Goal: Answer question/provide support

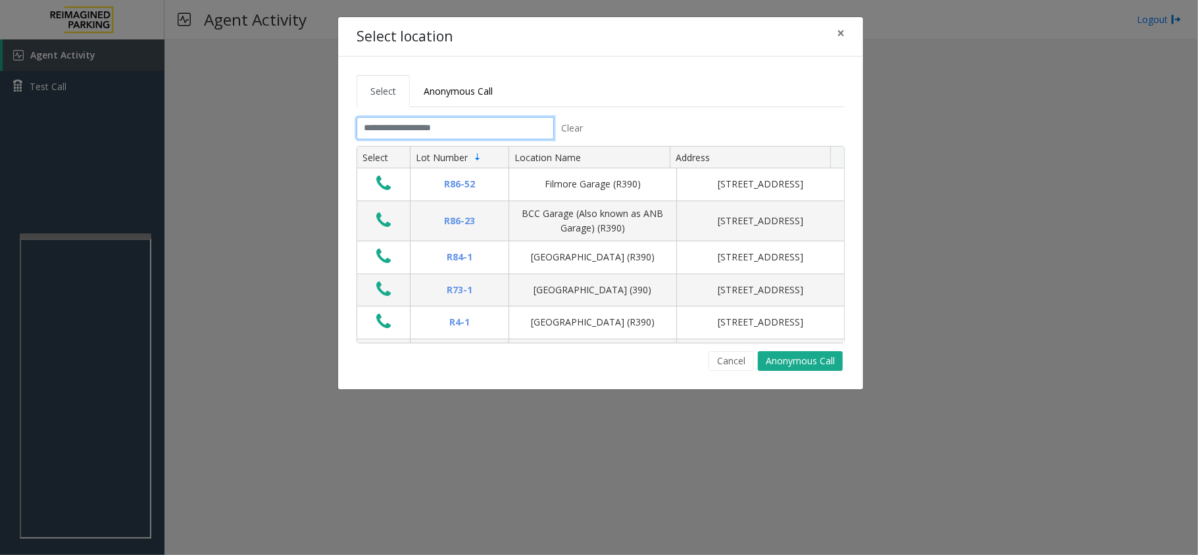
click at [487, 122] on input "text" at bounding box center [455, 128] width 197 height 22
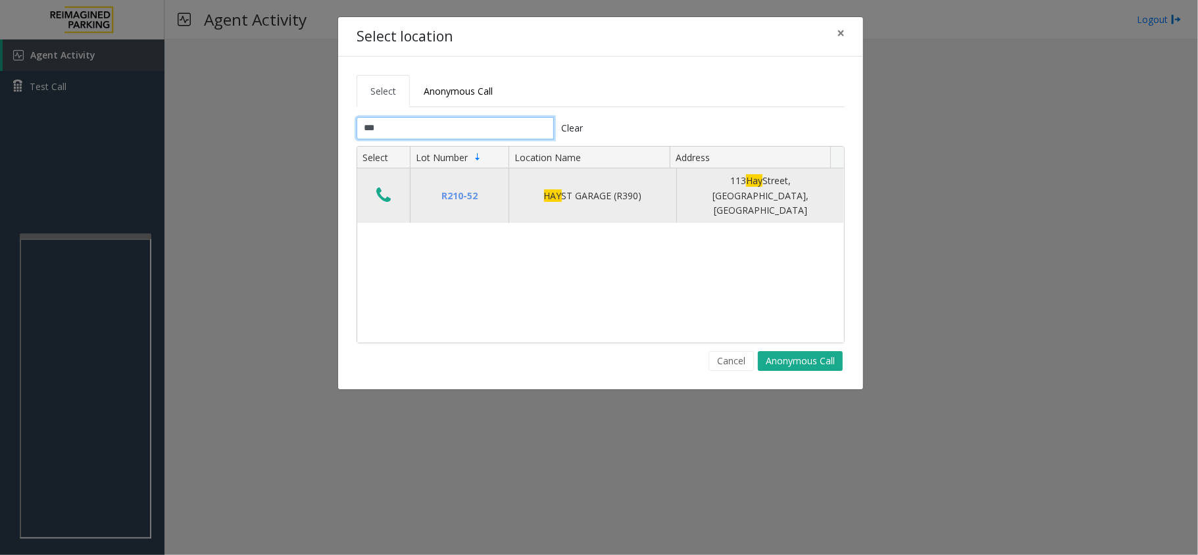
type input "***"
click at [685, 187] on div "113 Hay Street, Fayetteville, NC" at bounding box center [760, 196] width 151 height 44
click at [689, 192] on div "113 Hay Street, Fayetteville, NC" at bounding box center [760, 196] width 151 height 44
drag, startPoint x: 514, startPoint y: 187, endPoint x: 764, endPoint y: 186, distance: 250.0
click at [764, 186] on tr "R210-52 HAY ST GARAGE (R390) 113 Hay Street, Fayetteville, NC" at bounding box center [600, 195] width 487 height 55
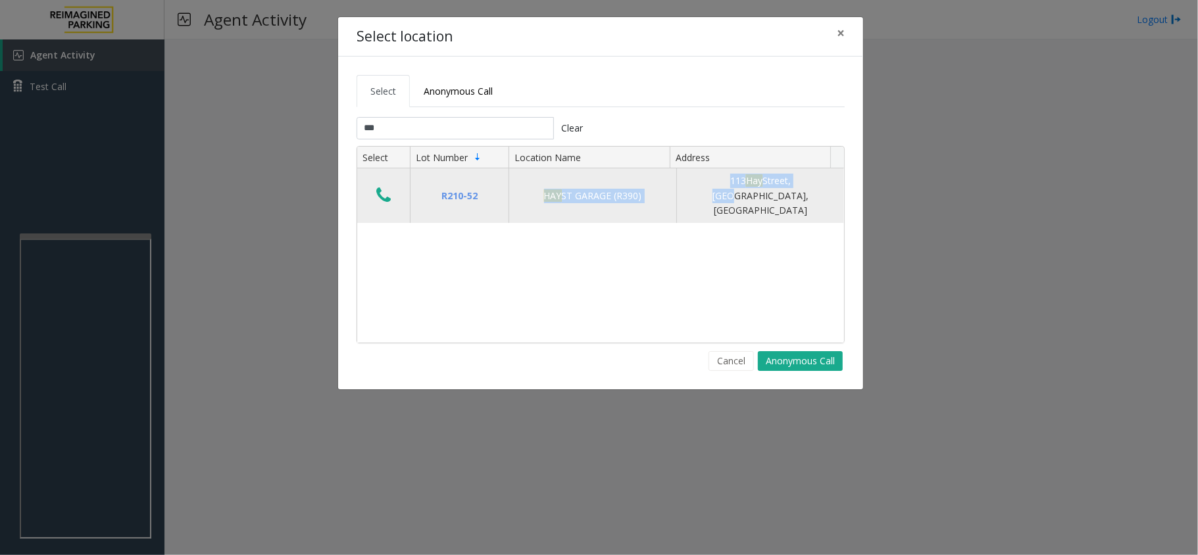
click at [704, 199] on td "113 Hay Street, Fayetteville, NC" at bounding box center [760, 195] width 168 height 55
drag, startPoint x: 540, startPoint y: 193, endPoint x: 643, endPoint y: 187, distance: 102.8
click at [643, 189] on div "HAY ST GARAGE (R390)" at bounding box center [592, 196] width 151 height 14
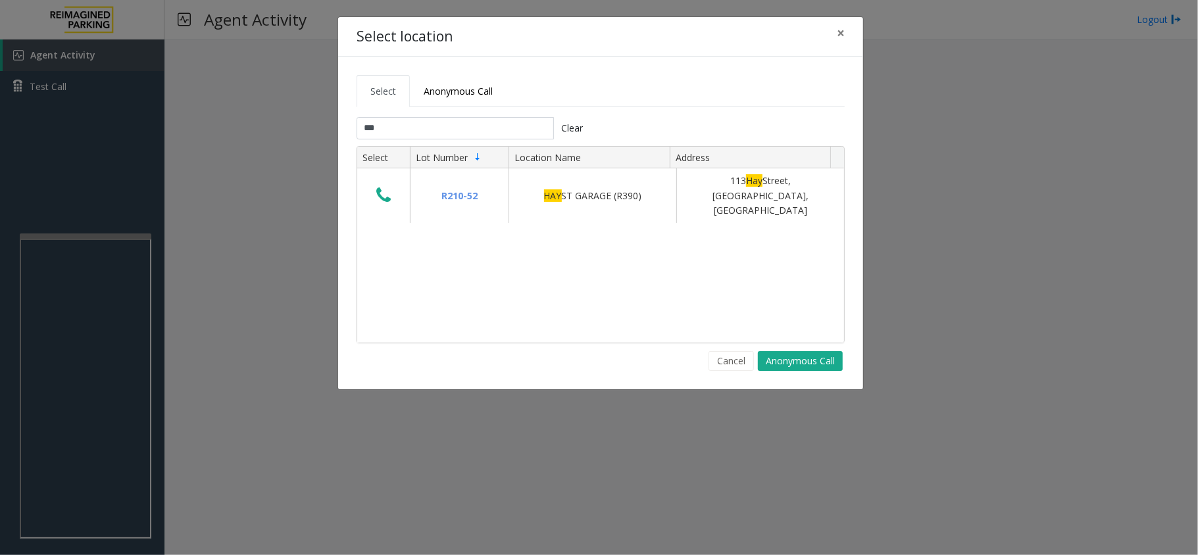
click at [566, 218] on div "R210-52 HAY ST GARAGE (R390) 113 Hay Street, Fayetteville, NC" at bounding box center [600, 255] width 487 height 174
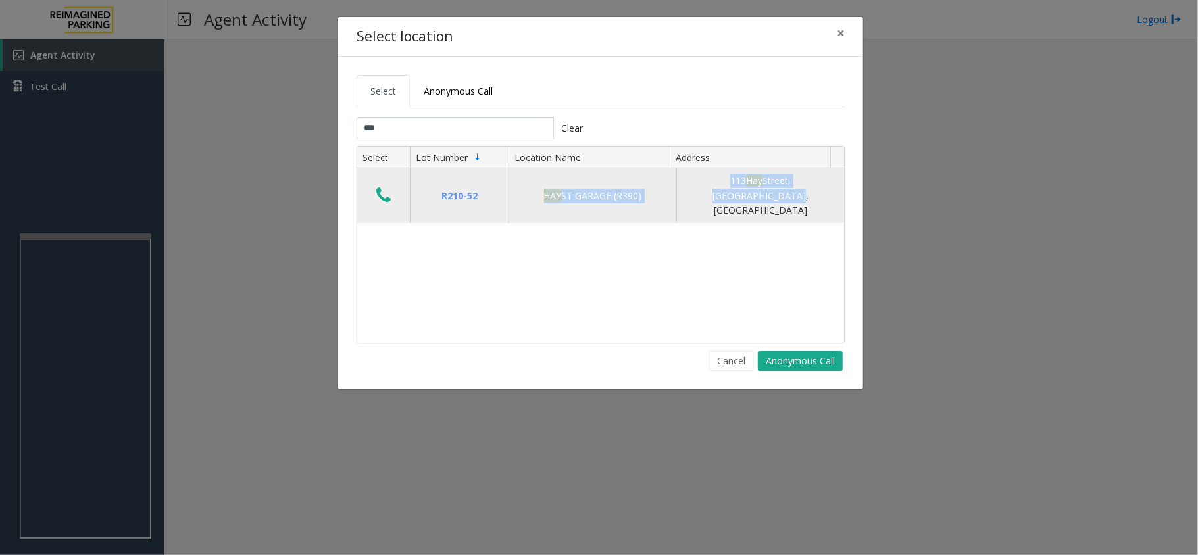
drag, startPoint x: 537, startPoint y: 189, endPoint x: 828, endPoint y: 193, distance: 290.2
click at [828, 193] on tr "R210-52 HAY ST GARAGE (R390) 113 Hay Street, Fayetteville, NC" at bounding box center [600, 195] width 487 height 55
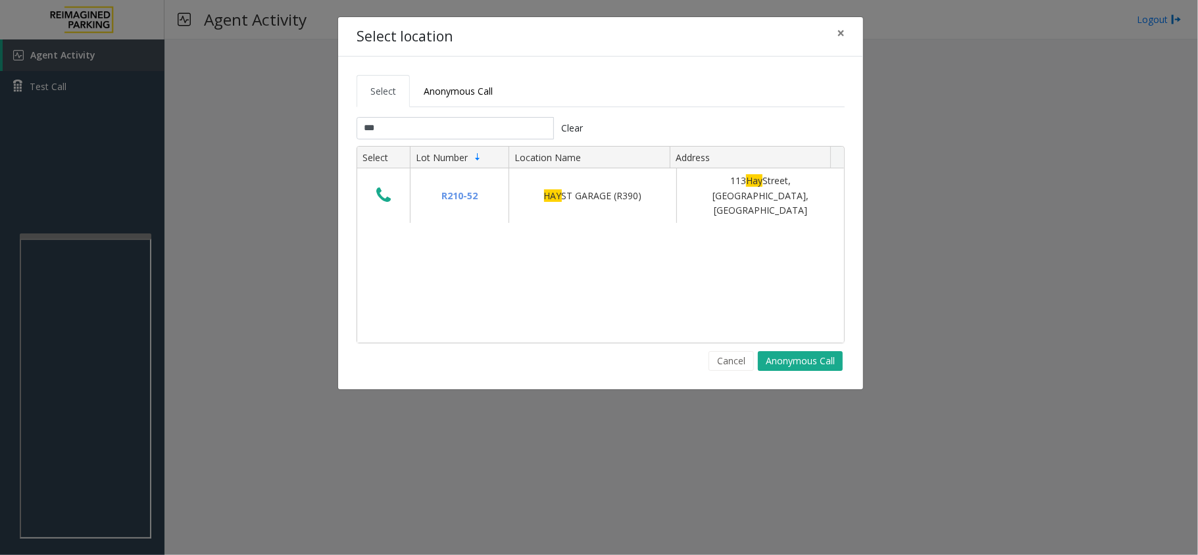
click at [730, 214] on div "R210-52 HAY ST GARAGE (R390) 113 Hay Street, Fayetteville, NC" at bounding box center [600, 255] width 487 height 174
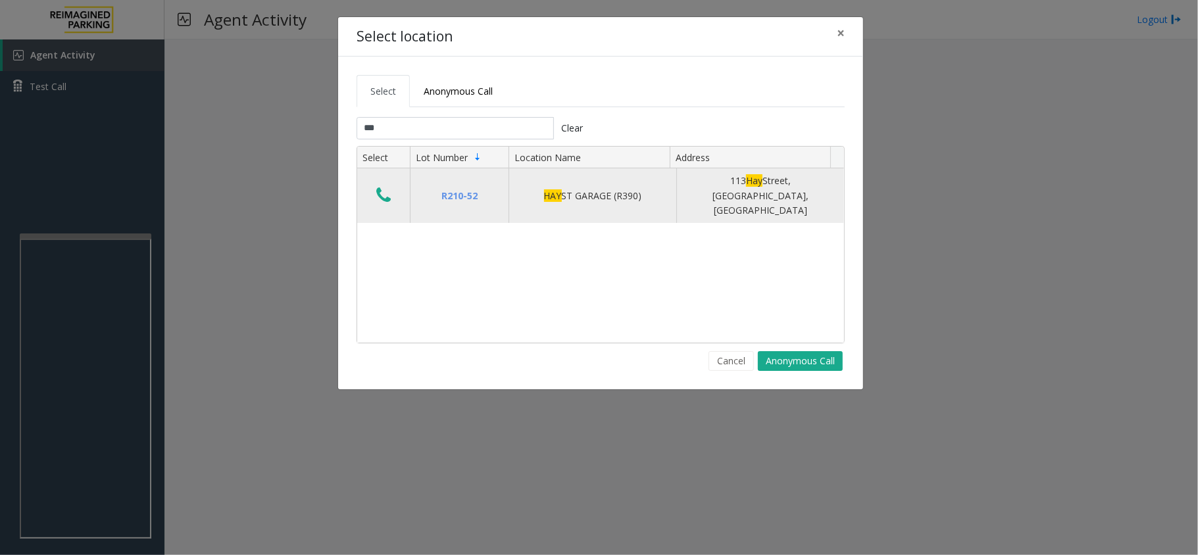
click at [372, 188] on button "Data table" at bounding box center [383, 196] width 22 height 21
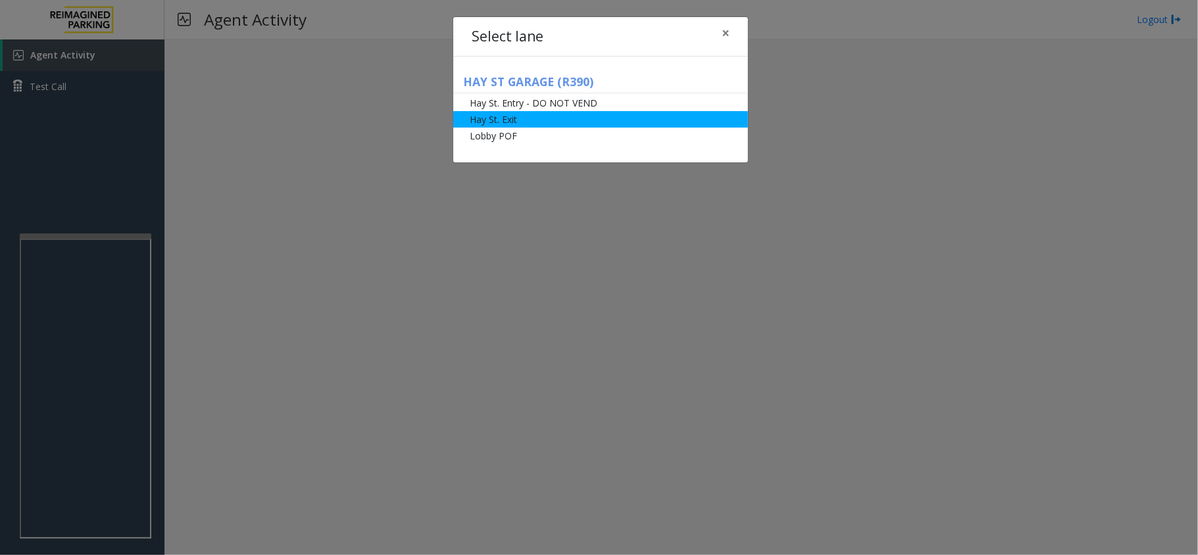
click at [524, 119] on li "Hay St. Exit" at bounding box center [600, 119] width 295 height 16
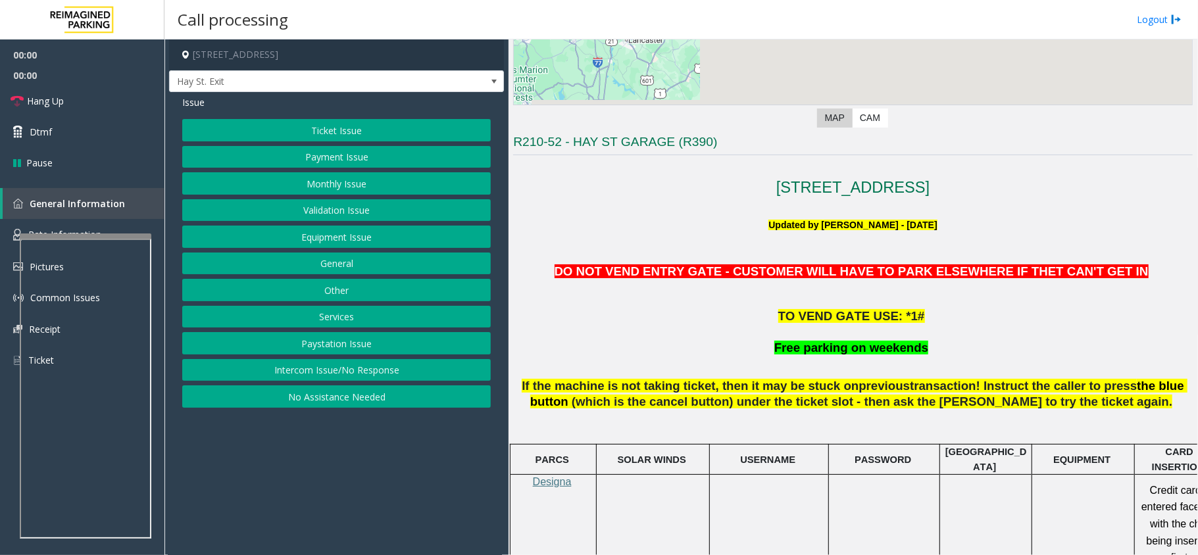
scroll to position [263, 0]
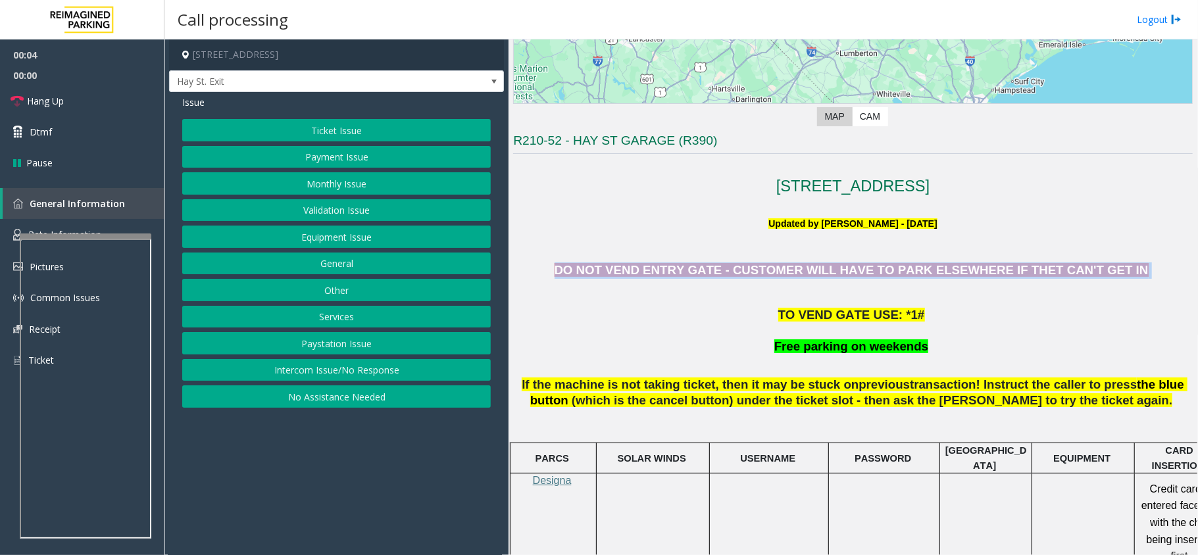
drag, startPoint x: 601, startPoint y: 268, endPoint x: 1114, endPoint y: 269, distance: 513.2
click at [1114, 269] on p "DO NOT VEND ENTRY GATE - CUSTOMER WILL HAVE TO PARK ELSEWHERE IF THET CAN'T GET…" at bounding box center [853, 270] width 680 height 16
click at [1103, 274] on p "DO NOT VEND ENTRY GATE - CUSTOMER WILL HAVE TO PARK ELSEWHERE IF THET CAN'T GET…" at bounding box center [853, 270] width 680 height 16
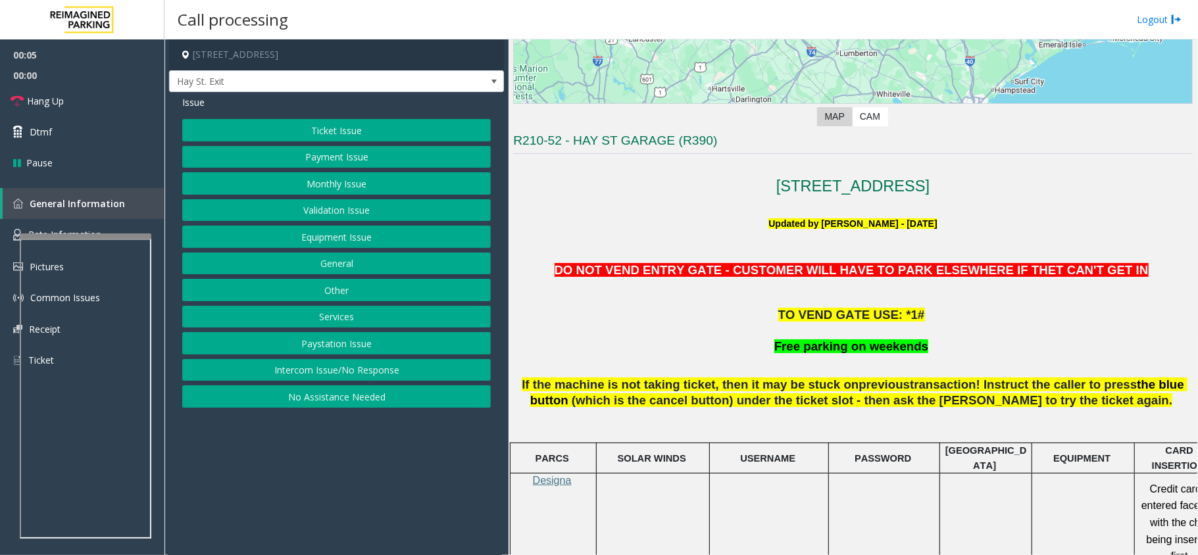
click at [730, 299] on p at bounding box center [853, 293] width 680 height 14
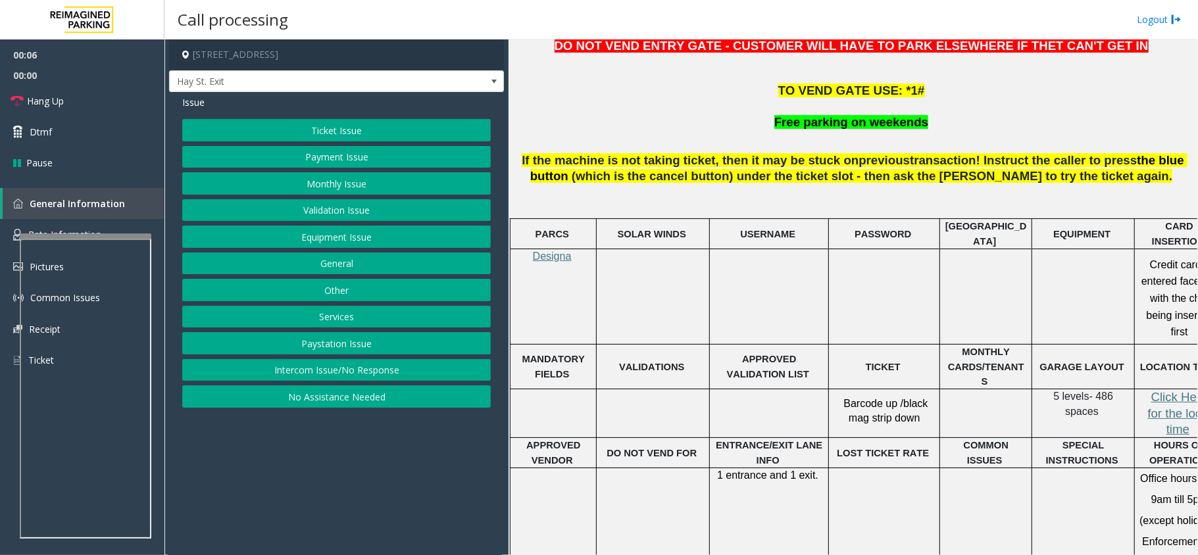
scroll to position [526, 0]
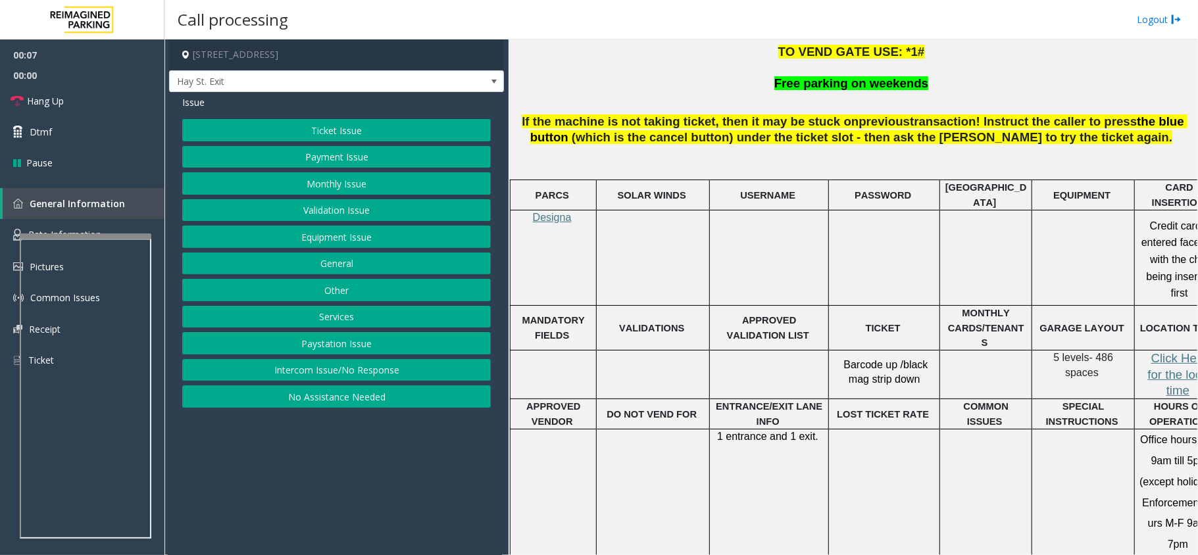
click at [309, 137] on button "Ticket Issue" at bounding box center [336, 130] width 309 height 22
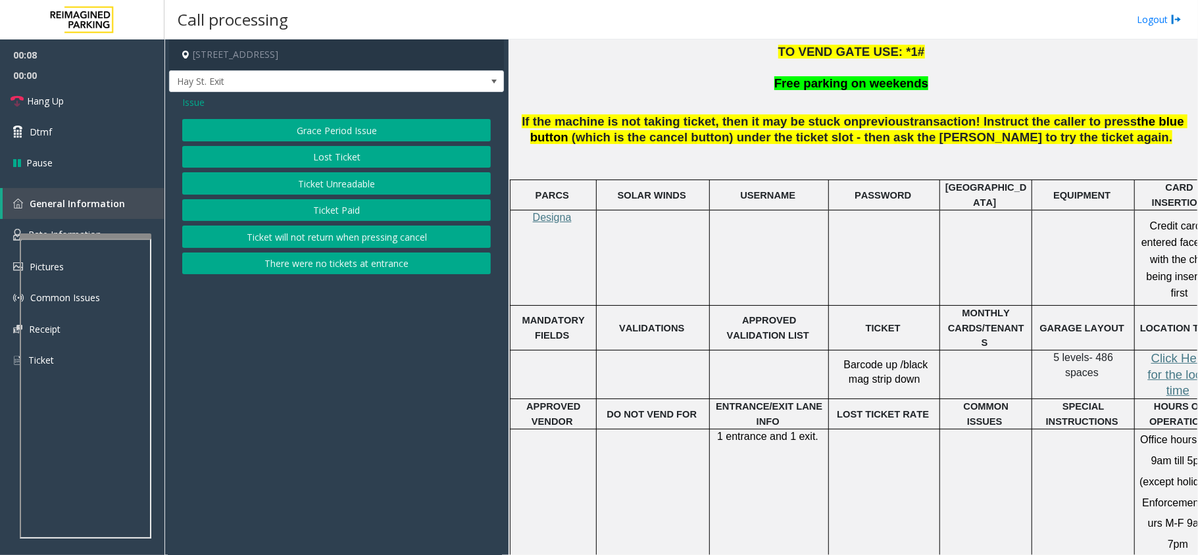
click at [355, 190] on button "Ticket Unreadable" at bounding box center [336, 183] width 309 height 22
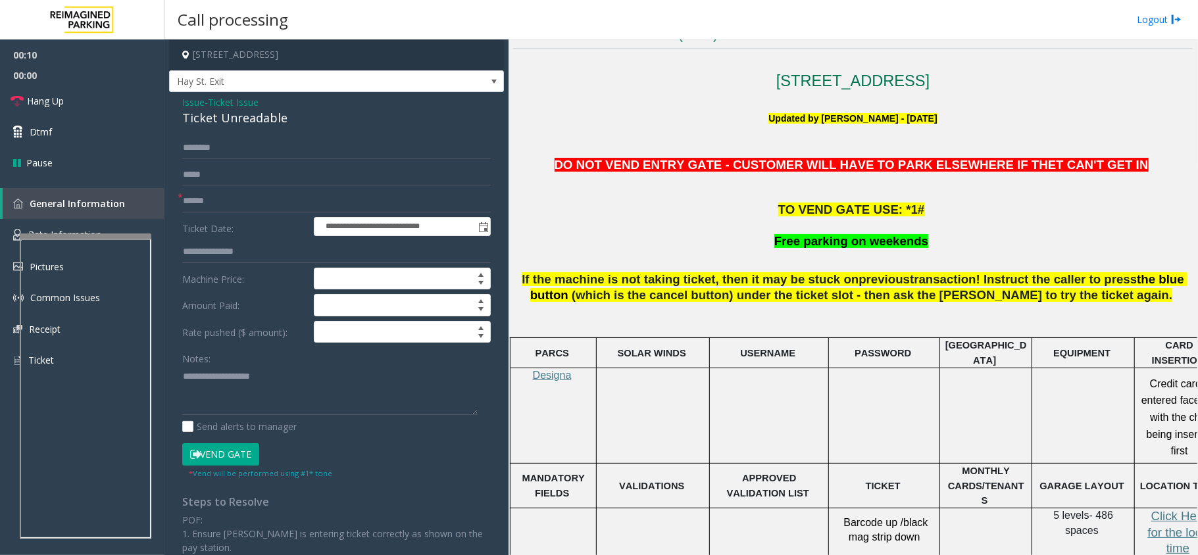
scroll to position [351, 0]
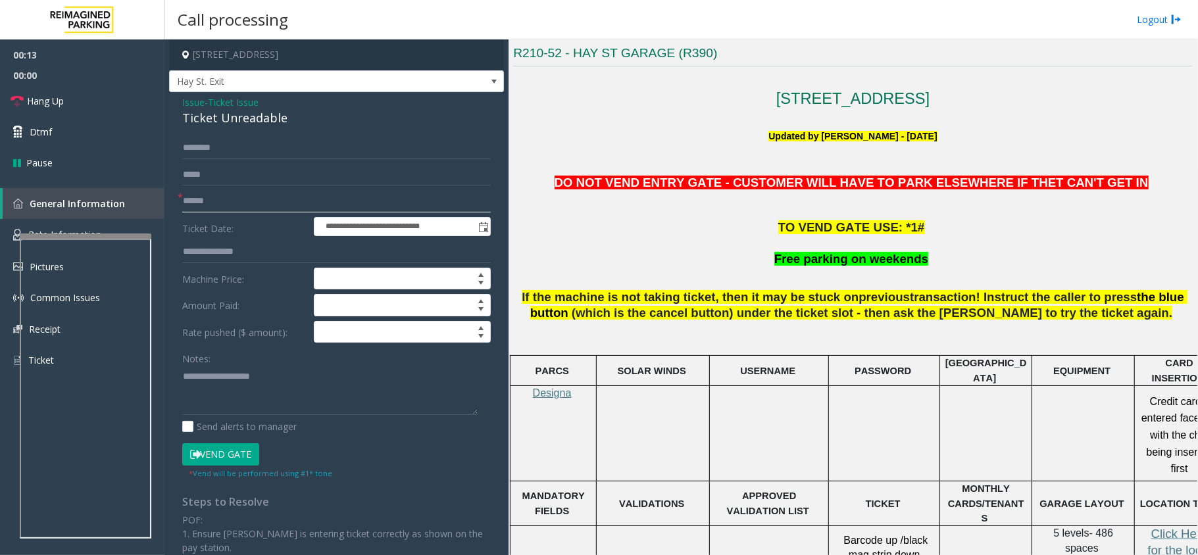
click at [218, 209] on input "text" at bounding box center [336, 201] width 309 height 22
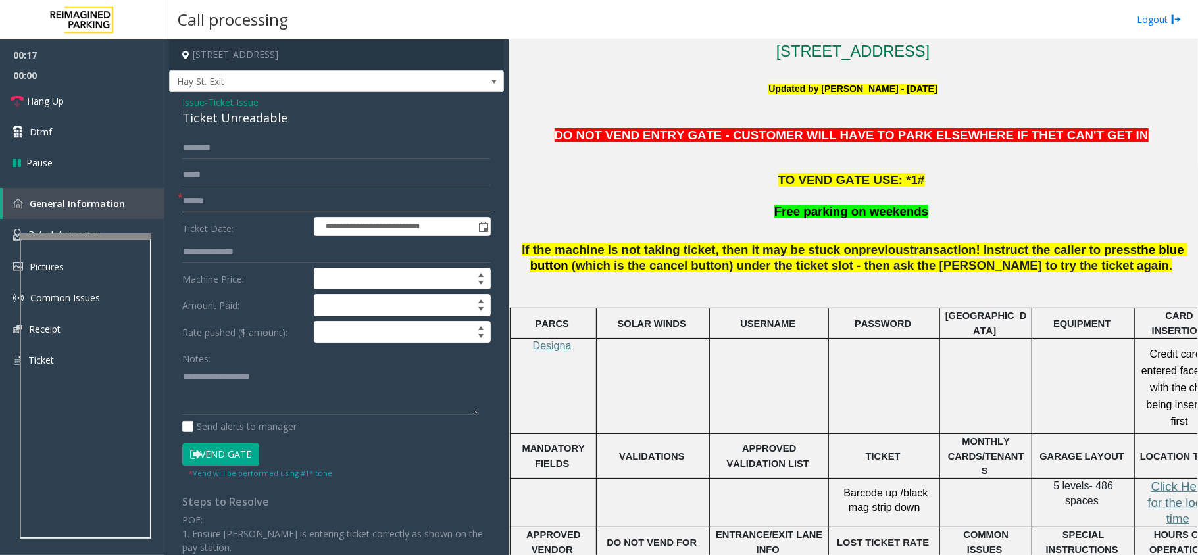
scroll to position [318, 0]
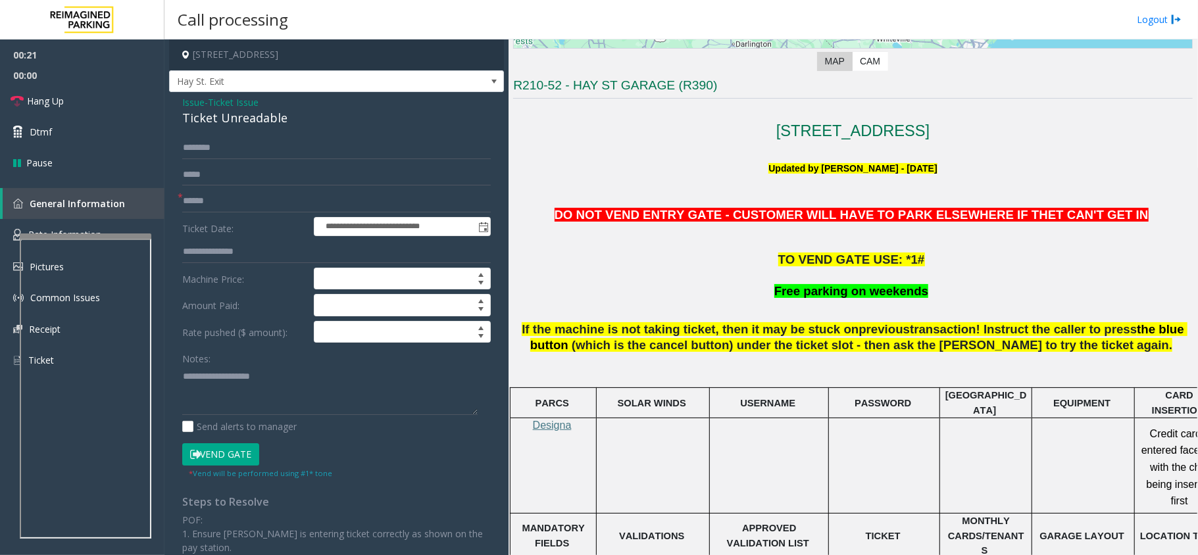
click at [572, 327] on span "If the machine is not taking ticket, then it may be stuck on" at bounding box center [690, 329] width 337 height 14
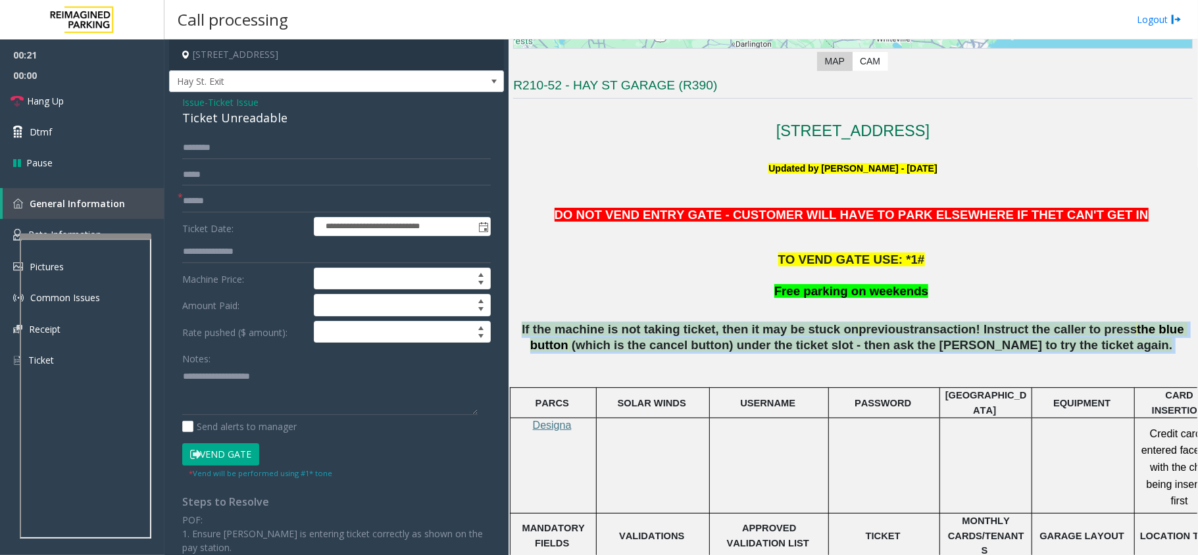
click at [572, 327] on span "If the machine is not taking ticket, then it may be stuck on" at bounding box center [690, 329] width 337 height 14
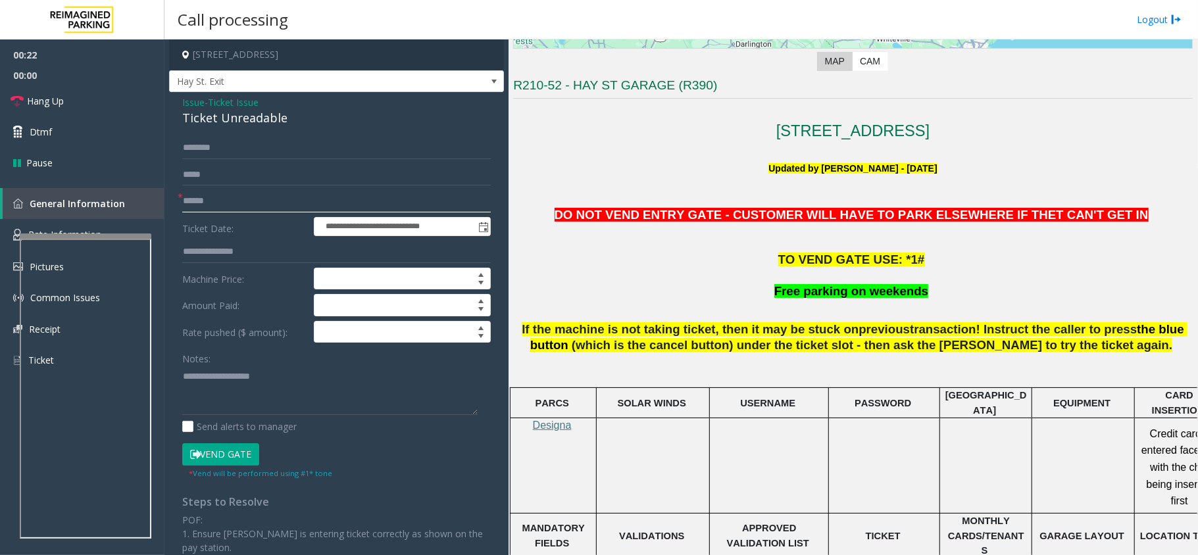
click at [213, 209] on input "text" at bounding box center [336, 201] width 309 height 22
click at [221, 209] on input "text" at bounding box center [336, 201] width 309 height 22
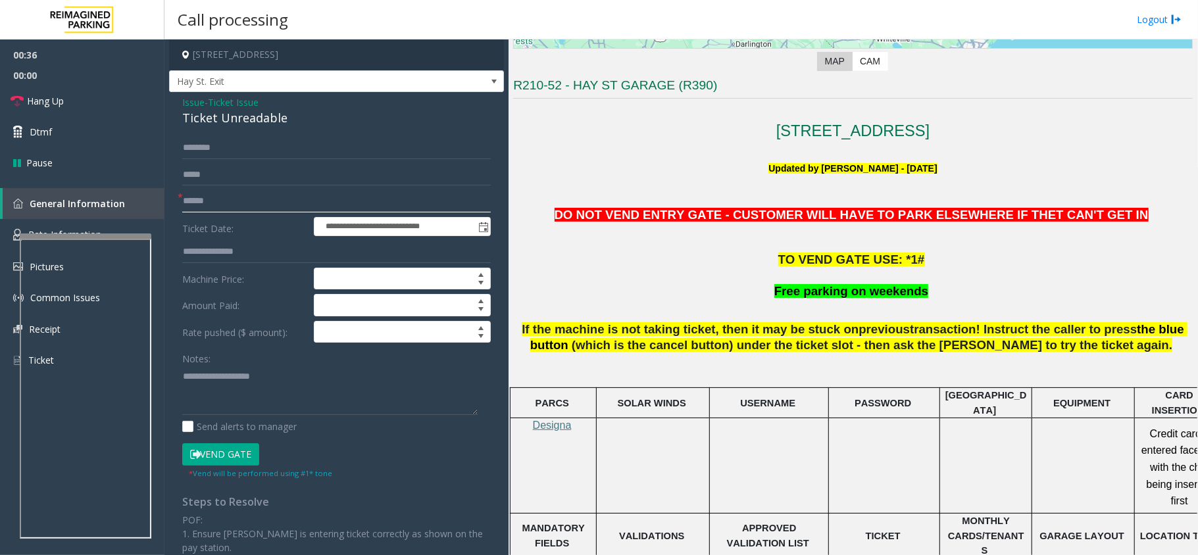
click at [219, 203] on input "text" at bounding box center [336, 201] width 309 height 22
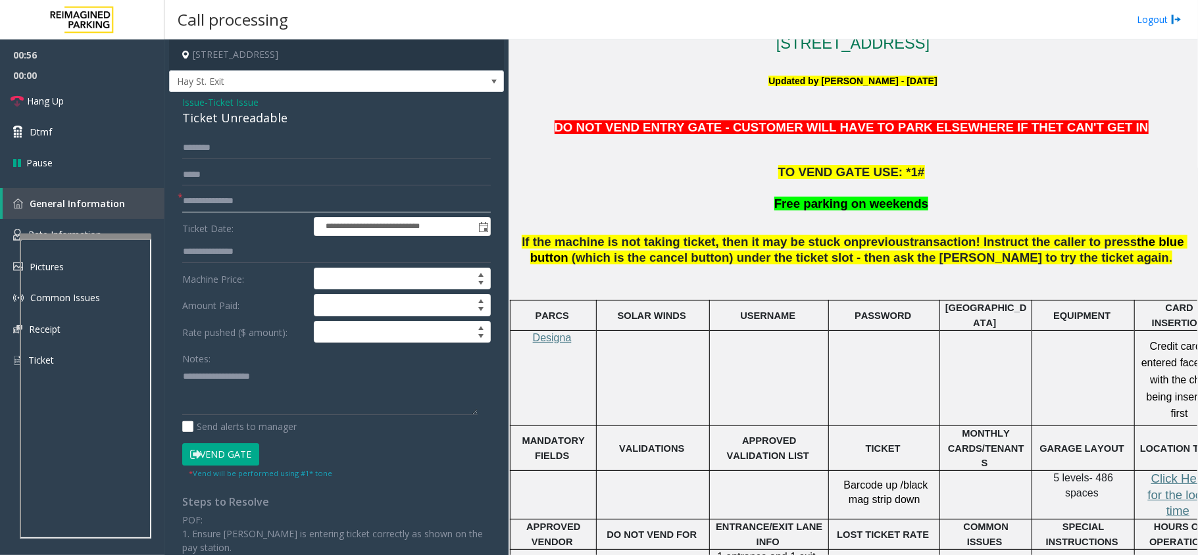
type input "**********"
drag, startPoint x: 666, startPoint y: 243, endPoint x: 793, endPoint y: 243, distance: 127.0
click at [793, 243] on p "If the machine is not taking ticket, then it may be stuck on previous transacti…" at bounding box center [853, 250] width 680 height 33
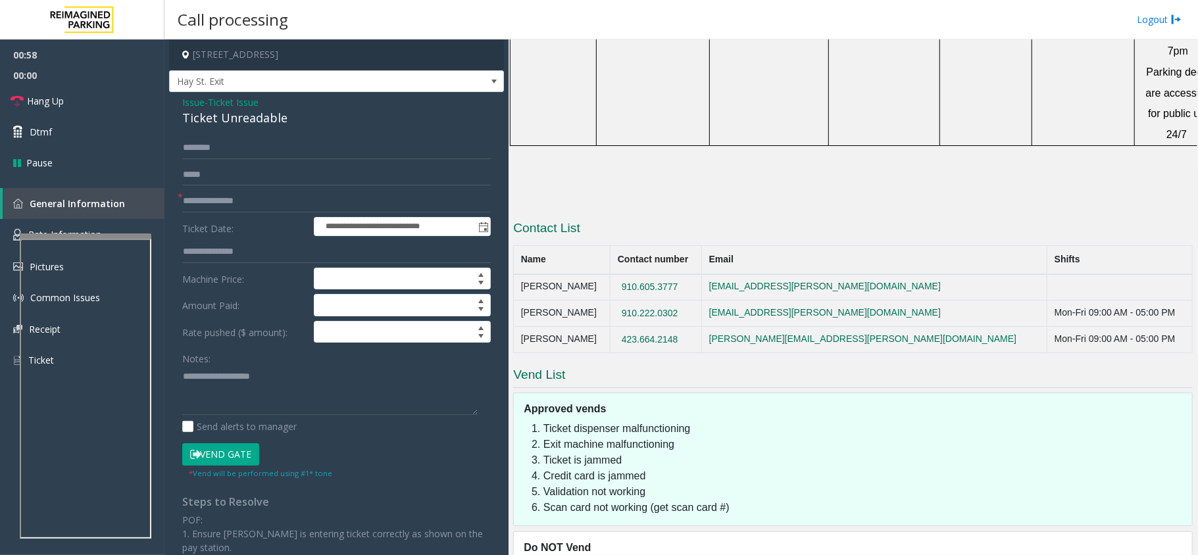
click at [209, 457] on button "Vend Gate" at bounding box center [220, 454] width 77 height 22
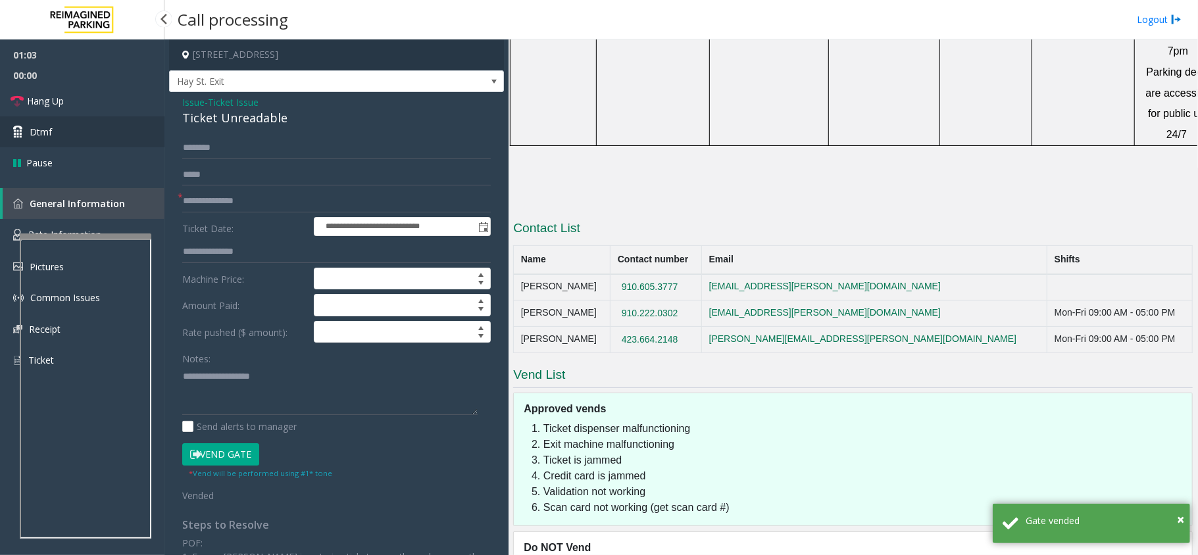
click at [62, 139] on link "Dtmf" at bounding box center [82, 131] width 164 height 31
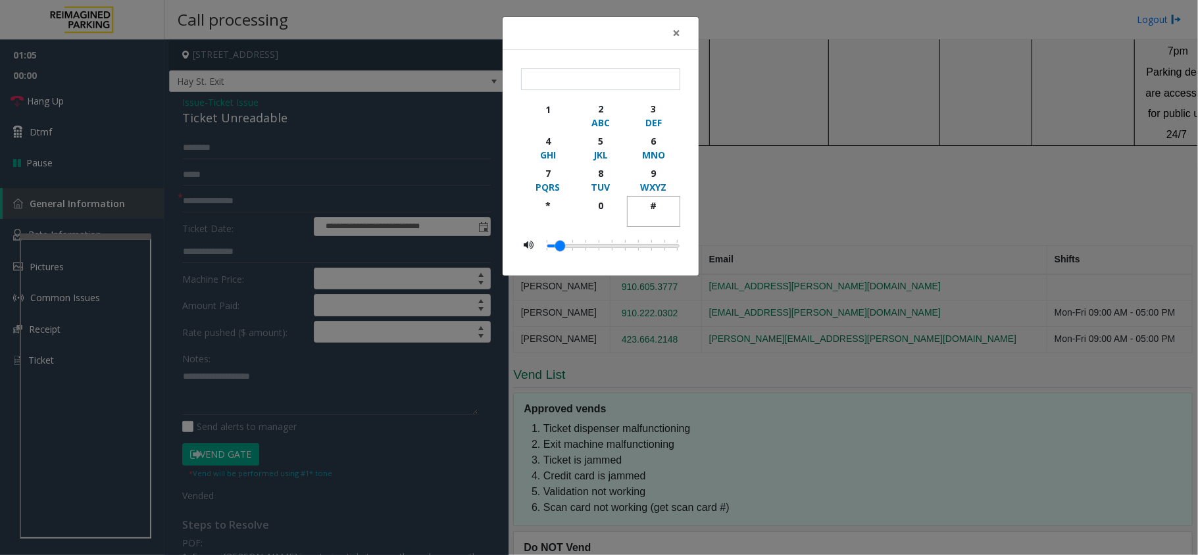
click at [649, 204] on div "#" at bounding box center [654, 206] width 36 height 14
click at [549, 106] on div "1" at bounding box center [548, 110] width 36 height 14
click at [545, 203] on div "*" at bounding box center [548, 206] width 36 height 14
type input "***"
click at [674, 29] on span "×" at bounding box center [676, 33] width 8 height 18
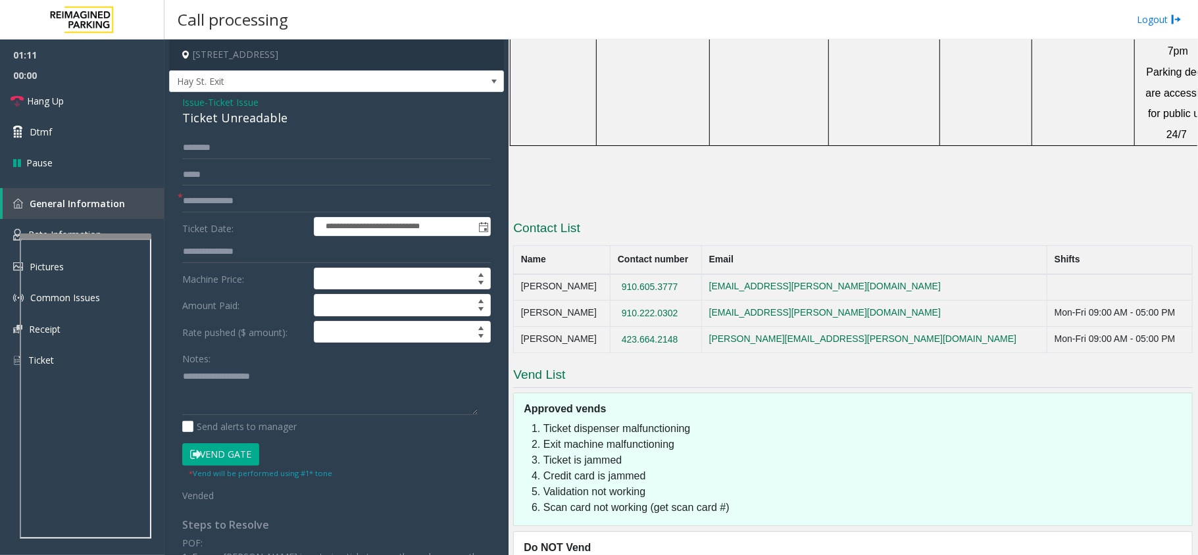
click at [247, 454] on button "Vend Gate" at bounding box center [220, 454] width 77 height 22
drag, startPoint x: 247, startPoint y: 454, endPoint x: 230, endPoint y: 458, distance: 17.6
click at [230, 458] on button "Vend Gate" at bounding box center [220, 454] width 77 height 22
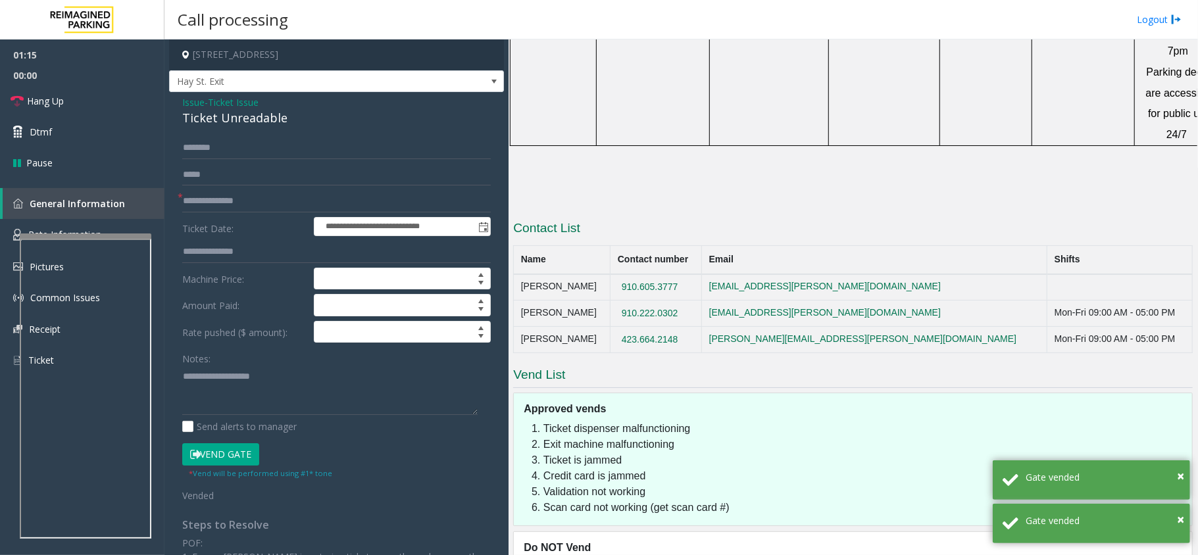
click at [842, 301] on td "anishia.riggins@reimaginedparking.com" at bounding box center [874, 314] width 345 height 26
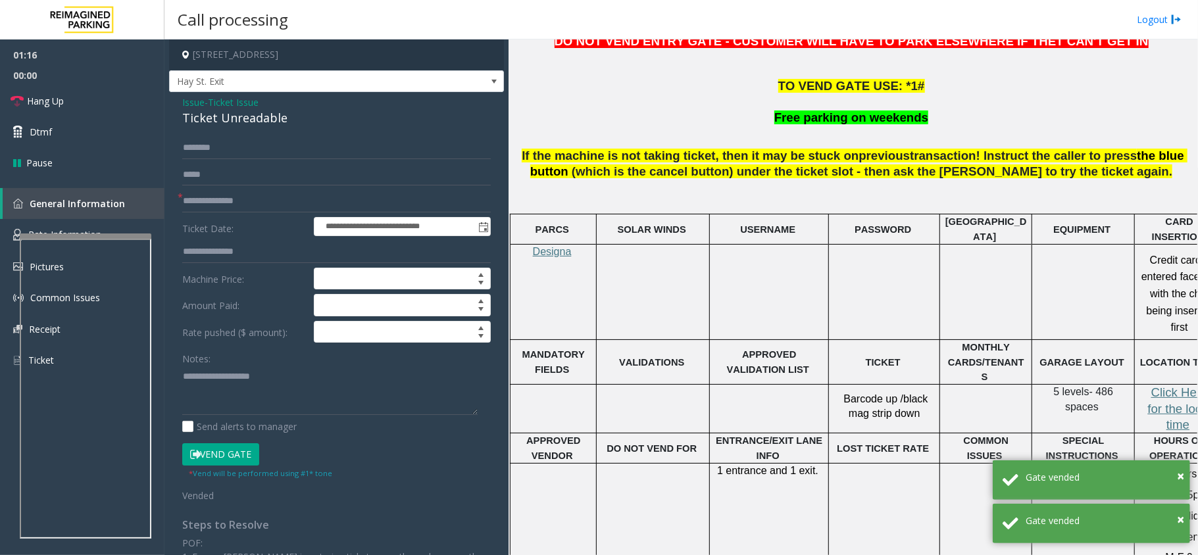
scroll to position [230, 0]
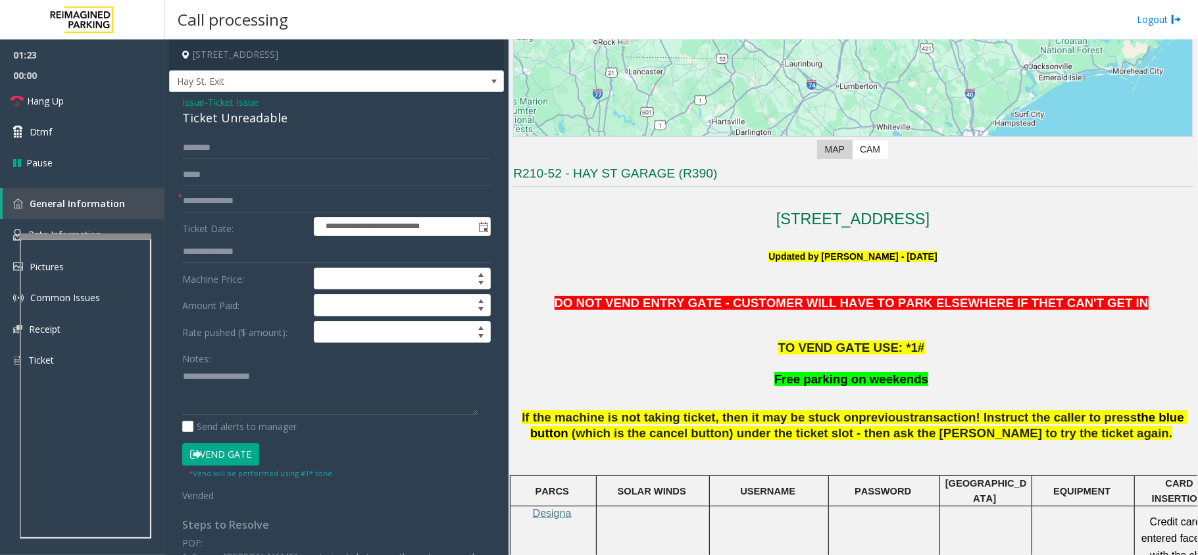
click at [238, 459] on button "Vend Gate" at bounding box center [220, 454] width 77 height 22
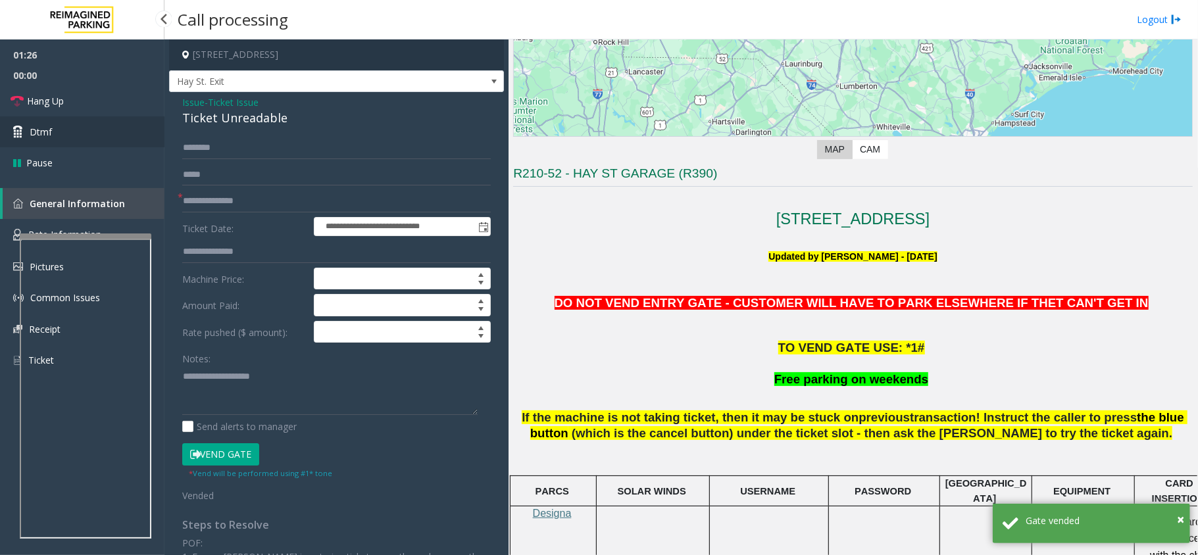
click at [68, 134] on link "Dtmf" at bounding box center [82, 131] width 164 height 31
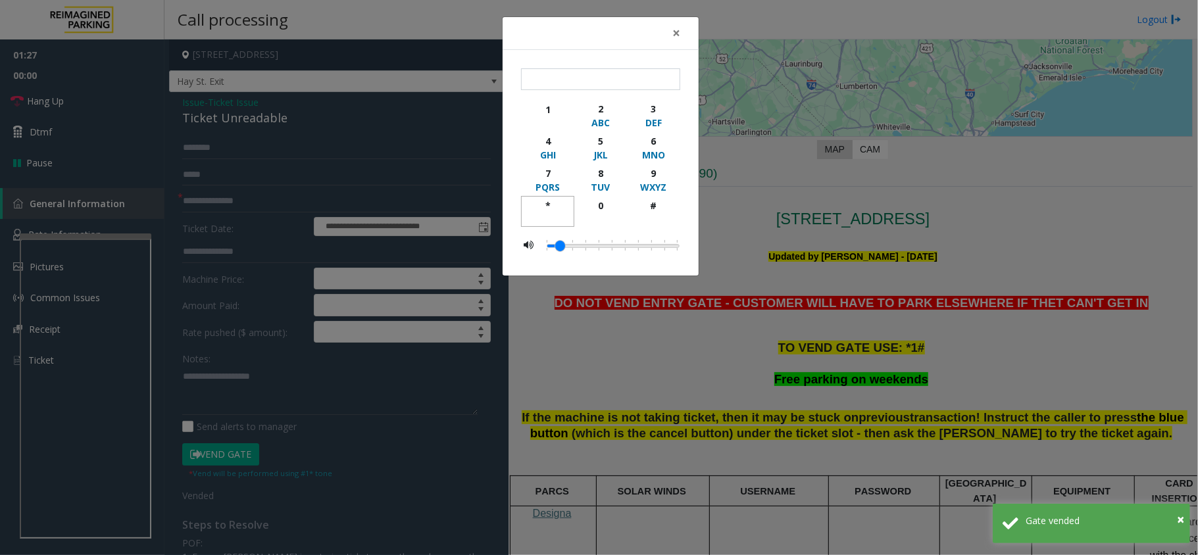
click at [551, 207] on div "*" at bounding box center [548, 206] width 36 height 14
click at [555, 114] on div "1" at bounding box center [548, 110] width 36 height 14
click at [666, 206] on div "#" at bounding box center [654, 206] width 36 height 14
click at [543, 206] on div "*" at bounding box center [548, 206] width 36 height 14
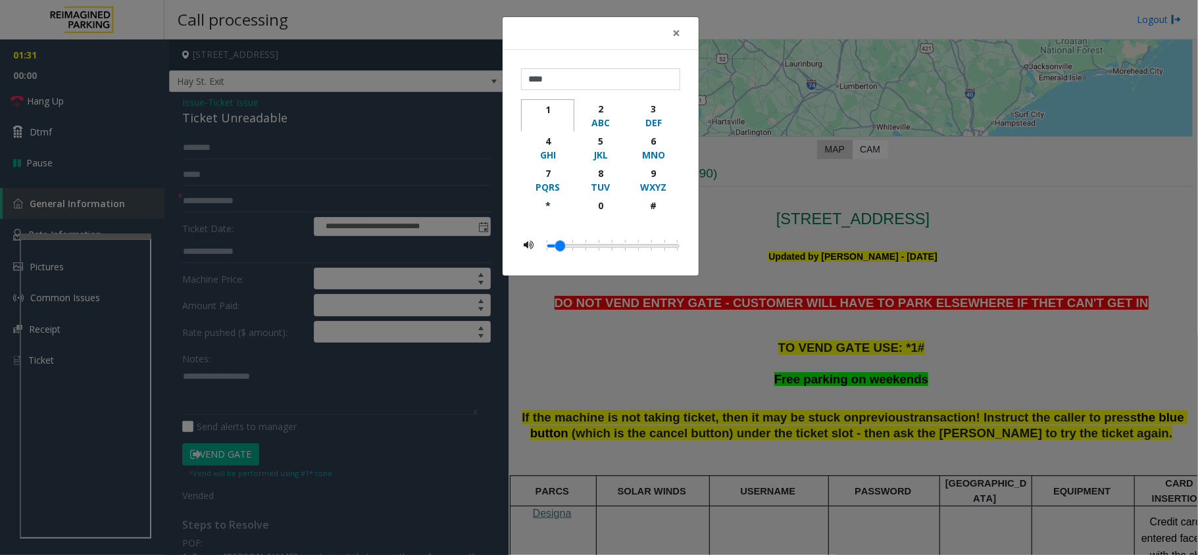
click at [549, 116] on div "1" at bounding box center [548, 110] width 36 height 14
click at [653, 212] on div "#" at bounding box center [654, 206] width 36 height 14
type input "******"
click at [675, 35] on span "×" at bounding box center [676, 33] width 8 height 18
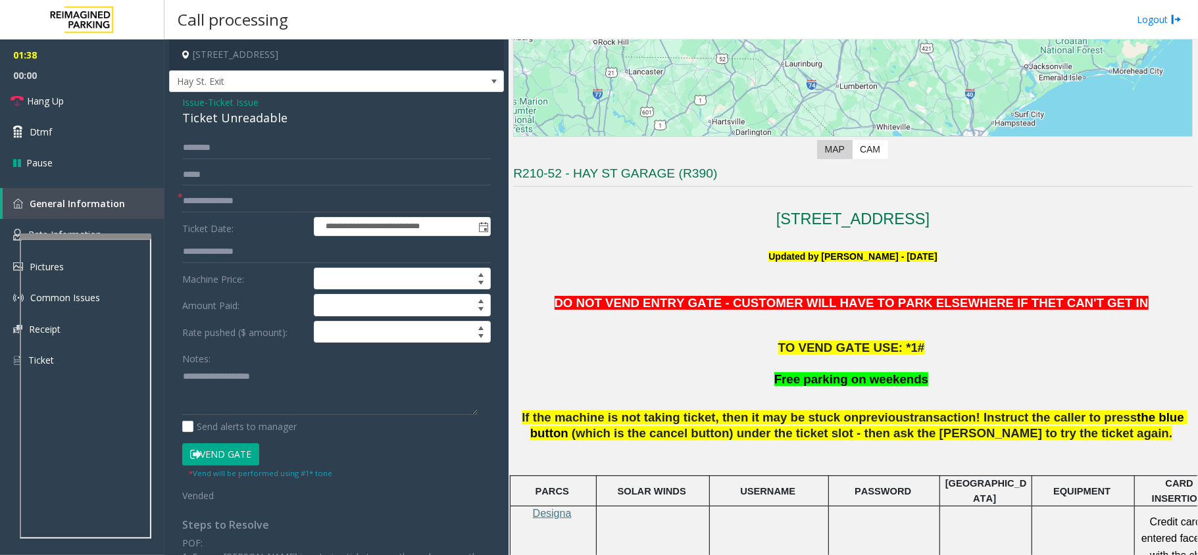
click at [240, 111] on div "Ticket Unreadable" at bounding box center [336, 118] width 309 height 18
copy div "Ticket Unreadable"
click at [255, 384] on textarea at bounding box center [329, 390] width 295 height 49
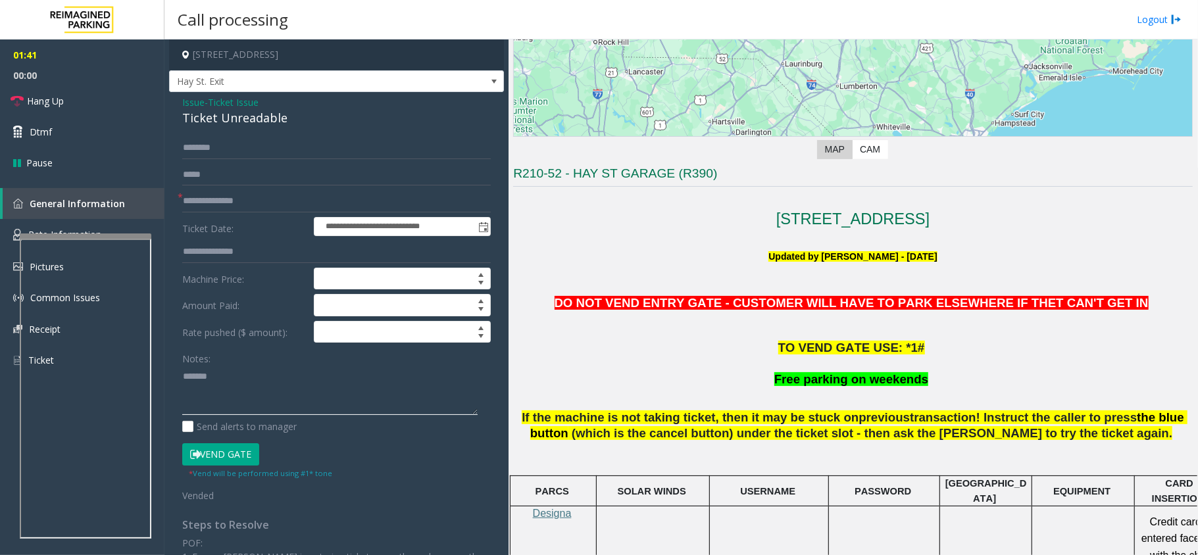
paste textarea "**********"
type textarea "**********"
click at [91, 108] on link "Hang Up" at bounding box center [82, 101] width 164 height 31
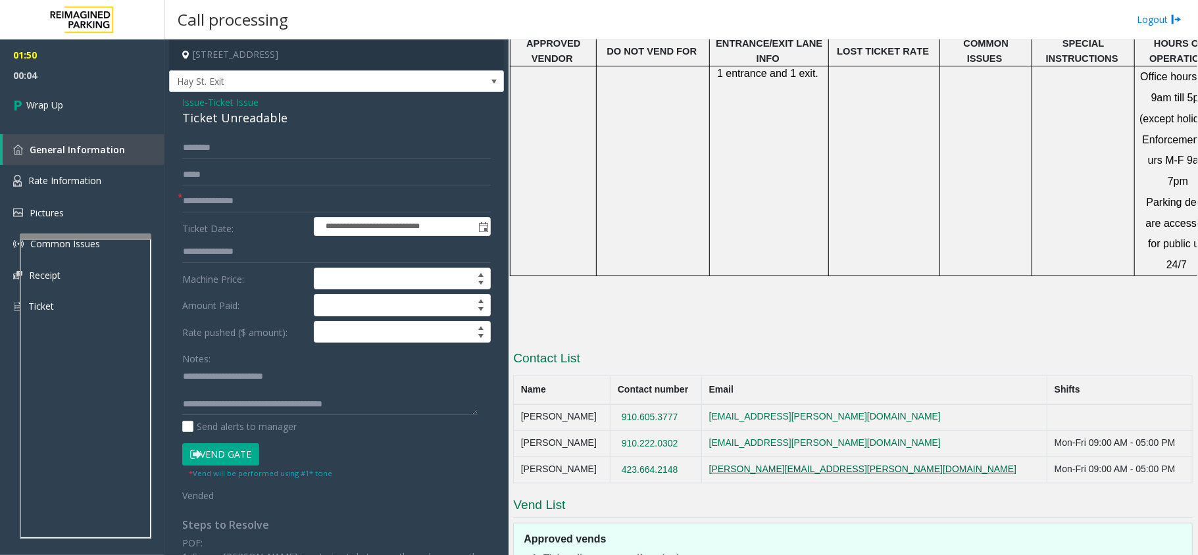
scroll to position [1020, 0]
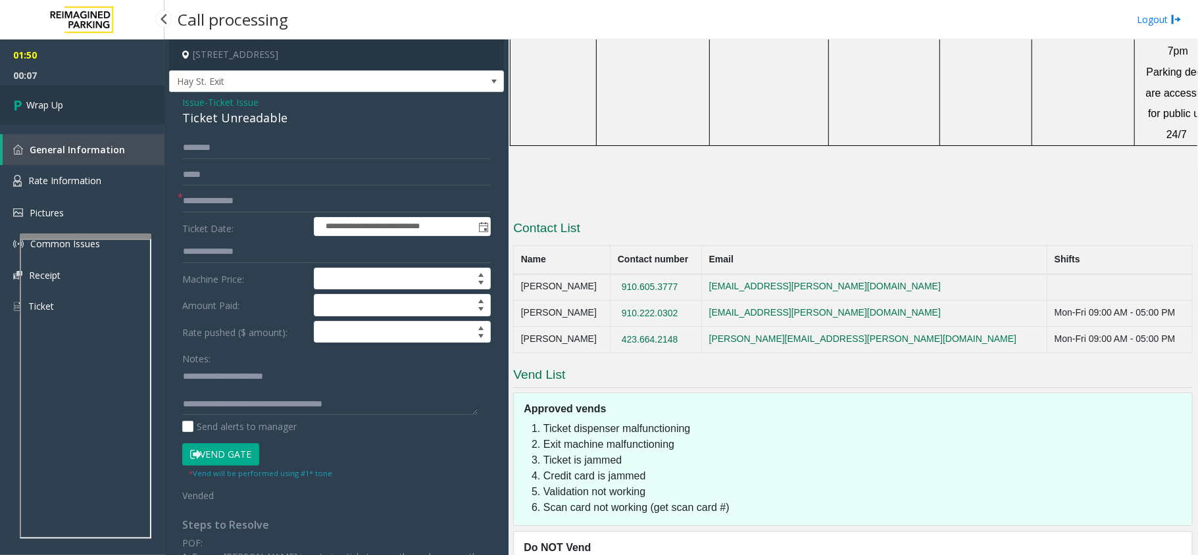
click at [76, 100] on link "Wrap Up" at bounding box center [82, 105] width 164 height 39
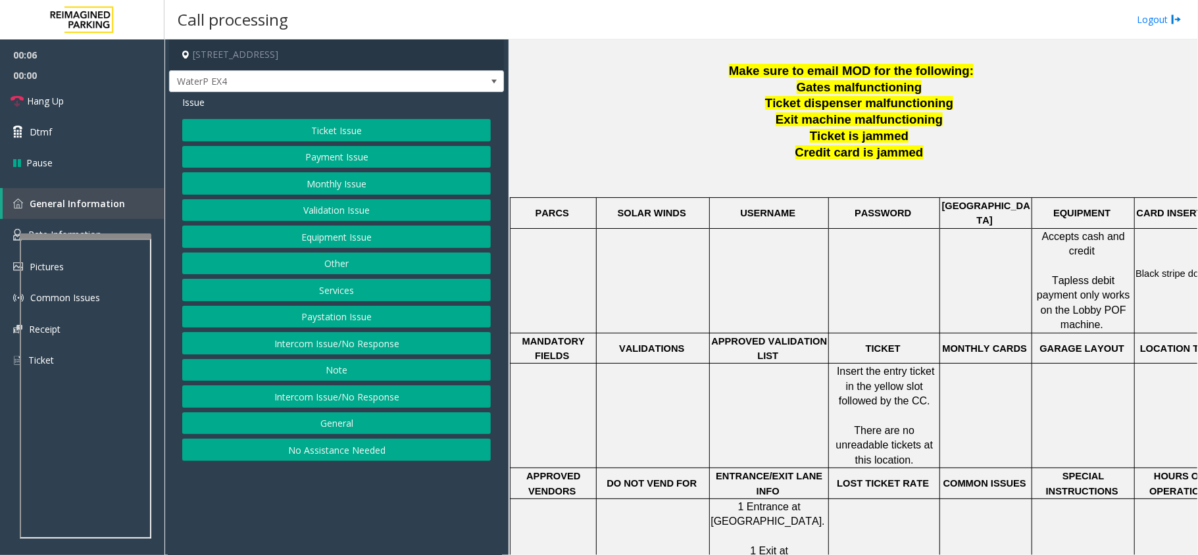
scroll to position [526, 0]
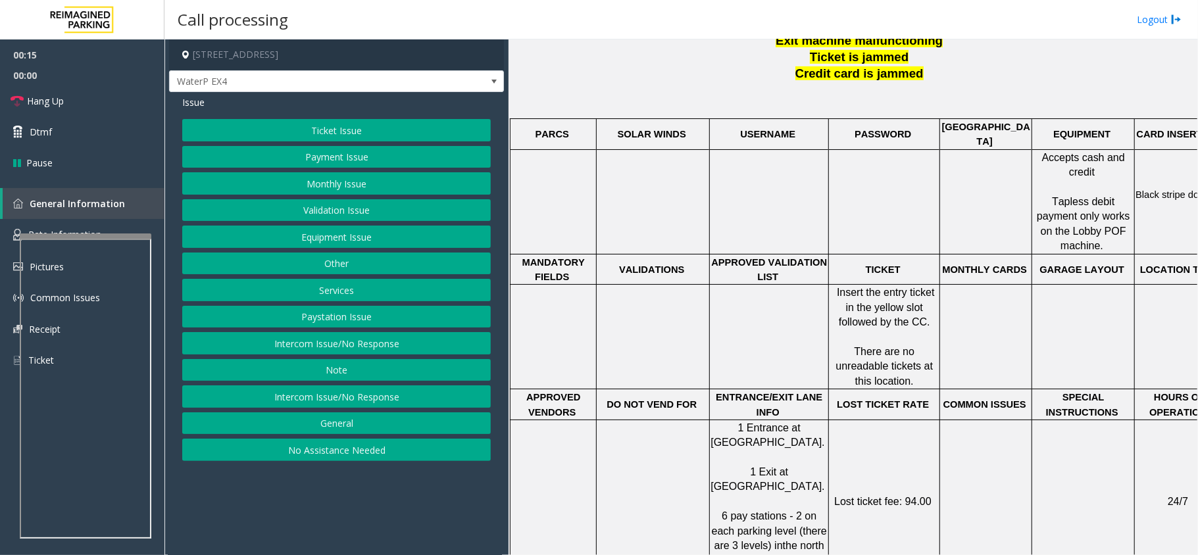
click at [348, 130] on button "Ticket Issue" at bounding box center [336, 130] width 309 height 22
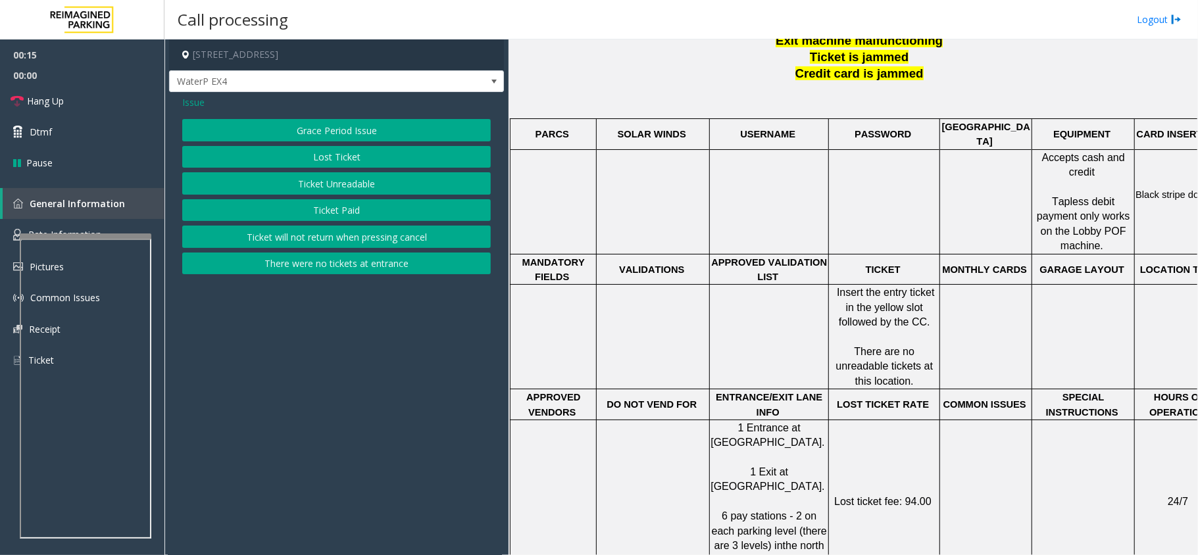
click at [348, 191] on button "Ticket Unreadable" at bounding box center [336, 183] width 309 height 22
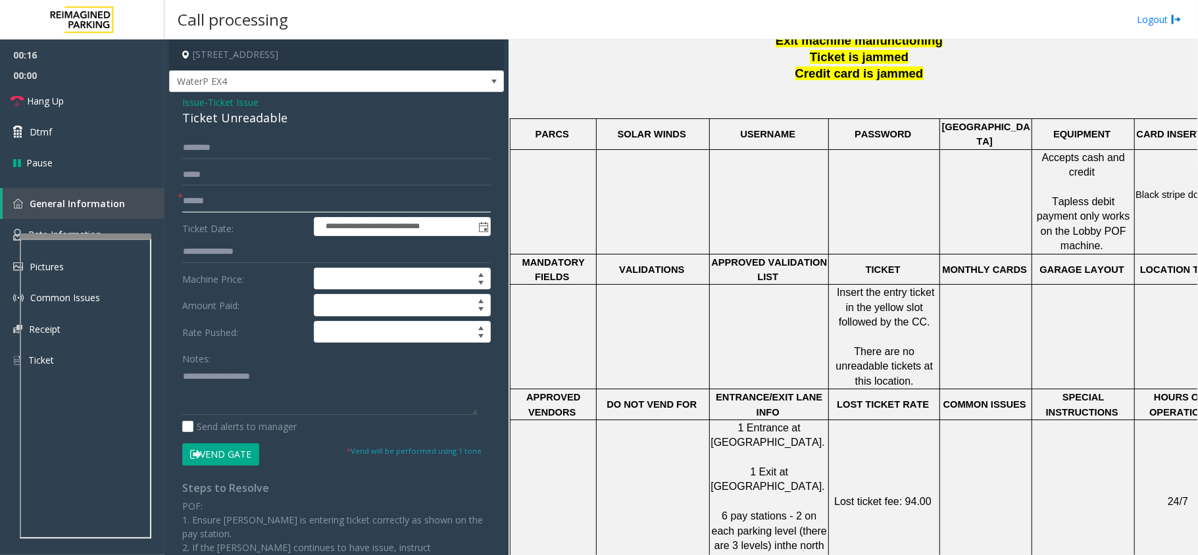
click at [222, 203] on input "text" at bounding box center [336, 201] width 309 height 22
click at [218, 206] on input "text" at bounding box center [336, 201] width 309 height 22
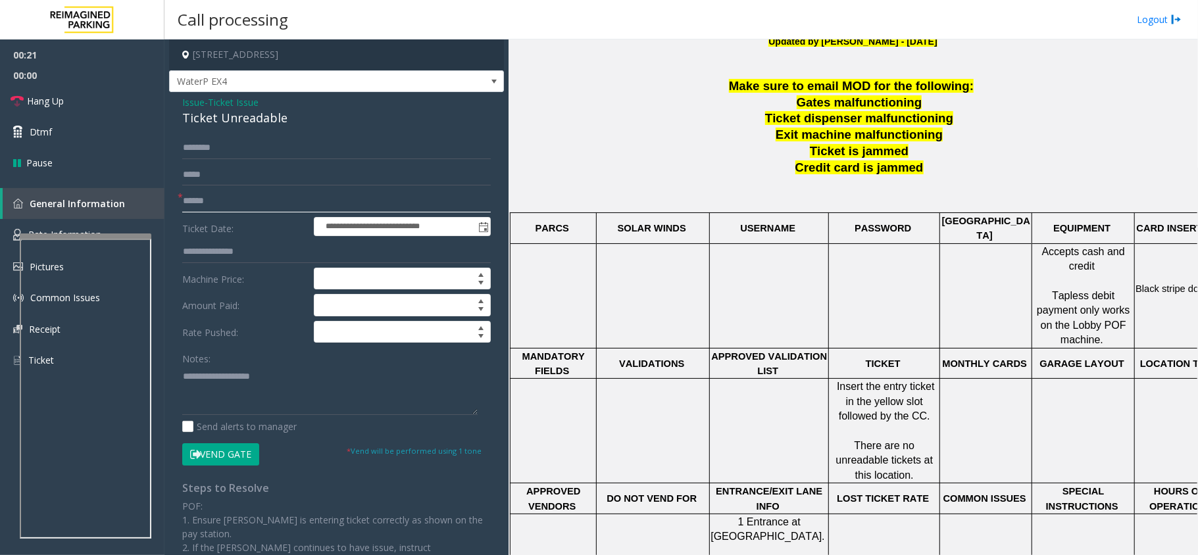
scroll to position [438, 0]
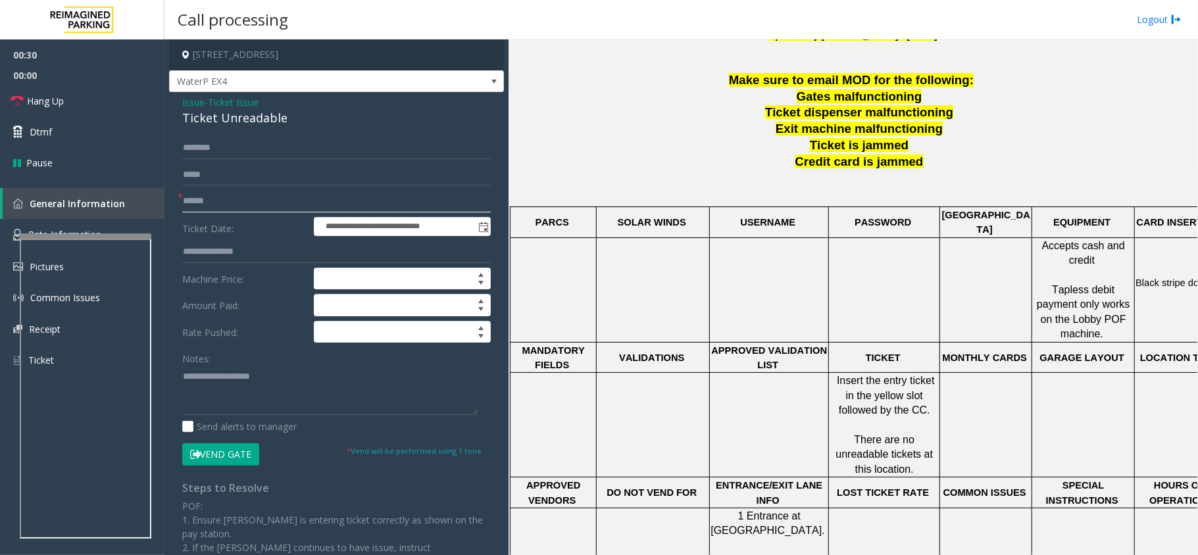
click at [245, 203] on input "text" at bounding box center [336, 201] width 309 height 22
click at [237, 203] on input "text" at bounding box center [336, 201] width 309 height 22
type input "*****"
click at [232, 146] on input "text" at bounding box center [336, 148] width 309 height 22
click at [205, 206] on input "*****" at bounding box center [336, 201] width 309 height 22
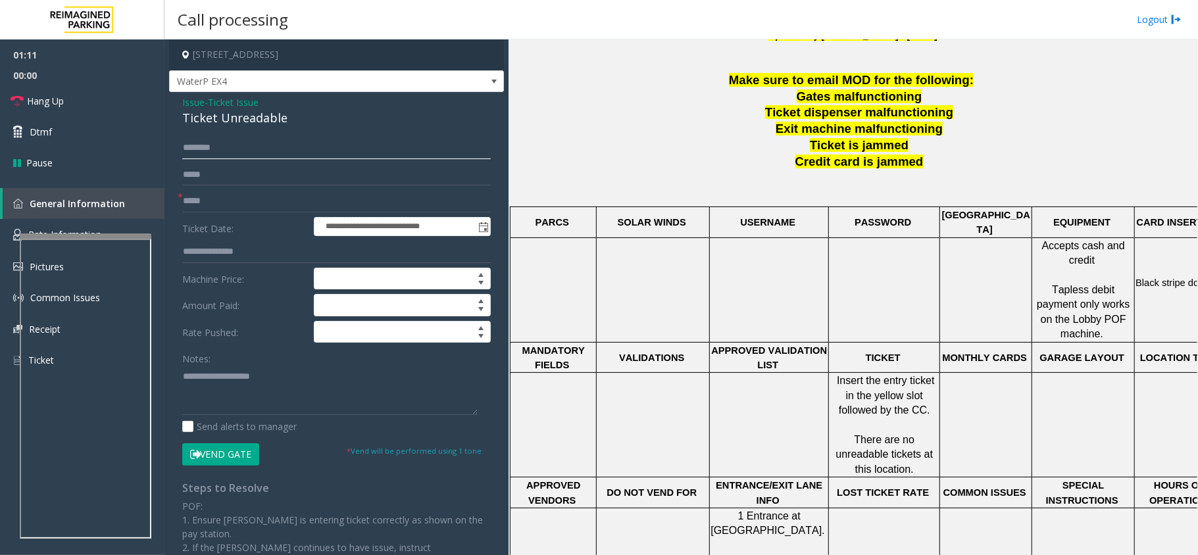
click at [214, 142] on input "text" at bounding box center [336, 148] width 309 height 22
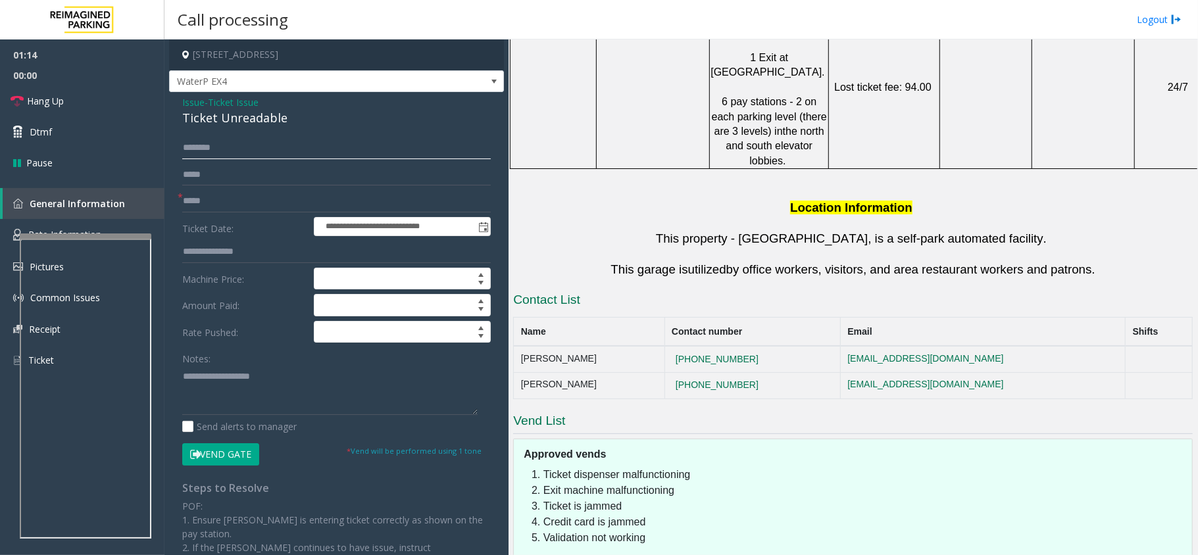
scroll to position [989, 0]
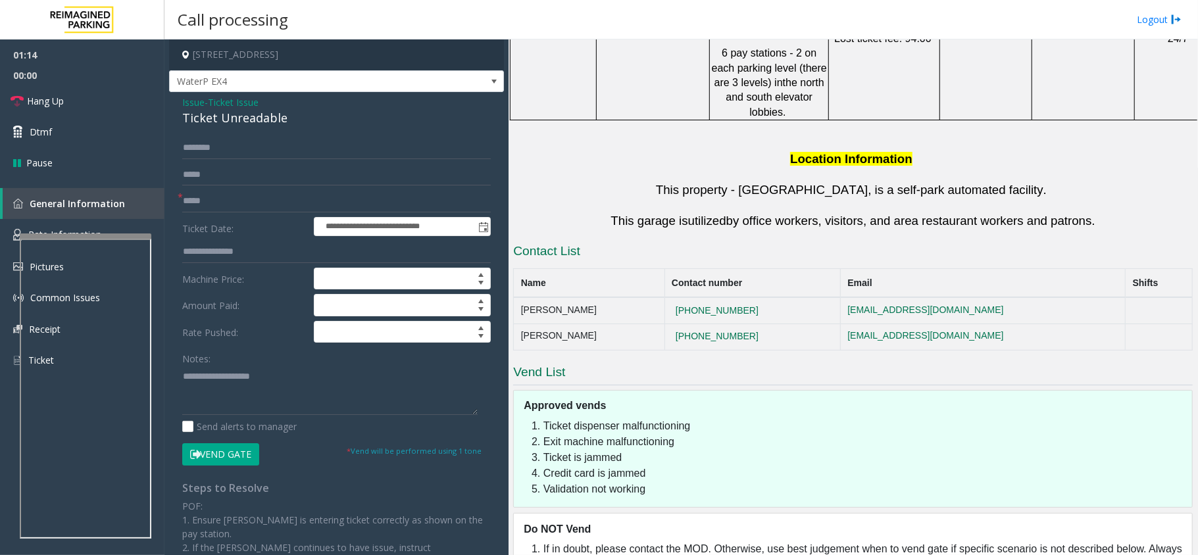
click at [240, 458] on button "Vend Gate" at bounding box center [220, 454] width 77 height 22
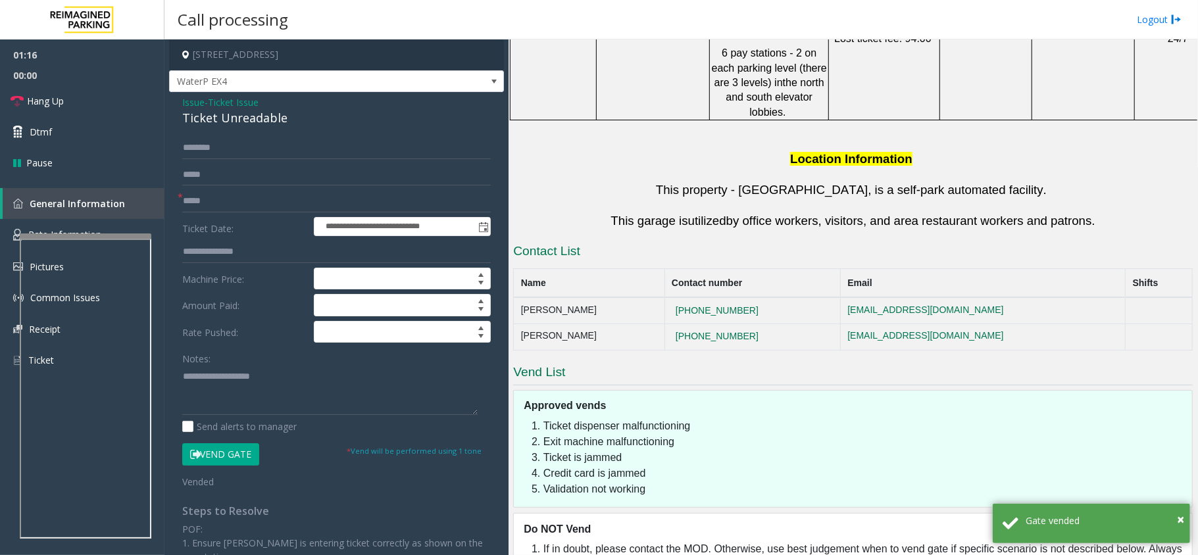
click at [250, 116] on div "Ticket Unreadable" at bounding box center [336, 118] width 309 height 18
copy div "Ticket Unreadable"
click at [246, 397] on textarea at bounding box center [329, 390] width 295 height 49
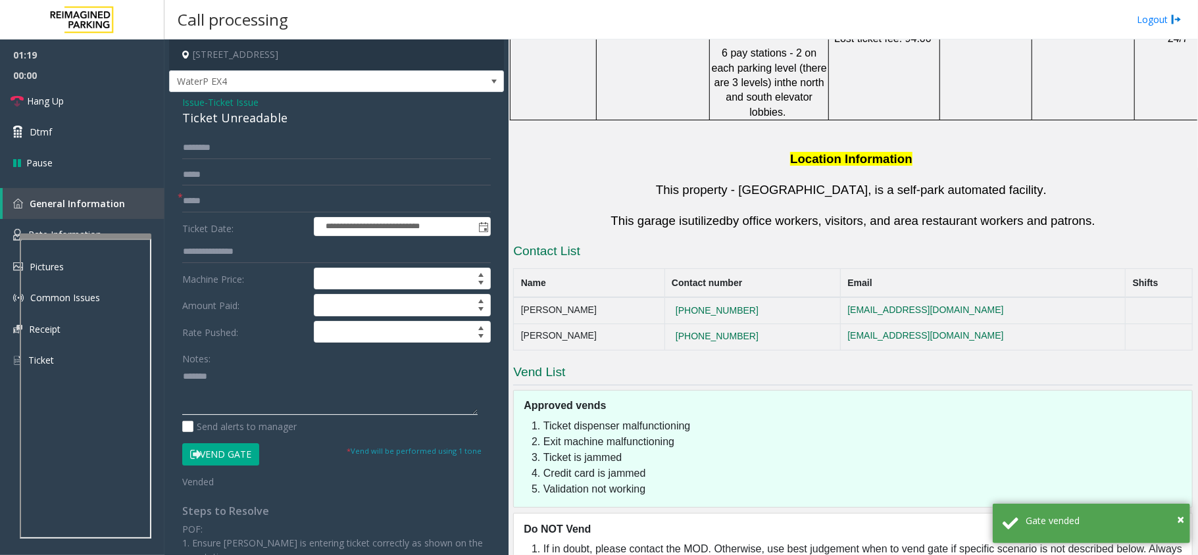
paste textarea "**********"
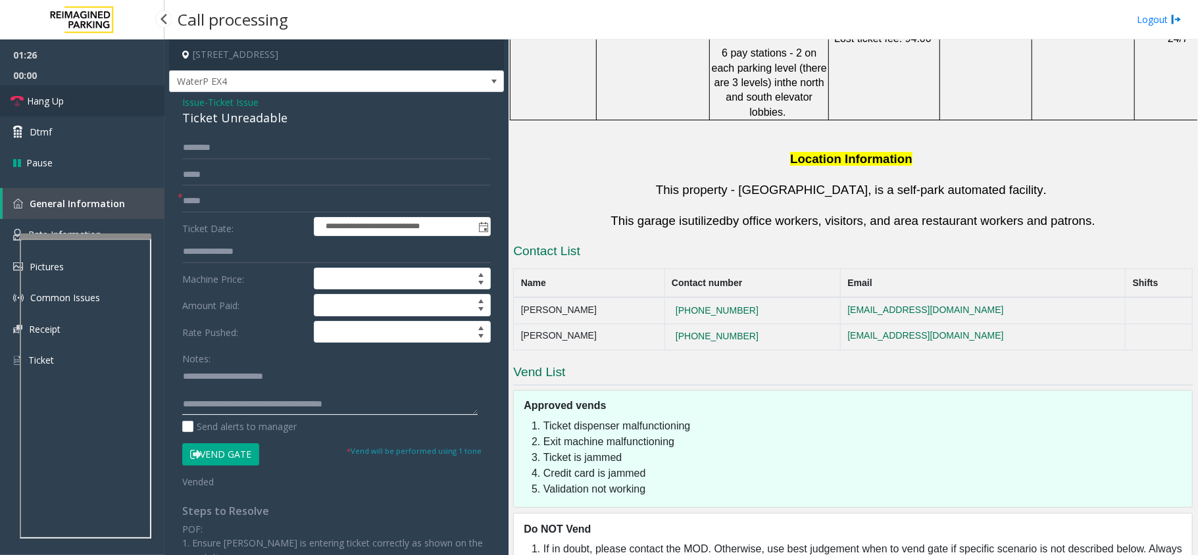
type textarea "**********"
click at [97, 106] on link "Hang Up" at bounding box center [82, 101] width 164 height 31
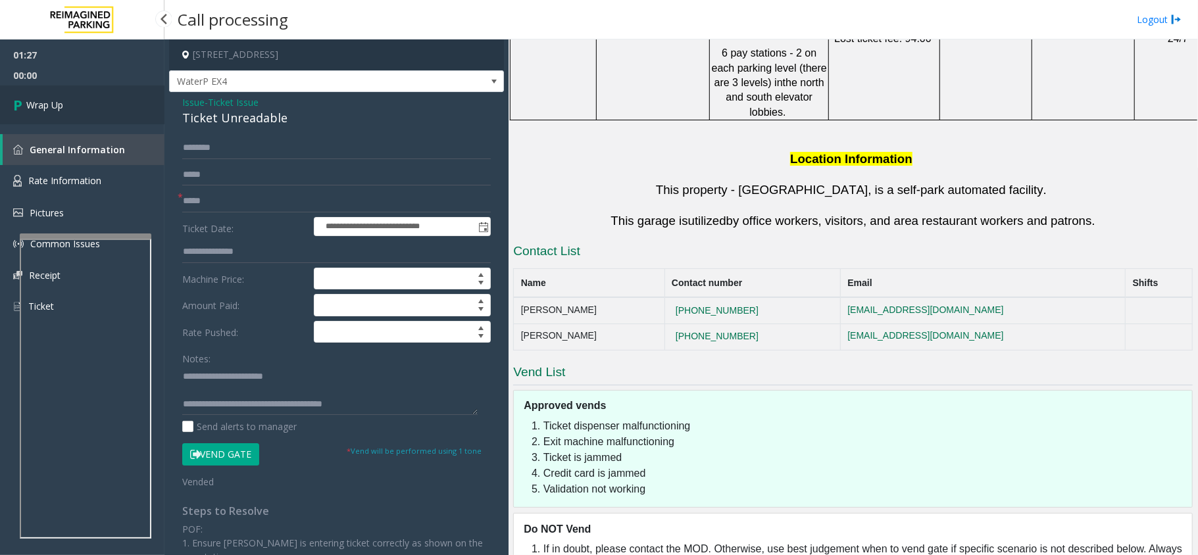
click at [97, 106] on link "Wrap Up" at bounding box center [82, 105] width 164 height 39
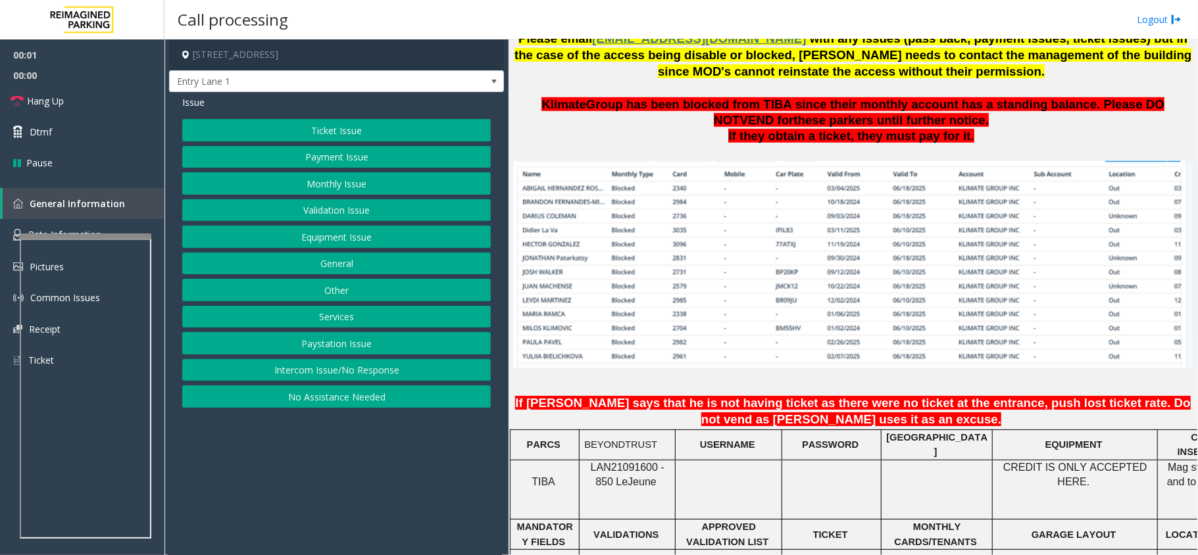
scroll to position [1053, 0]
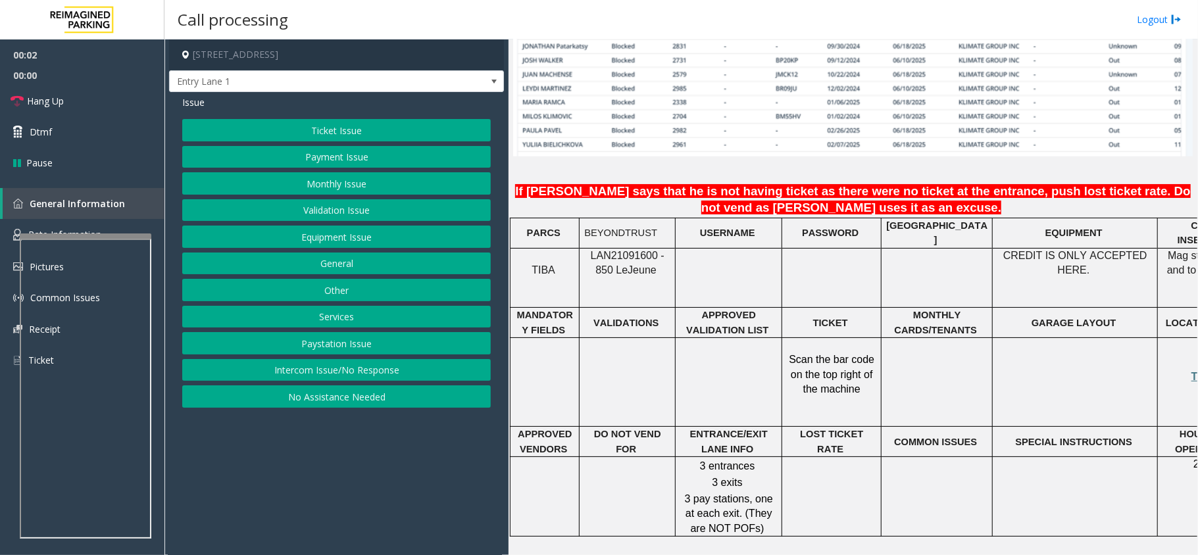
click at [609, 250] on span "LAN21091600 - 850 Le" at bounding box center [628, 263] width 74 height 26
copy p "LAN21091600 - 850 Le Jeune"
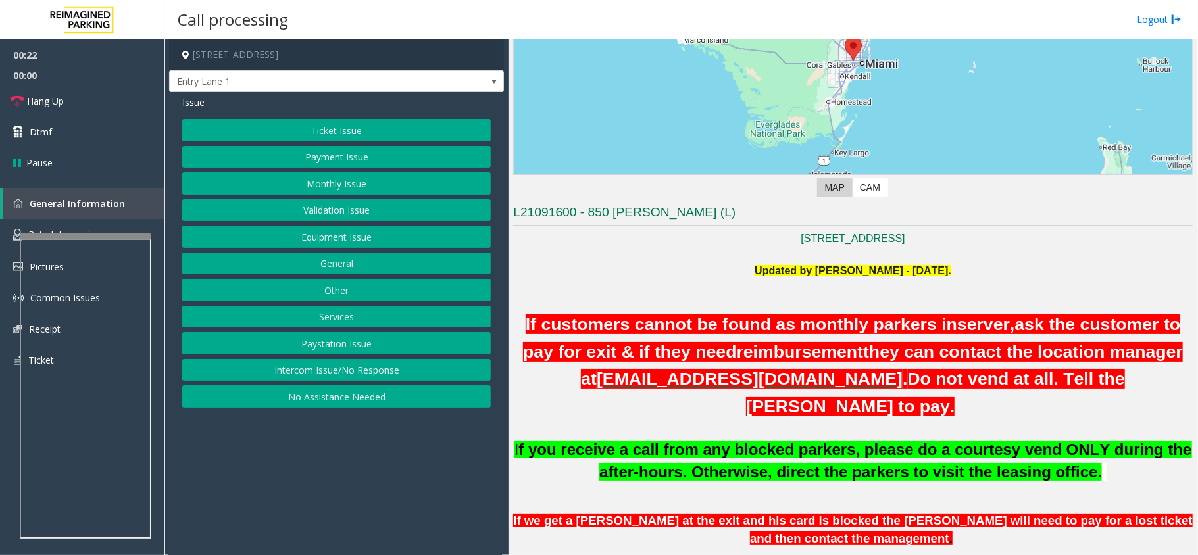
scroll to position [175, 0]
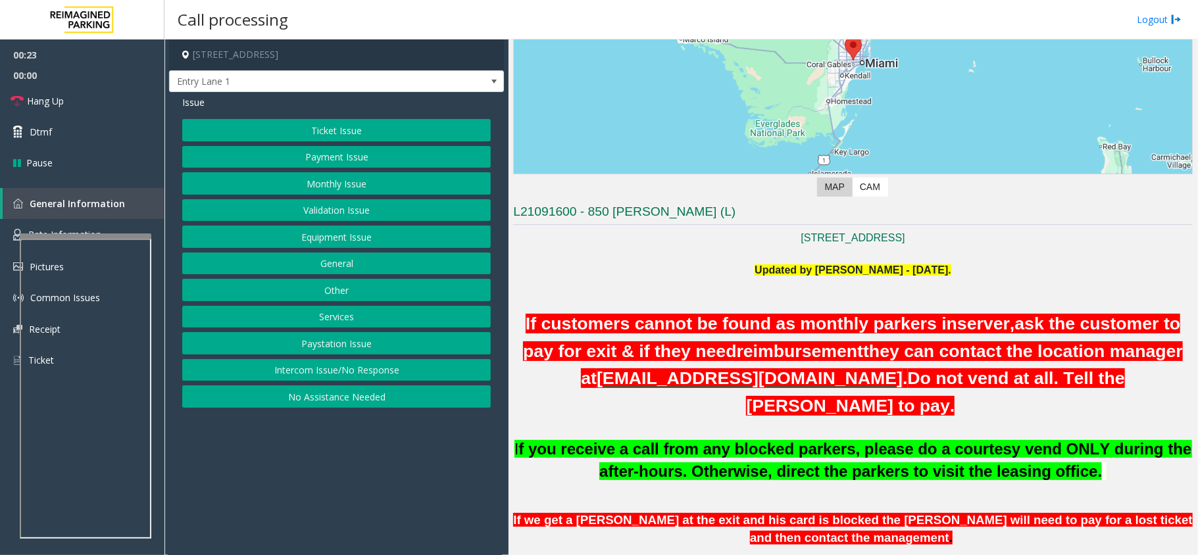
click at [424, 378] on button "Intercom Issue/No Response" at bounding box center [336, 370] width 309 height 22
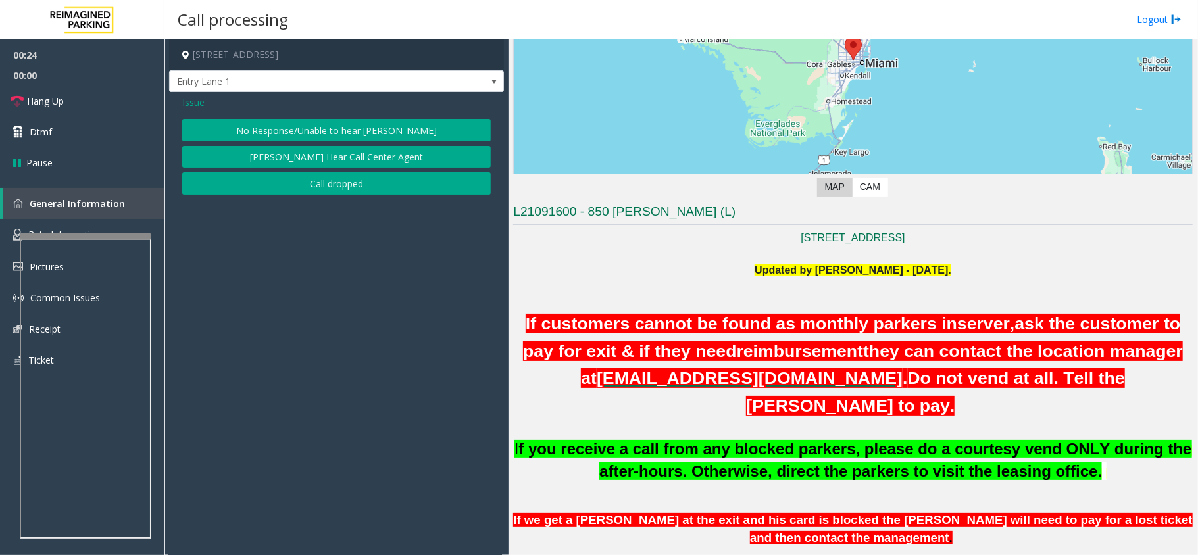
click at [337, 133] on button "No Response/Unable to hear [PERSON_NAME]" at bounding box center [336, 130] width 309 height 22
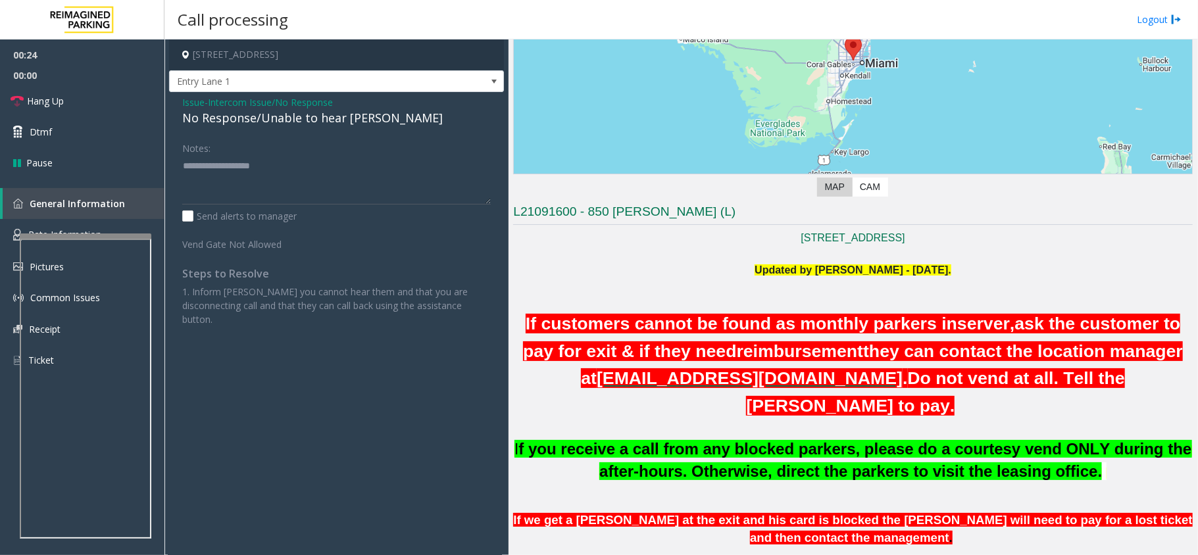
click at [324, 120] on div "No Response/Unable to hear [PERSON_NAME]" at bounding box center [336, 118] width 309 height 18
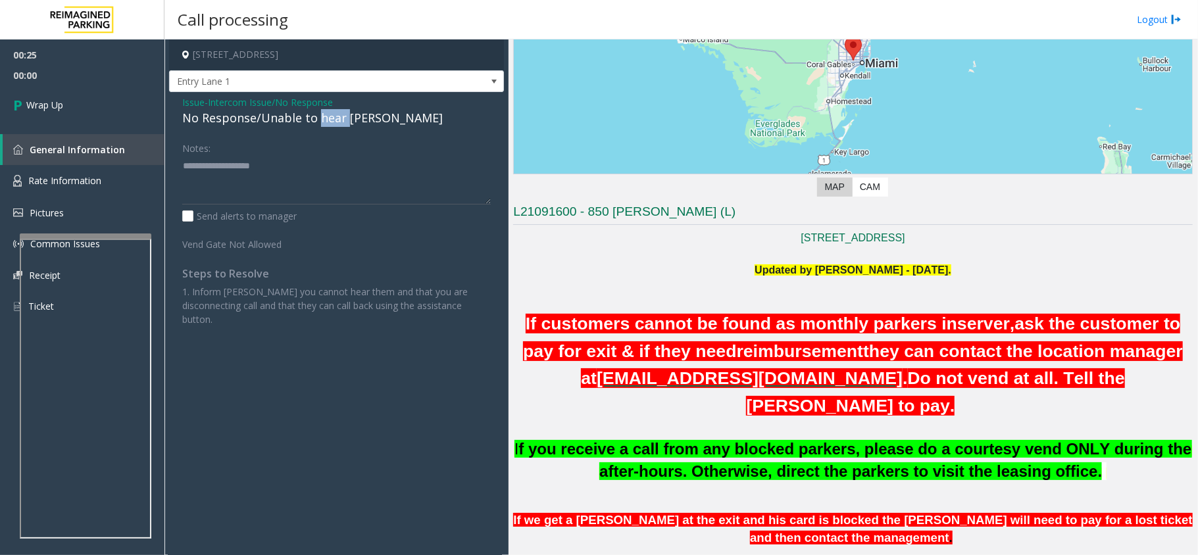
click at [324, 120] on div "No Response/Unable to hear [PERSON_NAME]" at bounding box center [336, 118] width 309 height 18
copy div "No Response/Unable to hear [PERSON_NAME]"
click at [322, 179] on textarea at bounding box center [336, 179] width 309 height 49
paste textarea "**********"
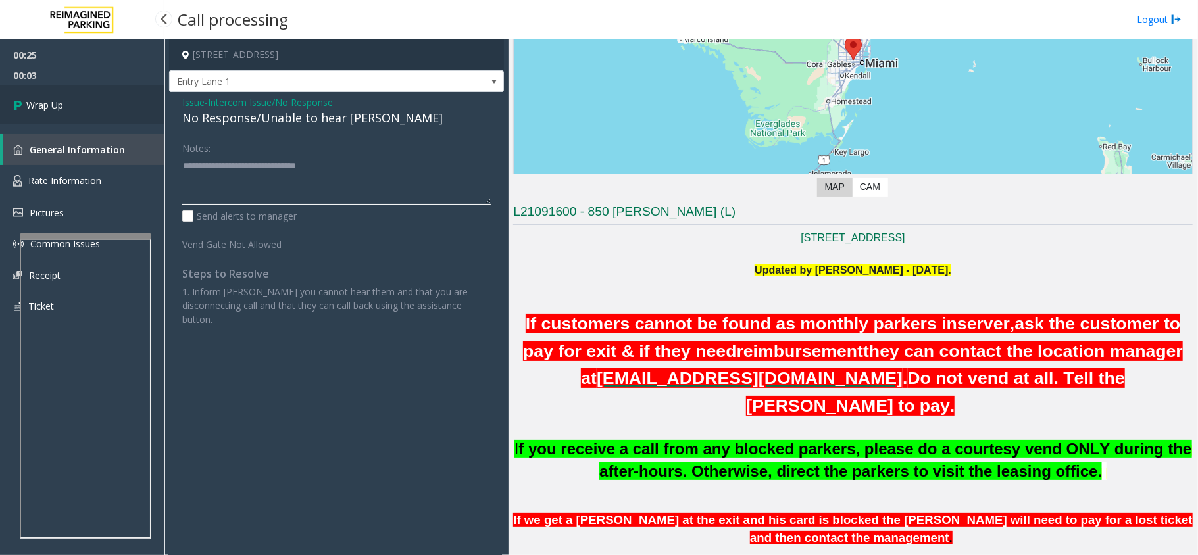
type textarea "**********"
click at [51, 95] on link "Wrap Up" at bounding box center [82, 105] width 164 height 39
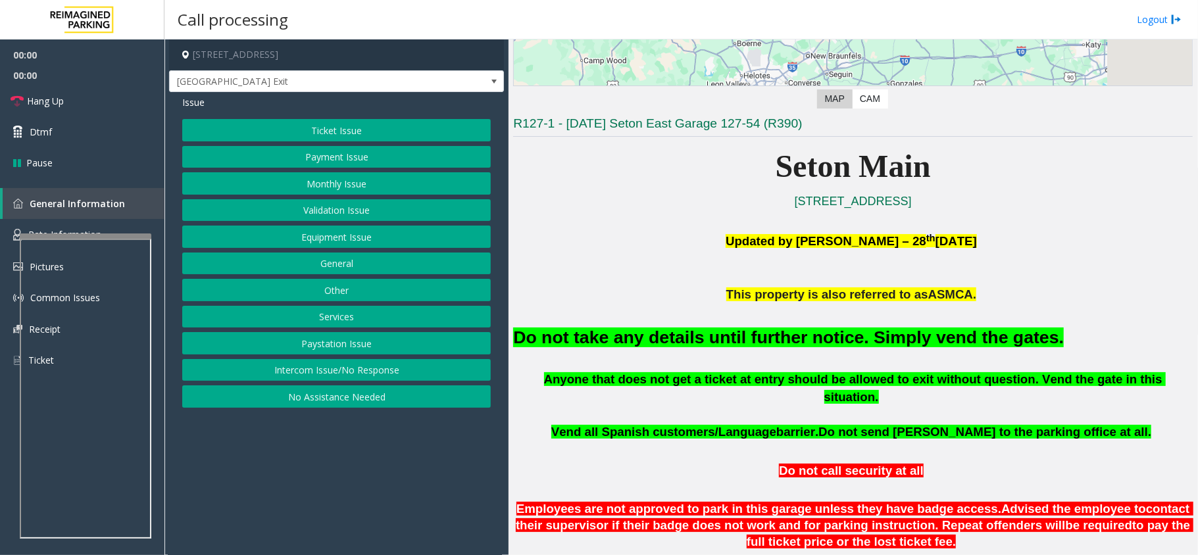
scroll to position [351, 0]
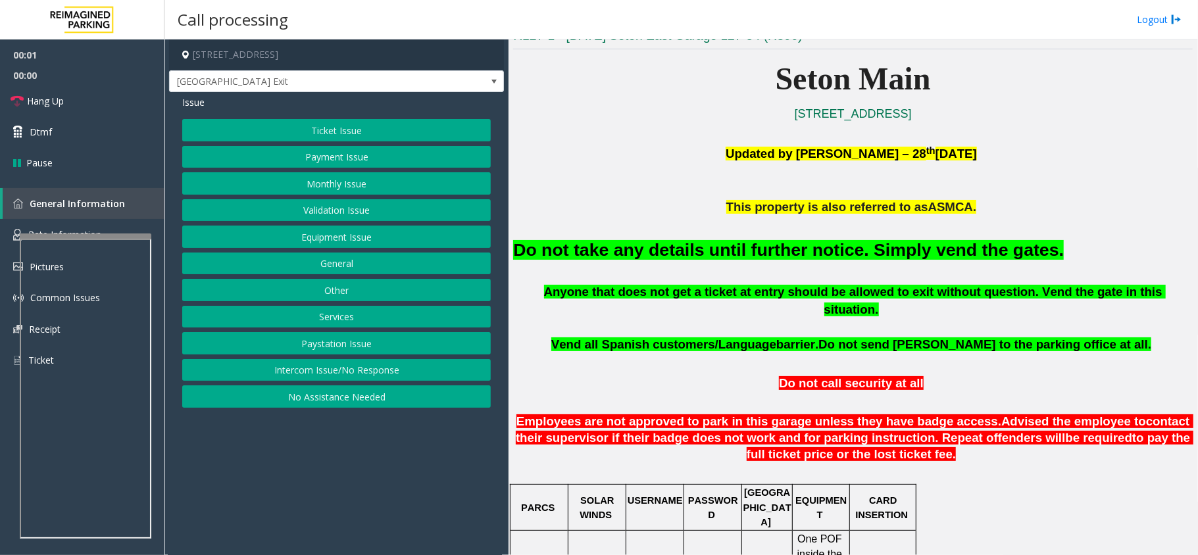
click at [328, 238] on button "Equipment Issue" at bounding box center [336, 237] width 309 height 22
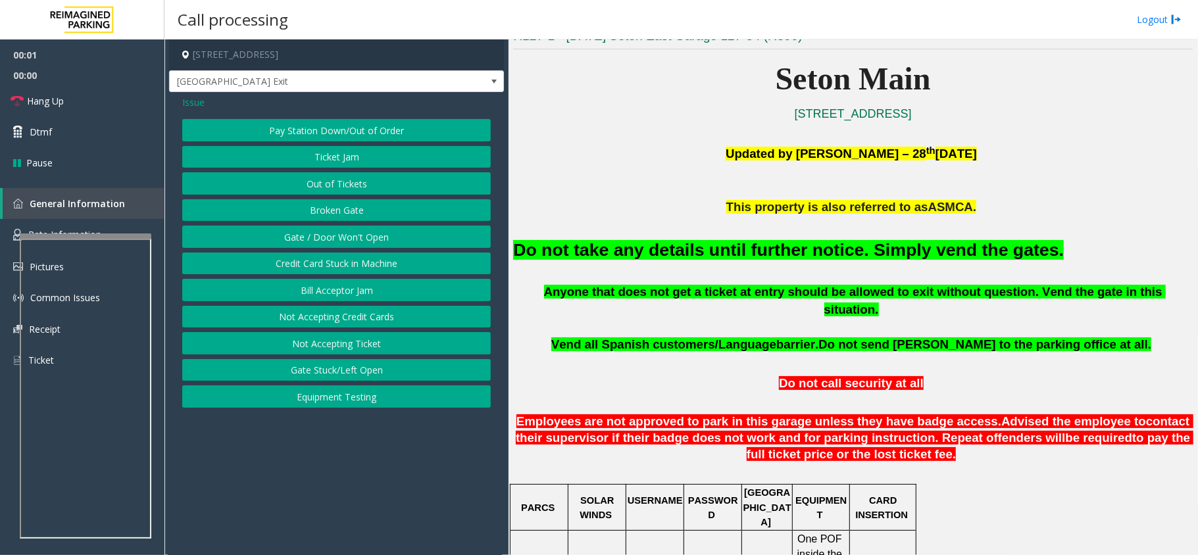
click at [328, 238] on button "Gate / Door Won't Open" at bounding box center [336, 237] width 309 height 22
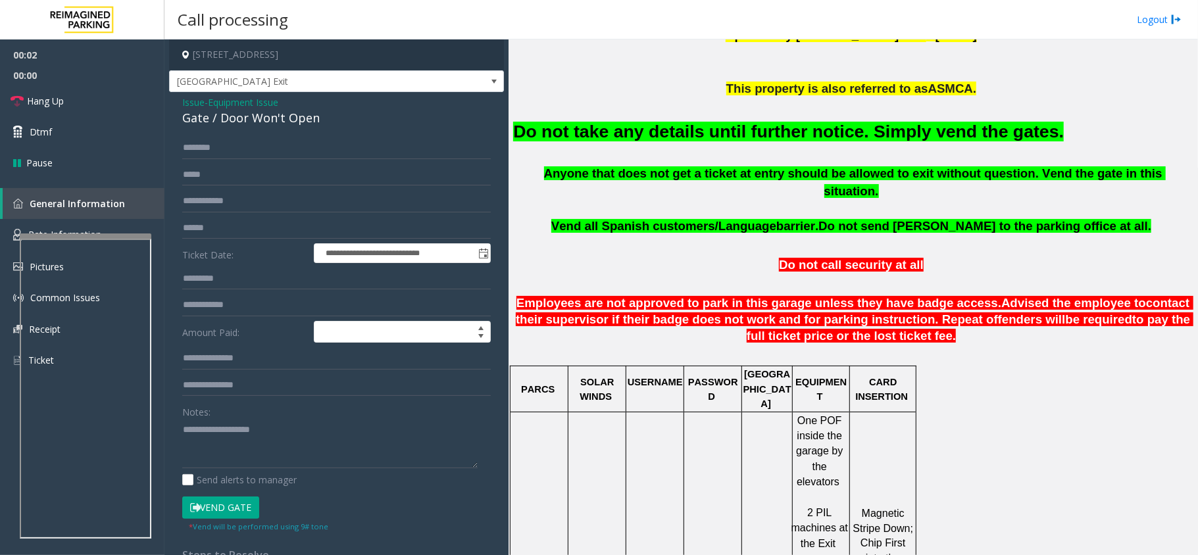
scroll to position [614, 0]
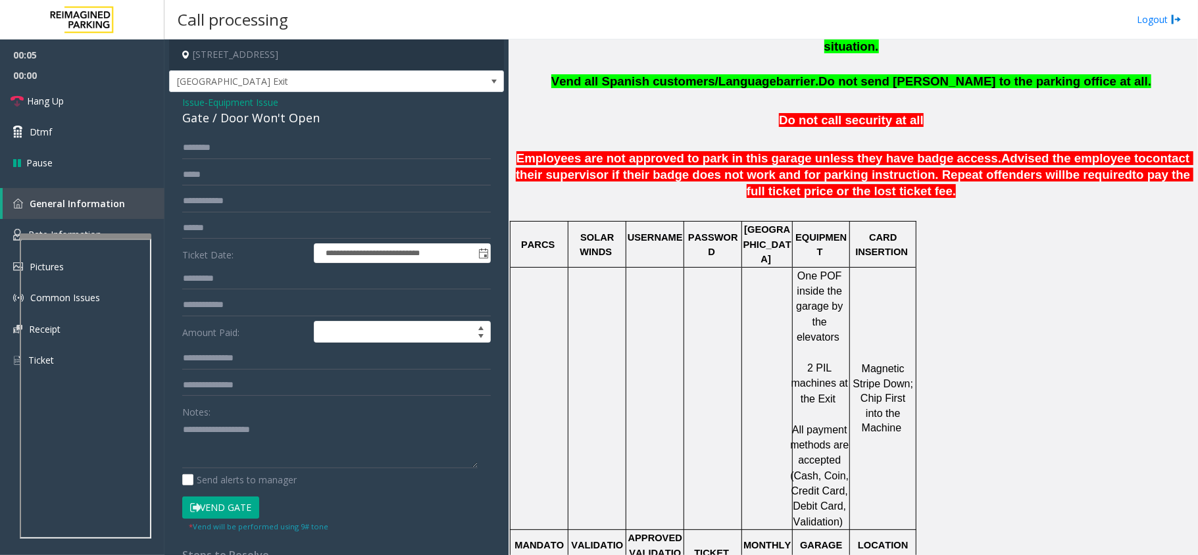
click at [207, 505] on button "Vend Gate" at bounding box center [220, 508] width 77 height 22
click at [254, 119] on div "Gate / Door Won't Open" at bounding box center [336, 118] width 309 height 18
copy div "Gate / Door Won't Open"
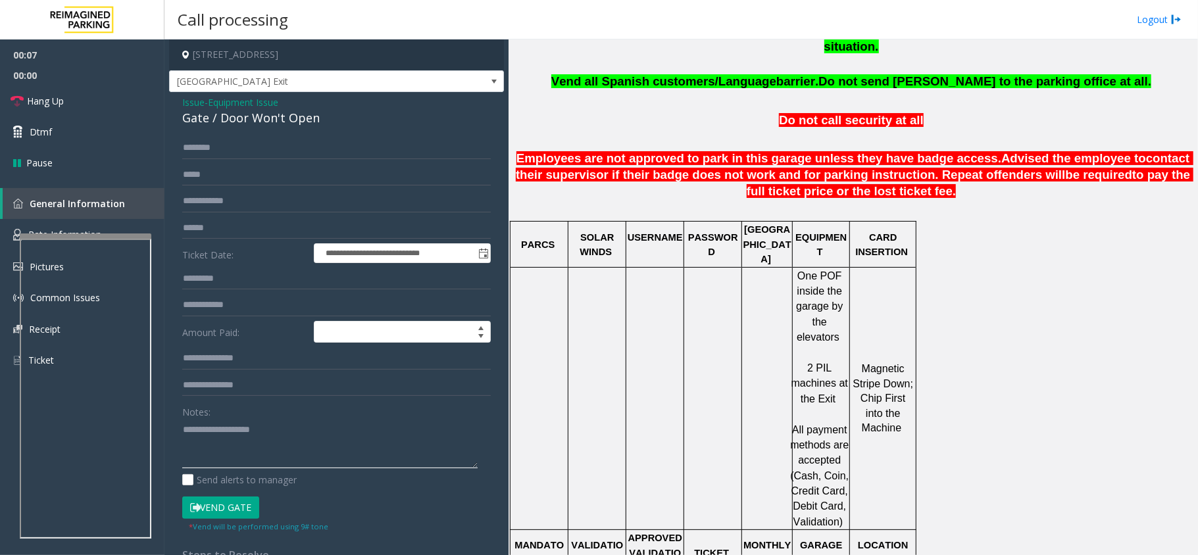
click at [251, 443] on textarea at bounding box center [329, 443] width 295 height 49
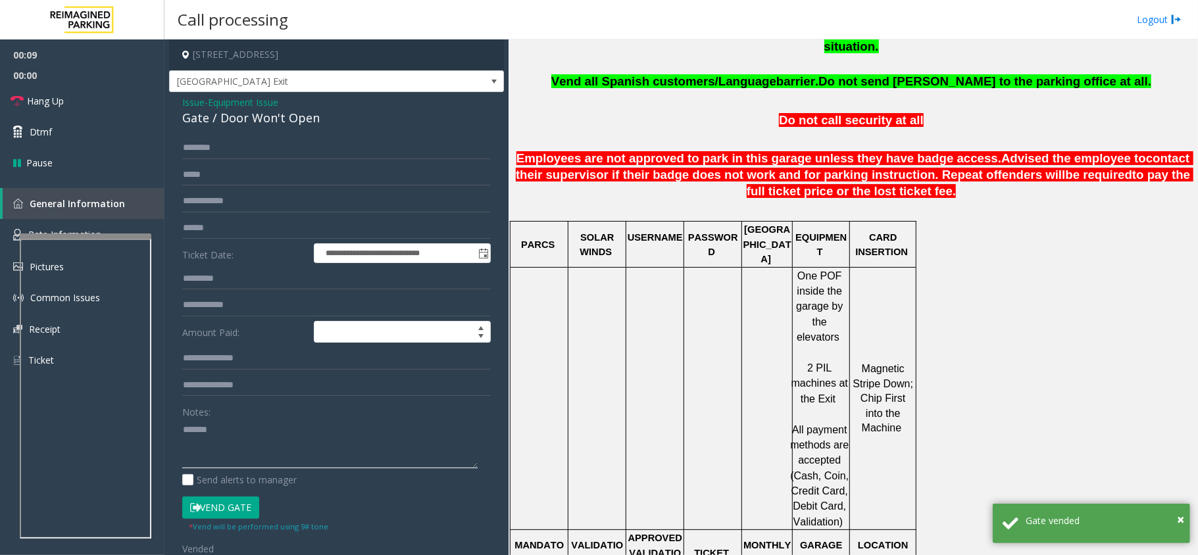
paste textarea "**********"
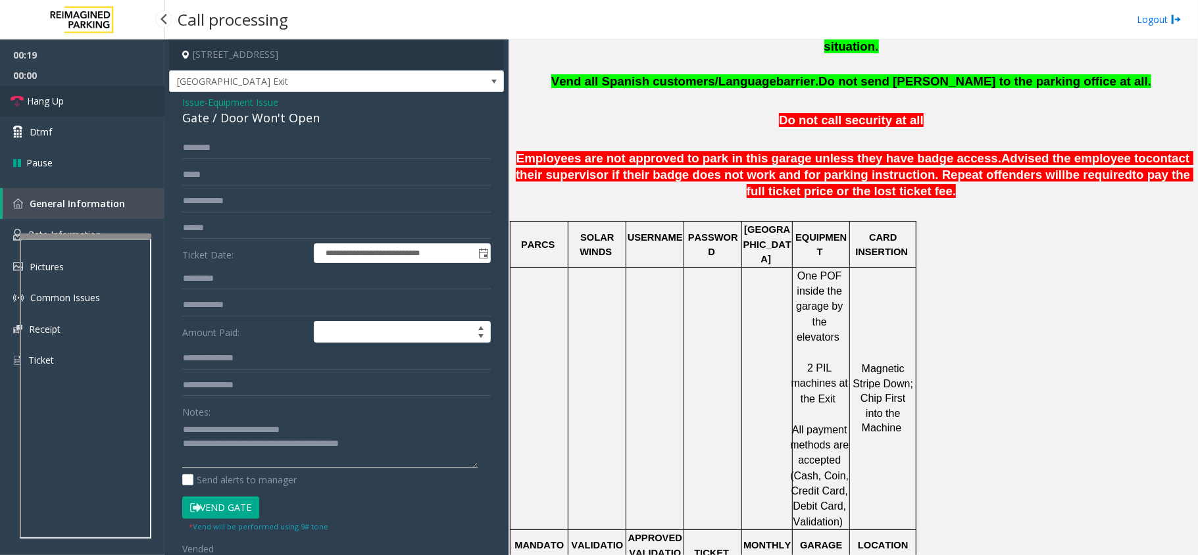
type textarea "**********"
click at [64, 98] on span "Hang Up" at bounding box center [45, 101] width 37 height 14
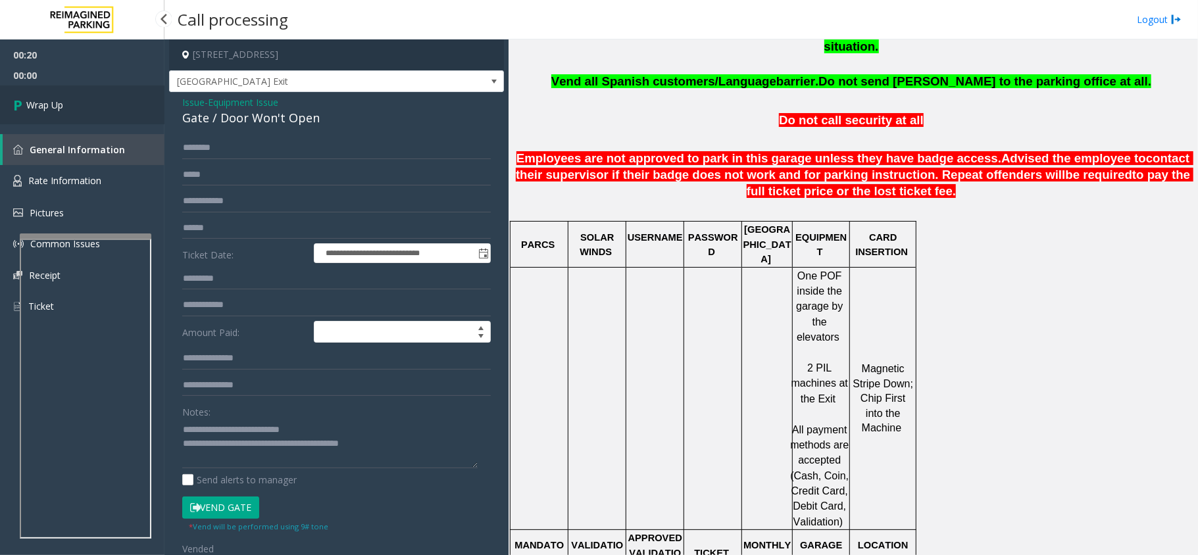
click at [63, 98] on span "Wrap Up" at bounding box center [44, 105] width 37 height 14
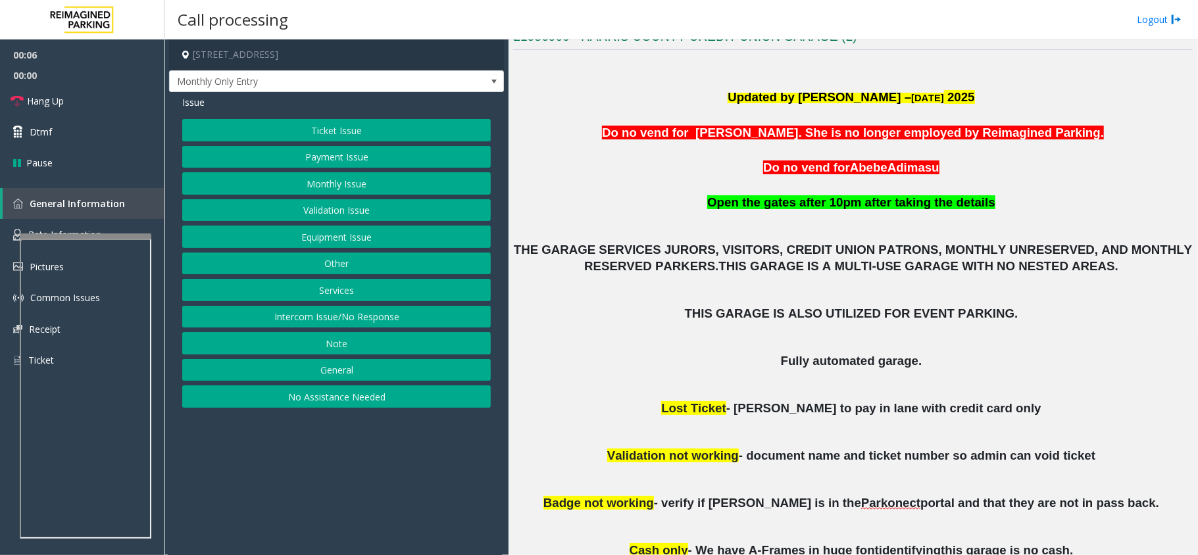
scroll to position [319, 0]
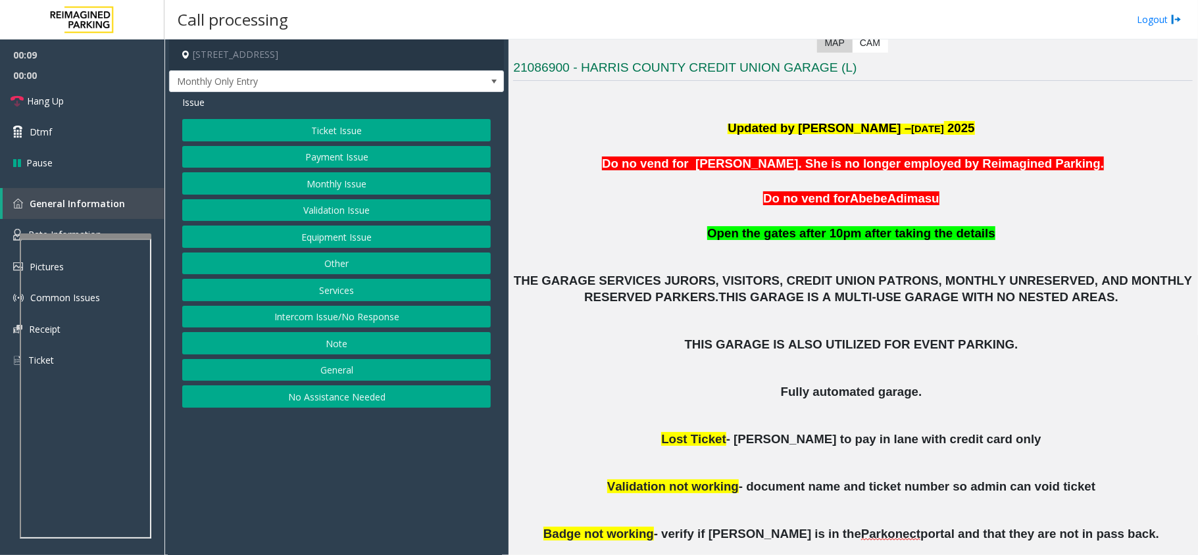
click at [348, 191] on button "Monthly Issue" at bounding box center [336, 183] width 309 height 22
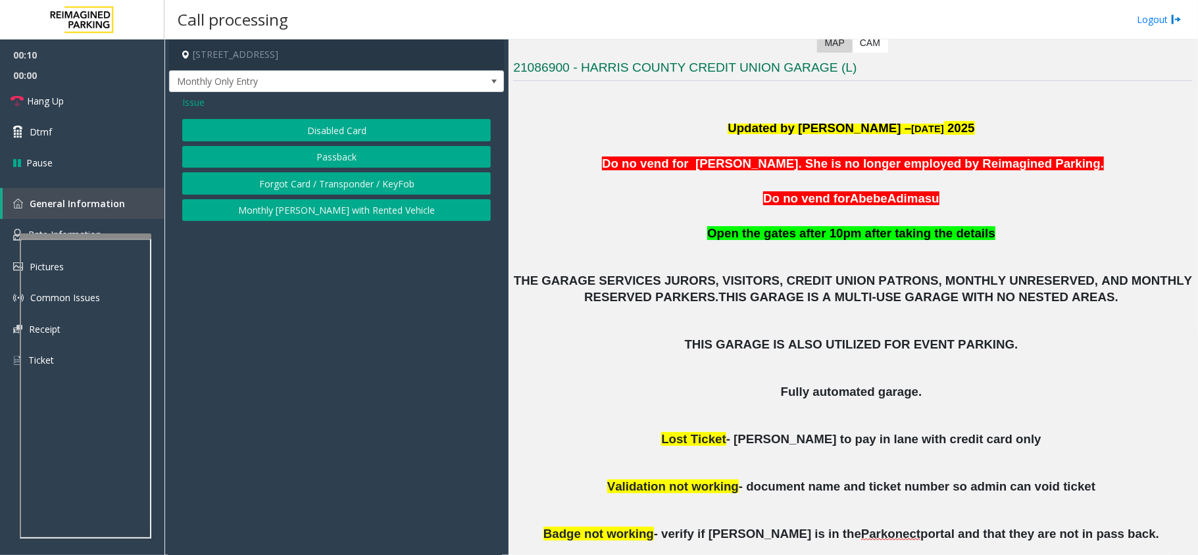
click at [312, 130] on button "Disabled Card" at bounding box center [336, 130] width 309 height 22
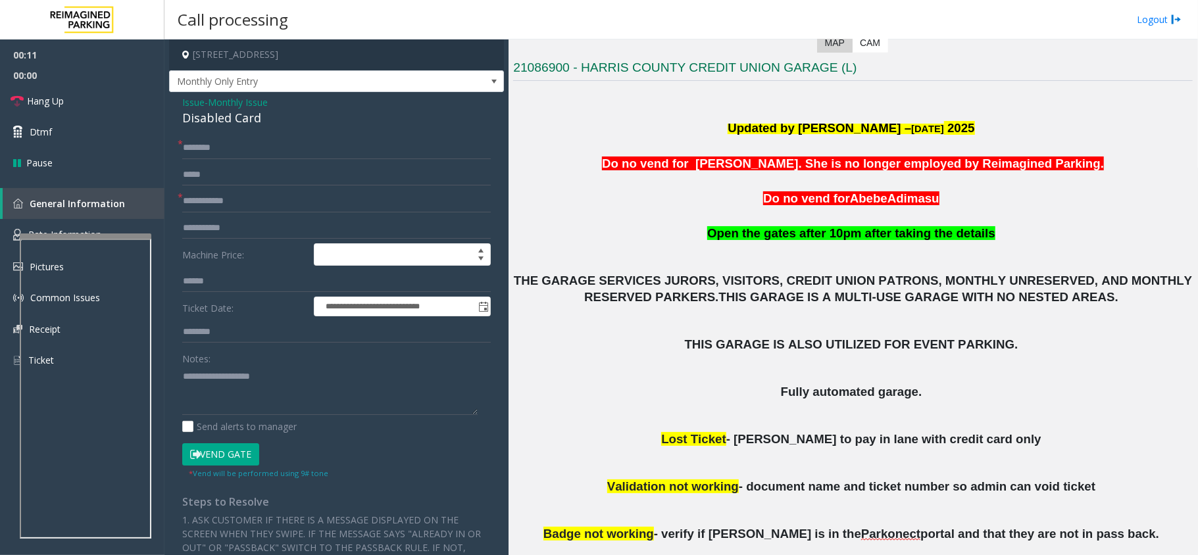
click at [227, 121] on div "Disabled Card" at bounding box center [336, 118] width 309 height 18
click at [266, 93] on div "**********" at bounding box center [336, 447] width 335 height 711
click at [282, 86] on span "Monthly Only Entry" at bounding box center [303, 81] width 267 height 21
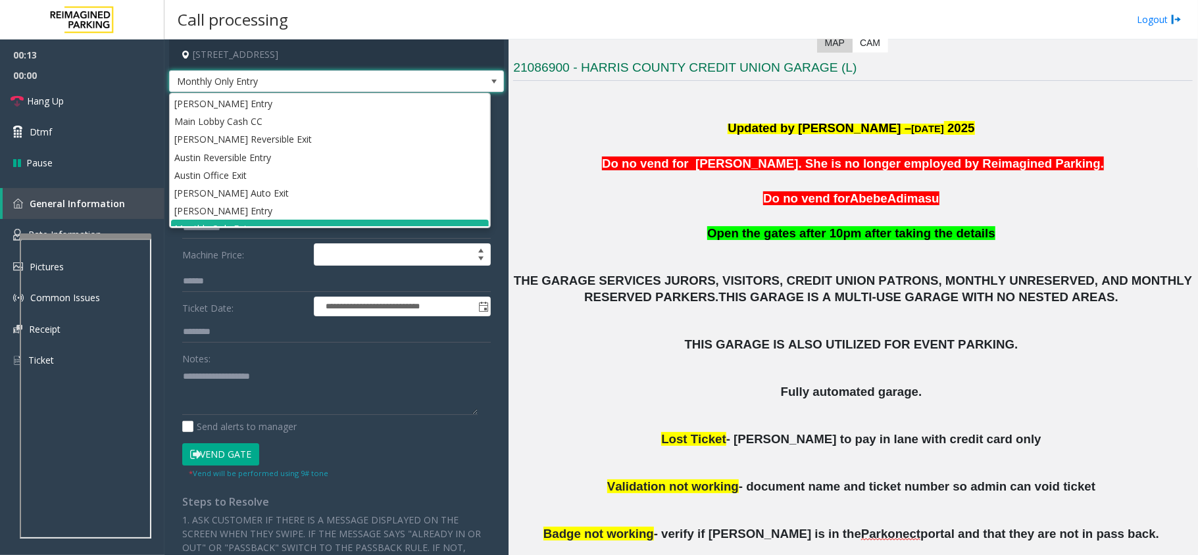
scroll to position [14, 0]
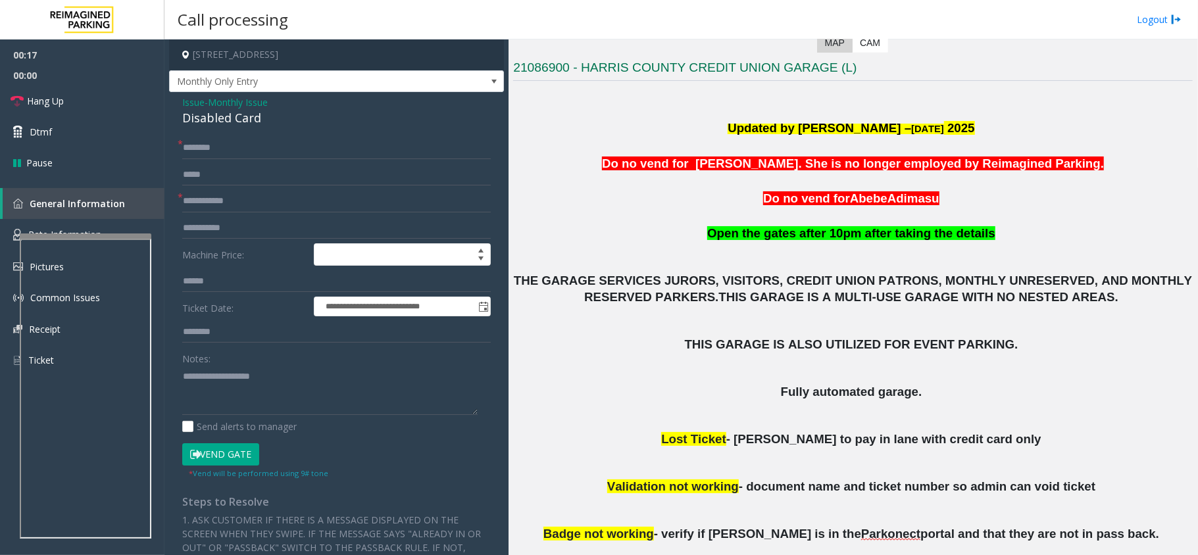
click at [751, 272] on p at bounding box center [853, 257] width 680 height 31
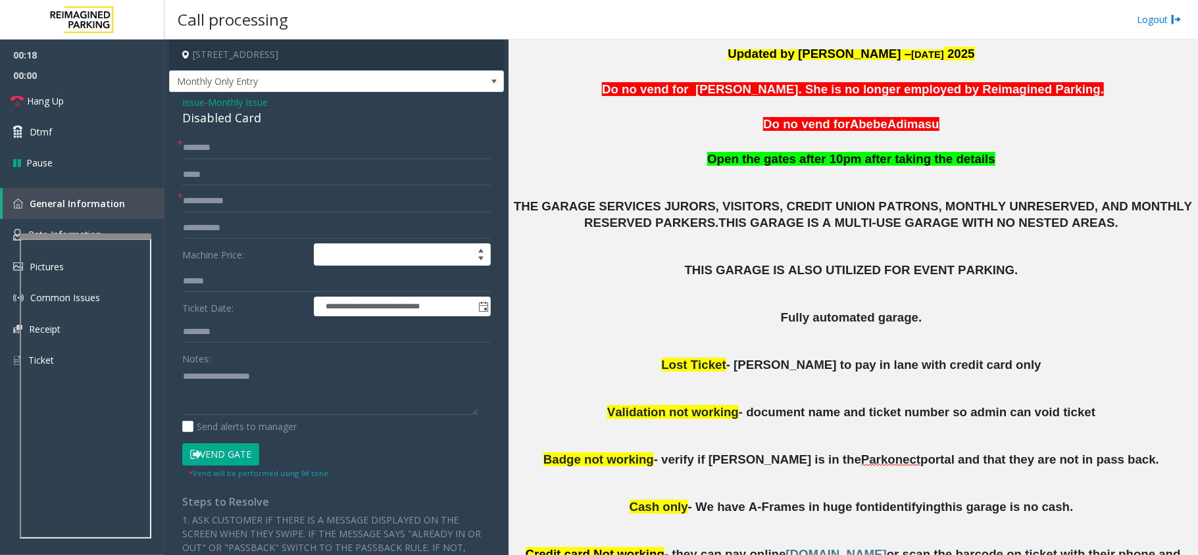
scroll to position [582, 0]
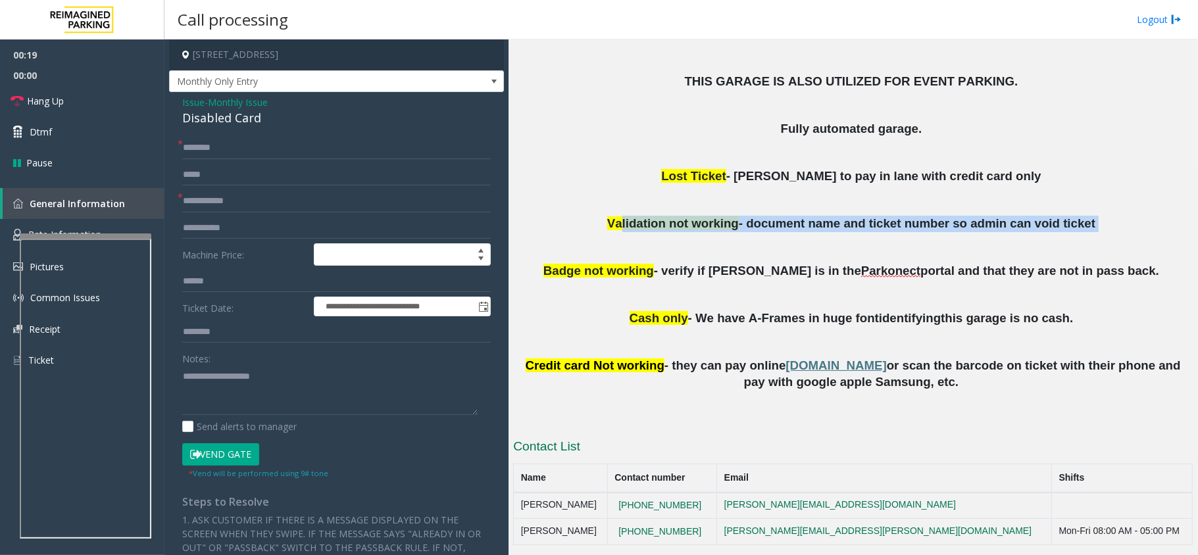
drag, startPoint x: 645, startPoint y: 232, endPoint x: 818, endPoint y: 236, distance: 173.7
click at [818, 236] on div "Updated by Jyoti Teotia – 12th Feb 2025 Do no vend for Stephanie Bogany. She is…" at bounding box center [853, 106] width 680 height 568
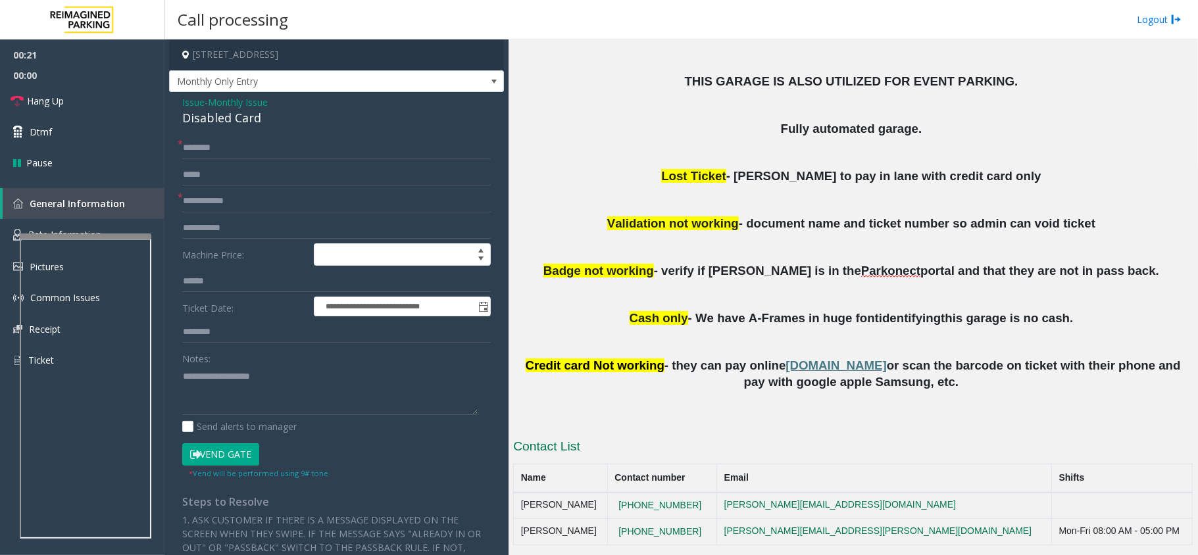
click at [645, 253] on p at bounding box center [853, 247] width 680 height 31
click at [296, 80] on span "Monthly Only Entry" at bounding box center [303, 81] width 267 height 21
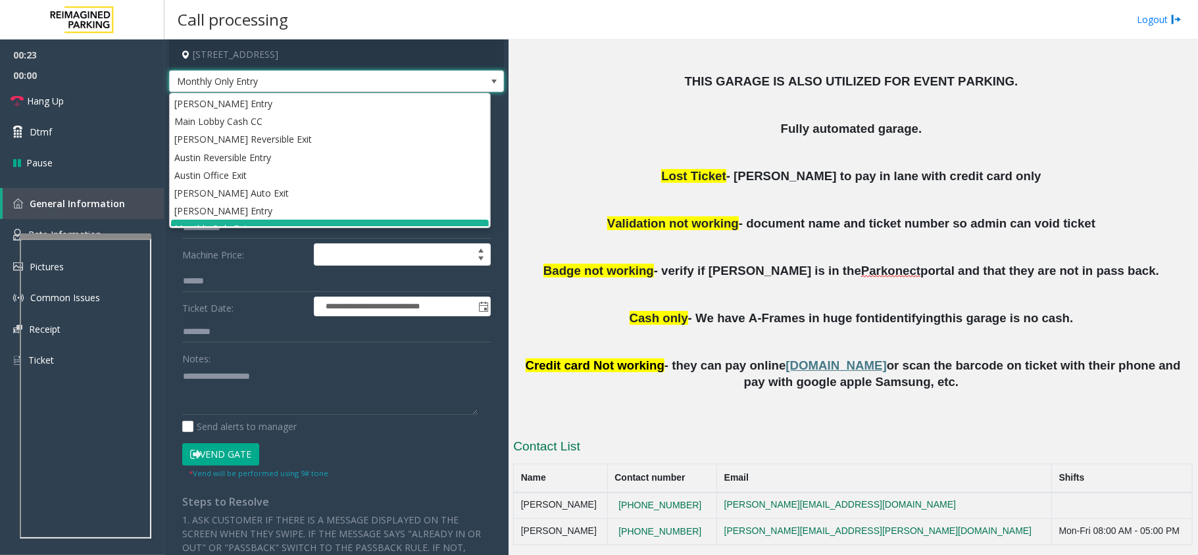
scroll to position [14, 0]
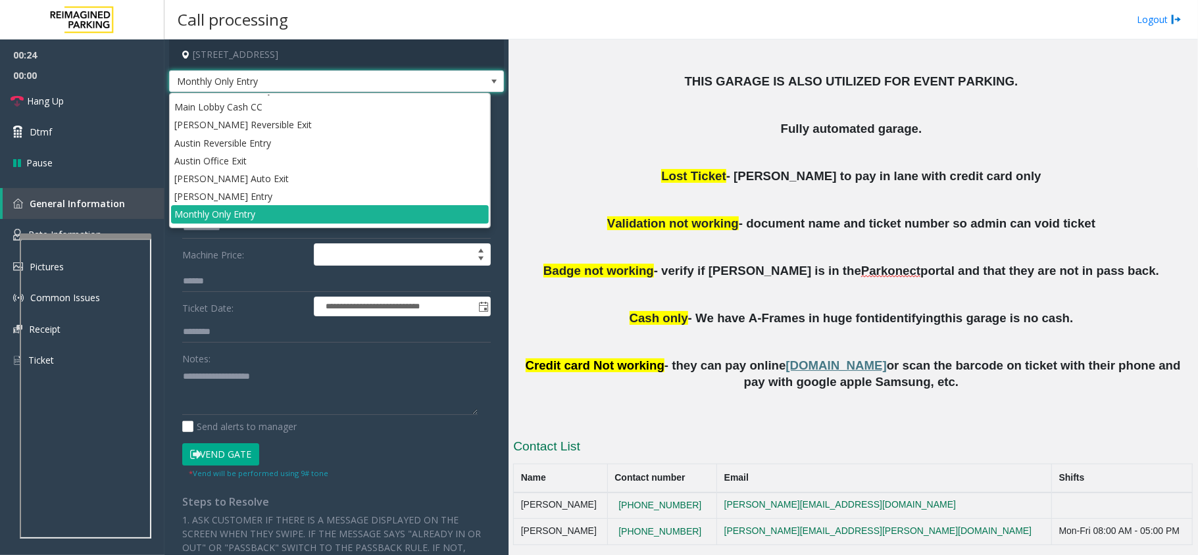
click at [633, 142] on p at bounding box center [853, 152] width 680 height 31
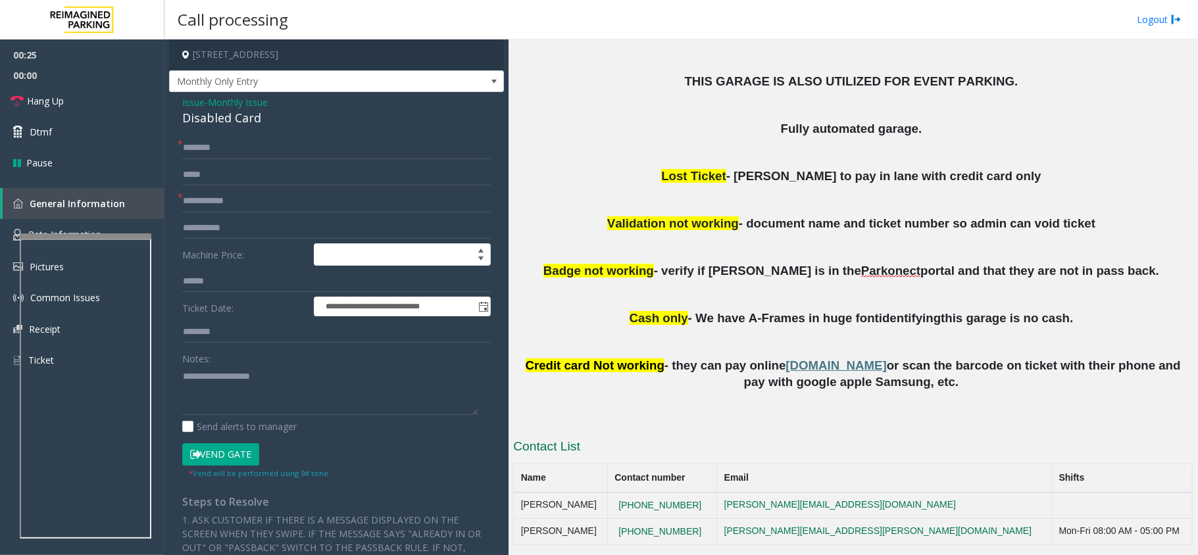
click at [192, 100] on span "Issue" at bounding box center [193, 102] width 22 height 14
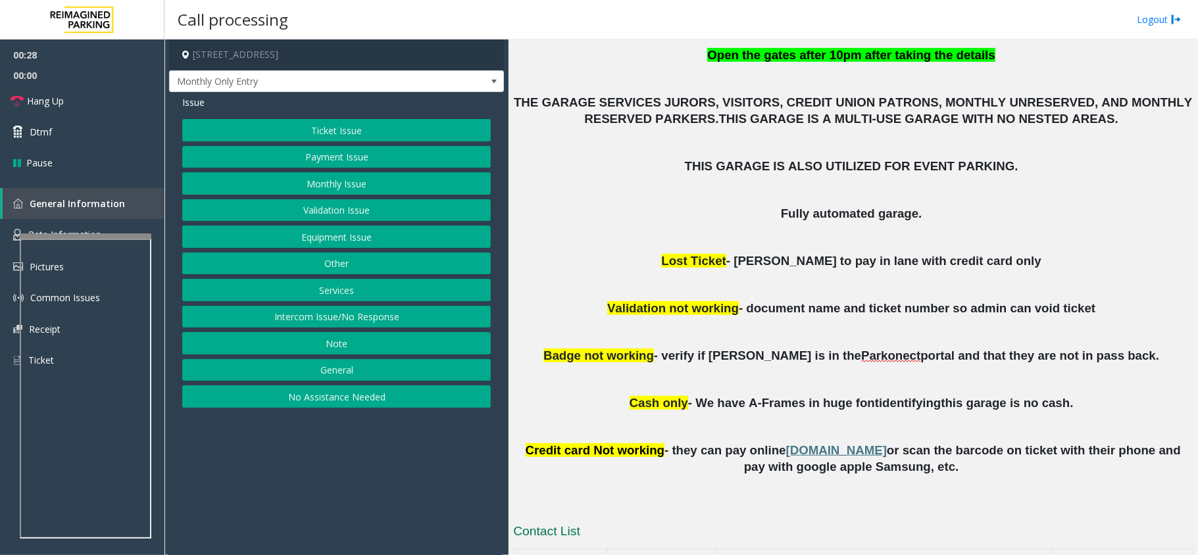
scroll to position [319, 0]
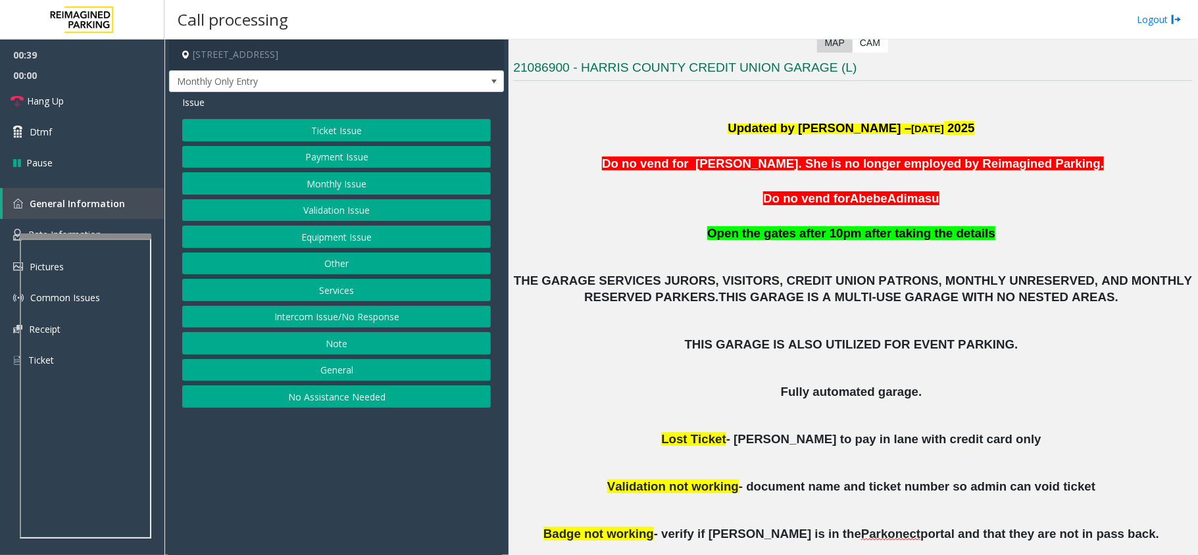
click at [332, 237] on button "Equipment Issue" at bounding box center [336, 237] width 309 height 22
click at [193, 107] on span "Issue" at bounding box center [193, 102] width 22 height 14
click at [311, 290] on button "Services" at bounding box center [336, 290] width 309 height 22
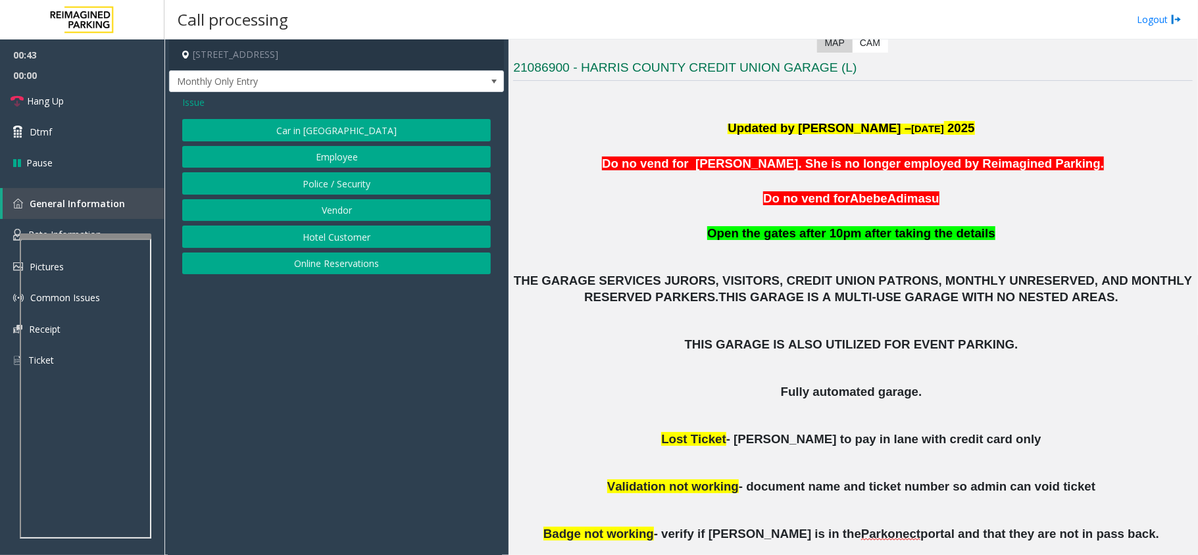
click at [187, 111] on div "Issue Car in Tow Employee Police / Security Vendor Hotel Customer Online Reserv…" at bounding box center [336, 186] width 335 height 189
click at [188, 105] on span "Issue" at bounding box center [193, 102] width 22 height 14
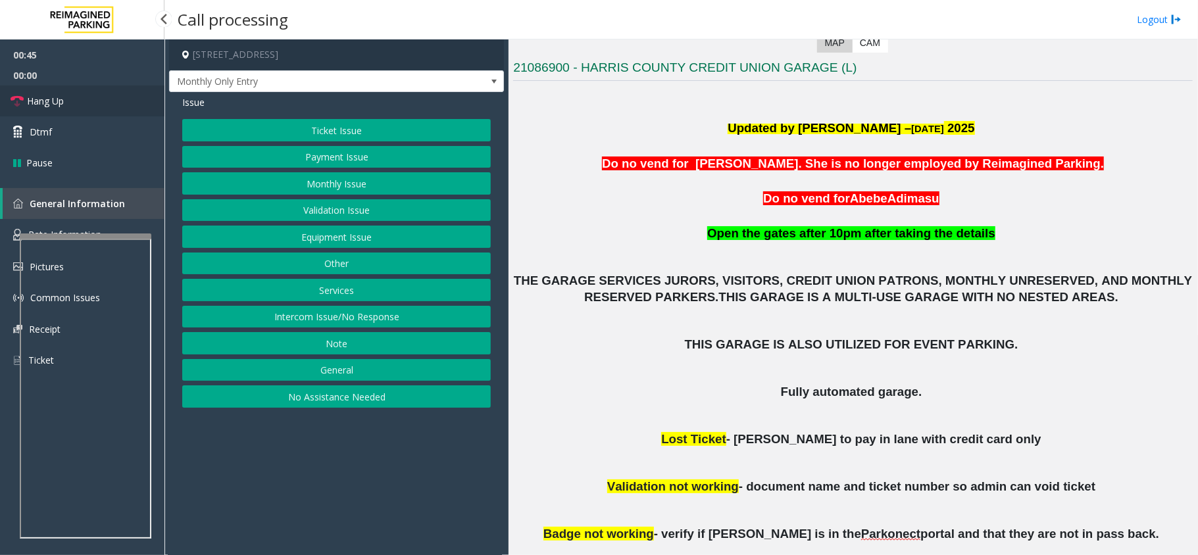
click at [96, 99] on link "Hang Up" at bounding box center [82, 101] width 164 height 31
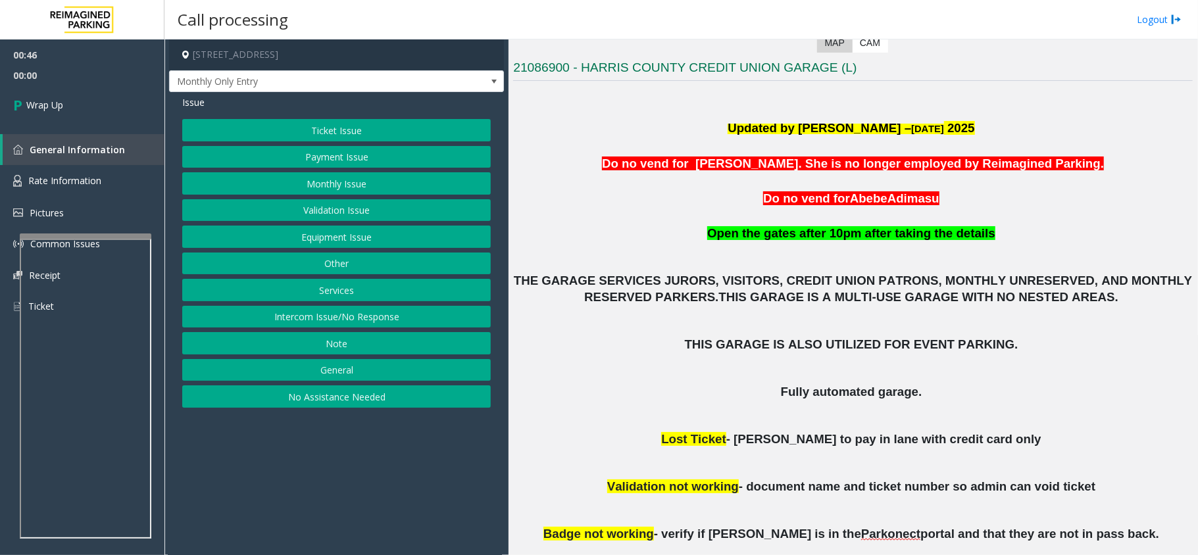
click at [337, 264] on button "Other" at bounding box center [336, 264] width 309 height 22
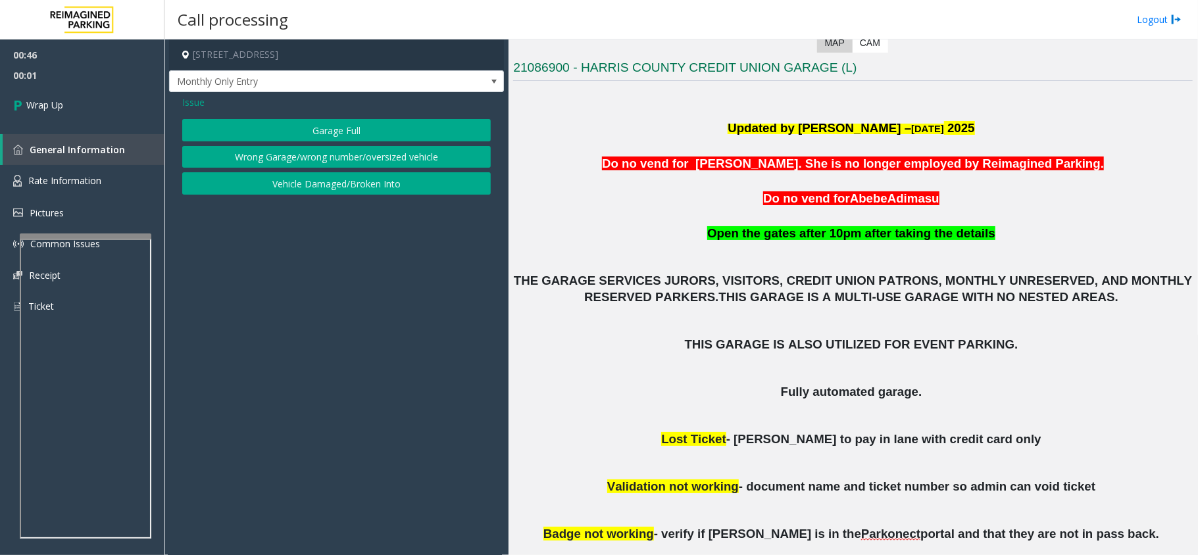
click at [195, 105] on span "Issue" at bounding box center [193, 102] width 22 height 14
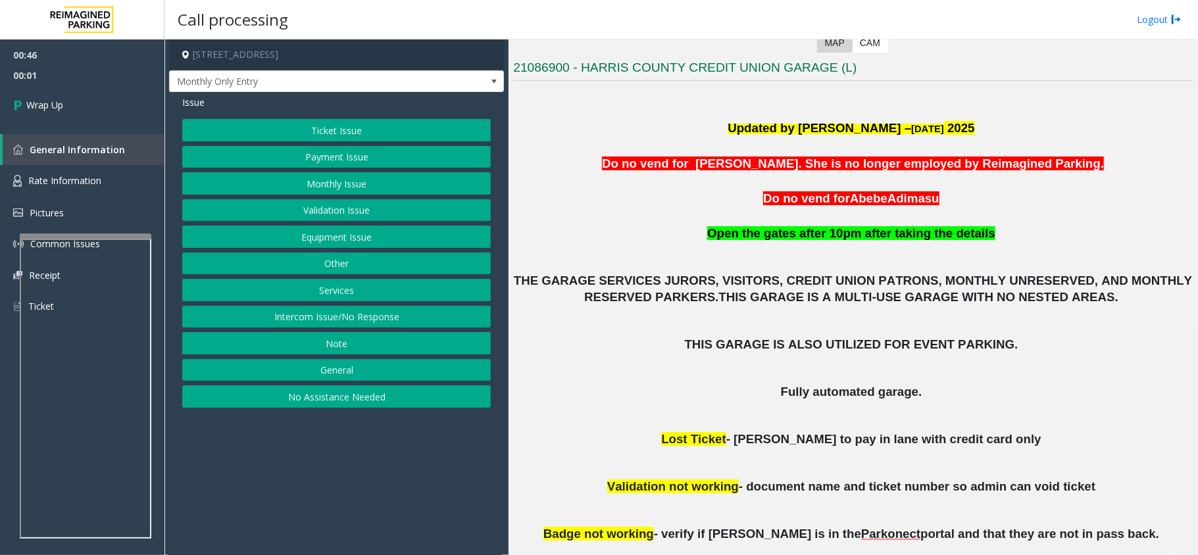
click at [345, 372] on button "General" at bounding box center [336, 370] width 309 height 22
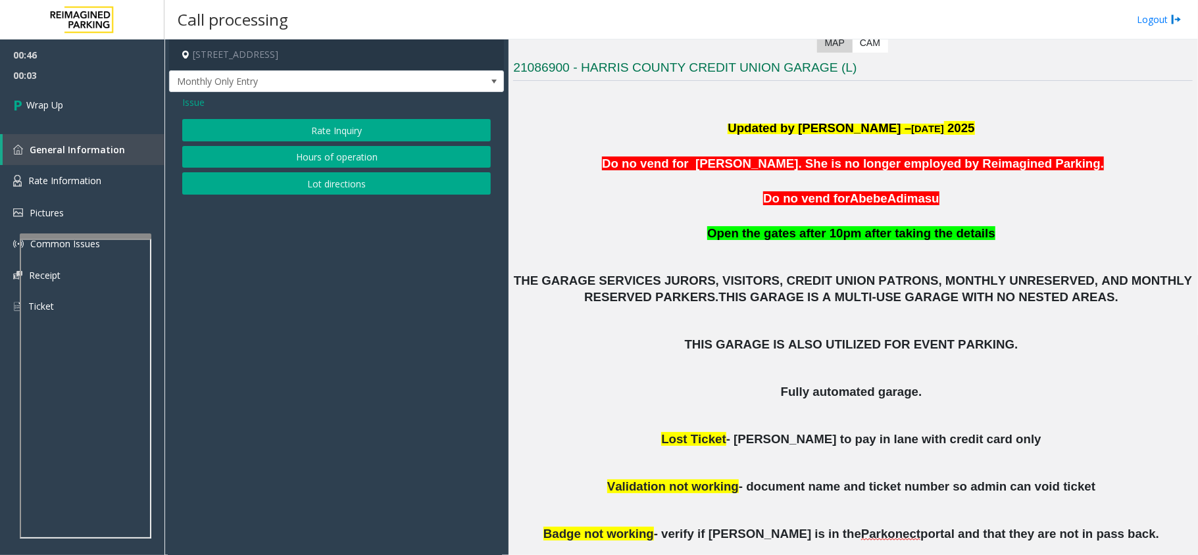
click at [196, 104] on span "Issue" at bounding box center [193, 102] width 22 height 14
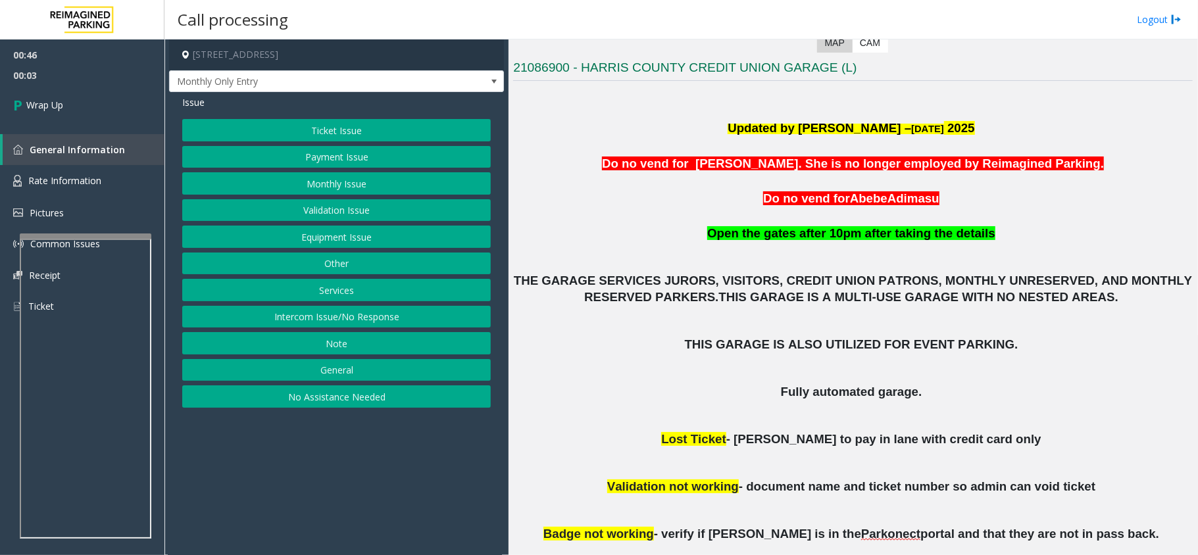
click at [349, 338] on button "Note" at bounding box center [336, 343] width 309 height 22
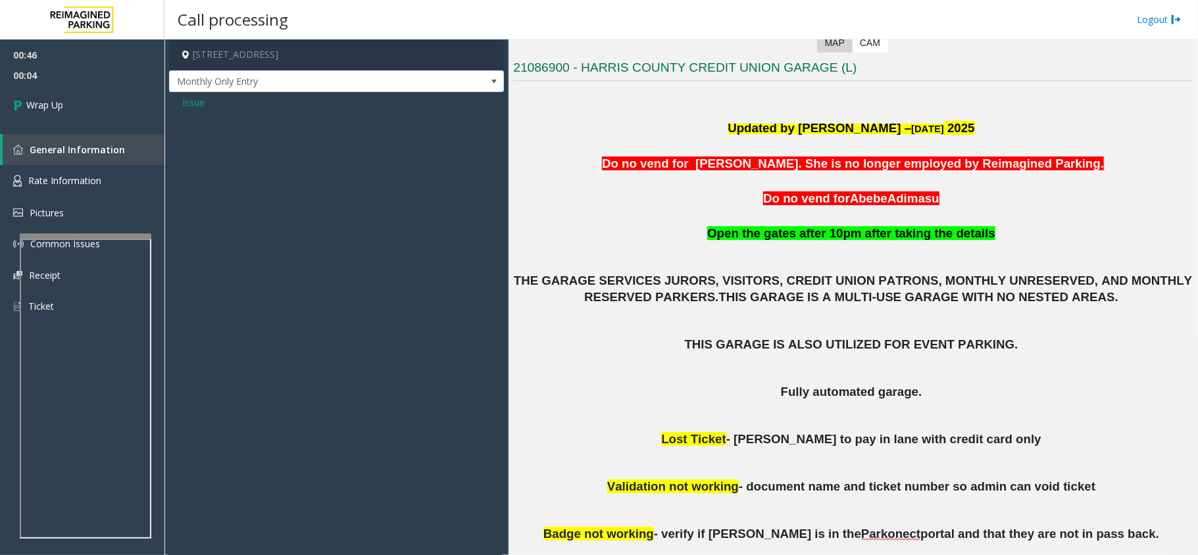
click at [198, 101] on span "Issue" at bounding box center [193, 102] width 22 height 14
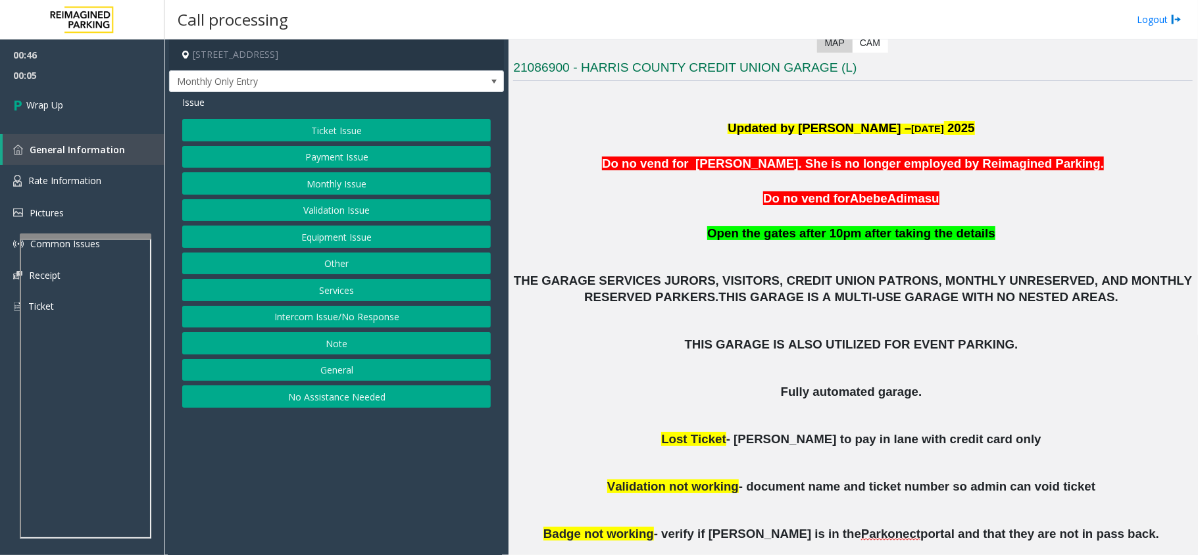
click at [338, 295] on button "Services" at bounding box center [336, 290] width 309 height 22
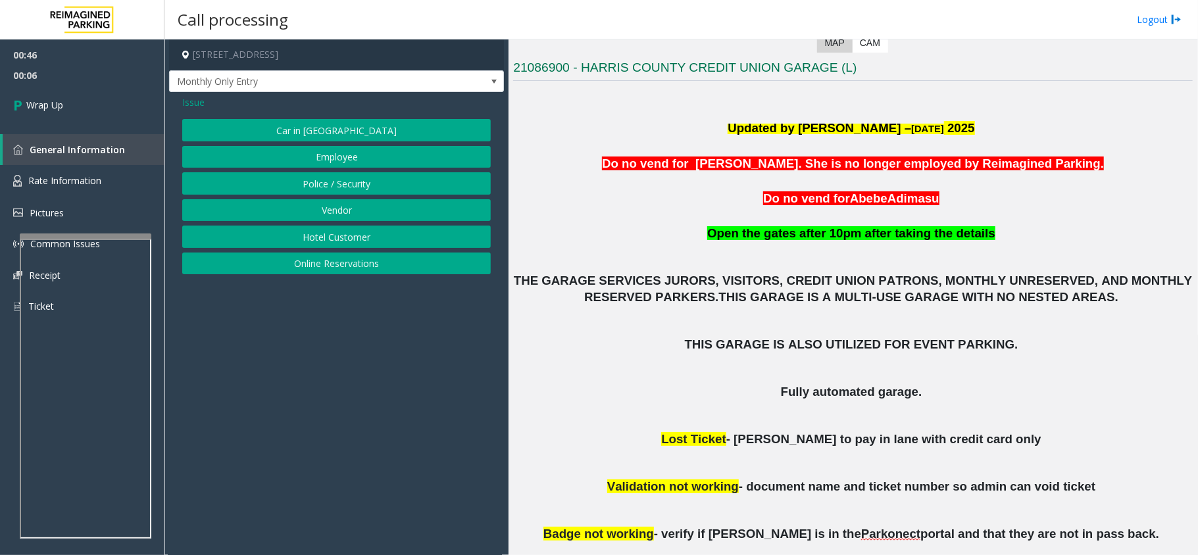
click at [193, 103] on span "Issue" at bounding box center [193, 102] width 22 height 14
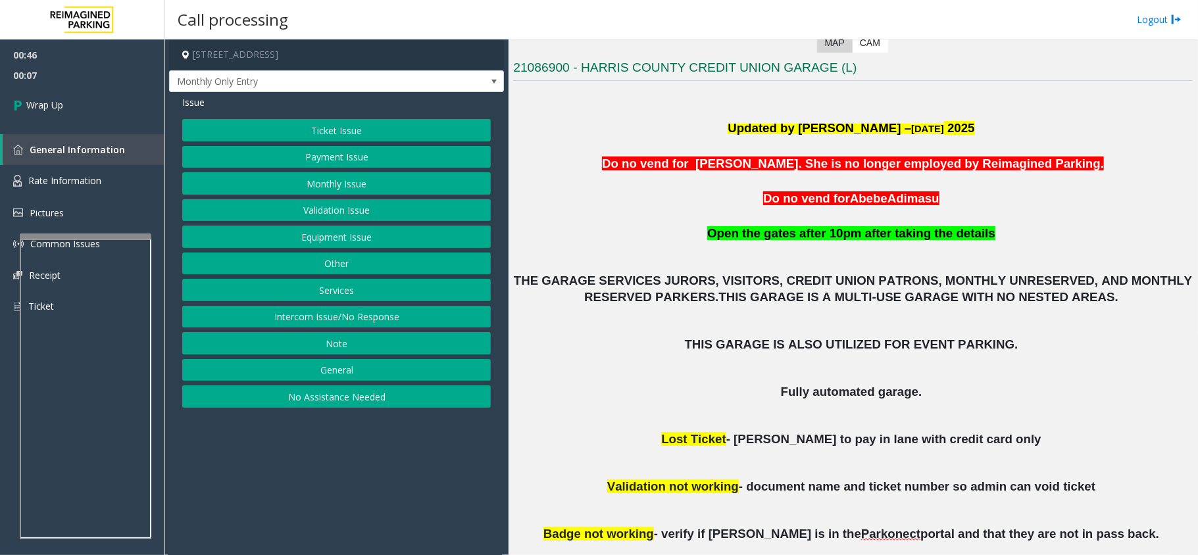
click at [347, 261] on button "Other" at bounding box center [336, 264] width 309 height 22
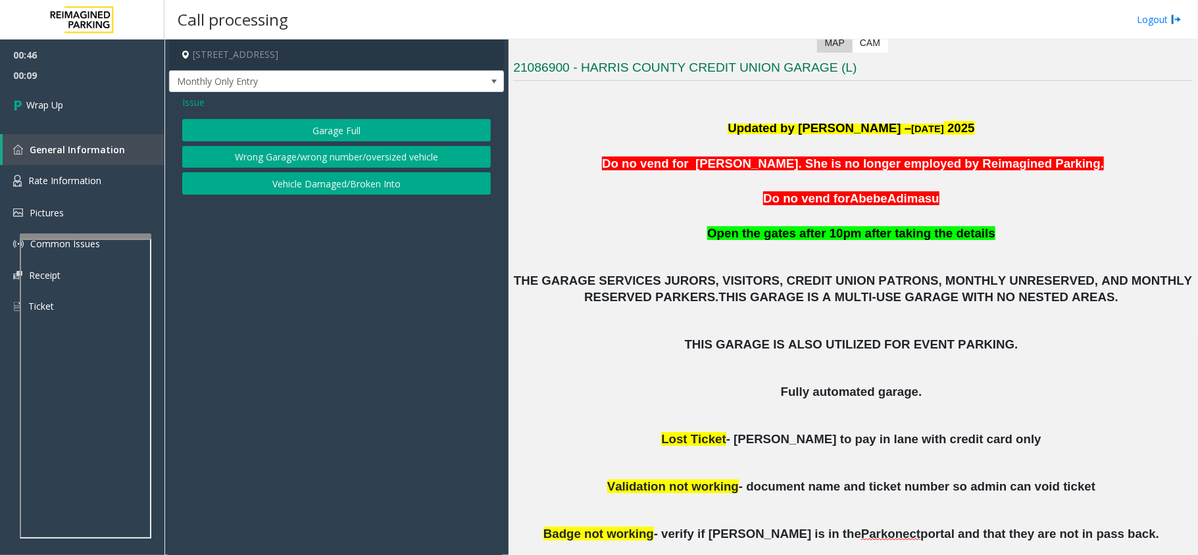
click at [190, 98] on span "Issue" at bounding box center [193, 102] width 22 height 14
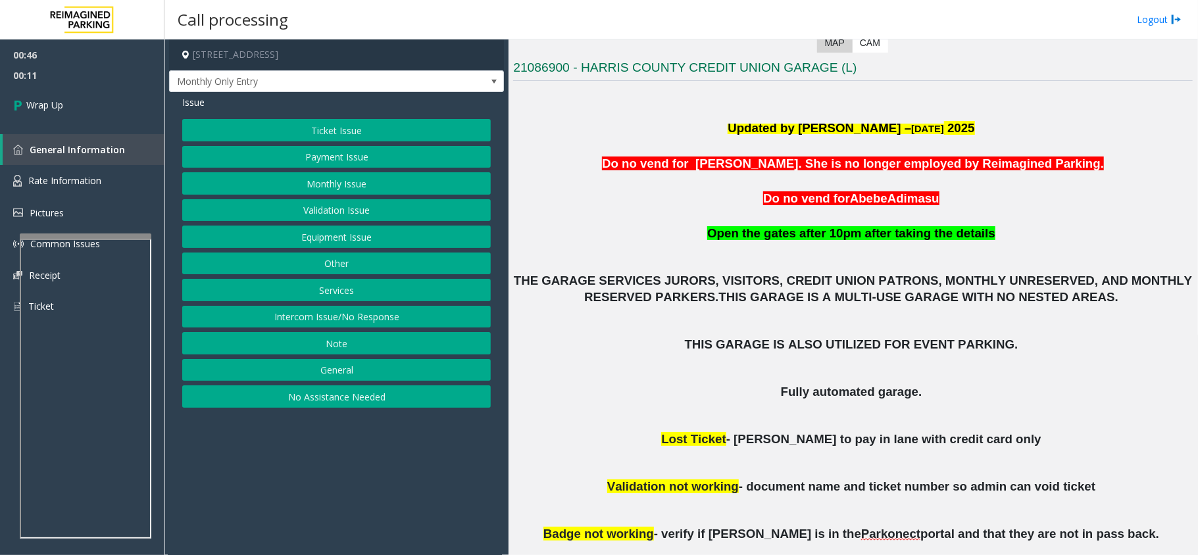
click at [337, 368] on button "General" at bounding box center [336, 370] width 309 height 22
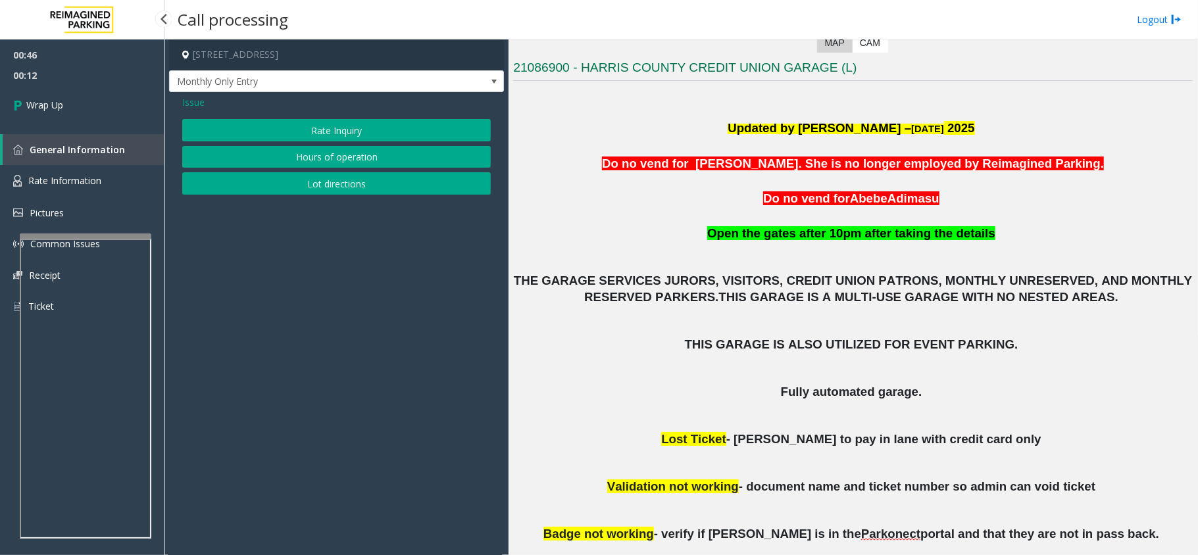
click at [186, 104] on span "Issue" at bounding box center [193, 102] width 22 height 14
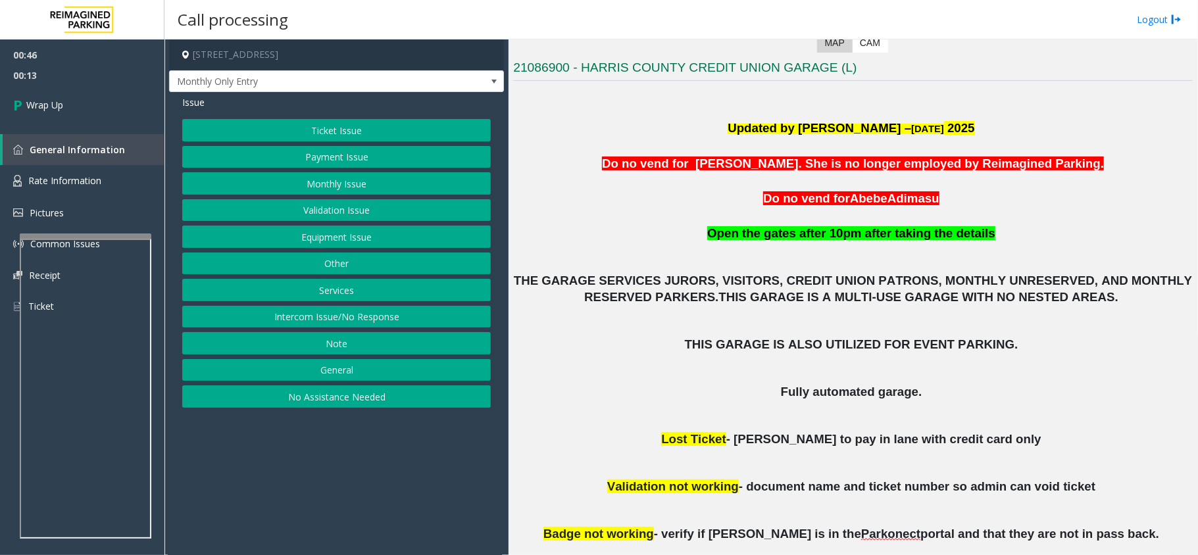
click at [343, 295] on button "Services" at bounding box center [336, 290] width 309 height 22
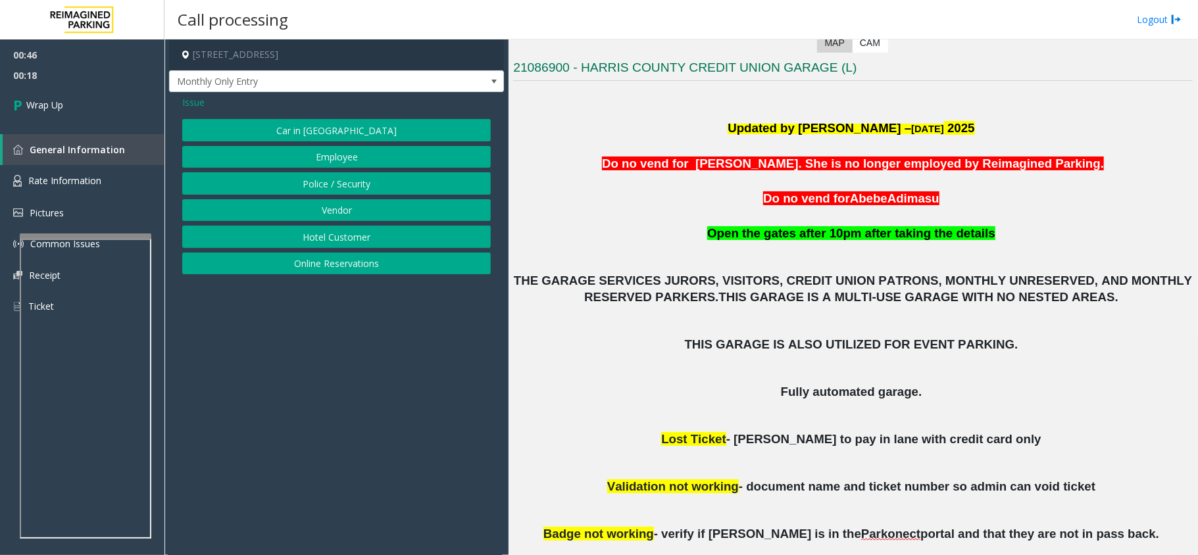
click at [190, 99] on span "Issue" at bounding box center [193, 102] width 22 height 14
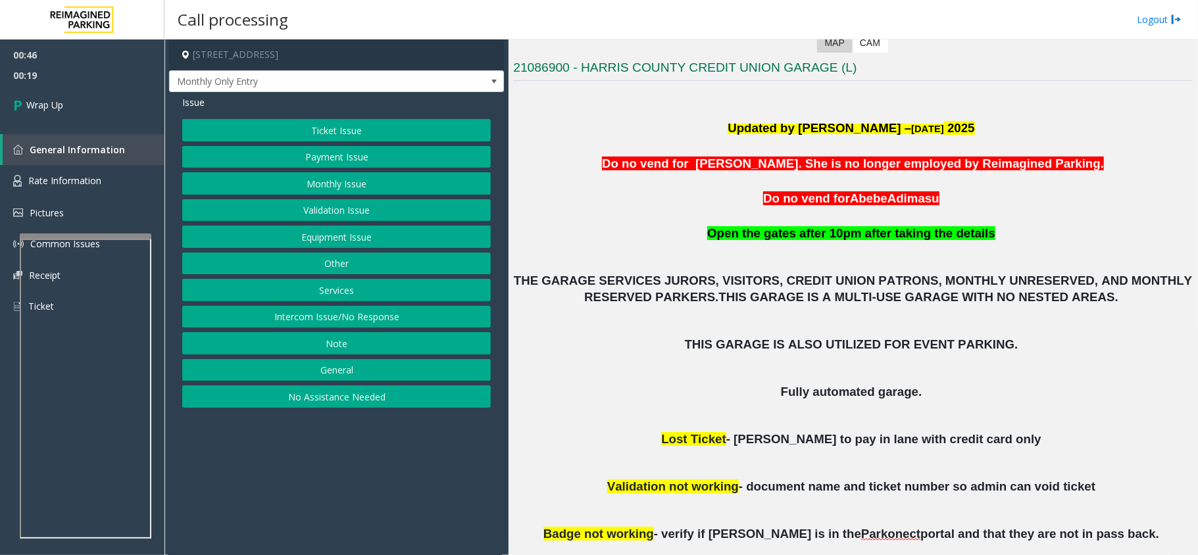
click at [326, 257] on button "Other" at bounding box center [336, 264] width 309 height 22
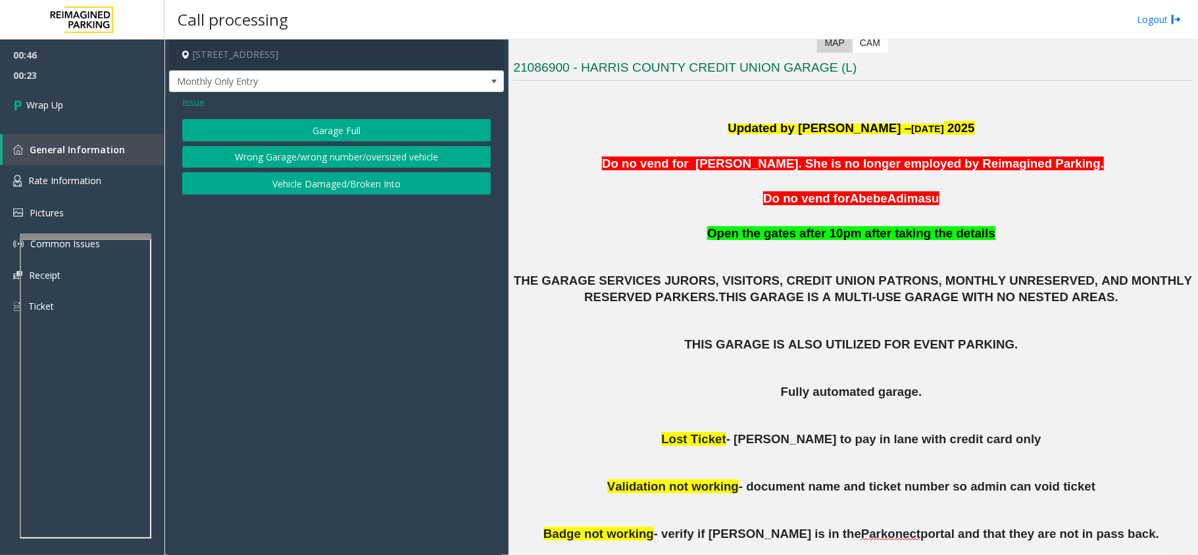
click at [247, 158] on button "Wrong Garage/wrong number/oversized vehicle" at bounding box center [336, 157] width 309 height 22
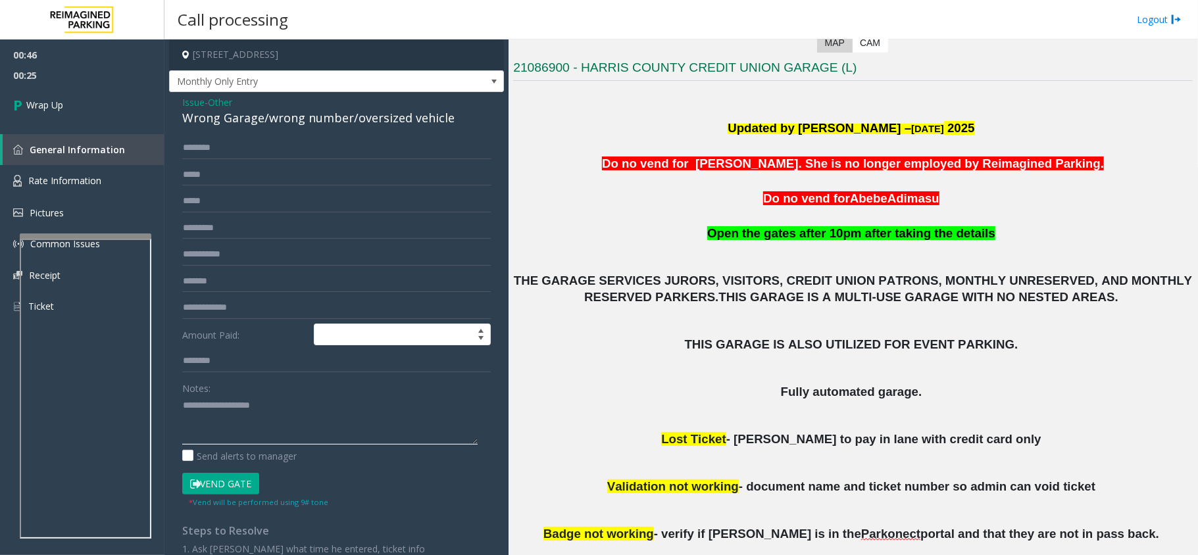
click at [222, 411] on textarea at bounding box center [329, 419] width 295 height 49
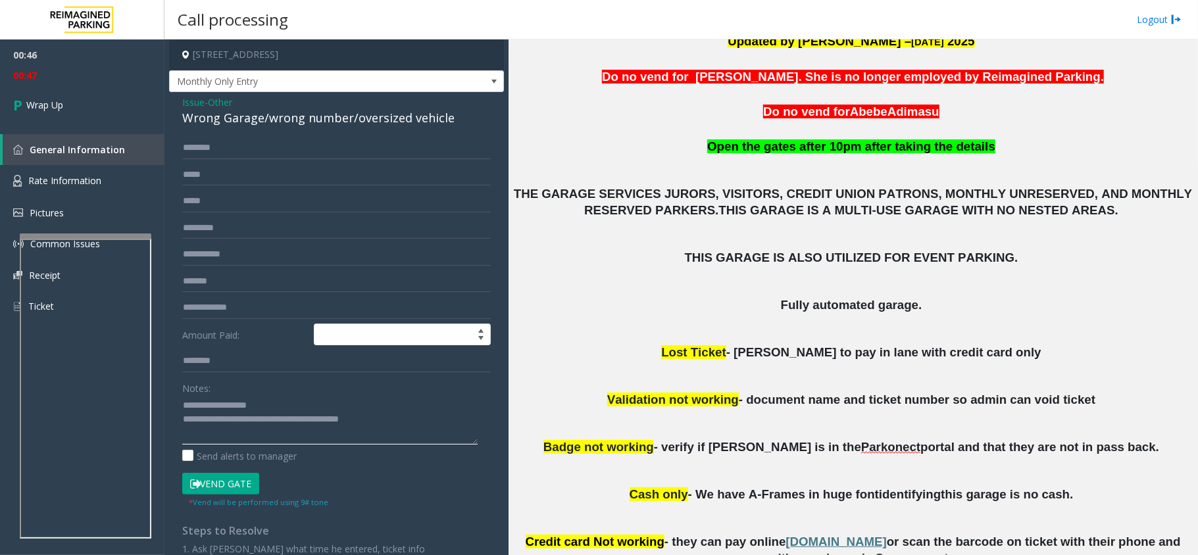
scroll to position [407, 0]
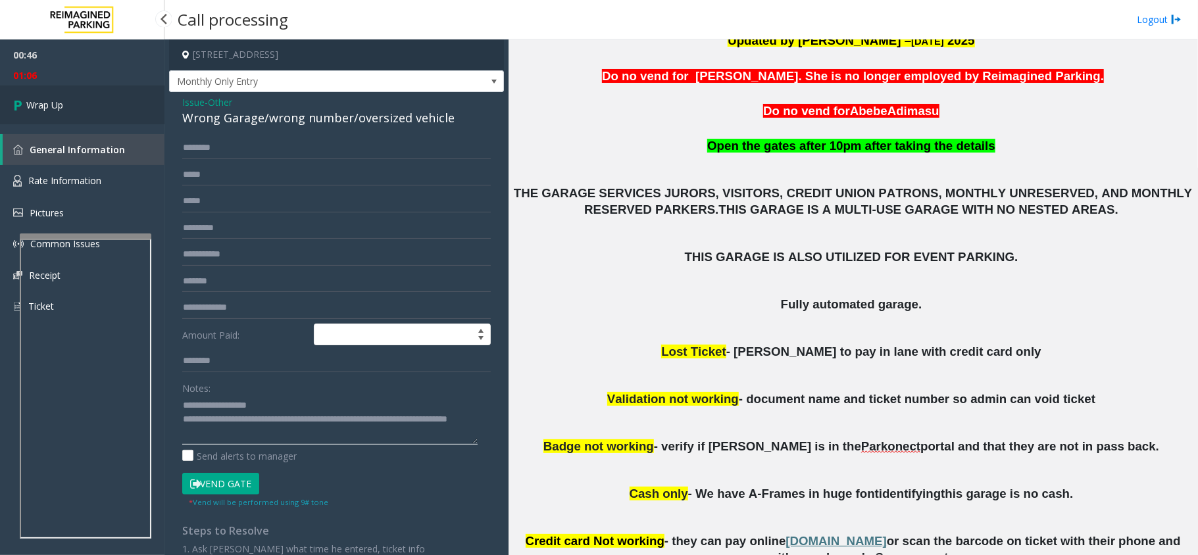
type textarea "**********"
click at [80, 120] on link "Wrap Up" at bounding box center [82, 105] width 164 height 39
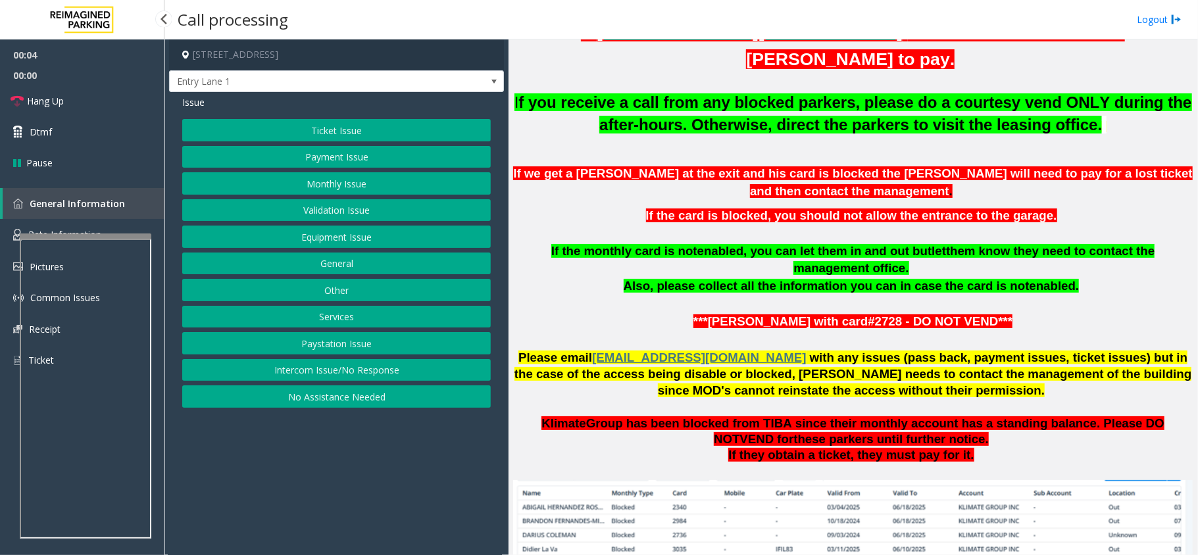
scroll to position [526, 0]
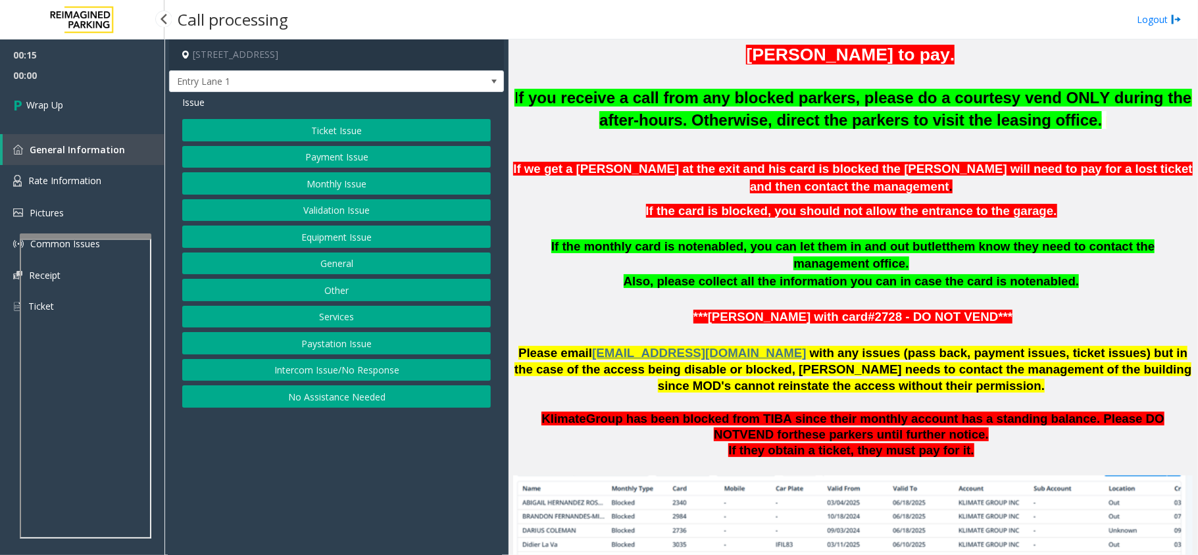
click at [316, 370] on button "Intercom Issue/No Response" at bounding box center [336, 370] width 309 height 22
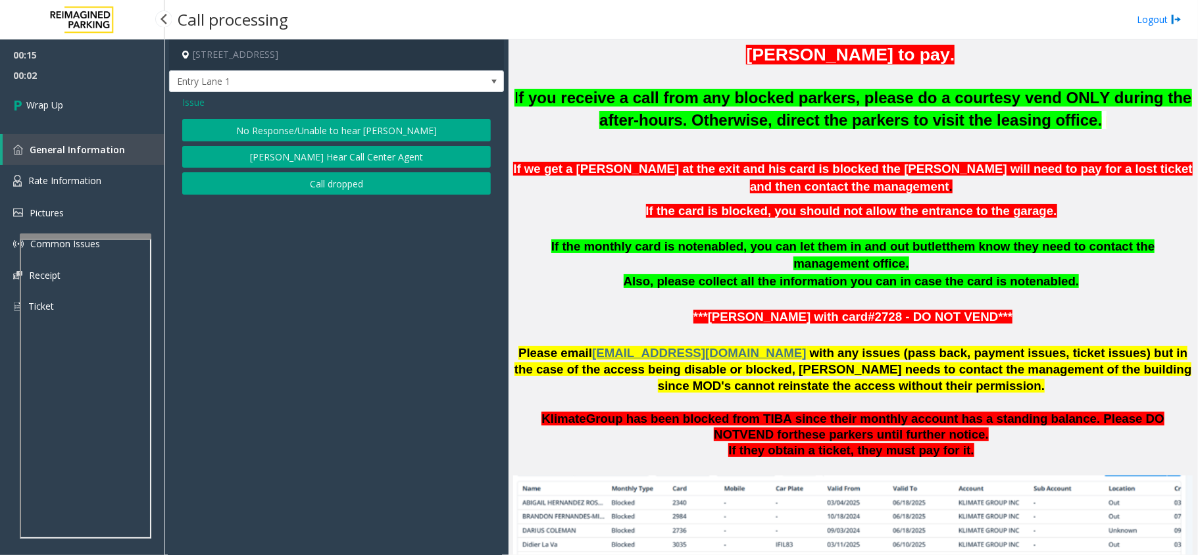
click at [314, 130] on button "No Response/Unable to hear [PERSON_NAME]" at bounding box center [336, 130] width 309 height 22
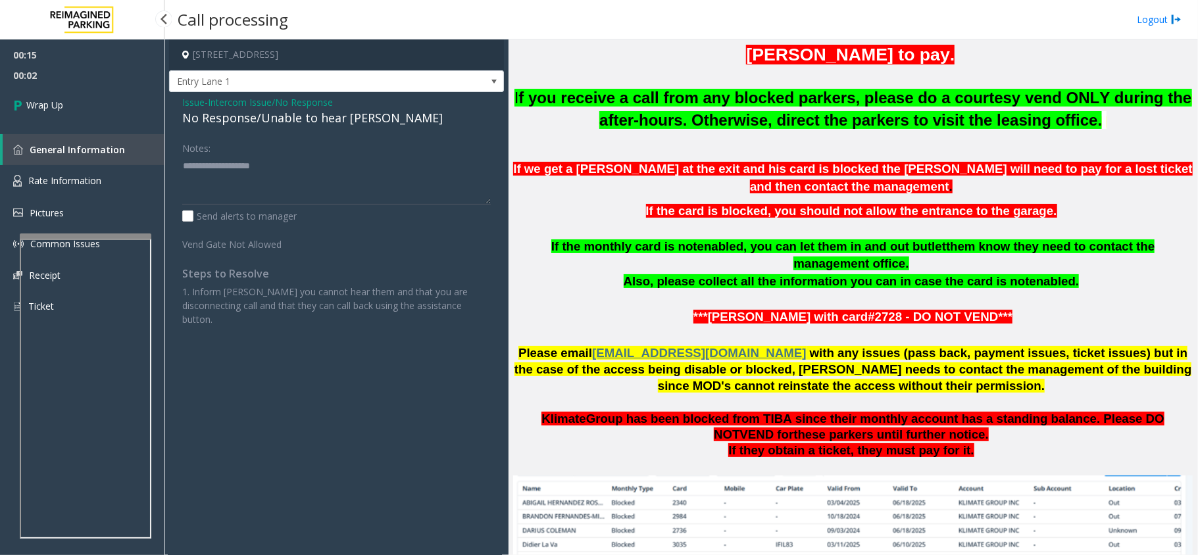
click at [243, 124] on div "No Response/Unable to hear [PERSON_NAME]" at bounding box center [336, 118] width 309 height 18
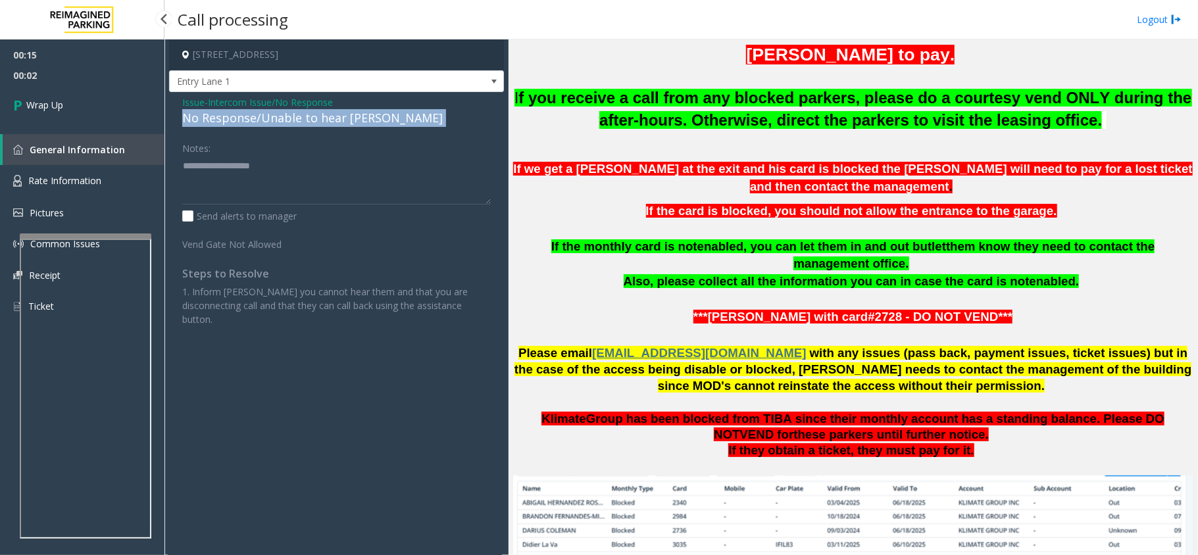
click at [243, 124] on div "No Response/Unable to hear [PERSON_NAME]" at bounding box center [336, 118] width 309 height 18
copy div "No Response/Unable to hear [PERSON_NAME]"
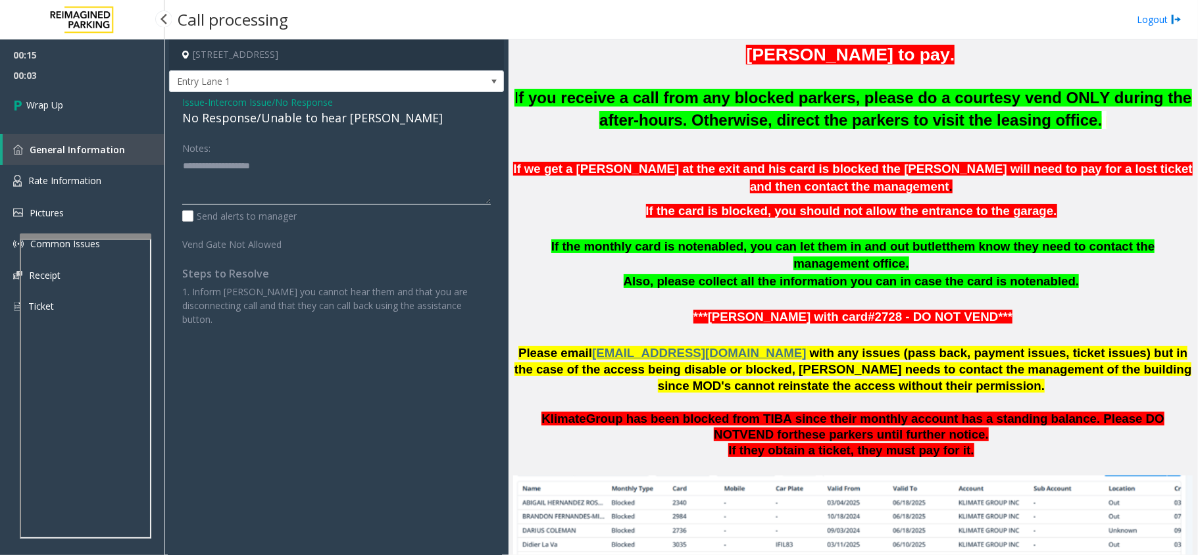
click at [253, 171] on textarea at bounding box center [336, 179] width 309 height 49
paste textarea "**********"
type textarea "**********"
click at [43, 99] on span "Wrap Up" at bounding box center [44, 105] width 37 height 14
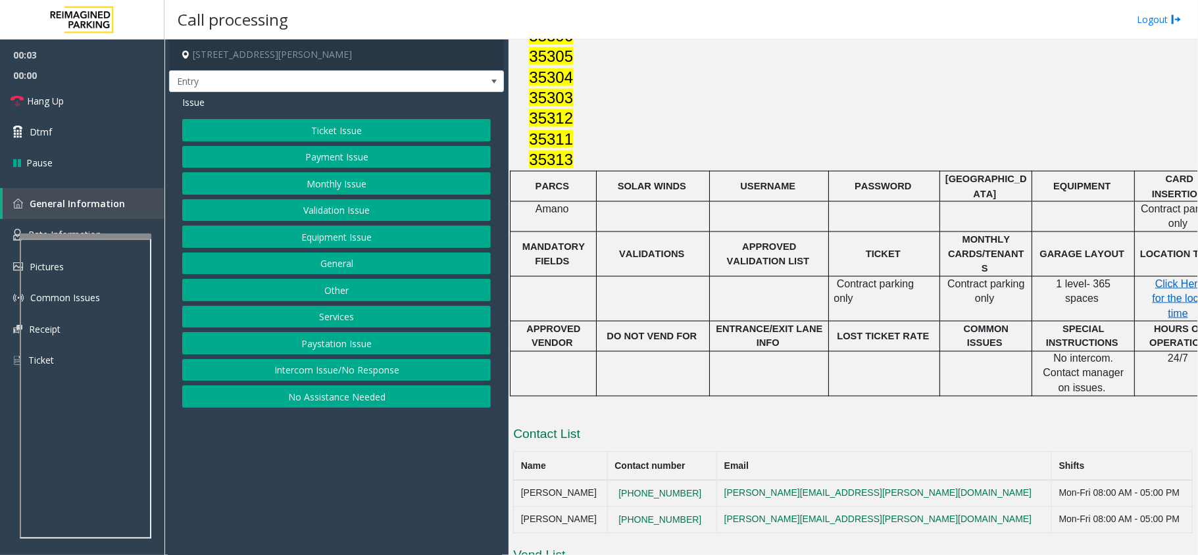
scroll to position [1536, 0]
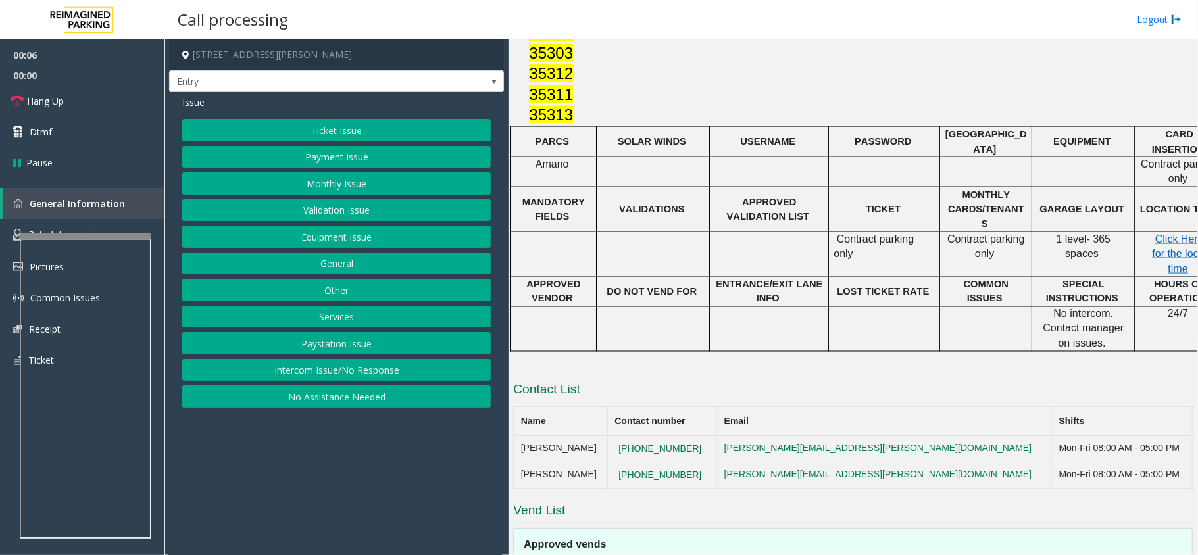
drag, startPoint x: 370, startPoint y: 366, endPoint x: 369, endPoint y: 325, distance: 41.5
click at [370, 366] on button "Intercom Issue/No Response" at bounding box center [336, 370] width 309 height 22
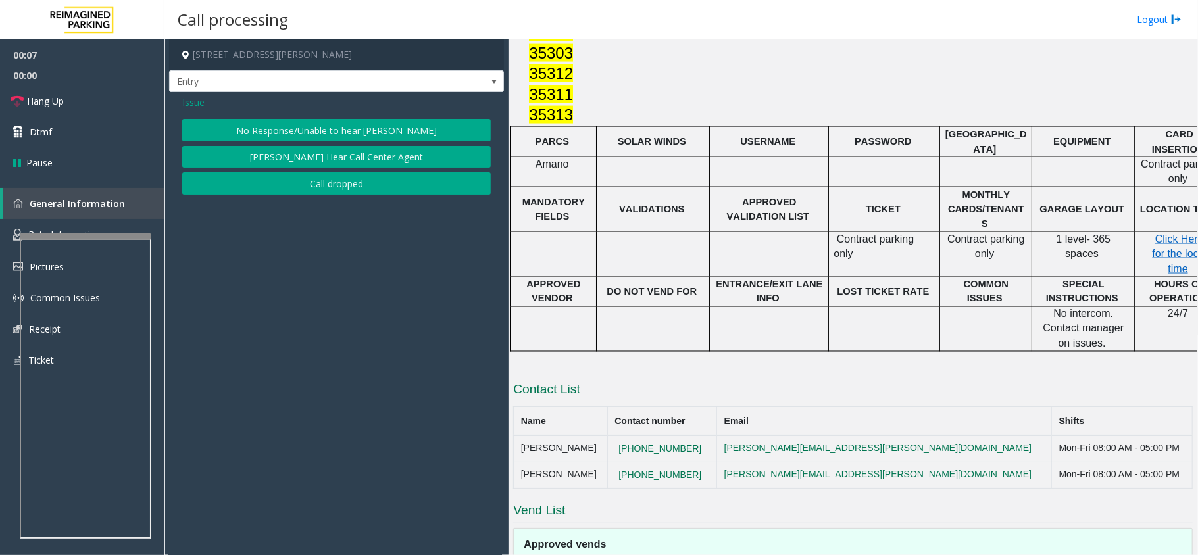
click at [329, 124] on button "No Response/Unable to hear [PERSON_NAME]" at bounding box center [336, 130] width 309 height 22
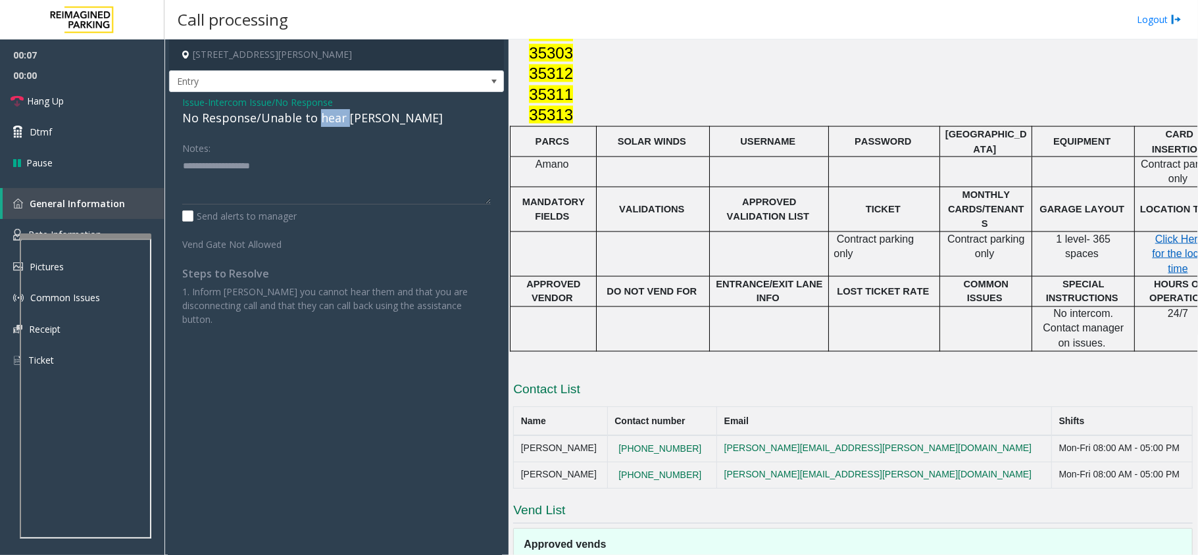
click at [329, 124] on div "No Response/Unable to hear [PERSON_NAME]" at bounding box center [336, 118] width 309 height 18
click at [280, 174] on textarea at bounding box center [336, 179] width 309 height 49
paste textarea "**********"
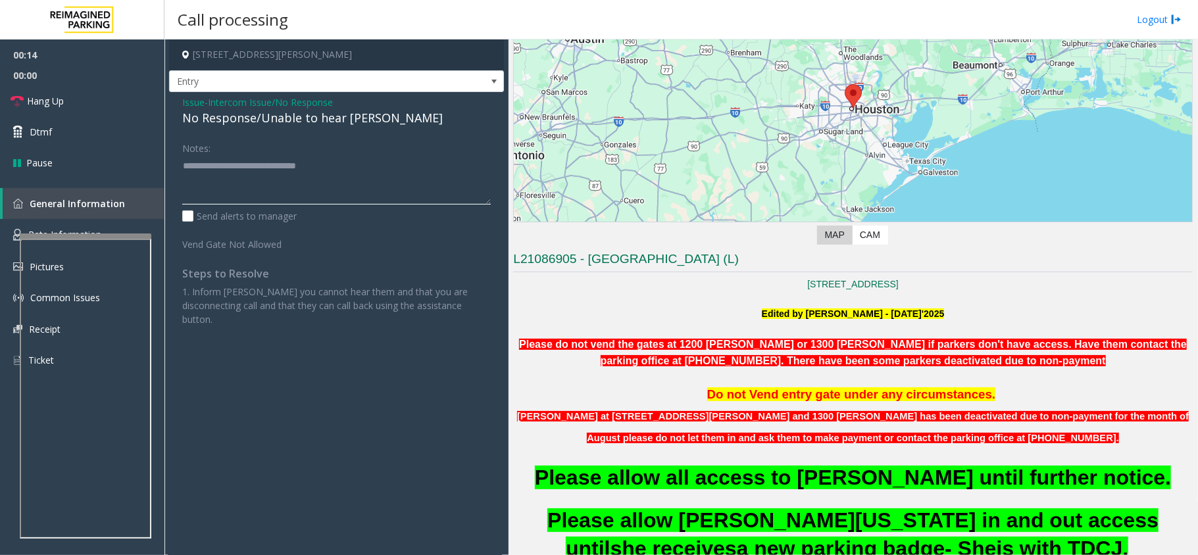
scroll to position [0, 0]
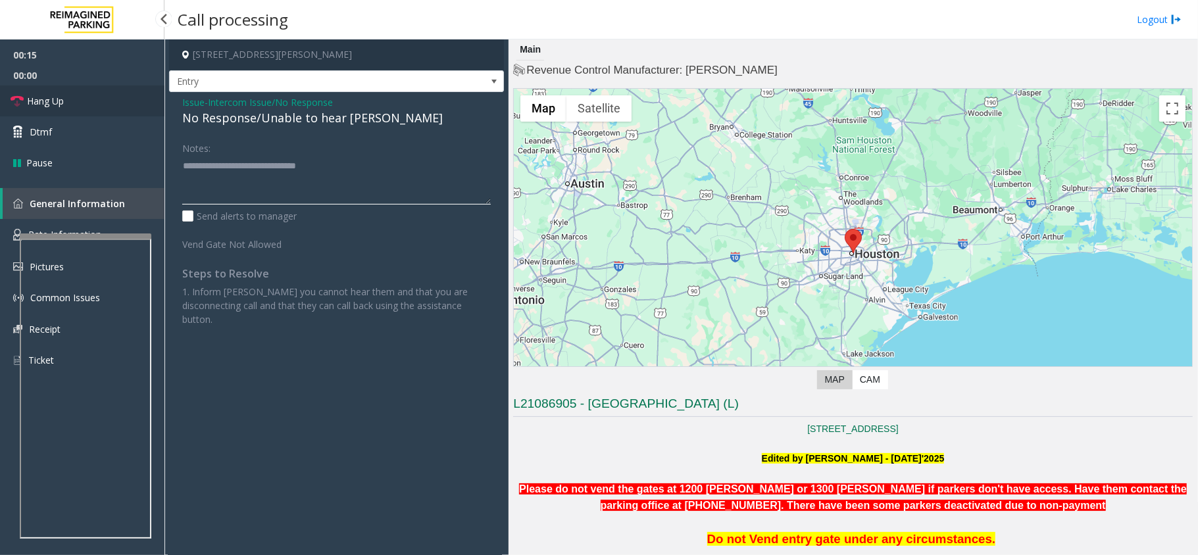
type textarea "**********"
click at [63, 95] on span "Hang Up" at bounding box center [45, 101] width 37 height 14
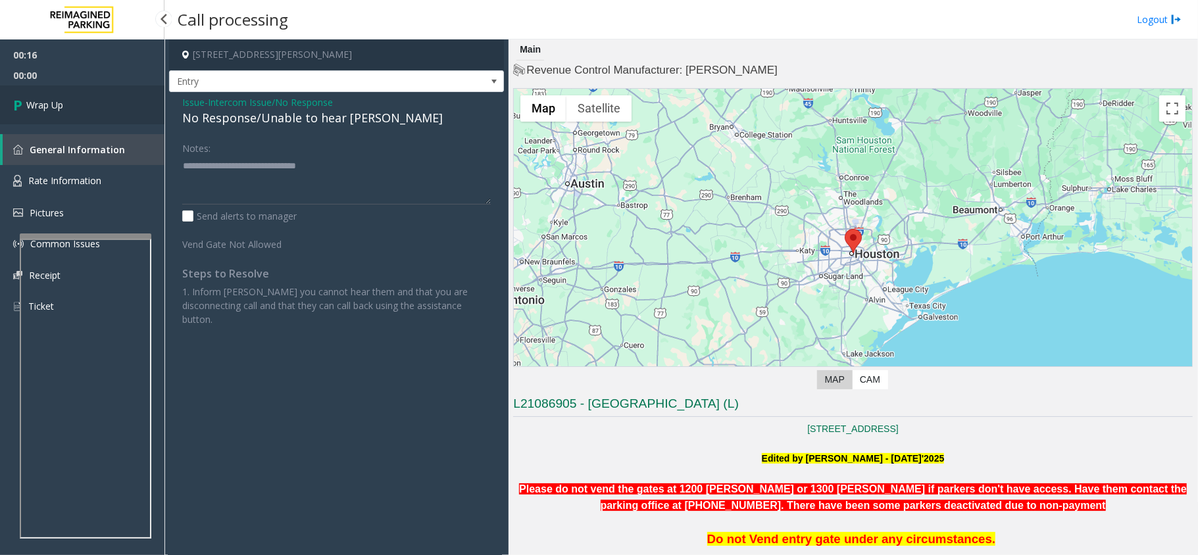
click at [63, 95] on link "Wrap Up" at bounding box center [82, 105] width 164 height 39
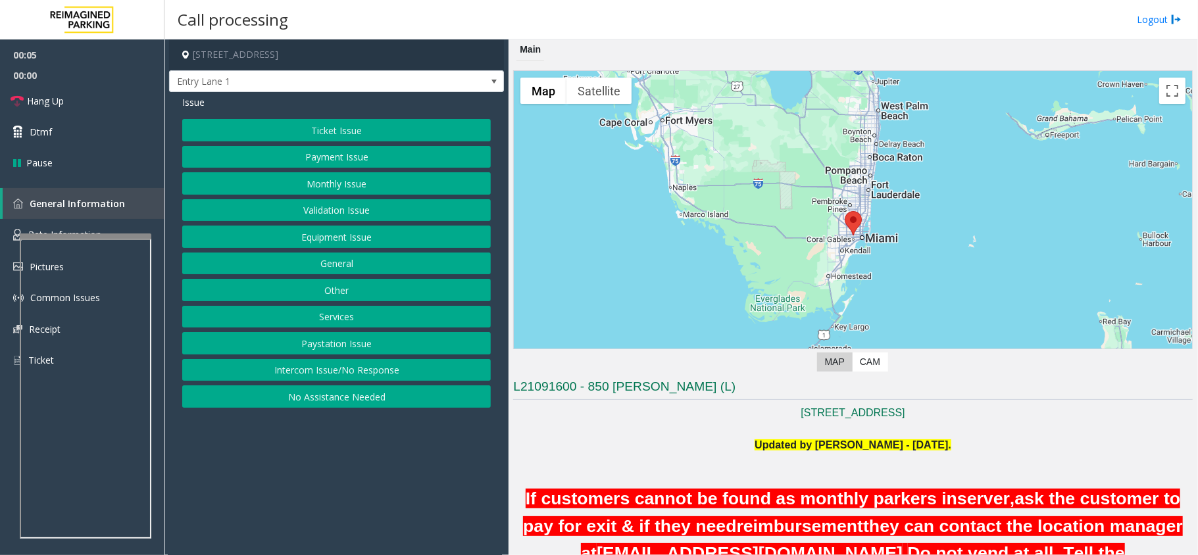
click at [422, 375] on button "Intercom Issue/No Response" at bounding box center [336, 370] width 309 height 22
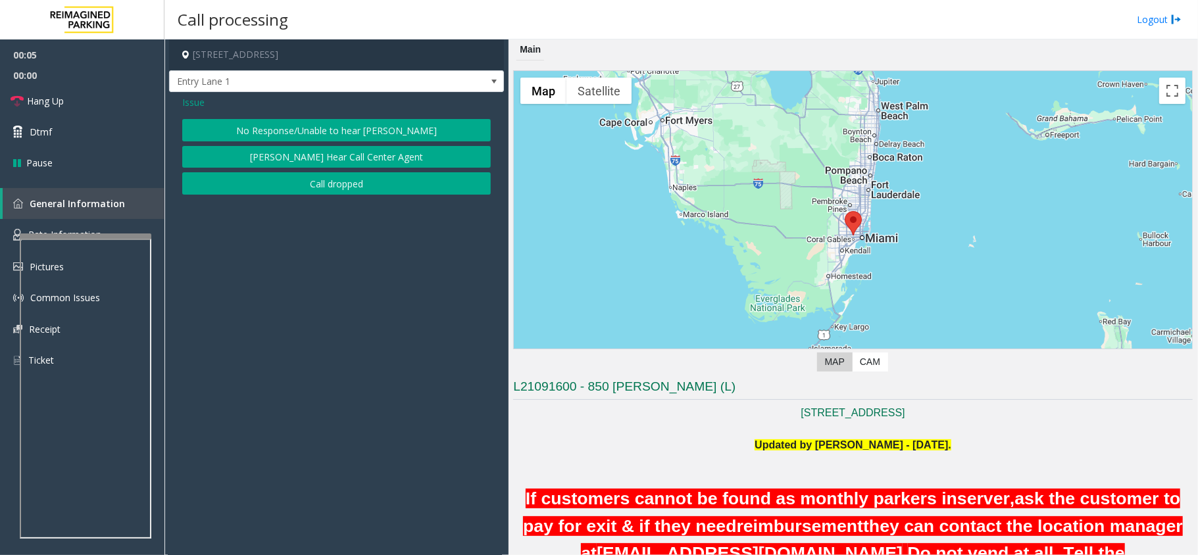
click at [356, 122] on button "No Response/Unable to hear [PERSON_NAME]" at bounding box center [336, 130] width 309 height 22
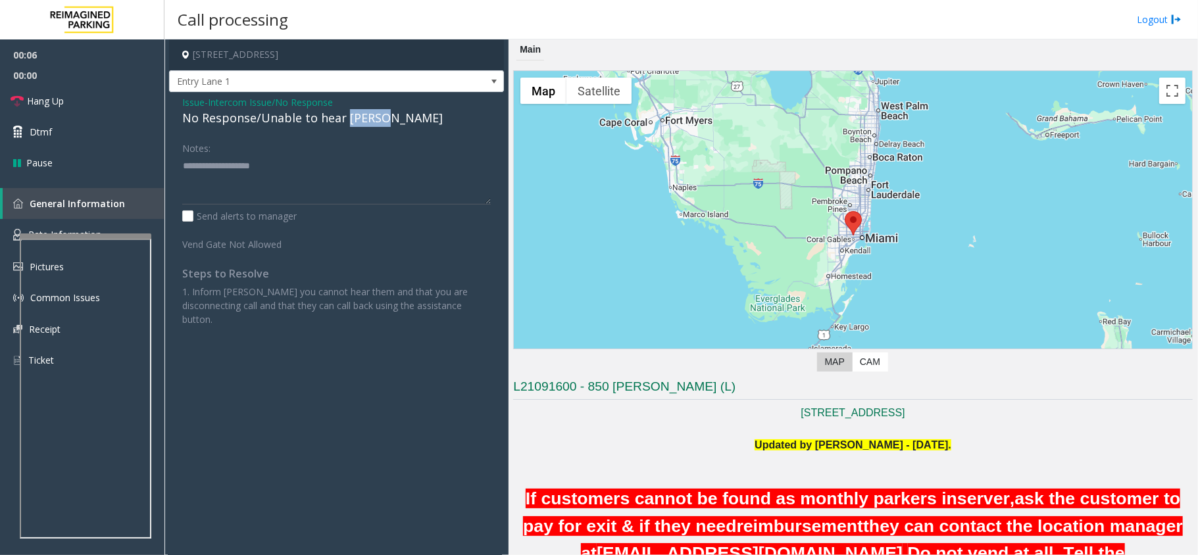
click at [356, 122] on div "No Response/Unable to hear [PERSON_NAME]" at bounding box center [336, 118] width 309 height 18
click at [337, 164] on textarea at bounding box center [336, 179] width 309 height 49
paste textarea "**********"
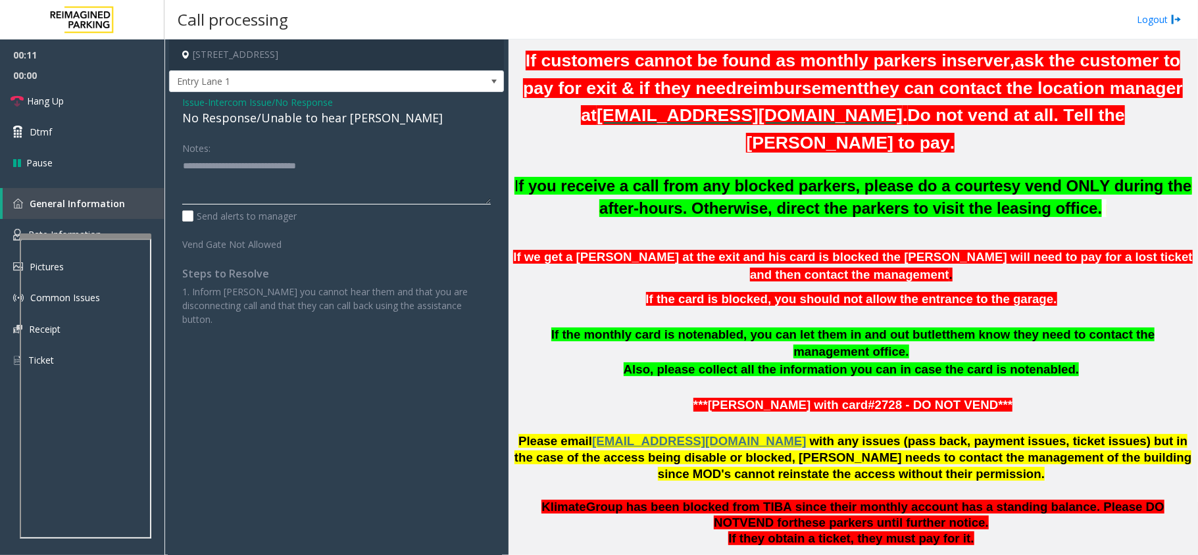
scroll to position [1140, 0]
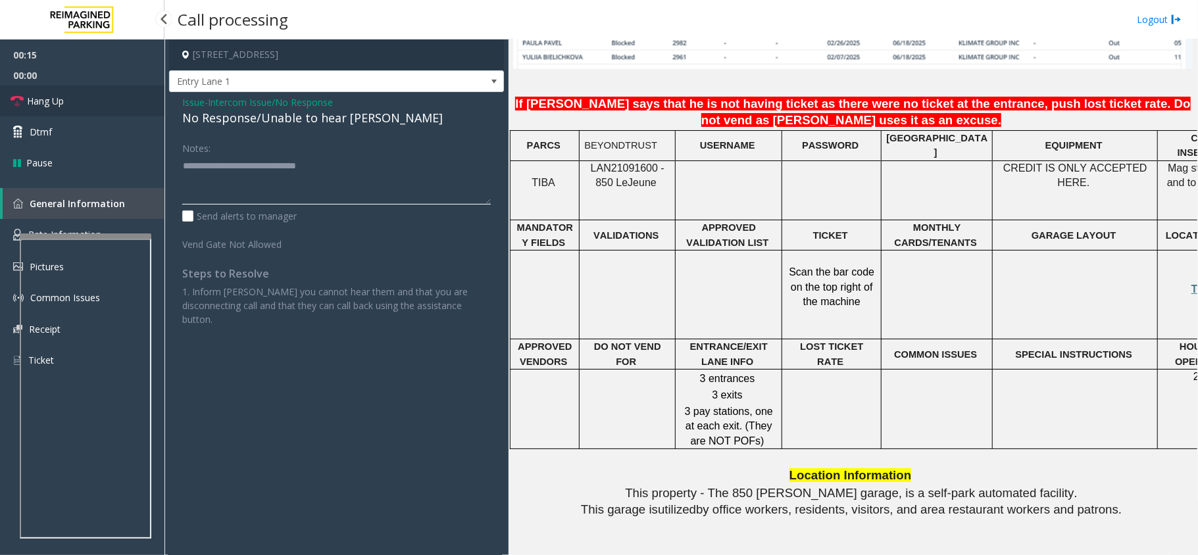
type textarea "**********"
click at [93, 106] on link "Hang Up" at bounding box center [82, 101] width 164 height 31
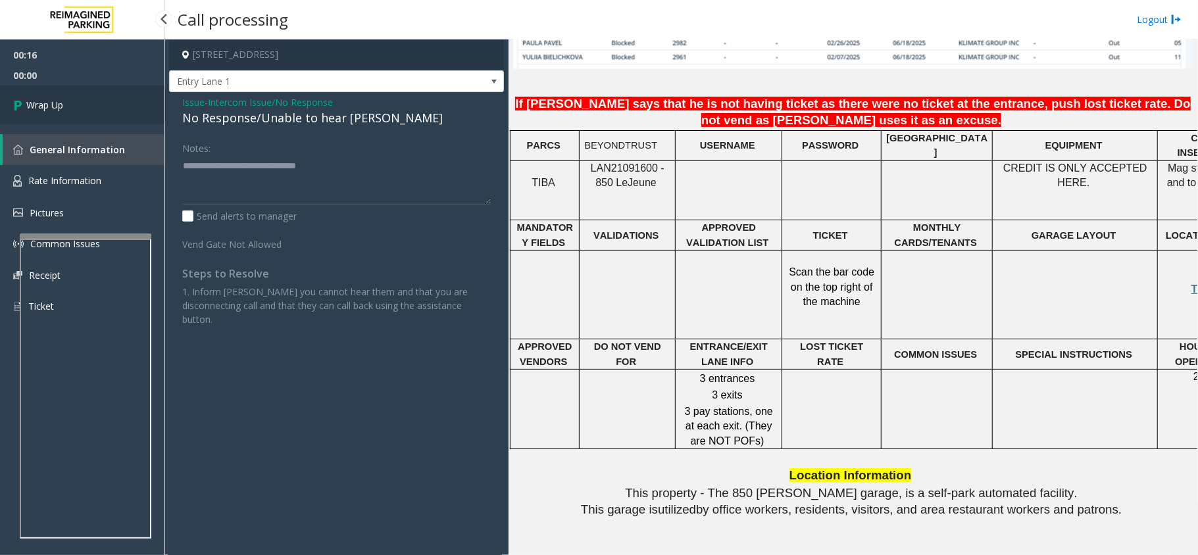
click at [93, 106] on link "Wrap Up" at bounding box center [82, 105] width 164 height 39
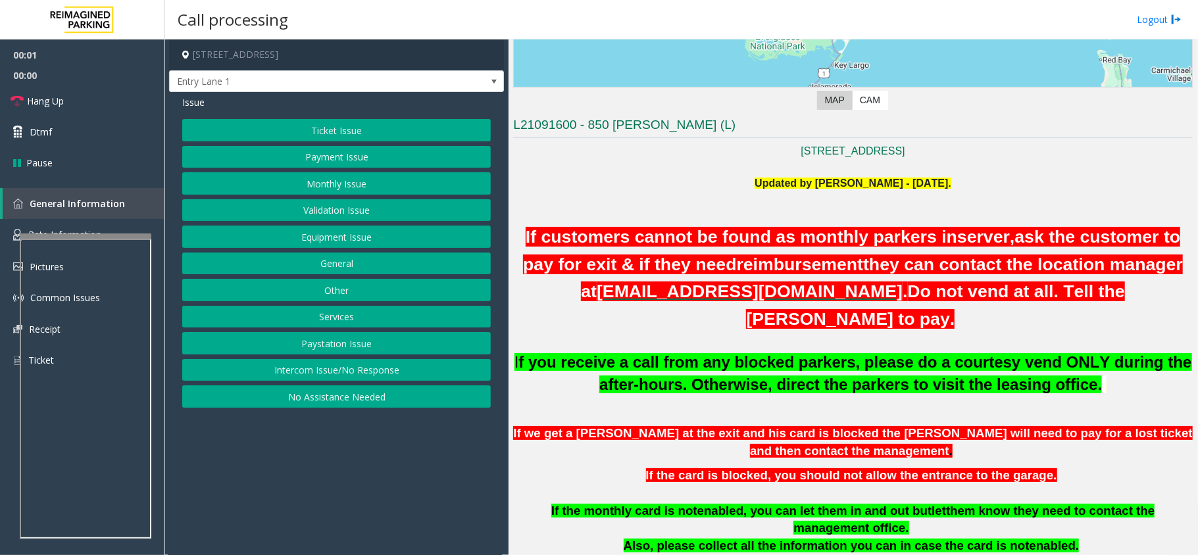
scroll to position [263, 0]
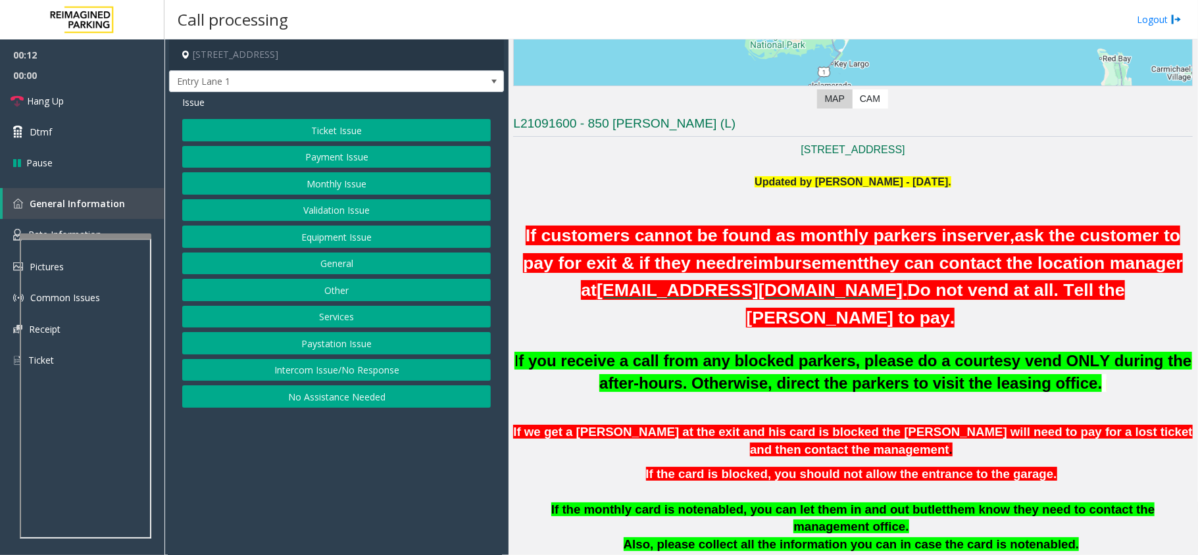
click at [386, 378] on button "Intercom Issue/No Response" at bounding box center [336, 370] width 309 height 22
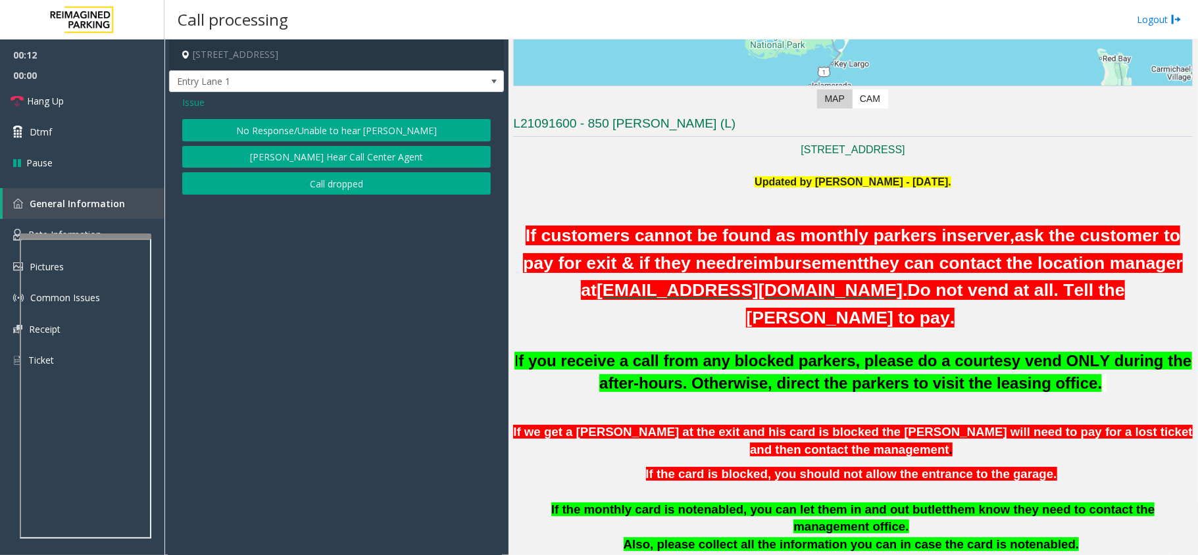
click at [283, 130] on button "No Response/Unable to hear [PERSON_NAME]" at bounding box center [336, 130] width 309 height 22
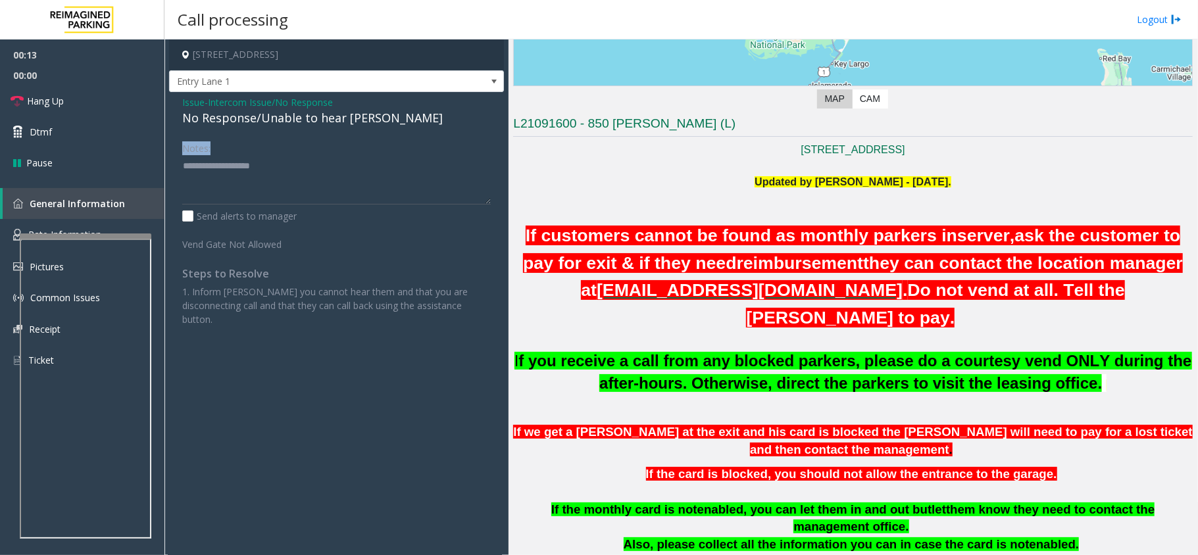
click at [282, 129] on div "Issue - Intercom Issue/No Response No Response/Unable to hear parker Notes: Sen…" at bounding box center [336, 215] width 335 height 247
click at [279, 121] on div "No Response/Unable to hear [PERSON_NAME]" at bounding box center [336, 118] width 309 height 18
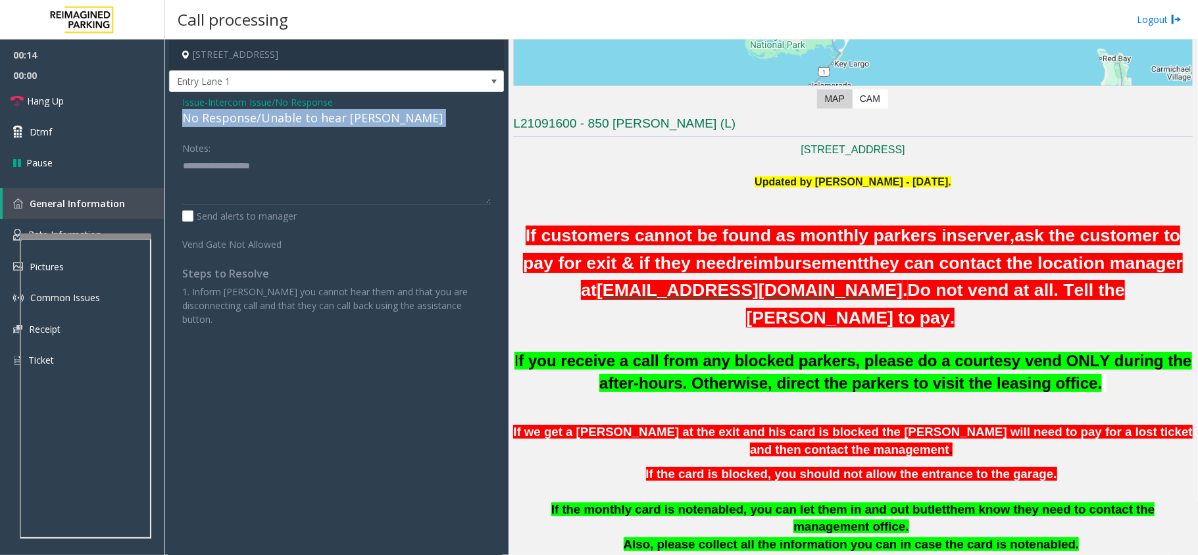
click at [279, 121] on div "No Response/Unable to hear [PERSON_NAME]" at bounding box center [336, 118] width 309 height 18
copy div "No Response/Unable to hear [PERSON_NAME]"
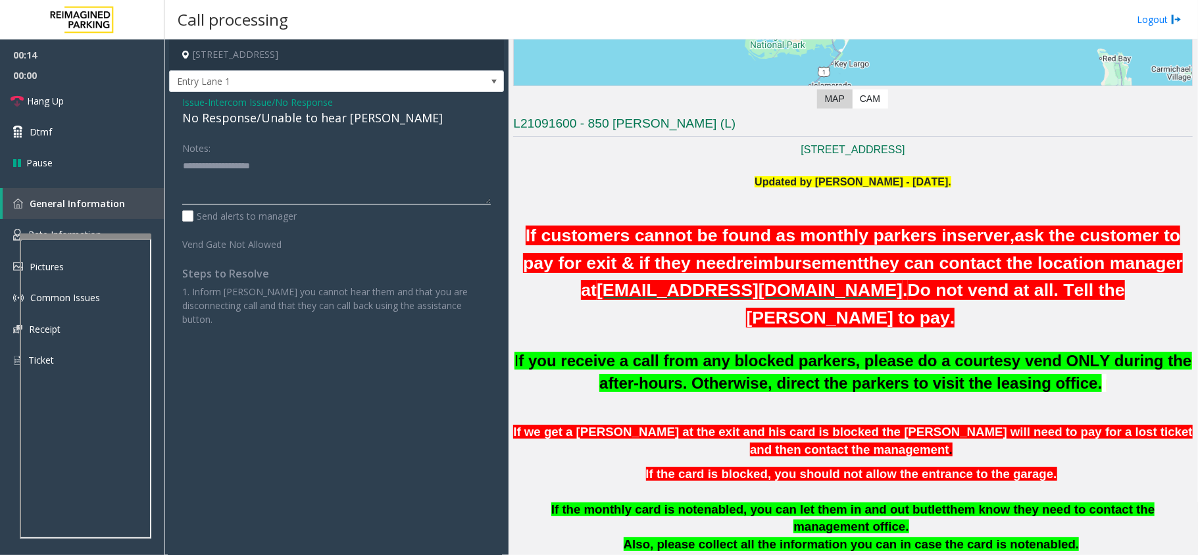
paste textarea "**********"
click at [286, 167] on textarea at bounding box center [336, 179] width 309 height 49
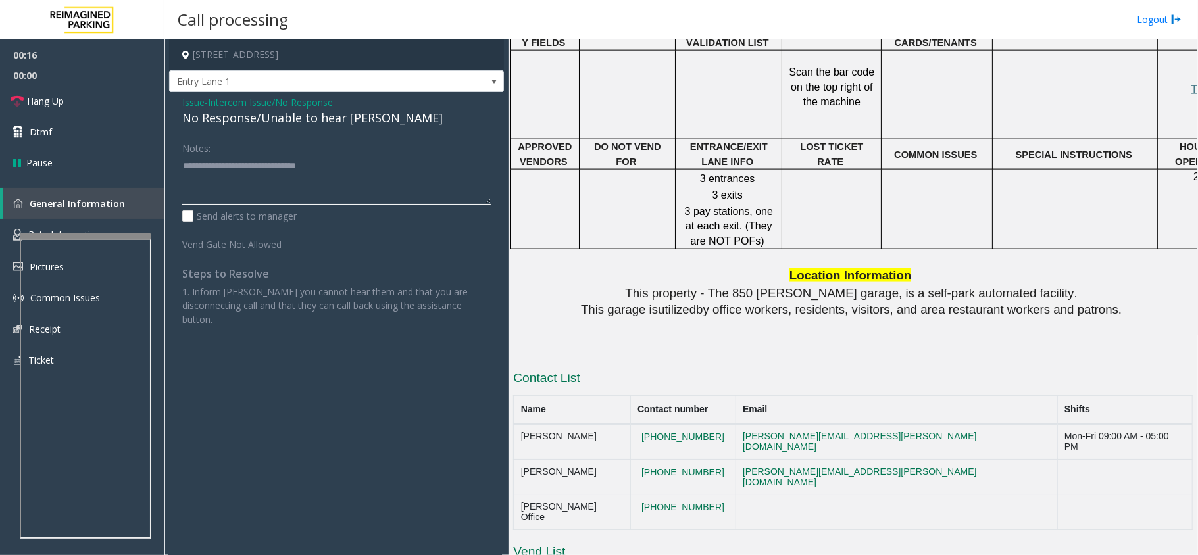
scroll to position [1509, 0]
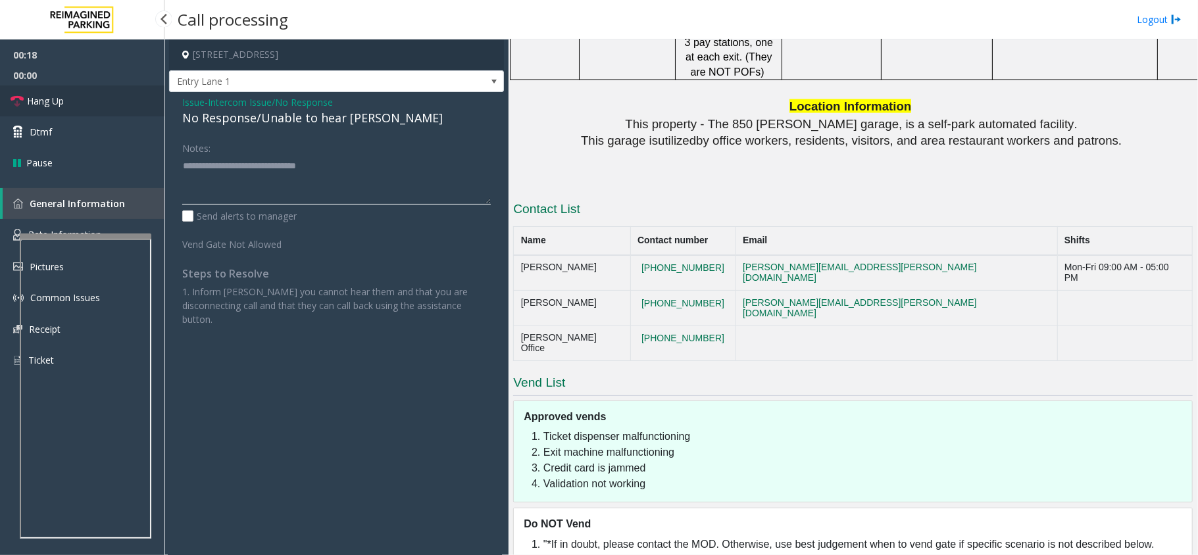
type textarea "**********"
click at [111, 95] on link "Hang Up" at bounding box center [82, 101] width 164 height 31
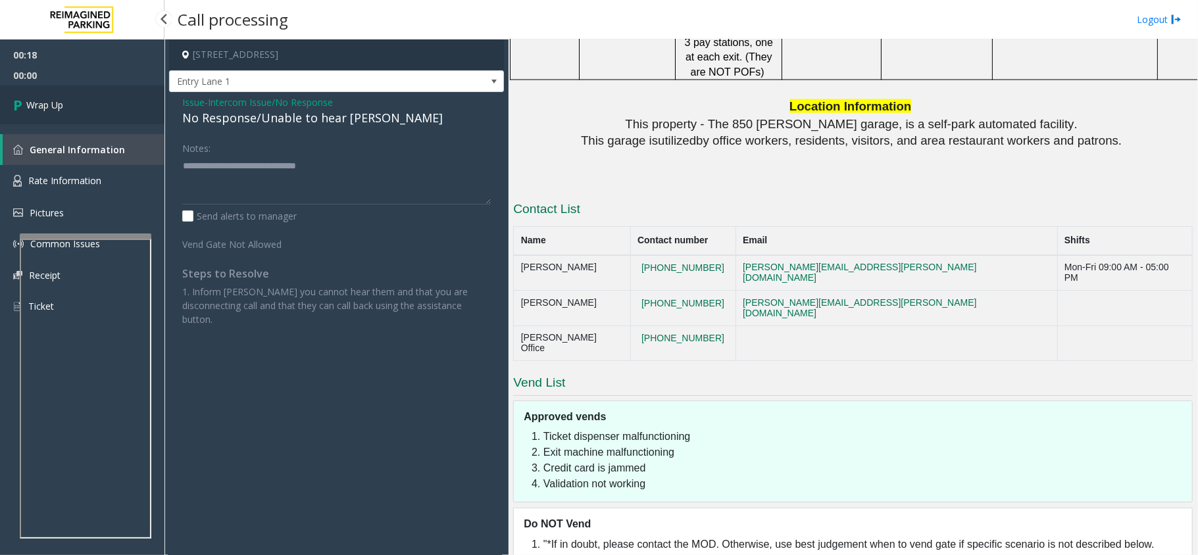
click at [111, 95] on link "Wrap Up" at bounding box center [82, 105] width 164 height 39
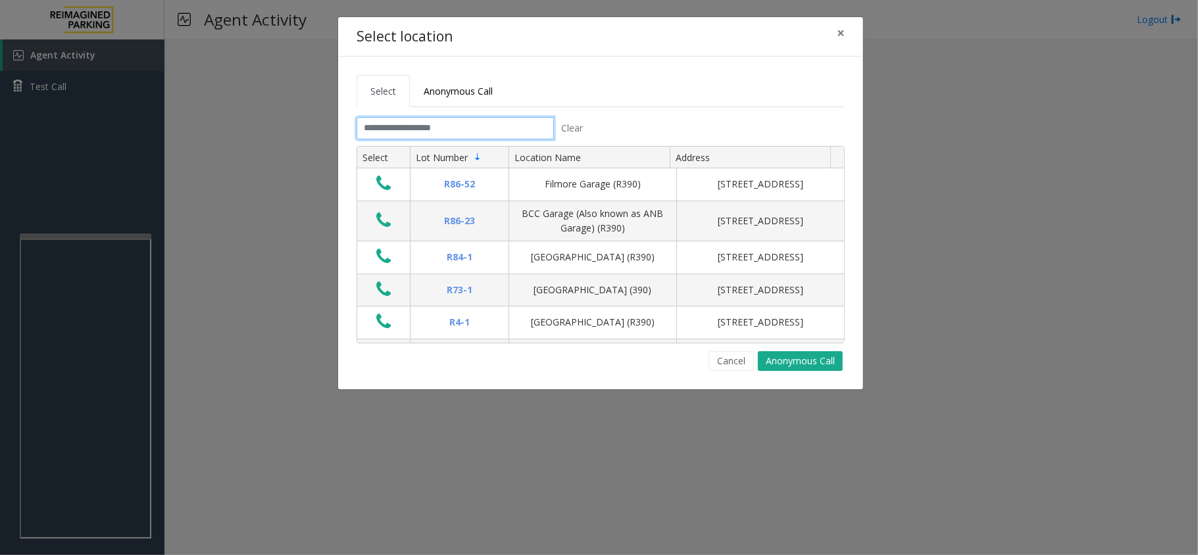
click at [416, 132] on input "text" at bounding box center [455, 128] width 197 height 22
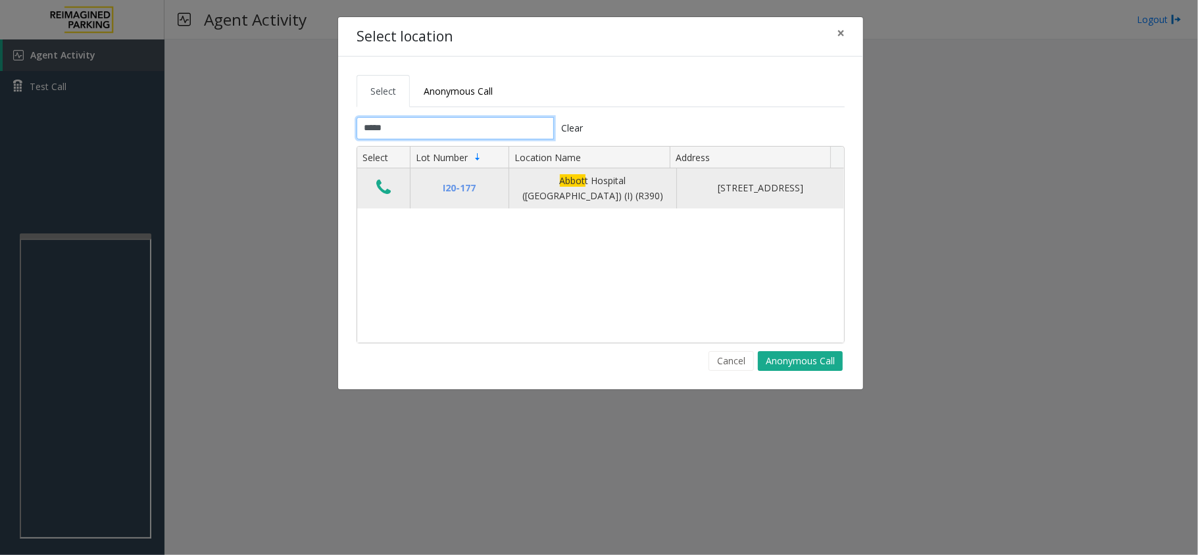
type input "*****"
click at [386, 187] on icon "Data table" at bounding box center [383, 187] width 14 height 18
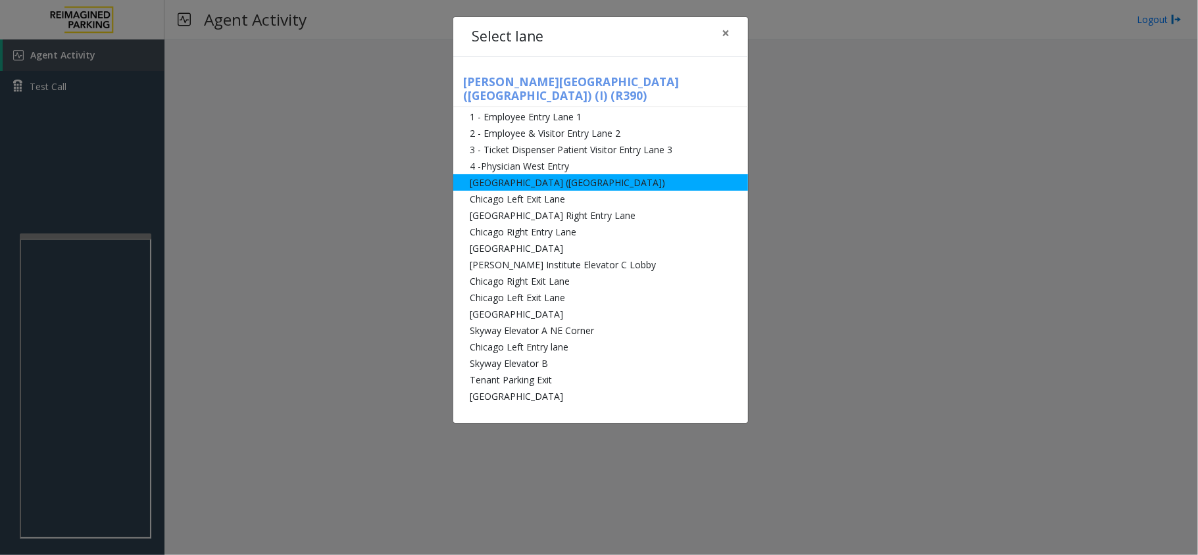
click at [539, 174] on li "[GEOGRAPHIC_DATA] ([GEOGRAPHIC_DATA])" at bounding box center [600, 182] width 295 height 16
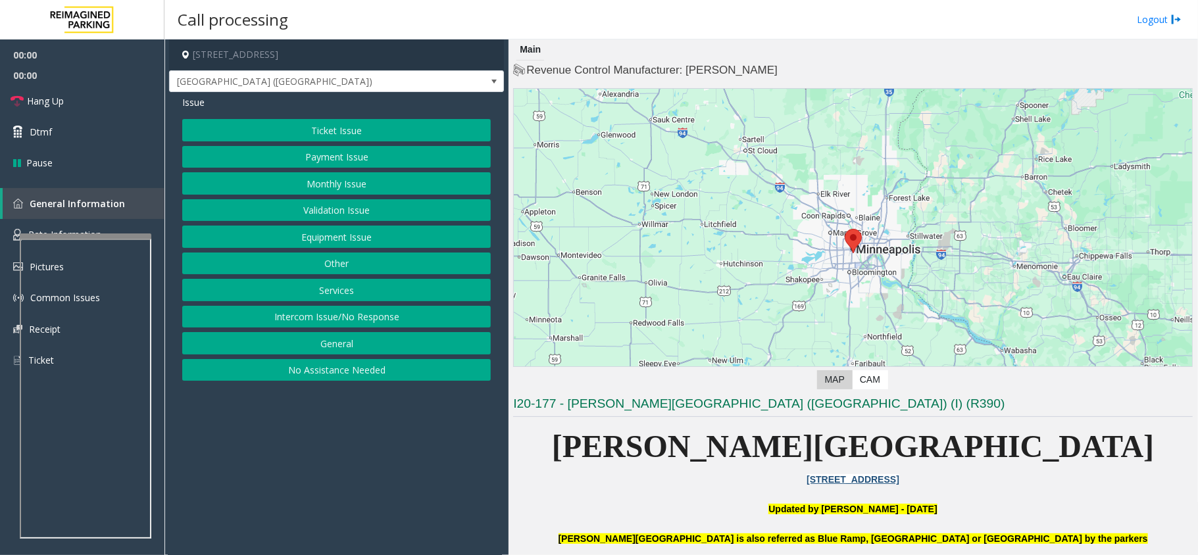
click at [328, 182] on button "Monthly Issue" at bounding box center [336, 183] width 309 height 22
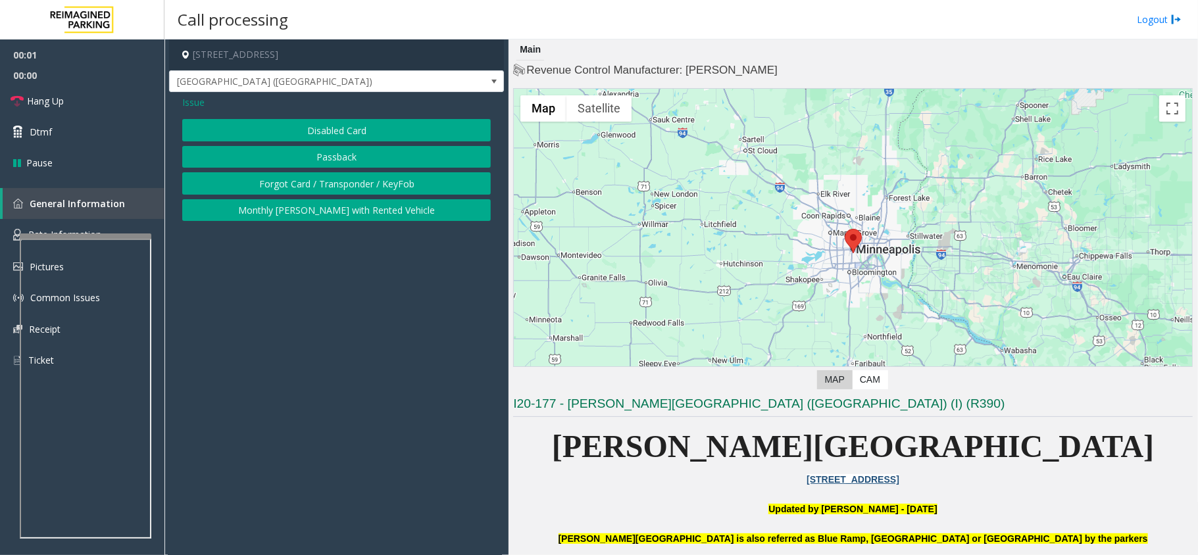
click at [324, 125] on button "Disabled Card" at bounding box center [336, 130] width 309 height 22
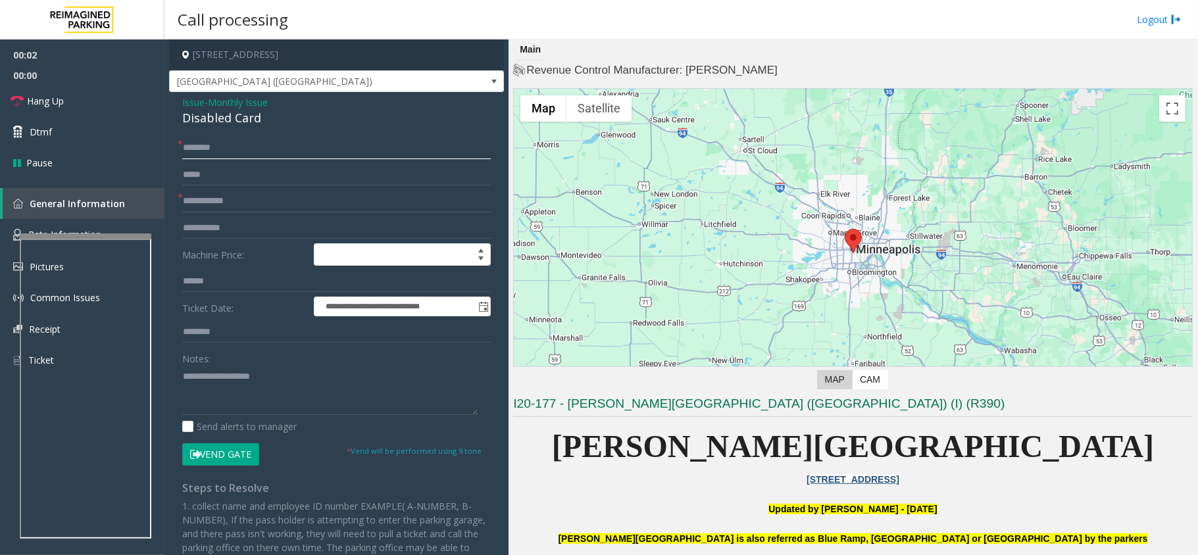
click at [220, 149] on input "text" at bounding box center [336, 148] width 309 height 22
type input "**"
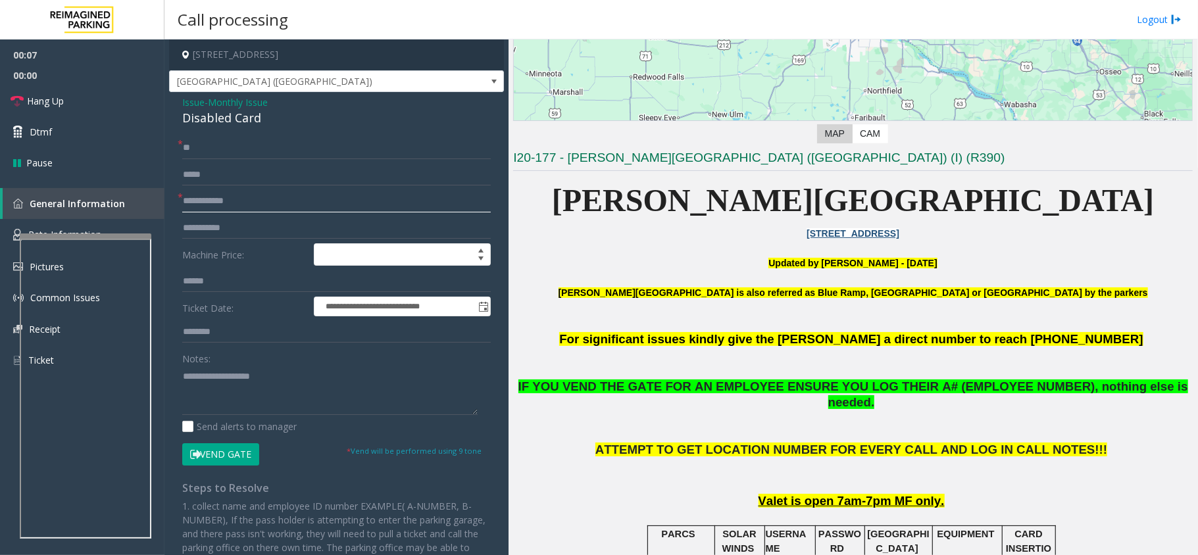
scroll to position [263, 0]
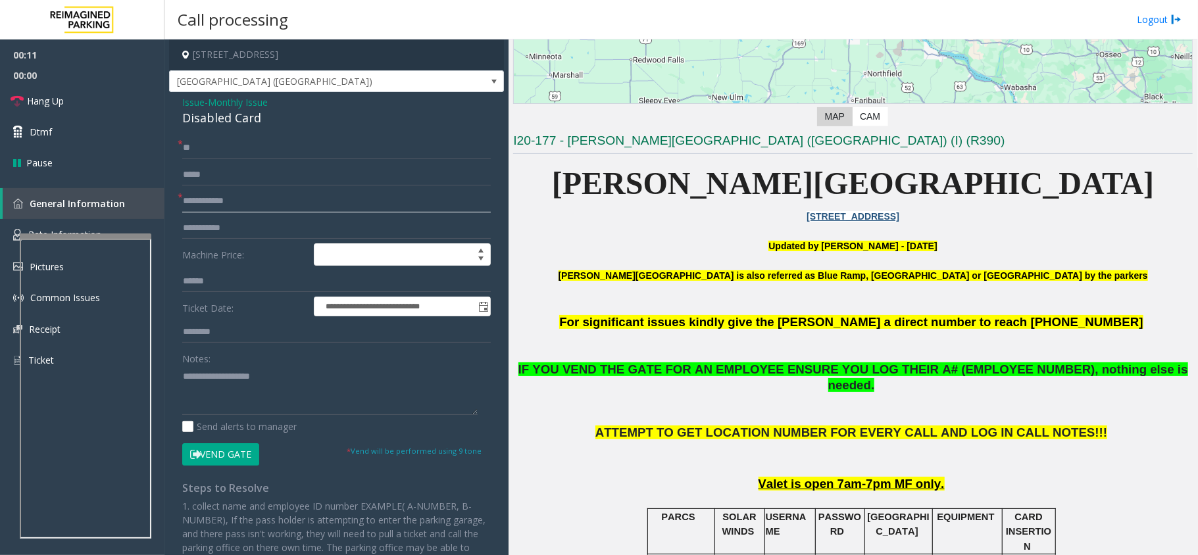
click at [258, 203] on input "text" at bounding box center [336, 201] width 309 height 22
type input "******"
click at [209, 453] on button "Vend Gate" at bounding box center [220, 454] width 77 height 22
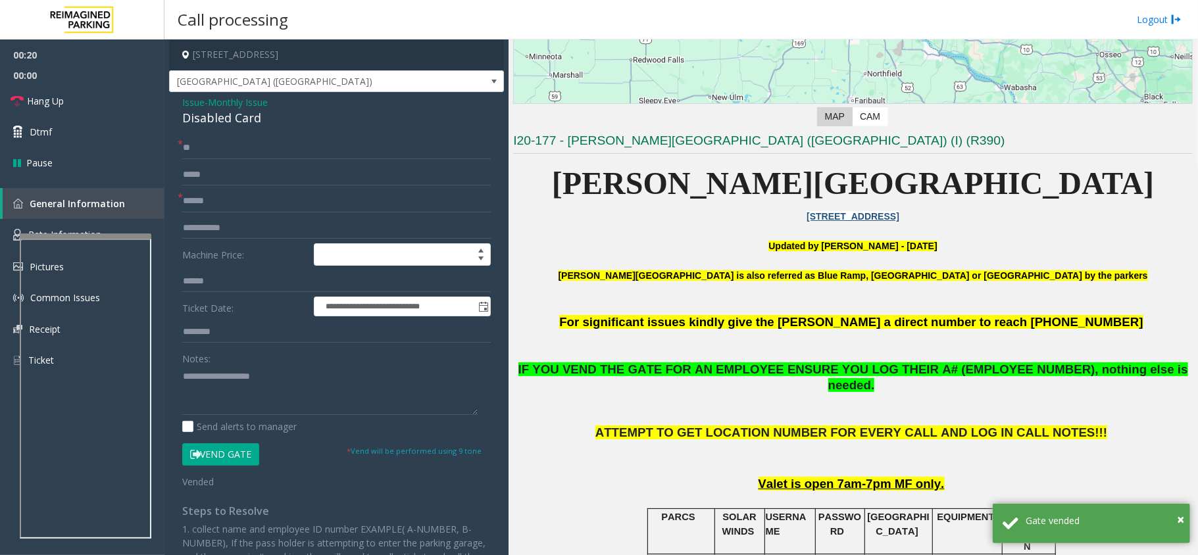
click at [248, 114] on div "Disabled Card" at bounding box center [336, 118] width 309 height 18
click at [246, 114] on div "Disabled Card" at bounding box center [336, 118] width 309 height 18
click at [217, 393] on textarea at bounding box center [329, 390] width 295 height 49
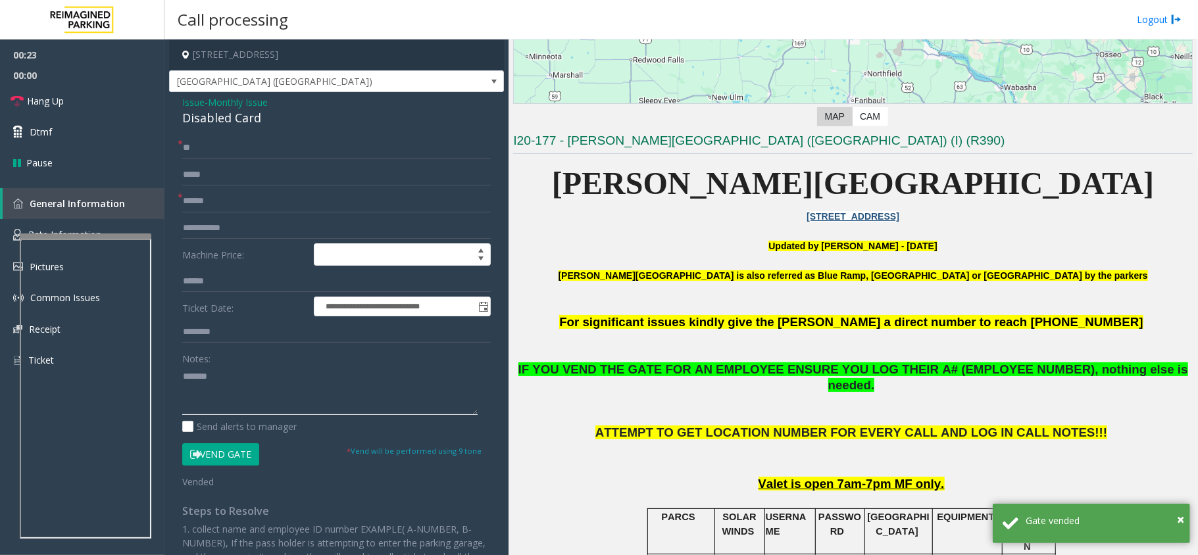
paste textarea "**********"
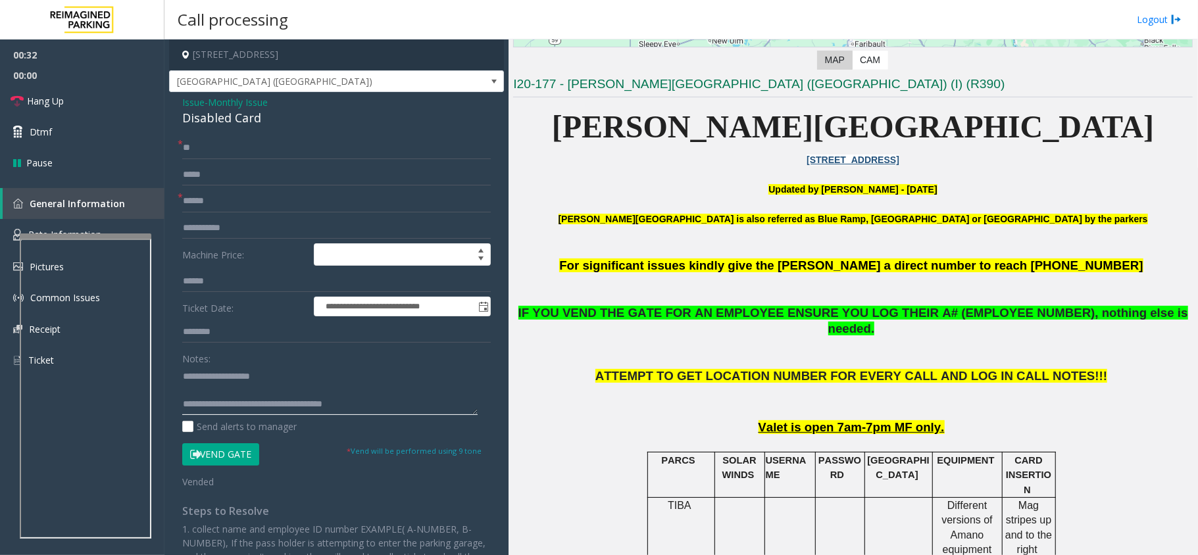
scroll to position [351, 0]
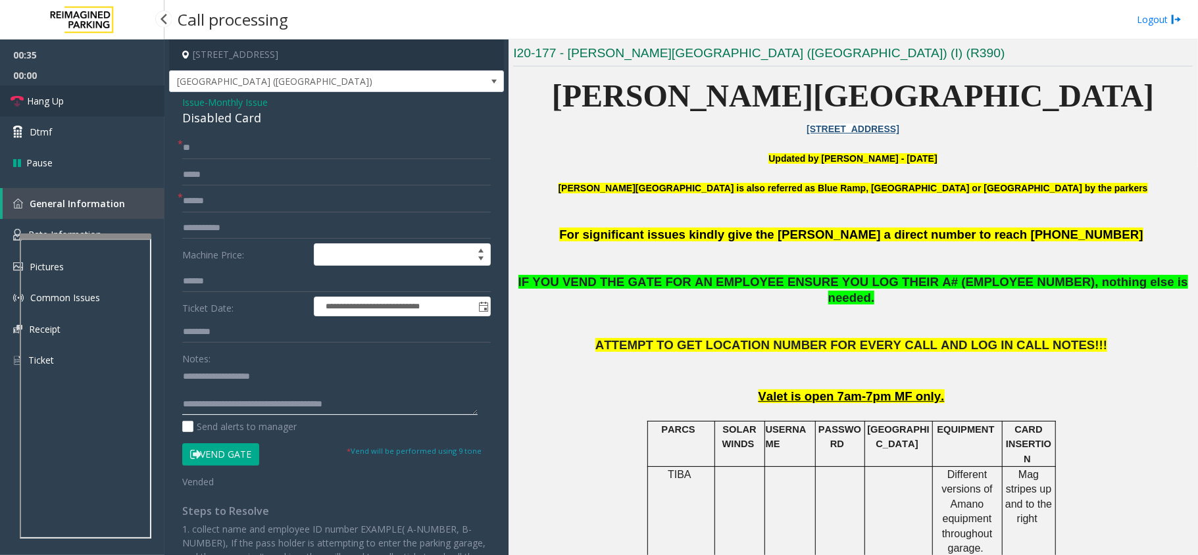
type textarea "**********"
click at [82, 96] on link "Hang Up" at bounding box center [82, 101] width 164 height 31
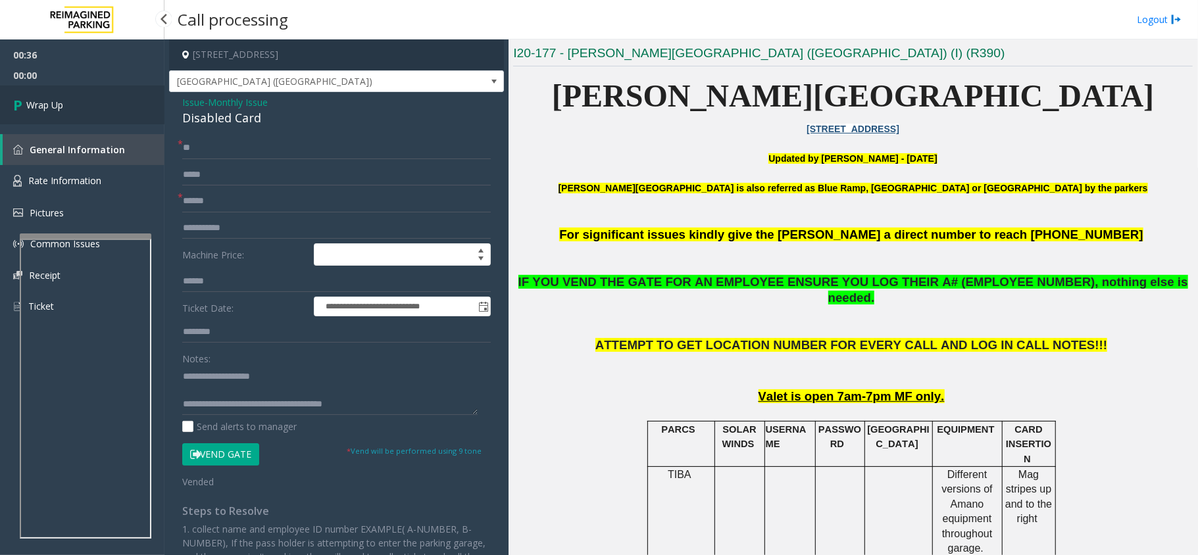
click at [82, 96] on link "Wrap Up" at bounding box center [82, 105] width 164 height 39
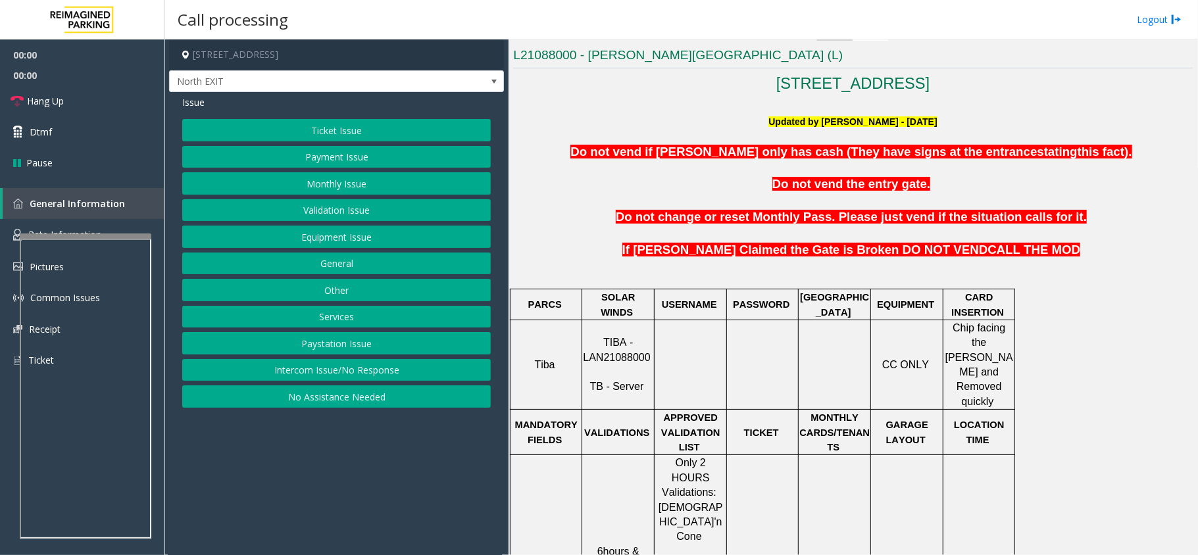
scroll to position [351, 0]
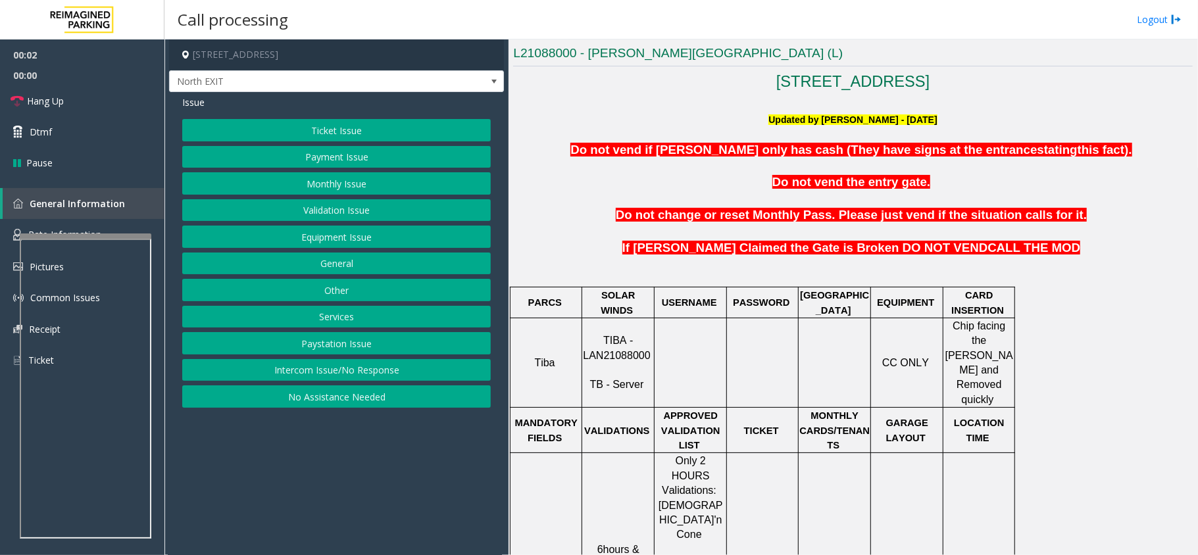
click at [614, 345] on span "TIBA - LAN21088000" at bounding box center [616, 348] width 67 height 26
copy p "LAN21088000"
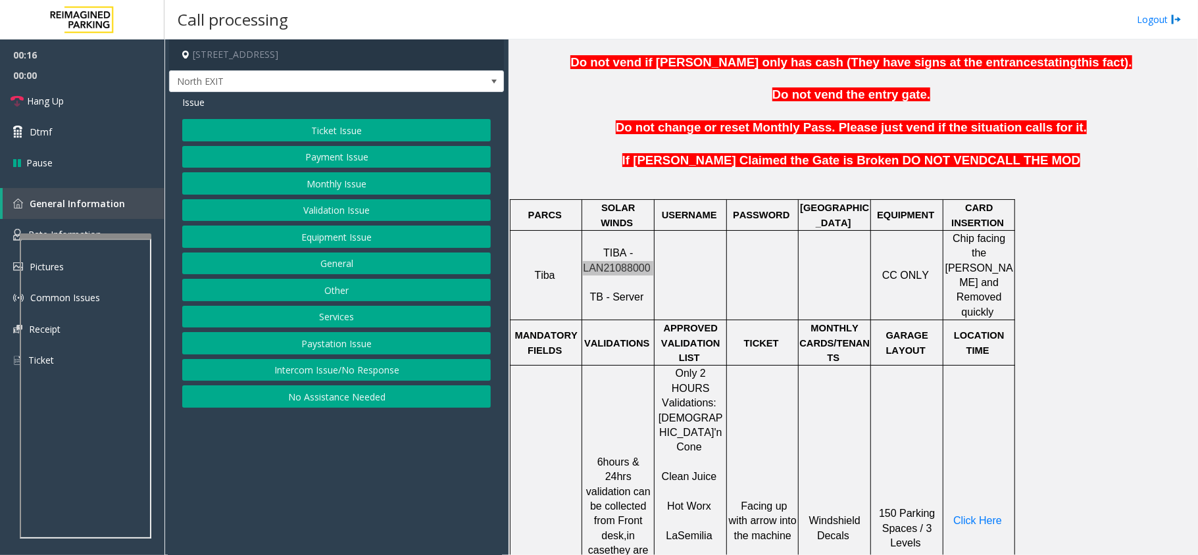
scroll to position [877, 0]
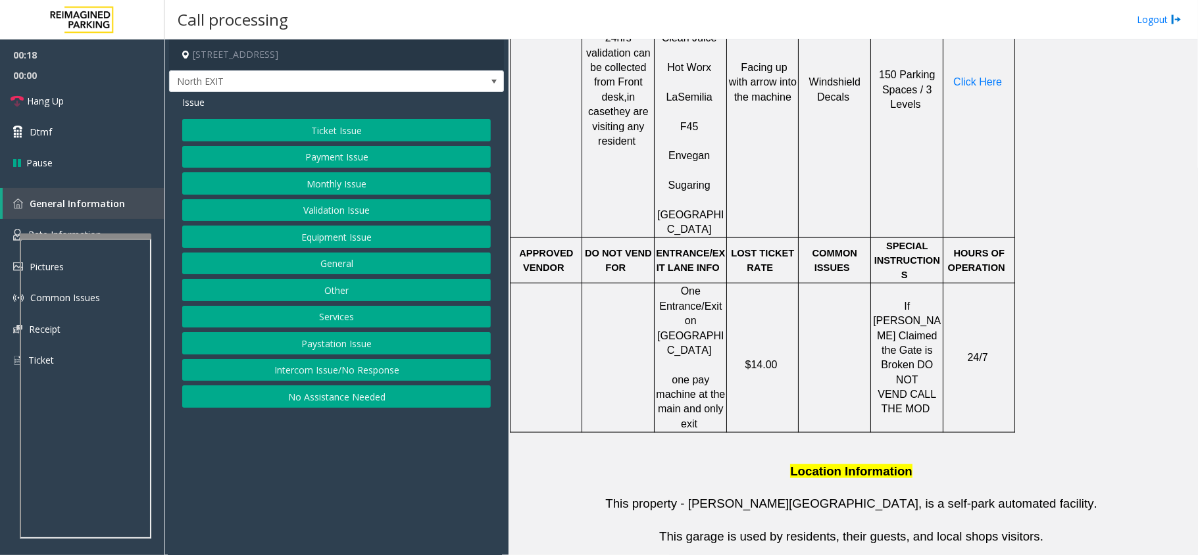
drag, startPoint x: 359, startPoint y: 372, endPoint x: 349, endPoint y: 241, distance: 131.3
click at [359, 372] on button "Intercom Issue/No Response" at bounding box center [336, 370] width 309 height 22
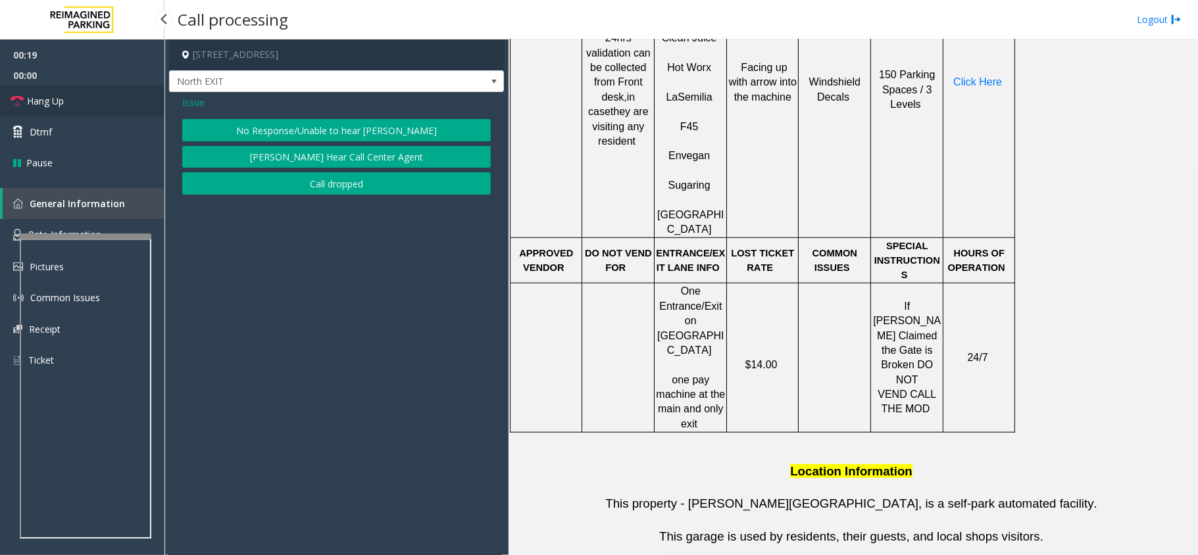
click at [103, 93] on link "Hang Up" at bounding box center [82, 101] width 164 height 31
click at [261, 129] on button "No Response/Unable to hear [PERSON_NAME]" at bounding box center [336, 130] width 309 height 22
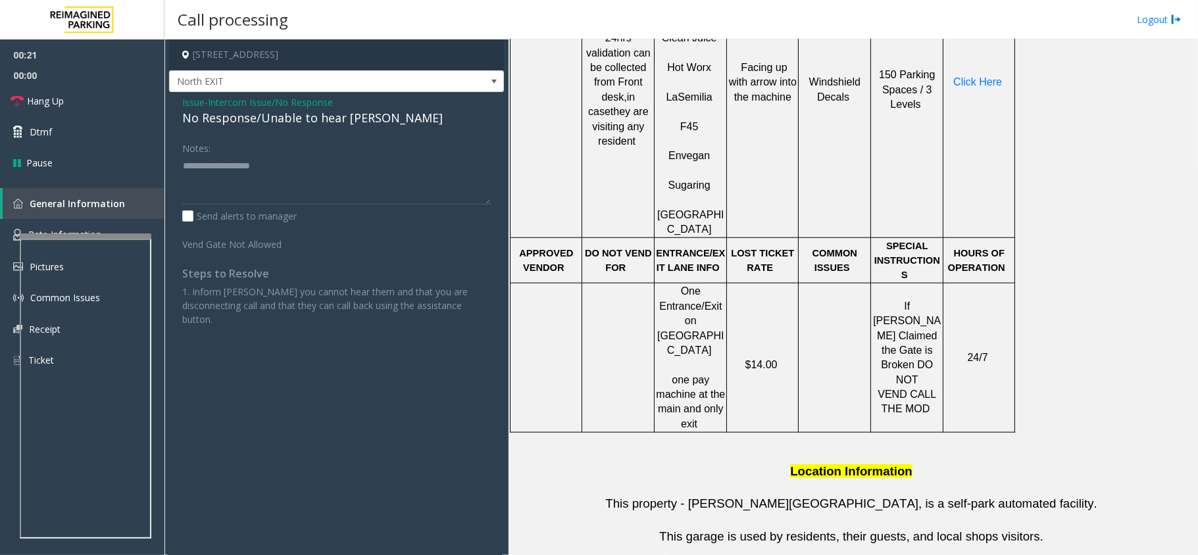
click at [254, 122] on div "No Response/Unable to hear [PERSON_NAME]" at bounding box center [336, 118] width 309 height 18
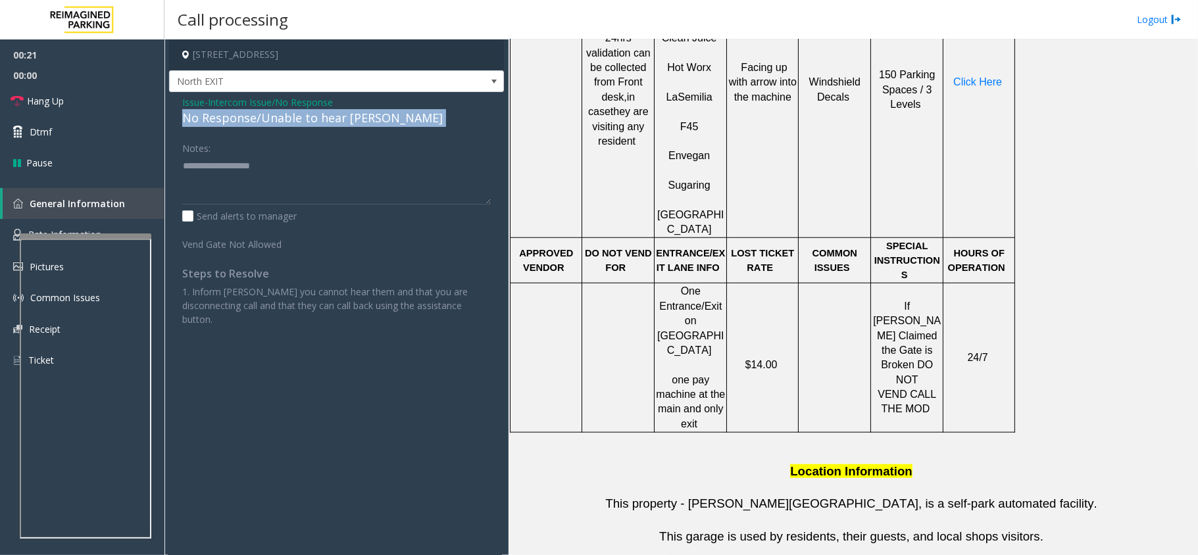
click at [254, 122] on div "No Response/Unable to hear [PERSON_NAME]" at bounding box center [336, 118] width 309 height 18
copy div "No Response/Unable to hear [PERSON_NAME]"
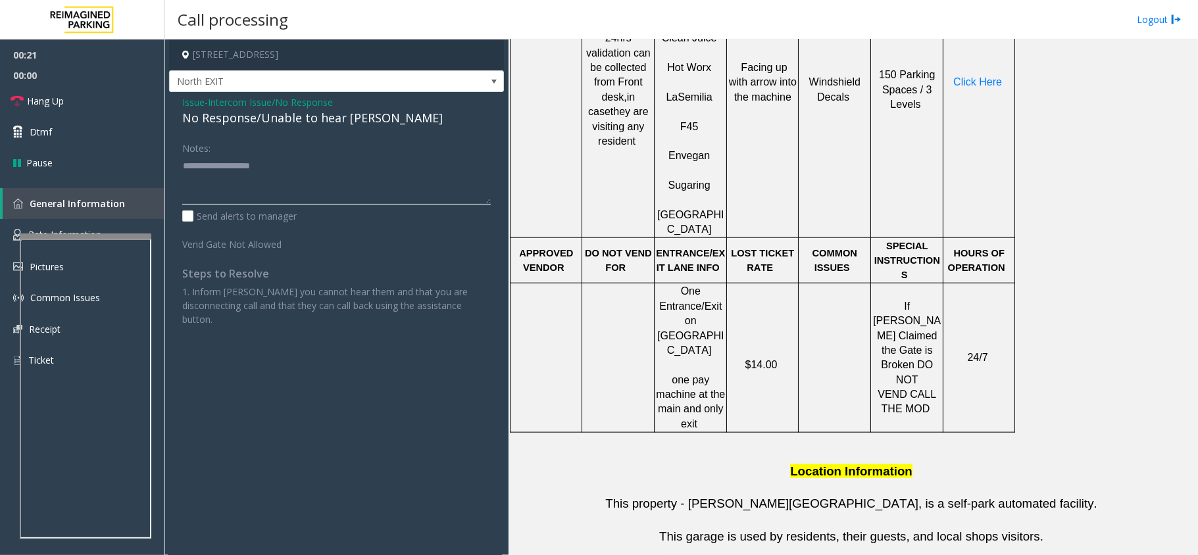
click at [247, 171] on textarea at bounding box center [336, 179] width 309 height 49
paste textarea "**********"
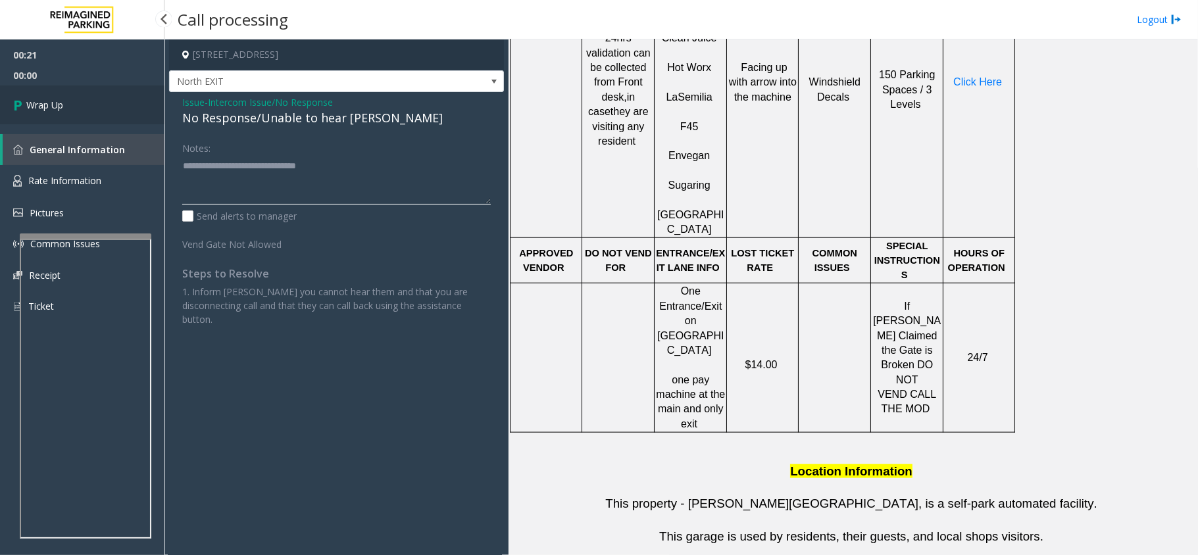
type textarea "**********"
click at [78, 95] on link "Wrap Up" at bounding box center [82, 105] width 164 height 39
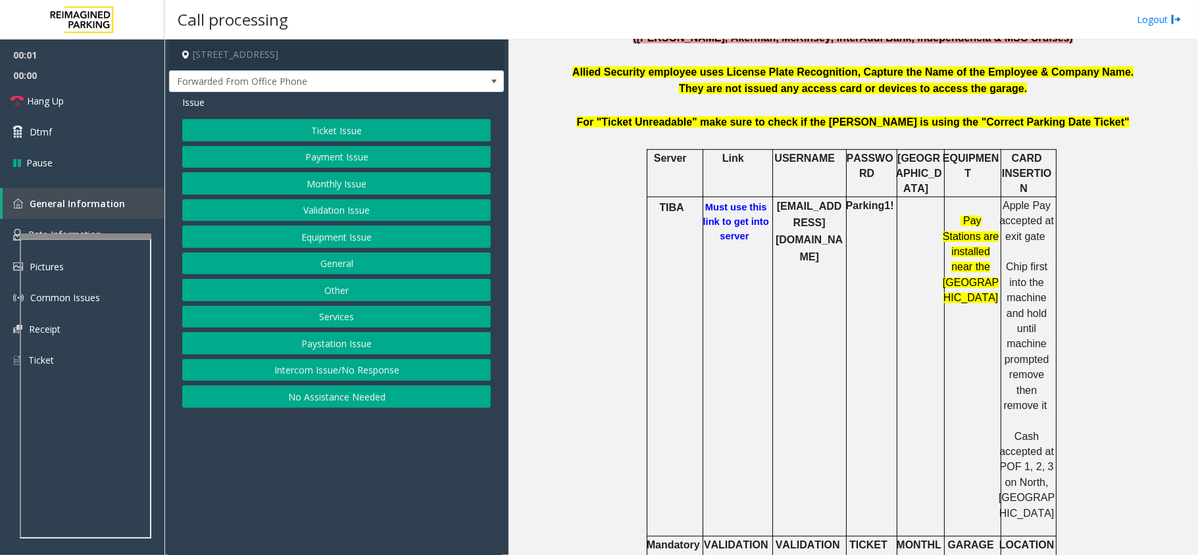
scroll to position [614, 0]
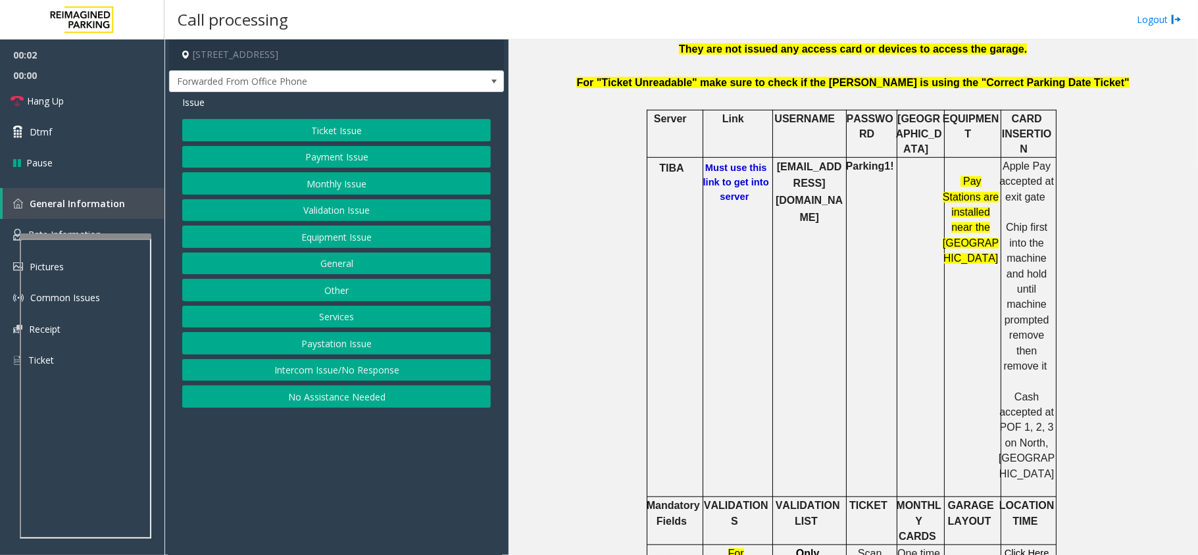
click at [729, 162] on b "Must use this link to get into server" at bounding box center [736, 181] width 66 height 39
click at [297, 189] on button "Monthly Issue" at bounding box center [336, 183] width 309 height 22
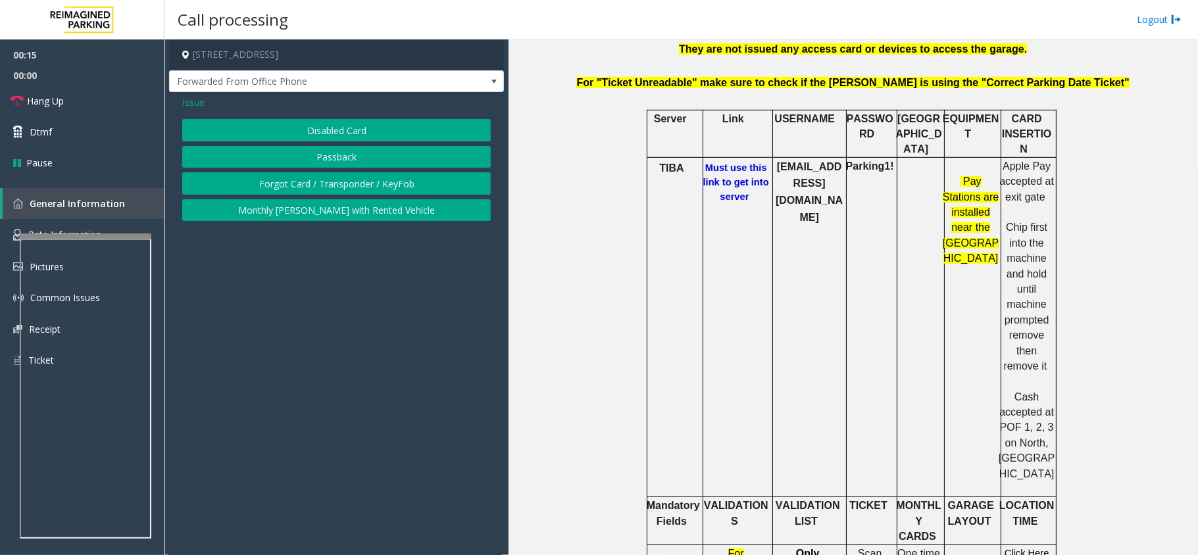
click at [313, 133] on button "Disabled Card" at bounding box center [336, 130] width 309 height 22
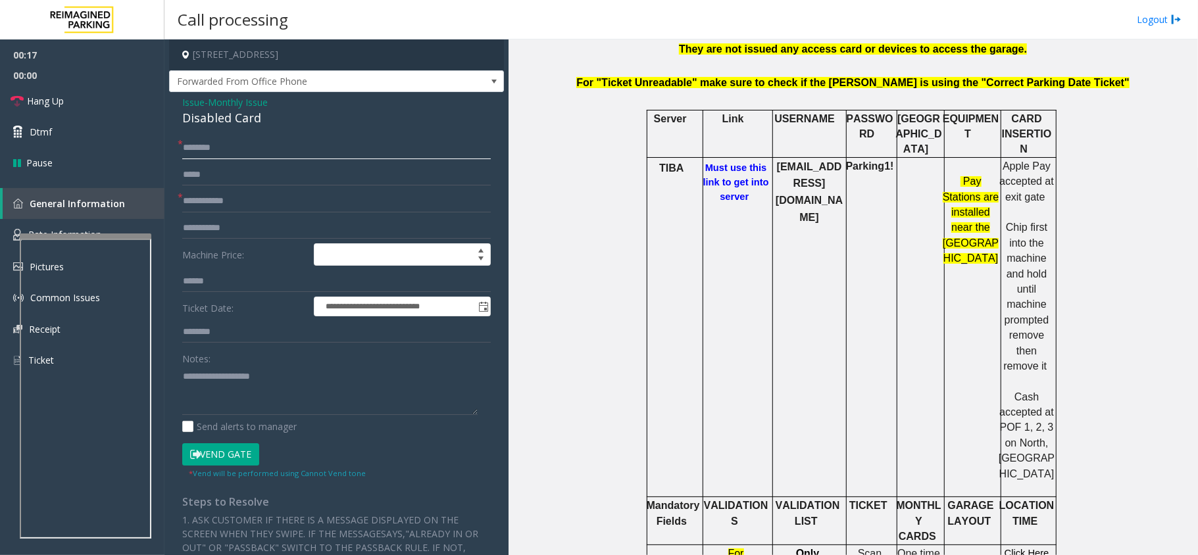
click at [225, 141] on input "text" at bounding box center [336, 148] width 309 height 22
type input "**"
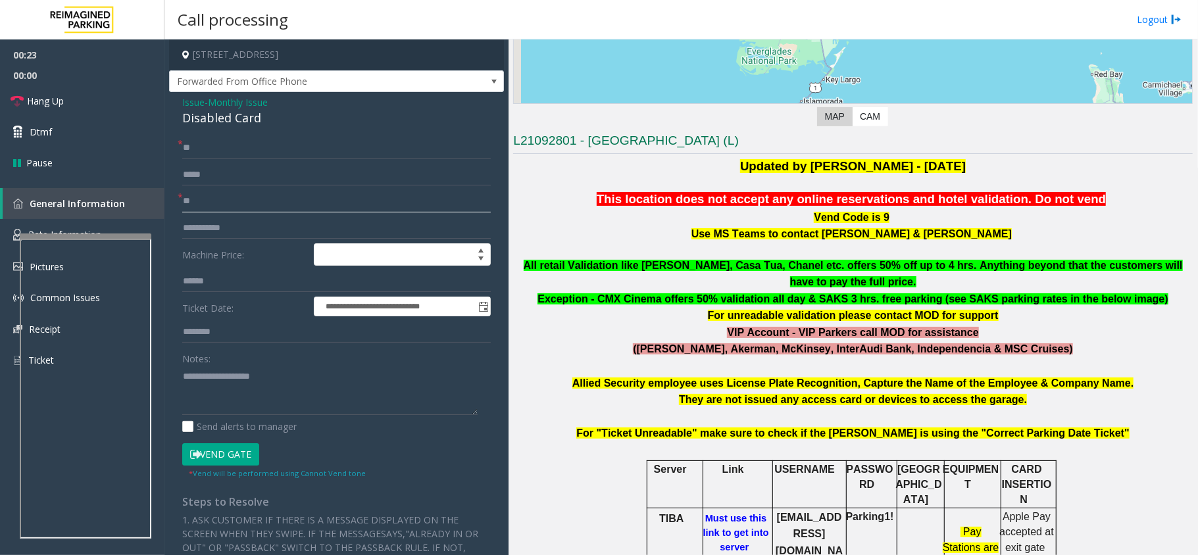
type input "**"
click at [206, 124] on div "Disabled Card" at bounding box center [336, 118] width 309 height 18
copy div "Disabled Card"
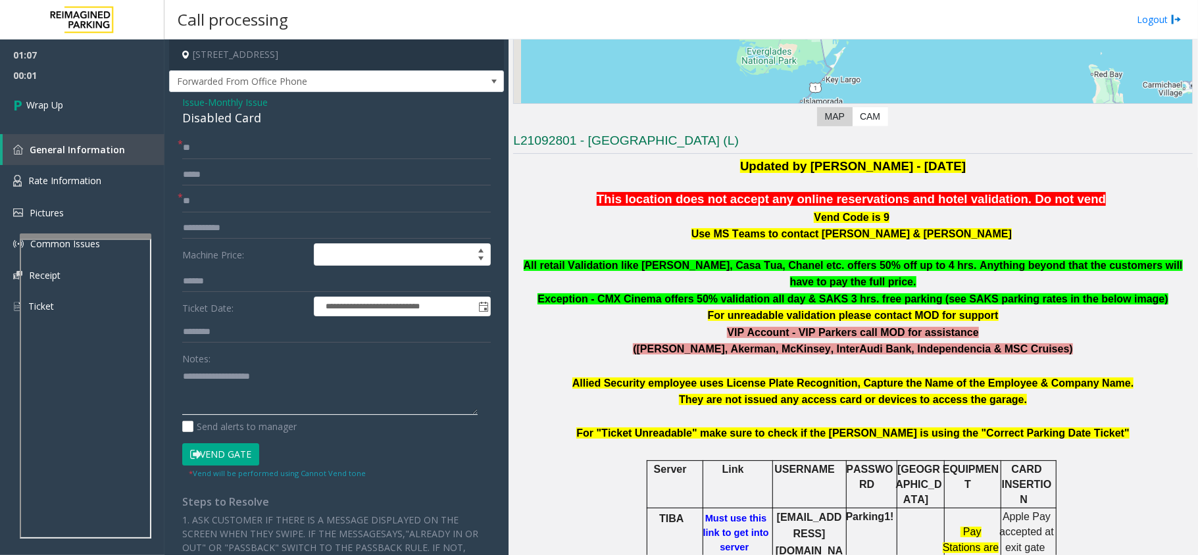
click at [220, 370] on textarea at bounding box center [329, 390] width 295 height 49
paste textarea "**********"
click at [420, 403] on textarea at bounding box center [329, 390] width 295 height 49
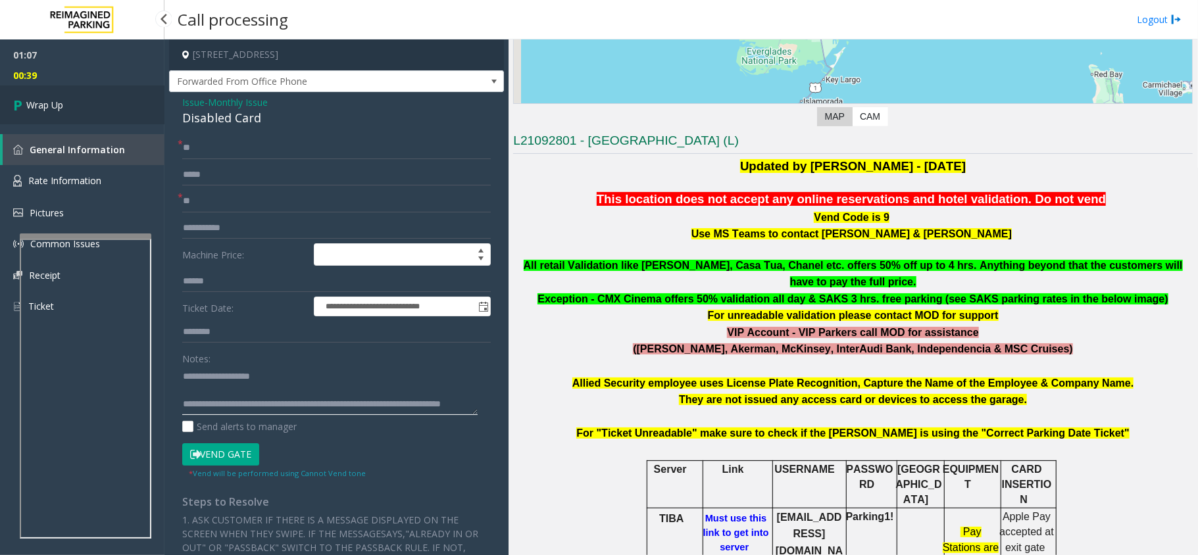
type textarea "**********"
click at [95, 95] on link "Wrap Up" at bounding box center [82, 105] width 164 height 39
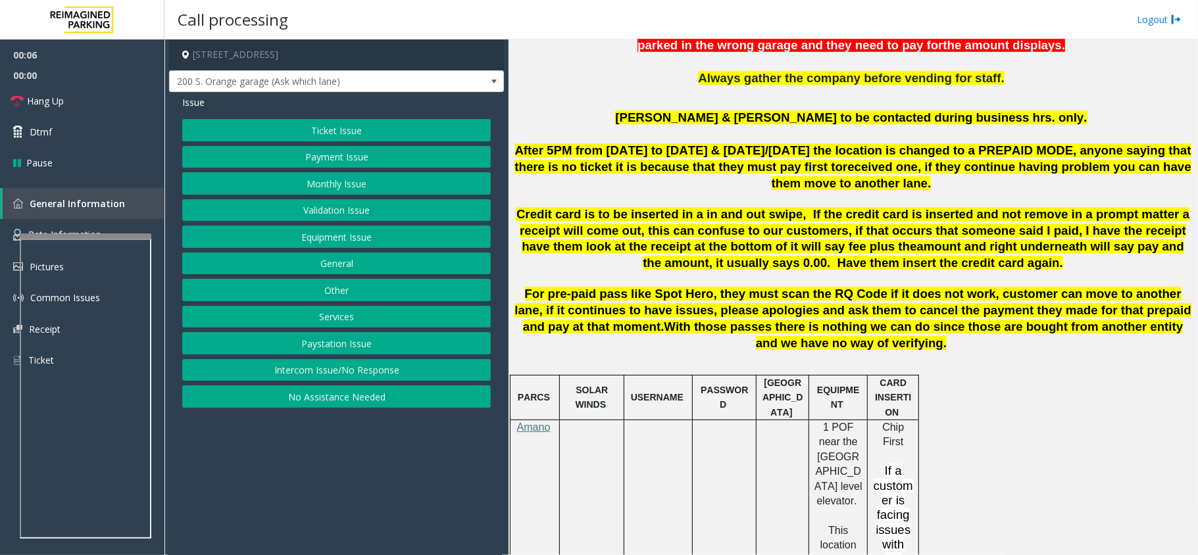
scroll to position [526, 0]
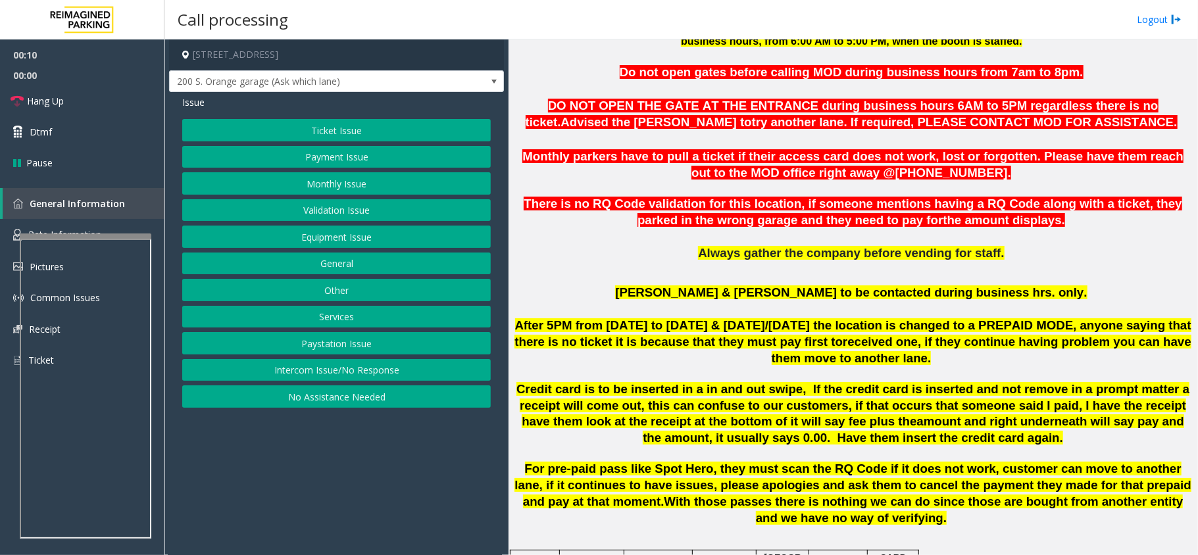
click at [348, 368] on button "Intercom Issue/No Response" at bounding box center [336, 370] width 309 height 22
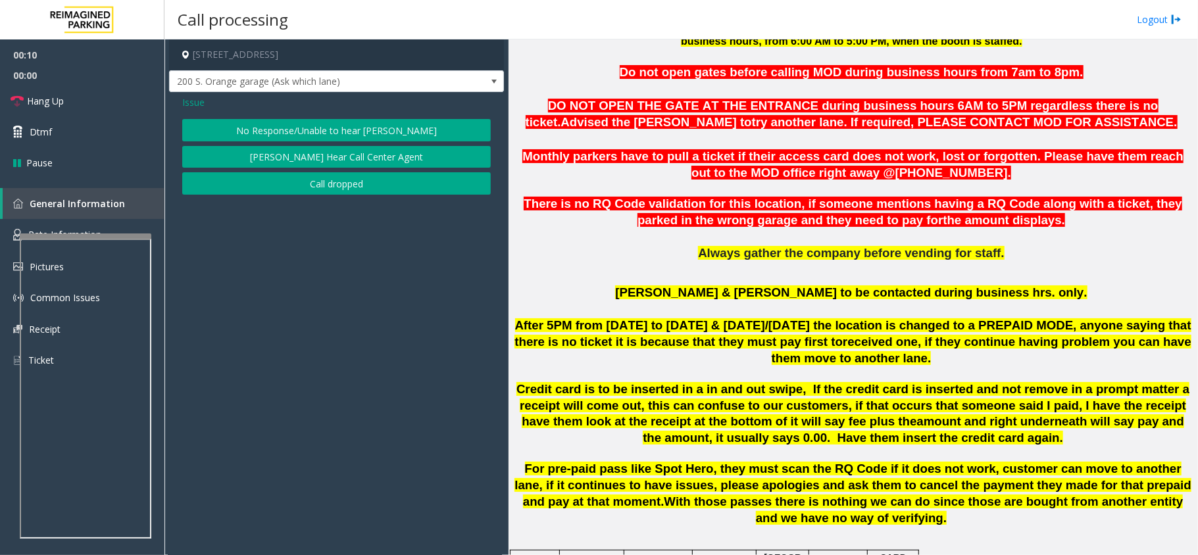
click at [287, 122] on button "No Response/Unable to hear [PERSON_NAME]" at bounding box center [336, 130] width 309 height 22
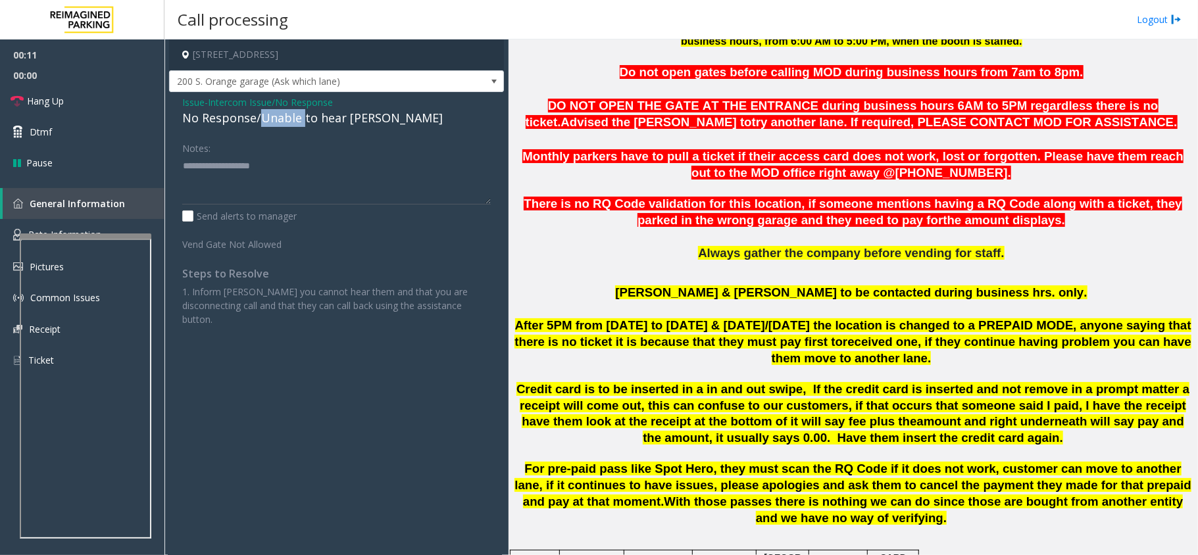
click at [287, 122] on div "No Response/Unable to hear [PERSON_NAME]" at bounding box center [336, 118] width 309 height 18
paste textarea "**********"
type textarea "**********"
click at [47, 91] on link "Hang Up" at bounding box center [82, 101] width 164 height 31
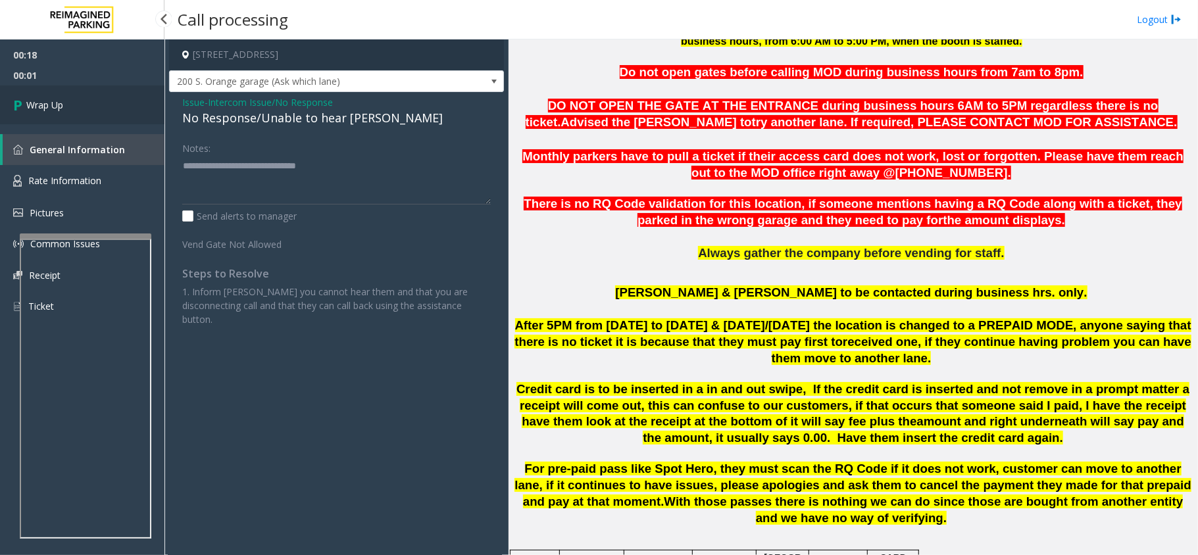
click at [47, 91] on link "Wrap Up" at bounding box center [82, 105] width 164 height 39
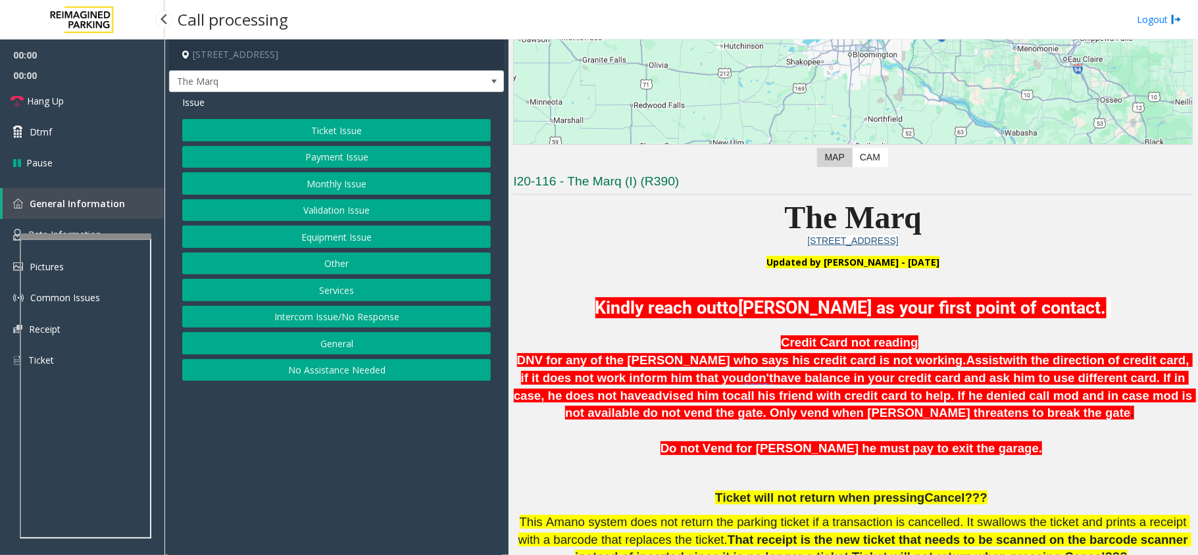
scroll to position [351, 0]
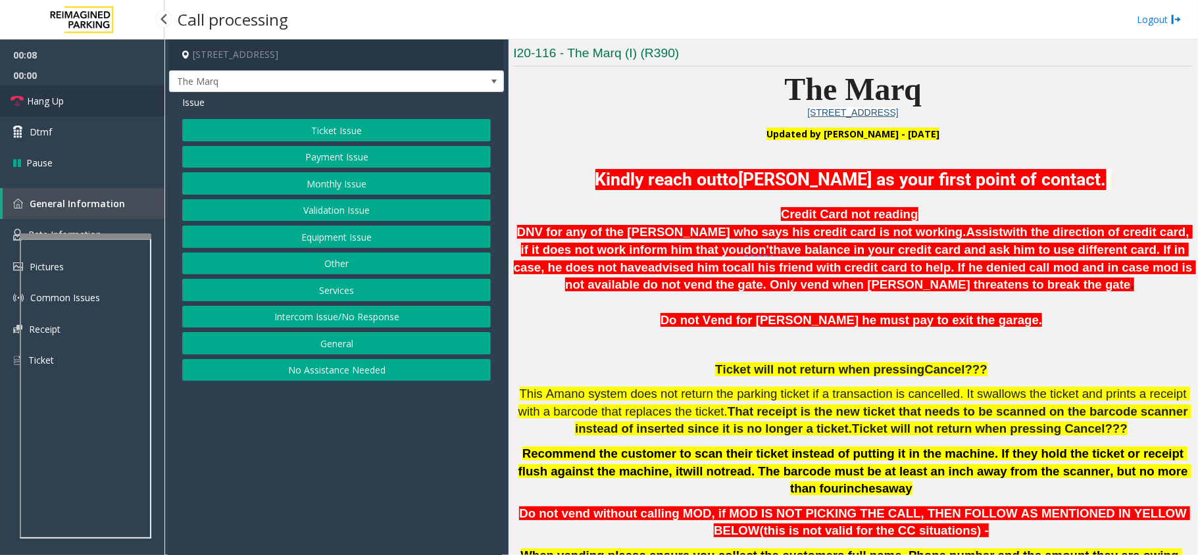
click at [70, 101] on link "Hang Up" at bounding box center [82, 101] width 164 height 31
click at [383, 376] on button "No Assistance Needed" at bounding box center [336, 370] width 309 height 22
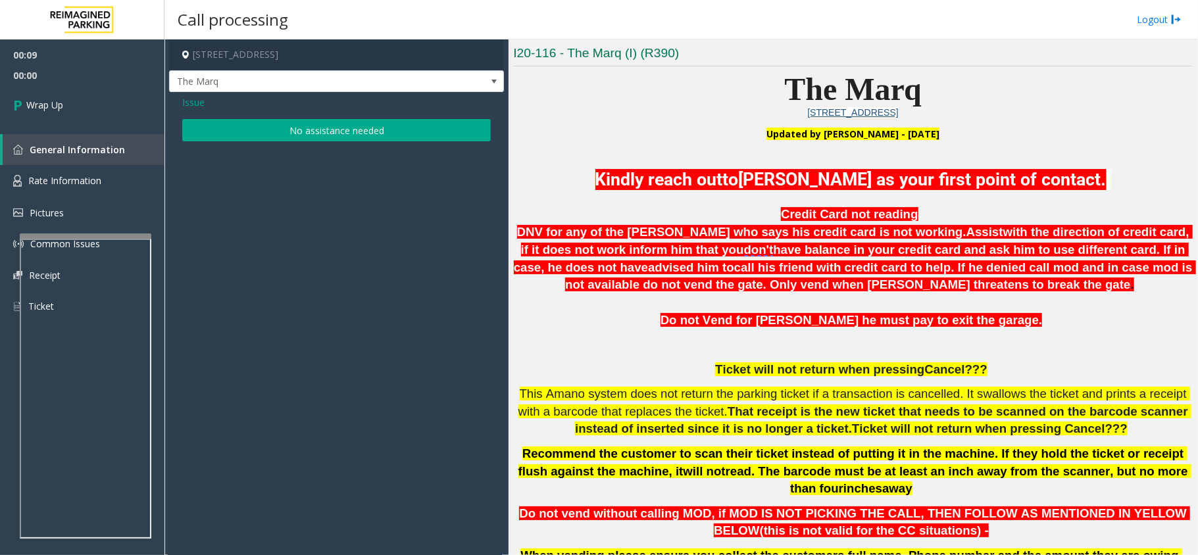
drag, startPoint x: 290, startPoint y: 137, endPoint x: 279, endPoint y: 128, distance: 14.5
click at [287, 134] on button "No assistance needed" at bounding box center [336, 130] width 309 height 22
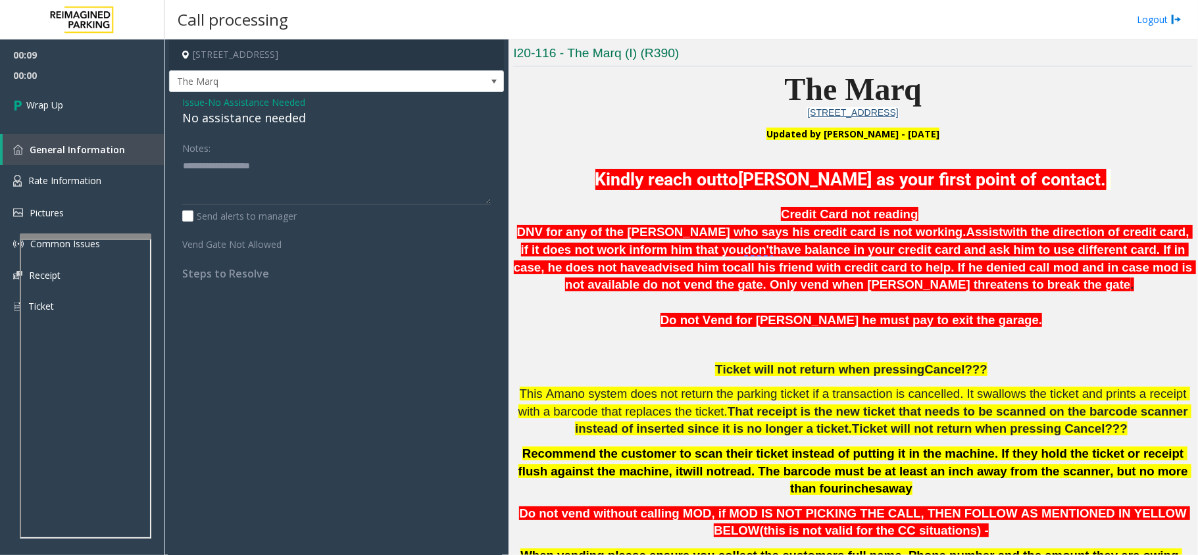
click at [272, 124] on div "No assistance needed" at bounding box center [336, 118] width 309 height 18
click at [271, 174] on textarea at bounding box center [336, 179] width 309 height 49
paste textarea "**********"
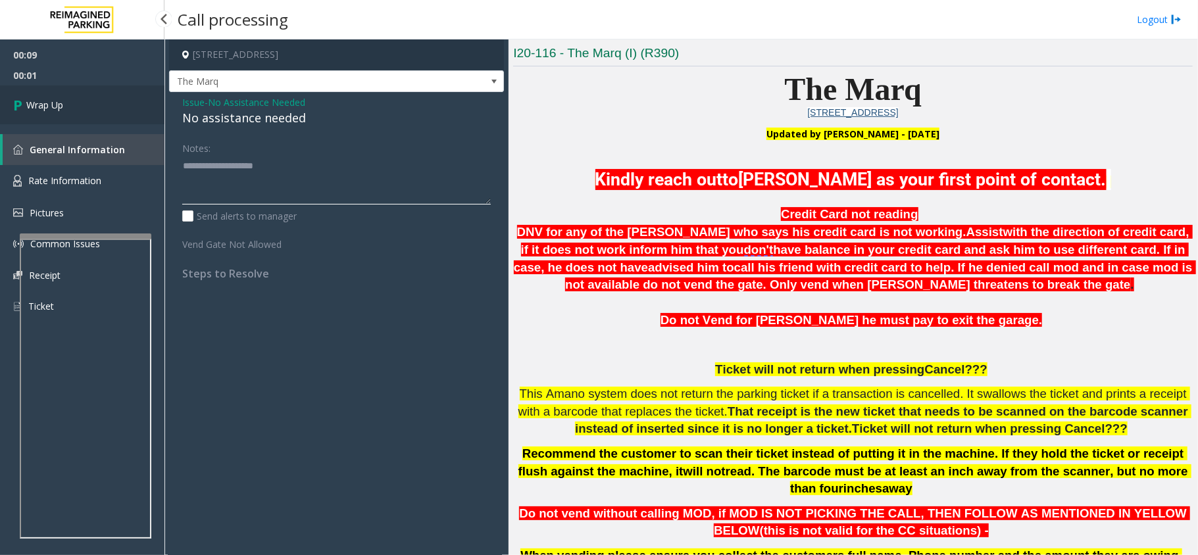
type textarea "**********"
click at [71, 103] on link "Wrap Up" at bounding box center [82, 105] width 164 height 39
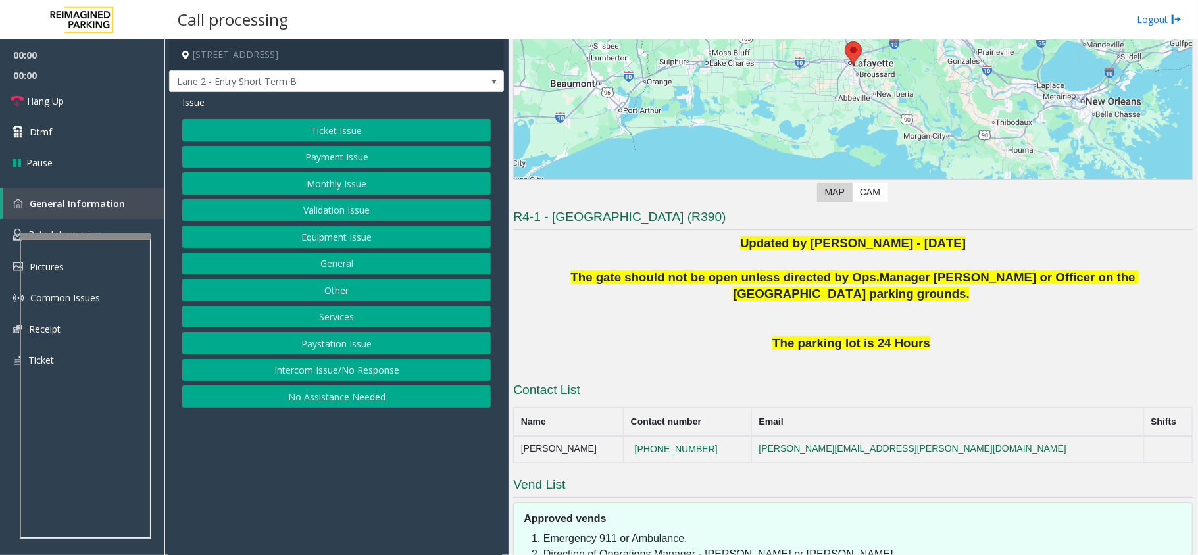
scroll to position [279, 0]
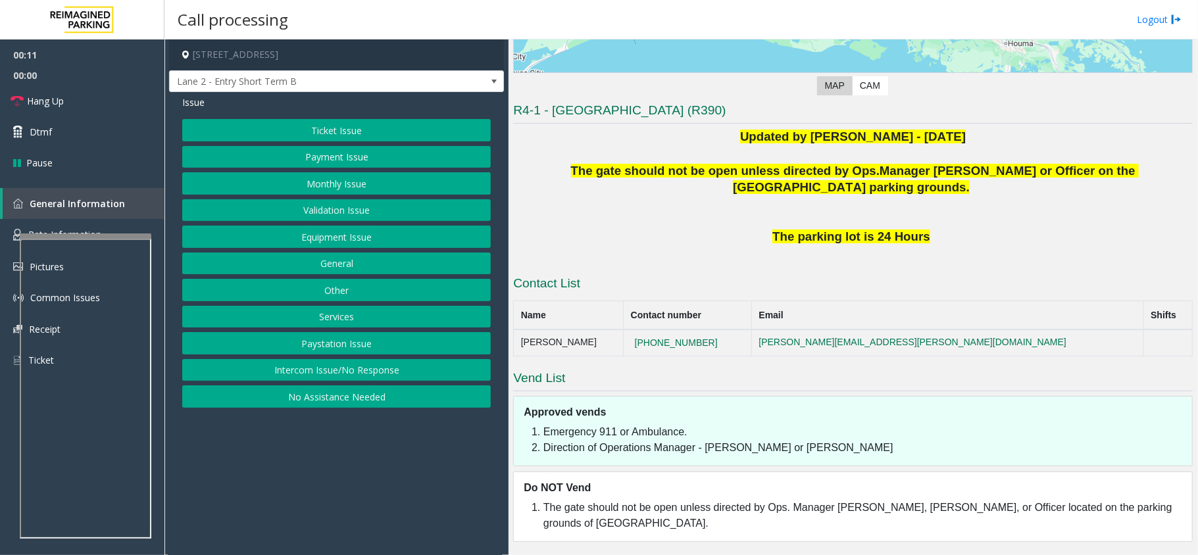
click at [330, 369] on button "Intercom Issue/No Response" at bounding box center [336, 370] width 309 height 22
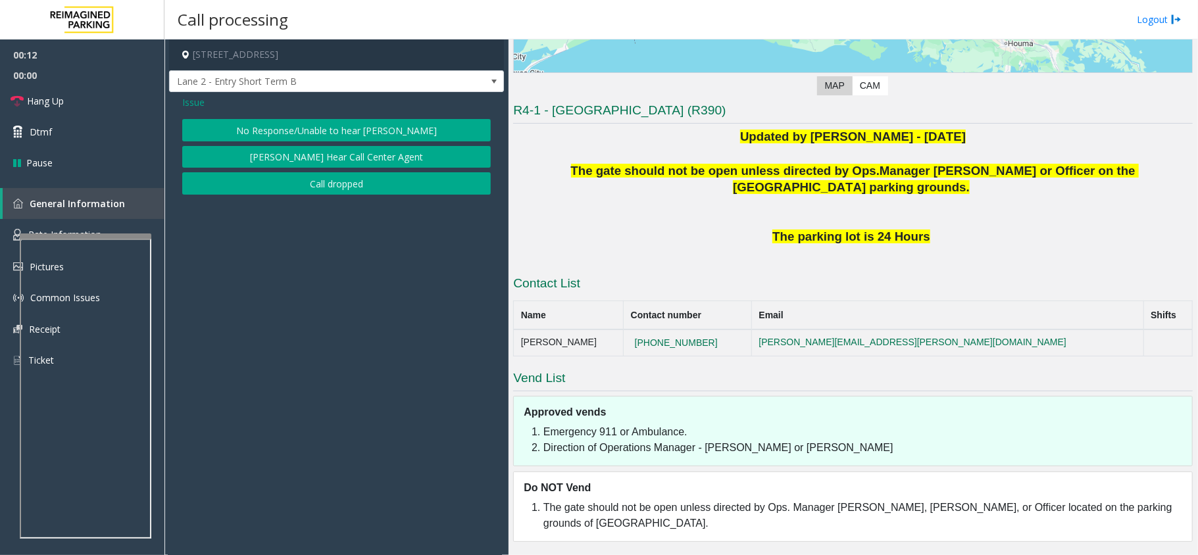
click at [277, 133] on button "No Response/Unable to hear [PERSON_NAME]" at bounding box center [336, 130] width 309 height 22
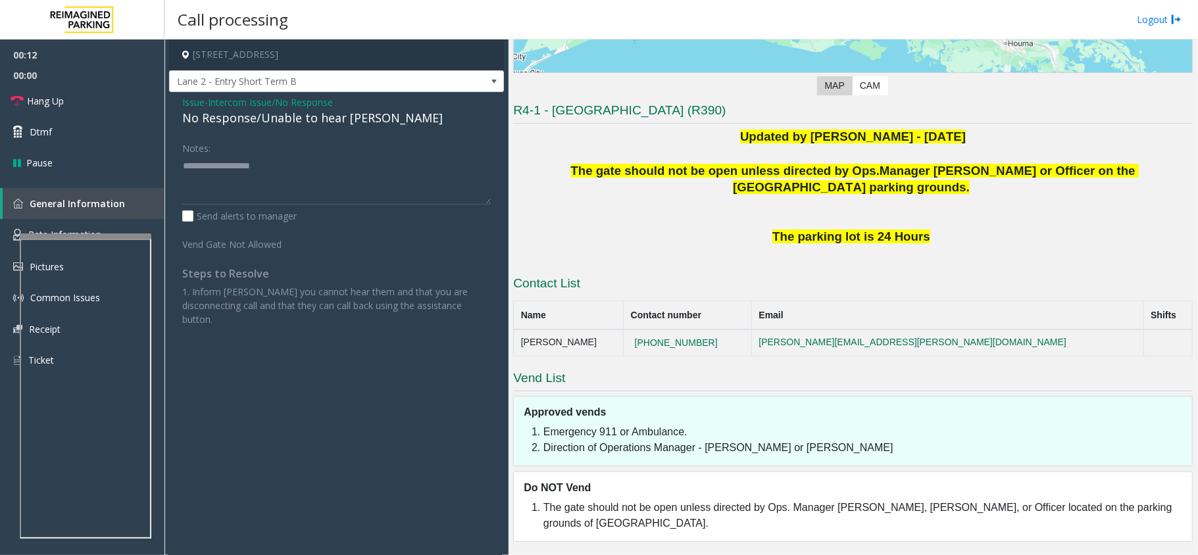
click at [277, 125] on div "No Response/Unable to hear [PERSON_NAME]" at bounding box center [336, 118] width 309 height 18
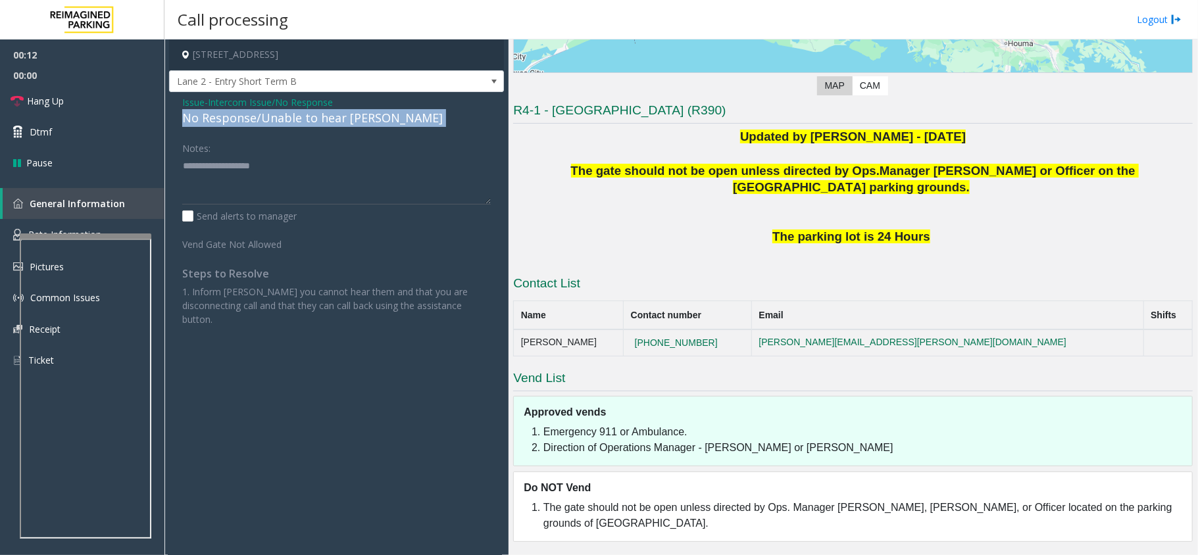
click at [277, 125] on div "No Response/Unable to hear [PERSON_NAME]" at bounding box center [336, 118] width 309 height 18
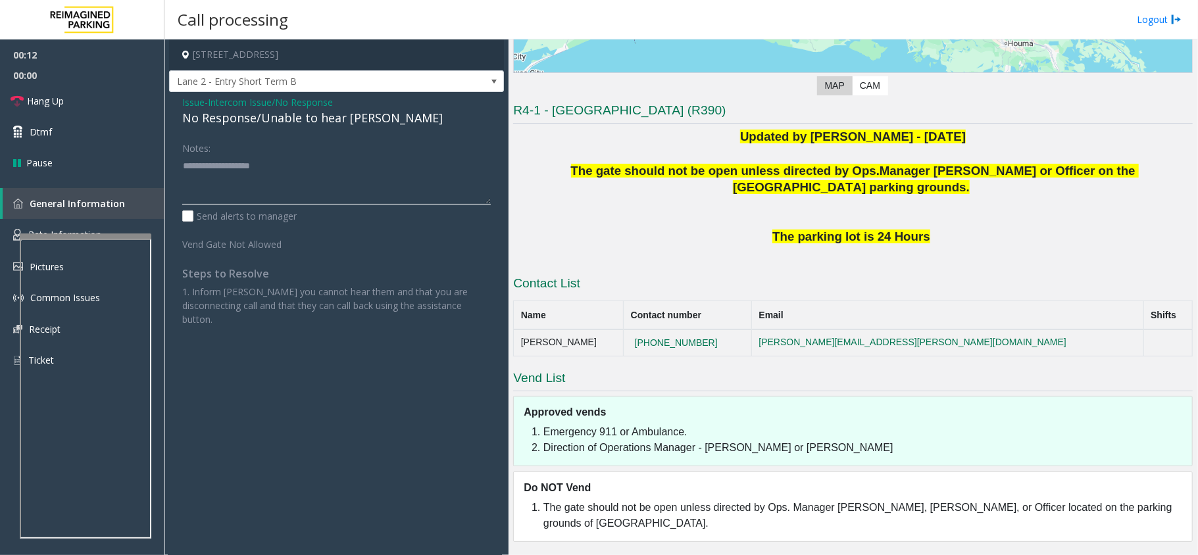
click at [274, 164] on textarea at bounding box center [336, 179] width 309 height 49
paste textarea "**********"
type textarea "**********"
click at [79, 107] on link "Hang Up" at bounding box center [82, 101] width 164 height 31
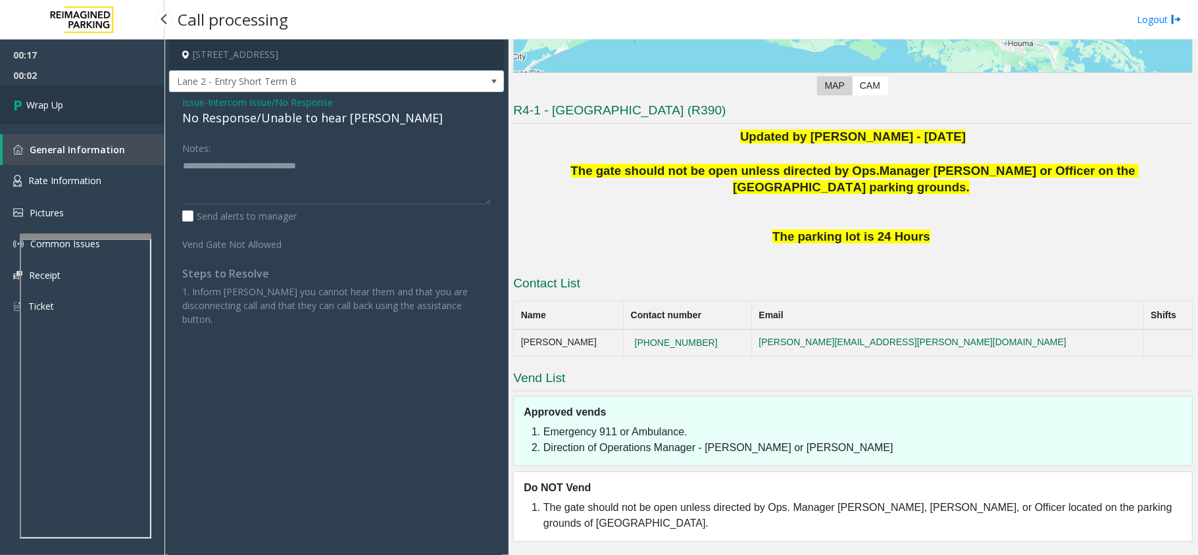
click at [79, 107] on link "Wrap Up" at bounding box center [82, 105] width 164 height 39
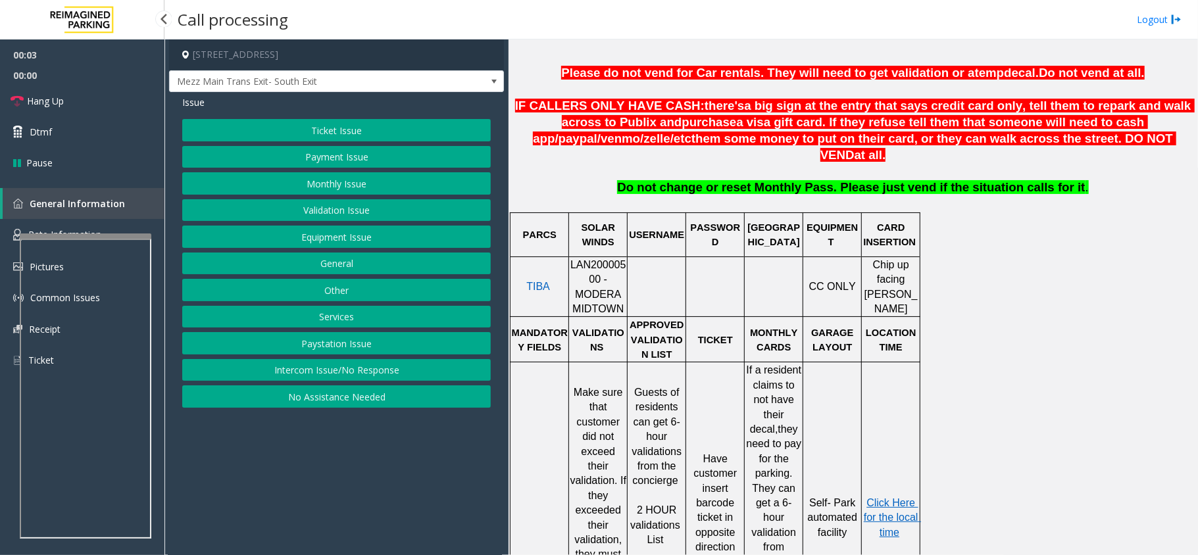
scroll to position [526, 0]
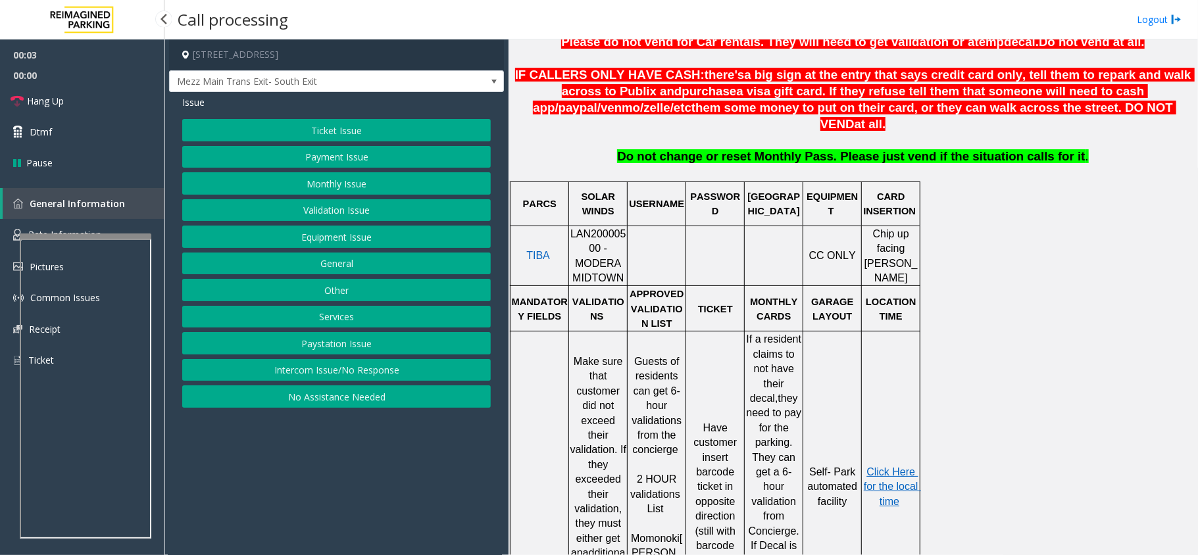
click at [364, 372] on button "Intercom Issue/No Response" at bounding box center [336, 370] width 309 height 22
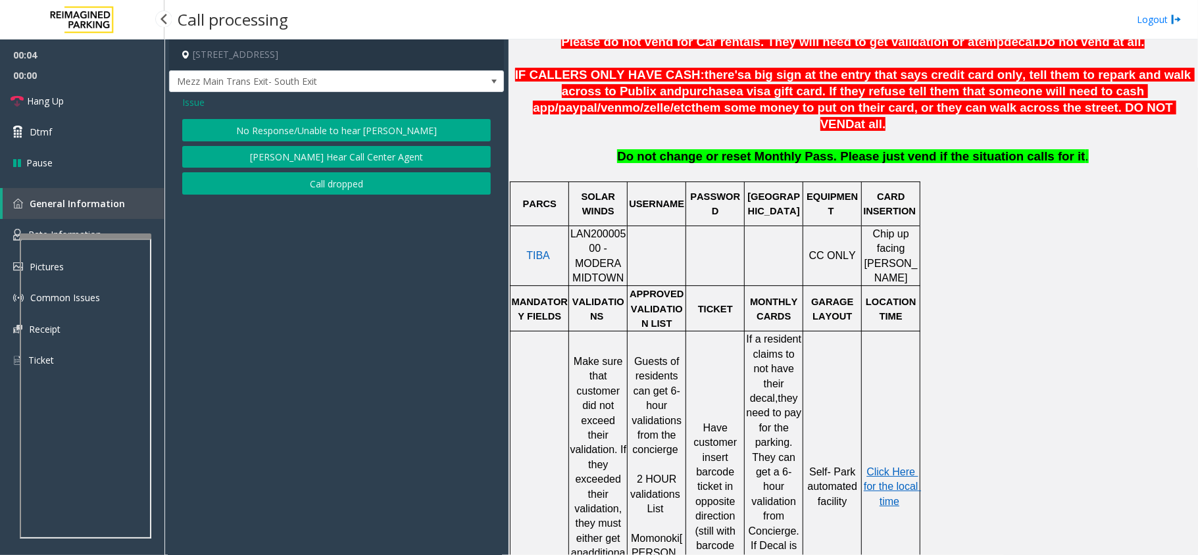
click at [319, 122] on button "No Response/Unable to hear [PERSON_NAME]" at bounding box center [336, 130] width 309 height 22
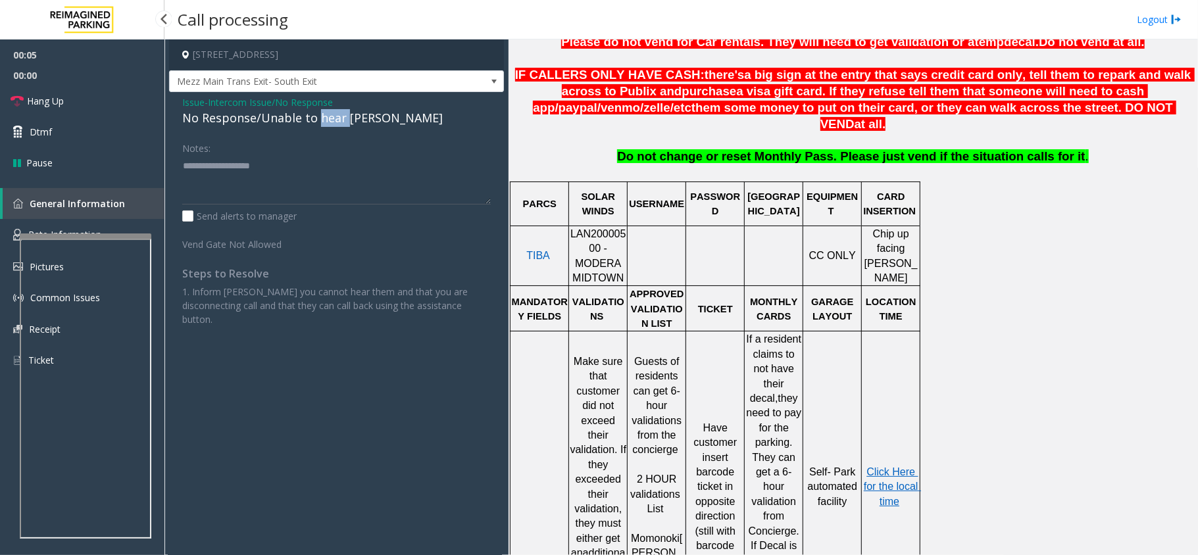
click at [319, 122] on div "No Response/Unable to hear [PERSON_NAME]" at bounding box center [336, 118] width 309 height 18
click at [295, 162] on textarea at bounding box center [336, 179] width 309 height 49
paste textarea "**********"
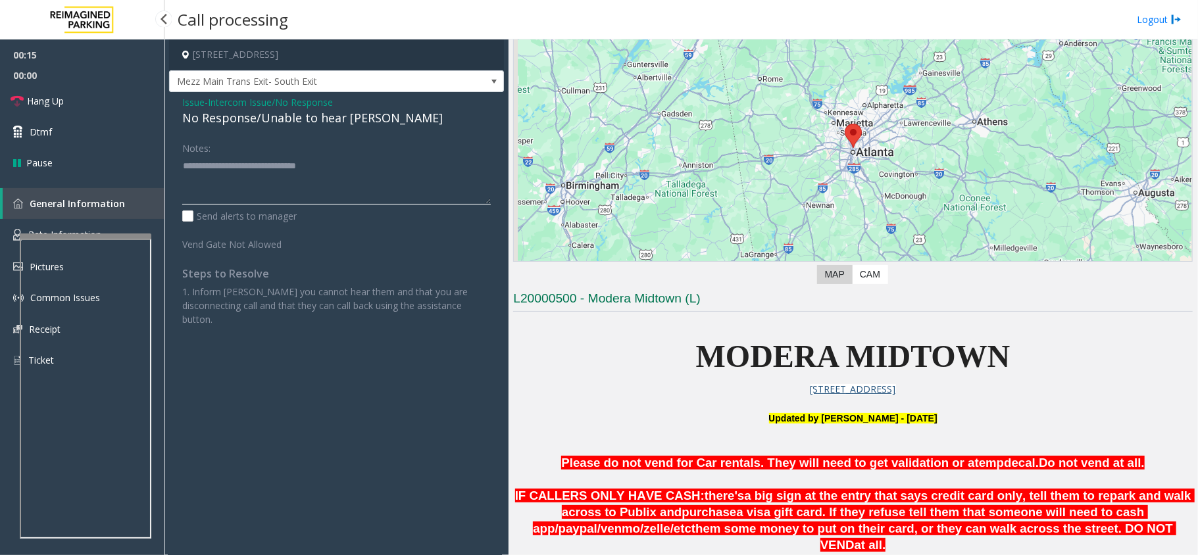
scroll to position [0, 0]
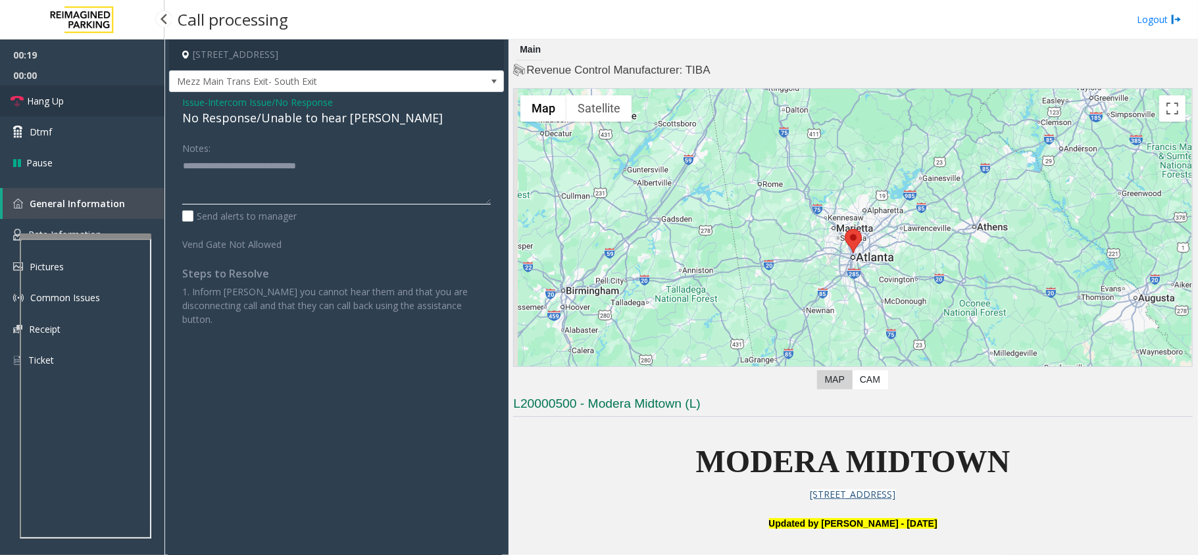
type textarea "**********"
click at [53, 105] on span "Hang Up" at bounding box center [45, 101] width 37 height 14
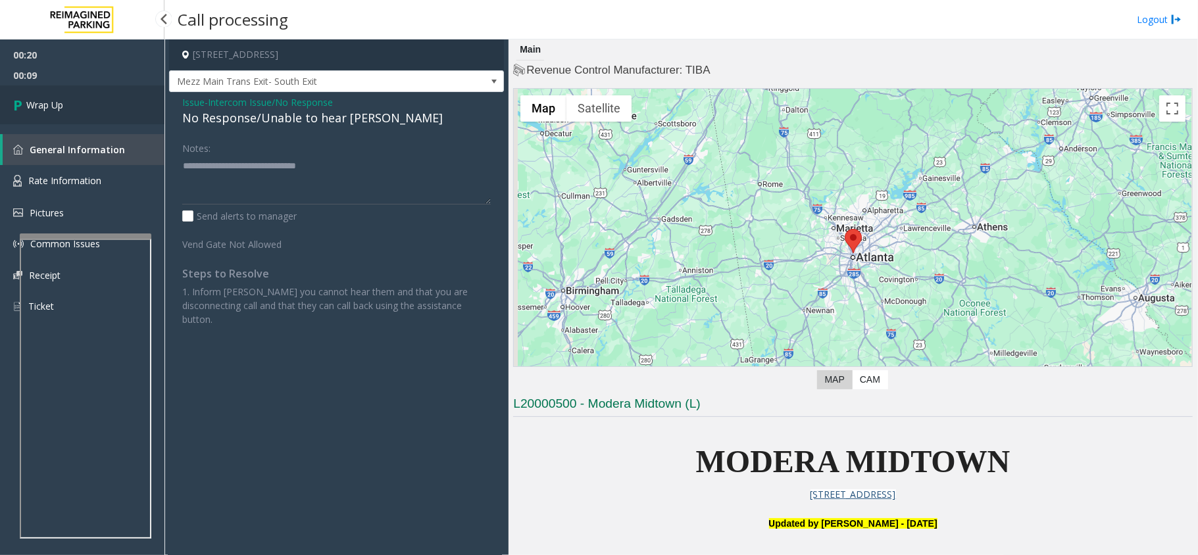
click at [53, 105] on span "Wrap Up" at bounding box center [44, 105] width 37 height 14
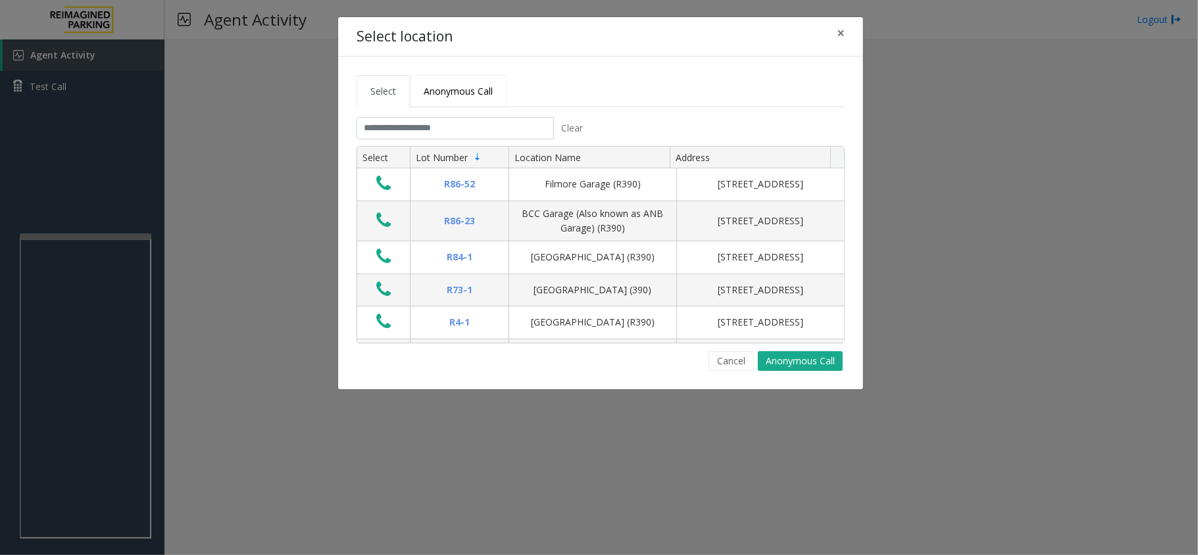
click at [453, 93] on span "Anonymous Call" at bounding box center [458, 91] width 69 height 12
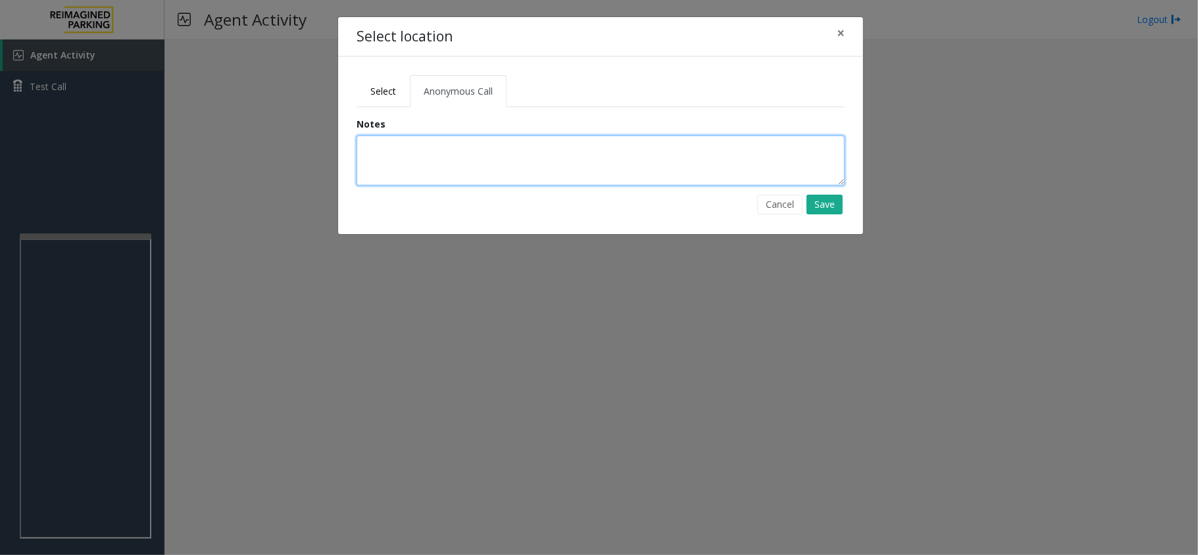
click at [411, 168] on textarea at bounding box center [601, 161] width 488 height 50
type textarea "**********"
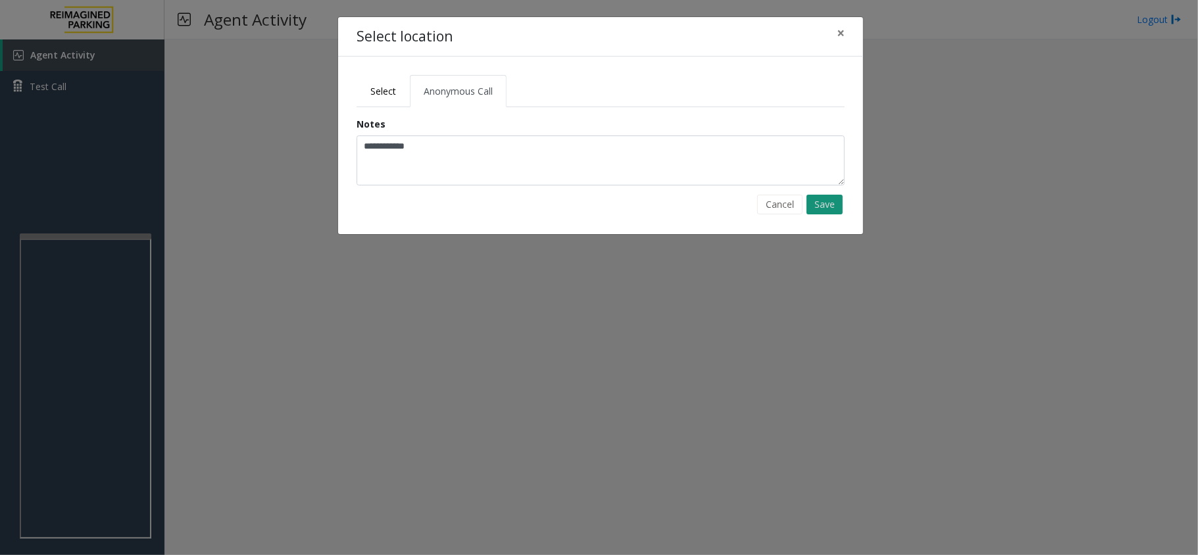
click at [824, 209] on button "Save" at bounding box center [825, 205] width 36 height 20
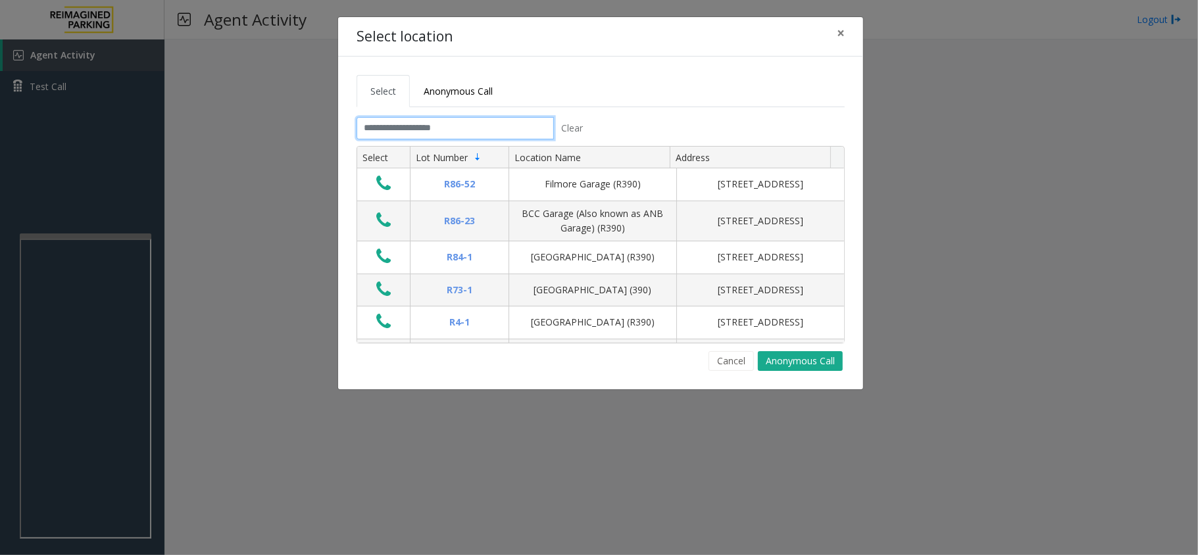
click at [414, 133] on input "text" at bounding box center [455, 128] width 197 height 22
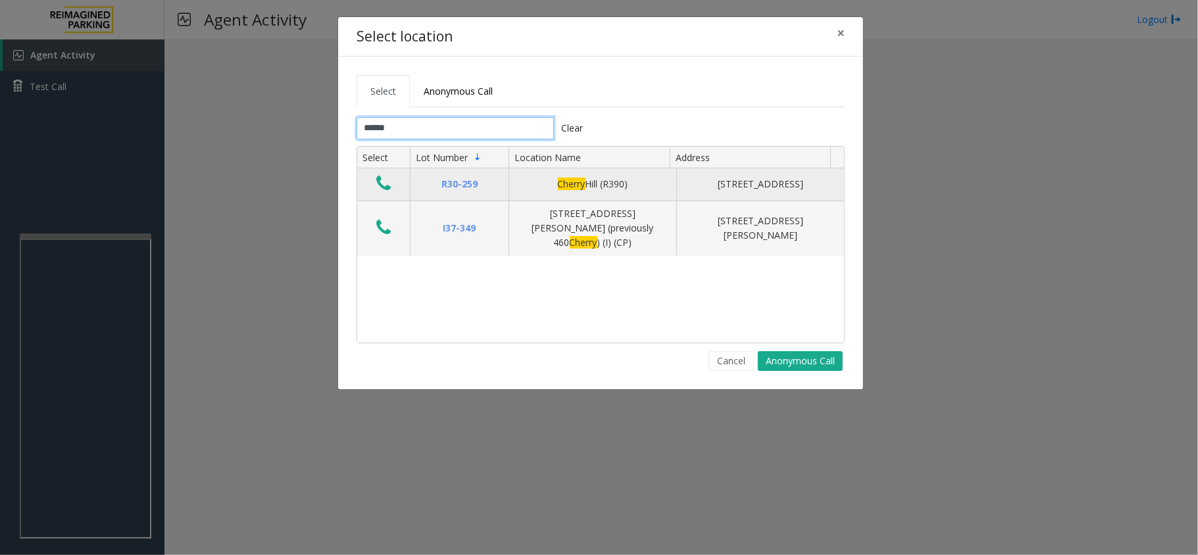
type input "******"
click at [379, 187] on icon "Data table" at bounding box center [383, 183] width 14 height 18
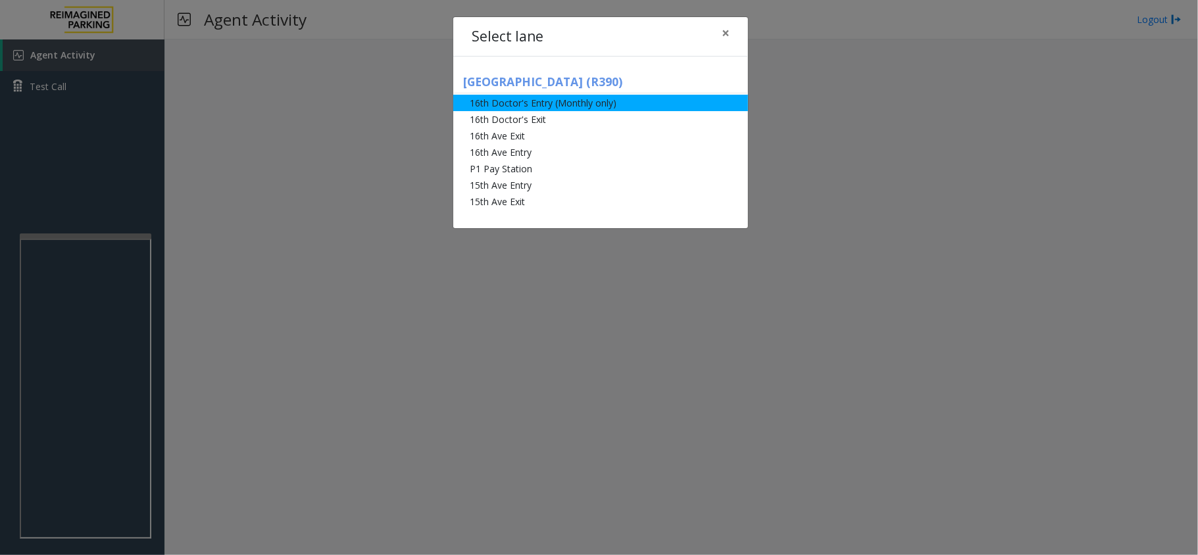
click at [522, 108] on li "16th Doctor's Entry (Monthly only)" at bounding box center [600, 103] width 295 height 16
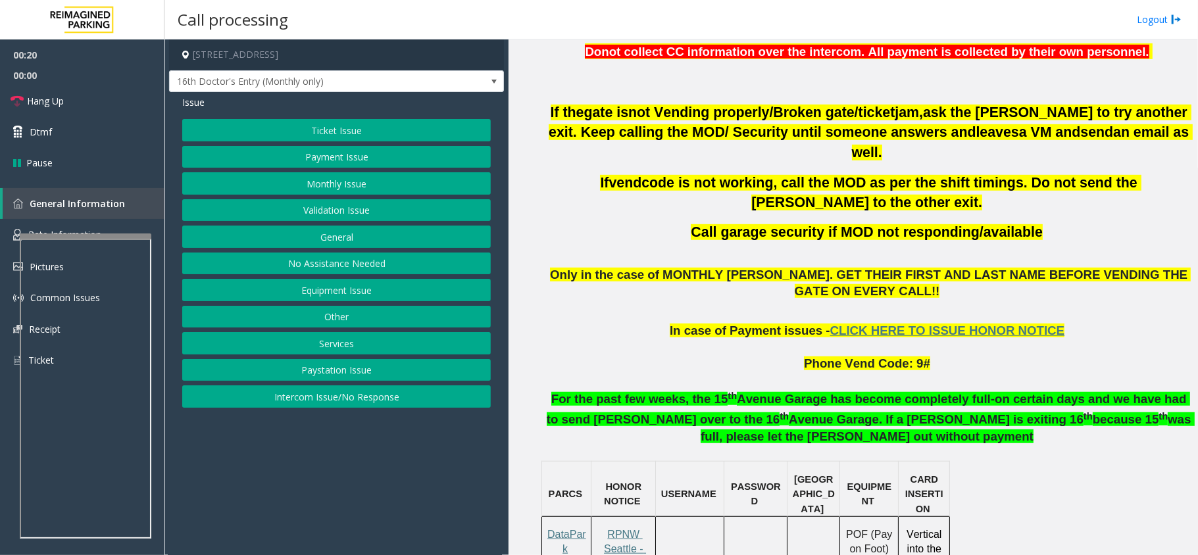
scroll to position [526, 0]
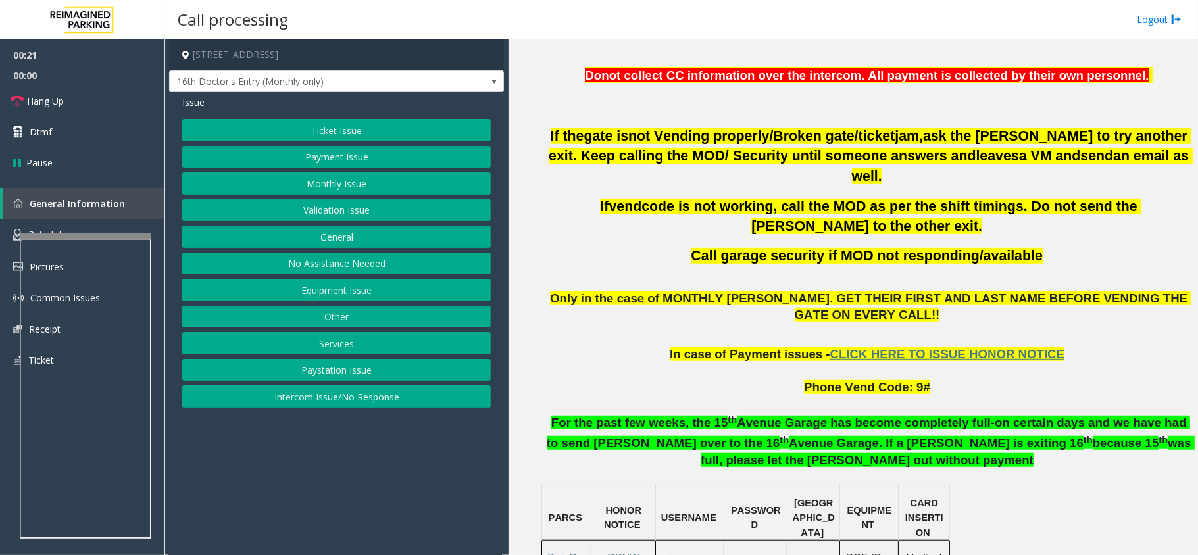
click at [345, 186] on button "Monthly Issue" at bounding box center [336, 183] width 309 height 22
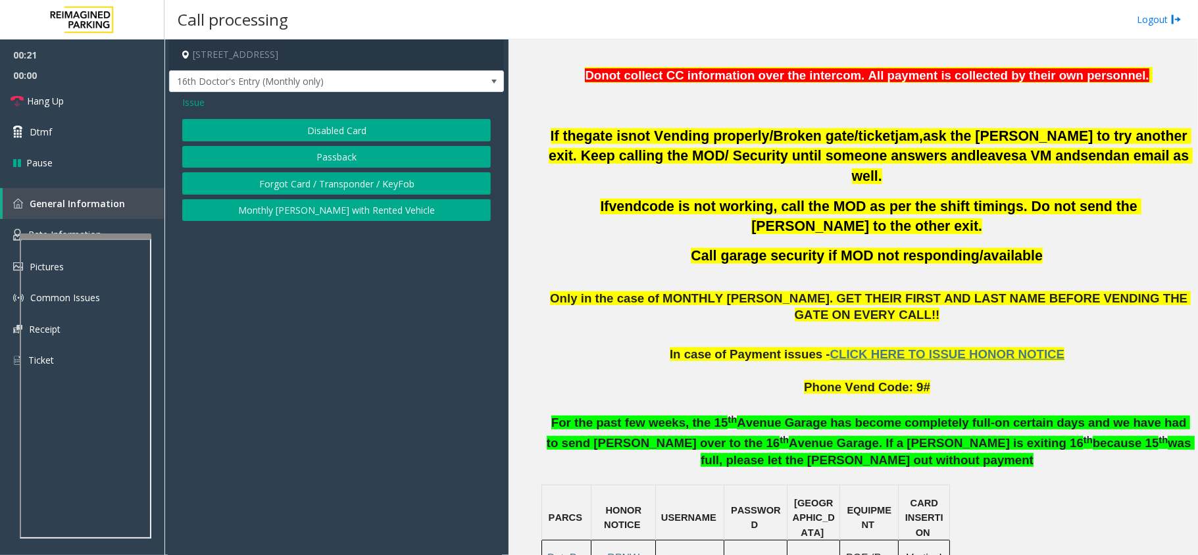
click at [327, 129] on button "Disabled Card" at bounding box center [336, 130] width 309 height 22
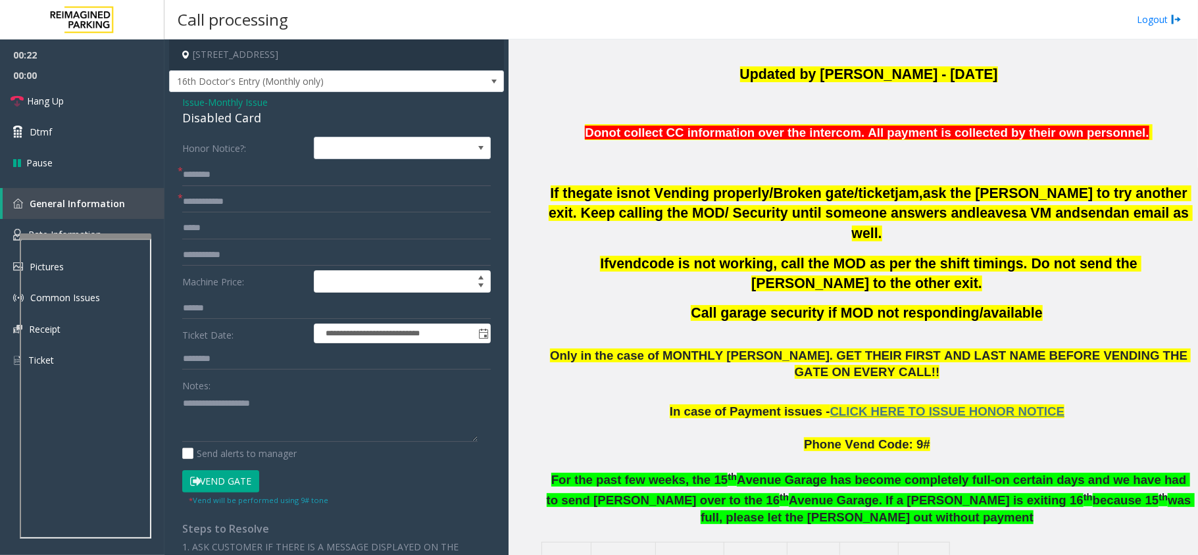
scroll to position [438, 0]
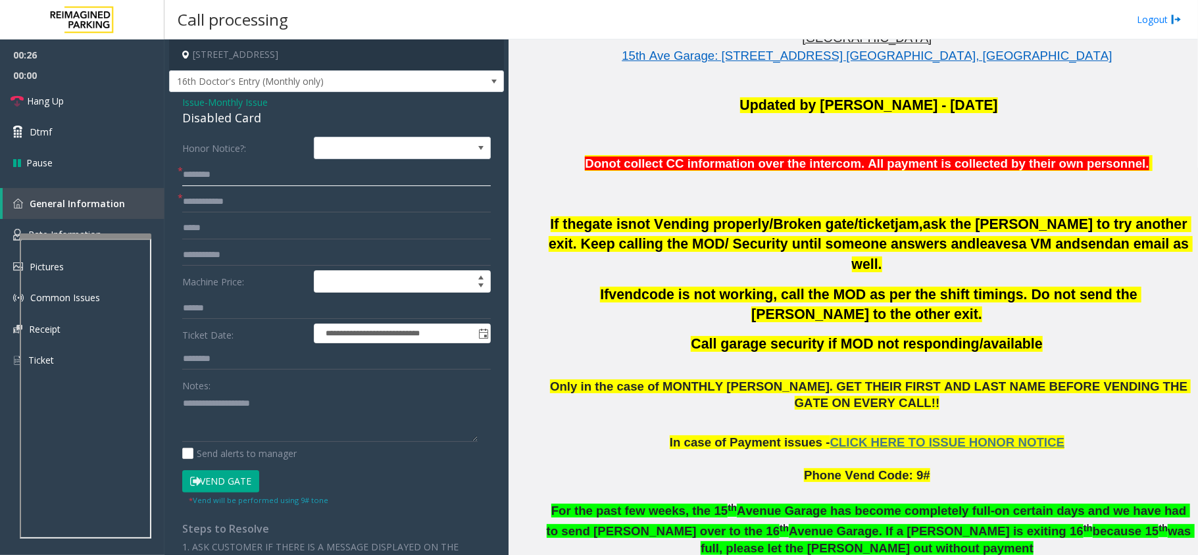
click at [221, 176] on input "text" at bounding box center [336, 175] width 309 height 22
click at [217, 182] on input "text" at bounding box center [336, 175] width 309 height 22
click at [217, 182] on input "*****" at bounding box center [336, 175] width 309 height 22
type input "**********"
type input "******"
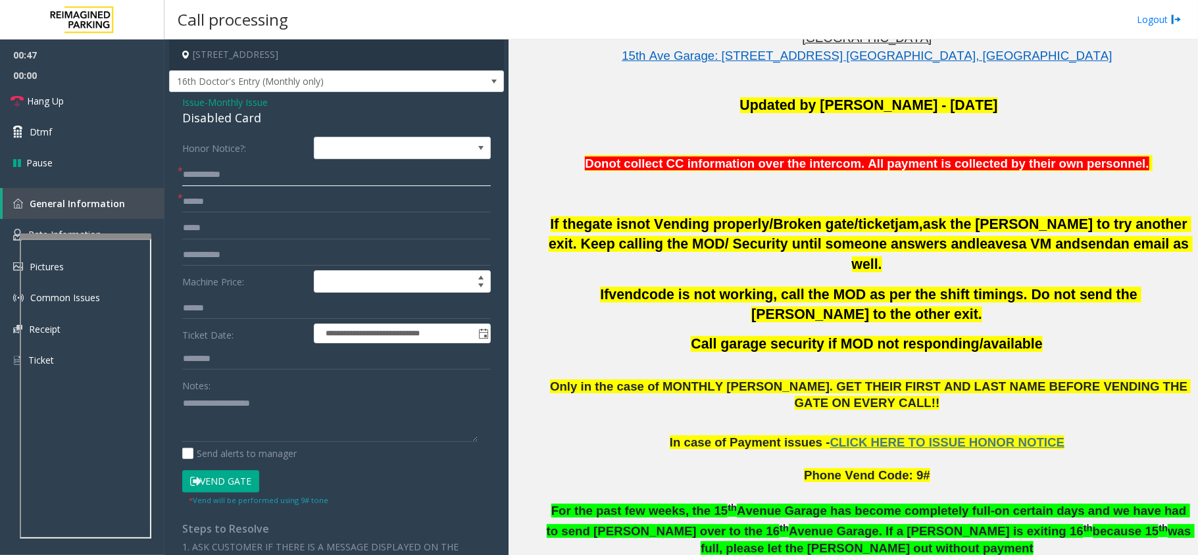
click at [200, 171] on input "**********" at bounding box center [336, 175] width 309 height 22
click at [224, 121] on div "Disabled Card" at bounding box center [336, 118] width 309 height 18
copy div "Disabled Card"
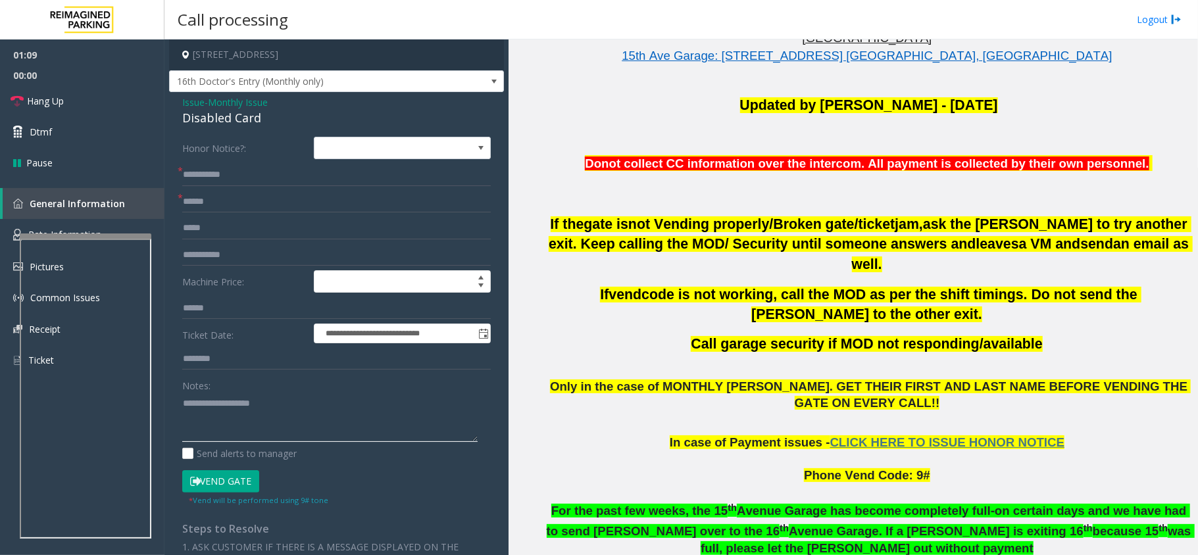
click at [232, 411] on textarea at bounding box center [329, 417] width 295 height 49
paste textarea "**********"
type textarea "**********"
click at [62, 105] on span "Hang Up" at bounding box center [45, 101] width 37 height 14
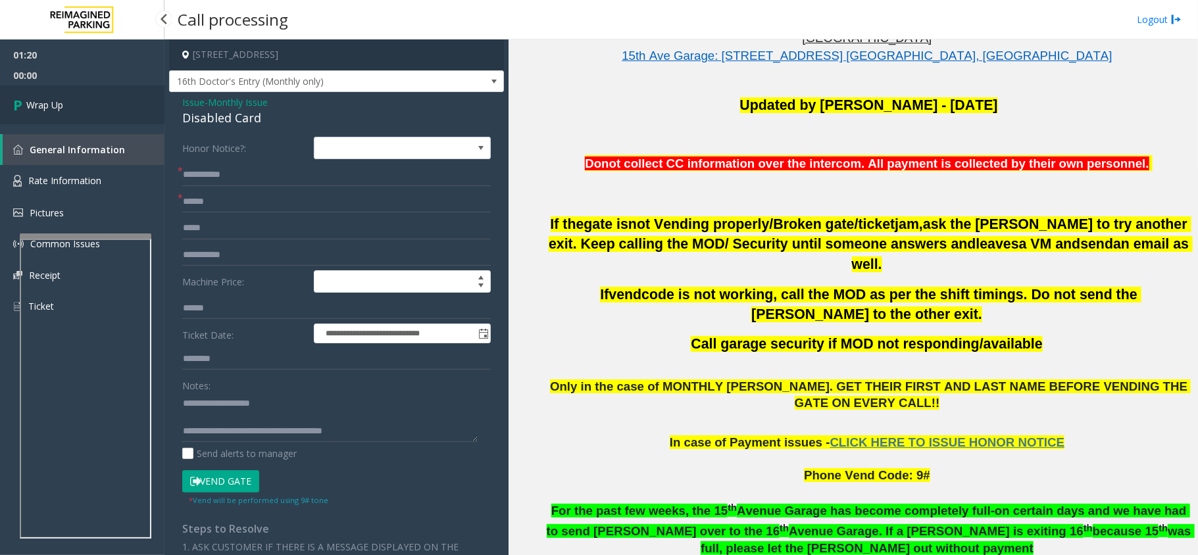
click at [62, 105] on span "Wrap Up" at bounding box center [44, 105] width 37 height 14
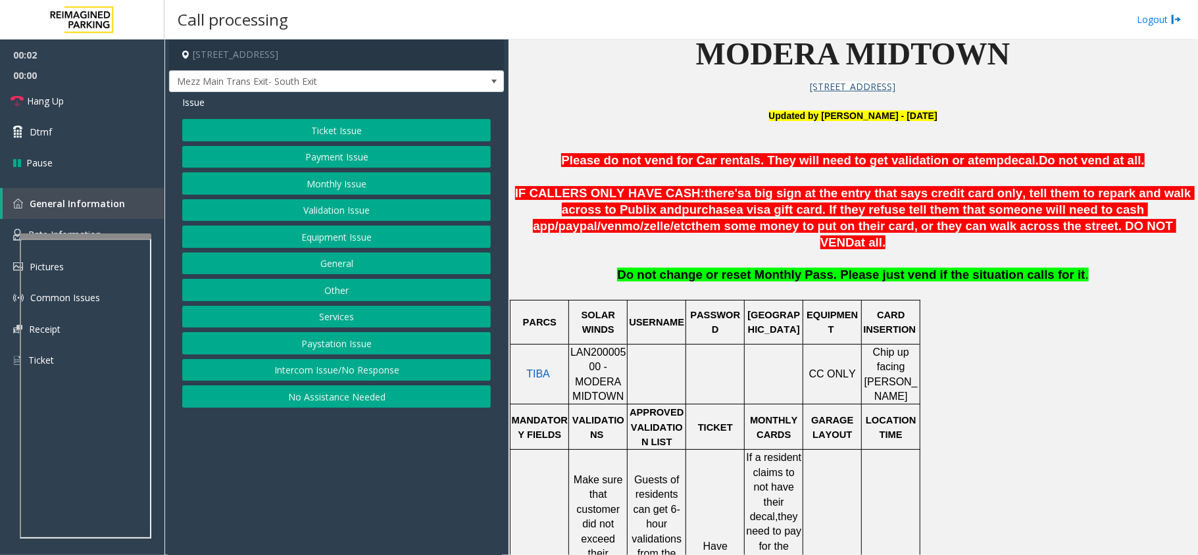
scroll to position [438, 0]
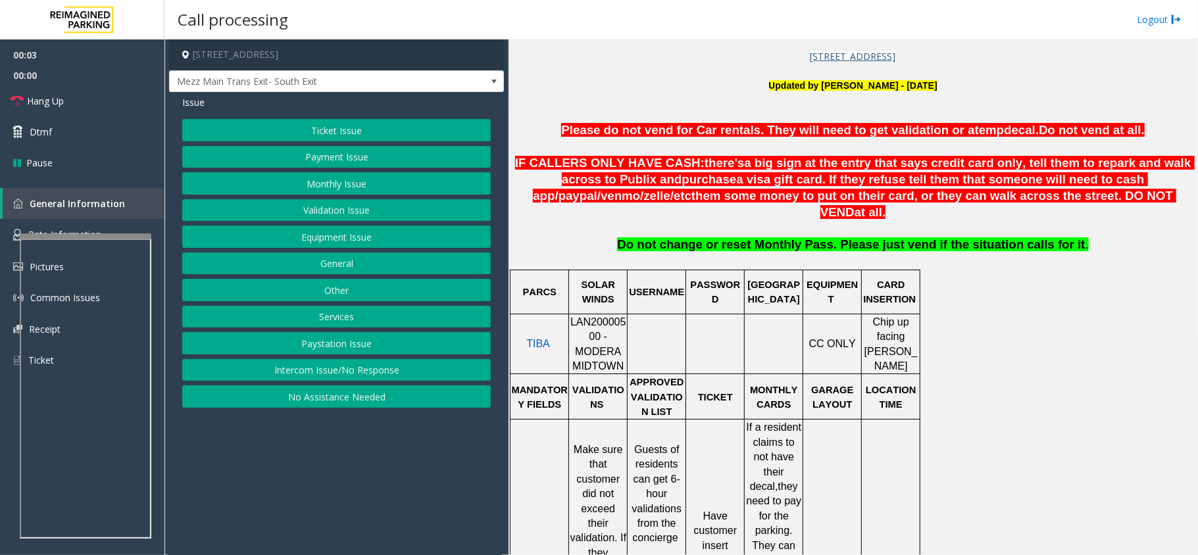
click at [596, 315] on p "LAN20000500 - MODERA MIDTOWN" at bounding box center [598, 344] width 57 height 59
click at [595, 316] on span "LAN20000500 - MODERA MIDTOWN" at bounding box center [598, 343] width 56 height 55
copy span "LAN20000500"
click at [411, 378] on button "Intercom Issue/No Response" at bounding box center [336, 370] width 309 height 22
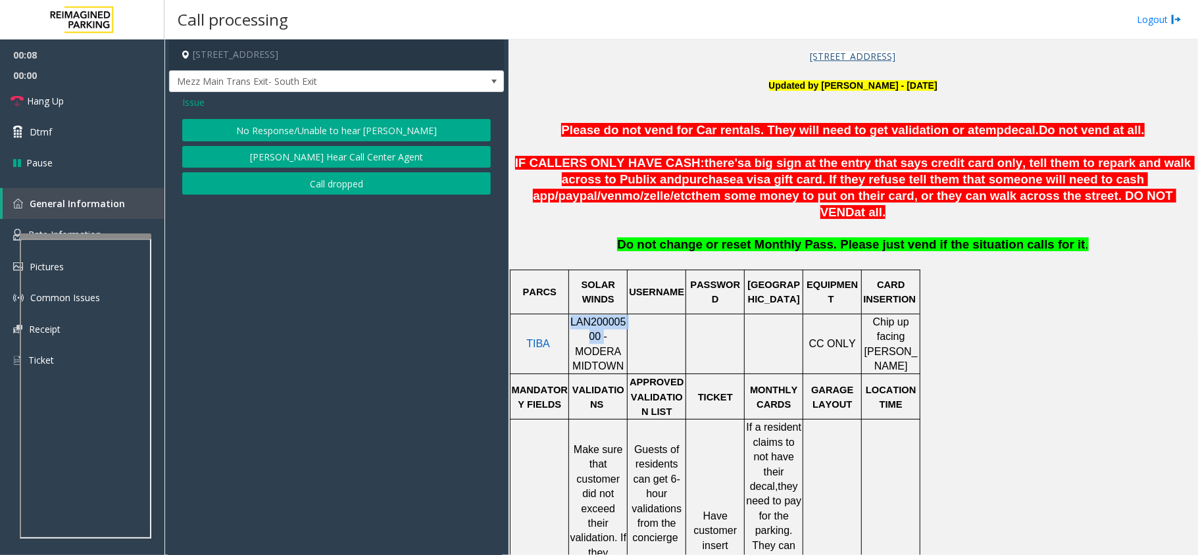
click at [309, 130] on button "No Response/Unable to hear [PERSON_NAME]" at bounding box center [336, 130] width 309 height 22
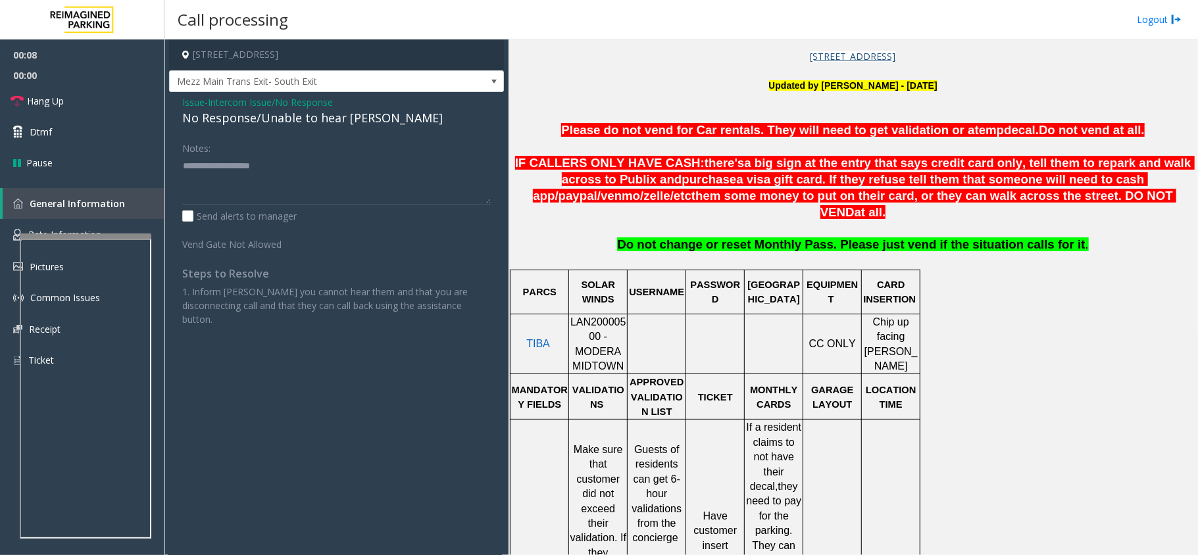
click at [300, 122] on div "No Response/Unable to hear [PERSON_NAME]" at bounding box center [336, 118] width 309 height 18
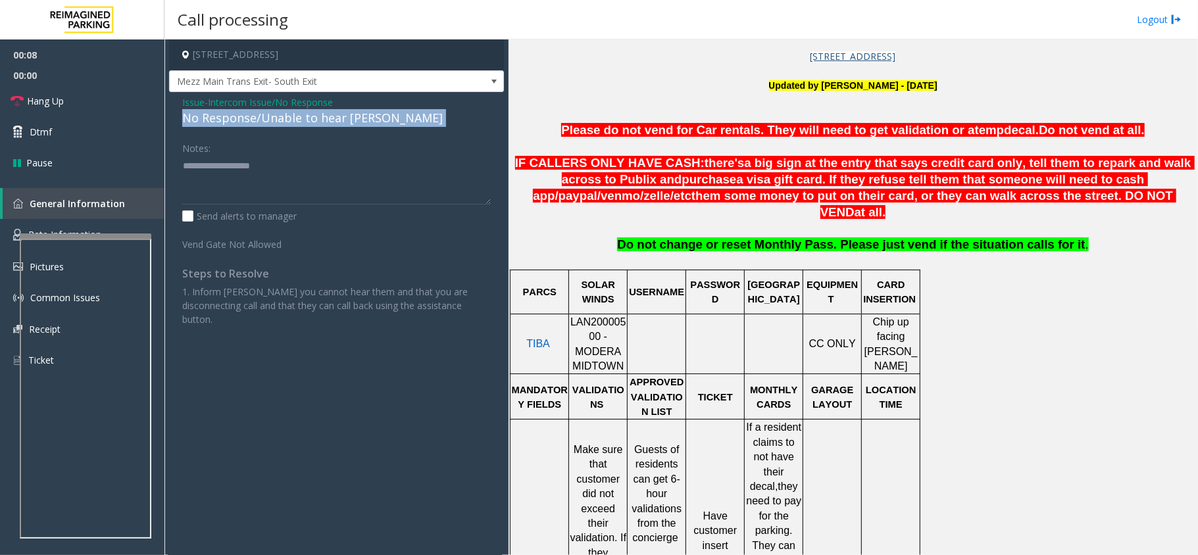
click at [300, 122] on div "No Response/Unable to hear [PERSON_NAME]" at bounding box center [336, 118] width 309 height 18
copy div "No Response/Unable to hear [PERSON_NAME]"
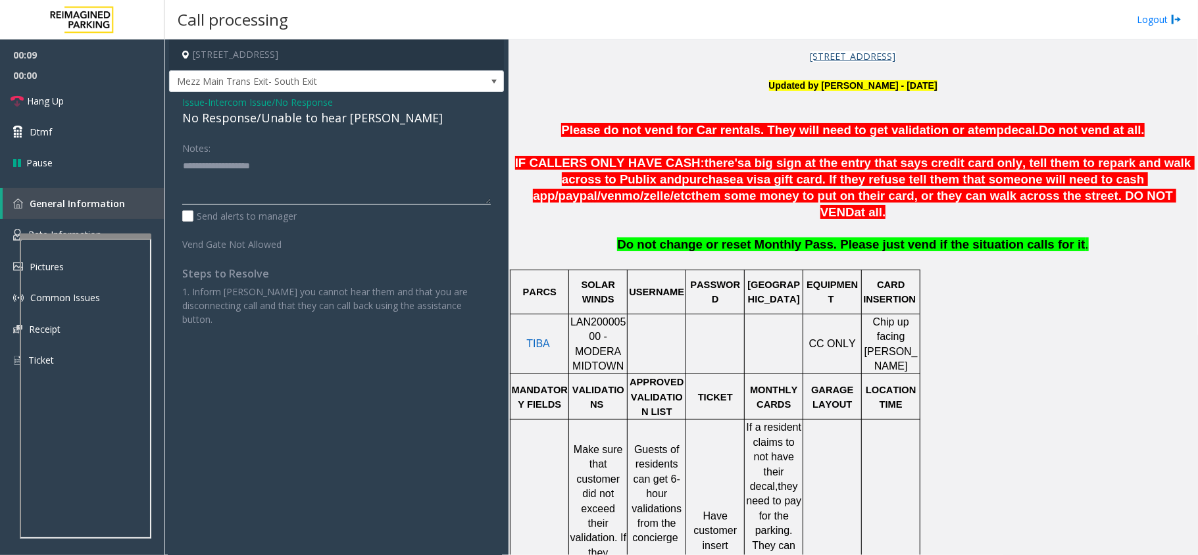
drag, startPoint x: 292, startPoint y: 166, endPoint x: 285, endPoint y: 166, distance: 7.2
click at [287, 170] on textarea at bounding box center [336, 179] width 309 height 49
paste textarea "**********"
type textarea "**********"
click at [345, 170] on textarea at bounding box center [336, 179] width 309 height 49
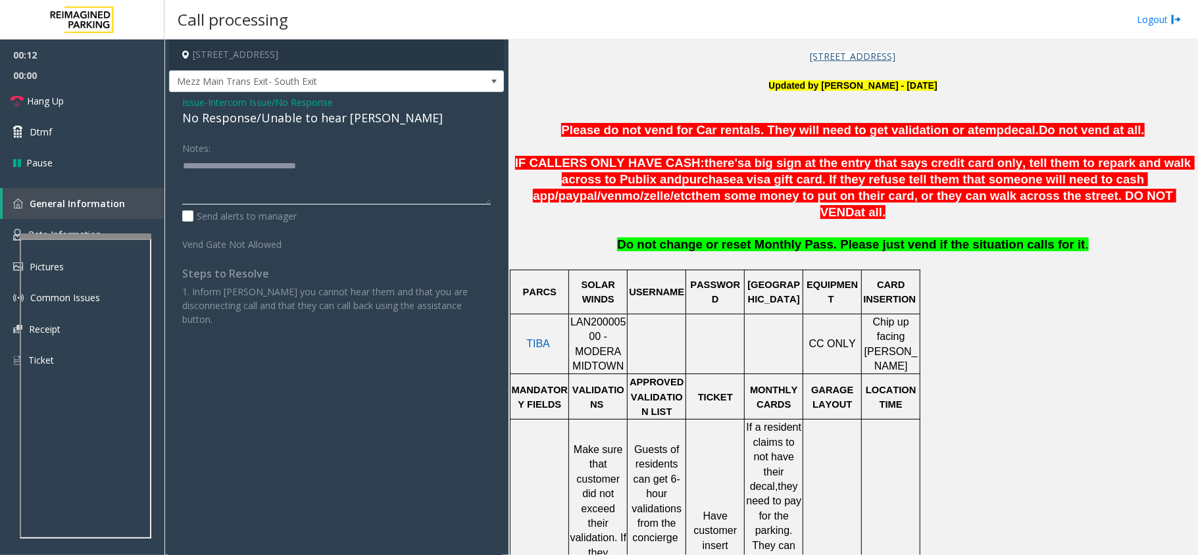
click at [330, 164] on textarea at bounding box center [336, 179] width 309 height 49
click at [199, 103] on span "Issue" at bounding box center [193, 102] width 22 height 14
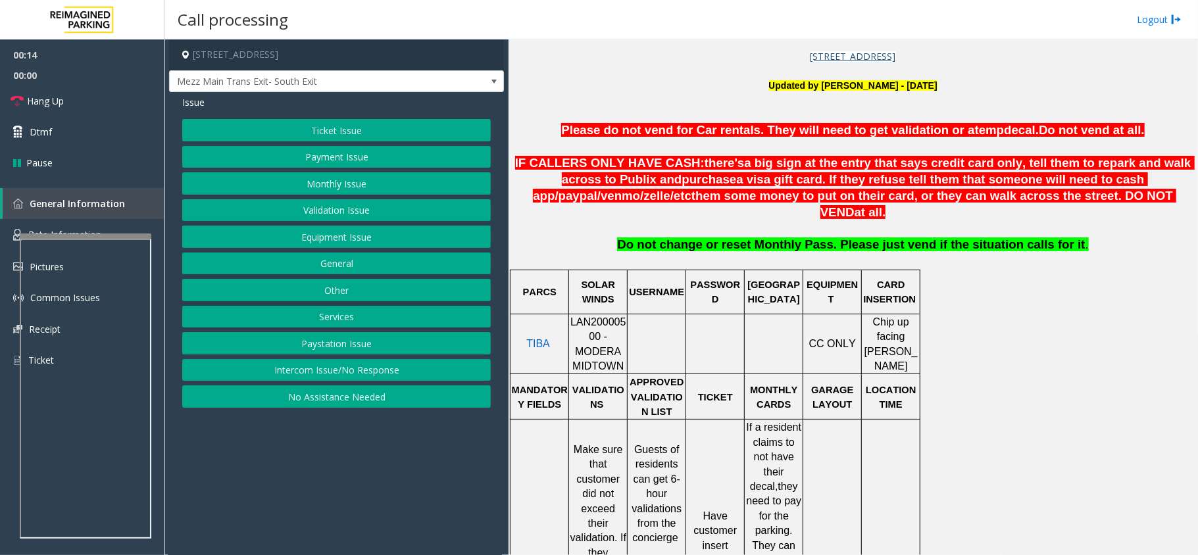
scroll to position [526, 0]
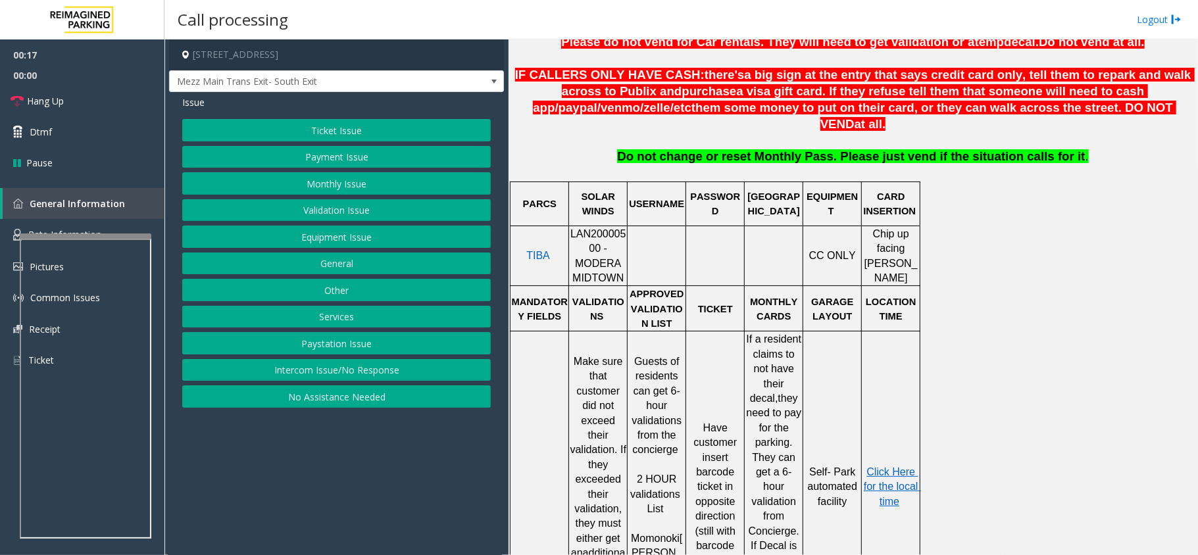
click at [605, 228] on span "LAN20000500 - MODERA MIDTOWN" at bounding box center [598, 255] width 56 height 55
click at [603, 228] on span "LAN20000500 - MODERA MIDTOWN" at bounding box center [598, 255] width 56 height 55
copy span "LAN20000500"
click at [719, 182] on td "PASSWORD" at bounding box center [715, 204] width 59 height 44
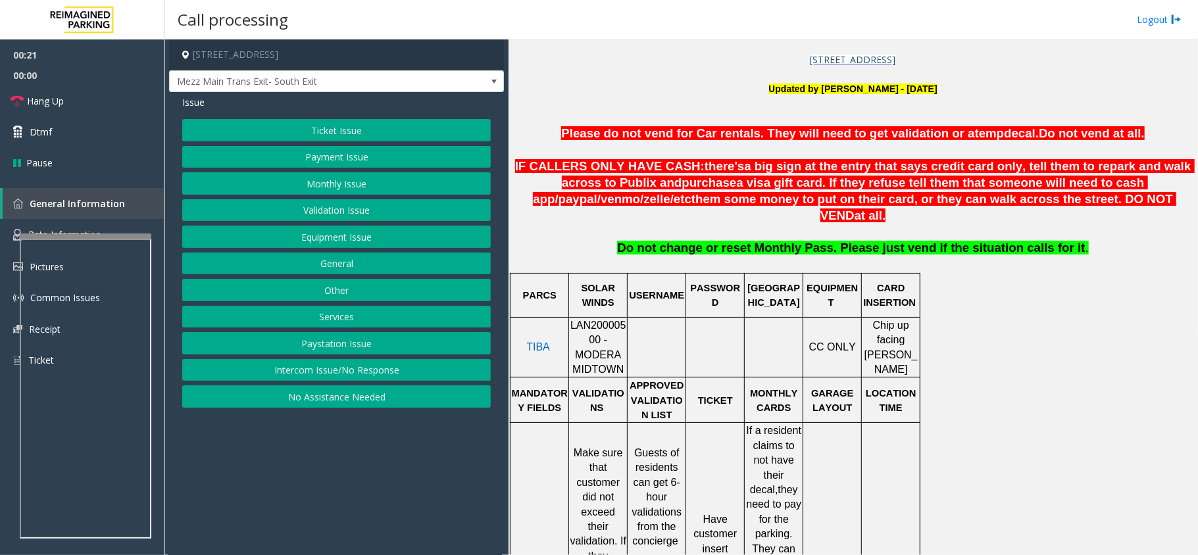
scroll to position [351, 0]
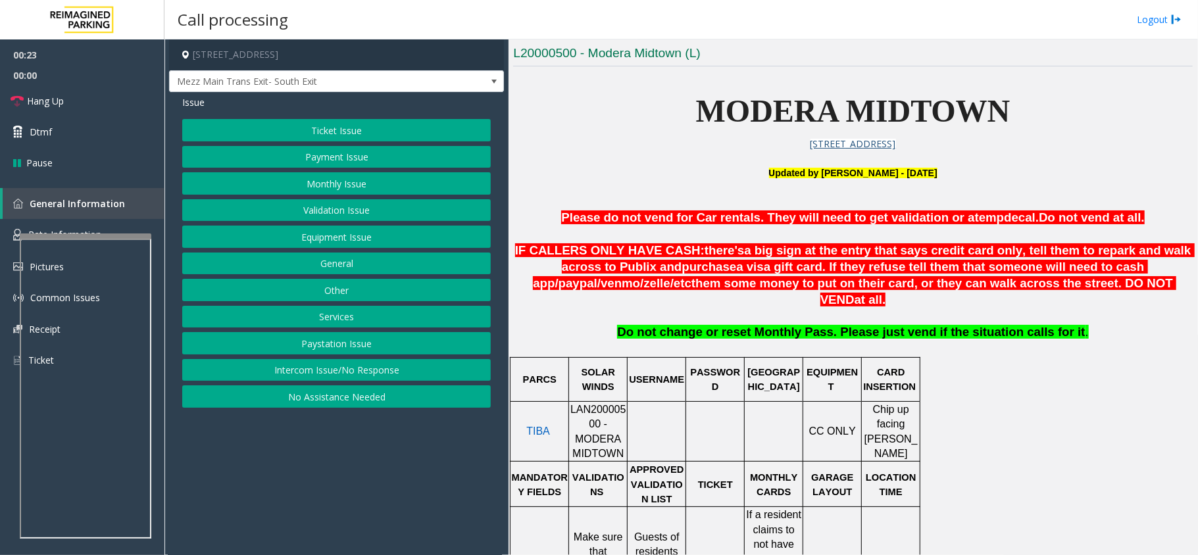
click at [724, 182] on p at bounding box center [853, 188] width 680 height 14
drag, startPoint x: 546, startPoint y: 250, endPoint x: 835, endPoint y: 257, distance: 288.9
click at [835, 257] on span "IF CALLERS ONLY HAVE CASH: there's a big sign at the entry that says credit car…" at bounding box center [855, 274] width 680 height 62
drag, startPoint x: 869, startPoint y: 398, endPoint x: 913, endPoint y: 419, distance: 48.8
click at [913, 419] on p "Chip up facing [PERSON_NAME]" at bounding box center [890, 432] width 57 height 59
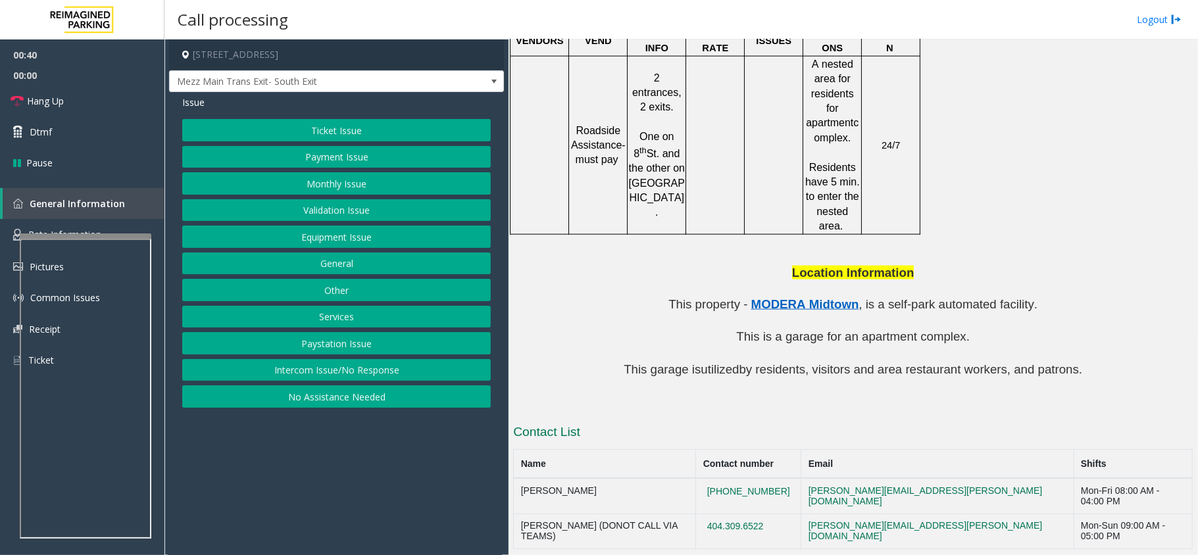
scroll to position [543, 0]
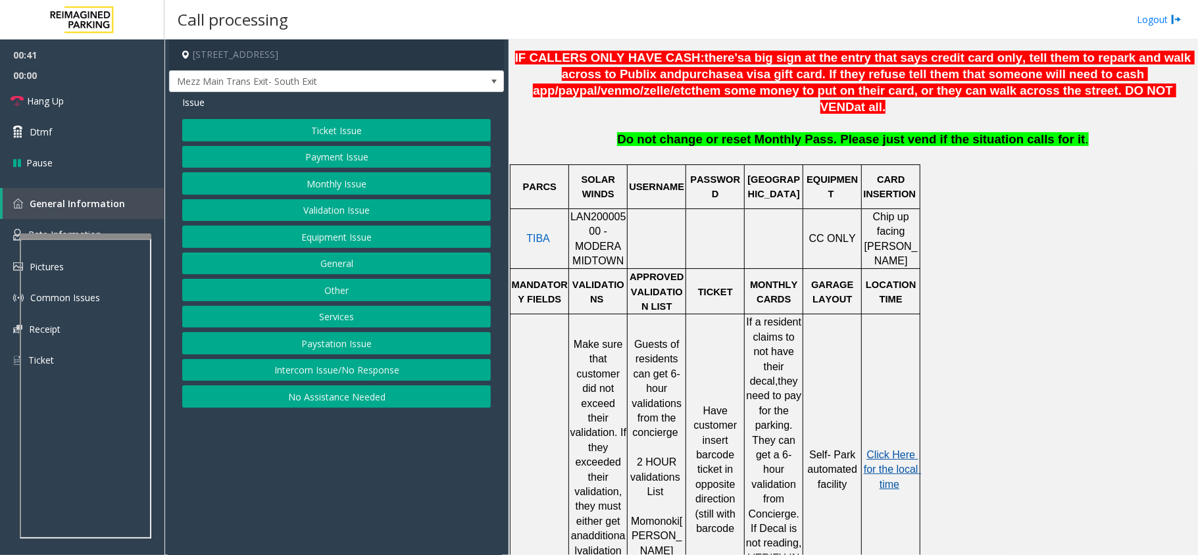
click at [888, 449] on span "Click Here for the local time" at bounding box center [892, 469] width 57 height 41
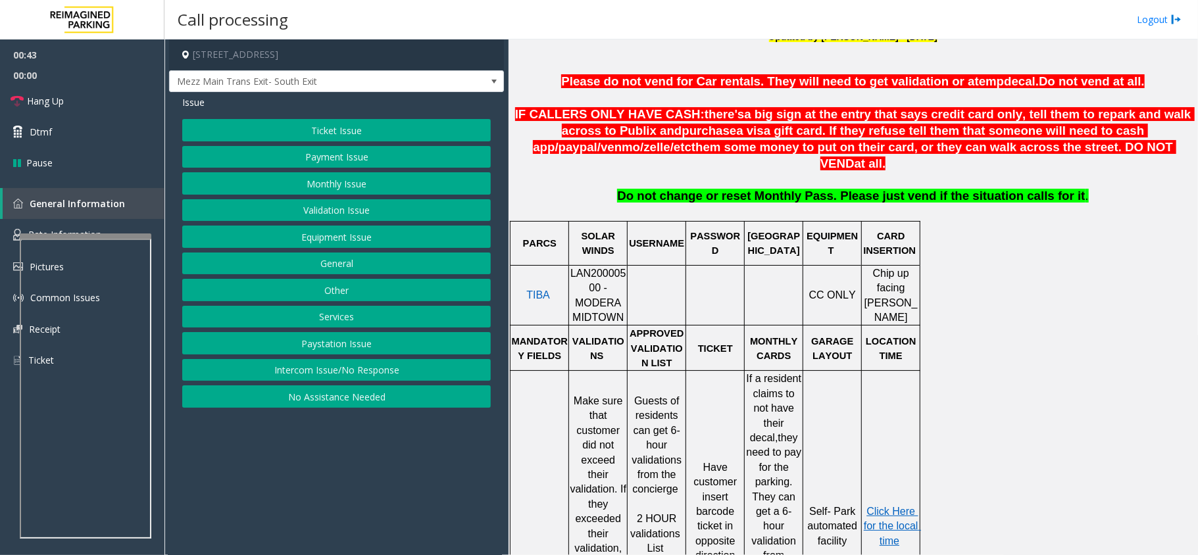
scroll to position [456, 0]
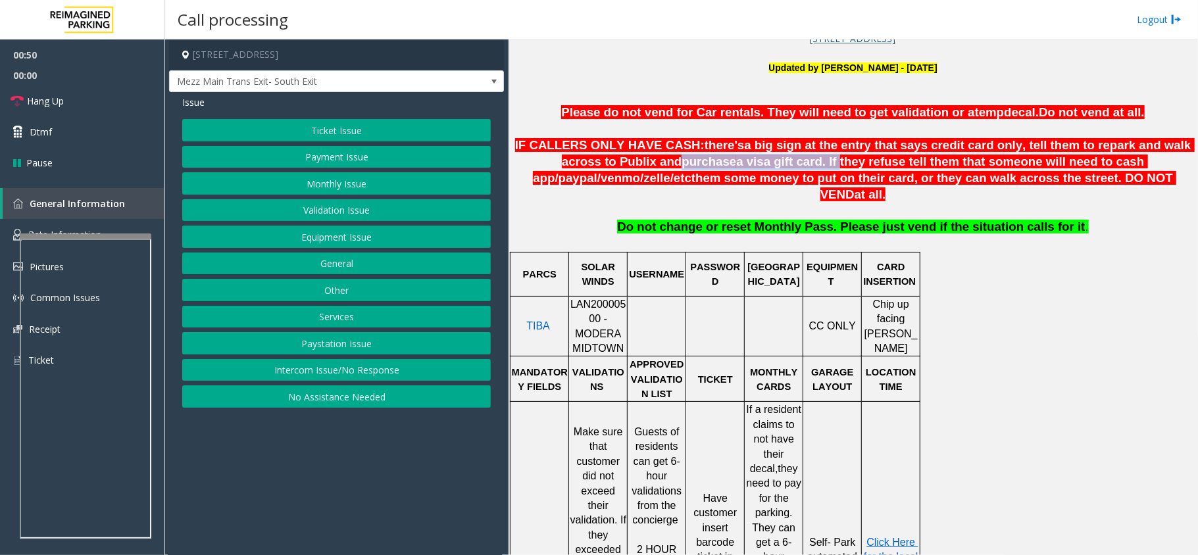
drag, startPoint x: 548, startPoint y: 164, endPoint x: 682, endPoint y: 162, distance: 134.2
click at [682, 162] on span "IF CALLERS ONLY HAVE CASH: there's a big sign at the entry that says credit car…" at bounding box center [855, 169] width 680 height 62
click at [311, 155] on button "Payment Issue" at bounding box center [336, 157] width 309 height 22
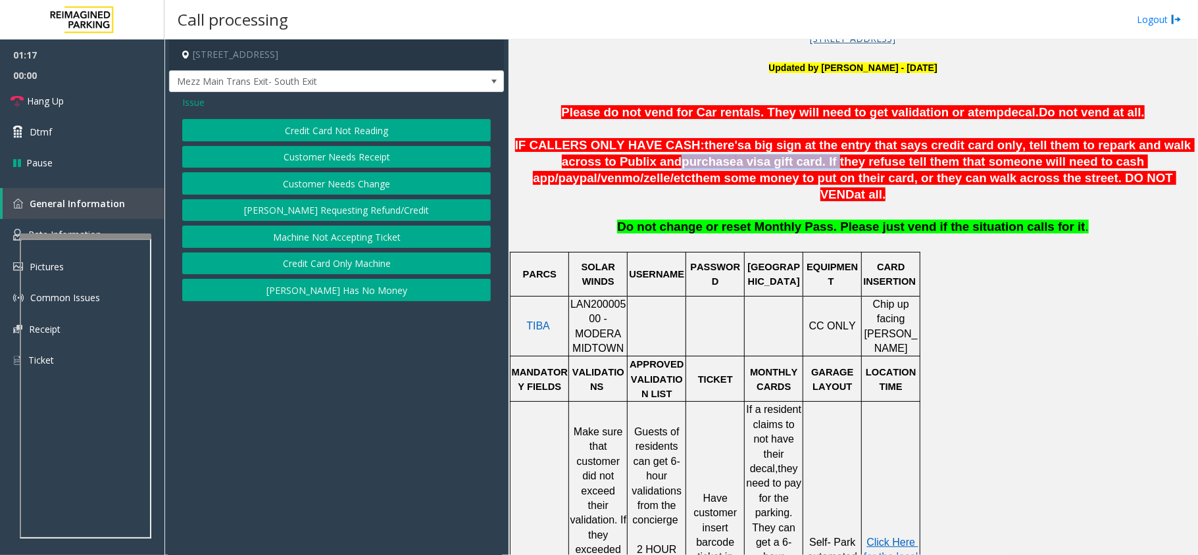
click at [362, 268] on button "Credit Card Only Machine" at bounding box center [336, 264] width 309 height 22
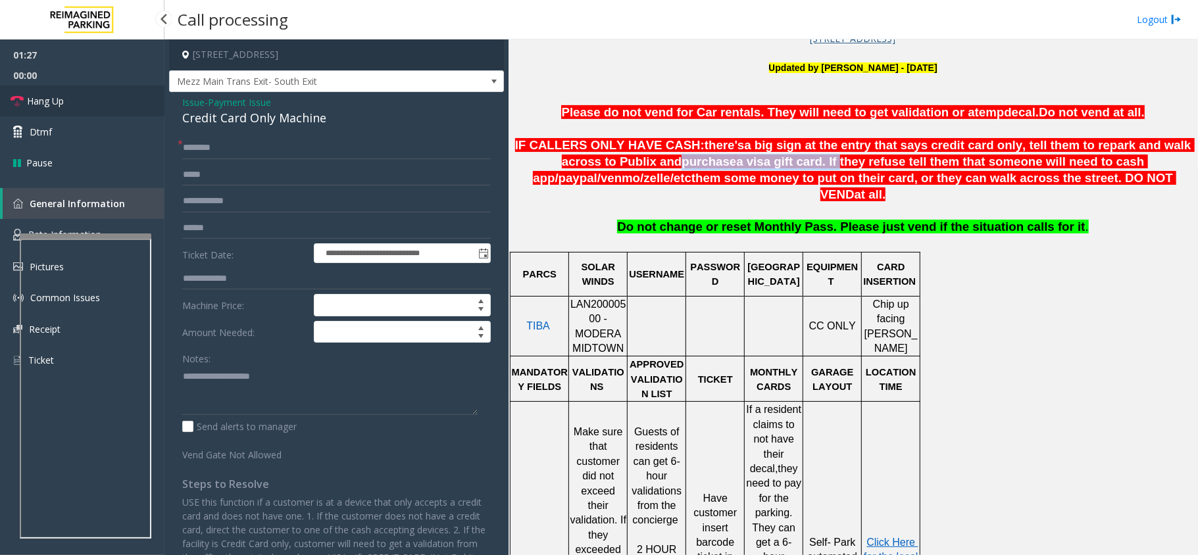
click at [88, 111] on link "Hang Up" at bounding box center [82, 101] width 164 height 31
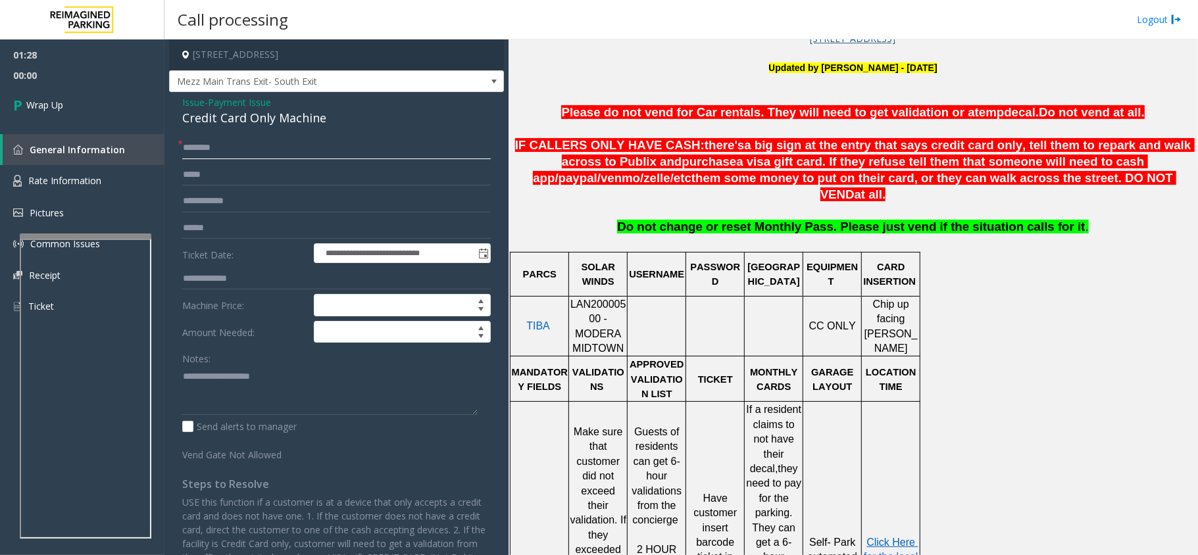
click at [219, 147] on input "text" at bounding box center [336, 148] width 309 height 22
type input "**"
click at [232, 121] on div "Credit Card Only Machine" at bounding box center [336, 118] width 309 height 18
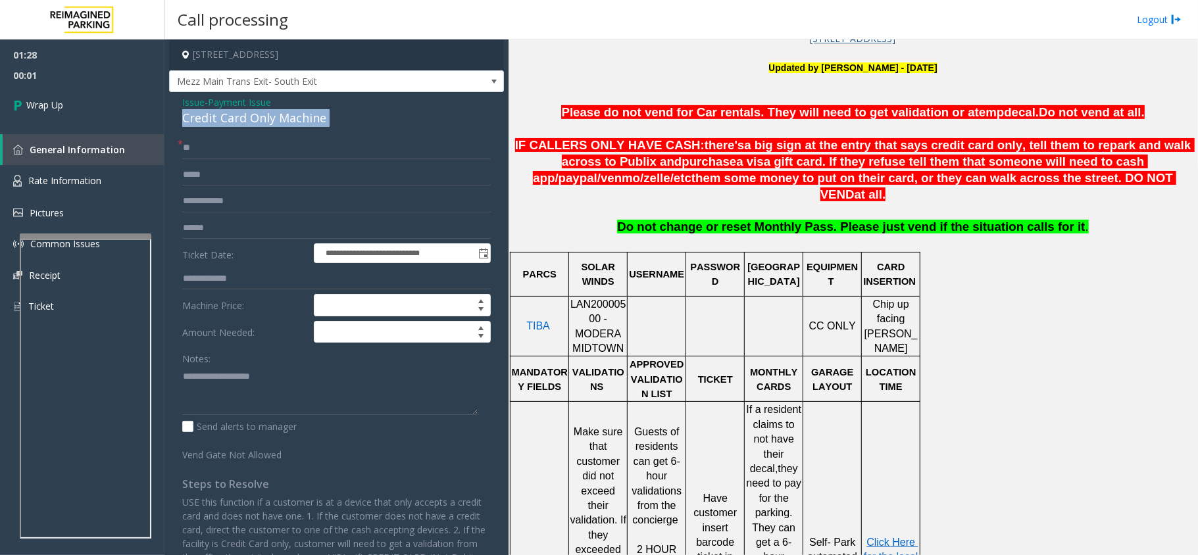
copy div "Credit Card Only Machine"
drag, startPoint x: 227, startPoint y: 409, endPoint x: 216, endPoint y: 400, distance: 13.6
click at [219, 405] on textarea at bounding box center [329, 390] width 295 height 49
paste textarea "**********"
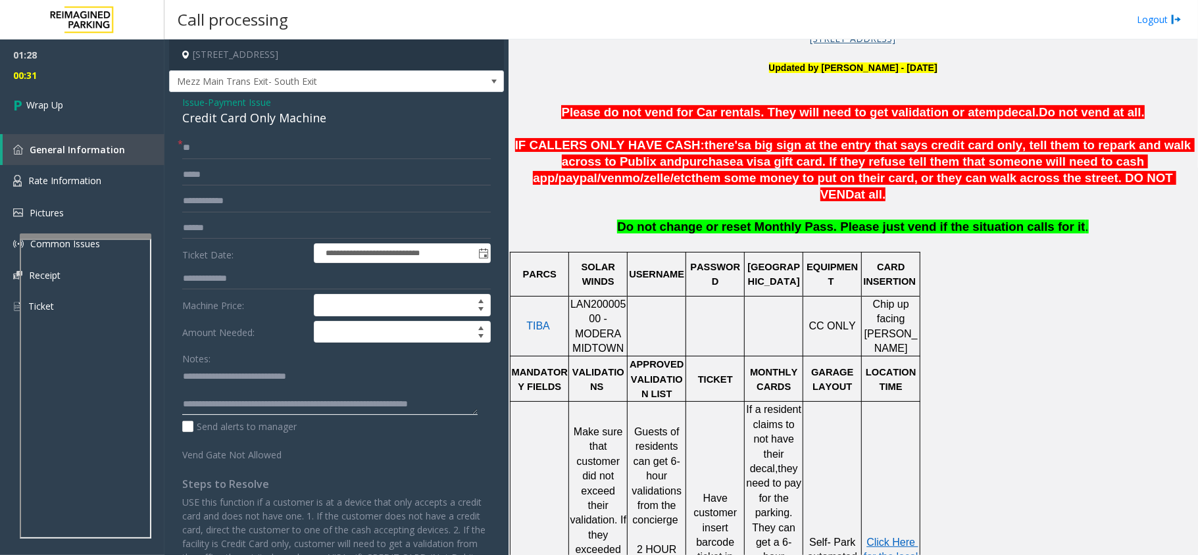
scroll to position [9, 0]
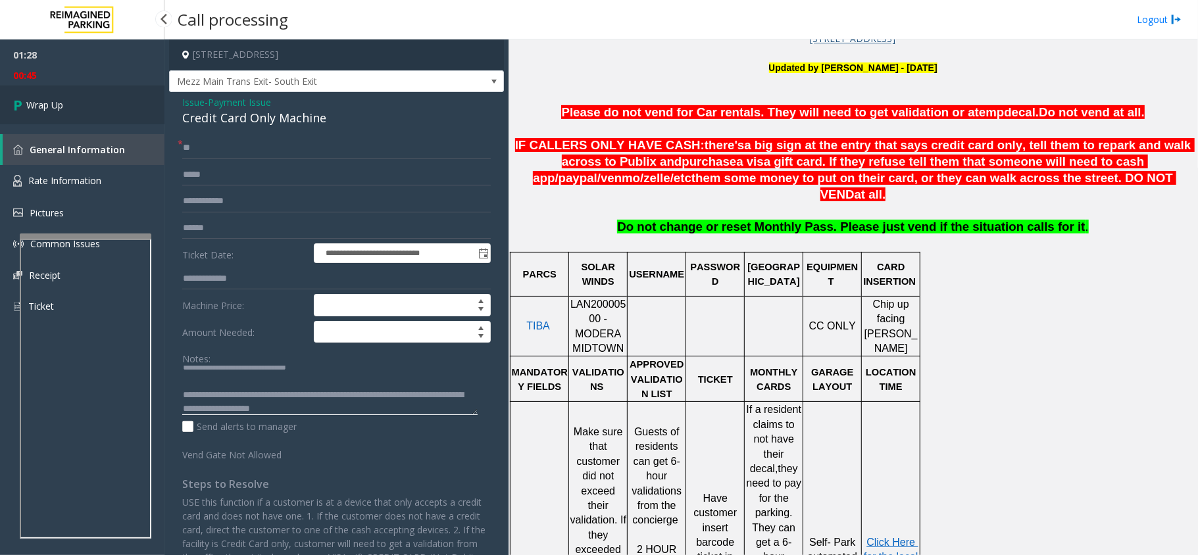
type textarea "**********"
click at [97, 103] on link "Wrap Up" at bounding box center [82, 105] width 164 height 39
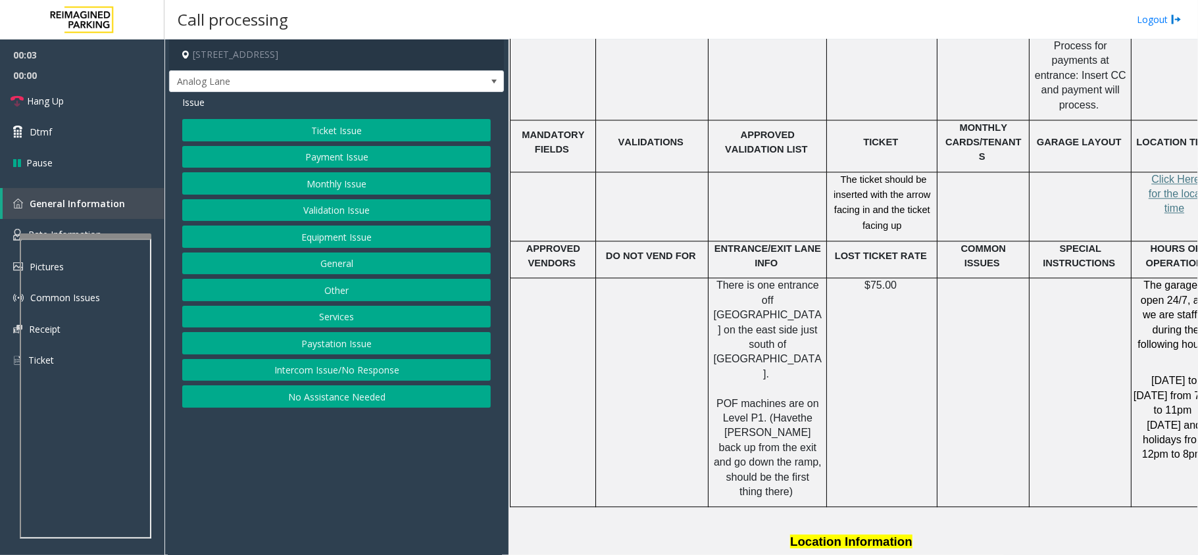
scroll to position [2068, 0]
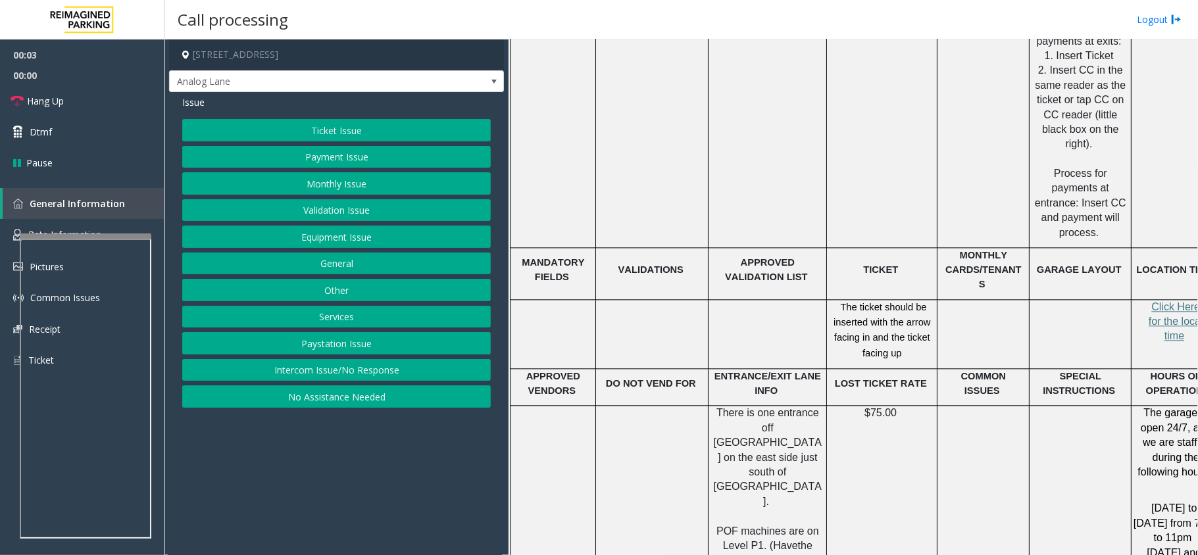
drag, startPoint x: 385, startPoint y: 370, endPoint x: 382, endPoint y: 342, distance: 27.8
click at [385, 370] on button "Intercom Issue/No Response" at bounding box center [336, 370] width 309 height 22
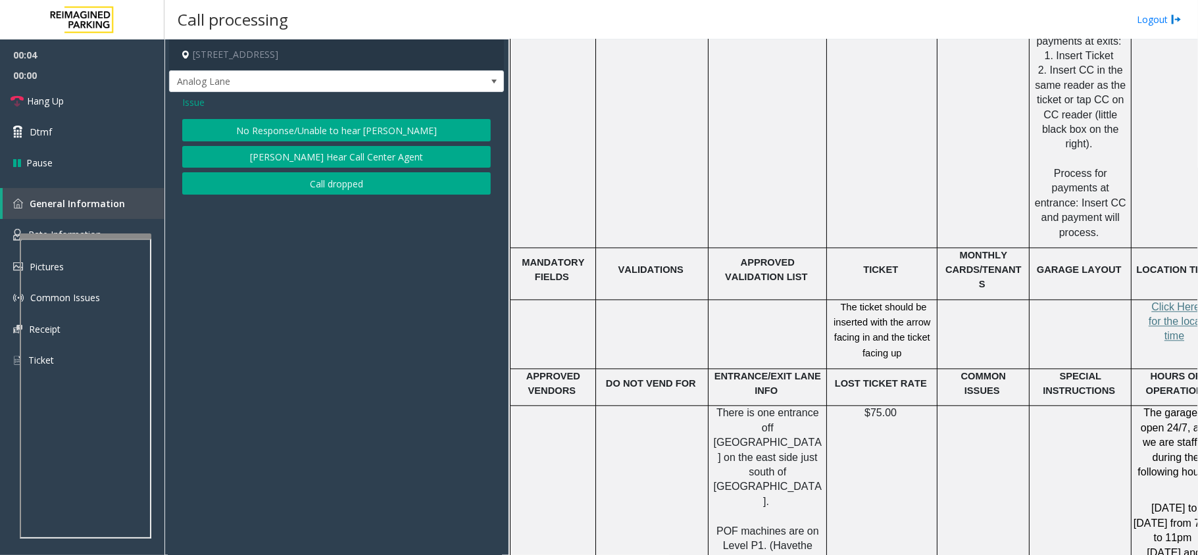
click at [187, 104] on span "Issue" at bounding box center [193, 102] width 22 height 14
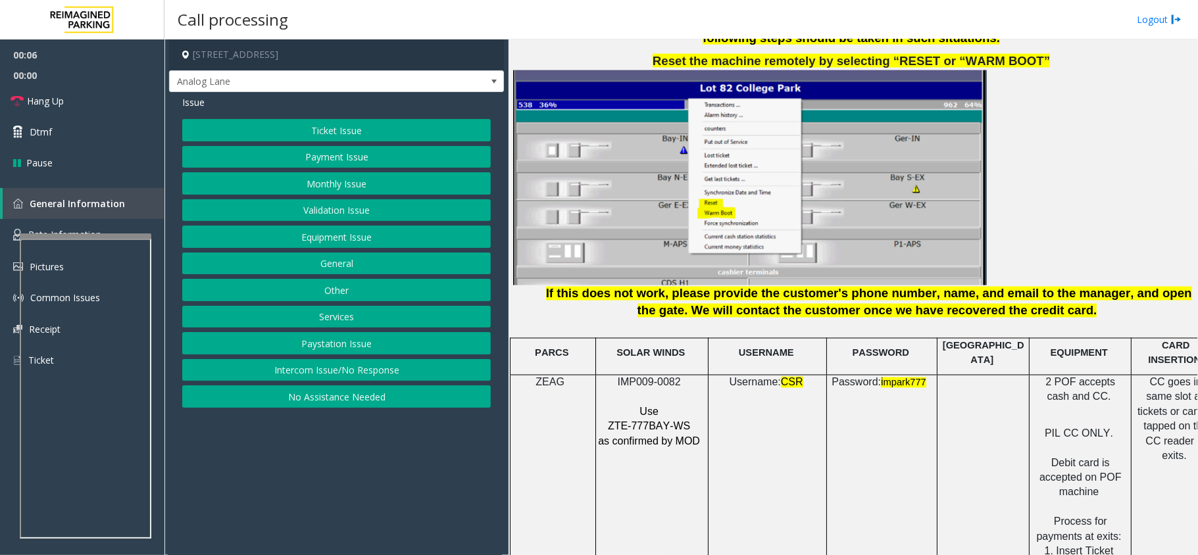
scroll to position [1893, 0]
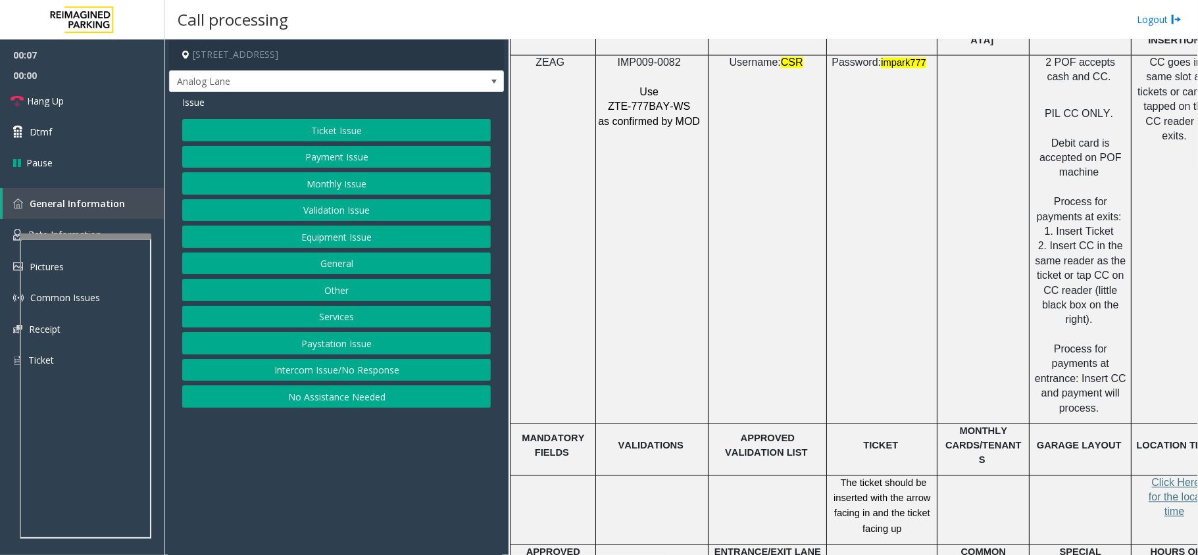
click at [672, 101] on span "ZTE-777BAY-WS" at bounding box center [649, 106] width 82 height 11
copy p "ZTE-777BAY-WS"
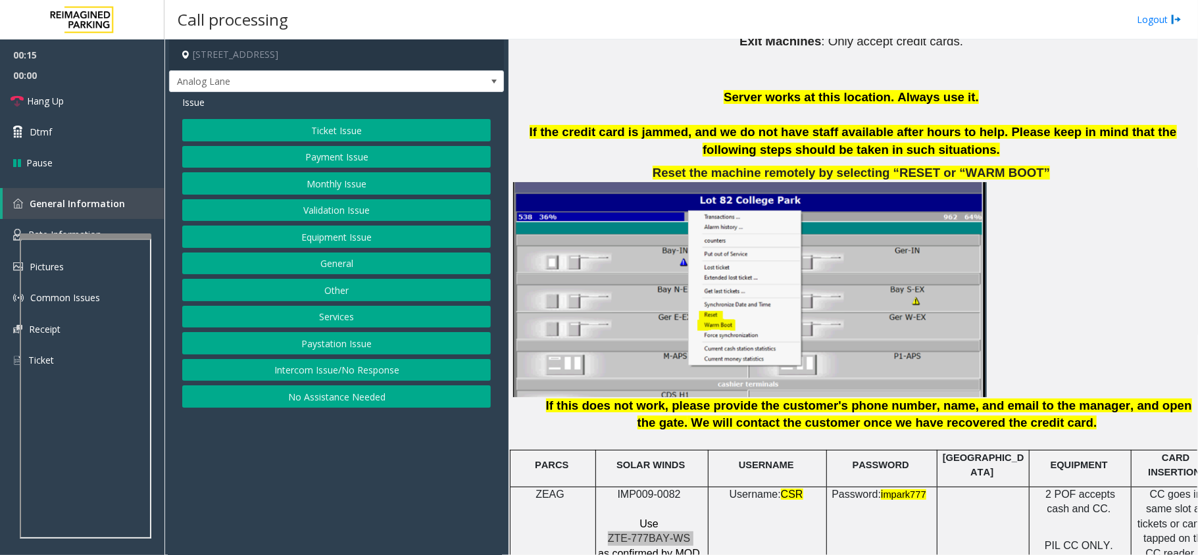
scroll to position [1454, 0]
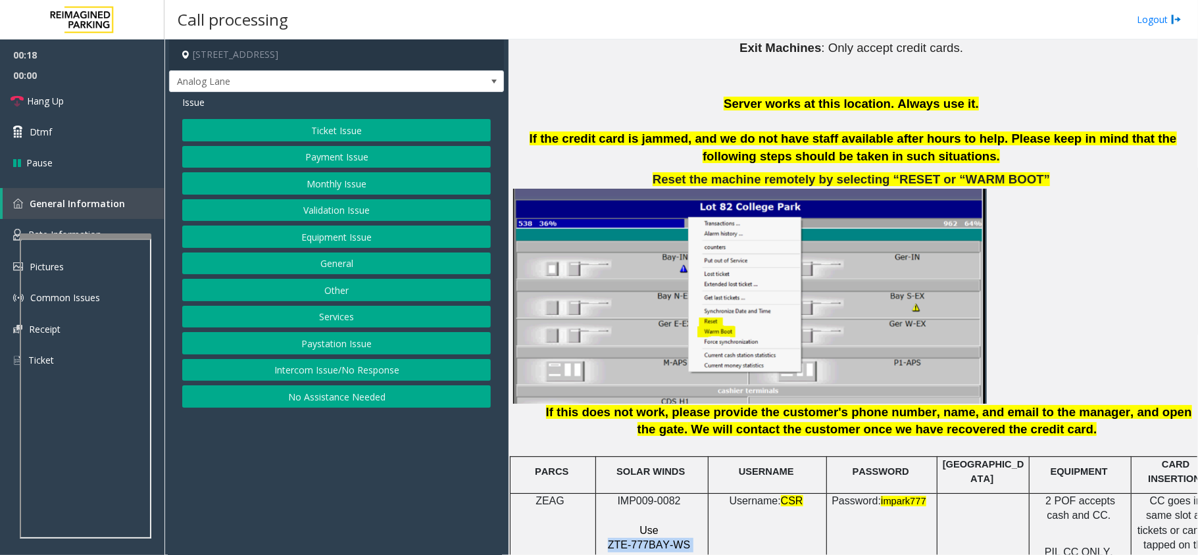
click at [338, 206] on button "Validation Issue" at bounding box center [336, 210] width 309 height 22
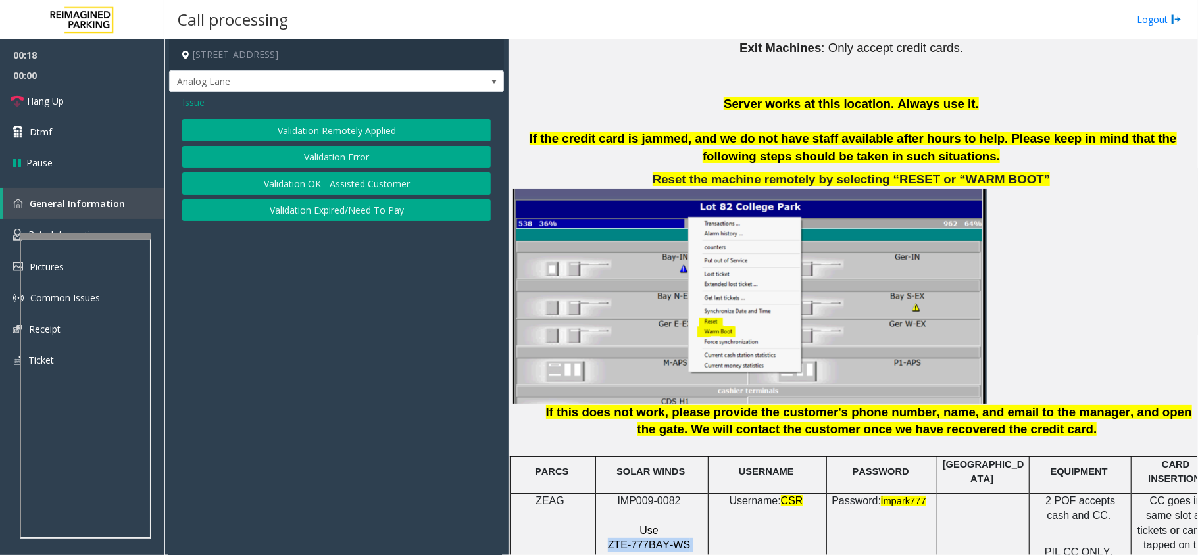
click at [328, 151] on button "Validation Error" at bounding box center [336, 157] width 309 height 22
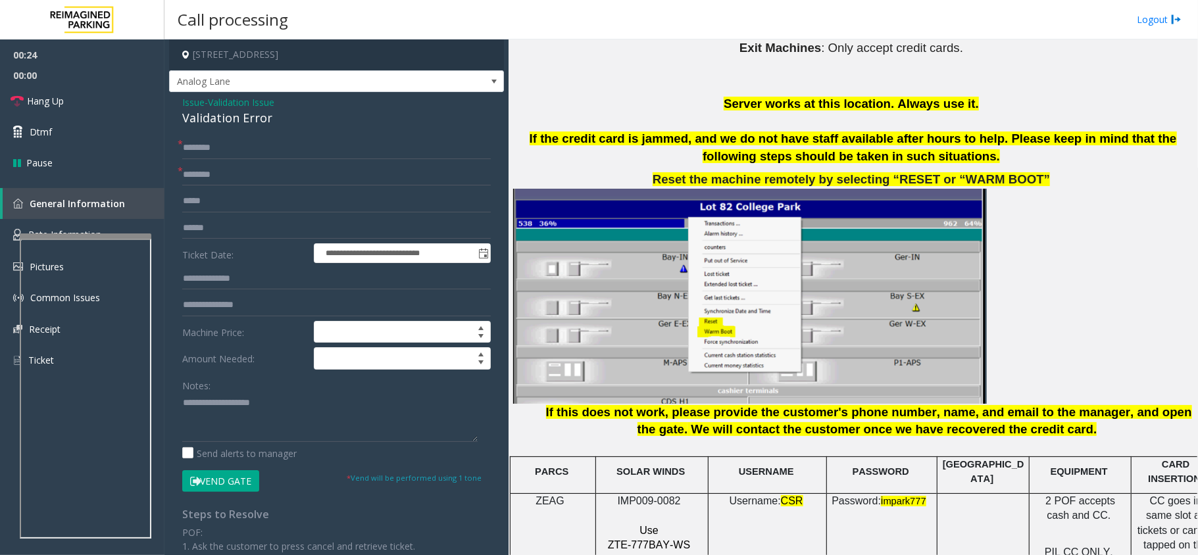
click at [191, 103] on span "Issue" at bounding box center [193, 102] width 22 height 14
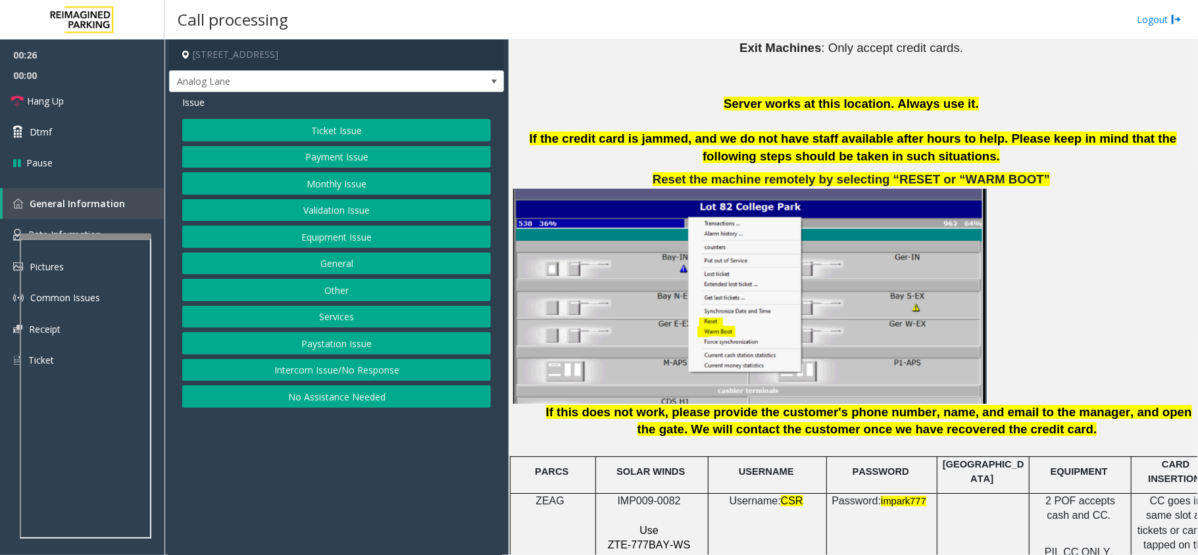
click at [343, 322] on button "Services" at bounding box center [336, 317] width 309 height 22
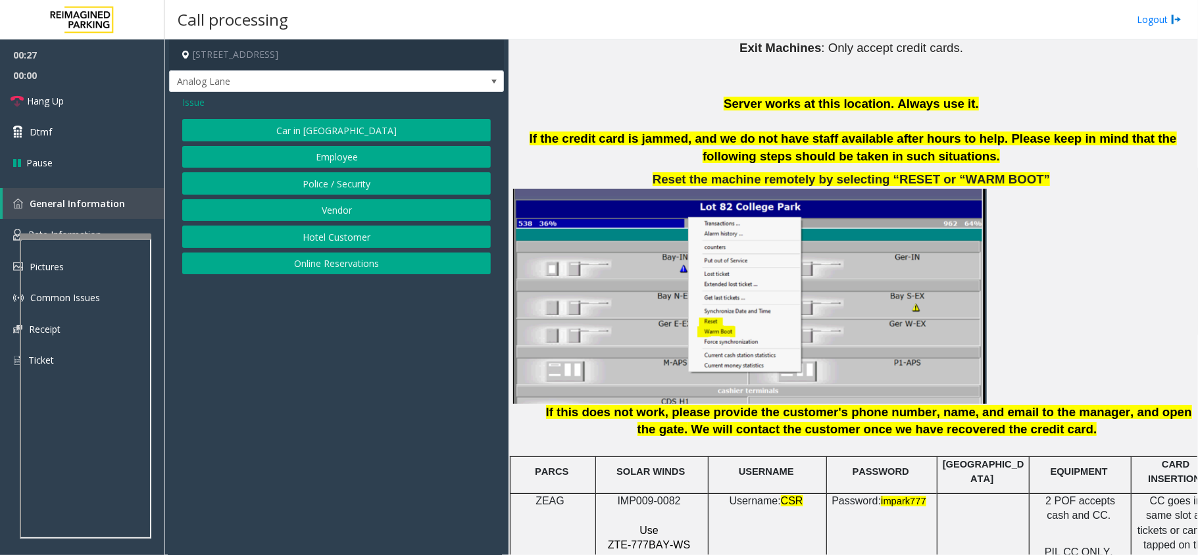
click at [362, 261] on button "Online Reservations" at bounding box center [336, 264] width 309 height 22
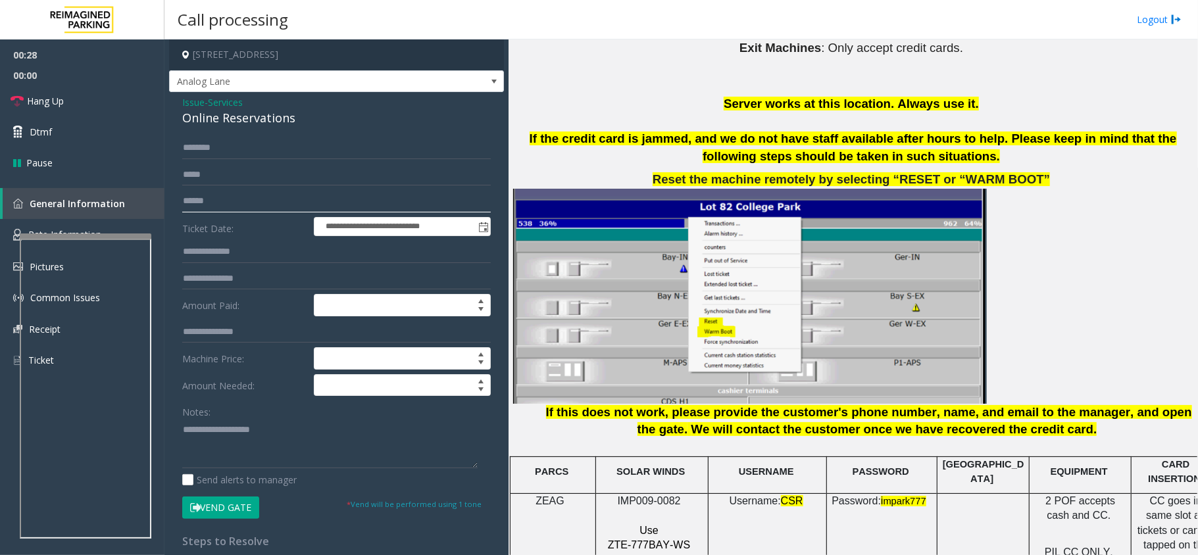
click at [225, 196] on input "text" at bounding box center [336, 201] width 309 height 22
click at [248, 197] on input "text" at bounding box center [336, 201] width 309 height 22
click at [203, 200] on input "text" at bounding box center [336, 201] width 309 height 22
type input "*********"
click at [256, 111] on div "Online Reservations" at bounding box center [336, 118] width 309 height 18
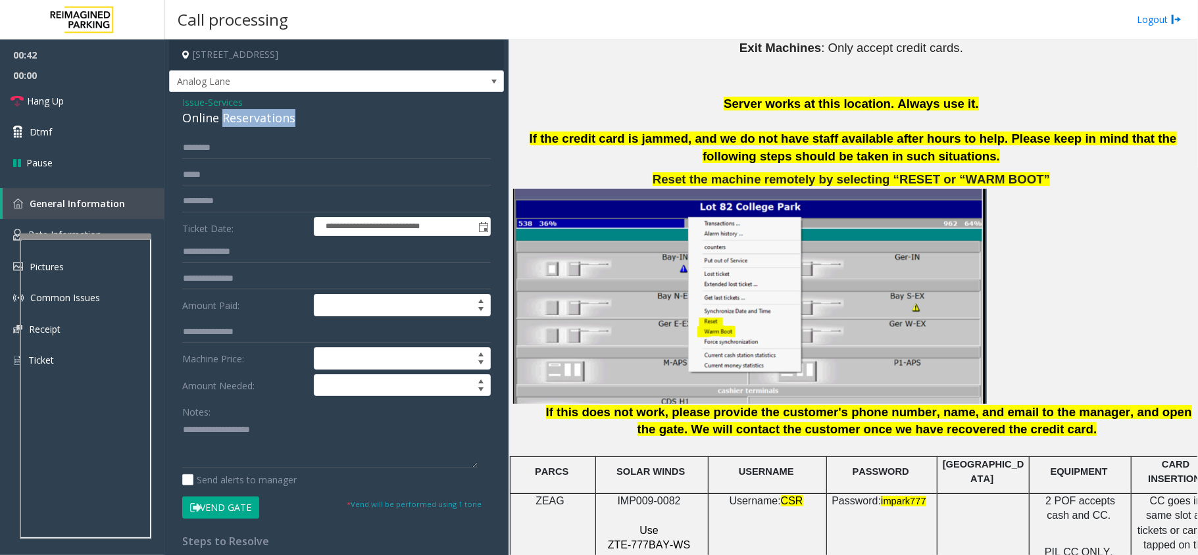
click at [256, 111] on div "Online Reservations" at bounding box center [336, 118] width 309 height 18
copy div "Online Reservations"
click at [257, 114] on div "Online Reservations" at bounding box center [336, 118] width 309 height 18
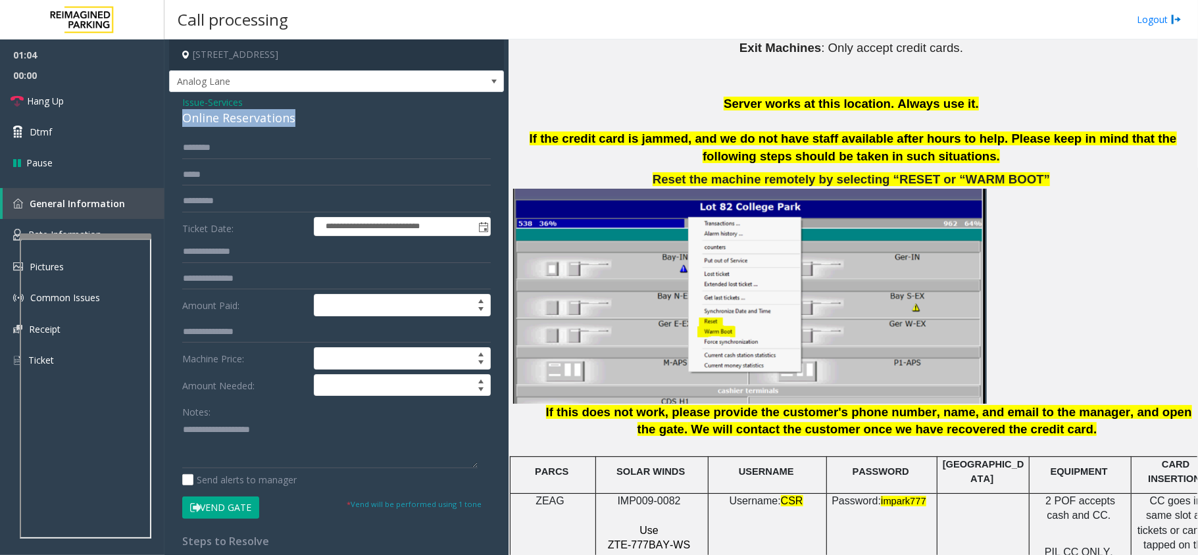
click at [257, 114] on div "Online Reservations" at bounding box center [336, 118] width 309 height 18
click at [218, 438] on textarea at bounding box center [329, 443] width 295 height 49
paste textarea "**********"
drag, startPoint x: 48, startPoint y: 105, endPoint x: 57, endPoint y: 109, distance: 9.4
click at [48, 105] on span "Hang Up" at bounding box center [45, 101] width 37 height 14
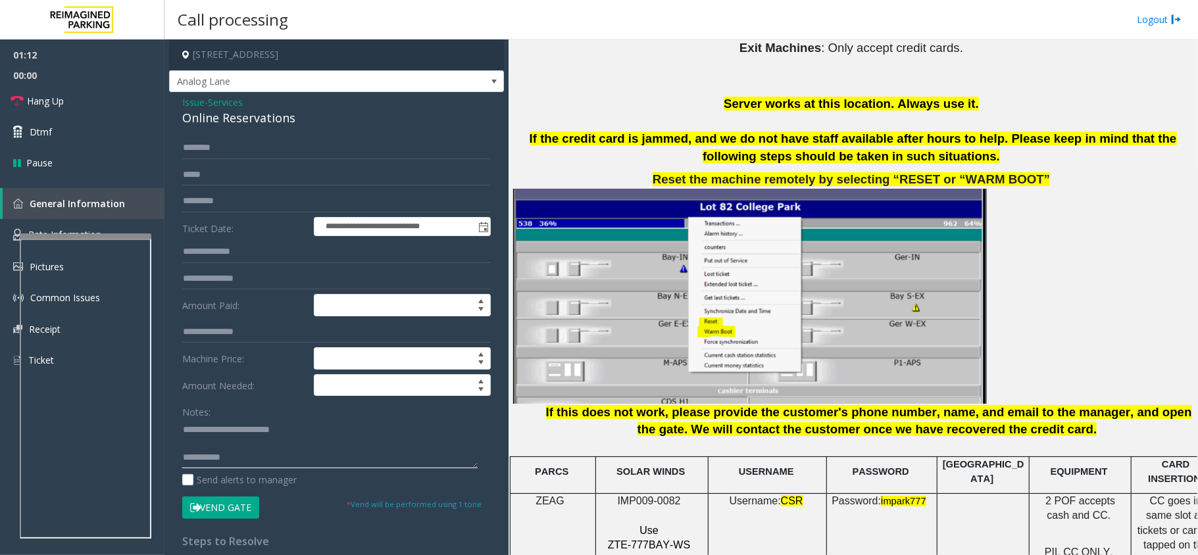
click at [246, 466] on textarea at bounding box center [329, 443] width 295 height 49
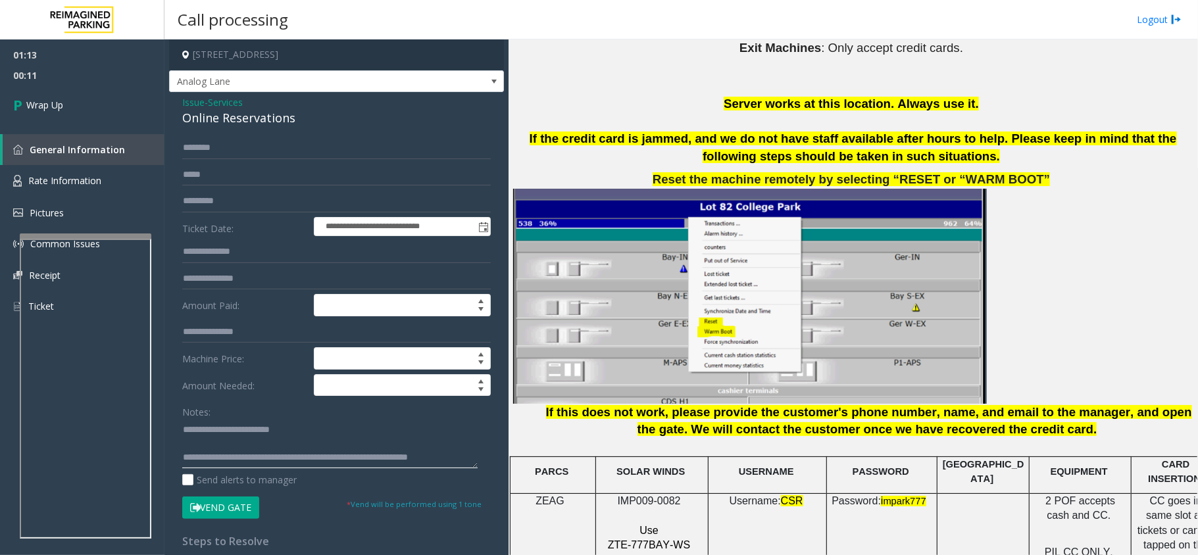
scroll to position [9, 0]
drag, startPoint x: 363, startPoint y: 439, endPoint x: 350, endPoint y: 449, distance: 16.1
click at [264, 124] on div "Online Reservations" at bounding box center [336, 118] width 309 height 18
copy div "Reservations"
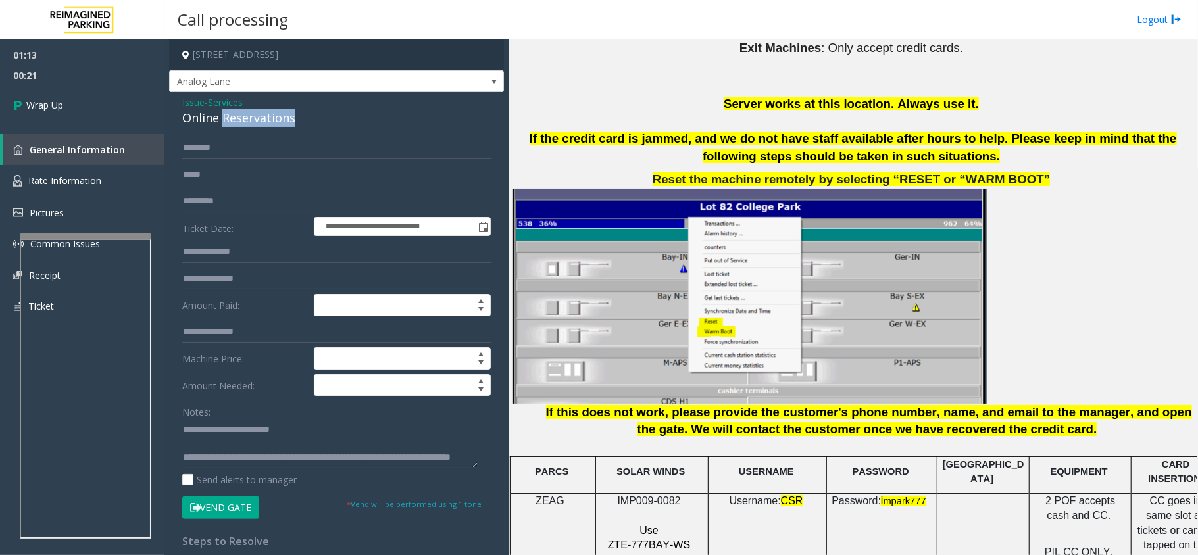
scroll to position [13, 0]
click at [306, 445] on textarea at bounding box center [329, 443] width 295 height 49
type textarea "**********"
click at [30, 100] on span "Wrap Up" at bounding box center [44, 105] width 37 height 14
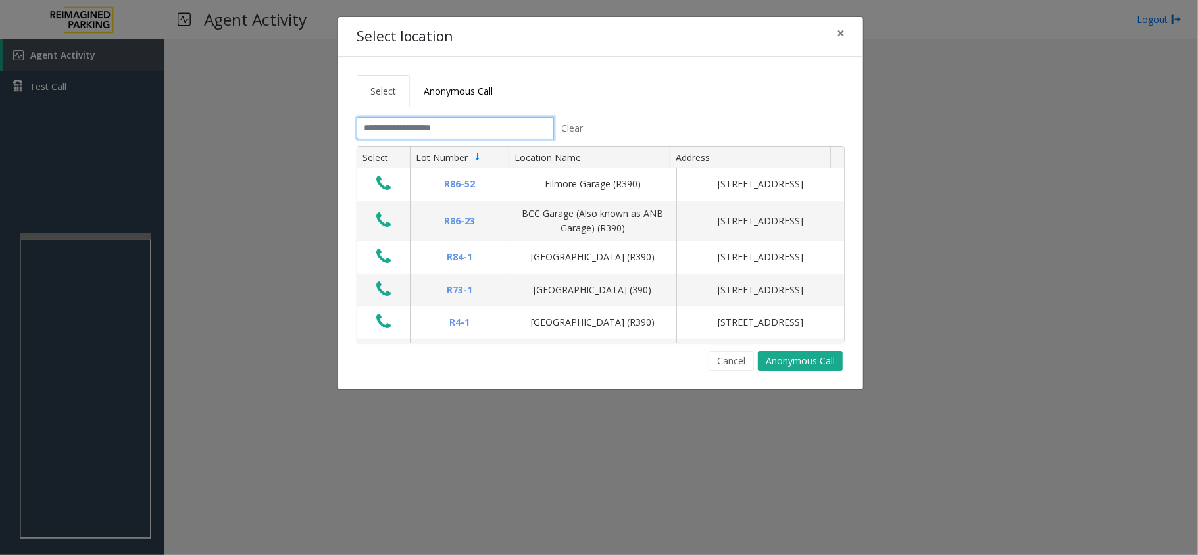
click at [463, 120] on input "text" at bounding box center [455, 128] width 197 height 22
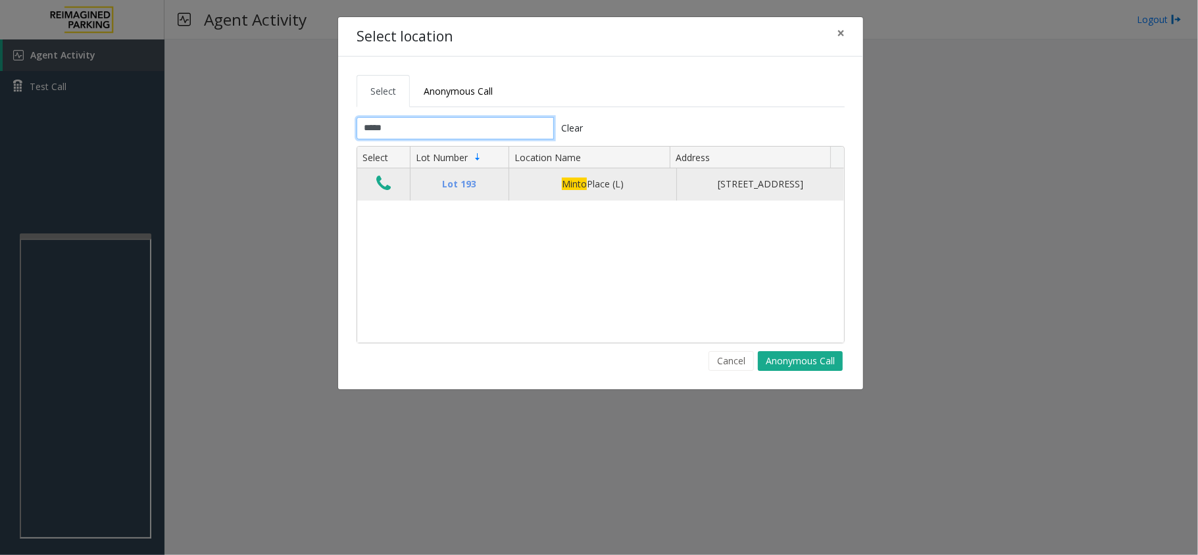
type input "*****"
click at [382, 193] on icon "Data table" at bounding box center [383, 183] width 14 height 18
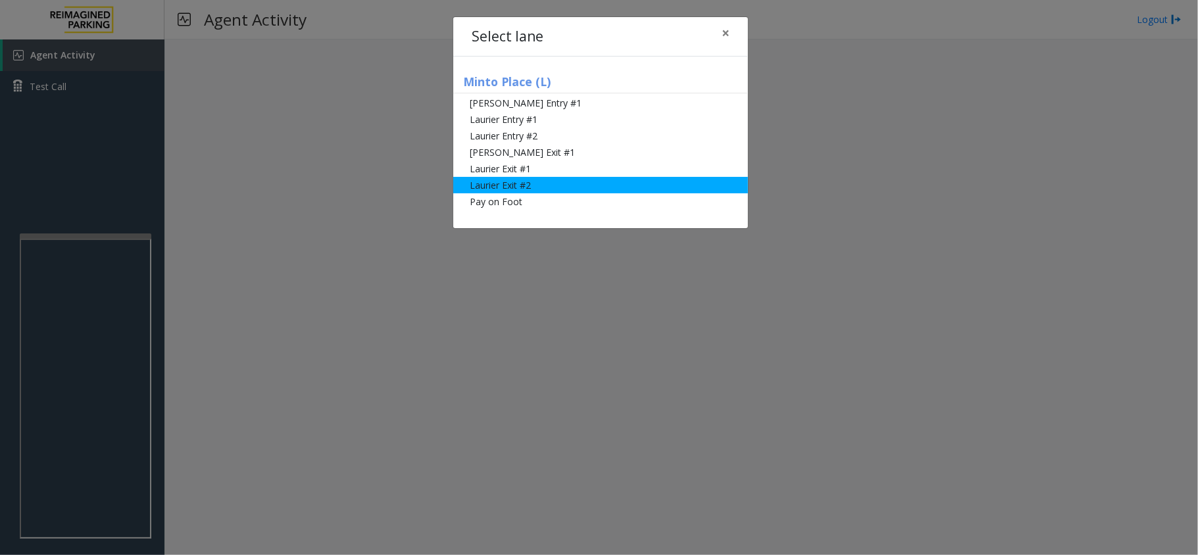
drag, startPoint x: 524, startPoint y: 172, endPoint x: 529, endPoint y: 166, distance: 8.0
click at [524, 172] on li "Laurier Exit #1" at bounding box center [600, 169] width 295 height 16
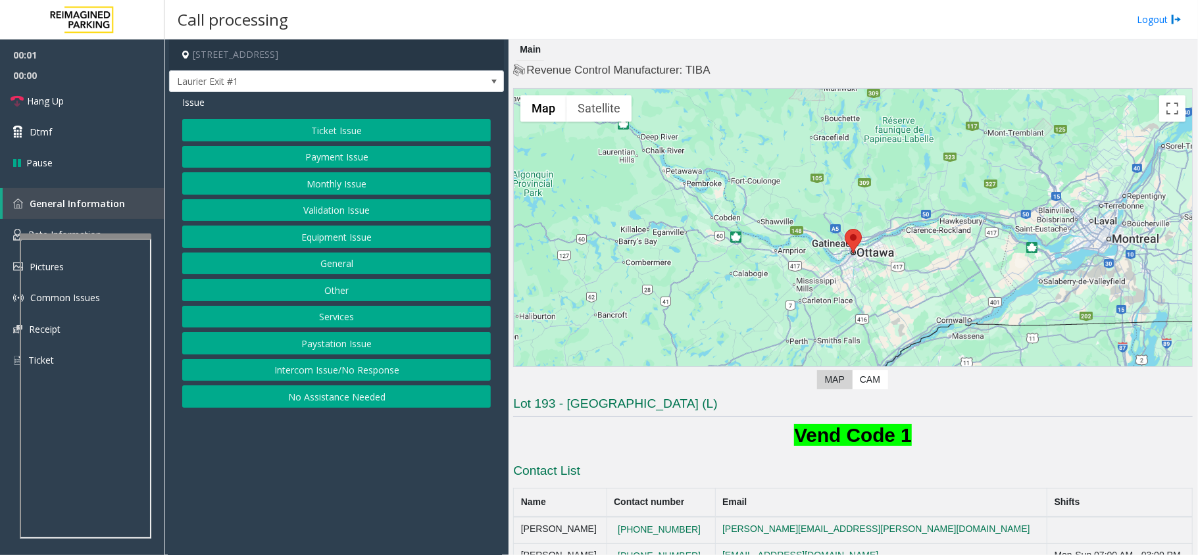
scroll to position [258, 0]
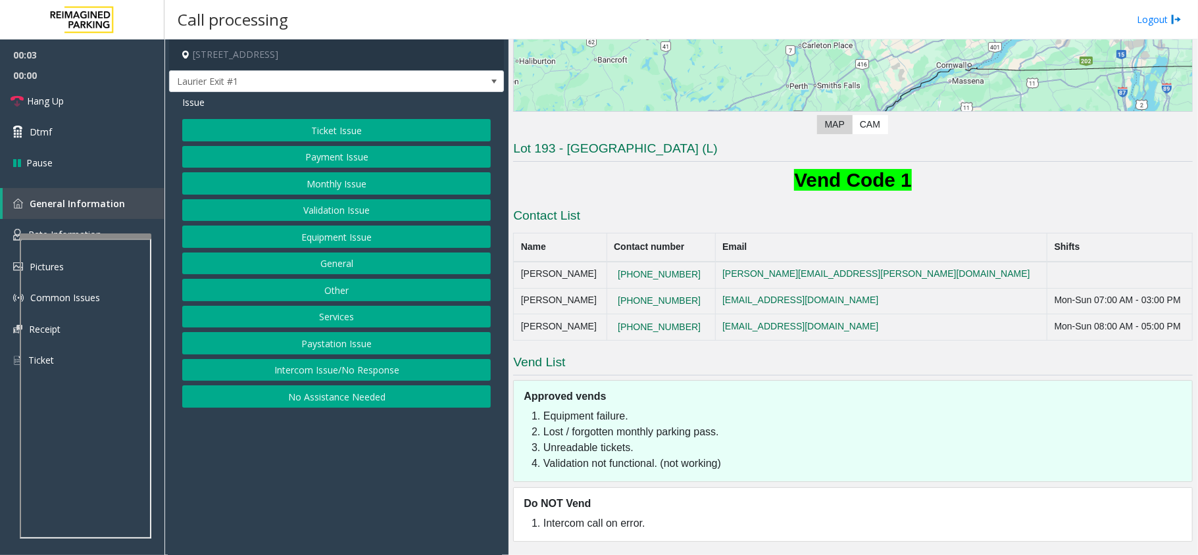
click at [351, 157] on button "Payment Issue" at bounding box center [336, 157] width 309 height 22
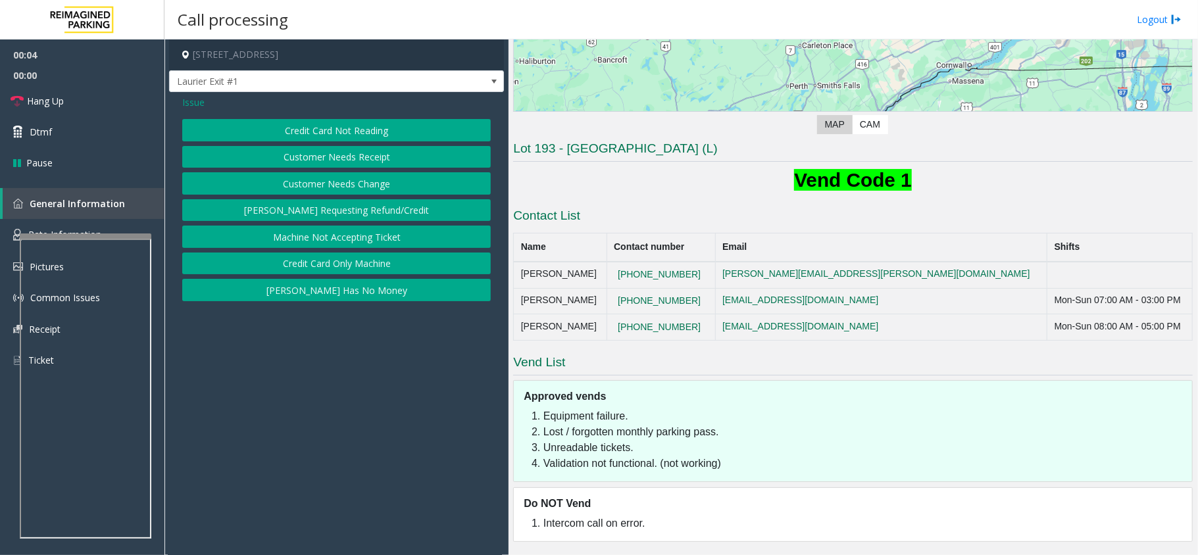
click at [351, 128] on button "Credit Card Not Reading" at bounding box center [336, 130] width 309 height 22
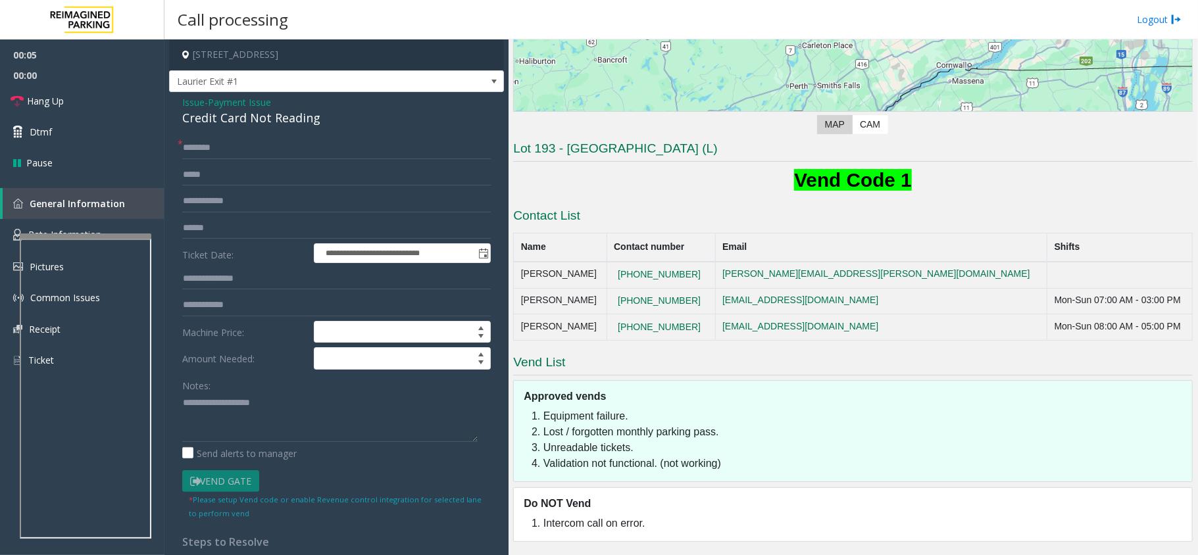
click at [234, 118] on div "Credit Card Not Reading" at bounding box center [336, 118] width 309 height 18
copy div "Credit Card Not Reading"
click at [229, 408] on textarea at bounding box center [329, 417] width 295 height 49
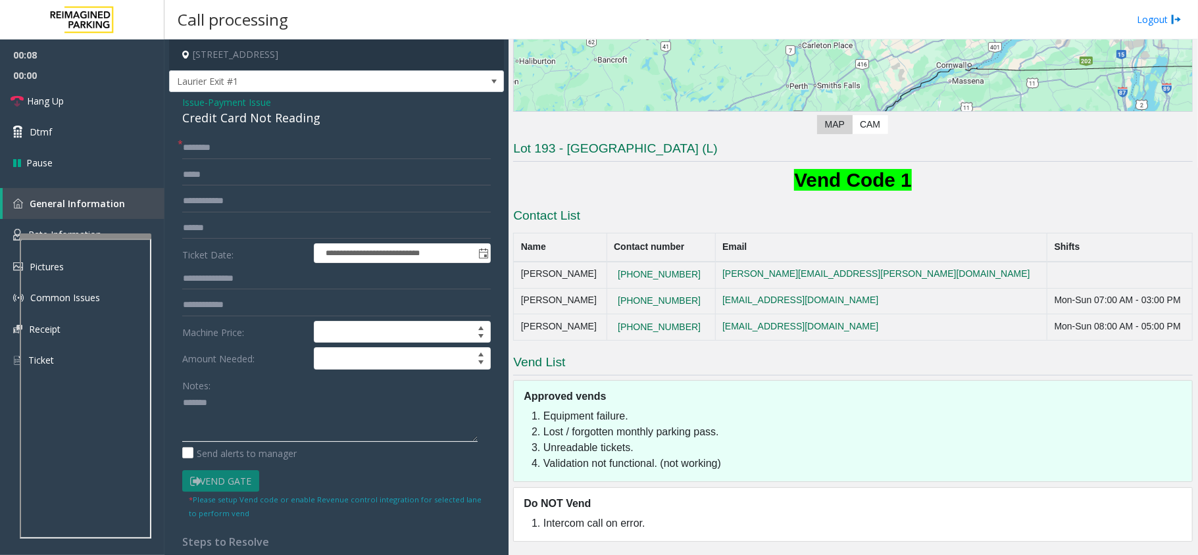
paste textarea "**********"
click at [216, 153] on input "text" at bounding box center [336, 148] width 309 height 22
click at [253, 430] on textarea at bounding box center [329, 417] width 295 height 49
type textarea "**********"
click at [224, 156] on input "text" at bounding box center [336, 148] width 309 height 22
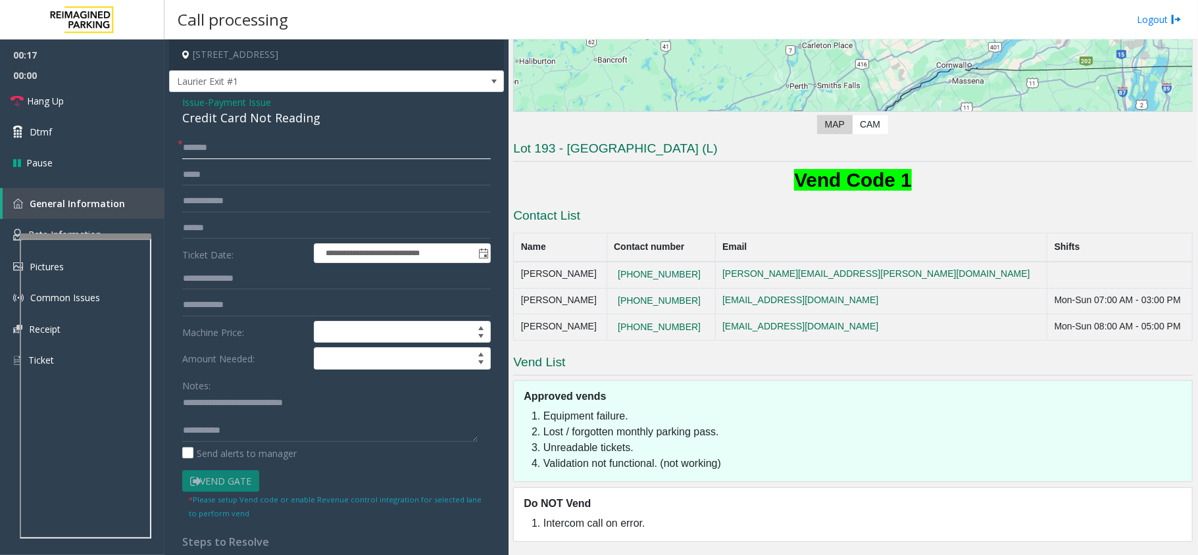
type input "******"
click at [222, 225] on input "text" at bounding box center [336, 228] width 309 height 22
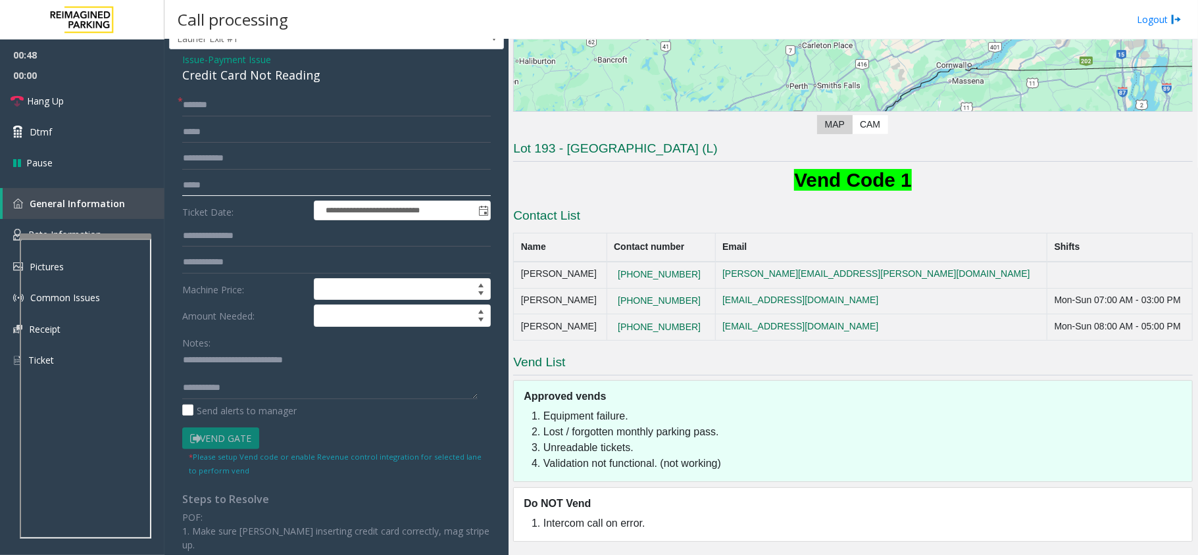
scroll to position [0, 0]
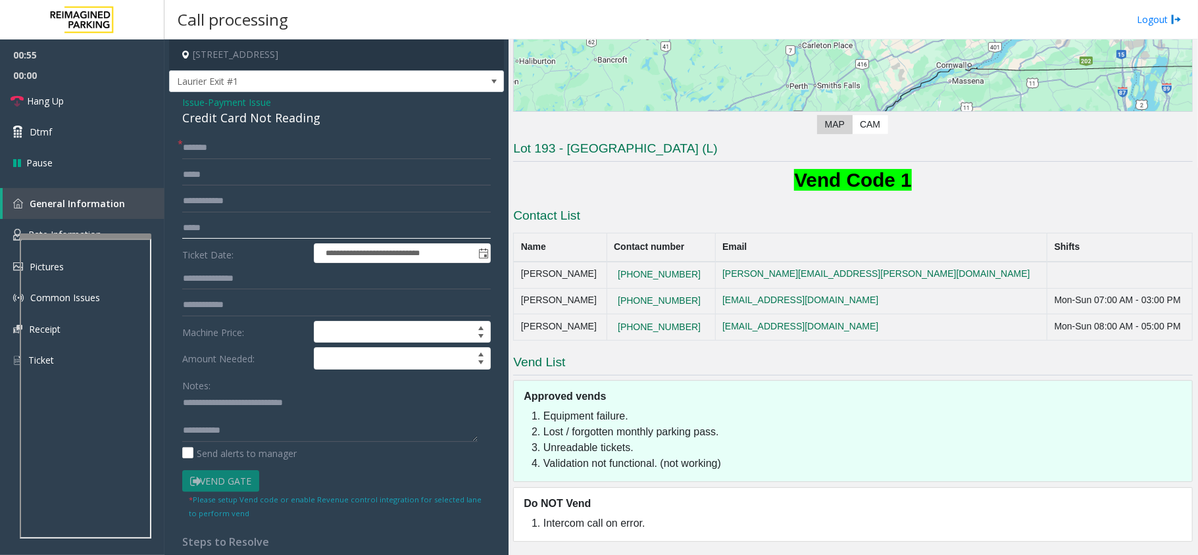
type input "*****"
click at [279, 432] on textarea at bounding box center [329, 417] width 295 height 49
type textarea "**********"
click at [61, 105] on span "Hang Up" at bounding box center [45, 101] width 37 height 14
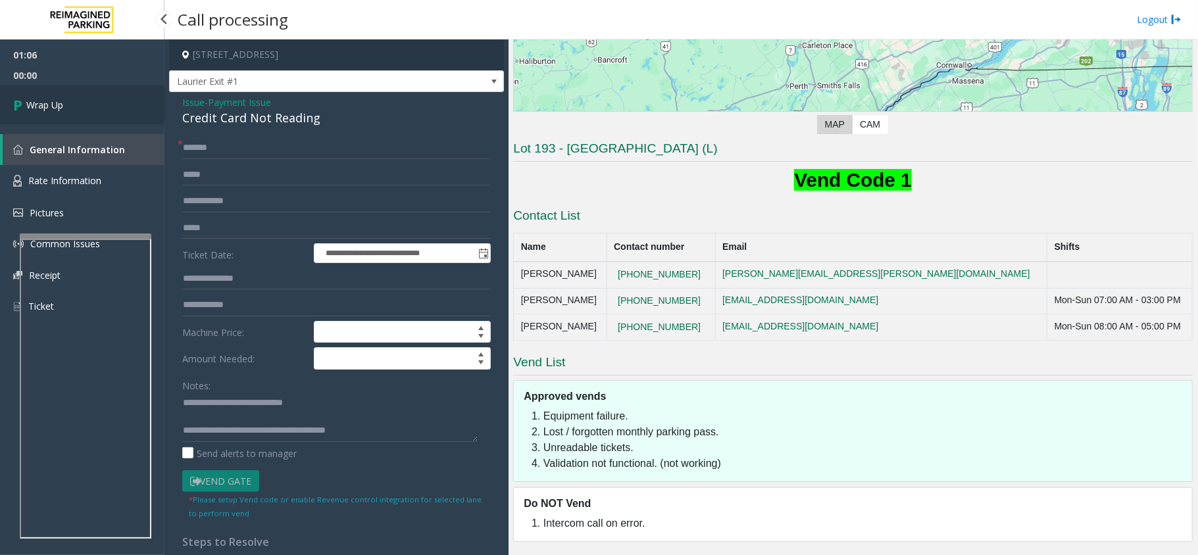
click at [61, 105] on span "Wrap Up" at bounding box center [44, 105] width 37 height 14
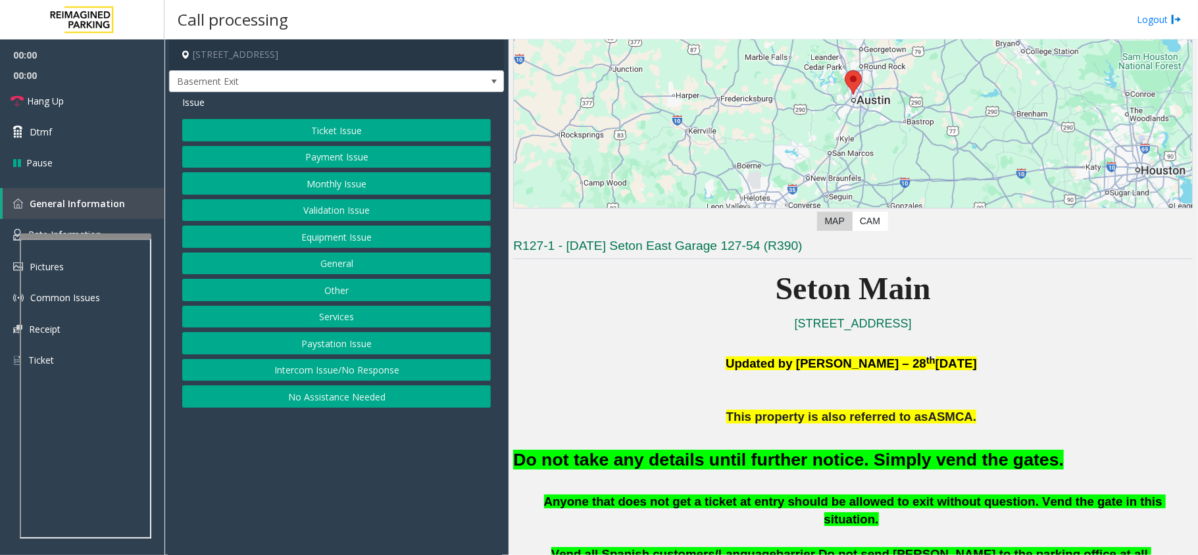
scroll to position [351, 0]
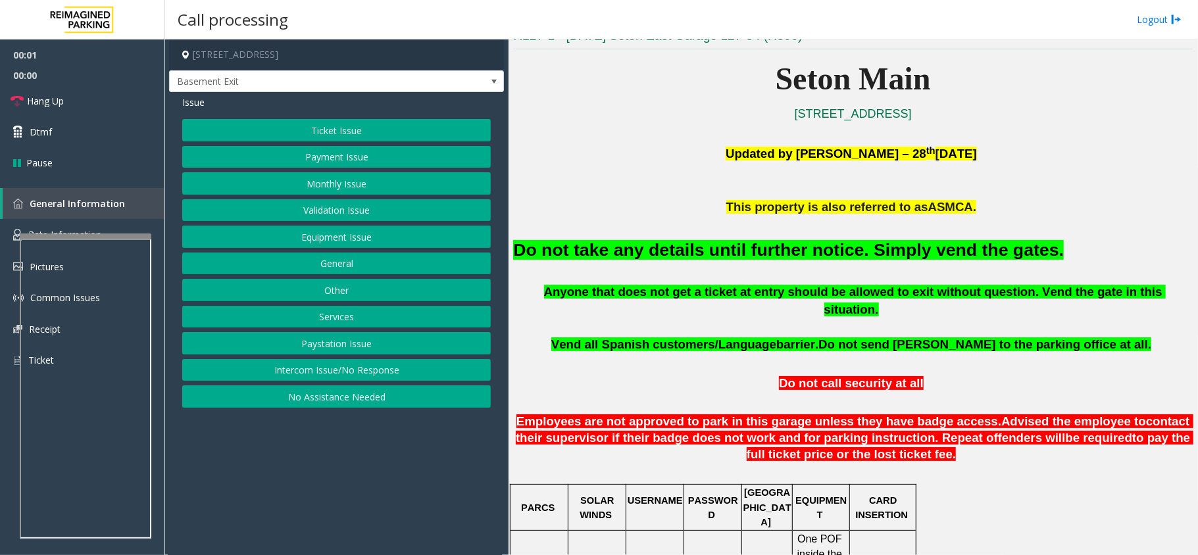
click at [345, 246] on button "Equipment Issue" at bounding box center [336, 237] width 309 height 22
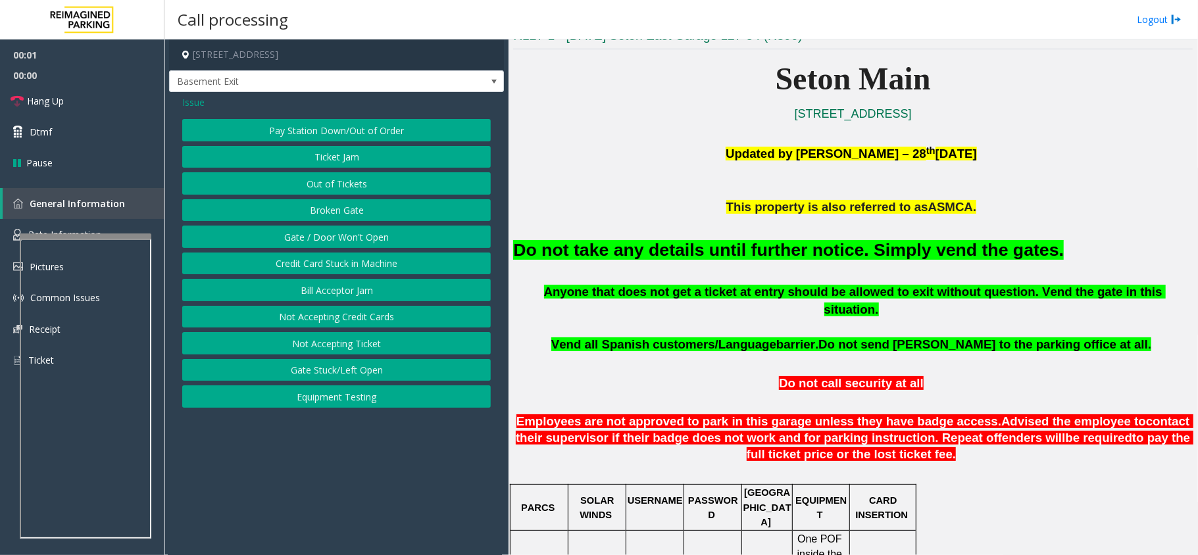
click at [342, 241] on button "Gate / Door Won't Open" at bounding box center [336, 237] width 309 height 22
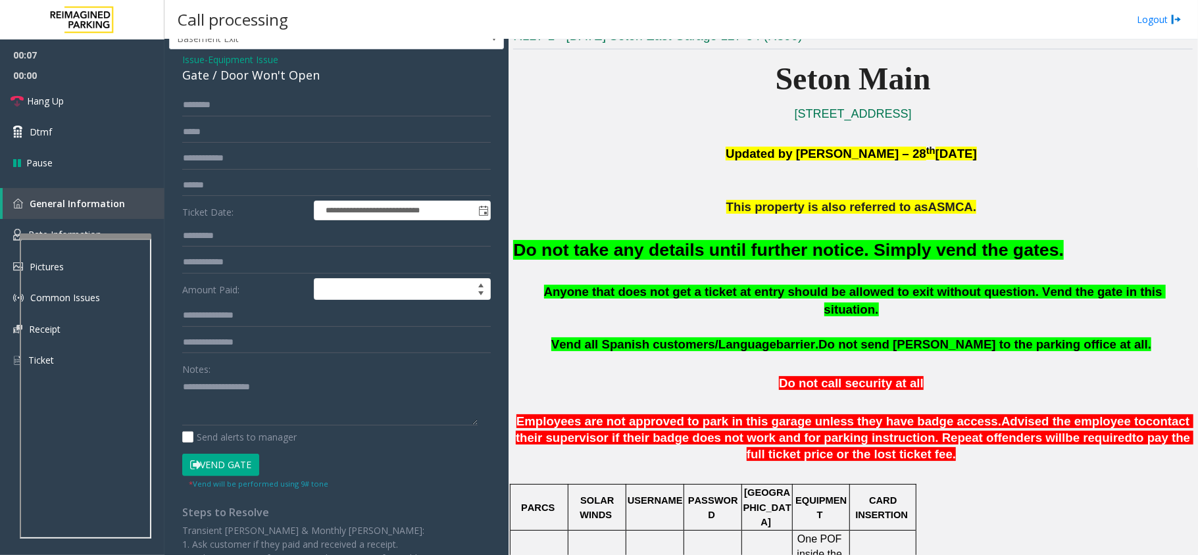
scroll to position [0, 0]
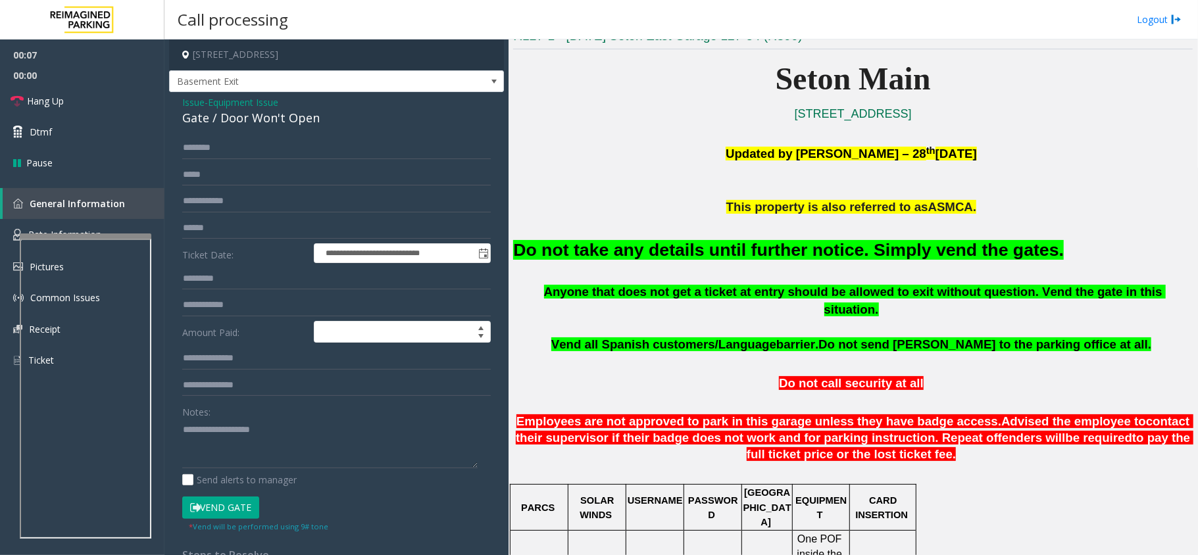
click at [196, 100] on span "Issue" at bounding box center [193, 102] width 22 height 14
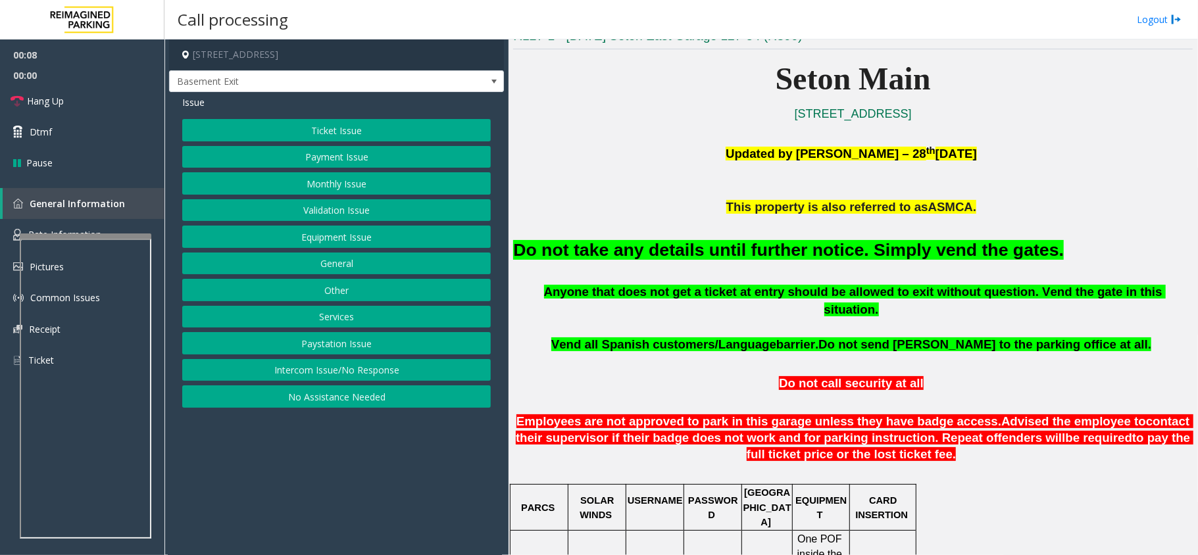
click at [332, 130] on button "Ticket Issue" at bounding box center [336, 130] width 309 height 22
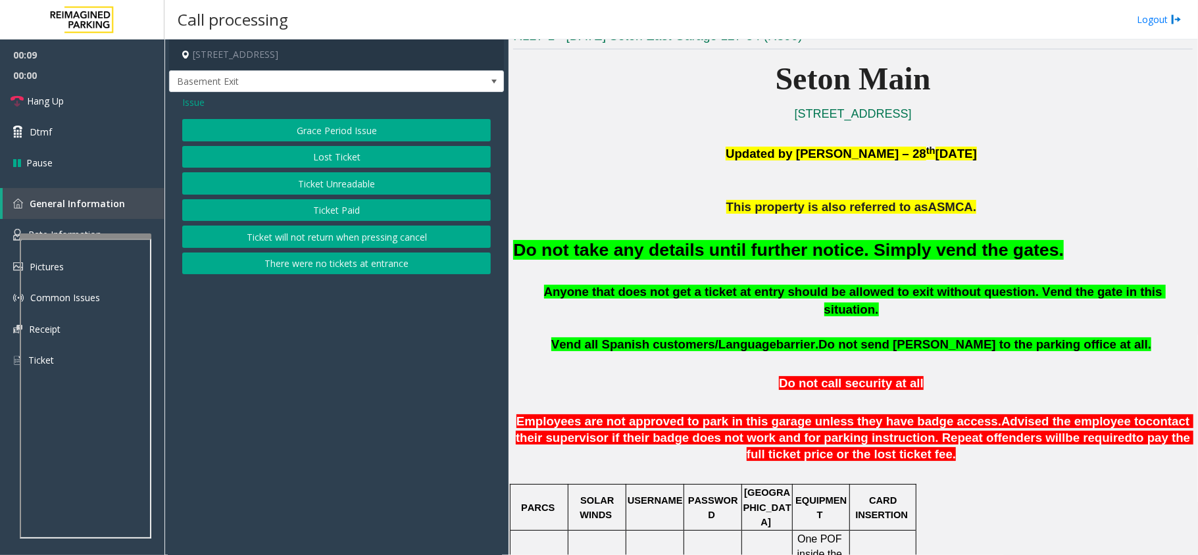
click at [346, 267] on button "There were no tickets at entrance" at bounding box center [336, 264] width 309 height 22
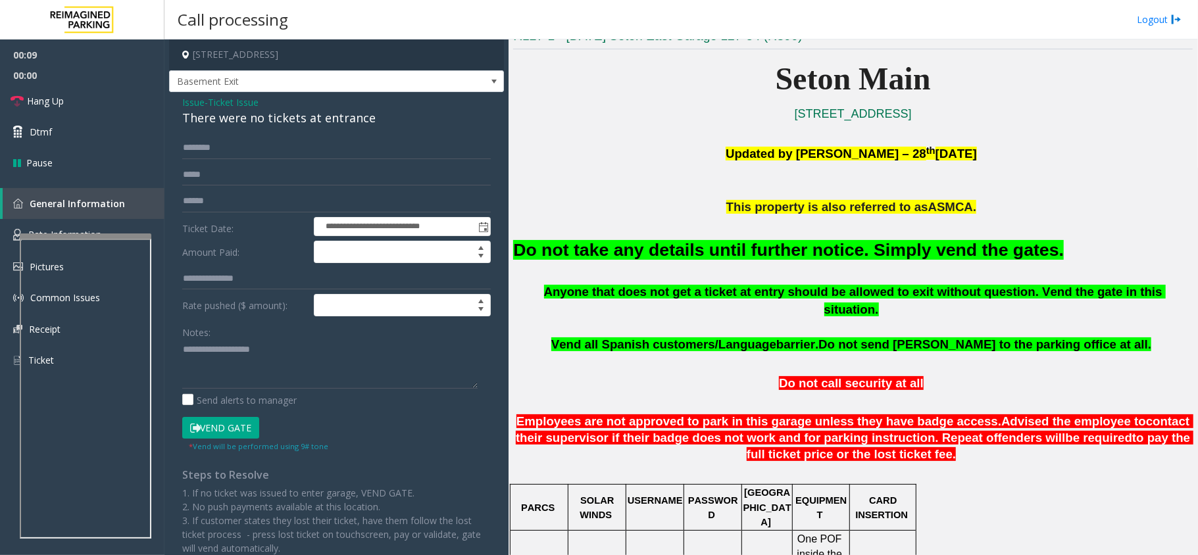
click at [269, 117] on div "There were no tickets at entrance" at bounding box center [336, 118] width 309 height 18
copy div "There were no tickets at entrance"
click at [220, 364] on textarea at bounding box center [329, 363] width 295 height 49
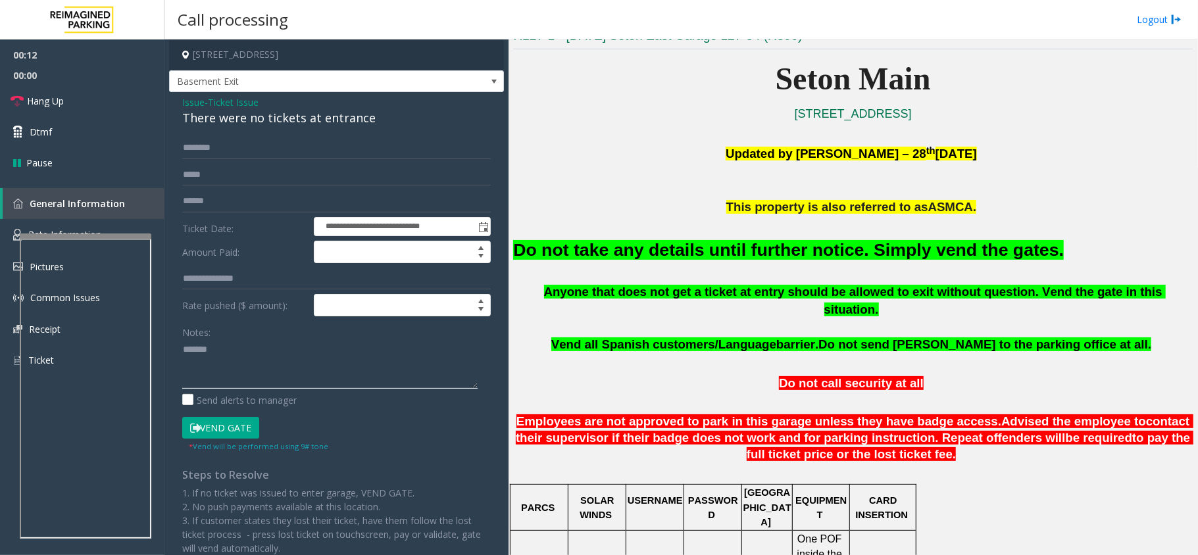
paste textarea "**********"
type textarea "**********"
click at [46, 95] on span "Hang Up" at bounding box center [45, 101] width 37 height 14
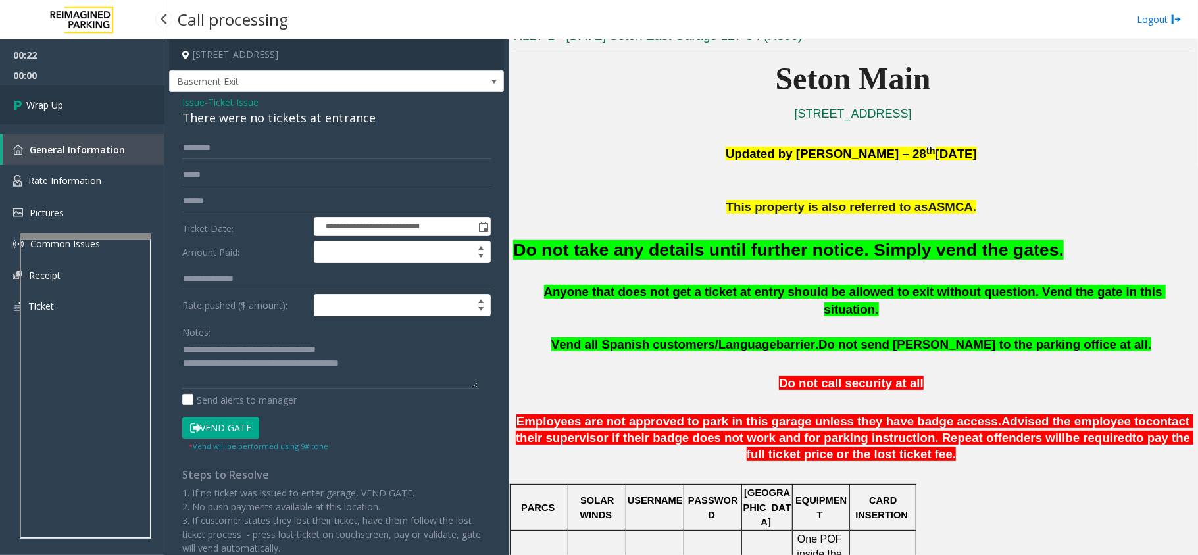
click at [46, 95] on link "Wrap Up" at bounding box center [82, 105] width 164 height 39
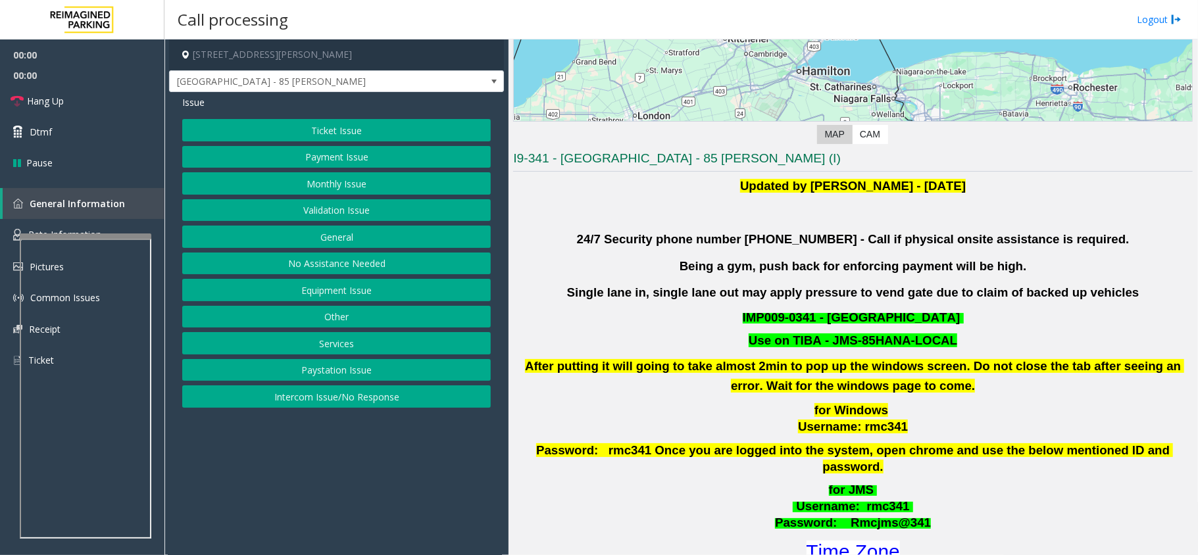
scroll to position [263, 0]
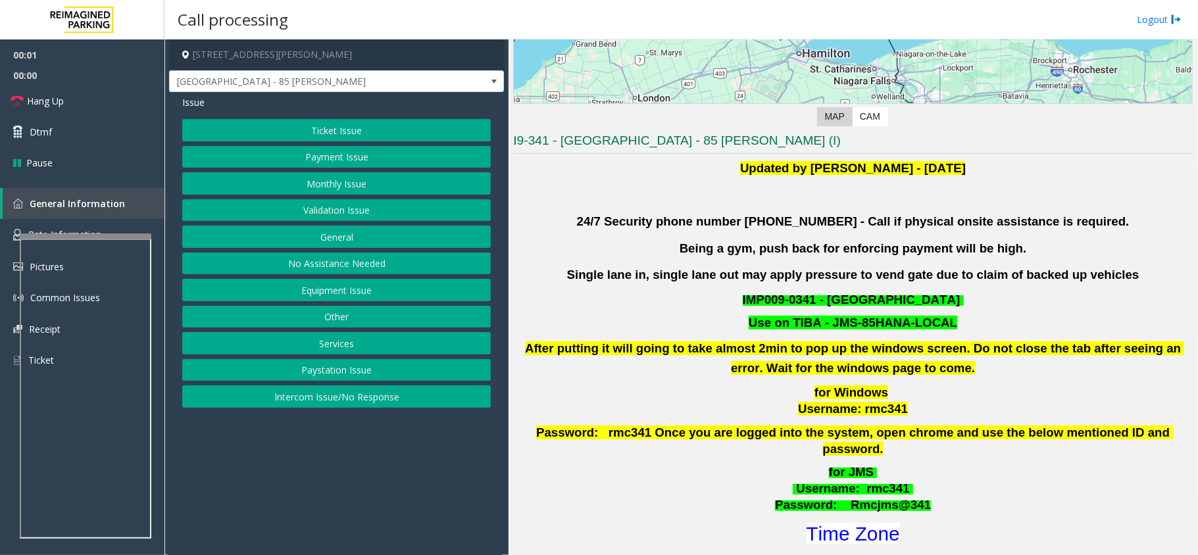
click at [307, 209] on button "Validation Issue" at bounding box center [336, 210] width 309 height 22
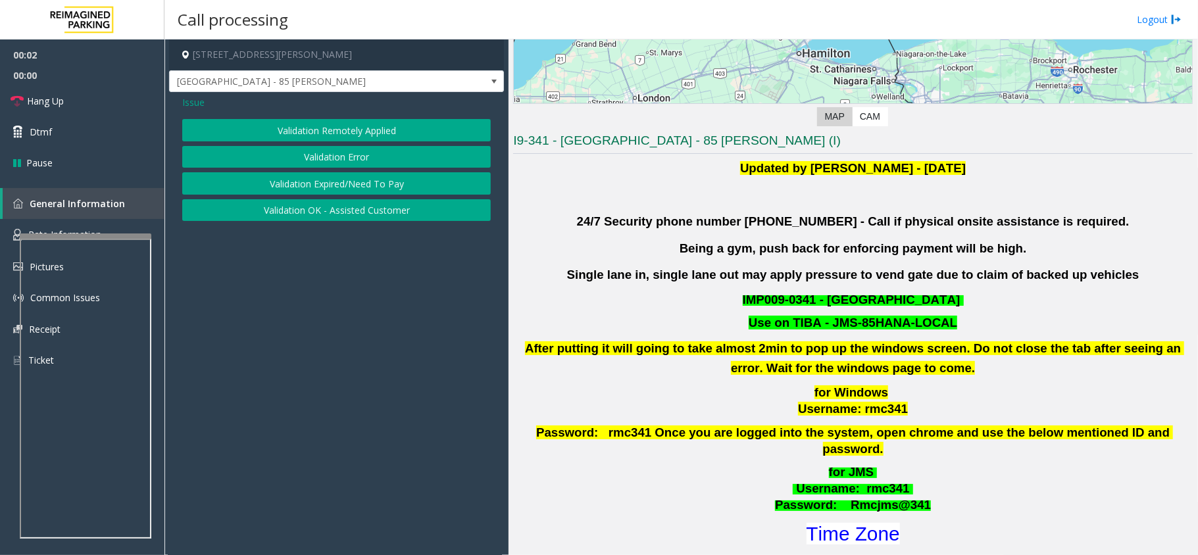
click at [319, 161] on button "Validation Error" at bounding box center [336, 157] width 309 height 22
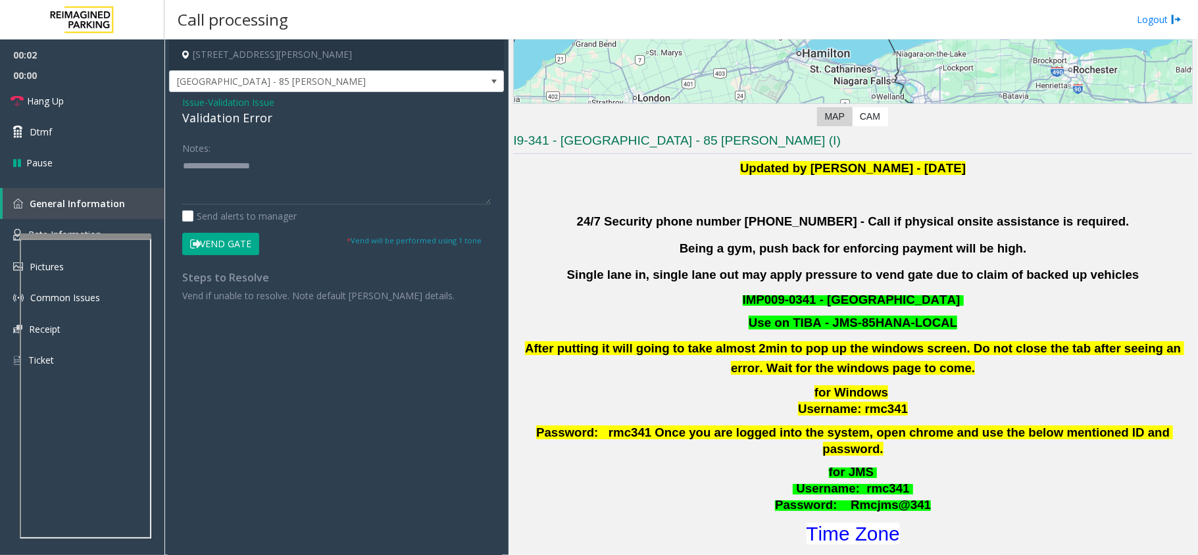
click at [213, 111] on div "Validation Error" at bounding box center [336, 118] width 309 height 18
click at [224, 177] on textarea at bounding box center [336, 179] width 309 height 49
paste textarea "**********"
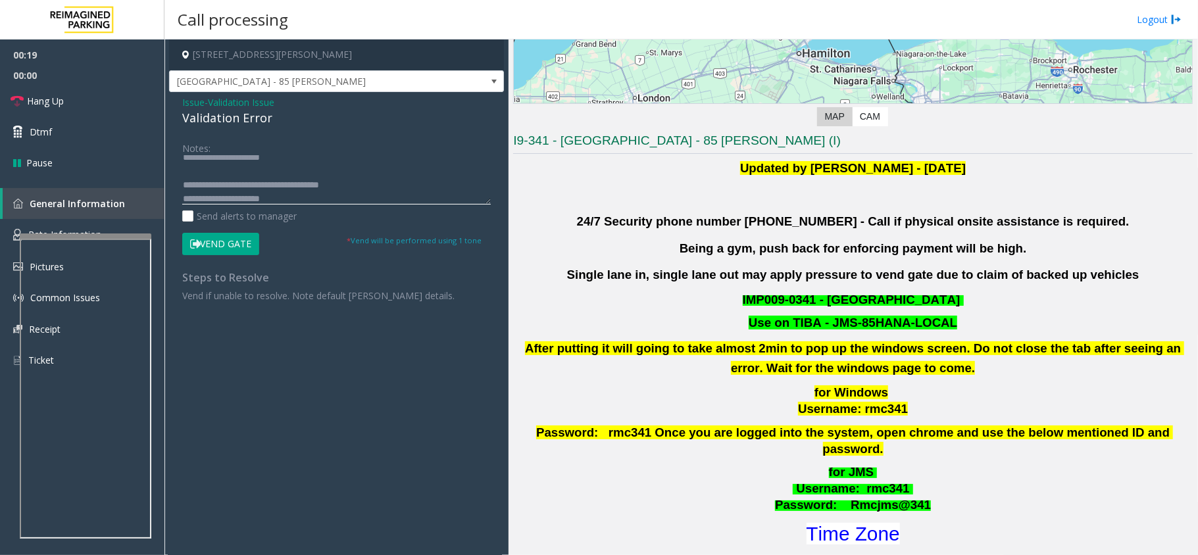
scroll to position [22, 0]
click at [847, 523] on font "Time Zone" at bounding box center [853, 534] width 93 height 22
click at [247, 188] on textarea at bounding box center [336, 179] width 309 height 49
click at [251, 199] on textarea at bounding box center [336, 179] width 309 height 49
click at [220, 235] on button "Vend Gate" at bounding box center [220, 244] width 77 height 22
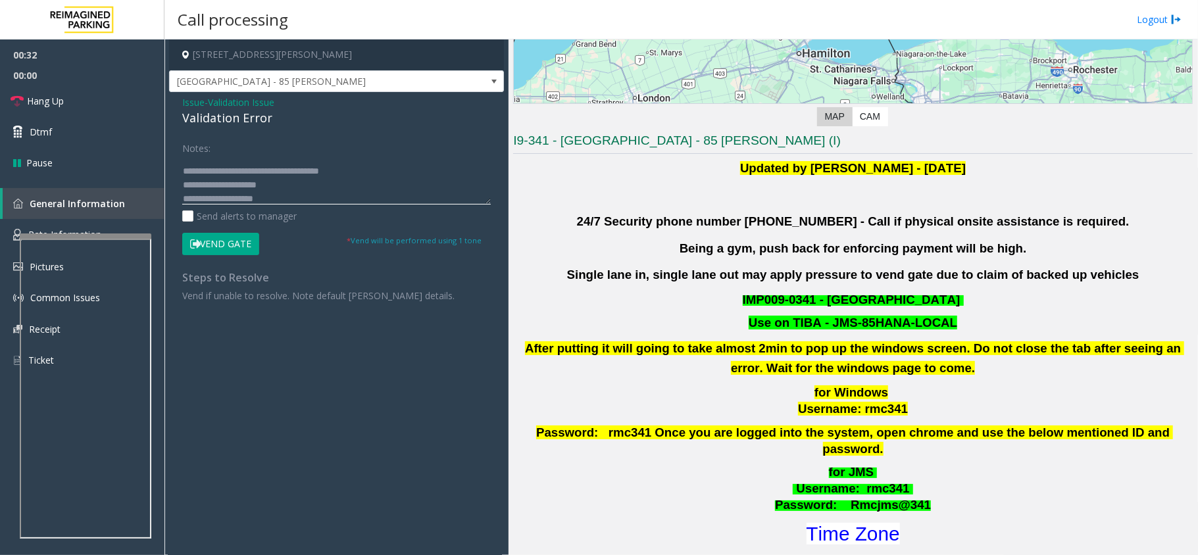
click at [287, 200] on textarea at bounding box center [336, 179] width 309 height 49
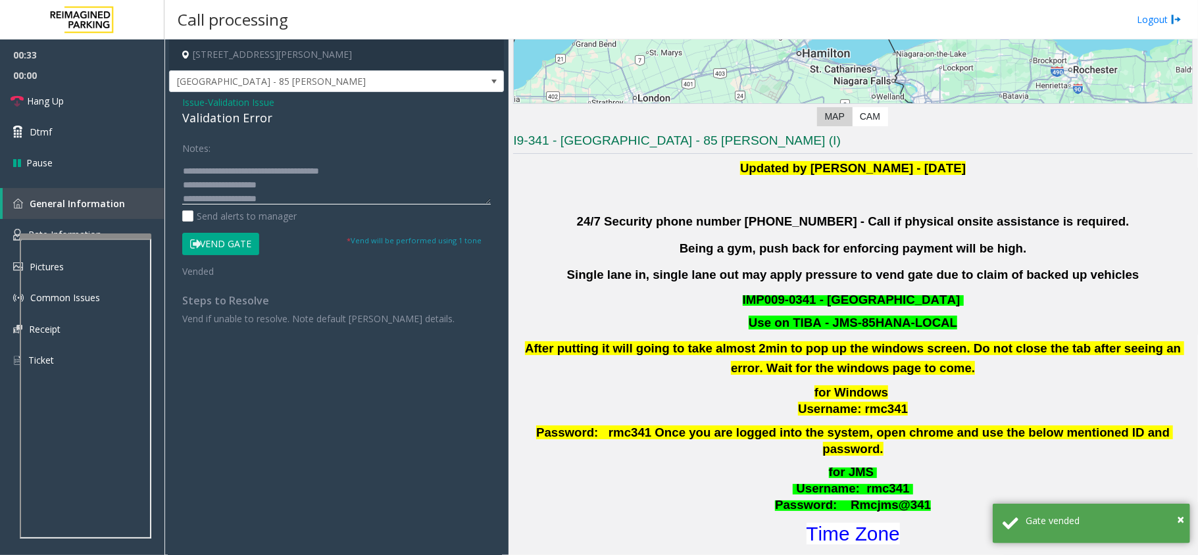
scroll to position [37, 0]
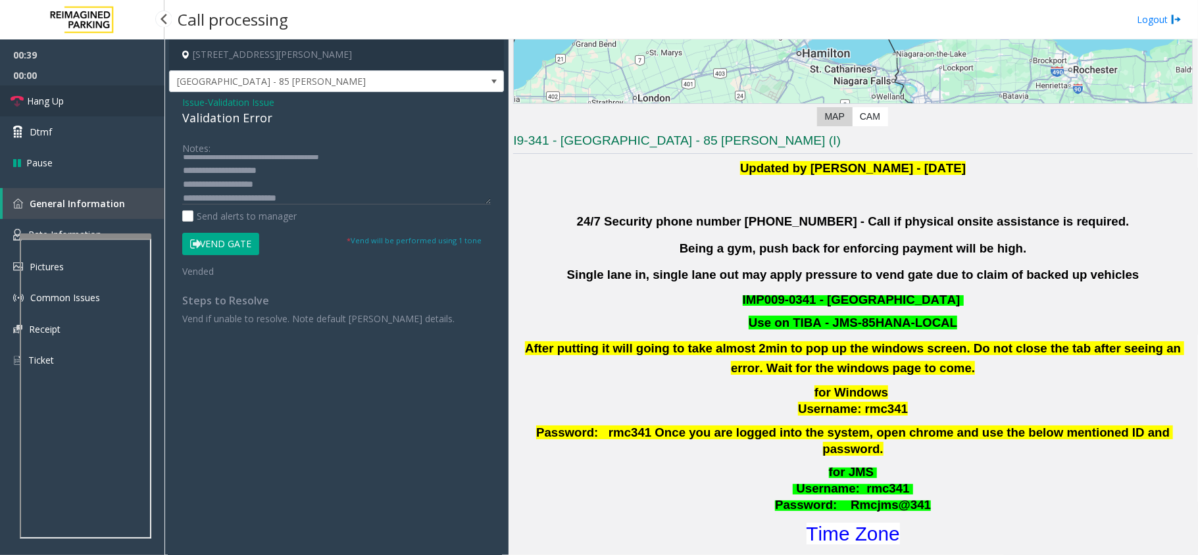
drag, startPoint x: 82, startPoint y: 95, endPoint x: 108, endPoint y: 107, distance: 28.9
click at [82, 95] on link "Hang Up" at bounding box center [82, 101] width 164 height 31
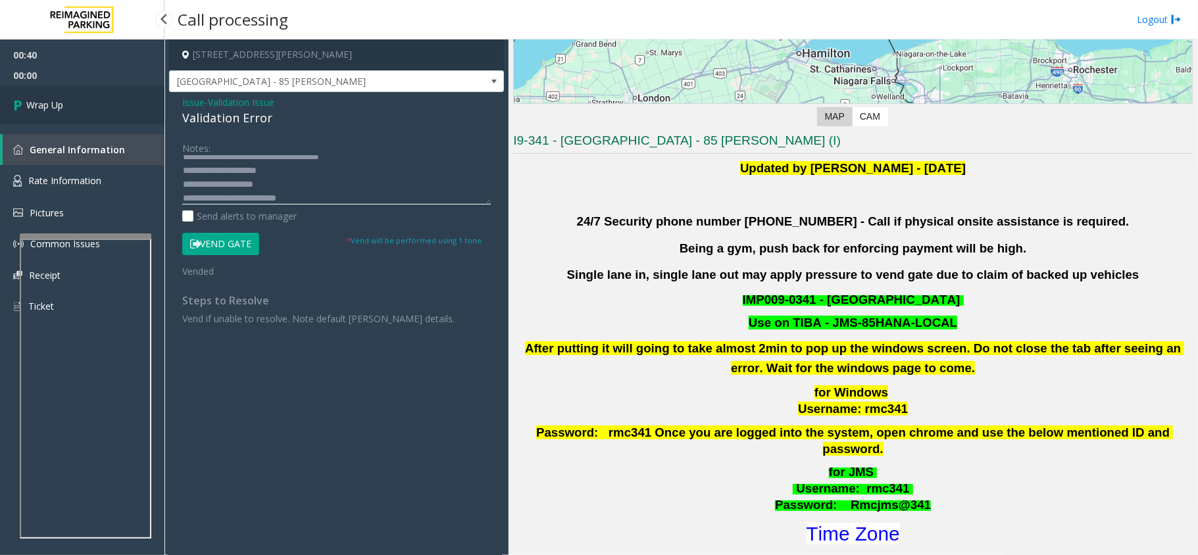
type textarea "**********"
click at [82, 107] on link "Wrap Up" at bounding box center [82, 105] width 164 height 39
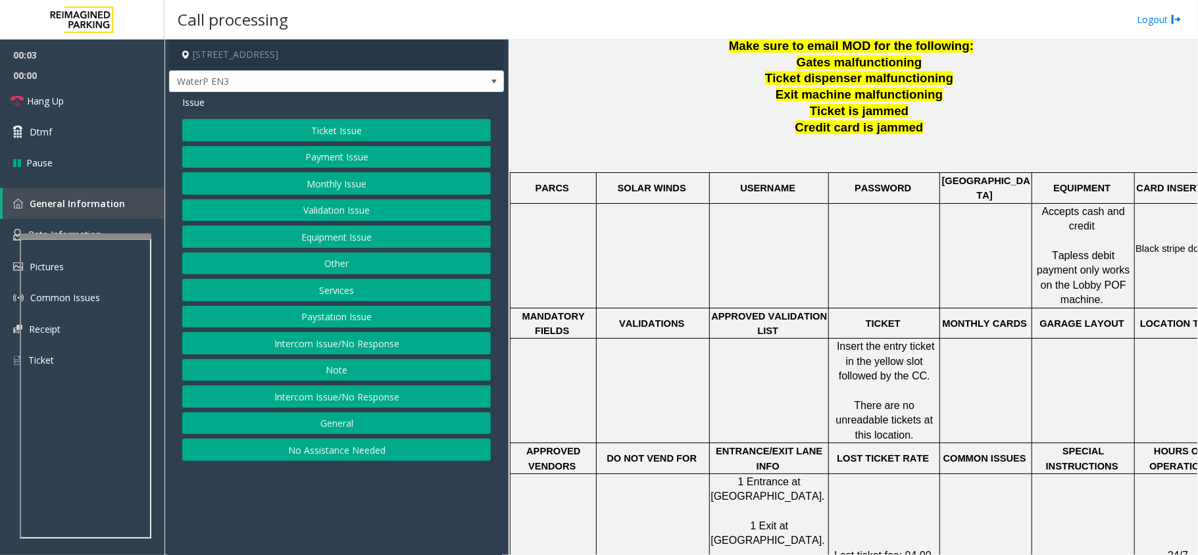
scroll to position [263, 0]
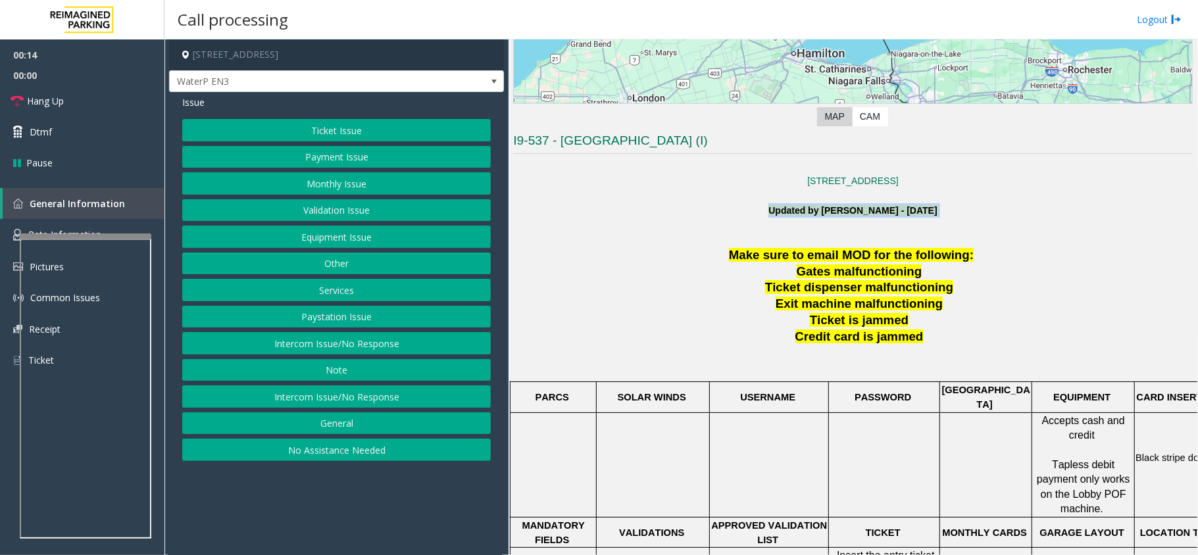
drag, startPoint x: 721, startPoint y: 207, endPoint x: 913, endPoint y: 230, distance: 193.5
click at [913, 230] on p "Updated by [PERSON_NAME] - [DATE]" at bounding box center [853, 218] width 680 height 30
drag, startPoint x: 397, startPoint y: 403, endPoint x: 398, endPoint y: 396, distance: 7.3
click at [397, 403] on button "Intercom Issue/No Response" at bounding box center [336, 397] width 309 height 22
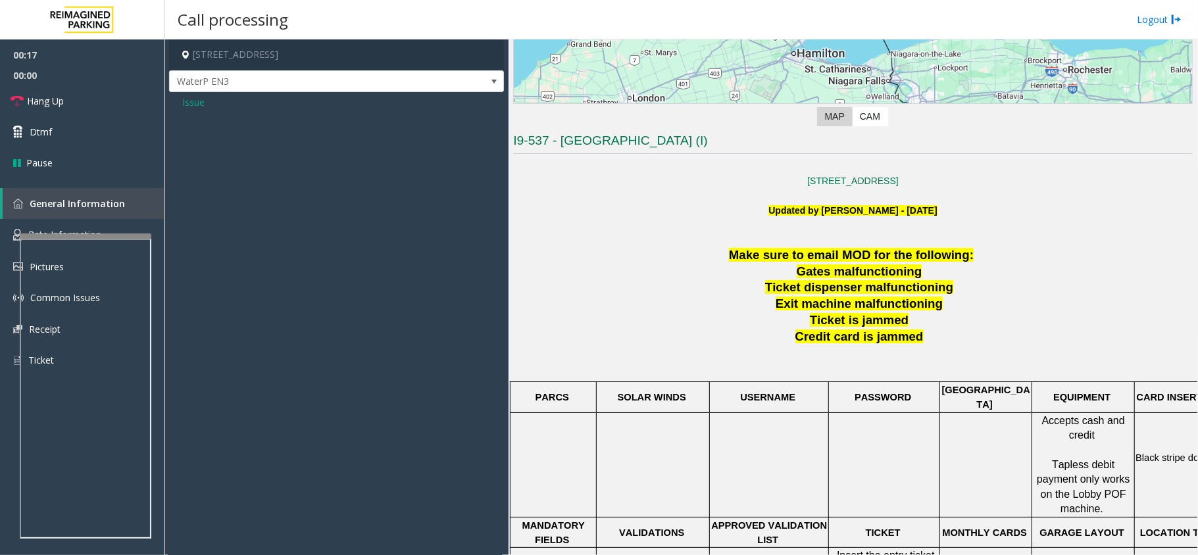
click at [199, 96] on span "Issue" at bounding box center [193, 102] width 22 height 14
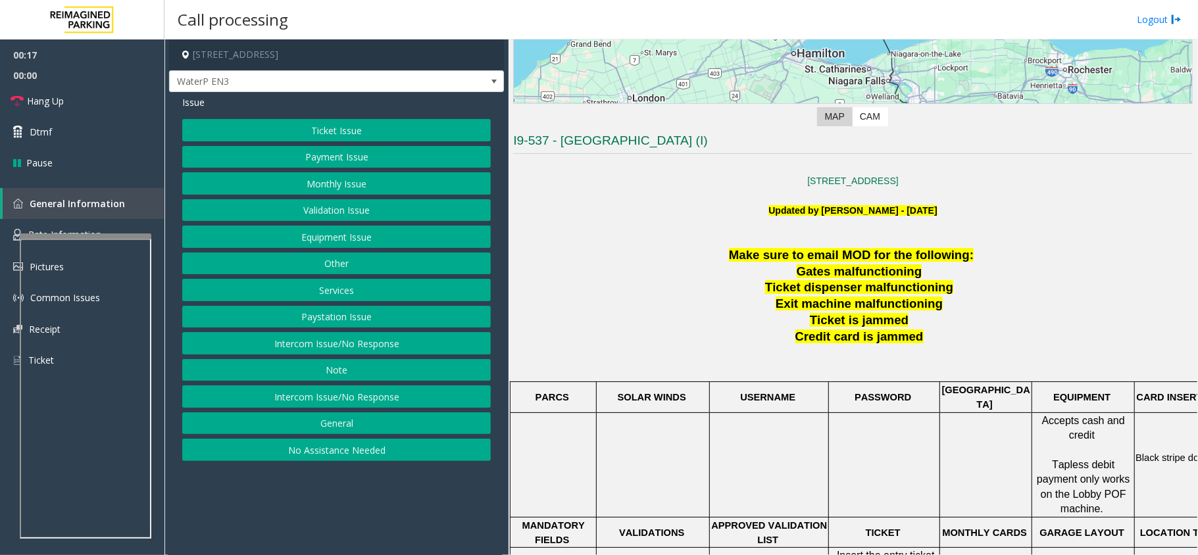
click at [398, 350] on button "Intercom Issue/No Response" at bounding box center [336, 343] width 309 height 22
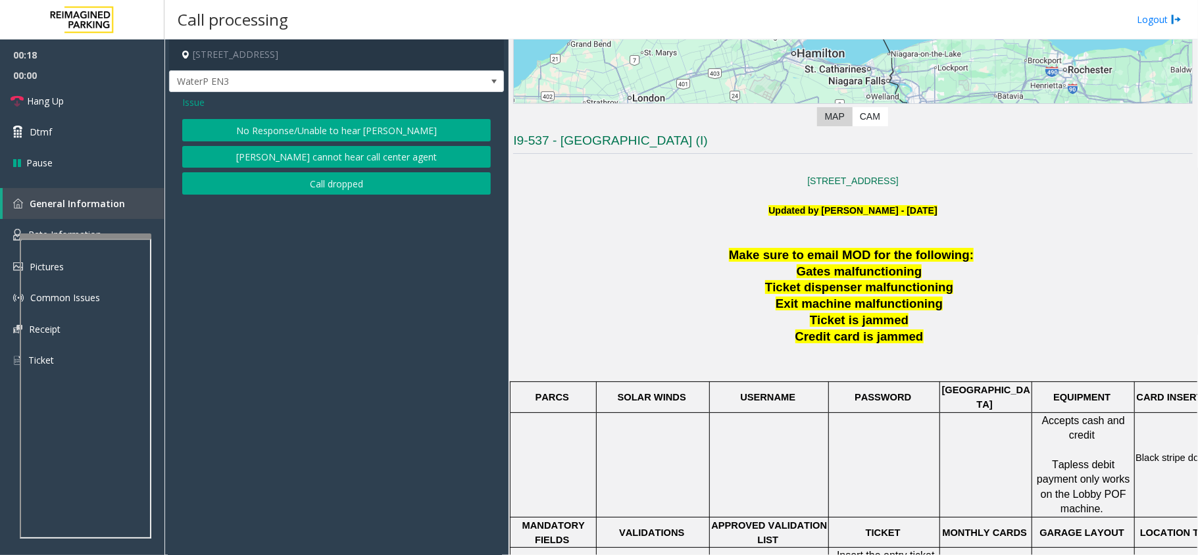
click at [329, 124] on button "No Response/Unable to hear [PERSON_NAME]" at bounding box center [336, 130] width 309 height 22
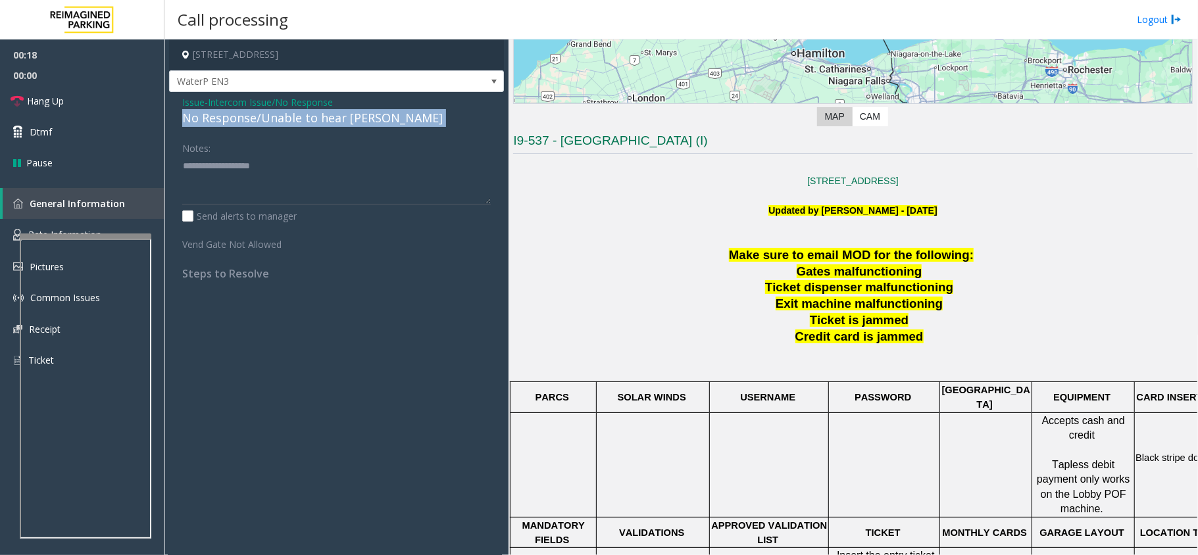
click at [329, 124] on div "No Response/Unable to hear [PERSON_NAME]" at bounding box center [336, 118] width 309 height 18
drag, startPoint x: 46, startPoint y: 93, endPoint x: 195, endPoint y: 146, distance: 158.3
click at [46, 94] on span "Hang Up" at bounding box center [45, 101] width 37 height 14
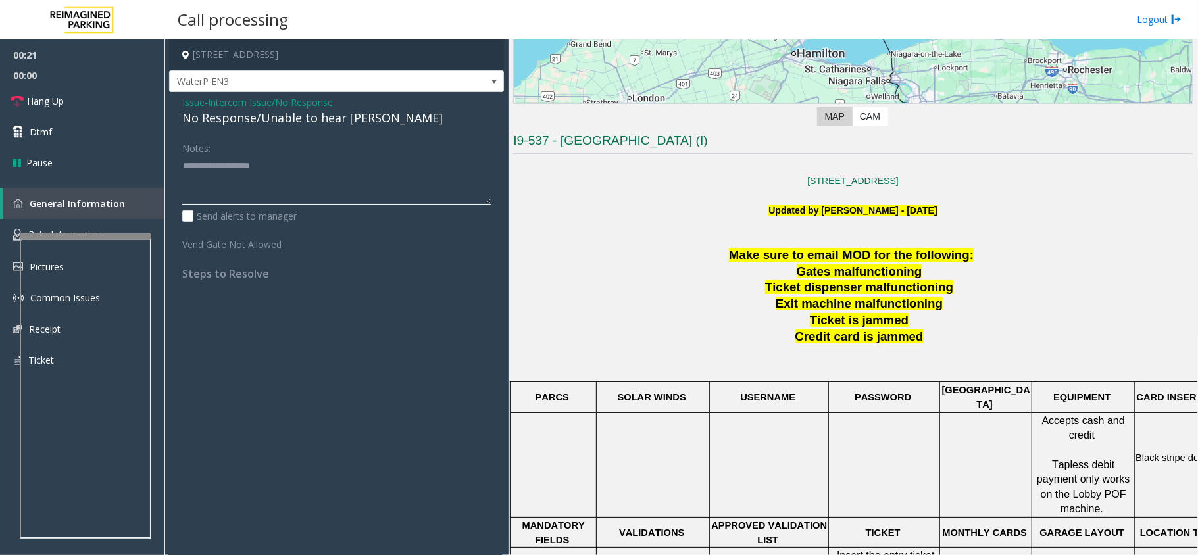
click at [241, 196] on textarea at bounding box center [336, 179] width 309 height 49
paste textarea "**********"
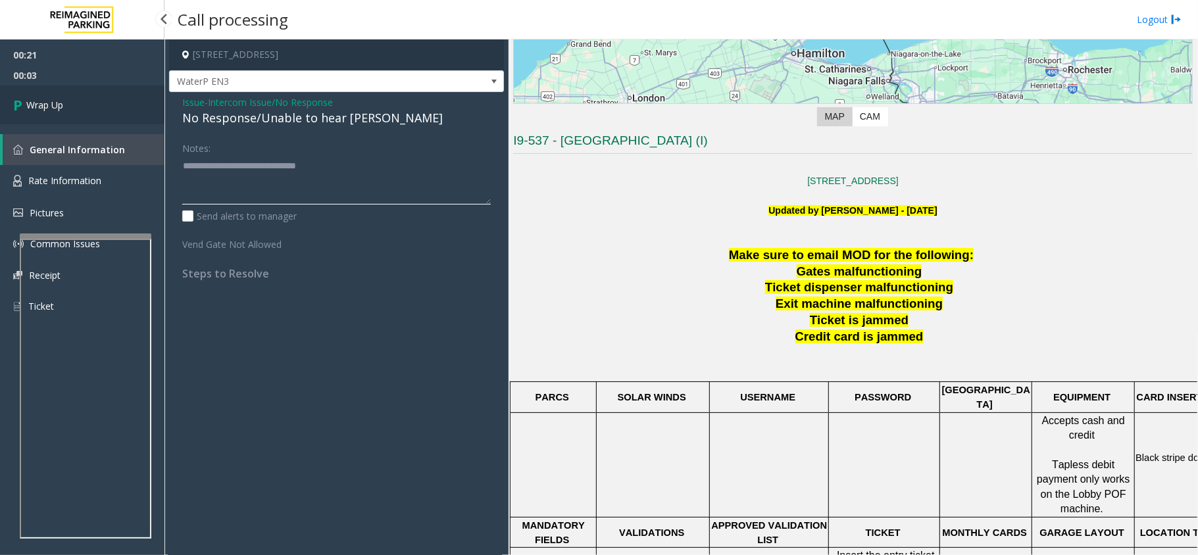
type textarea "**********"
click at [33, 101] on span "Wrap Up" at bounding box center [44, 105] width 37 height 14
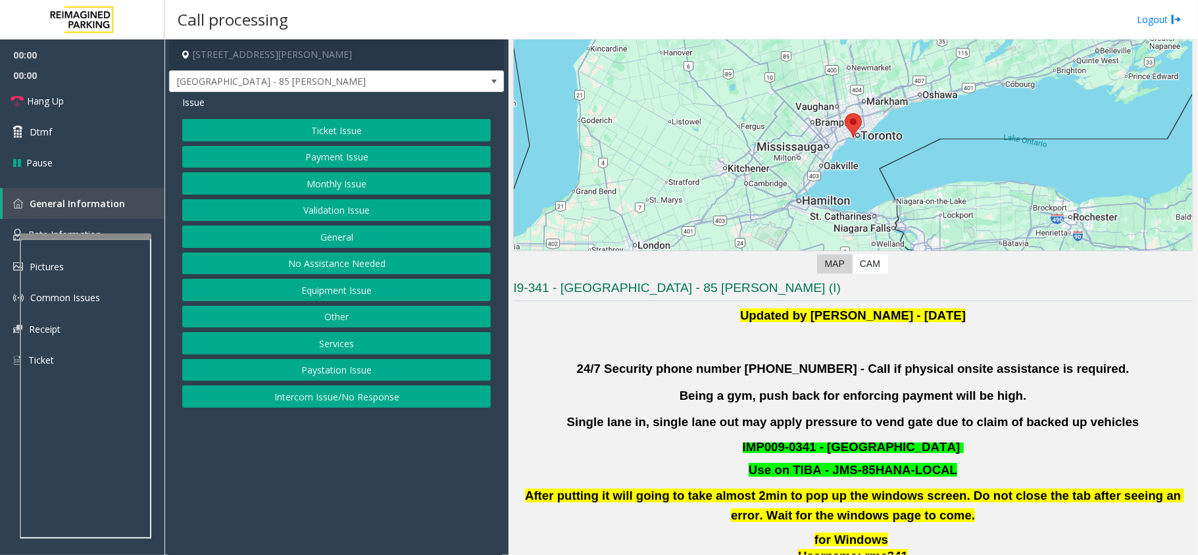
scroll to position [263, 0]
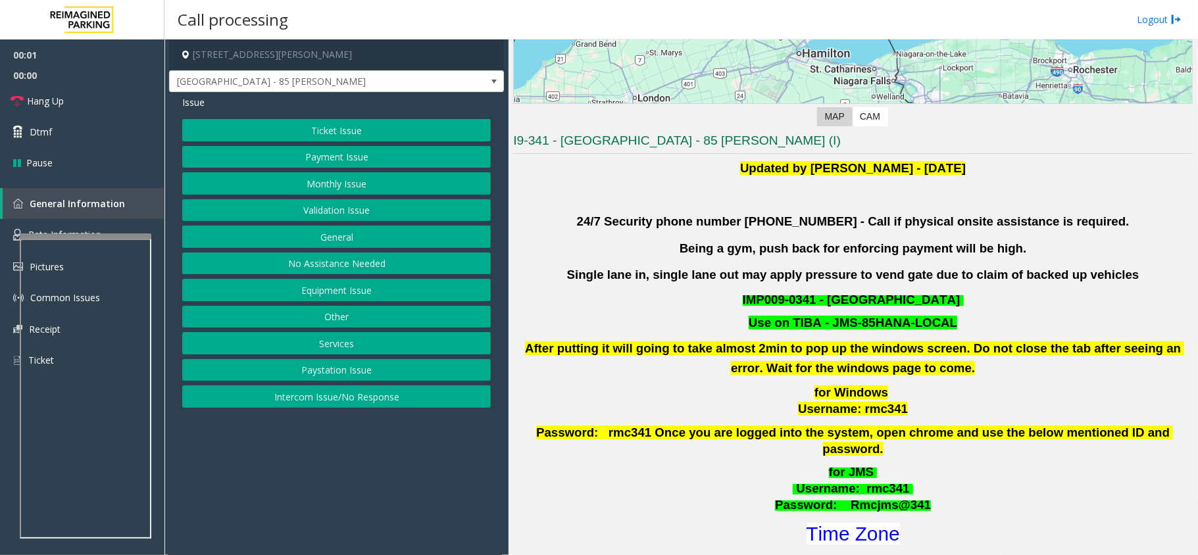
click at [290, 220] on button "Validation Issue" at bounding box center [336, 210] width 309 height 22
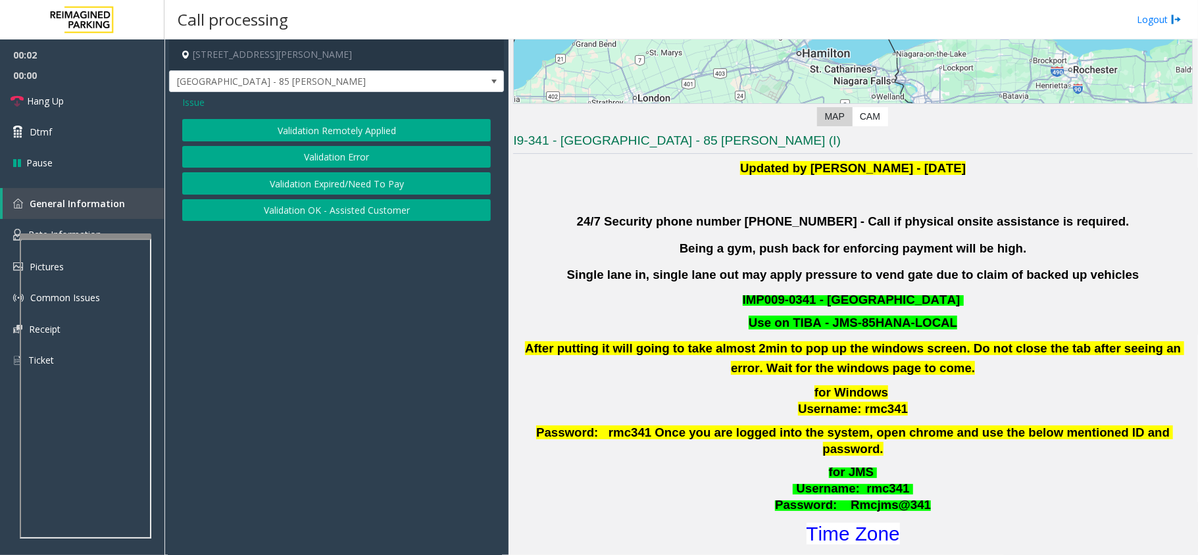
click at [289, 141] on button "Validation Remotely Applied" at bounding box center [336, 130] width 309 height 22
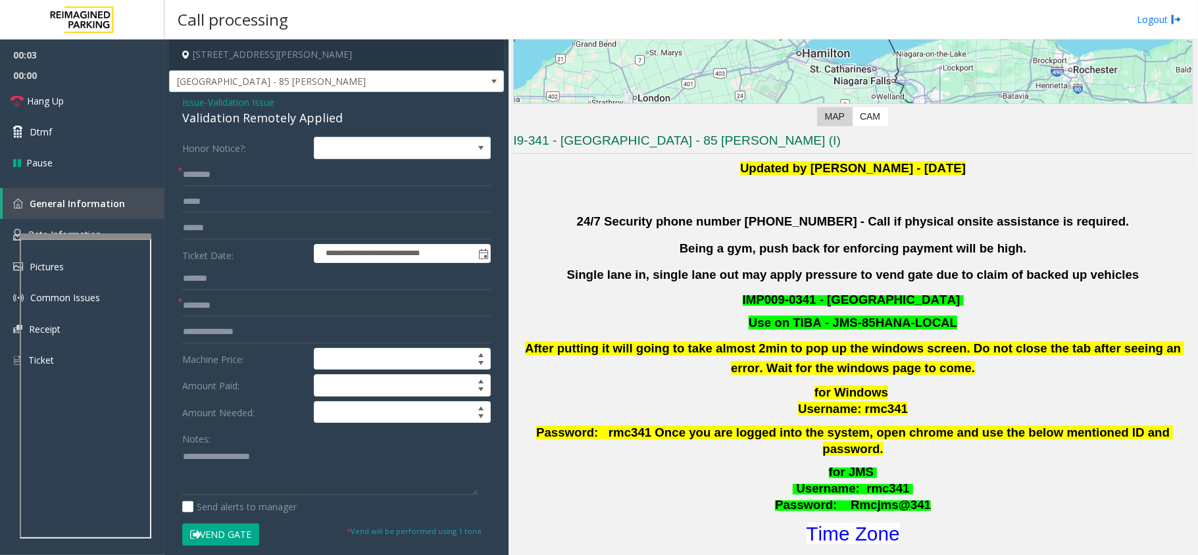
click at [192, 107] on span "Issue" at bounding box center [193, 102] width 22 height 14
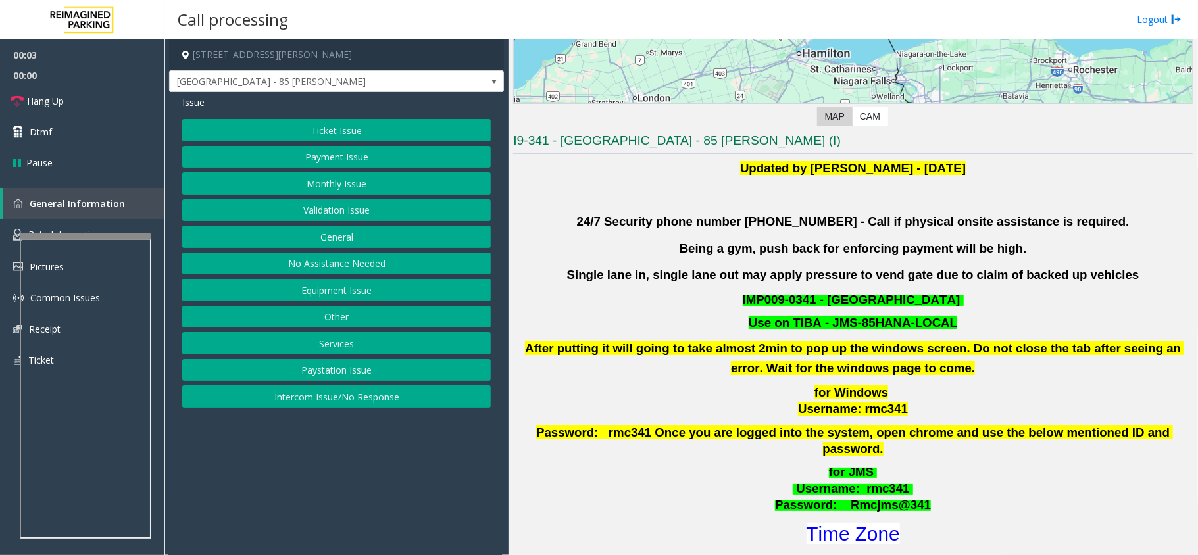
click at [322, 211] on button "Validation Issue" at bounding box center [336, 210] width 309 height 22
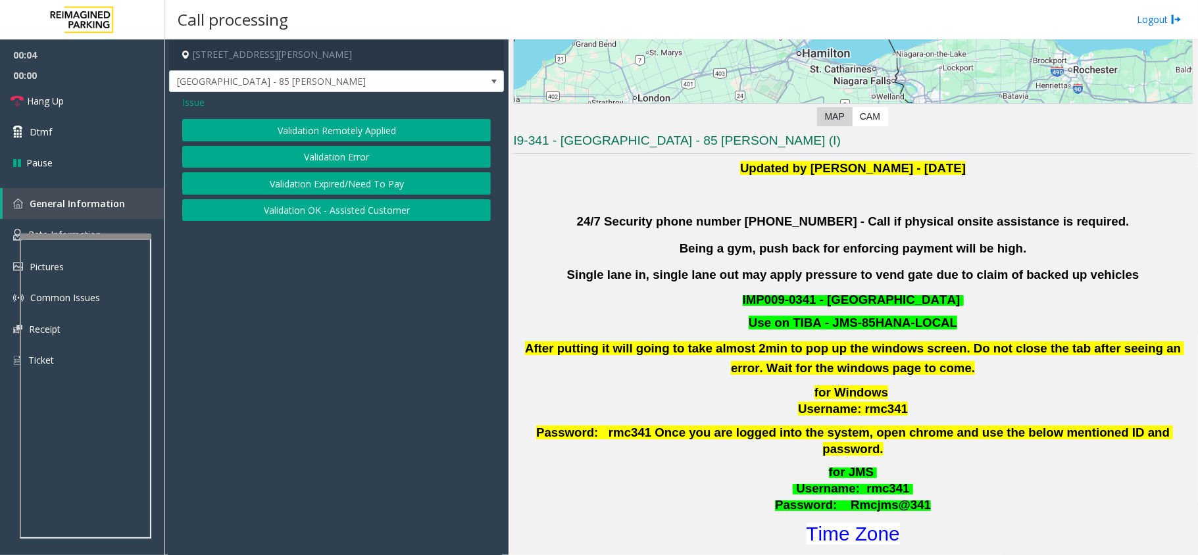
click at [314, 153] on button "Validation Error" at bounding box center [336, 157] width 309 height 22
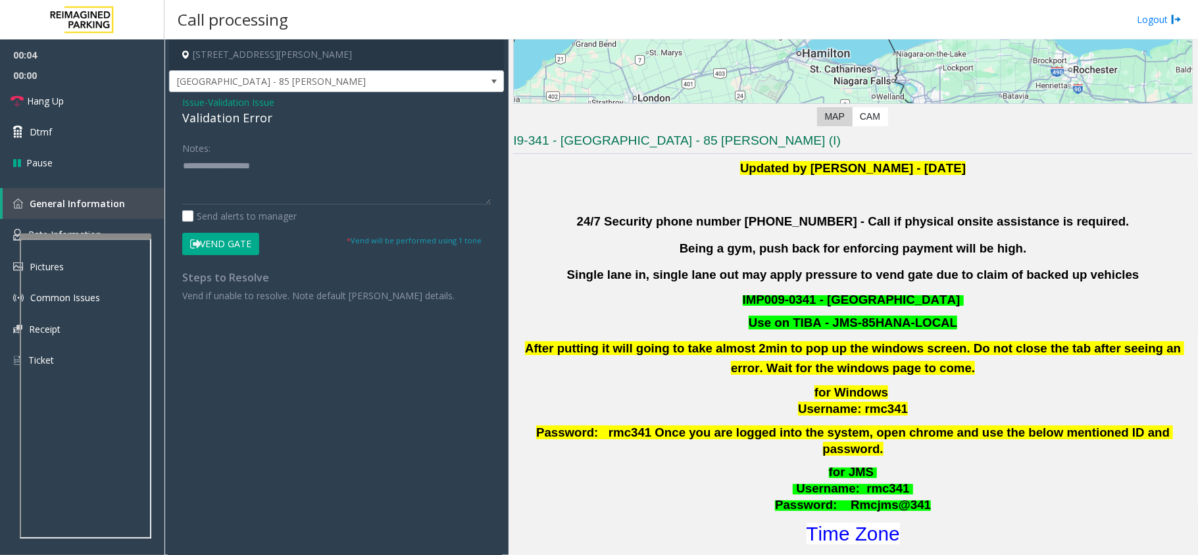
click at [232, 116] on div "Validation Error" at bounding box center [336, 118] width 309 height 18
click at [240, 176] on textarea at bounding box center [336, 179] width 309 height 49
paste textarea "**********"
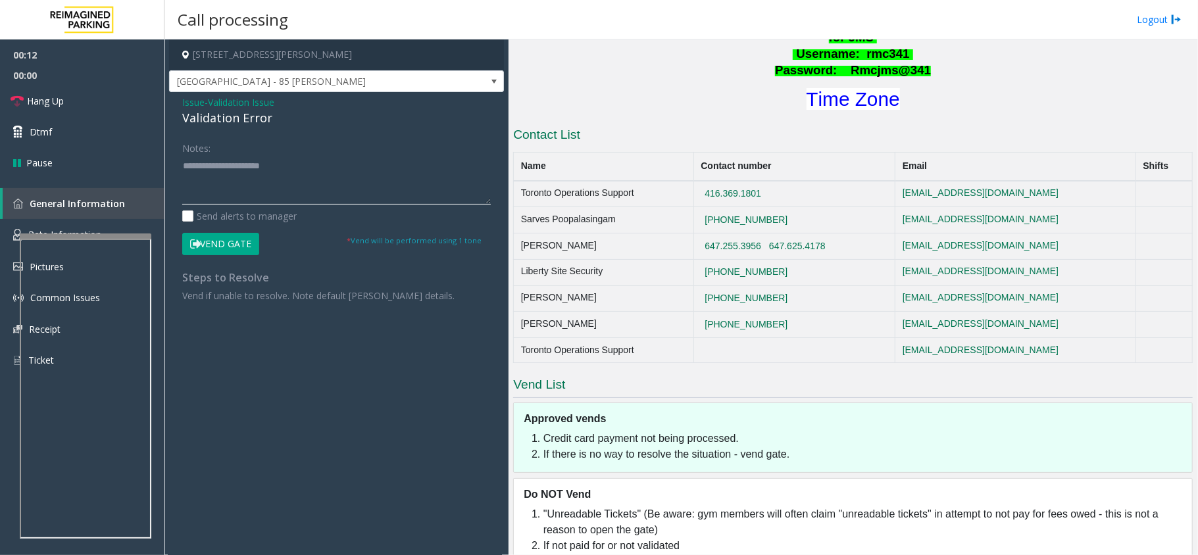
scroll to position [701, 0]
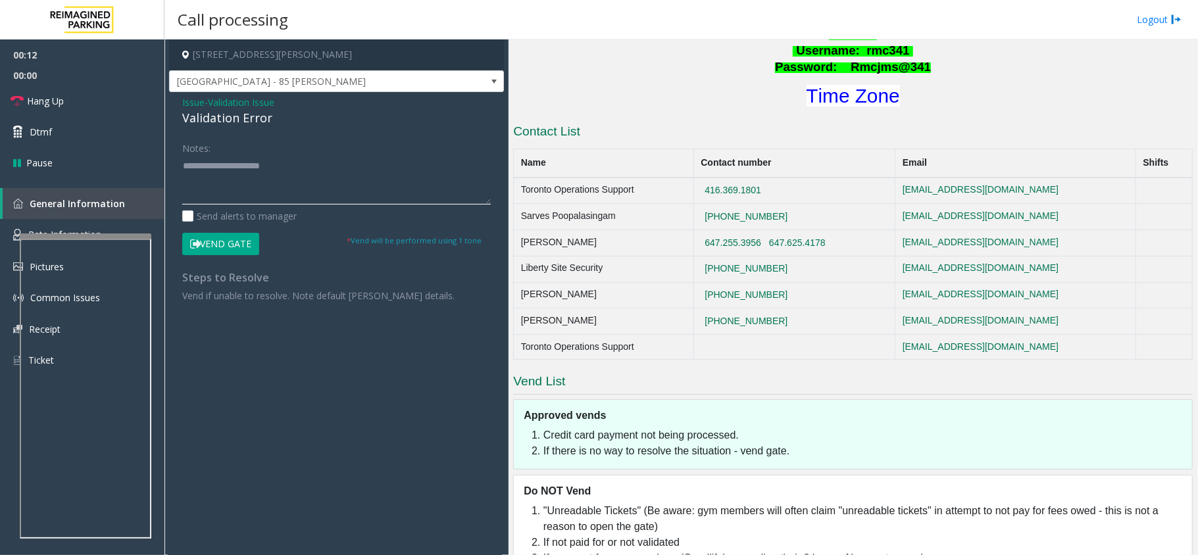
type textarea "**********"
click at [187, 104] on span "Issue" at bounding box center [193, 102] width 22 height 14
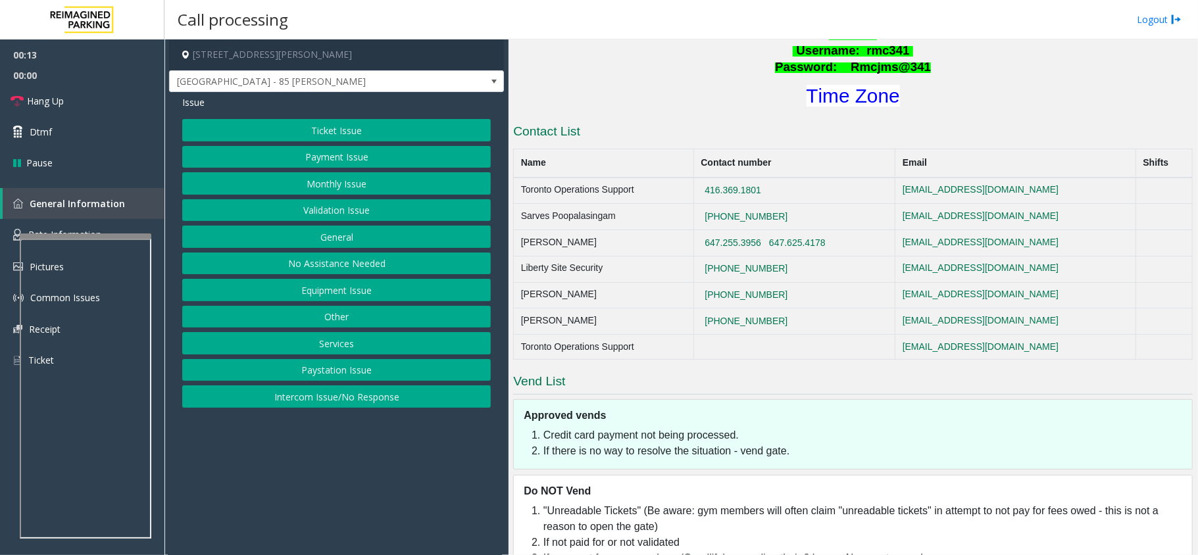
click at [327, 201] on button "Validation Issue" at bounding box center [336, 210] width 309 height 22
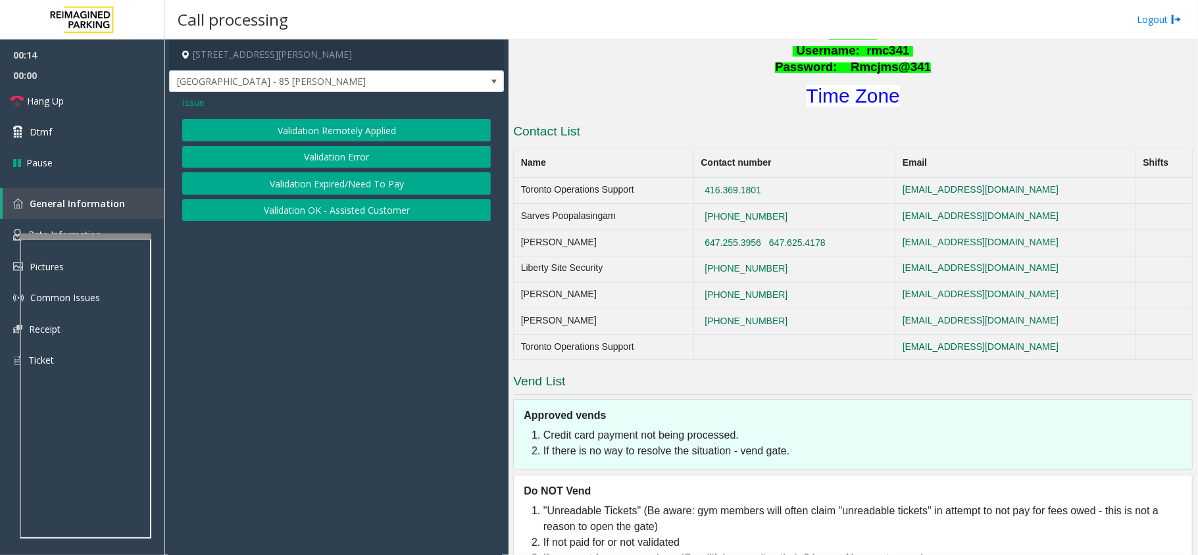
click at [325, 159] on button "Validation Error" at bounding box center [336, 157] width 309 height 22
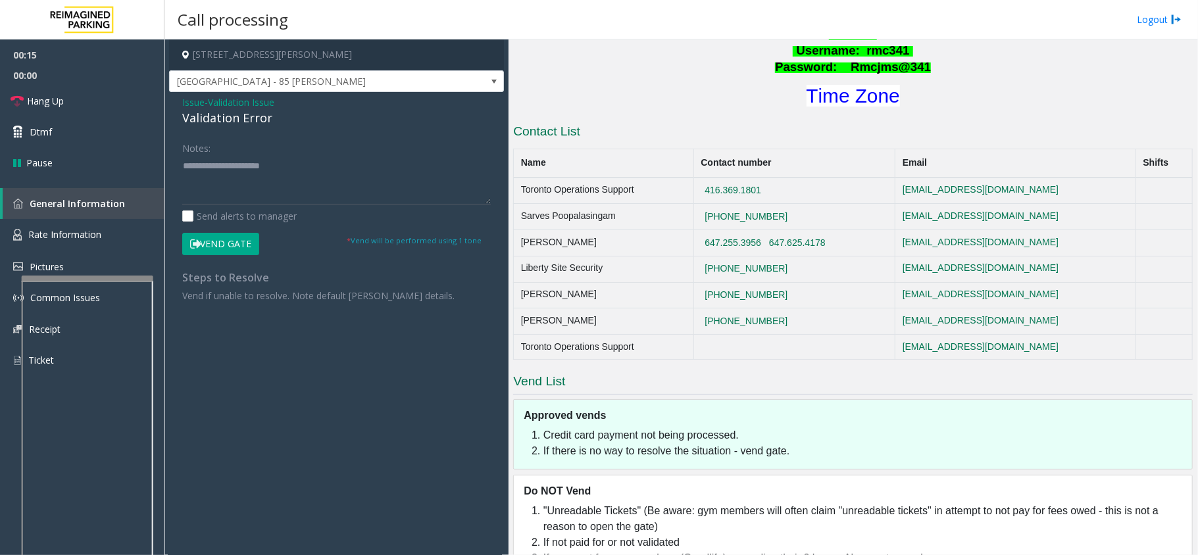
click at [84, 295] on div at bounding box center [88, 430] width 132 height 309
click at [82, 242] on link "Rate Information" at bounding box center [82, 235] width 164 height 32
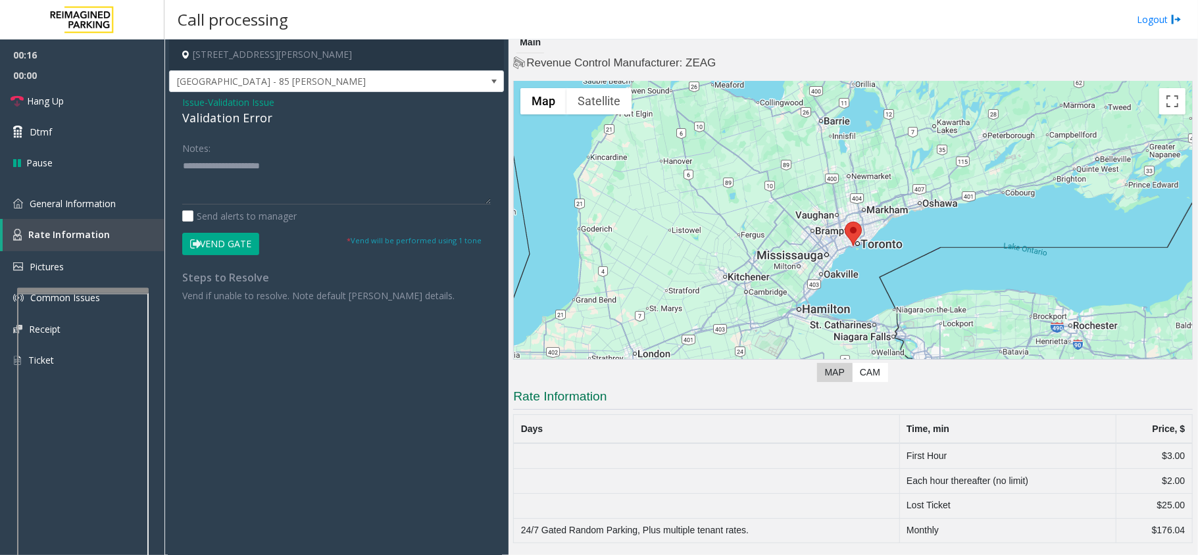
scroll to position [9, 0]
drag, startPoint x: 901, startPoint y: 501, endPoint x: 195, endPoint y: 293, distance: 736.5
click at [1113, 479] on tbody "First Hour $3.00 Each hour thereafter (no limit) $2.00 Lost Ticket $25.00 24/7 …" at bounding box center [853, 493] width 679 height 100
click at [61, 207] on span "General Information" at bounding box center [73, 203] width 86 height 12
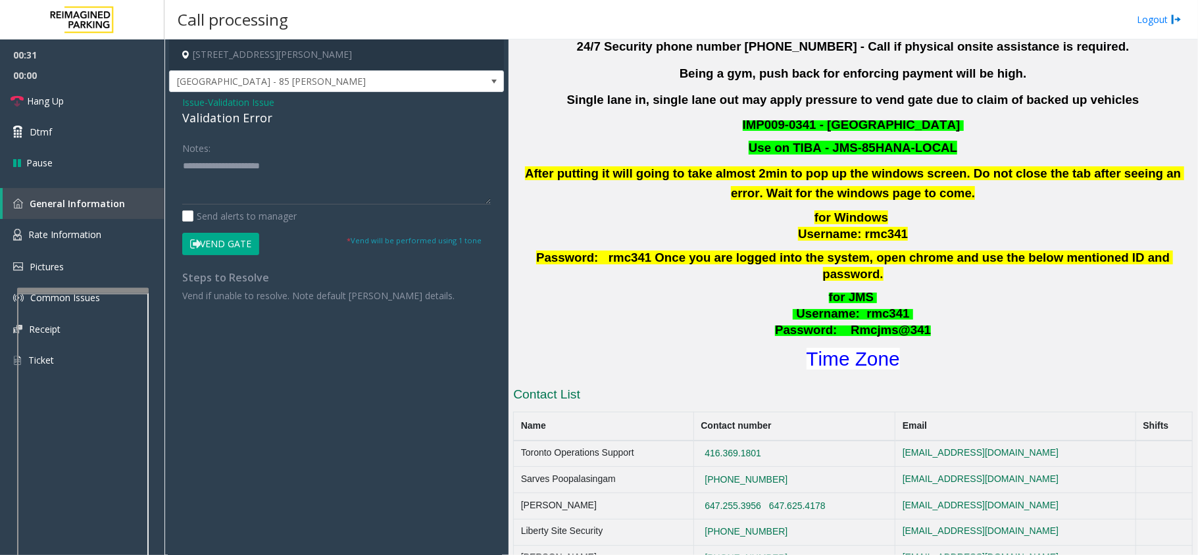
scroll to position [263, 0]
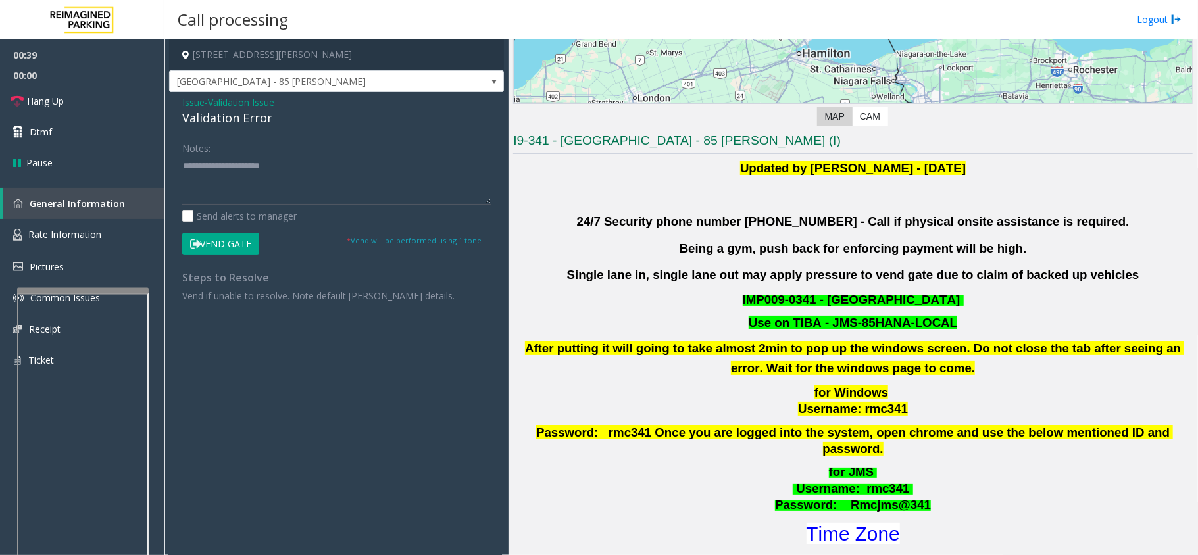
click at [185, 101] on span "Issue" at bounding box center [193, 102] width 22 height 14
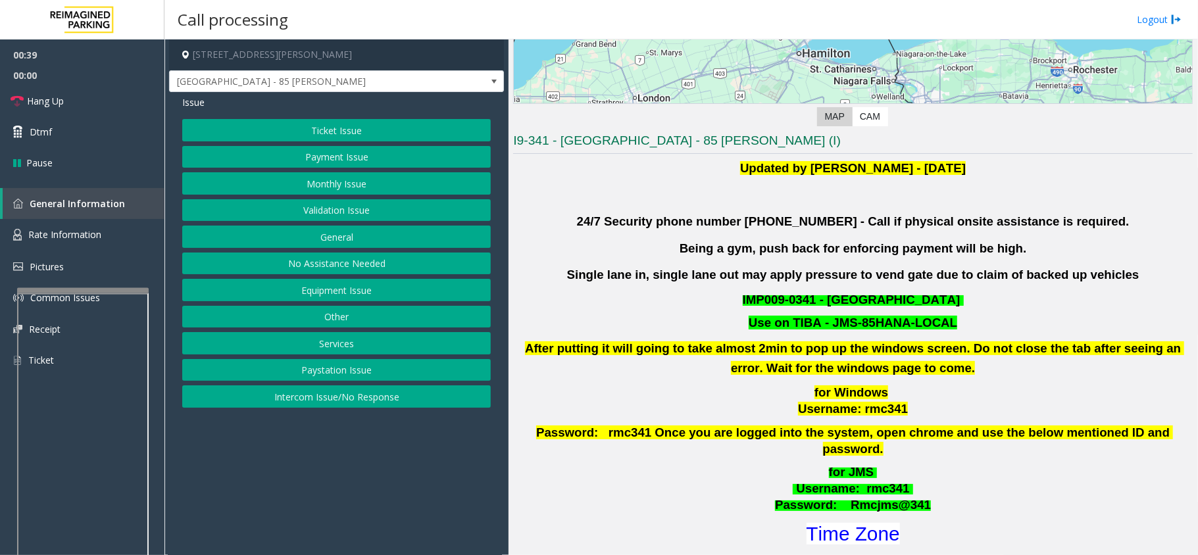
click at [375, 127] on button "Ticket Issue" at bounding box center [336, 130] width 309 height 22
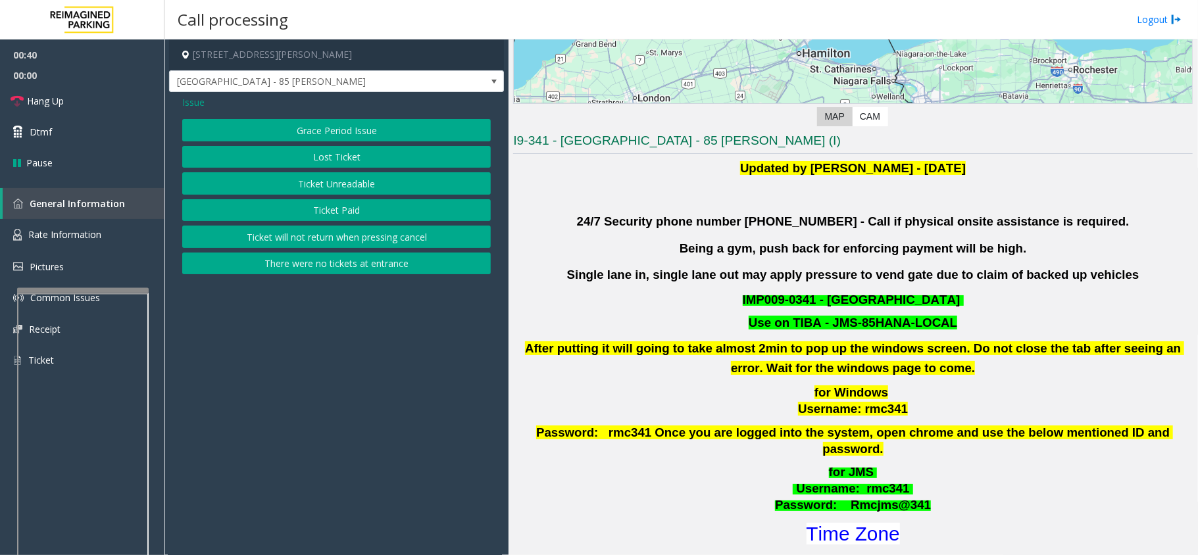
click at [326, 161] on button "Lost Ticket" at bounding box center [336, 157] width 309 height 22
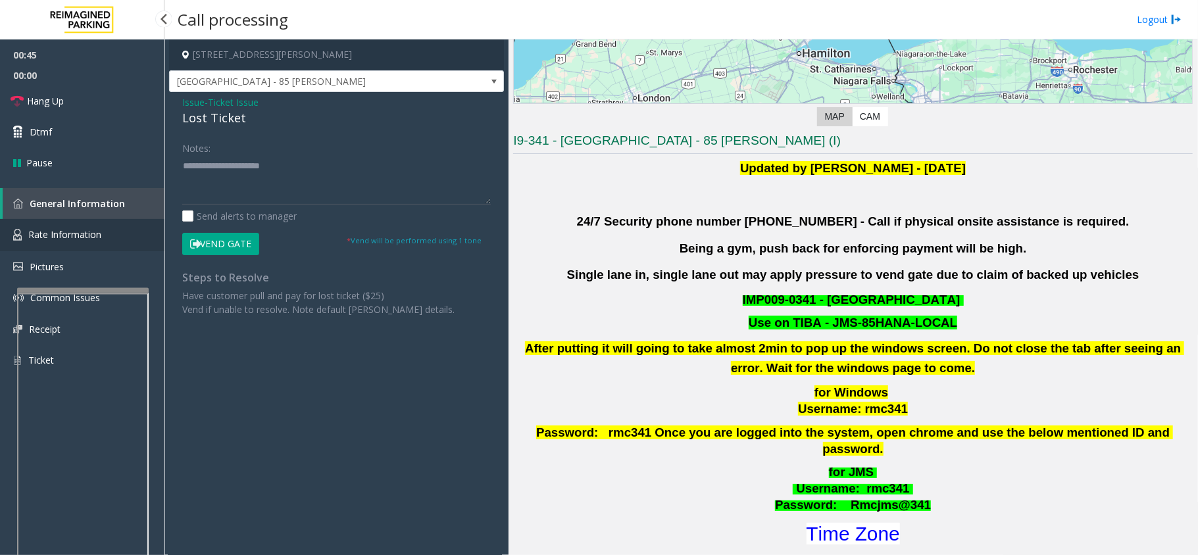
click at [82, 245] on link "Rate Information" at bounding box center [82, 235] width 164 height 32
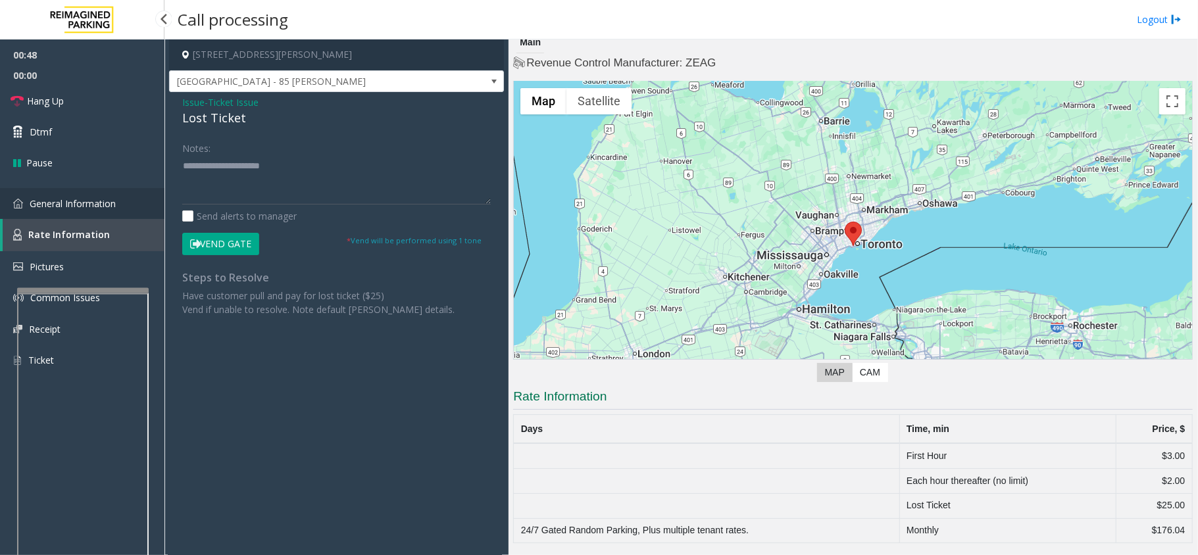
click at [135, 188] on link "General Information" at bounding box center [82, 203] width 164 height 31
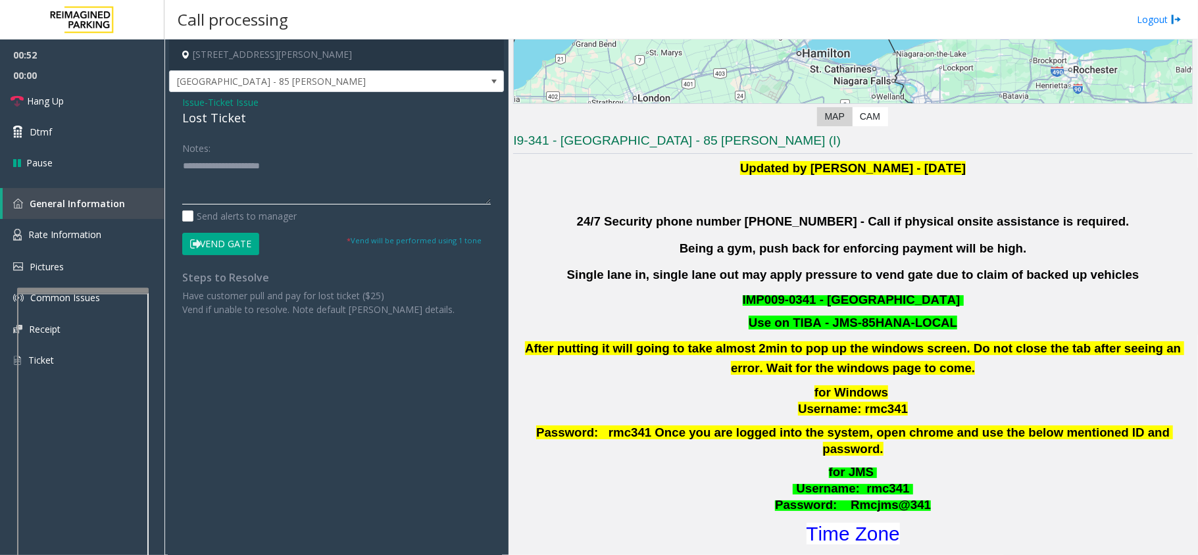
click at [298, 166] on textarea at bounding box center [336, 179] width 309 height 49
click at [209, 117] on div "Lost Ticket" at bounding box center [336, 118] width 309 height 18
click at [221, 162] on textarea at bounding box center [336, 179] width 309 height 49
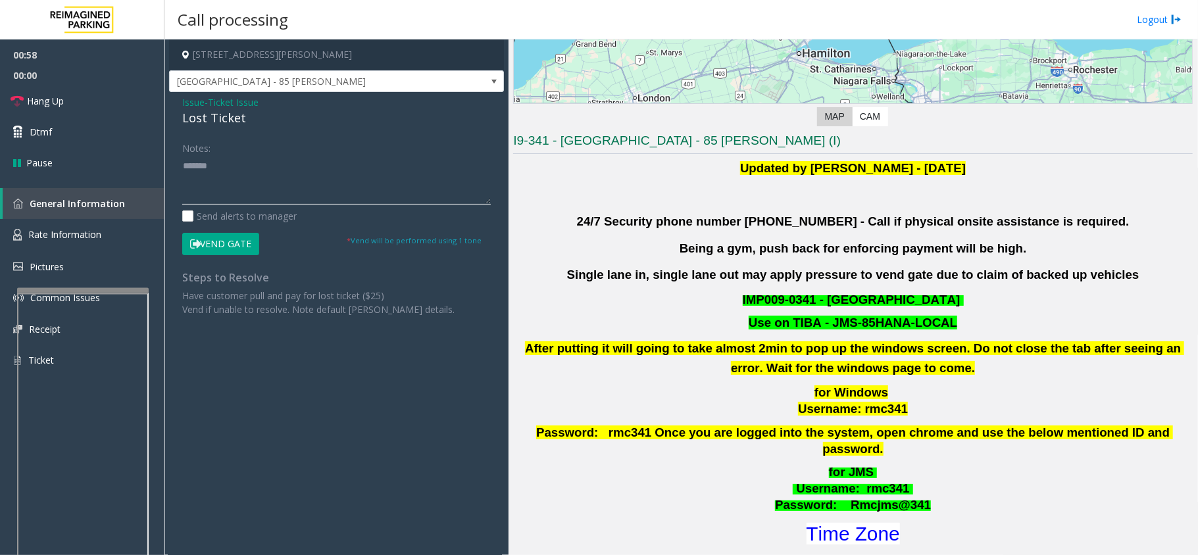
paste textarea "**********"
drag, startPoint x: 203, startPoint y: 172, endPoint x: 209, endPoint y: 163, distance: 10.6
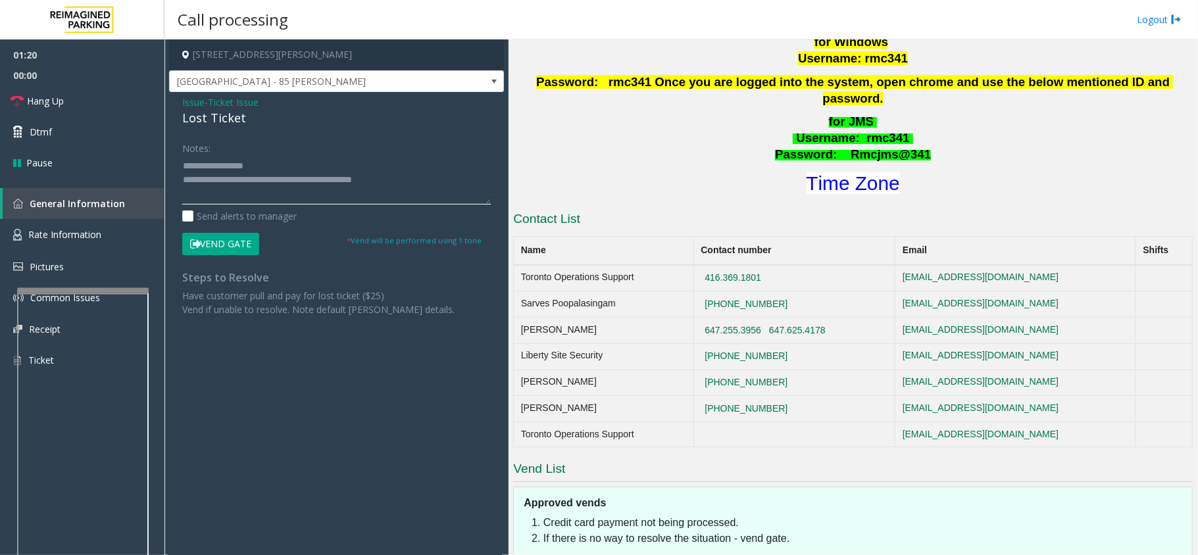
scroll to position [351, 0]
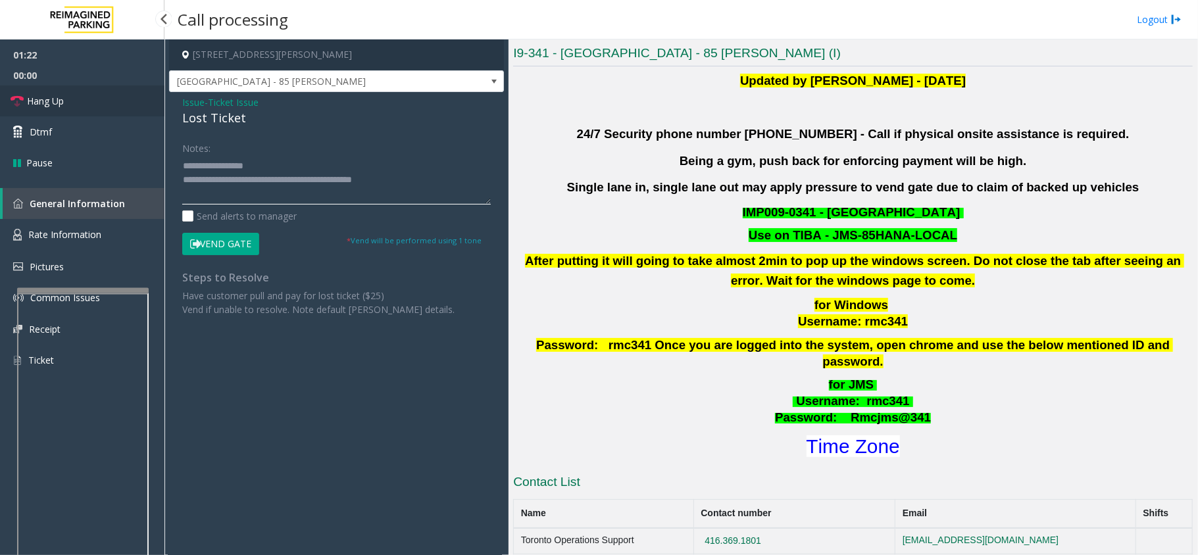
type textarea "**********"
click at [80, 103] on link "Hang Up" at bounding box center [82, 101] width 164 height 31
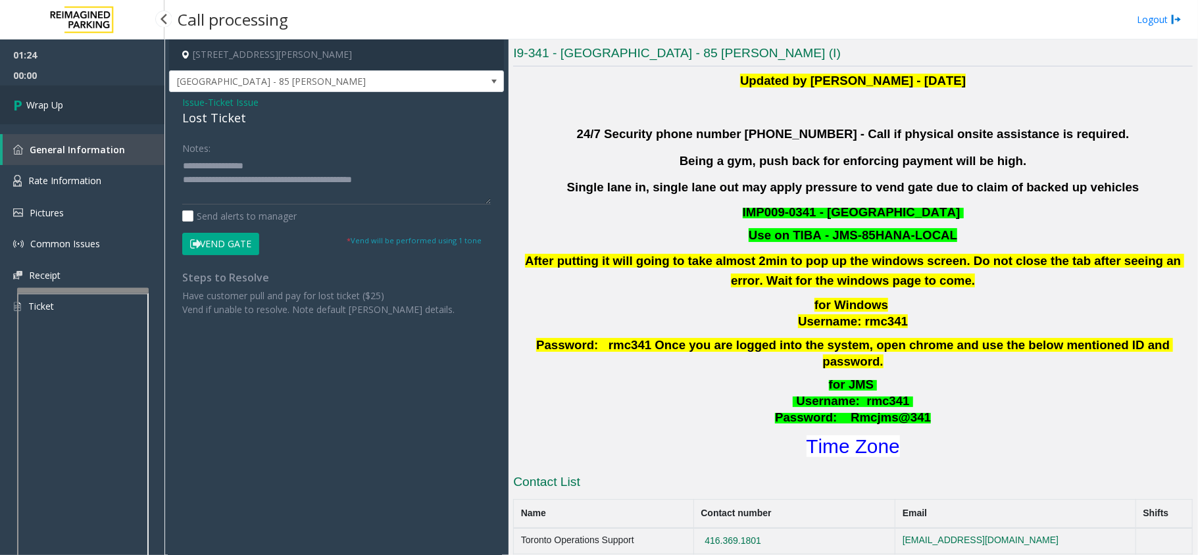
click at [80, 103] on link "Wrap Up" at bounding box center [82, 105] width 164 height 39
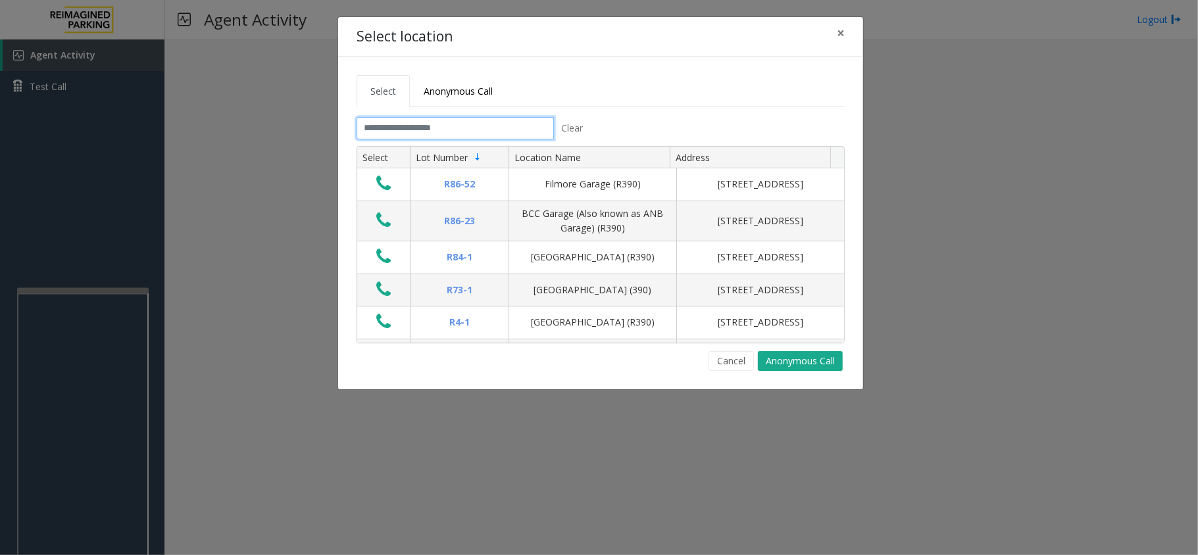
click at [418, 121] on input "text" at bounding box center [455, 128] width 197 height 22
click at [418, 126] on input "text" at bounding box center [455, 128] width 197 height 22
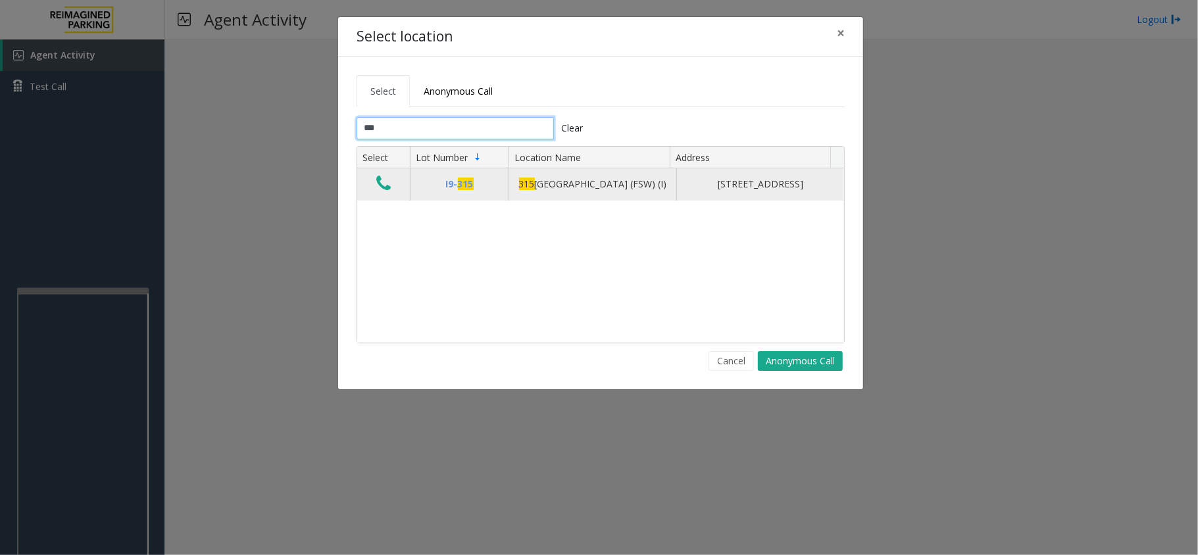
type input "***"
click at [388, 185] on icon "Data table" at bounding box center [383, 183] width 14 height 18
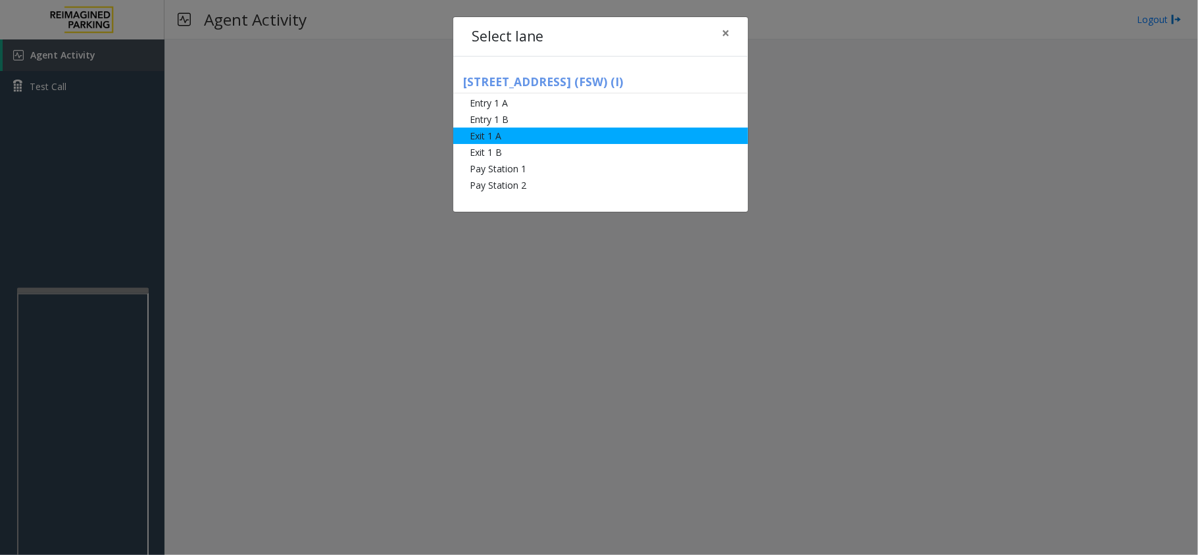
click at [508, 130] on li "Exit 1 A" at bounding box center [600, 136] width 295 height 16
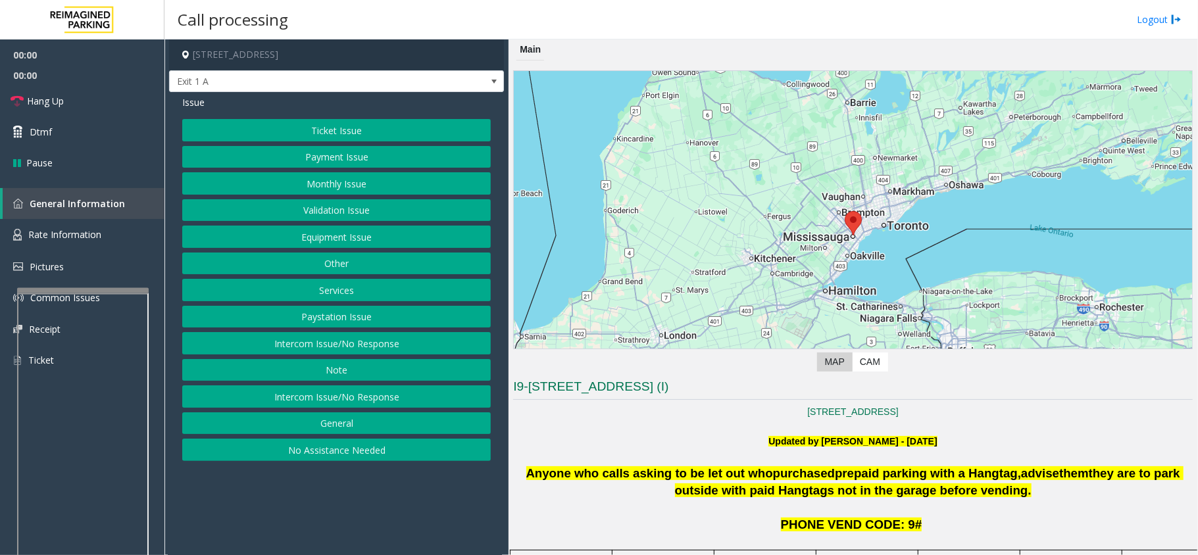
click at [324, 187] on button "Monthly Issue" at bounding box center [336, 183] width 309 height 22
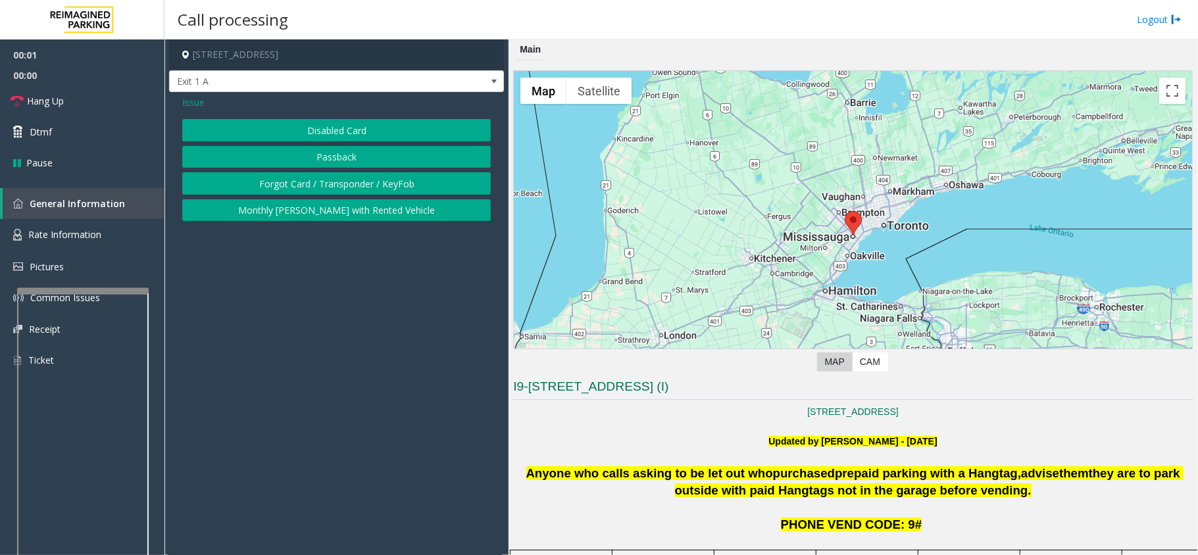
click at [316, 182] on button "Forgot Card / Transponder / KeyFob" at bounding box center [336, 183] width 309 height 22
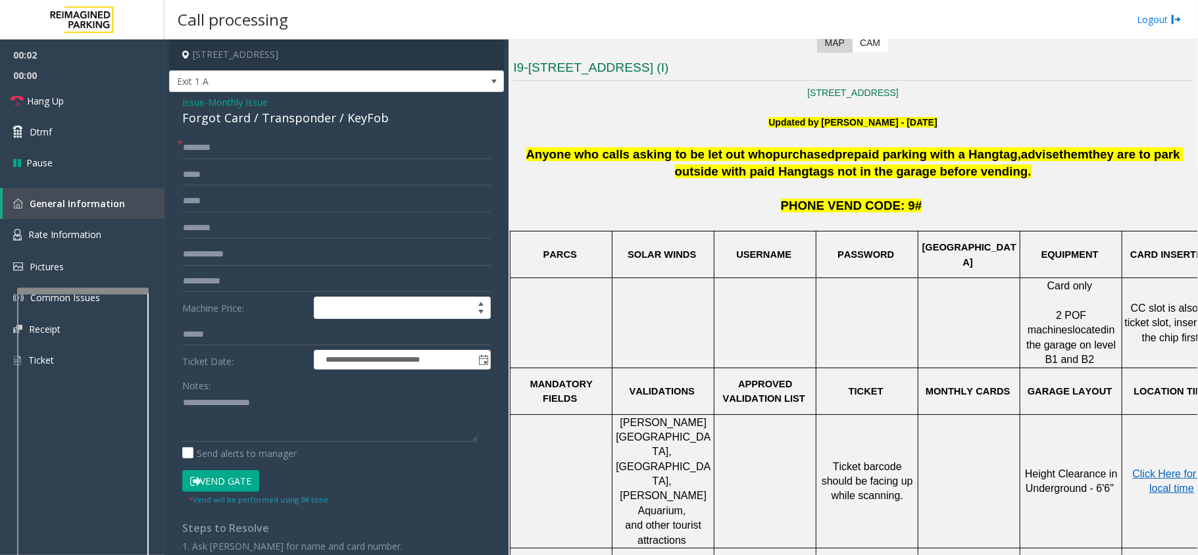
scroll to position [87, 0]
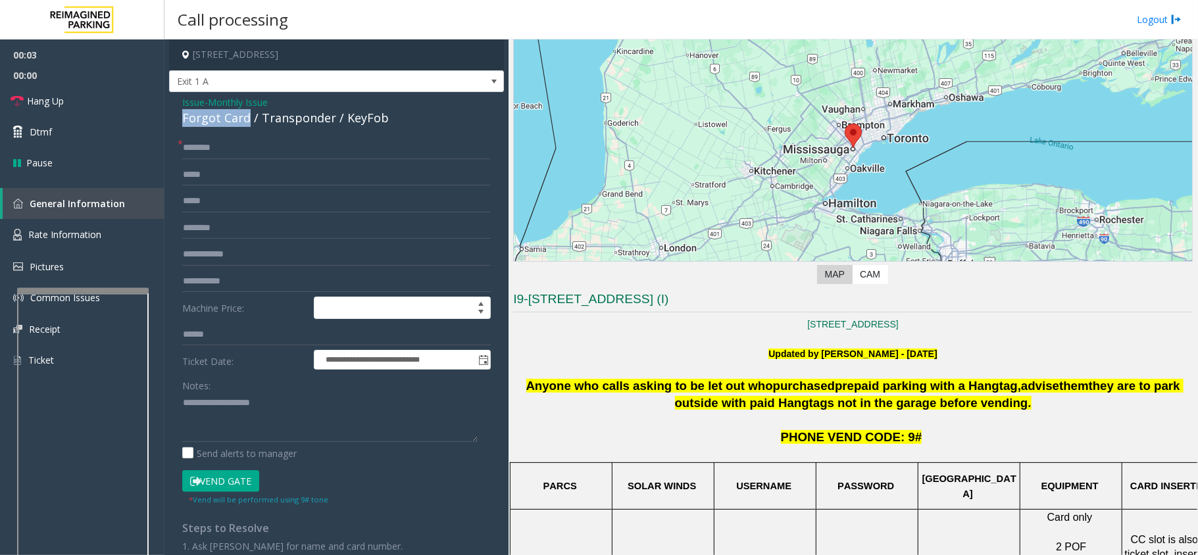
drag, startPoint x: 246, startPoint y: 118, endPoint x: 176, endPoint y: 119, distance: 69.7
click at [176, 119] on div "**********" at bounding box center [336, 391] width 335 height 599
click at [237, 404] on textarea at bounding box center [329, 417] width 295 height 49
paste textarea "**********"
type textarea "**********"
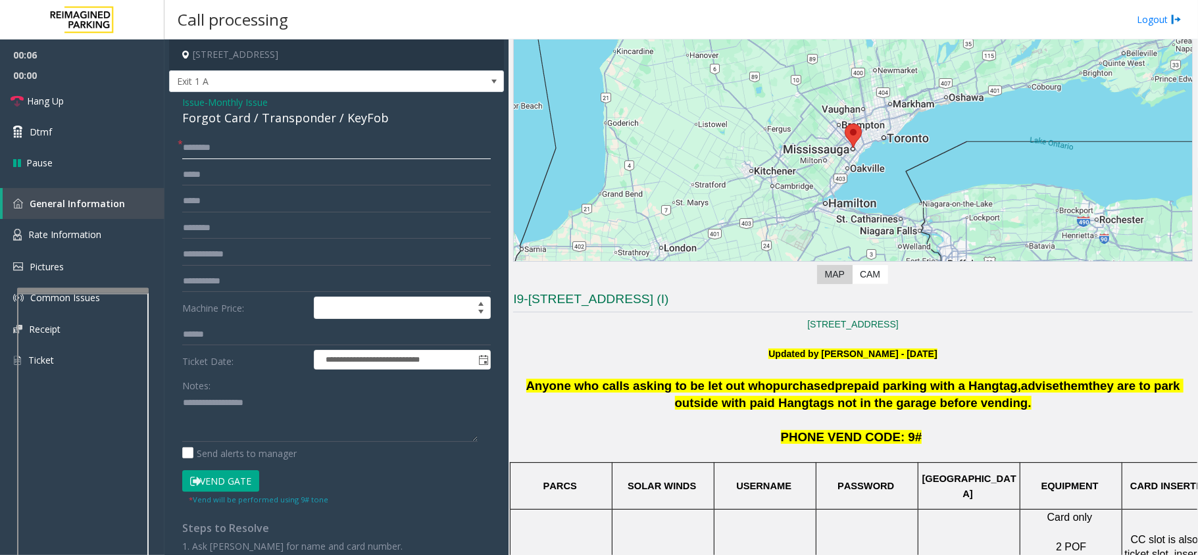
click at [222, 156] on input "text" at bounding box center [336, 148] width 309 height 22
click at [232, 147] on input "*****" at bounding box center [336, 148] width 309 height 22
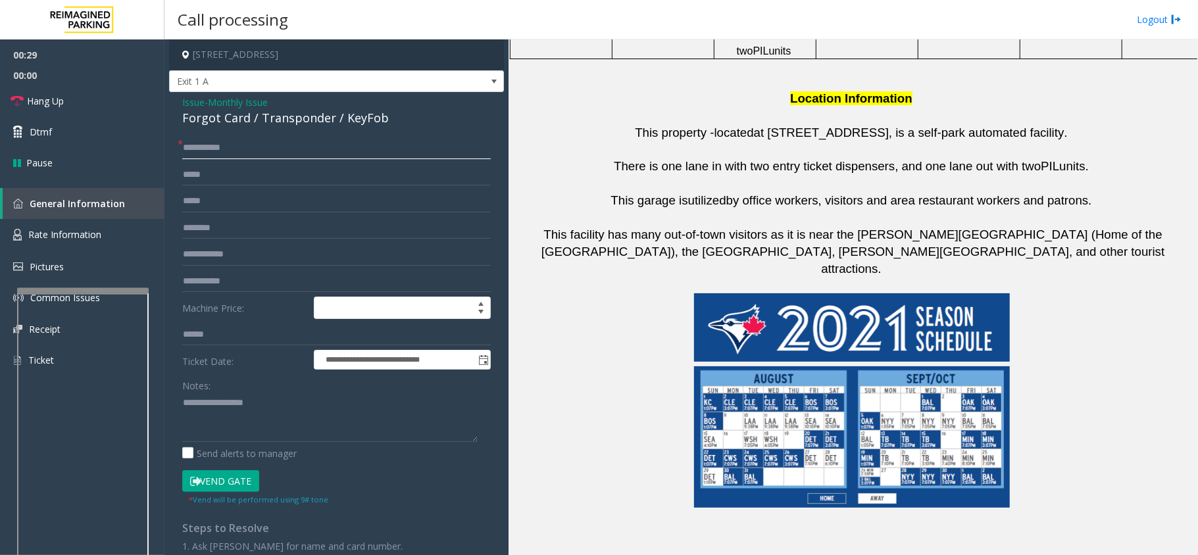
scroll to position [1264, 0]
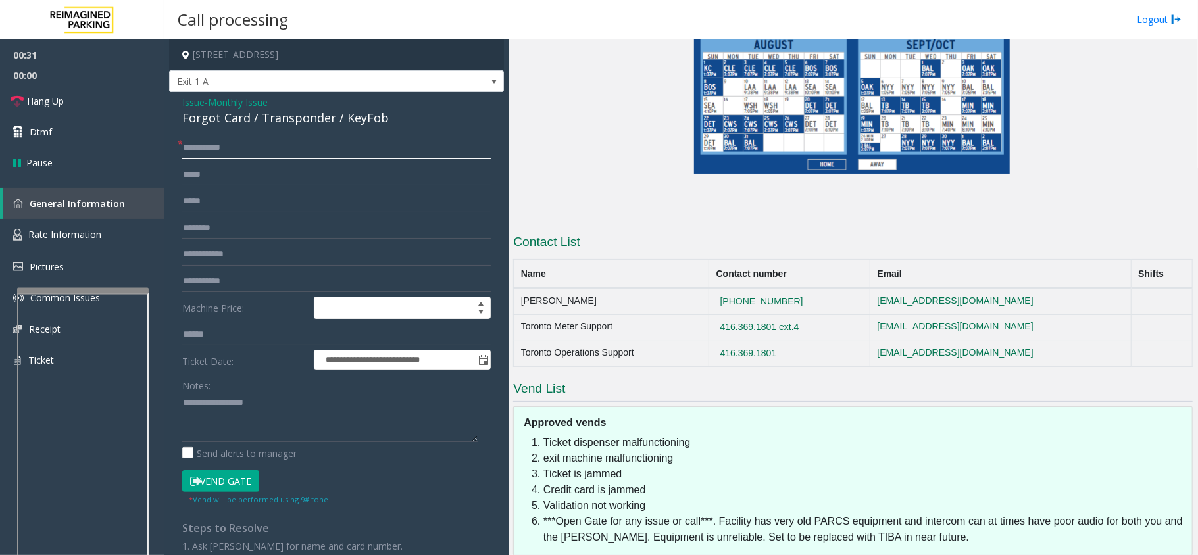
type input "**********"
click at [227, 483] on button "Vend Gate" at bounding box center [220, 481] width 77 height 22
click at [298, 403] on textarea at bounding box center [329, 417] width 295 height 49
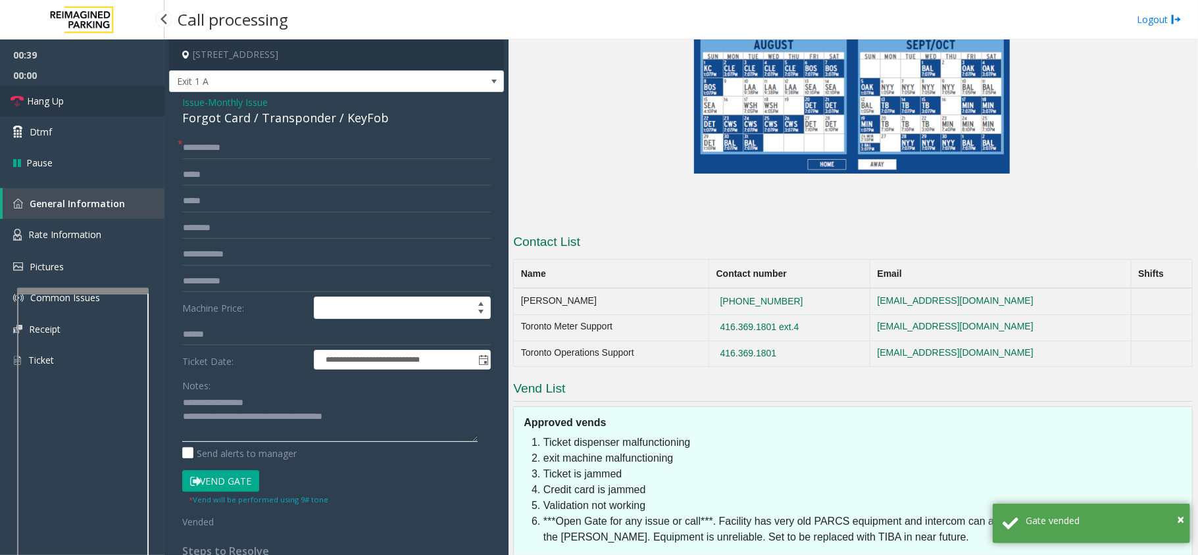
type textarea "**********"
click at [105, 111] on link "Hang Up" at bounding box center [82, 101] width 164 height 31
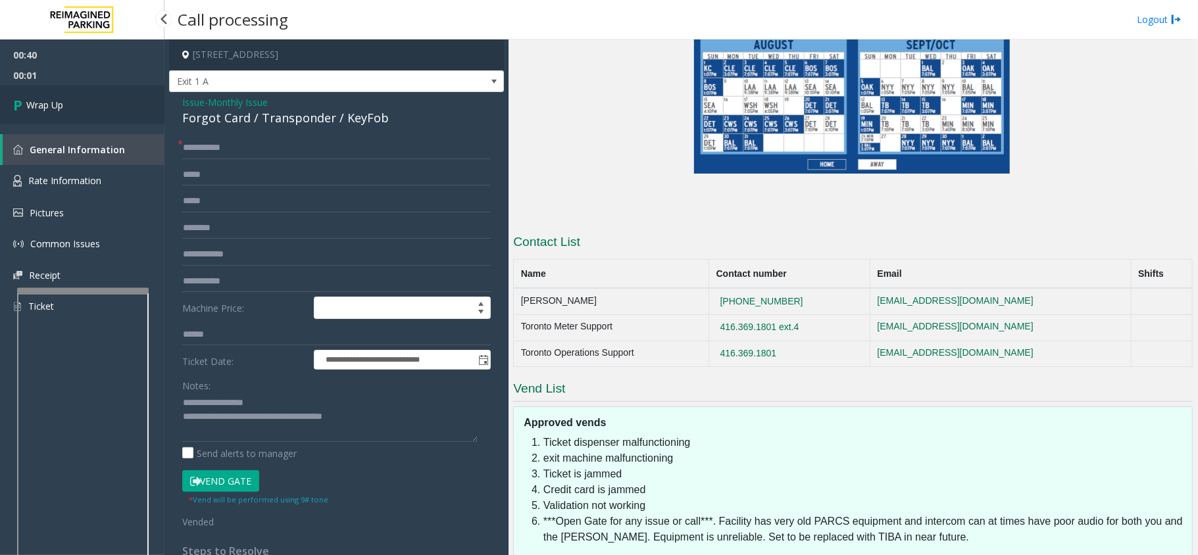
click at [105, 111] on link "Wrap Up" at bounding box center [82, 105] width 164 height 39
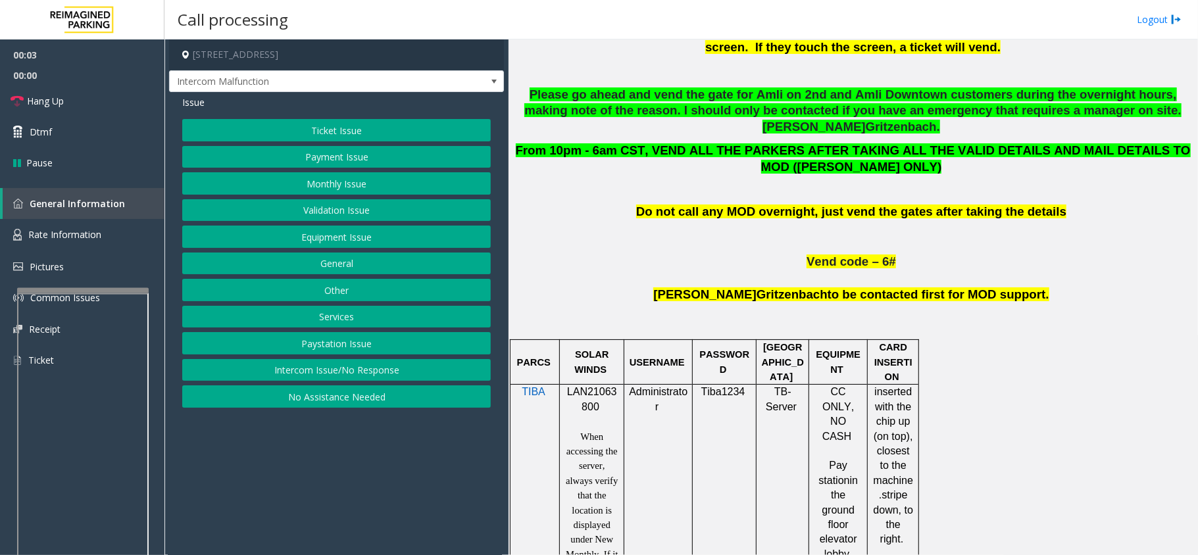
scroll to position [701, 0]
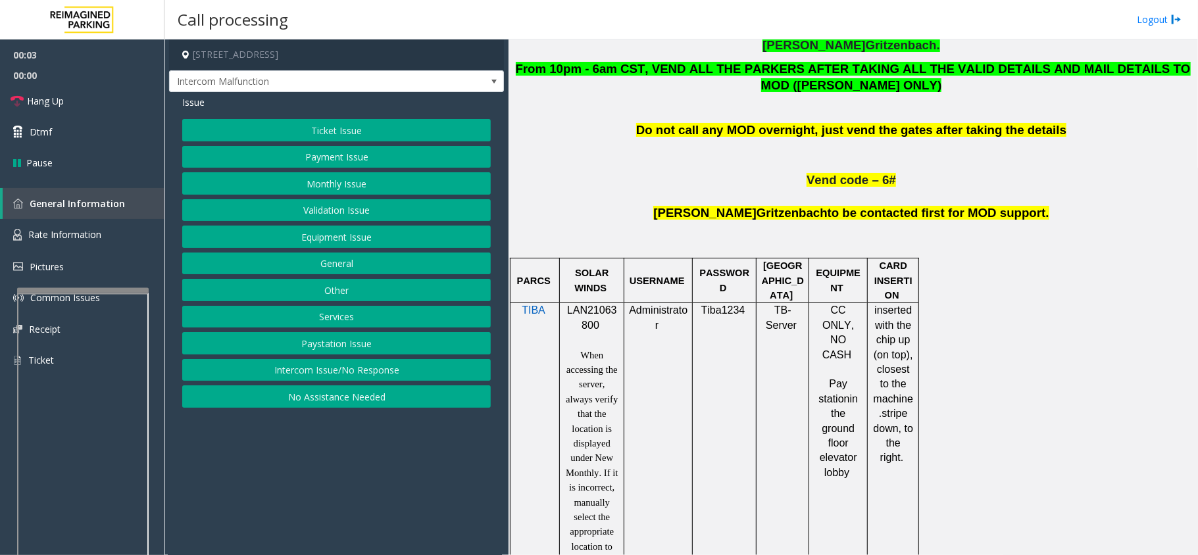
click at [590, 305] on span "LAN21063800" at bounding box center [592, 318] width 50 height 26
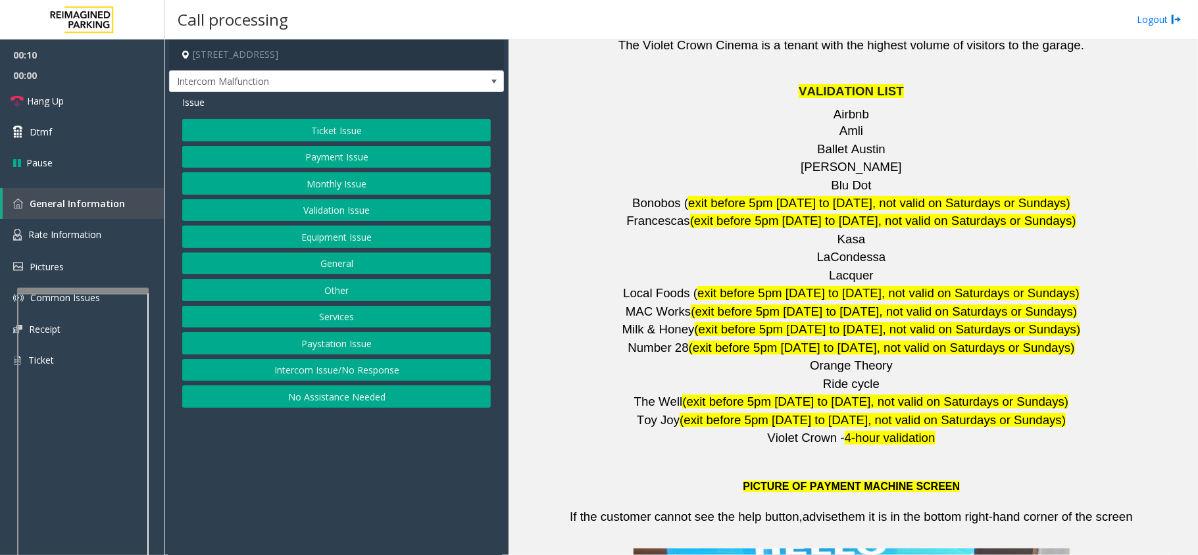
scroll to position [2105, 0]
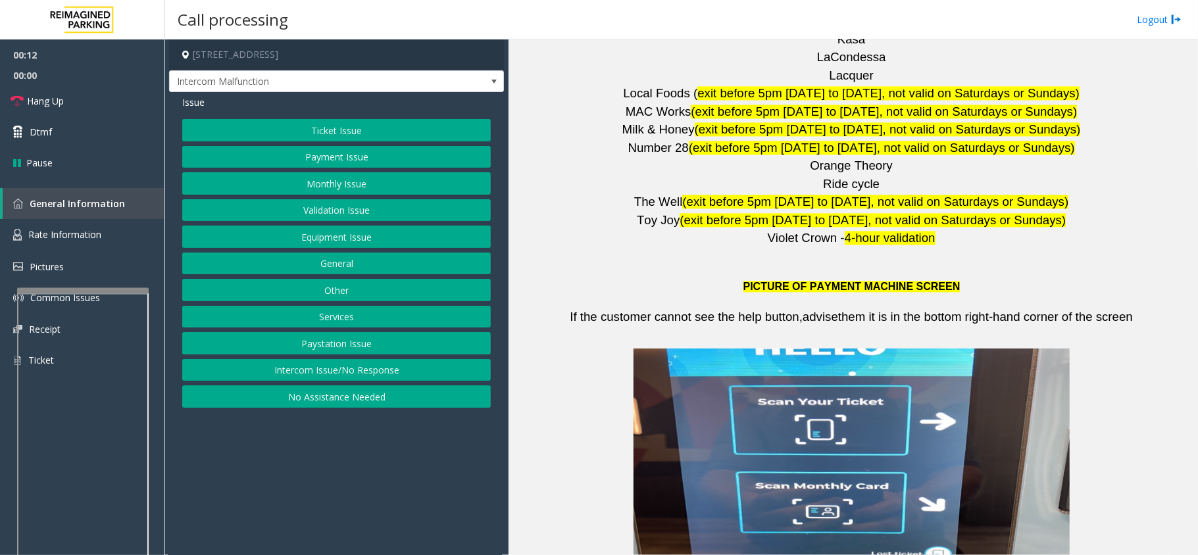
click at [338, 212] on button "Validation Issue" at bounding box center [336, 210] width 309 height 22
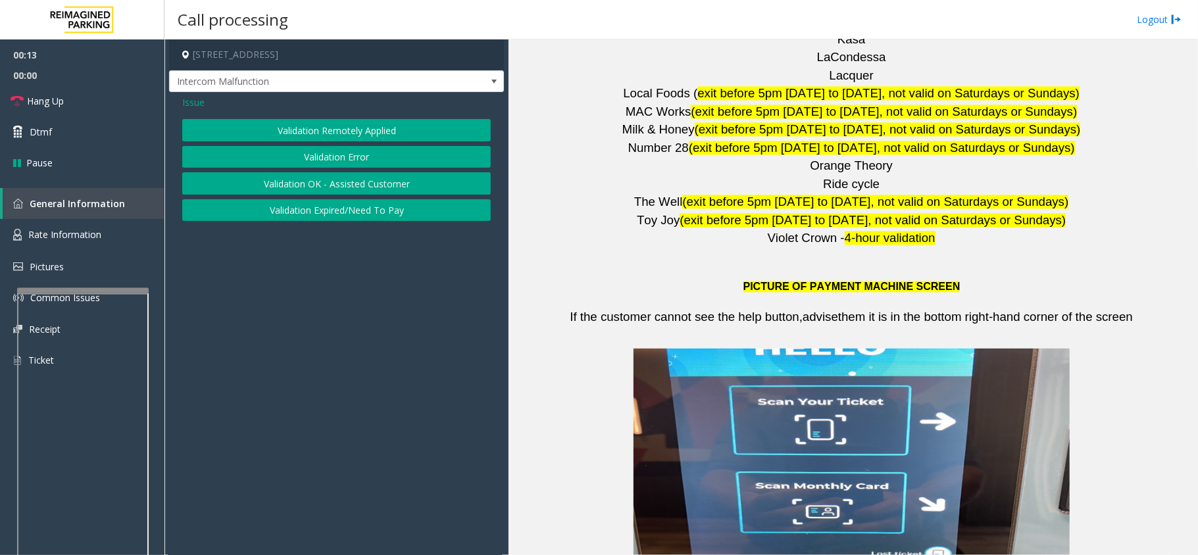
click at [327, 153] on button "Validation Error" at bounding box center [336, 157] width 309 height 22
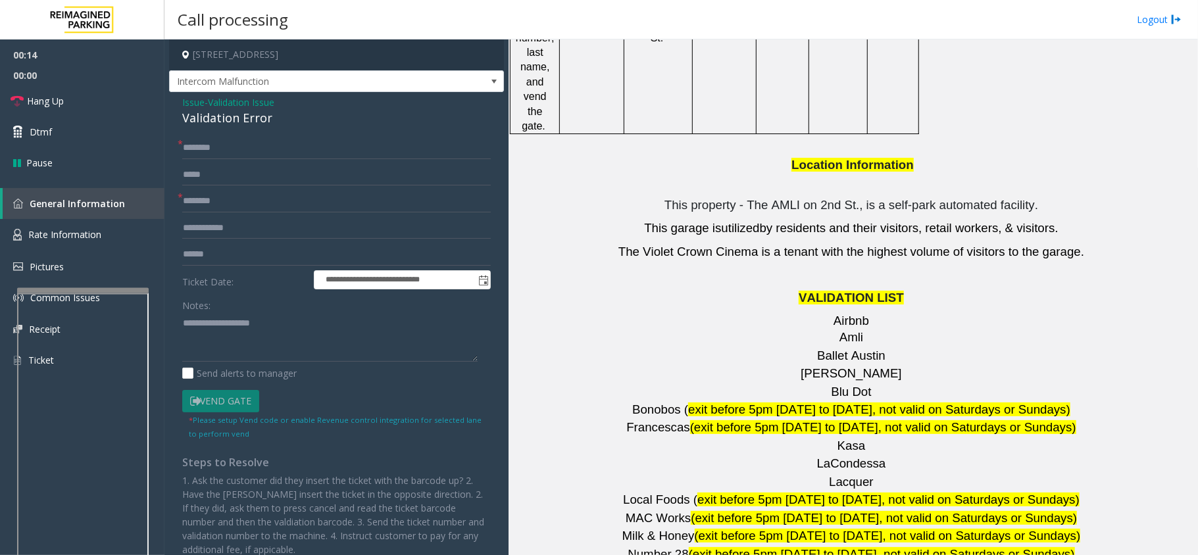
scroll to position [1666, 0]
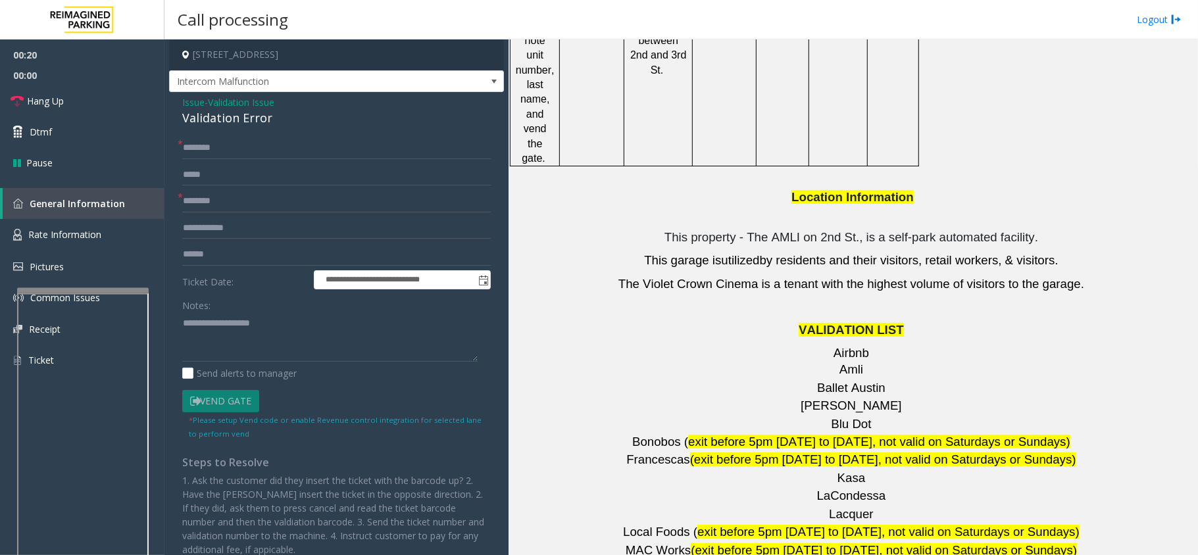
click at [834, 399] on span "[PERSON_NAME]" at bounding box center [851, 406] width 101 height 14
paste input "*******"
type input "*******"
click at [216, 122] on div "Validation Error" at bounding box center [336, 118] width 309 height 18
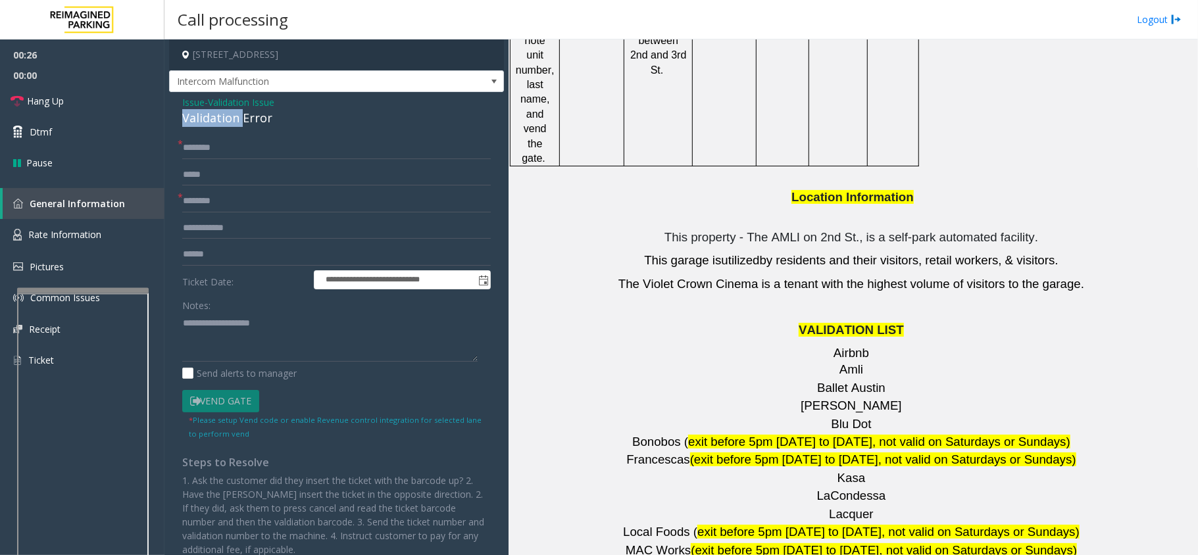
click at [216, 122] on div "Validation Error" at bounding box center [336, 118] width 309 height 18
click at [228, 332] on textarea at bounding box center [329, 336] width 295 height 49
paste textarea "**********"
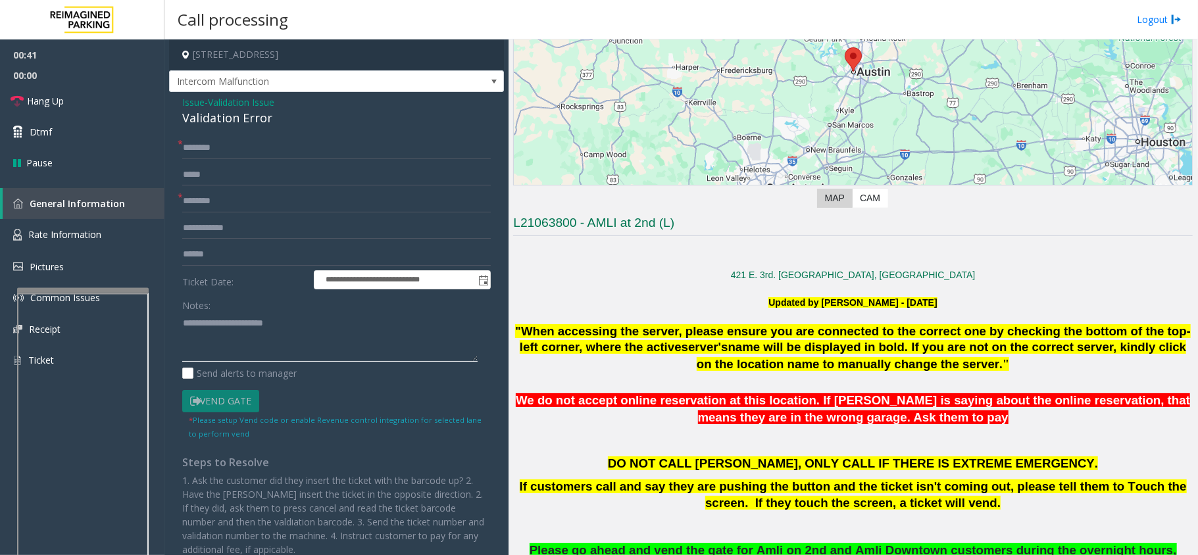
scroll to position [0, 0]
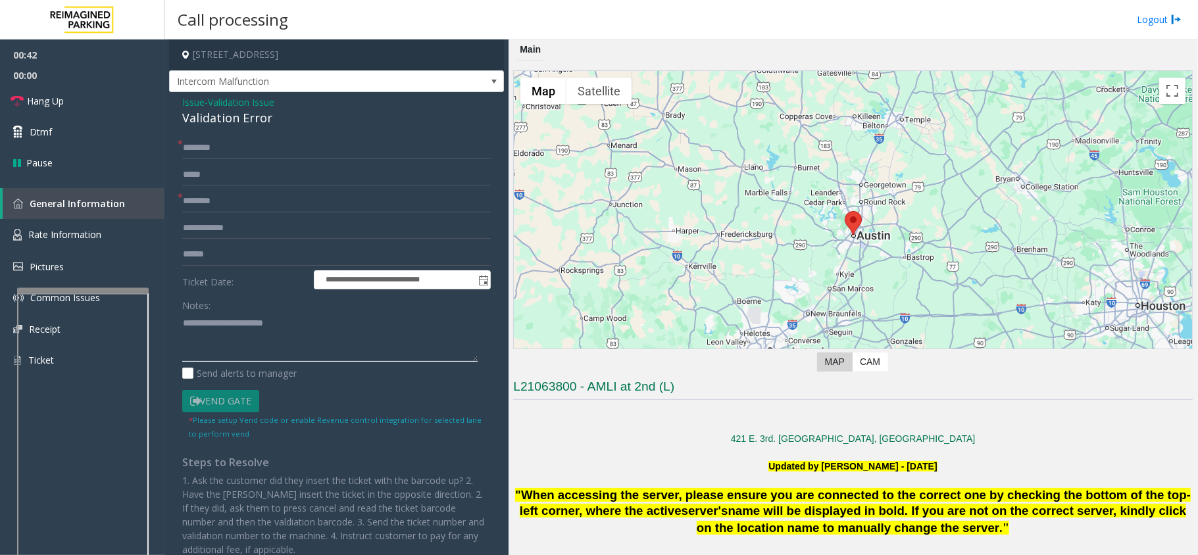
type textarea "**********"
click at [214, 148] on input "text" at bounding box center [336, 148] width 309 height 22
type input "**"
click at [232, 124] on div "Validation Error" at bounding box center [336, 118] width 309 height 18
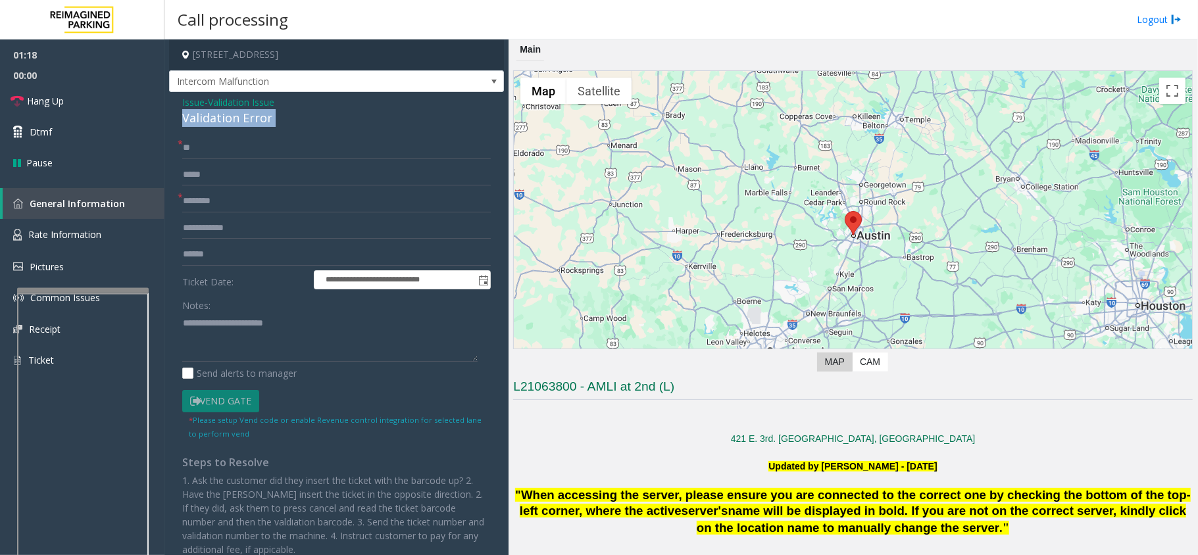
click at [232, 124] on div "Validation Error" at bounding box center [336, 118] width 309 height 18
click at [320, 332] on textarea at bounding box center [329, 336] width 295 height 49
click at [78, 99] on link "Hang Up" at bounding box center [82, 101] width 164 height 31
click at [330, 345] on textarea at bounding box center [329, 336] width 295 height 49
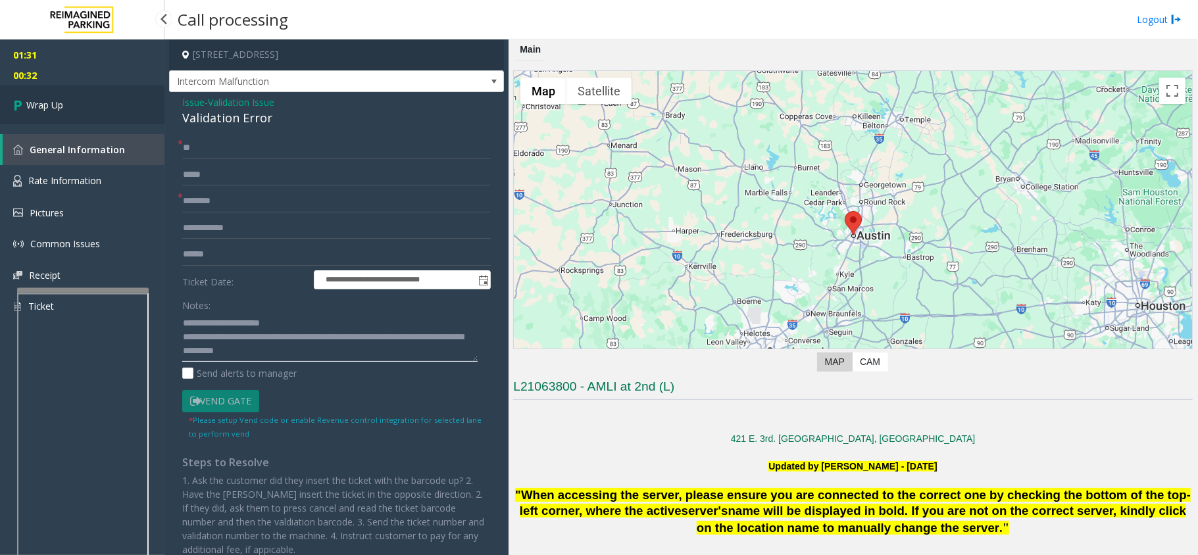
type textarea "**********"
click at [72, 96] on link "Wrap Up" at bounding box center [82, 105] width 164 height 39
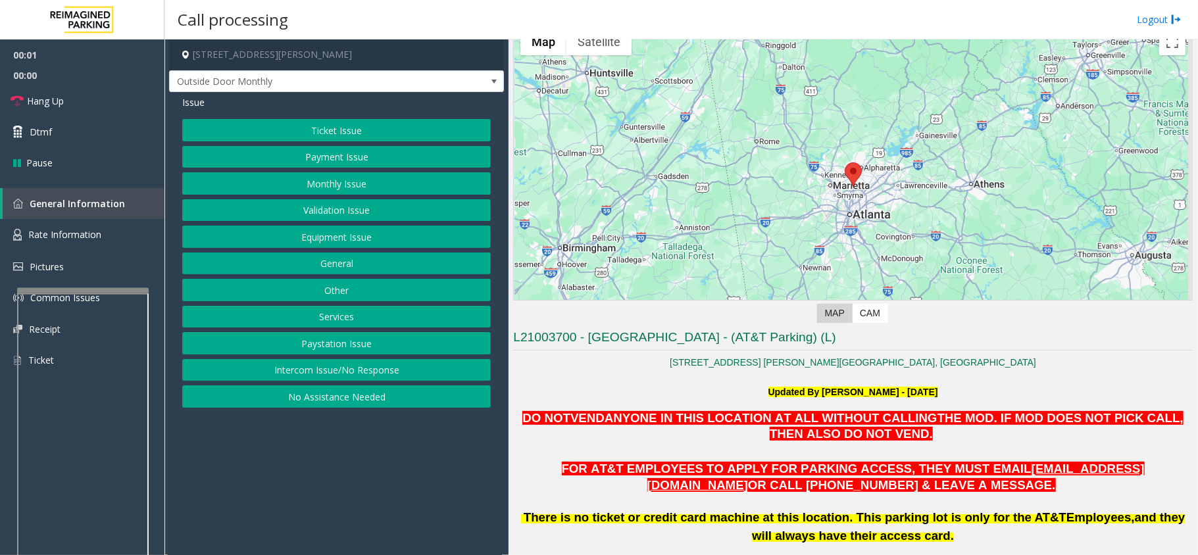
scroll to position [175, 0]
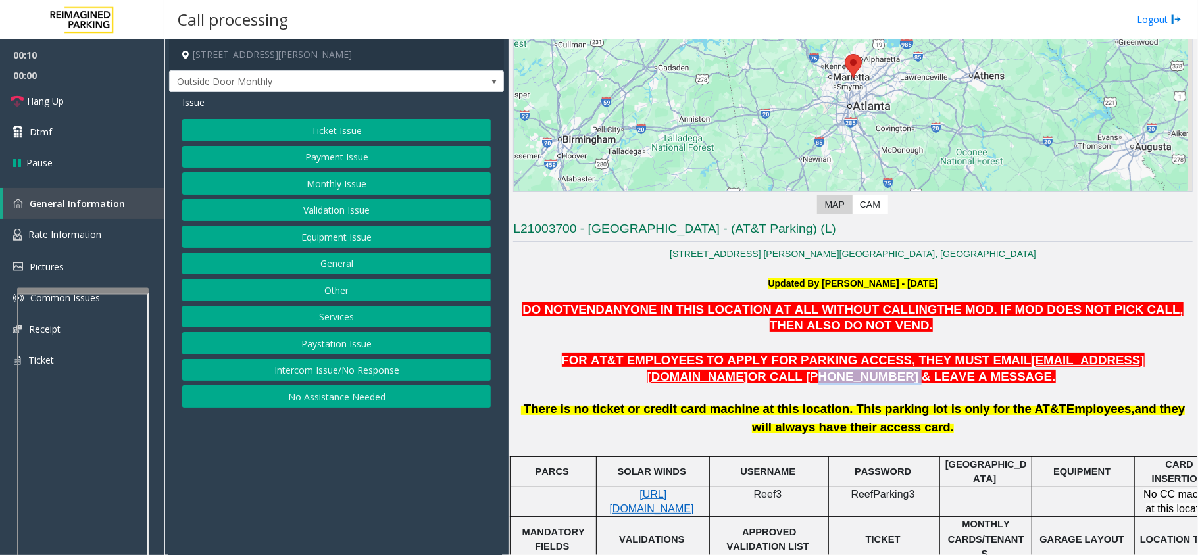
drag, startPoint x: 1091, startPoint y: 359, endPoint x: 1166, endPoint y: 355, distance: 75.1
click at [1055, 370] on span "OR CALL [PHONE_NUMBER] & LEAVE A MESSAGE." at bounding box center [901, 377] width 307 height 14
click at [361, 239] on button "Equipment Issue" at bounding box center [336, 237] width 309 height 22
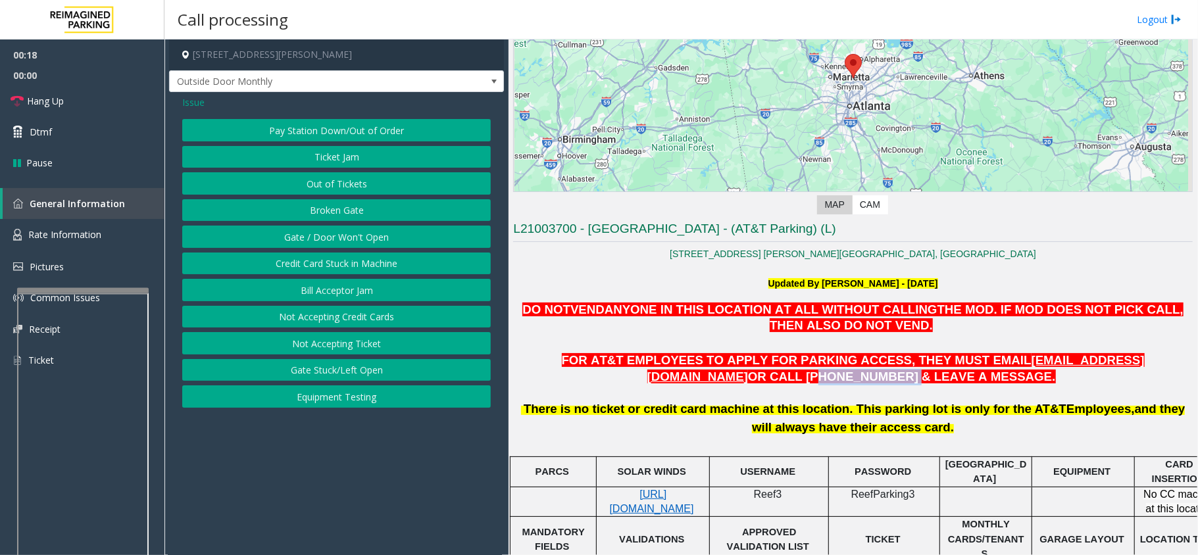
click at [361, 239] on button "Gate / Door Won't Open" at bounding box center [336, 237] width 309 height 22
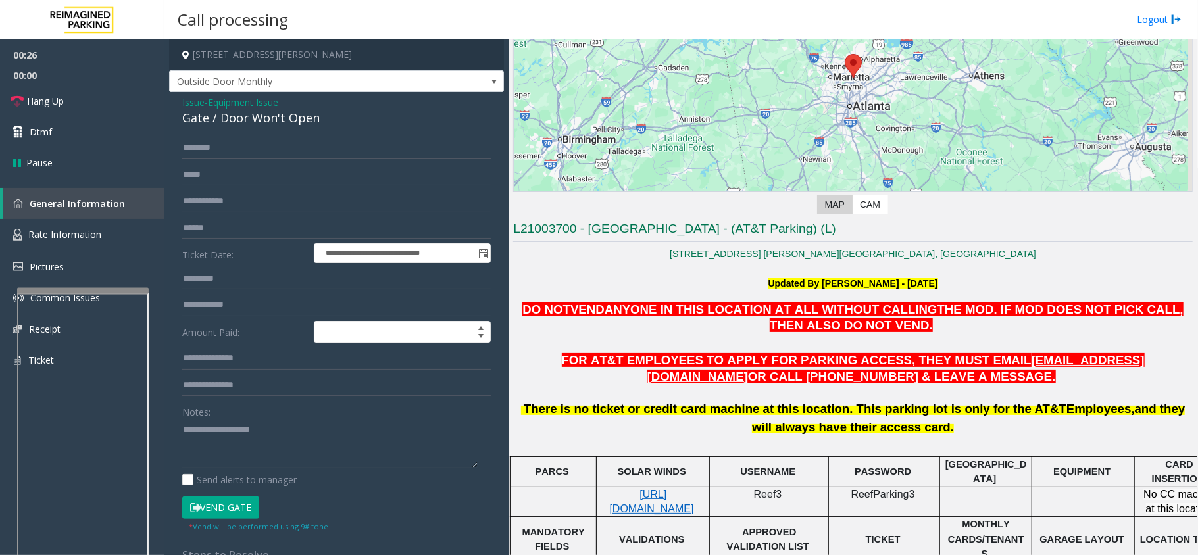
click at [276, 119] on div "Gate / Door Won't Open" at bounding box center [336, 118] width 309 height 18
click at [213, 436] on textarea at bounding box center [329, 443] width 295 height 49
click at [261, 421] on textarea at bounding box center [329, 443] width 295 height 49
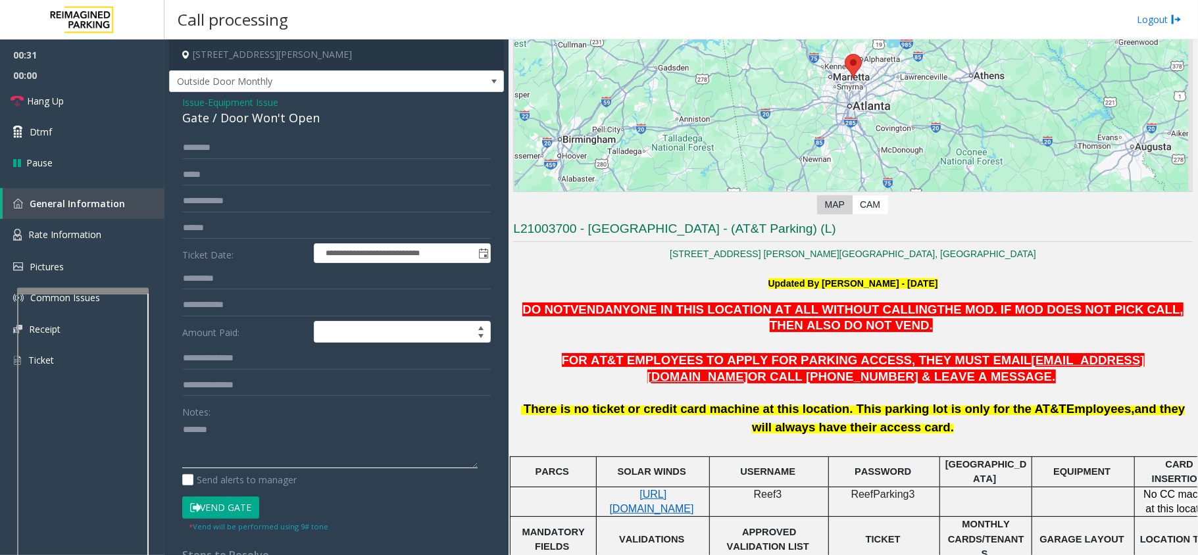
paste textarea "**********"
click at [80, 104] on link "Hang Up" at bounding box center [82, 101] width 164 height 31
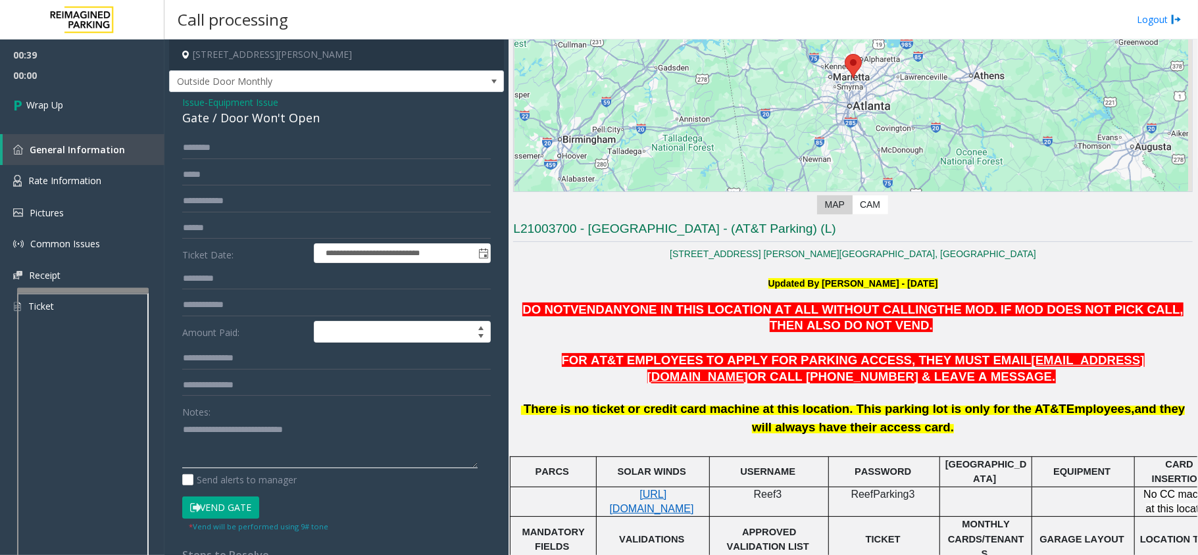
click at [253, 455] on textarea at bounding box center [329, 443] width 295 height 49
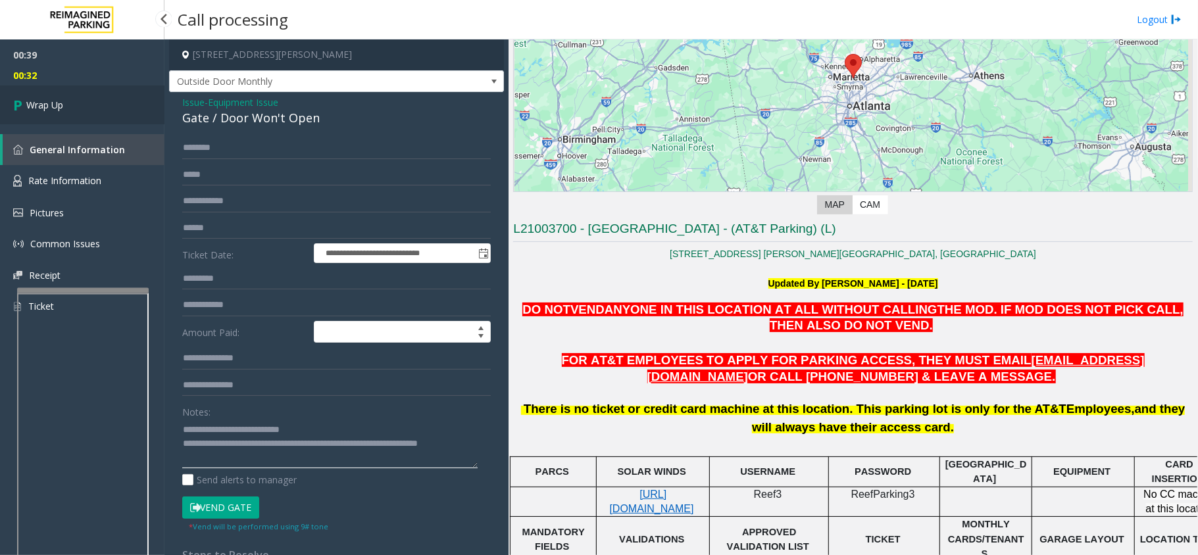
type textarea "**********"
click at [63, 100] on span "Wrap Up" at bounding box center [44, 105] width 37 height 14
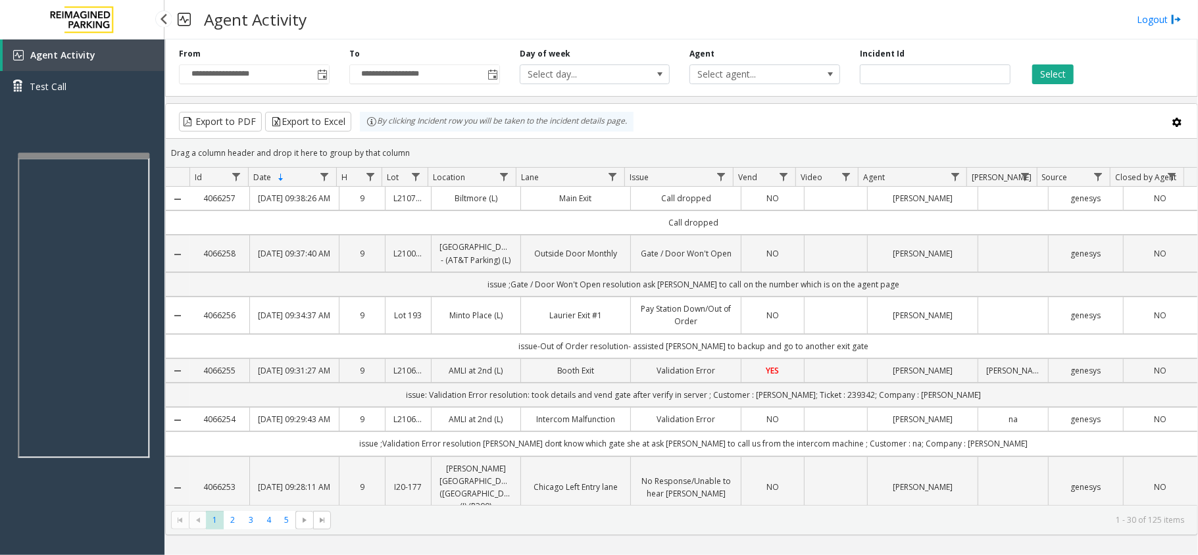
click at [93, 147] on app-root "**********" at bounding box center [599, 277] width 1198 height 555
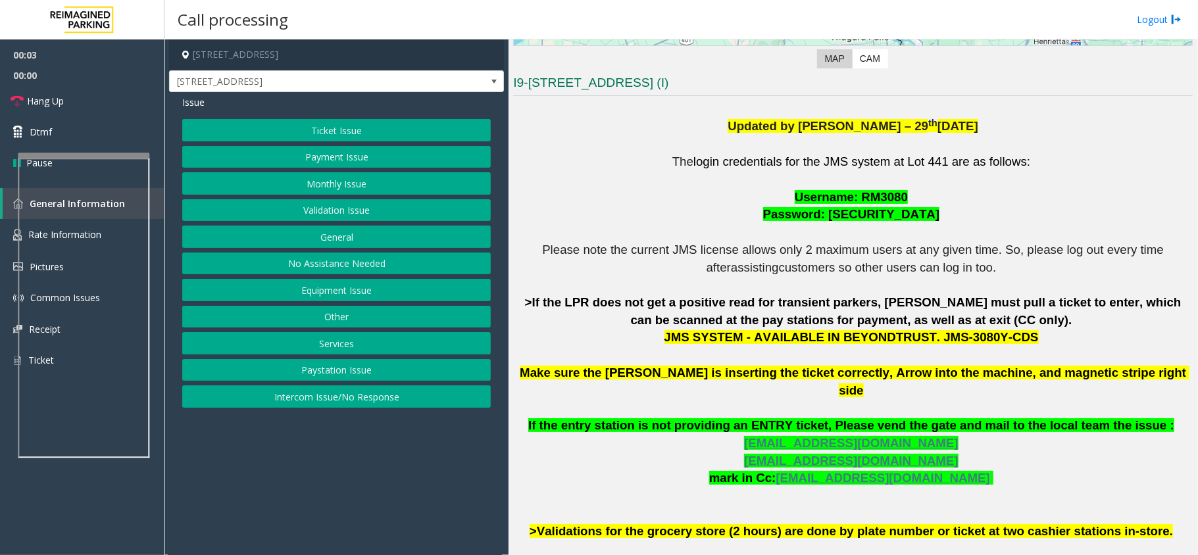
scroll to position [351, 0]
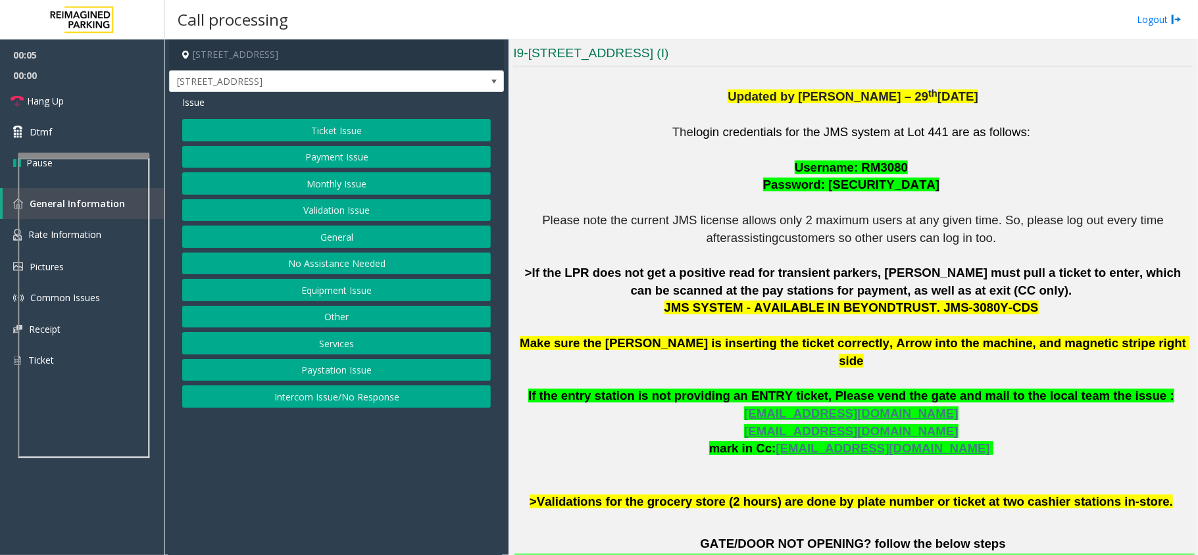
drag, startPoint x: 919, startPoint y: 309, endPoint x: 1001, endPoint y: 306, distance: 81.6
click at [1001, 306] on p "The login credentials for the JMS system at Lot 441 are as follows: Username: R…" at bounding box center [853, 317] width 680 height 387
click at [318, 133] on button "Ticket Issue" at bounding box center [336, 130] width 309 height 22
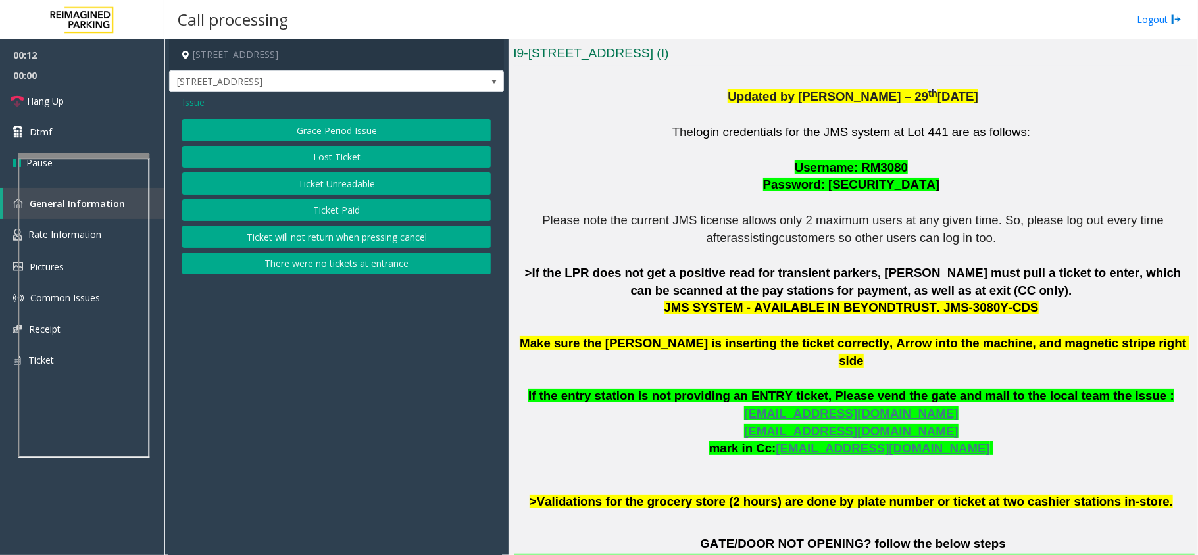
click at [328, 182] on button "Ticket Unreadable" at bounding box center [336, 183] width 309 height 22
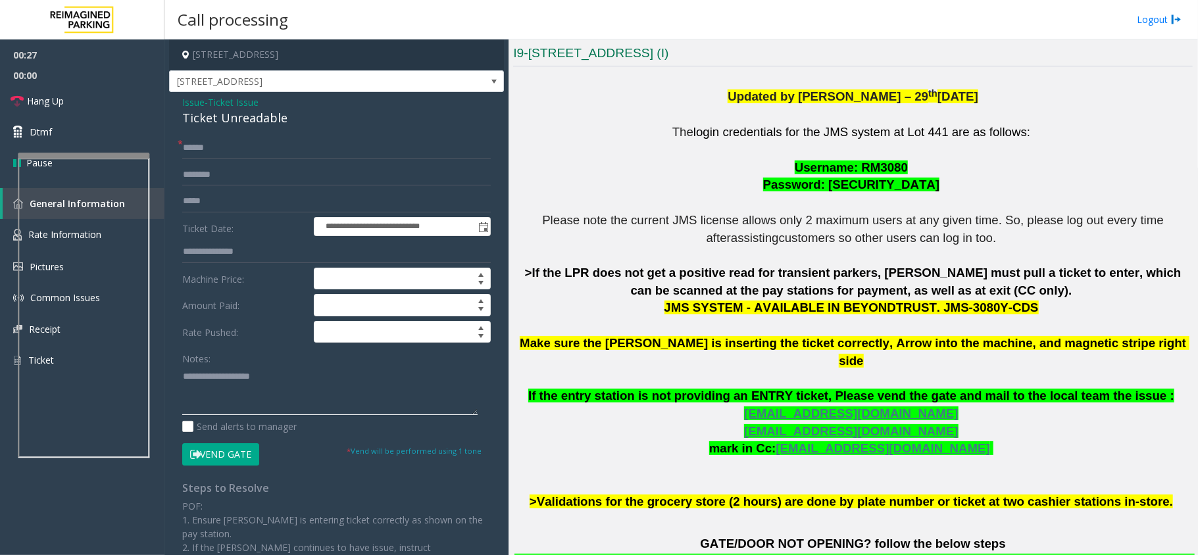
click at [259, 396] on textarea at bounding box center [329, 390] width 295 height 49
paste textarea "**********"
type textarea "**********"
click at [874, 170] on span "Username: RM3080" at bounding box center [851, 168] width 113 height 14
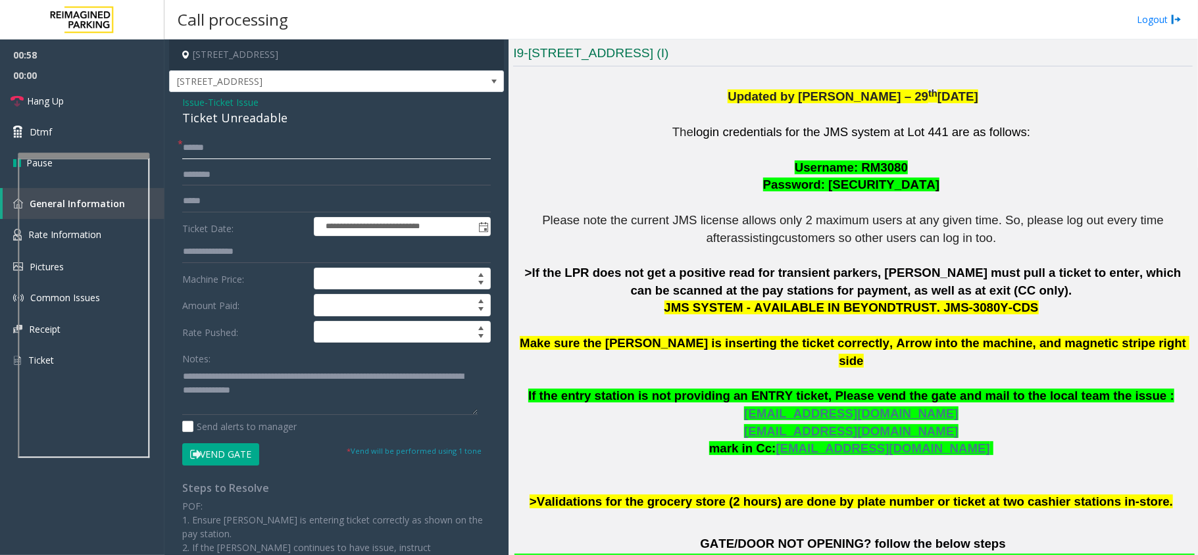
click at [209, 156] on input "text" at bounding box center [336, 148] width 309 height 22
drag, startPoint x: 325, startPoint y: 393, endPoint x: 292, endPoint y: 392, distance: 32.9
click at [292, 392] on textarea at bounding box center [329, 390] width 295 height 49
click at [209, 156] on input "text" at bounding box center [336, 148] width 309 height 22
paste input "******"
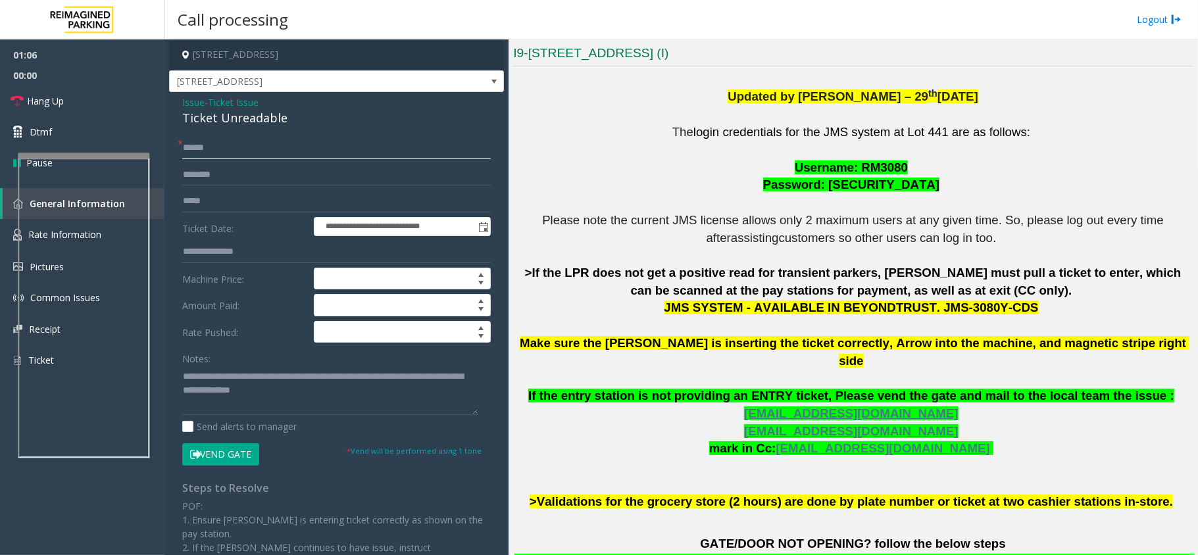
type input "******"
click at [216, 176] on input "text" at bounding box center [336, 175] width 309 height 22
type input "****"
drag, startPoint x: 333, startPoint y: 392, endPoint x: 180, endPoint y: 393, distance: 152.6
click at [180, 393] on div "**********" at bounding box center [336, 429] width 328 height 584
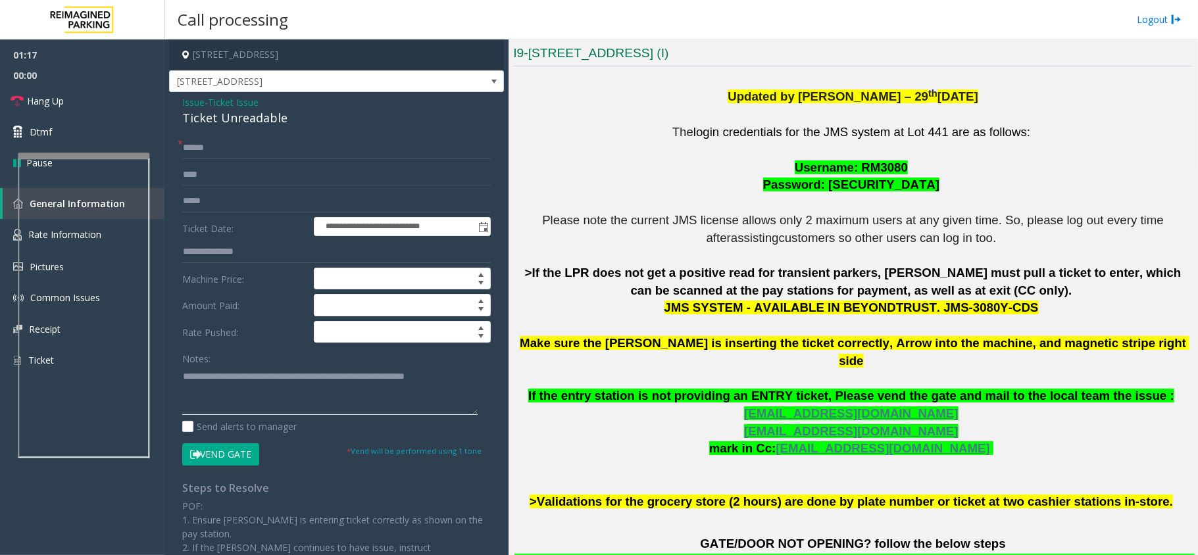
click at [184, 377] on textarea at bounding box center [329, 390] width 295 height 49
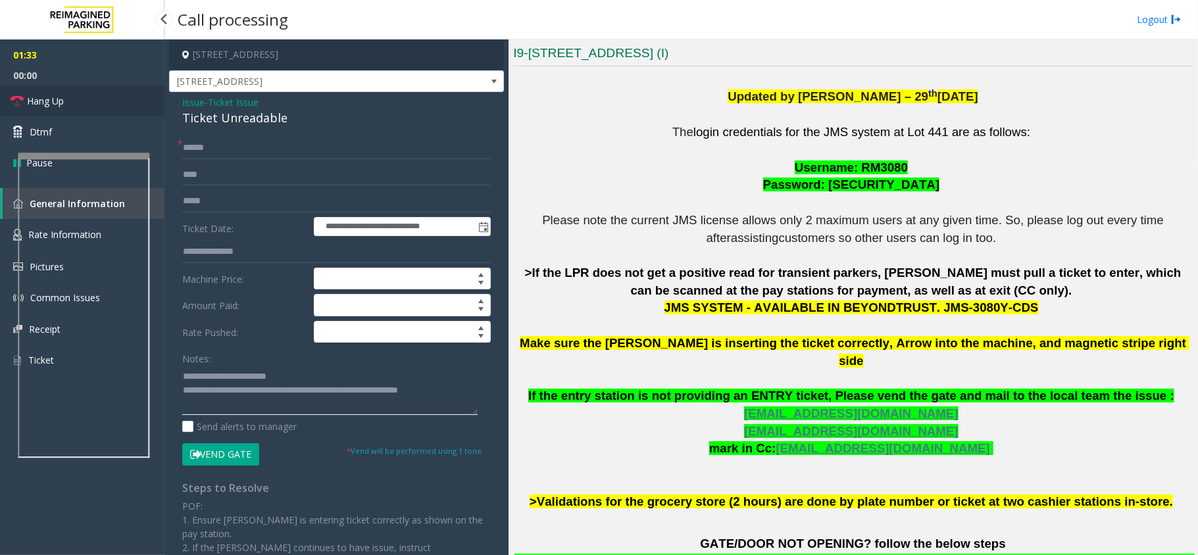
type textarea "**********"
click at [34, 93] on link "Hang Up" at bounding box center [82, 101] width 164 height 31
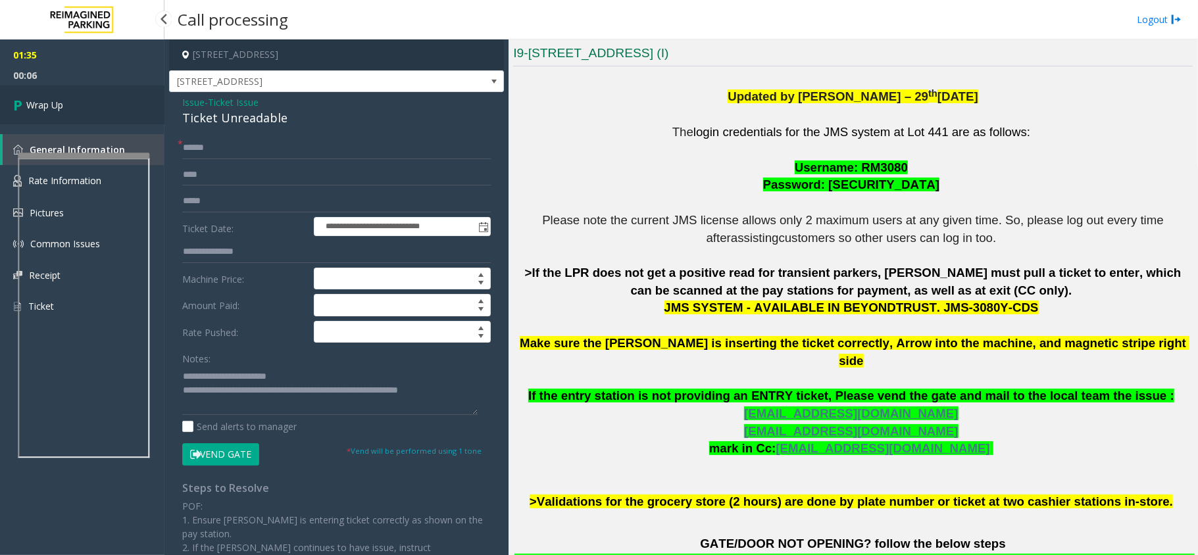
click at [68, 118] on link "Wrap Up" at bounding box center [82, 105] width 164 height 39
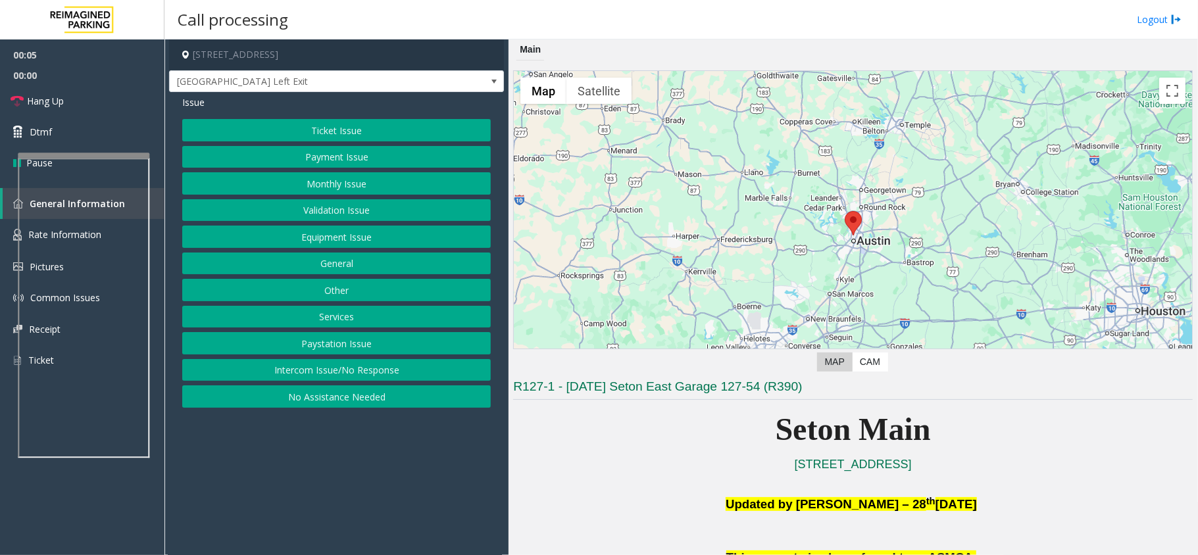
click at [337, 237] on button "Equipment Issue" at bounding box center [336, 237] width 309 height 22
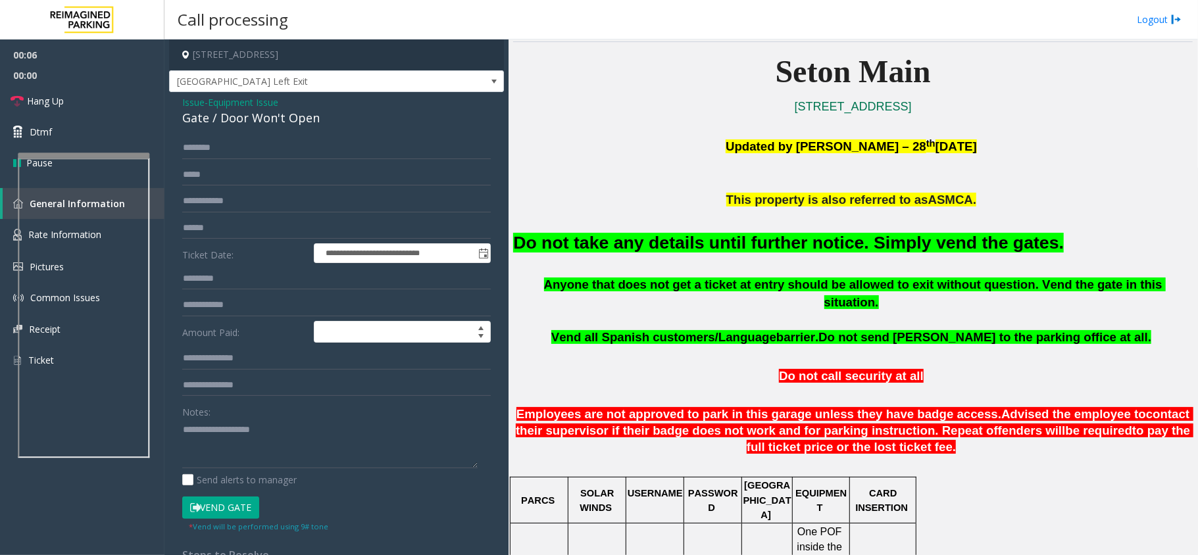
scroll to position [351, 0]
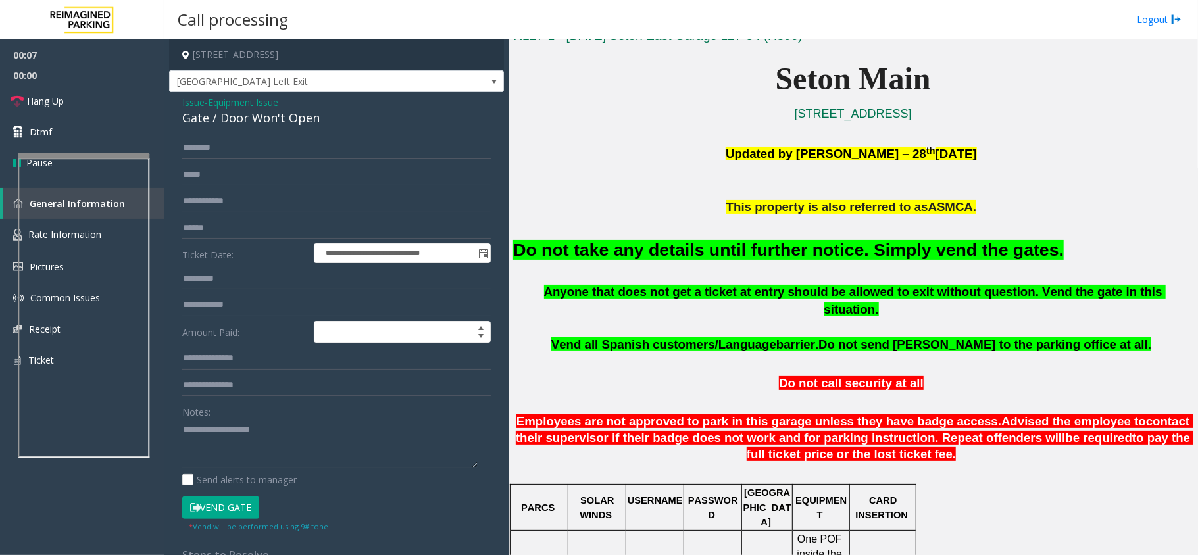
click at [207, 506] on button "Vend Gate" at bounding box center [220, 508] width 77 height 22
click at [222, 122] on div "Gate / Door Won't Open" at bounding box center [336, 118] width 309 height 18
click at [227, 413] on div "Notes:" at bounding box center [336, 435] width 309 height 68
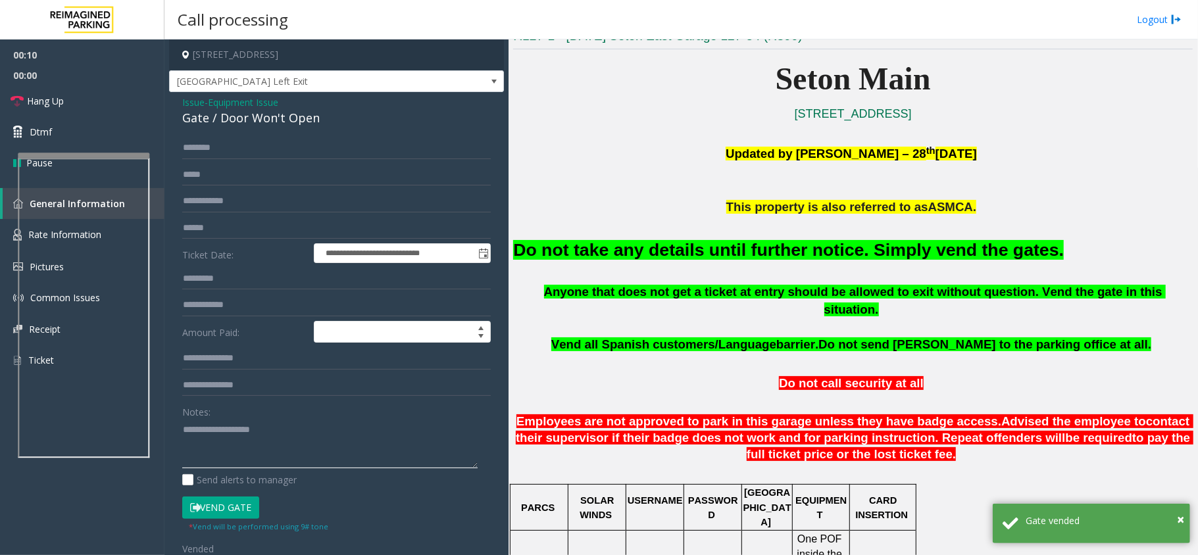
click at [239, 430] on textarea at bounding box center [329, 443] width 295 height 49
paste textarea "**********"
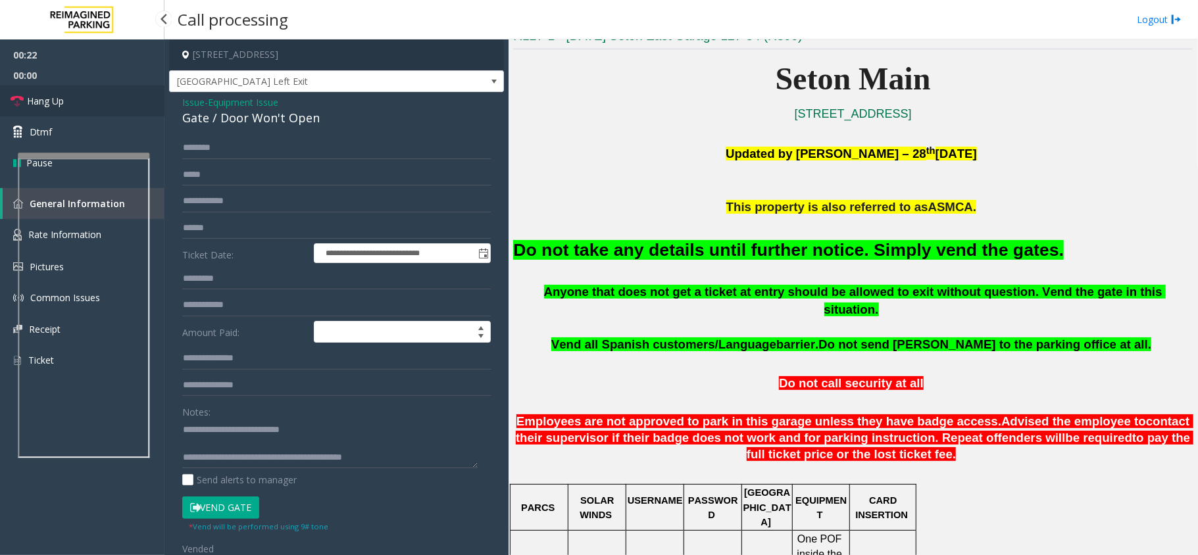
click at [16, 95] on icon at bounding box center [17, 101] width 13 height 13
click at [212, 458] on textarea at bounding box center [329, 443] width 295 height 49
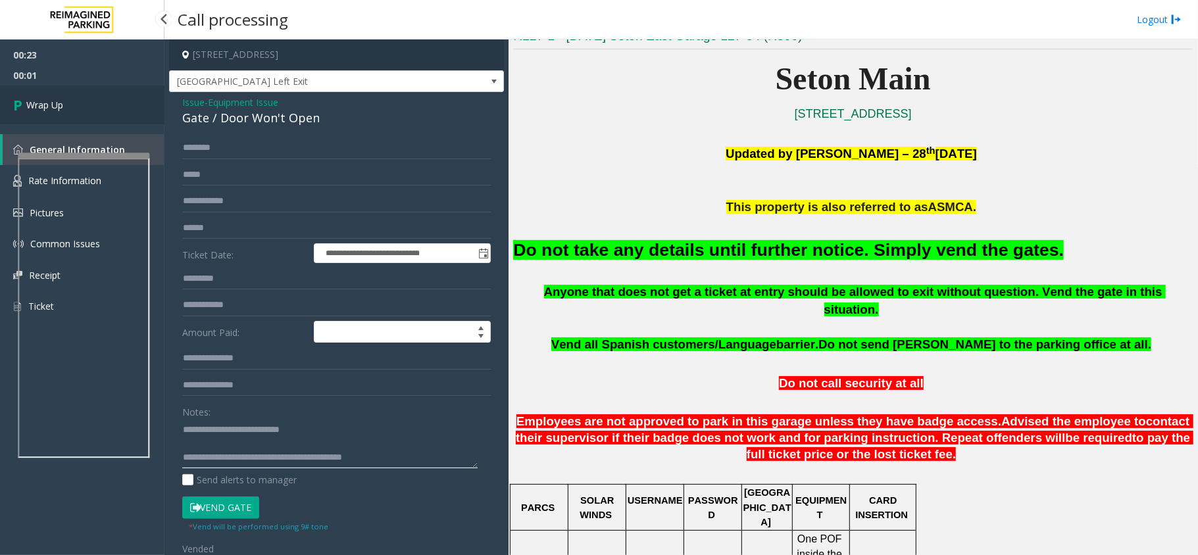
type textarea "**********"
click at [40, 101] on span "Wrap Up" at bounding box center [44, 105] width 37 height 14
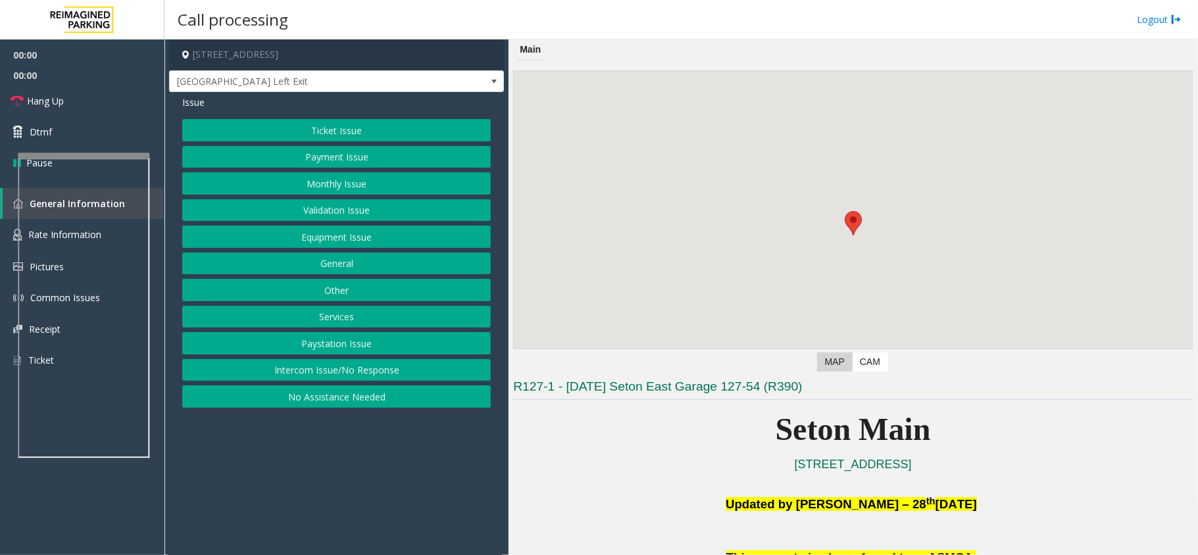
scroll to position [438, 0]
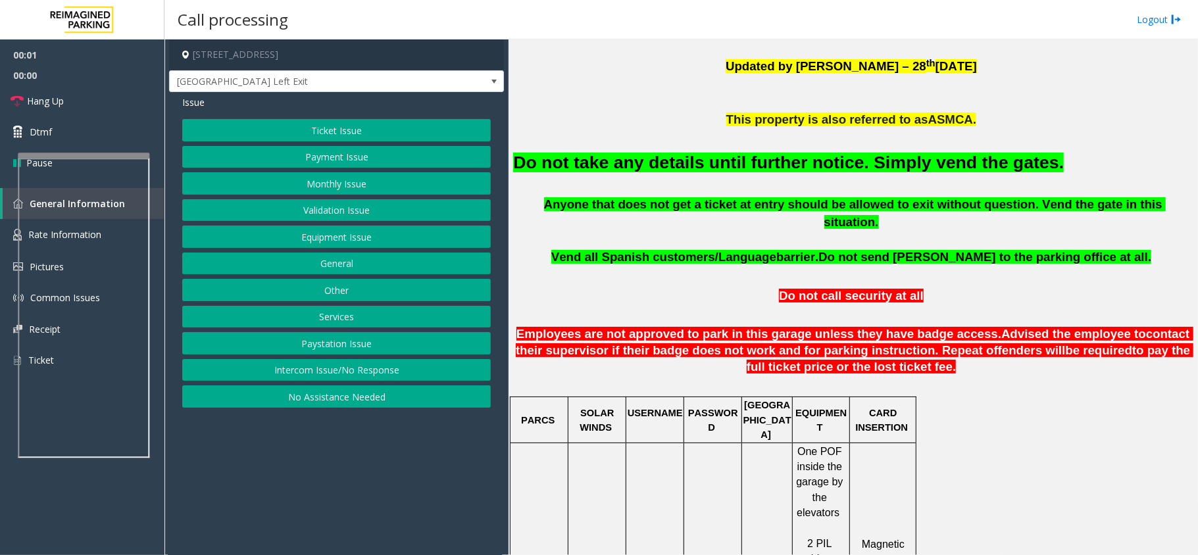
click at [309, 234] on button "Equipment Issue" at bounding box center [336, 237] width 309 height 22
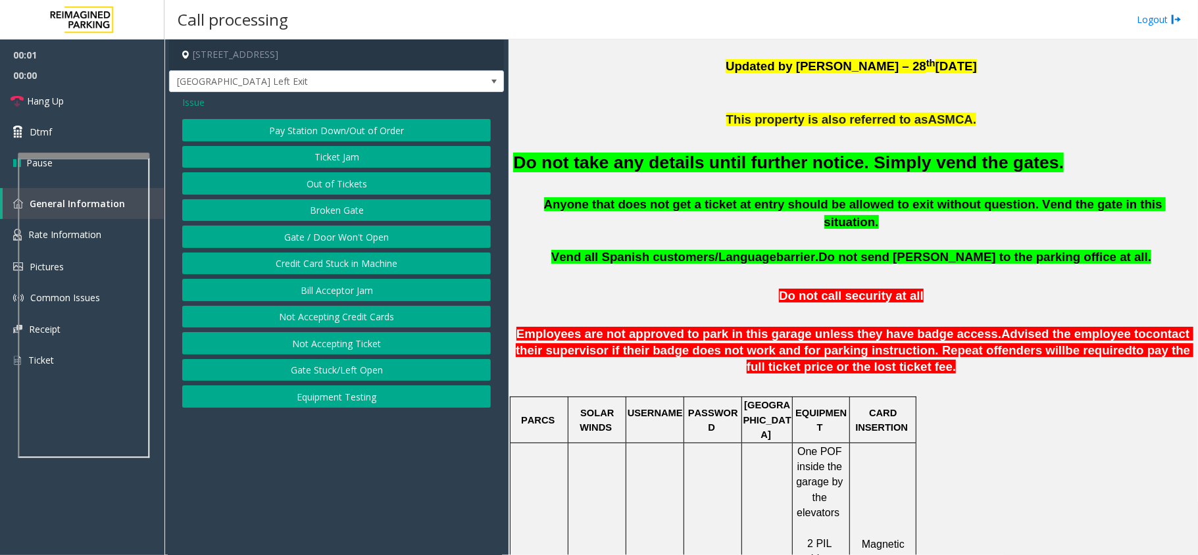
click at [309, 234] on button "Gate / Door Won't Open" at bounding box center [336, 237] width 309 height 22
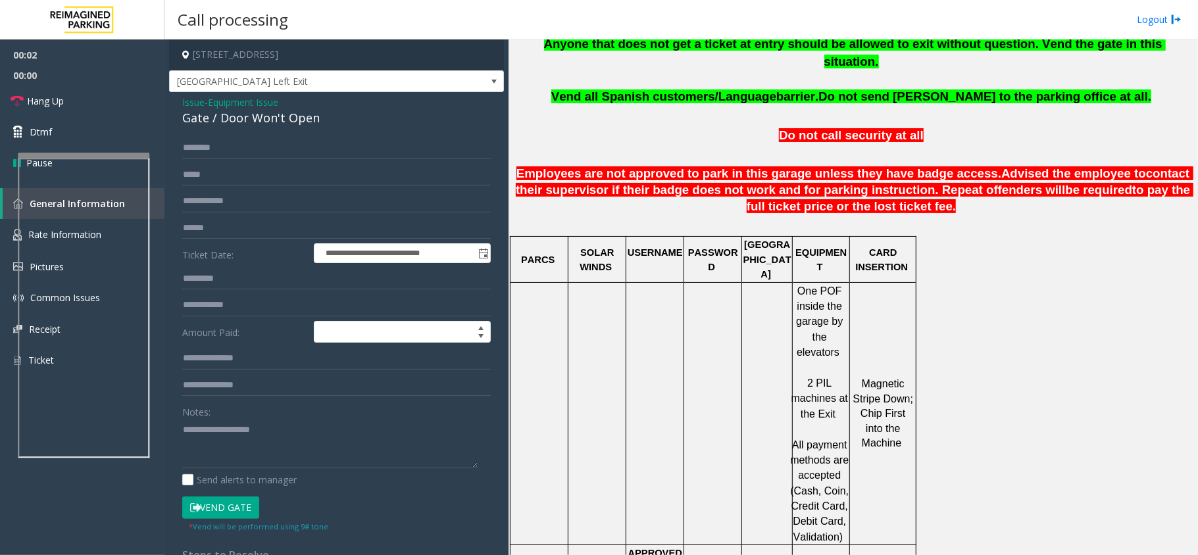
scroll to position [614, 0]
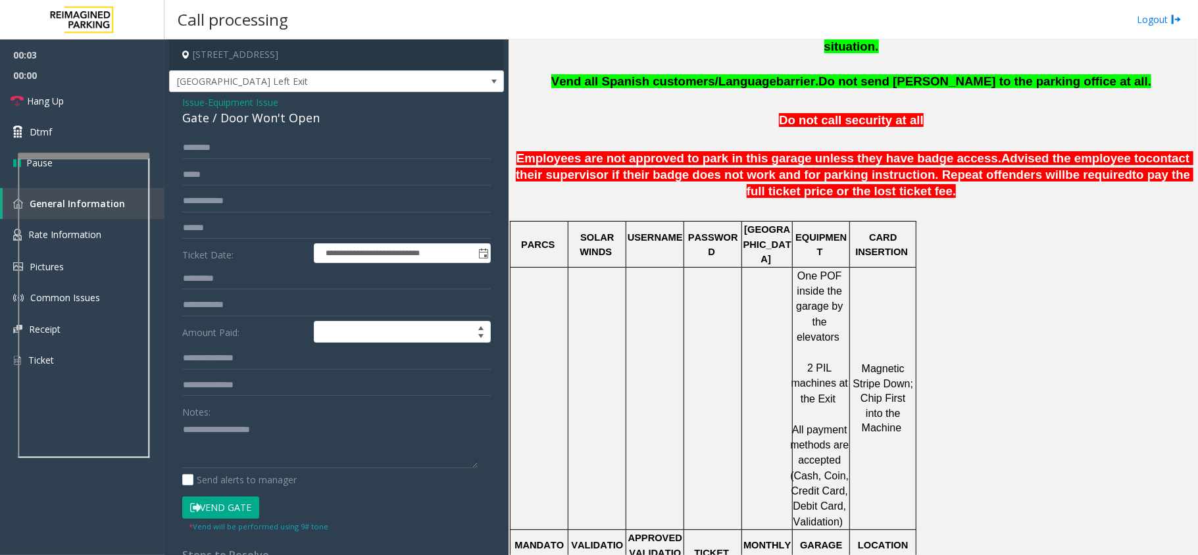
click at [283, 128] on div "**********" at bounding box center [336, 398] width 335 height 612
click at [282, 122] on div "Gate / Door Won't Open" at bounding box center [336, 118] width 309 height 18
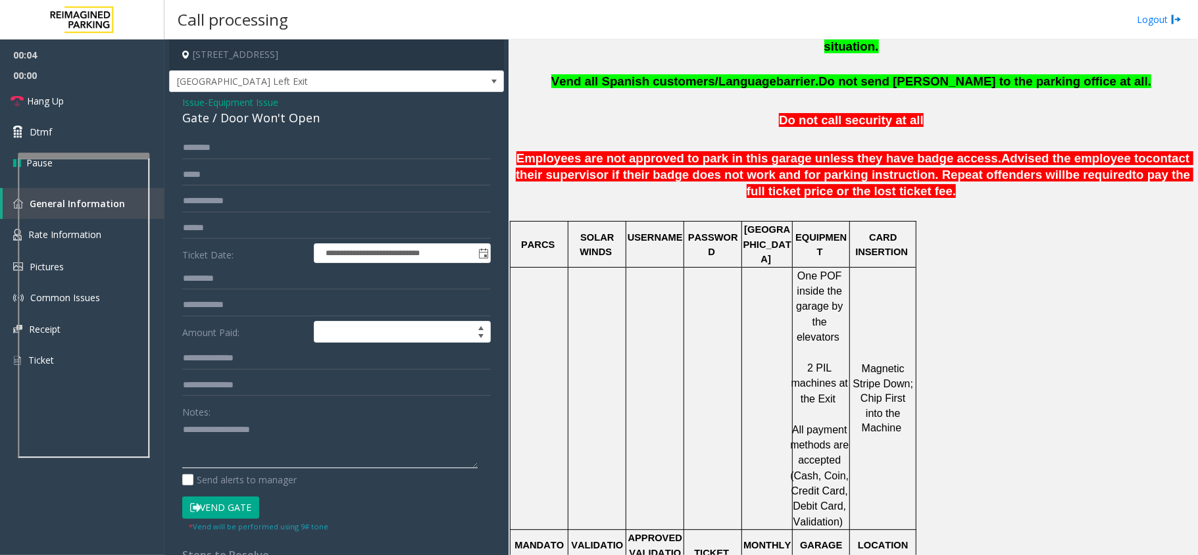
click at [258, 441] on textarea at bounding box center [329, 443] width 295 height 49
paste textarea "**********"
click at [229, 514] on button "Vend Gate" at bounding box center [220, 508] width 77 height 22
click at [219, 457] on textarea at bounding box center [329, 443] width 295 height 49
click at [116, 161] on div at bounding box center [84, 157] width 132 height 5
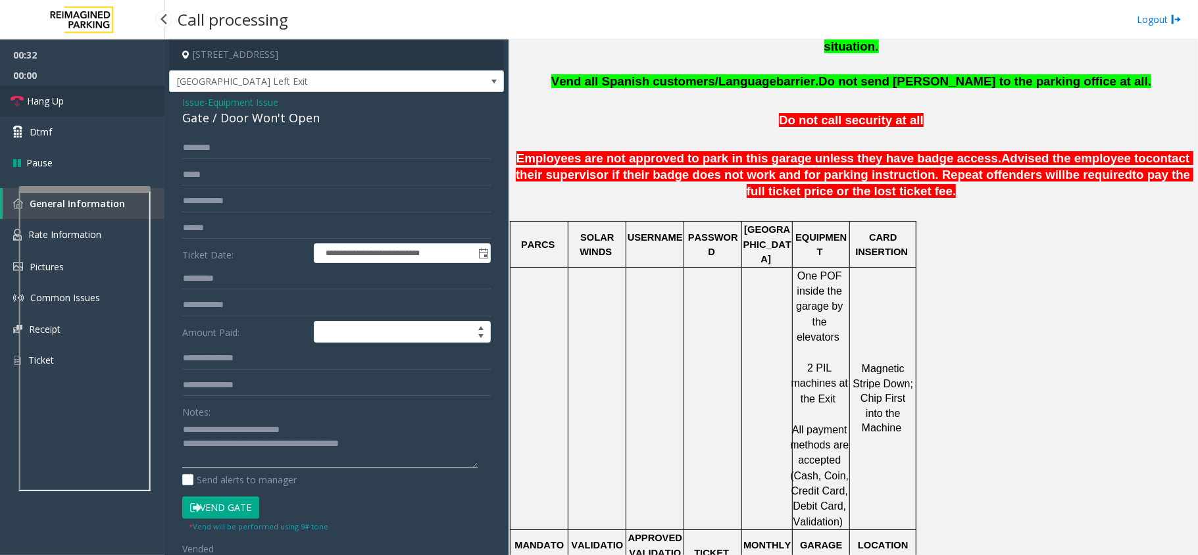
type textarea "**********"
click at [66, 107] on link "Hang Up" at bounding box center [82, 101] width 164 height 31
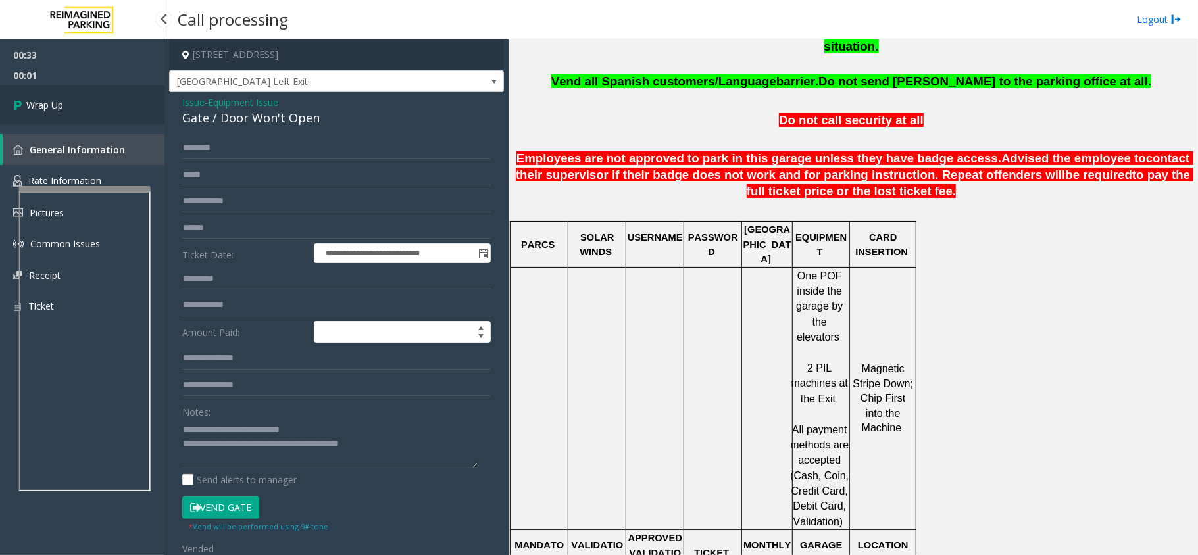
click at [66, 107] on link "Wrap Up" at bounding box center [82, 105] width 164 height 39
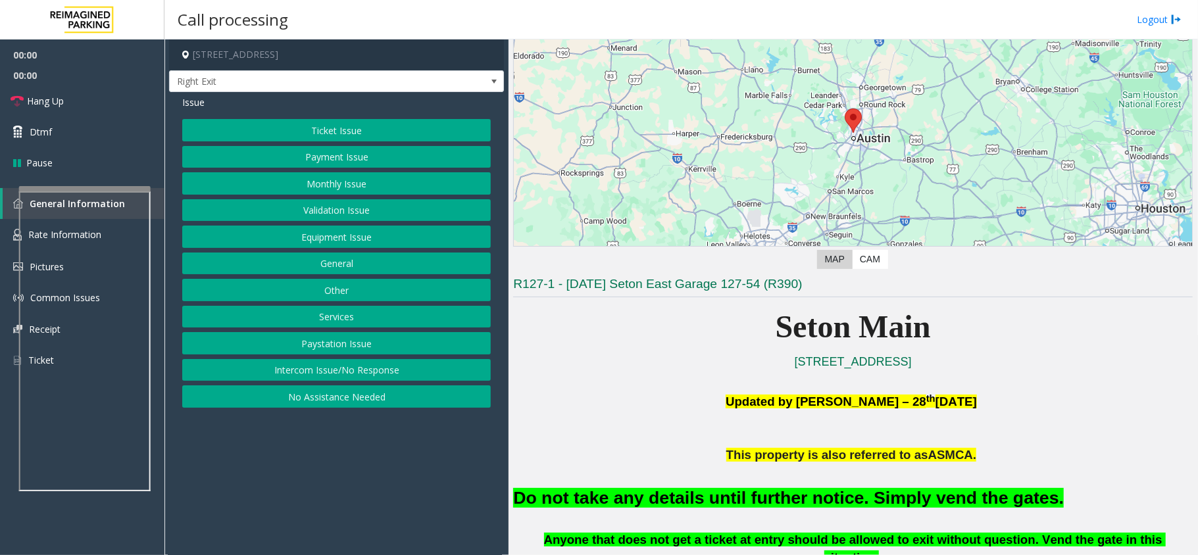
scroll to position [263, 0]
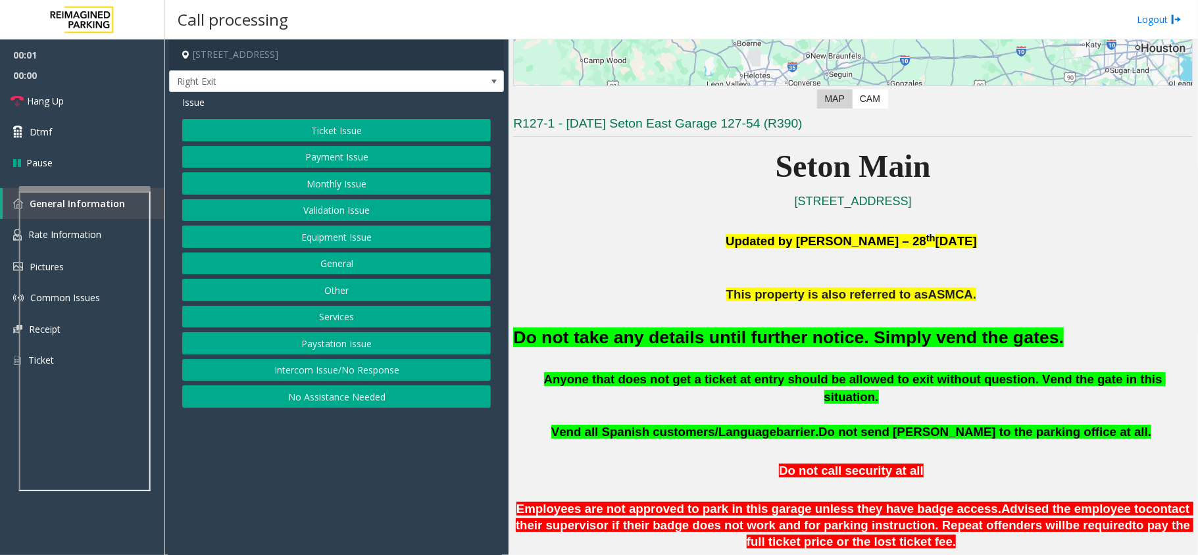
click at [371, 237] on button "Equipment Issue" at bounding box center [336, 237] width 309 height 22
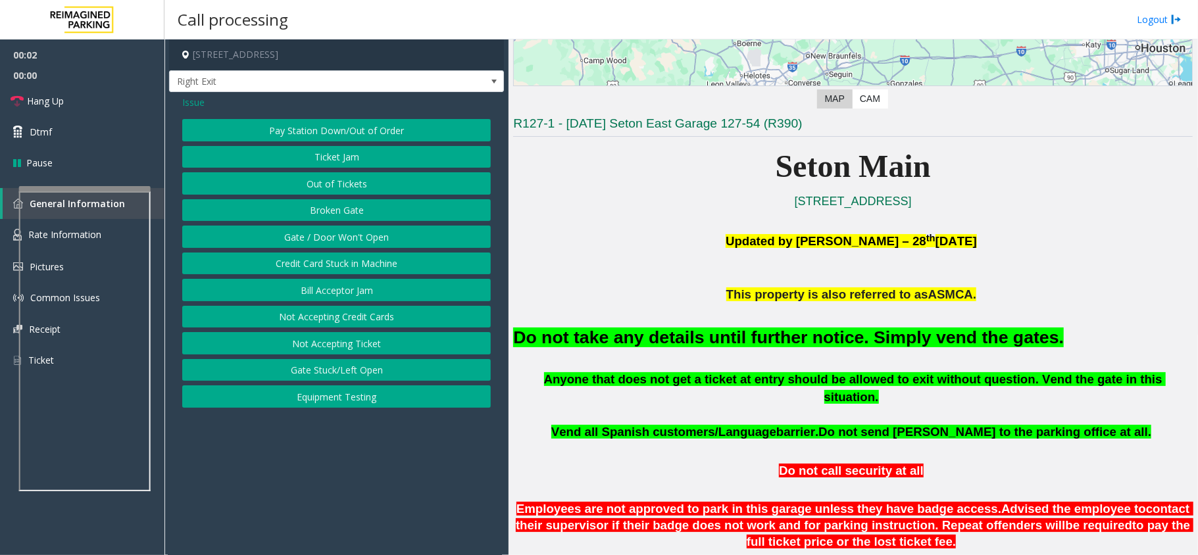
click at [371, 237] on button "Gate / Door Won't Open" at bounding box center [336, 237] width 309 height 22
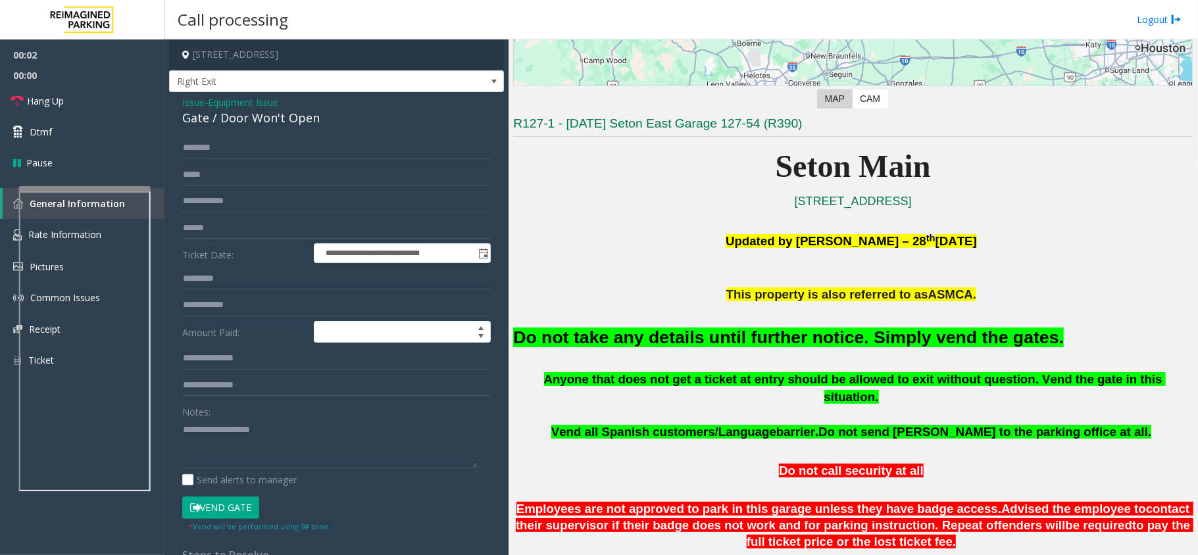
click at [239, 116] on div "Gate / Door Won't Open" at bounding box center [336, 118] width 309 height 18
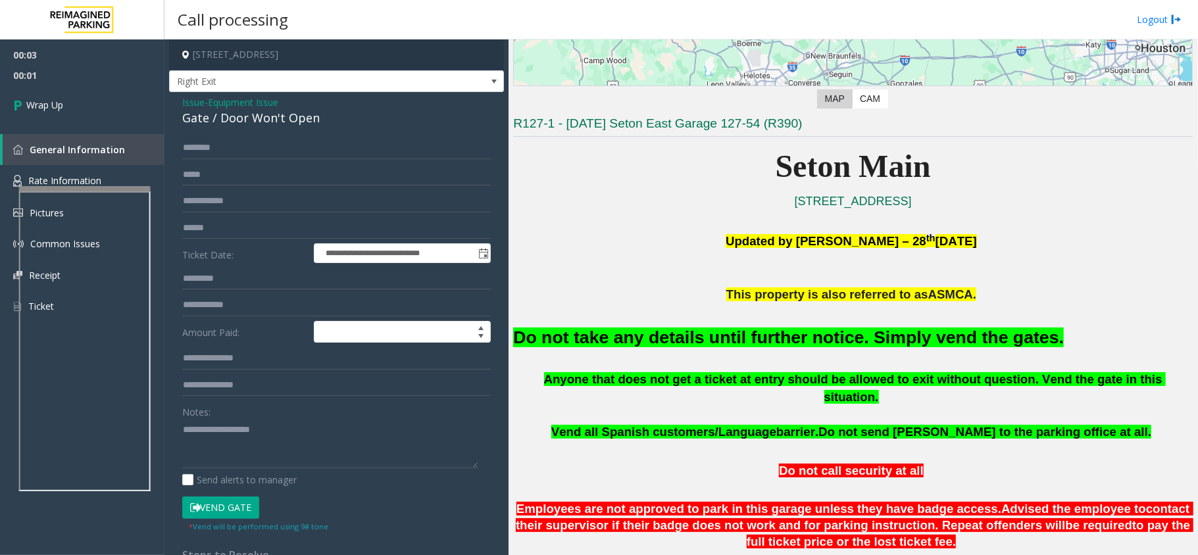
drag, startPoint x: 200, startPoint y: 105, endPoint x: 213, endPoint y: 111, distance: 14.2
click at [200, 105] on span "Issue" at bounding box center [193, 102] width 22 height 14
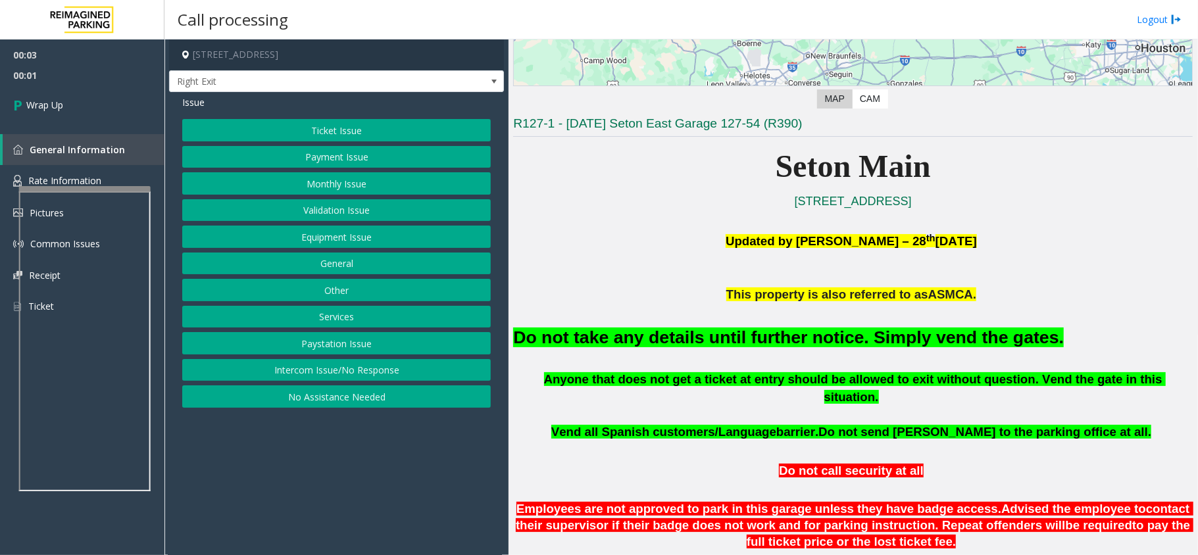
click at [309, 403] on button "No Assistance Needed" at bounding box center [336, 397] width 309 height 22
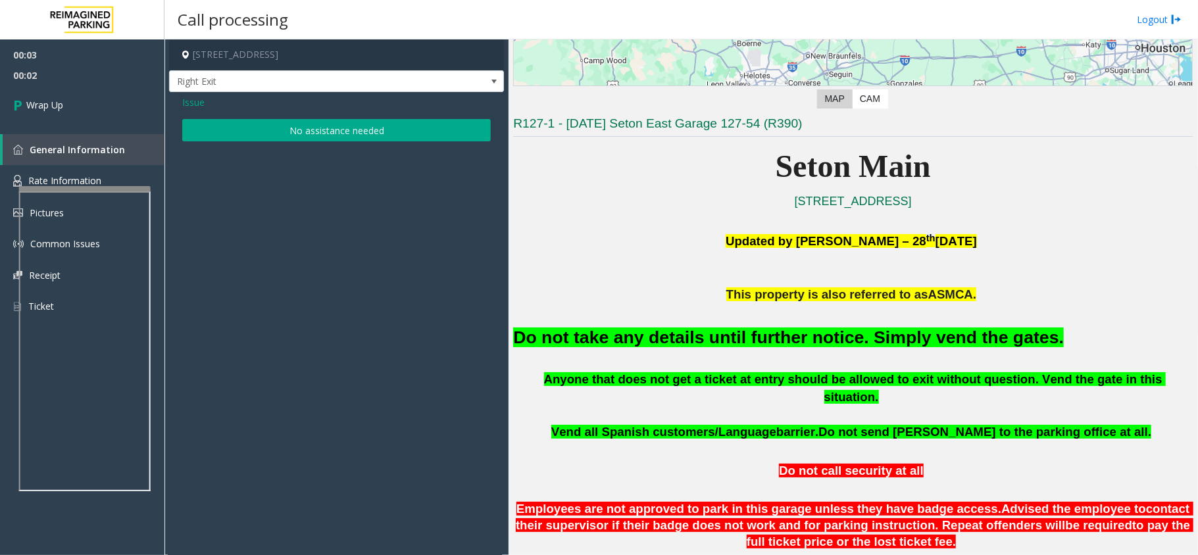
click at [258, 130] on button "No assistance needed" at bounding box center [336, 130] width 309 height 22
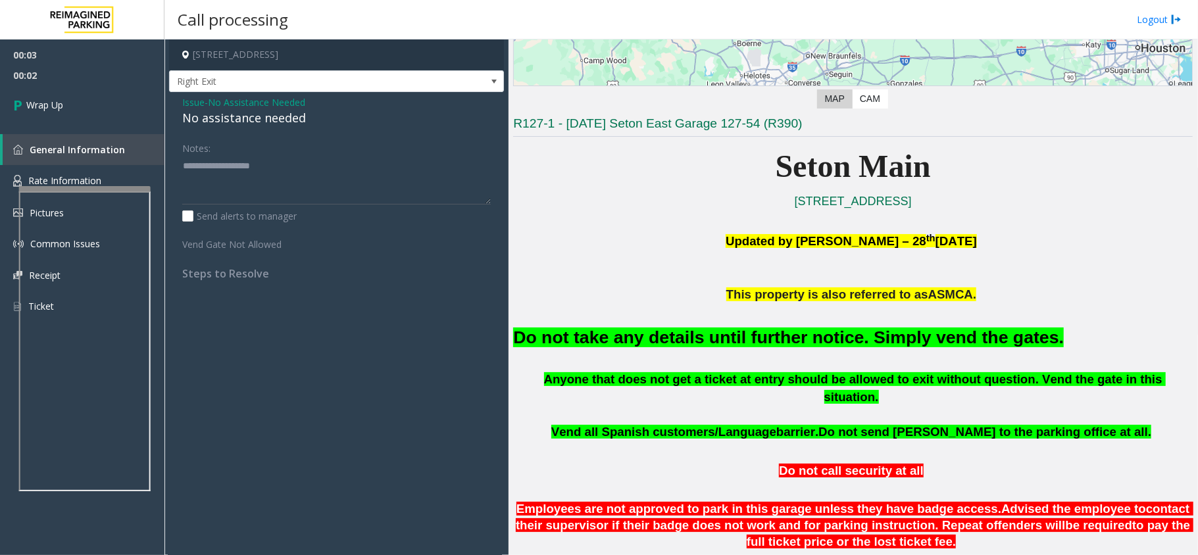
click at [249, 124] on div "No assistance needed" at bounding box center [336, 118] width 309 height 18
paste textarea "**********"
click at [248, 168] on textarea at bounding box center [336, 179] width 309 height 49
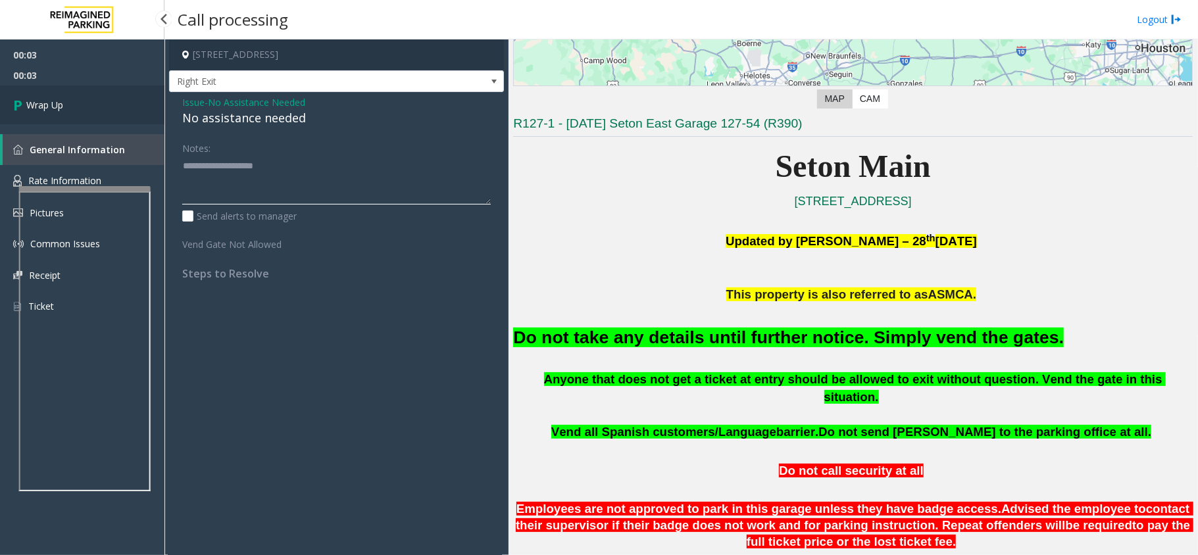
type textarea "**********"
click at [59, 112] on link "Wrap Up" at bounding box center [82, 105] width 164 height 39
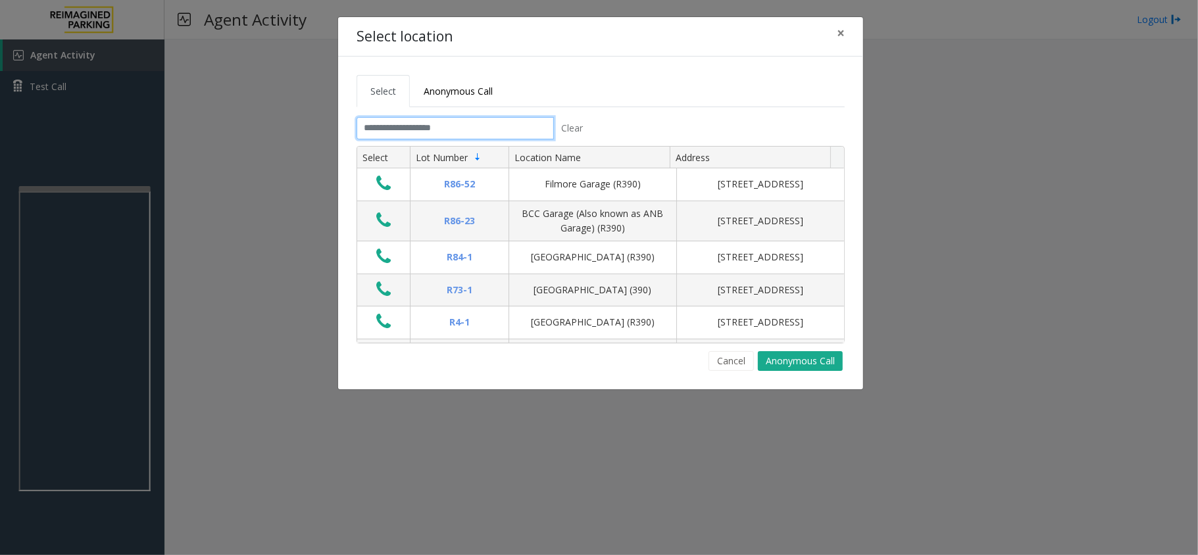
click at [458, 118] on input "text" at bounding box center [455, 128] width 197 height 22
click at [458, 130] on input "text" at bounding box center [455, 128] width 197 height 22
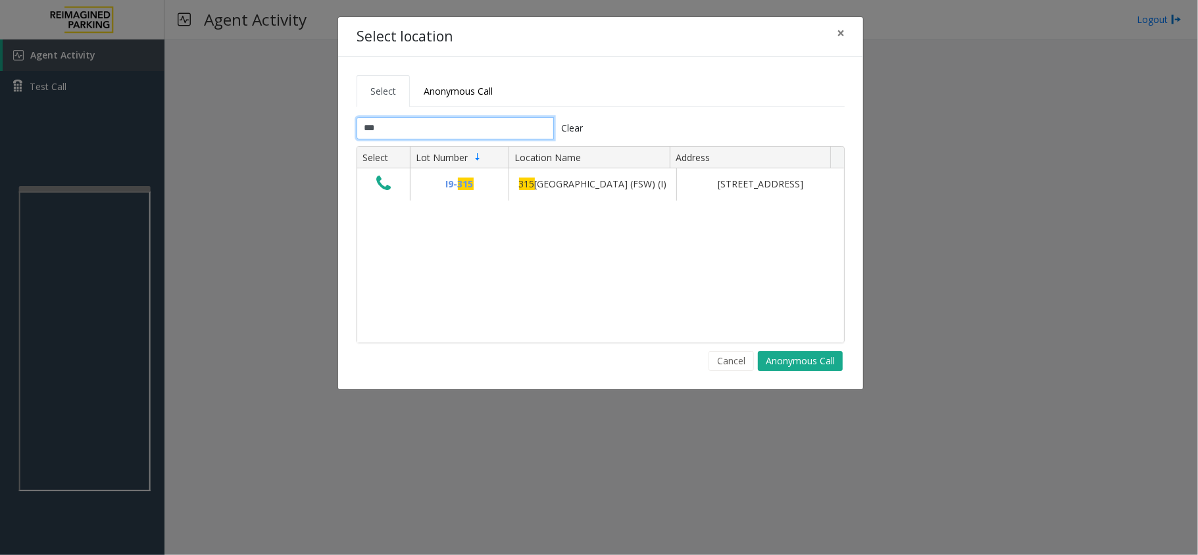
type input "***"
drag, startPoint x: 558, startPoint y: 221, endPoint x: 532, endPoint y: 216, distance: 26.1
click at [532, 216] on div "I9- 315 [STREET_ADDRESS] (I) [STREET_ADDRESS]" at bounding box center [600, 255] width 487 height 174
drag, startPoint x: 405, startPoint y: 134, endPoint x: 316, endPoint y: 124, distance: 90.1
click at [316, 124] on div "Select location × Select Anonymous Call *** Clear Select Lot Number Location Na…" at bounding box center [599, 277] width 1198 height 555
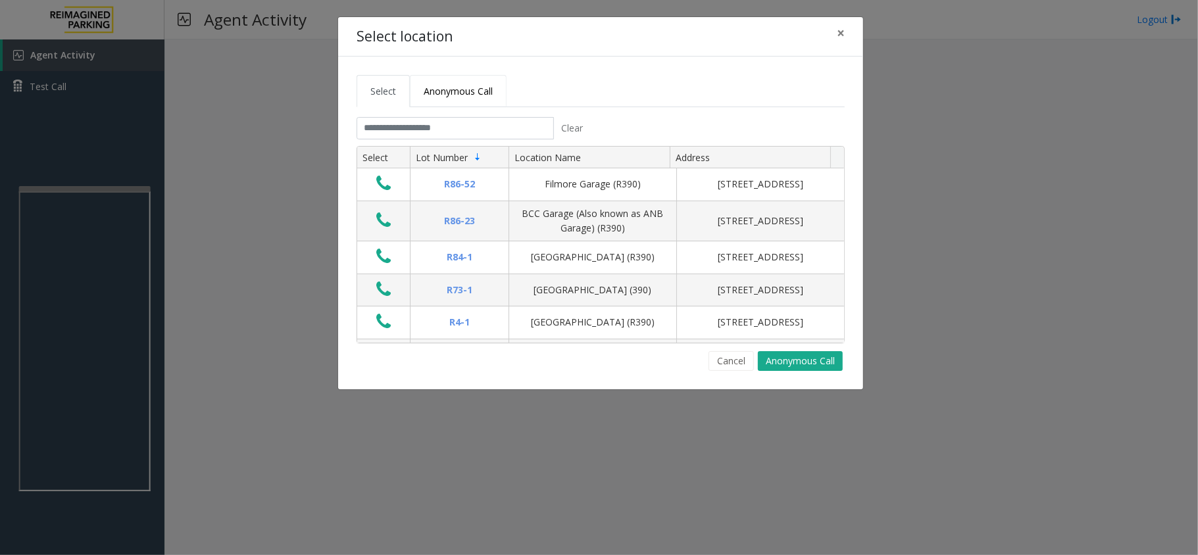
click at [448, 91] on span "Anonymous Call" at bounding box center [458, 91] width 69 height 12
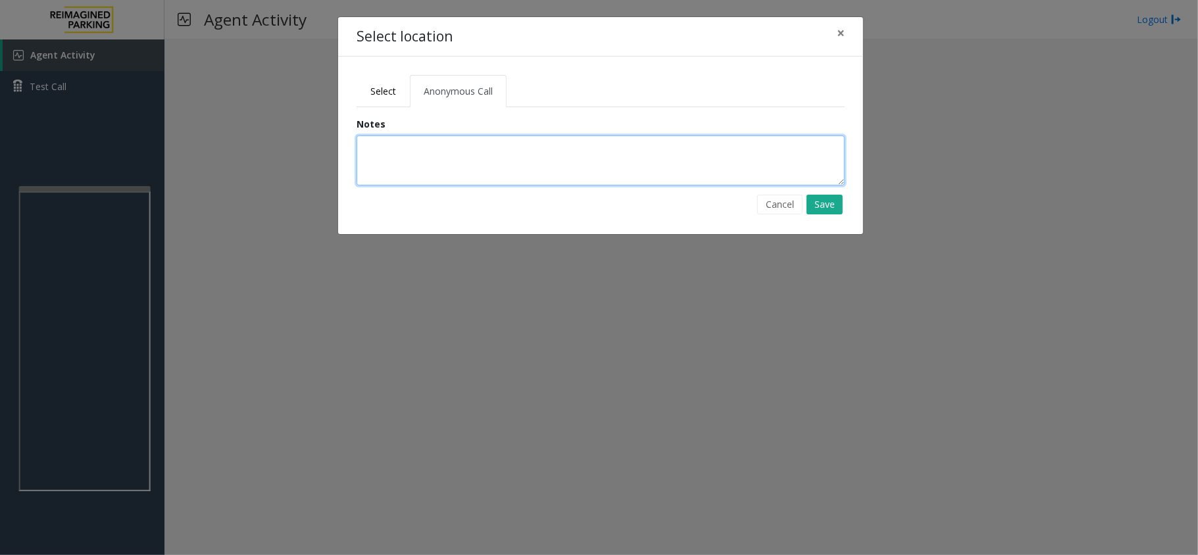
click at [429, 155] on textarea at bounding box center [601, 161] width 488 height 50
type textarea "**********"
drag, startPoint x: 717, startPoint y: 145, endPoint x: 306, endPoint y: 136, distance: 411.3
click at [306, 136] on div "Select location × Select Anonymous Call Clear Select Lot Number Location Name A…" at bounding box center [599, 277] width 1198 height 555
type textarea "**********"
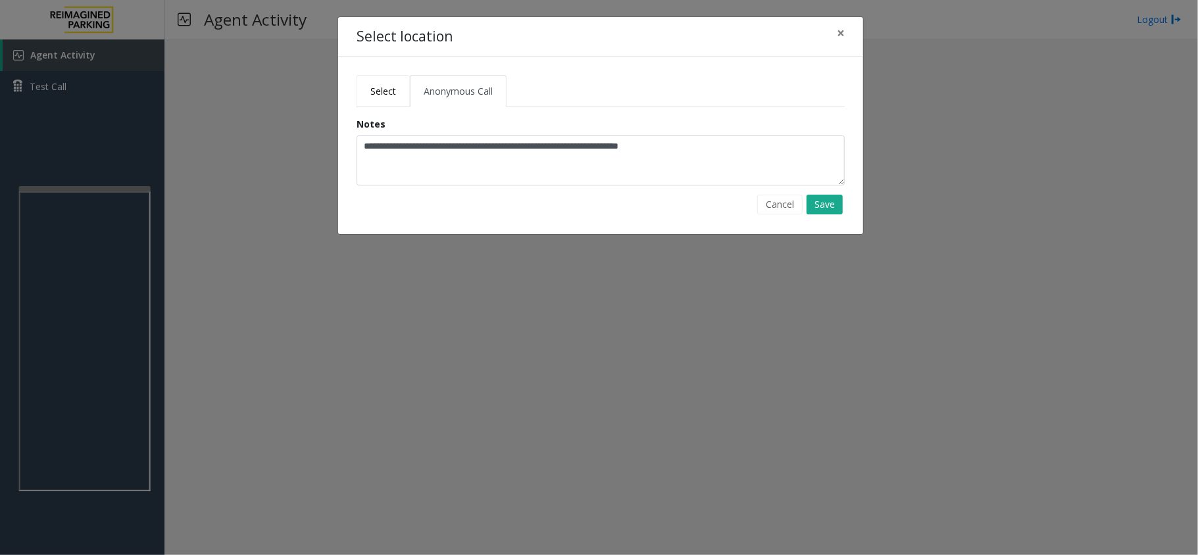
click at [379, 96] on span "Select" at bounding box center [383, 91] width 26 height 12
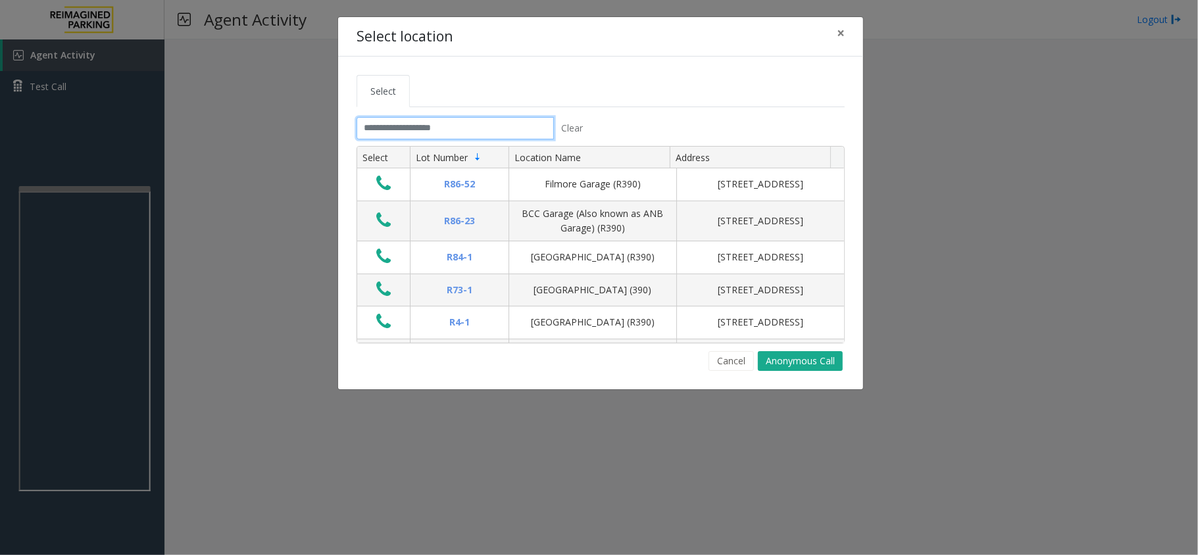
click at [453, 126] on input "text" at bounding box center [455, 128] width 197 height 22
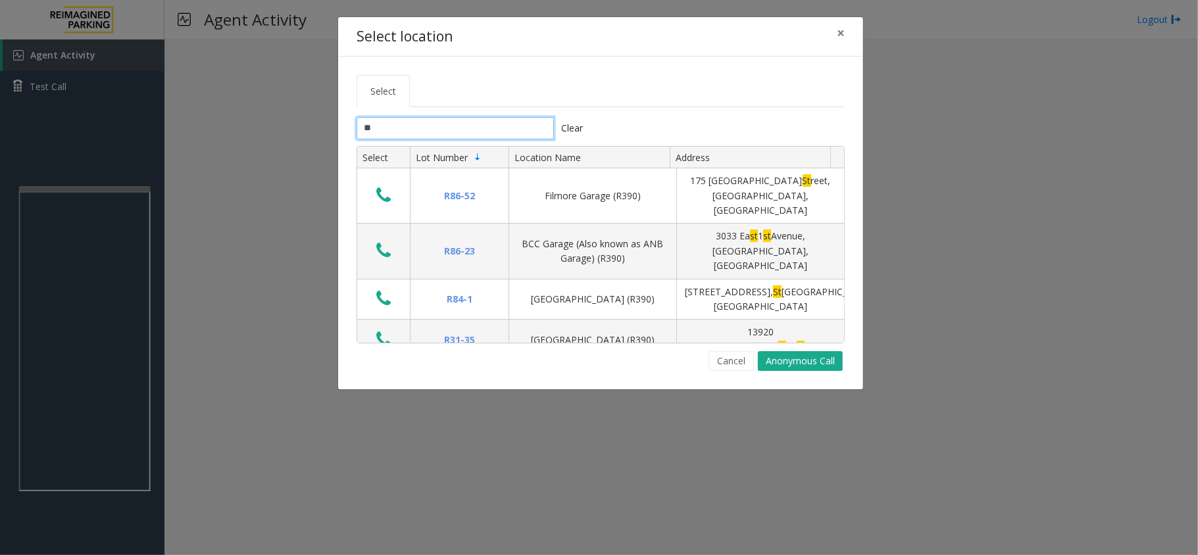
type input "*"
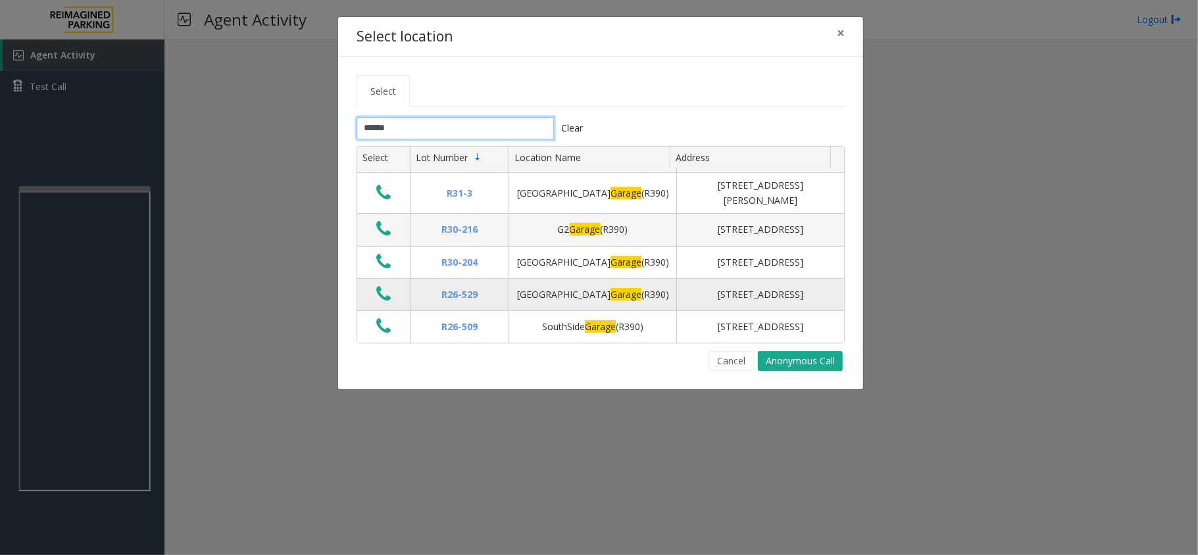
scroll to position [263, 0]
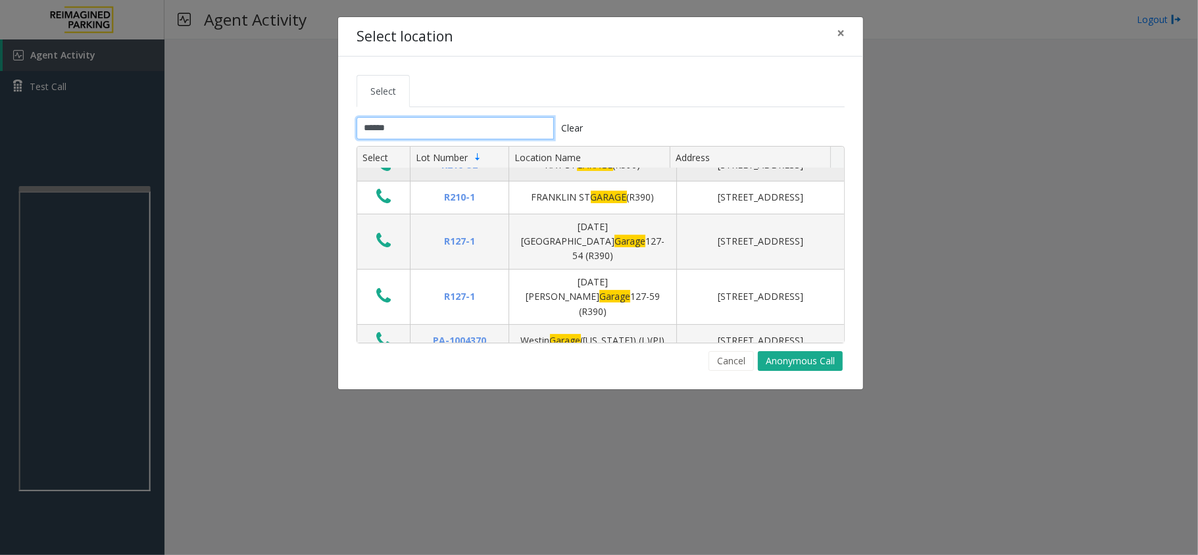
type input "******"
drag, startPoint x: 545, startPoint y: 199, endPoint x: 661, endPoint y: 208, distance: 116.8
click at [661, 172] on div "HAY ST GARAGE (R390)" at bounding box center [592, 165] width 151 height 14
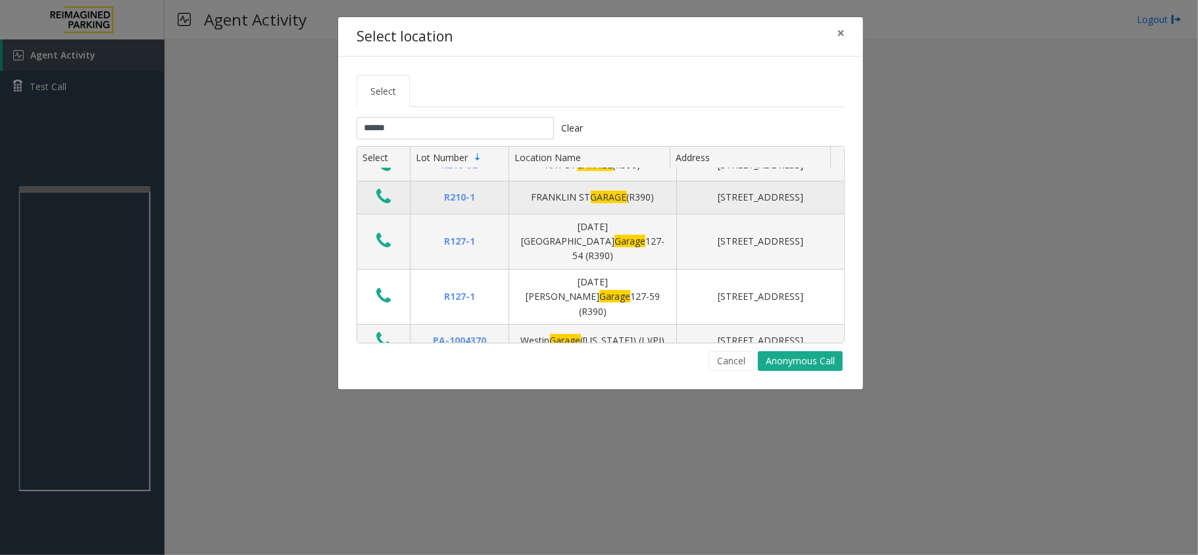
drag, startPoint x: 534, startPoint y: 237, endPoint x: 653, endPoint y: 237, distance: 119.1
click at [653, 205] on div "[GEOGRAPHIC_DATA] (R390)" at bounding box center [592, 197] width 151 height 14
click at [379, 206] on icon "Data table" at bounding box center [383, 196] width 14 height 18
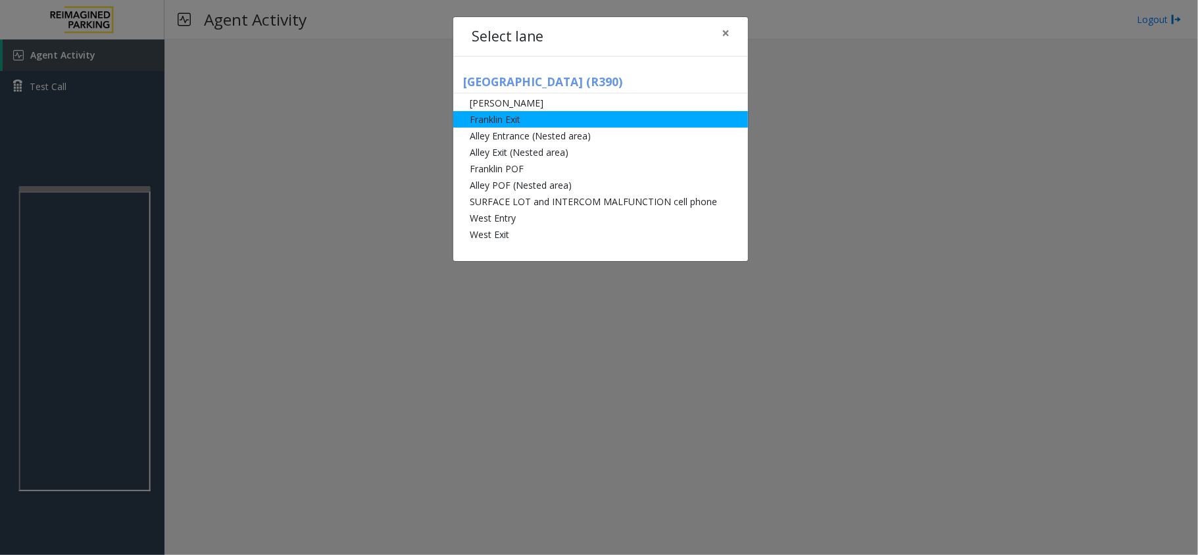
click at [509, 117] on li "Franklin Exit" at bounding box center [600, 119] width 295 height 16
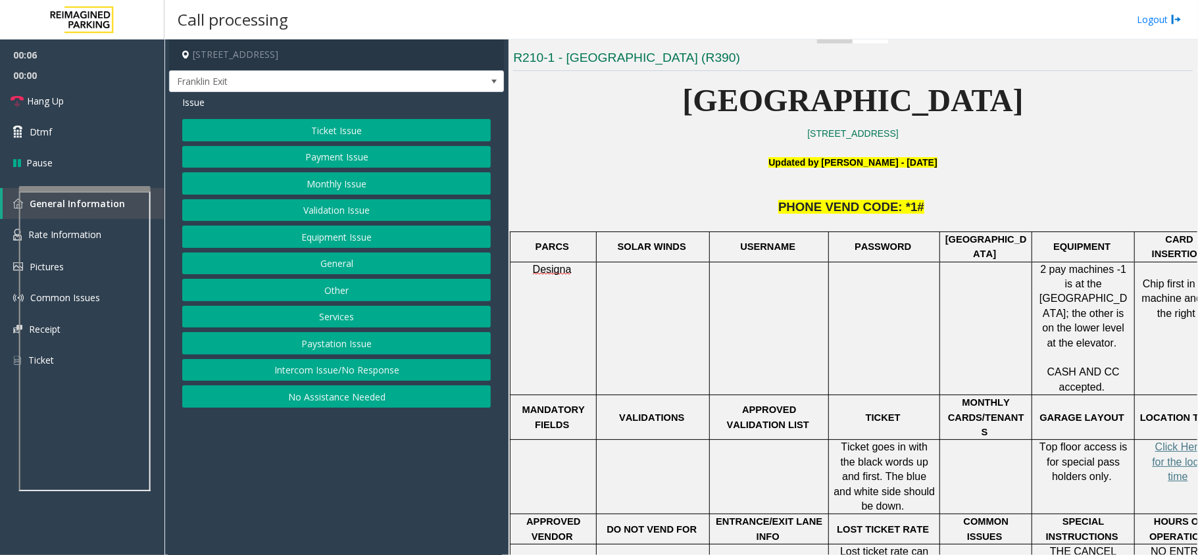
scroll to position [377, 0]
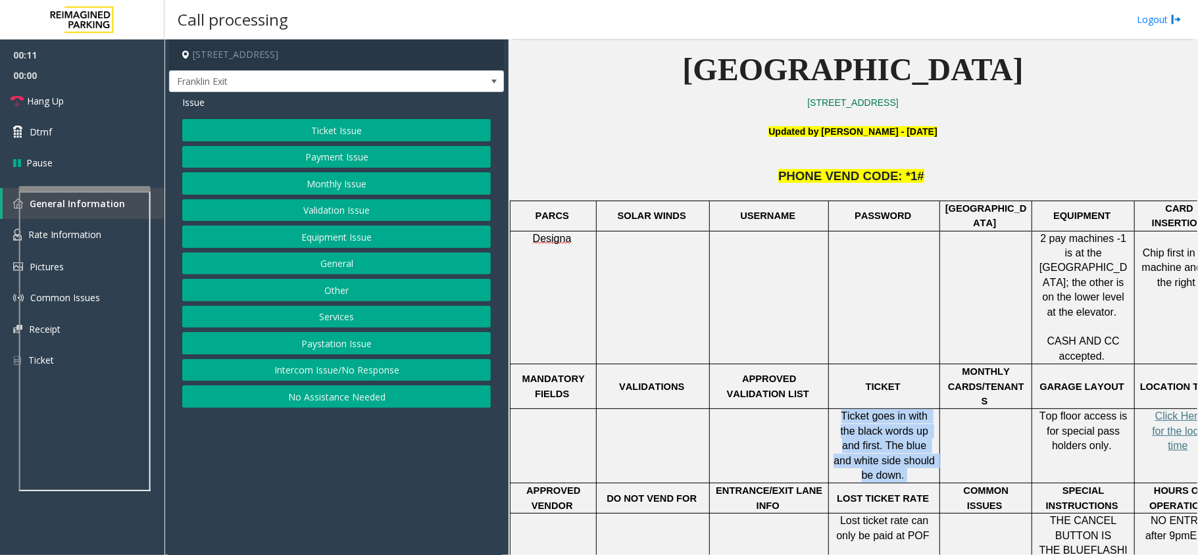
drag, startPoint x: 836, startPoint y: 387, endPoint x: 928, endPoint y: 443, distance: 108.1
click at [928, 443] on p "Ticket goes in with the black words up and first. The blue and white side shoul…" at bounding box center [884, 446] width 101 height 74
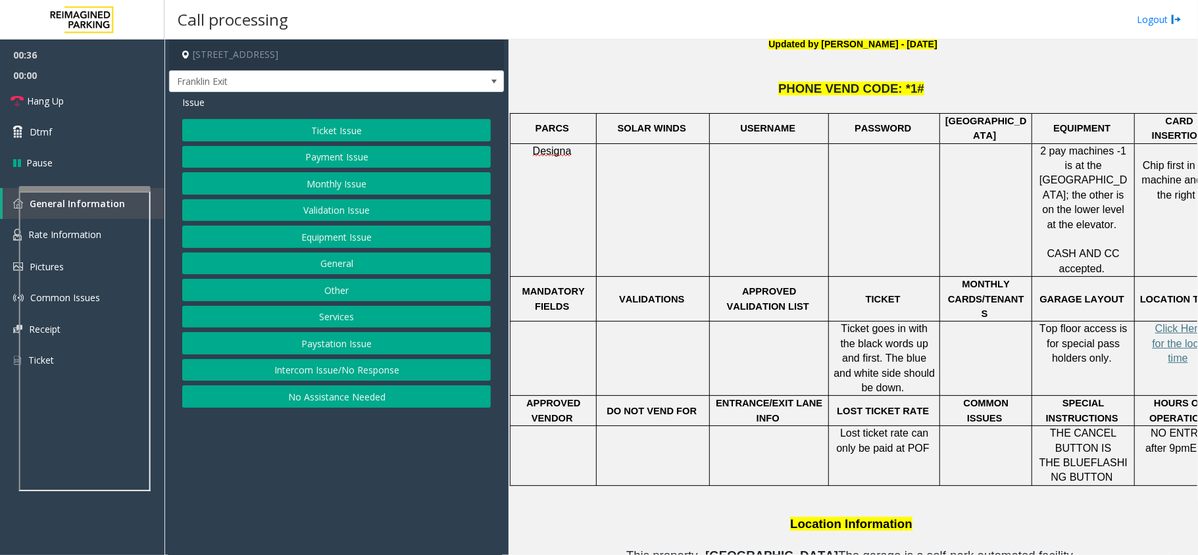
click at [353, 133] on button "Ticket Issue" at bounding box center [336, 130] width 309 height 22
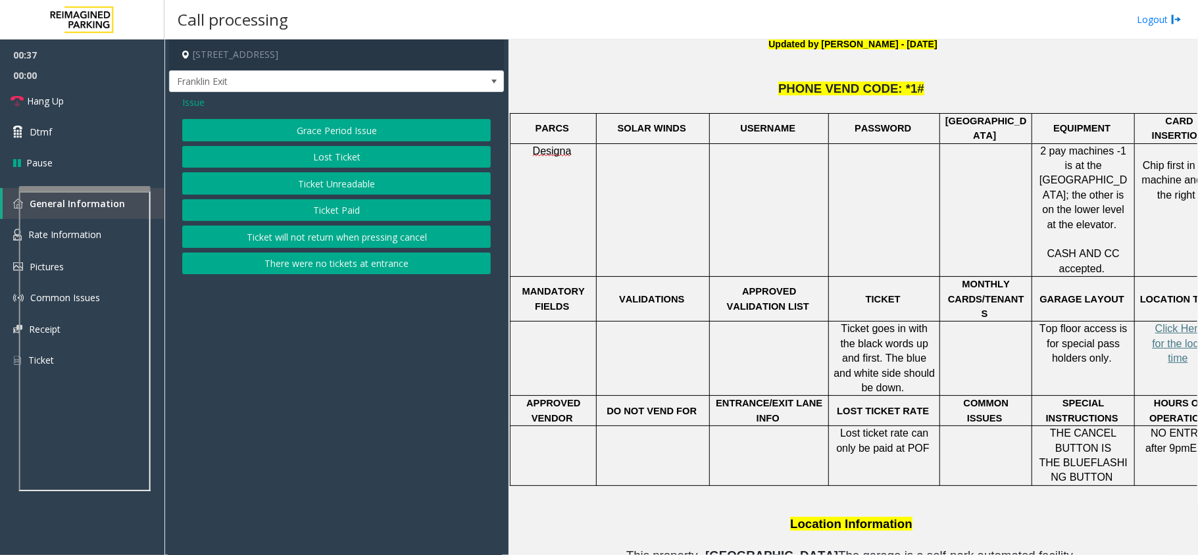
click at [363, 269] on button "There were no tickets at entrance" at bounding box center [336, 264] width 309 height 22
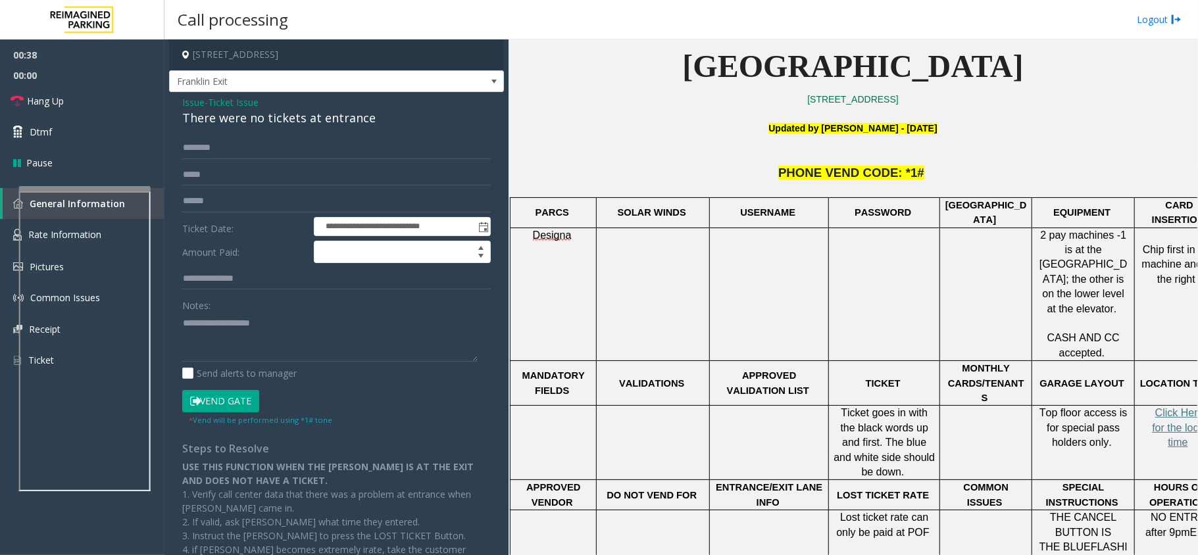
scroll to position [289, 0]
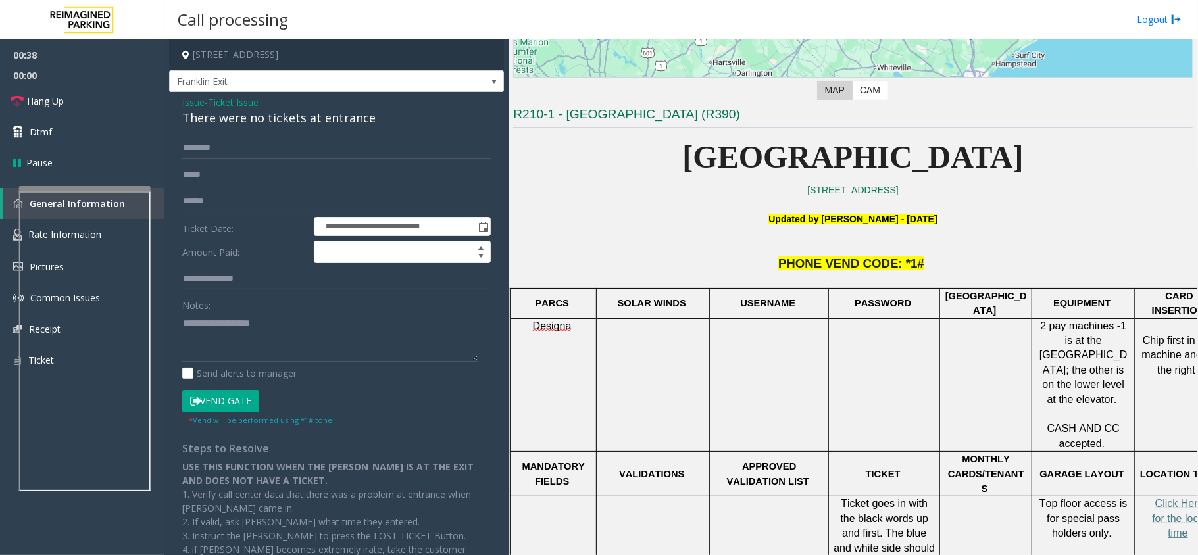
click at [319, 117] on div "There were no tickets at entrance" at bounding box center [336, 118] width 309 height 18
click at [262, 347] on textarea at bounding box center [329, 336] width 295 height 49
paste textarea "**********"
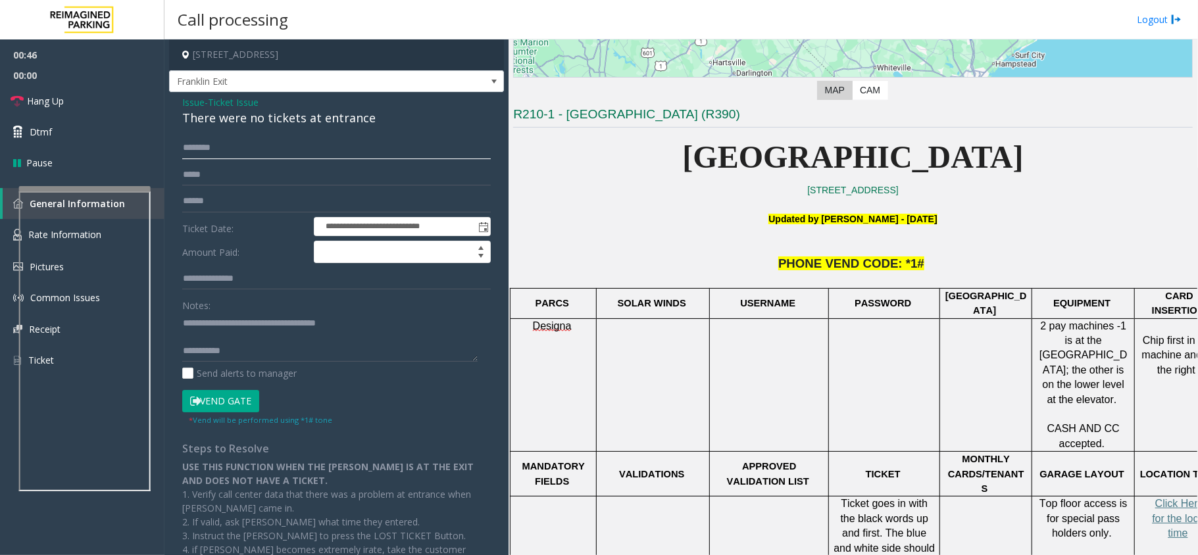
click at [259, 153] on input "text" at bounding box center [336, 148] width 309 height 22
click at [233, 350] on textarea at bounding box center [329, 336] width 295 height 49
drag, startPoint x: 59, startPoint y: 104, endPoint x: 116, endPoint y: 148, distance: 72.2
click at [59, 104] on span "Hang Up" at bounding box center [45, 101] width 37 height 14
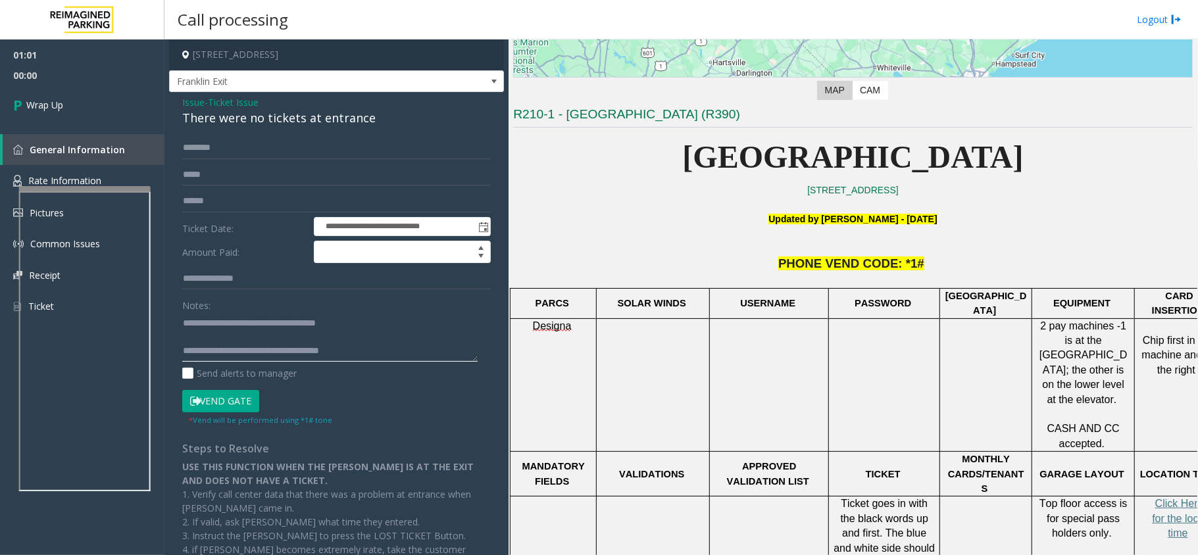
click at [393, 351] on textarea at bounding box center [329, 336] width 295 height 49
drag, startPoint x: 237, startPoint y: 343, endPoint x: 433, endPoint y: 355, distance: 195.8
click at [433, 355] on textarea at bounding box center [329, 336] width 295 height 49
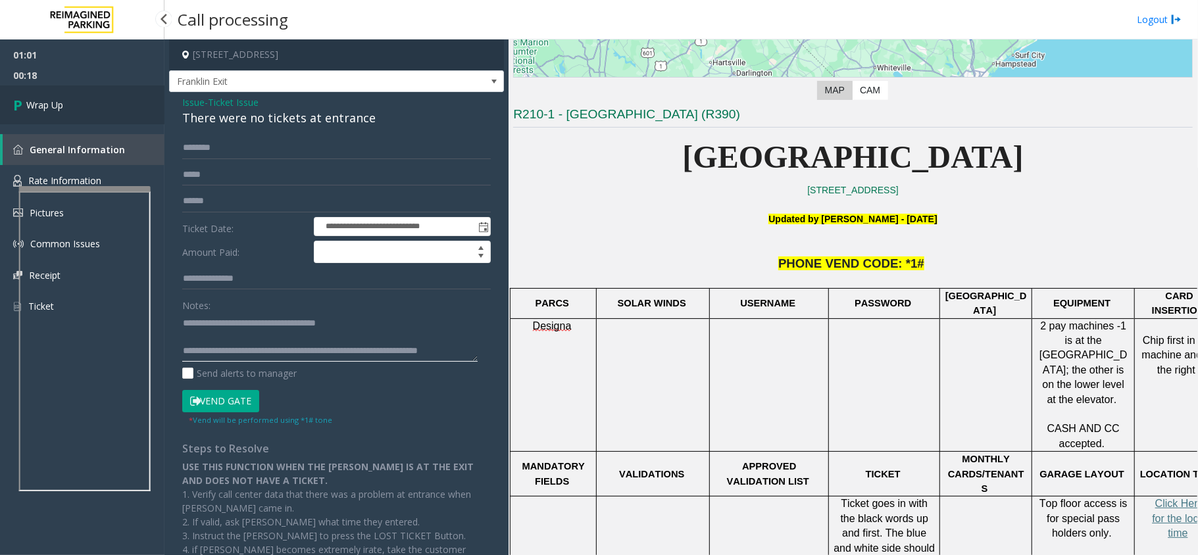
type textarea "**********"
click at [85, 109] on link "Wrap Up" at bounding box center [82, 105] width 164 height 39
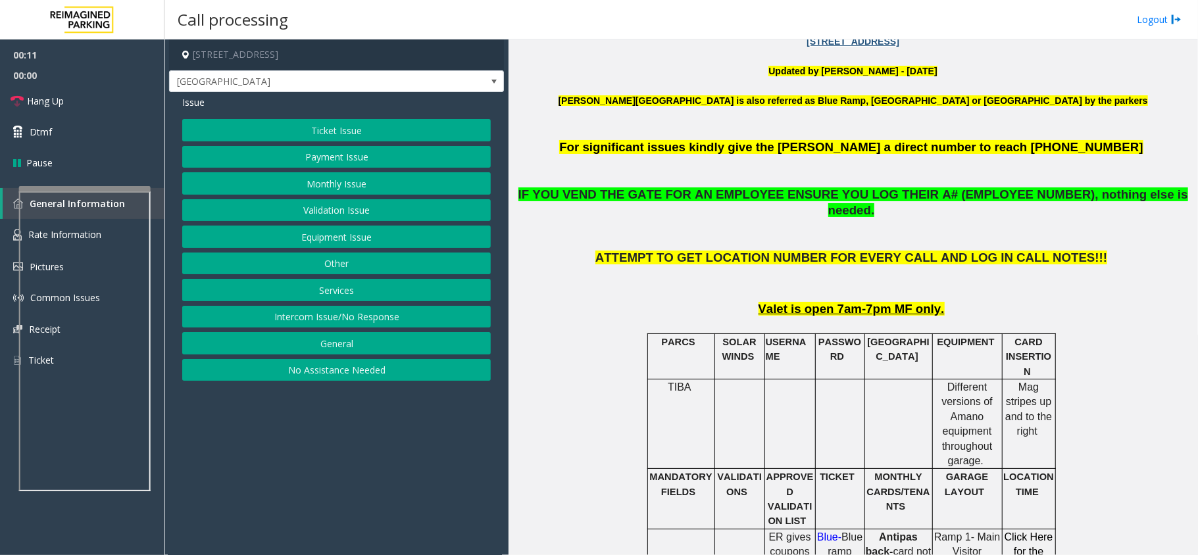
scroll to position [526, 0]
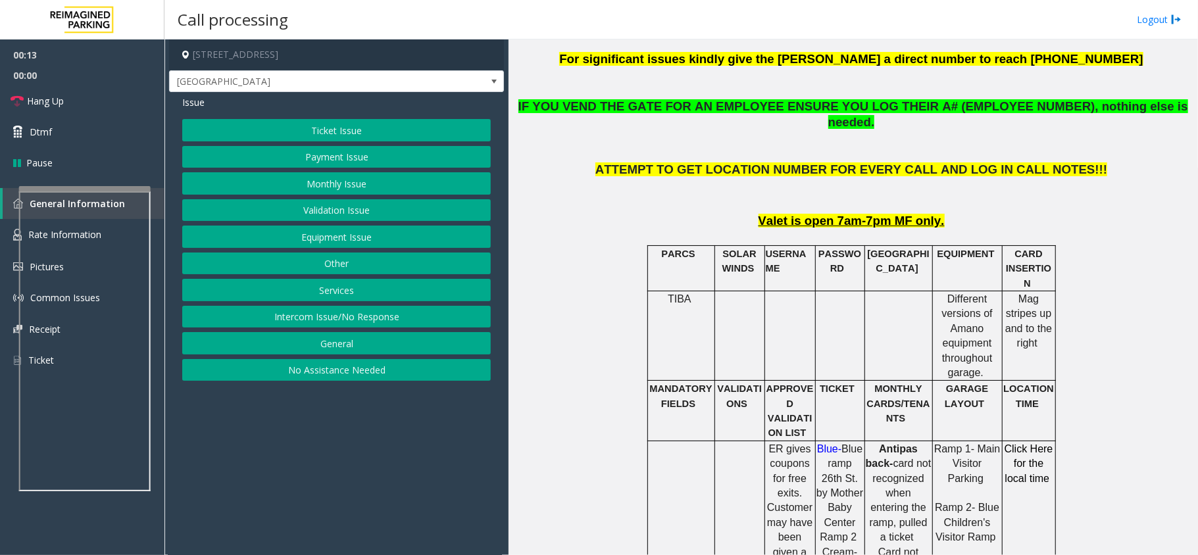
click at [342, 240] on button "Equipment Issue" at bounding box center [336, 237] width 309 height 22
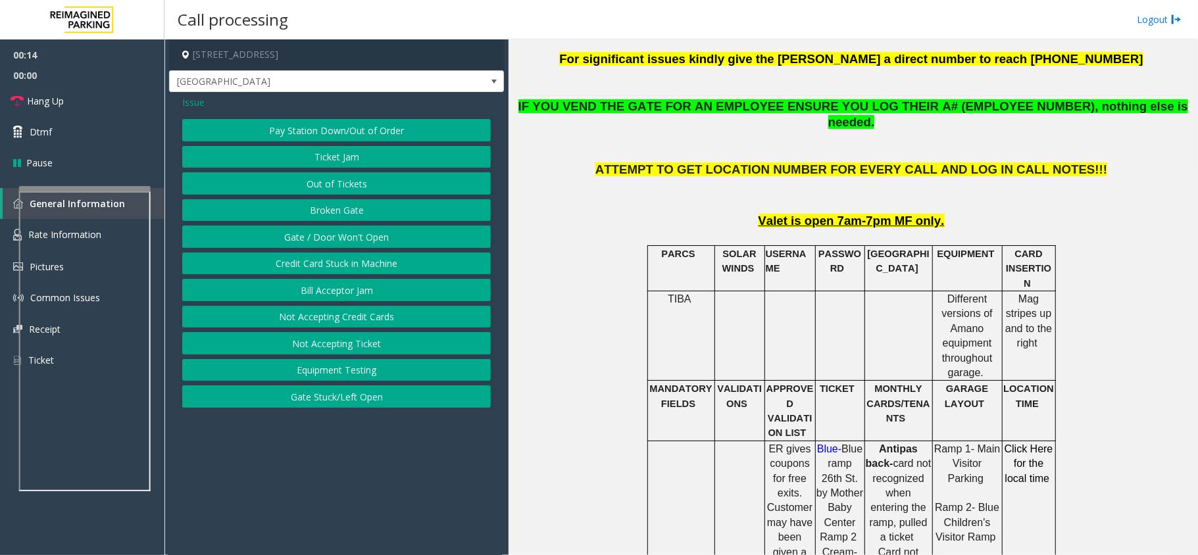
click at [342, 240] on button "Gate / Door Won't Open" at bounding box center [336, 237] width 309 height 22
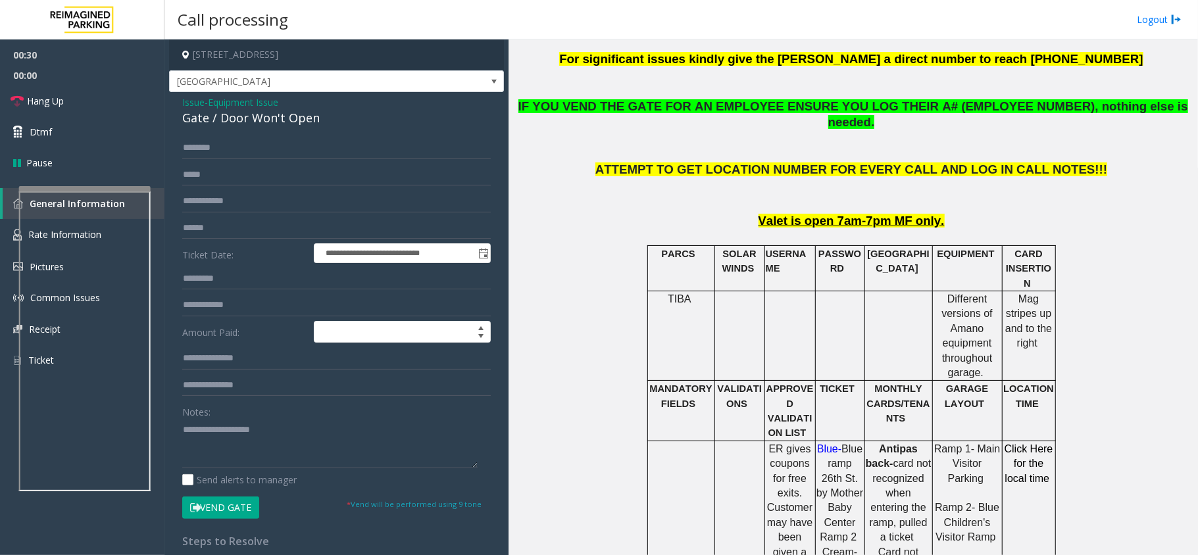
click at [197, 97] on span "Issue" at bounding box center [193, 102] width 22 height 14
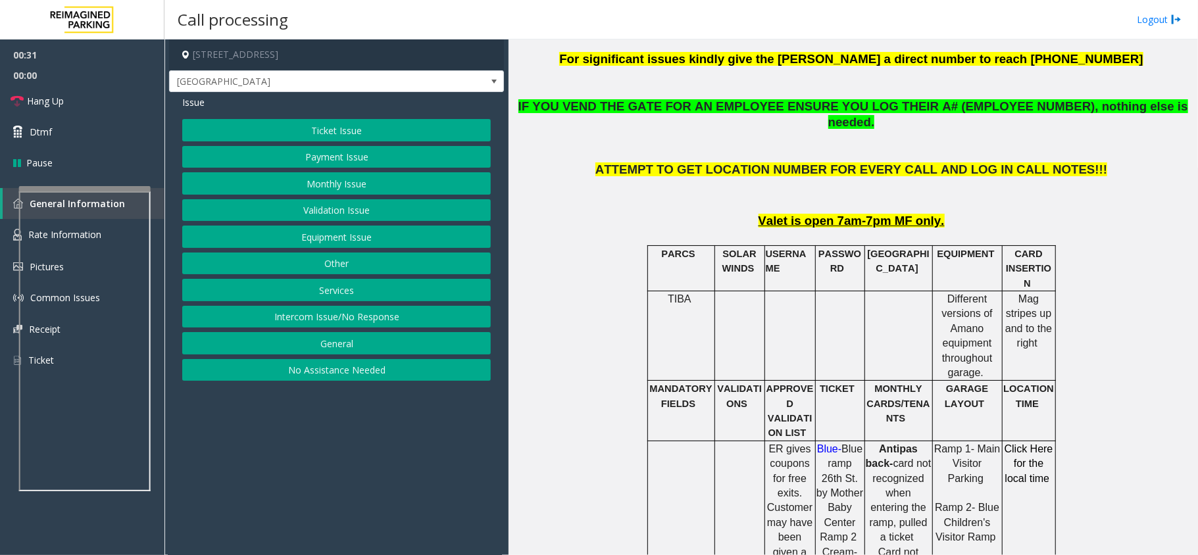
click at [278, 146] on button "Payment Issue" at bounding box center [336, 157] width 309 height 22
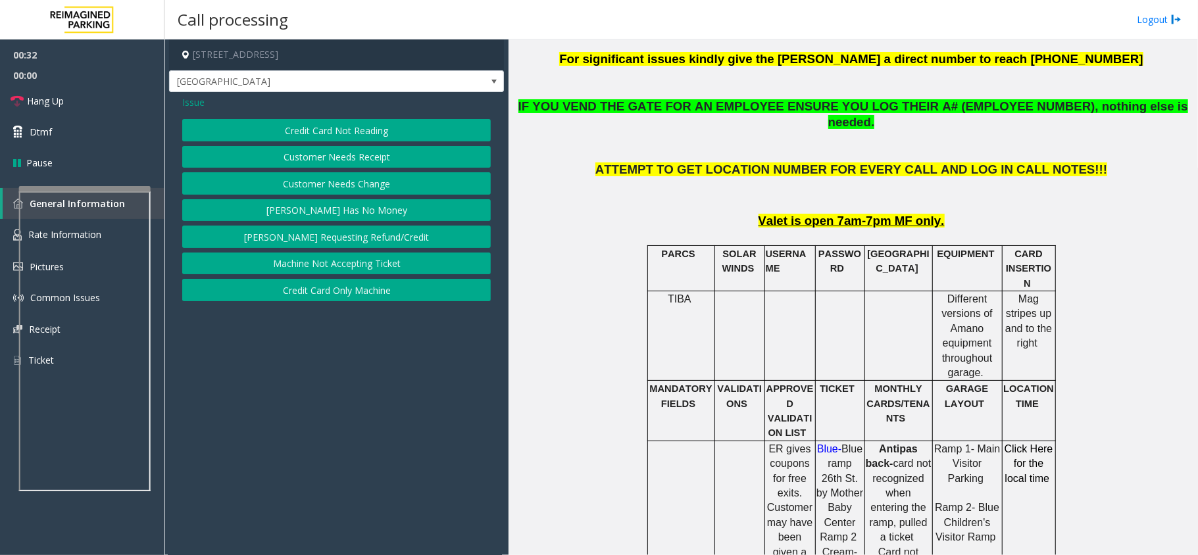
click at [295, 130] on button "Credit Card Not Reading" at bounding box center [336, 130] width 309 height 22
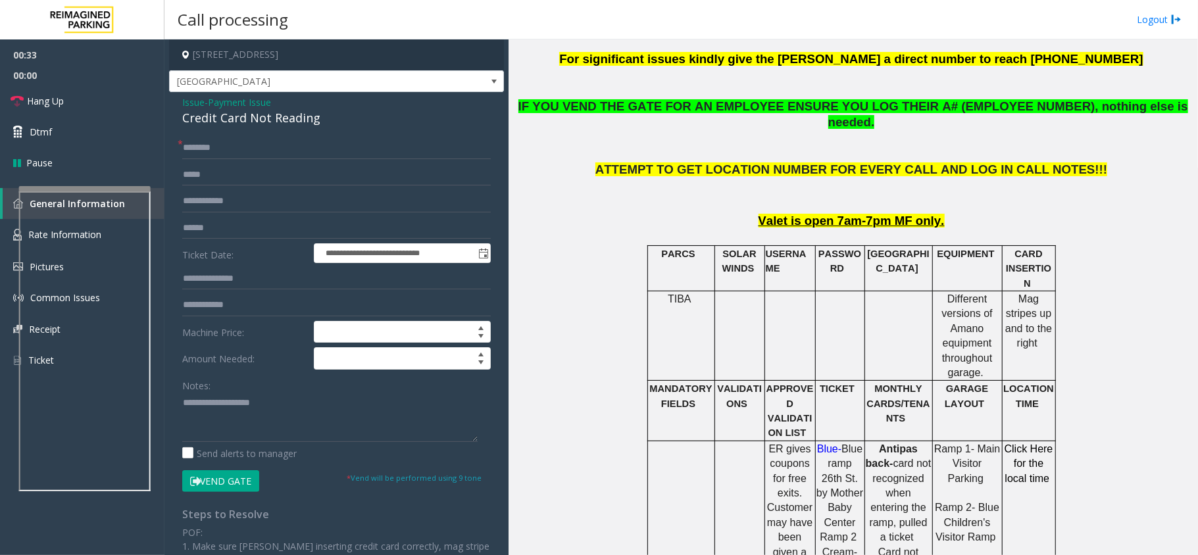
click at [234, 135] on div "**********" at bounding box center [336, 405] width 335 height 626
click at [237, 137] on input "text" at bounding box center [336, 148] width 309 height 22
type input "**"
click at [253, 124] on div "Credit Card Not Reading" at bounding box center [336, 118] width 309 height 18
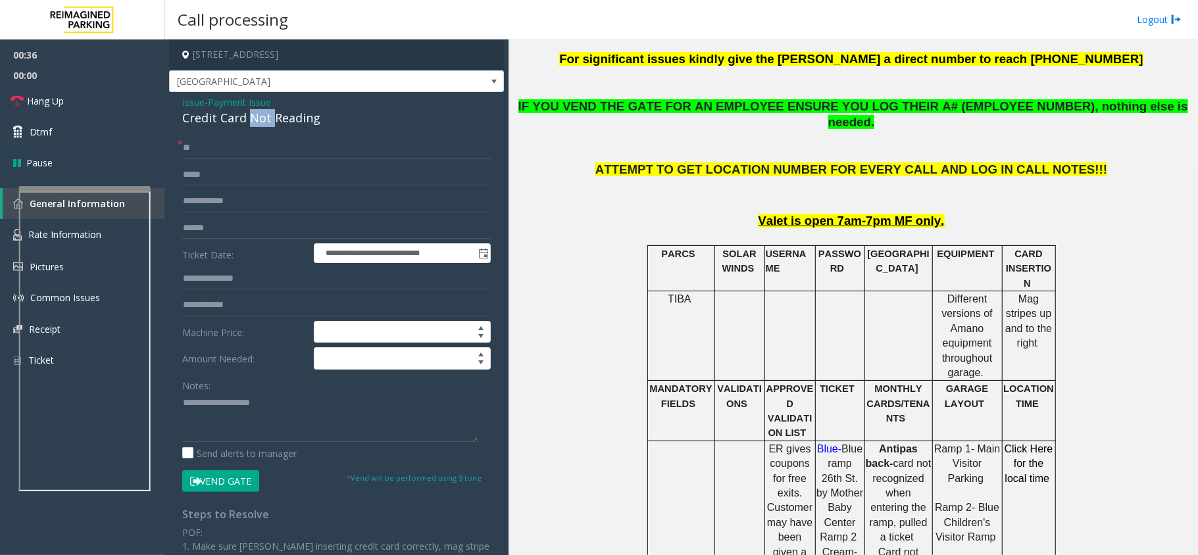
click at [253, 124] on div "Credit Card Not Reading" at bounding box center [336, 118] width 309 height 18
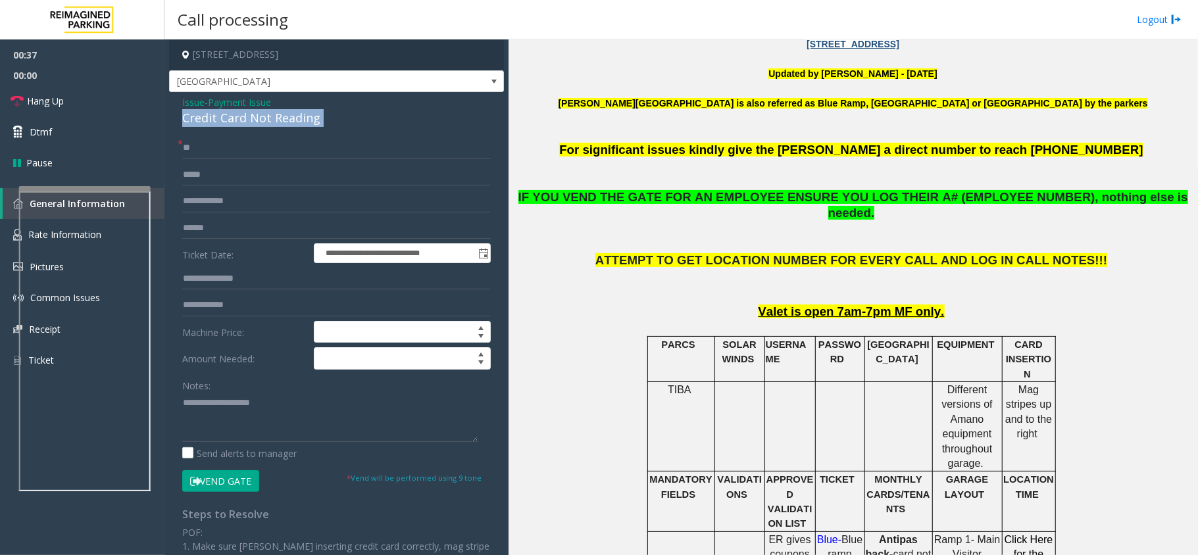
scroll to position [351, 0]
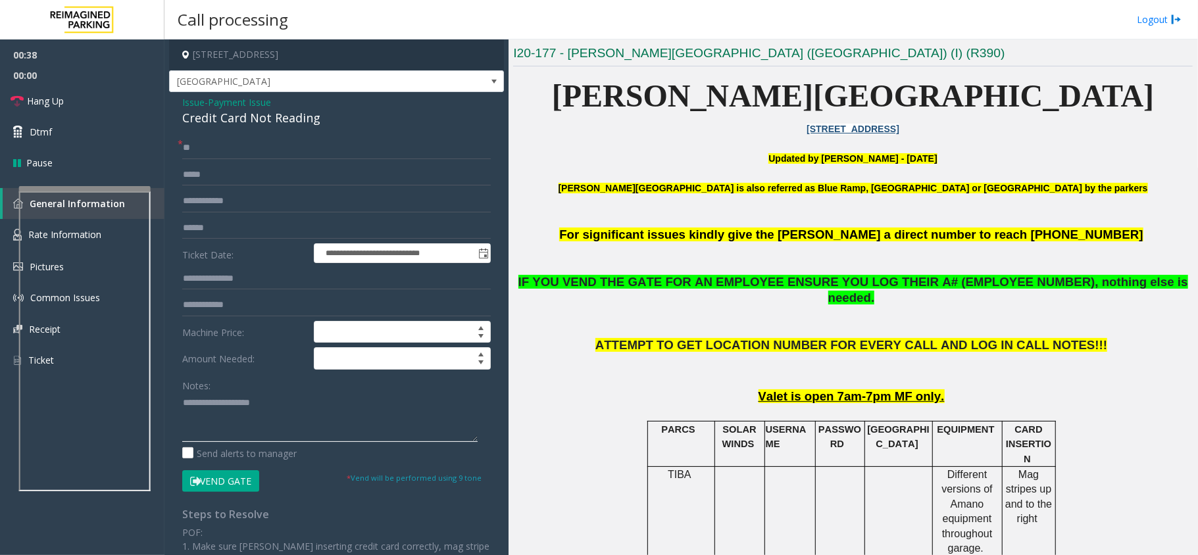
click at [209, 398] on textarea at bounding box center [329, 417] width 295 height 49
paste textarea "**********"
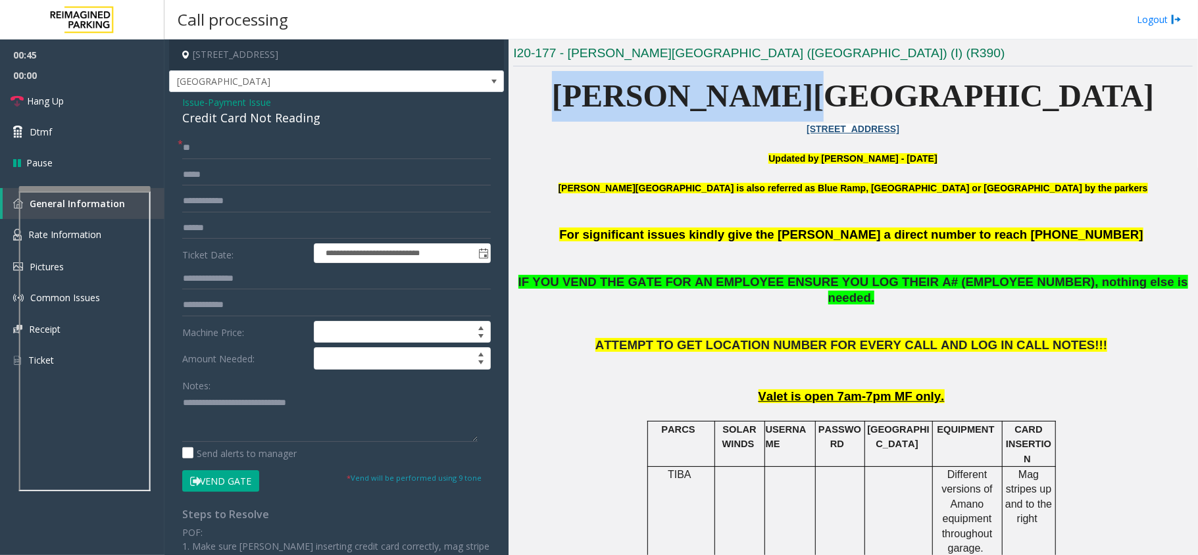
drag, startPoint x: 724, startPoint y: 98, endPoint x: 941, endPoint y: 97, distance: 217.1
click at [941, 97] on p "[PERSON_NAME][GEOGRAPHIC_DATA]" at bounding box center [853, 96] width 680 height 51
click at [228, 480] on button "Vend Gate" at bounding box center [220, 481] width 77 height 22
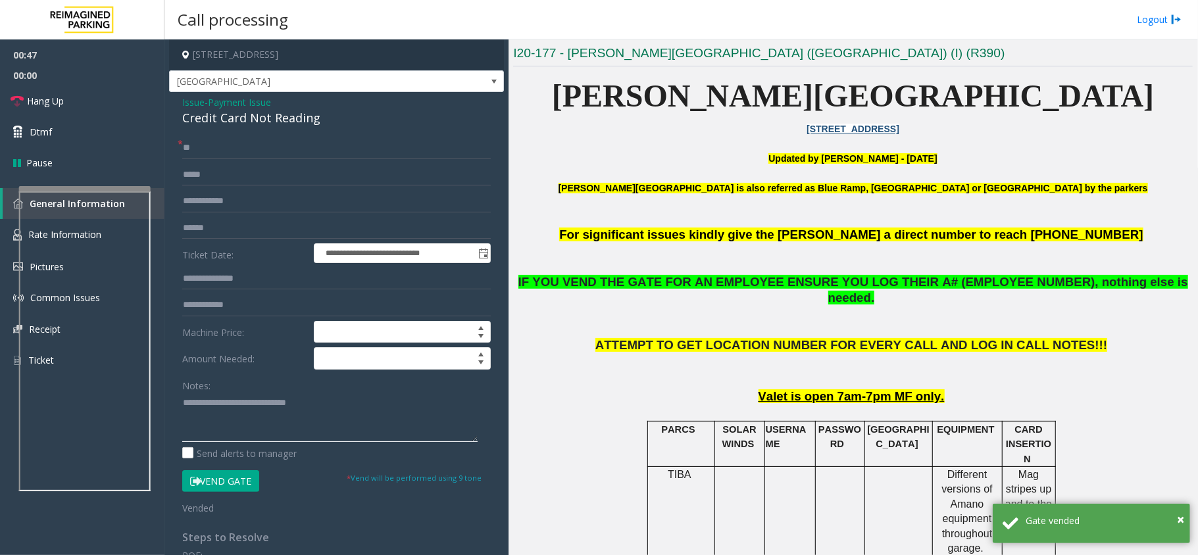
click at [208, 424] on textarea at bounding box center [329, 417] width 295 height 49
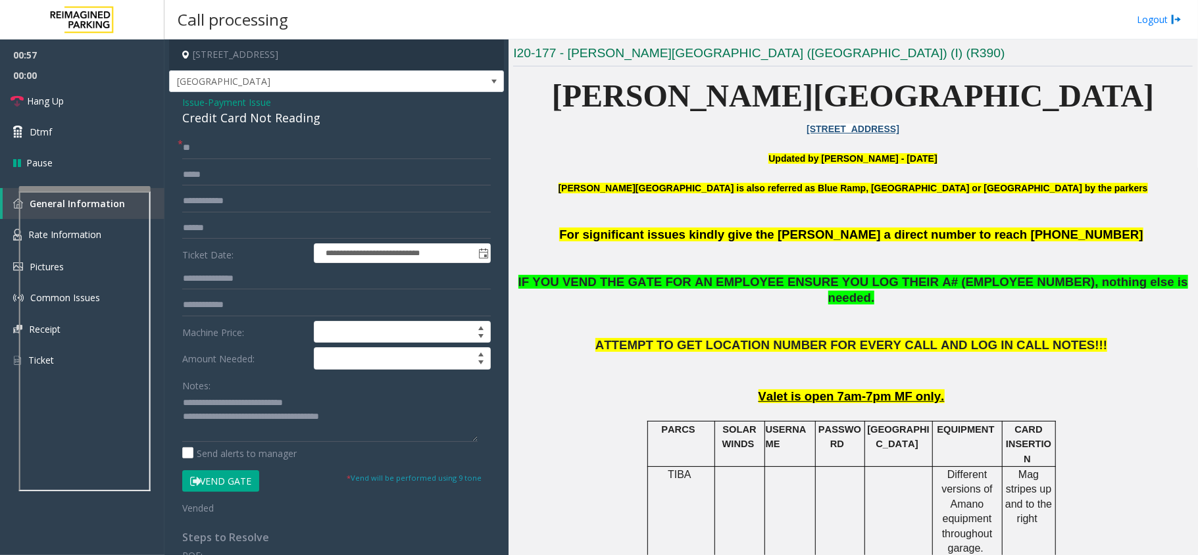
click at [230, 480] on button "Vend Gate" at bounding box center [220, 481] width 77 height 22
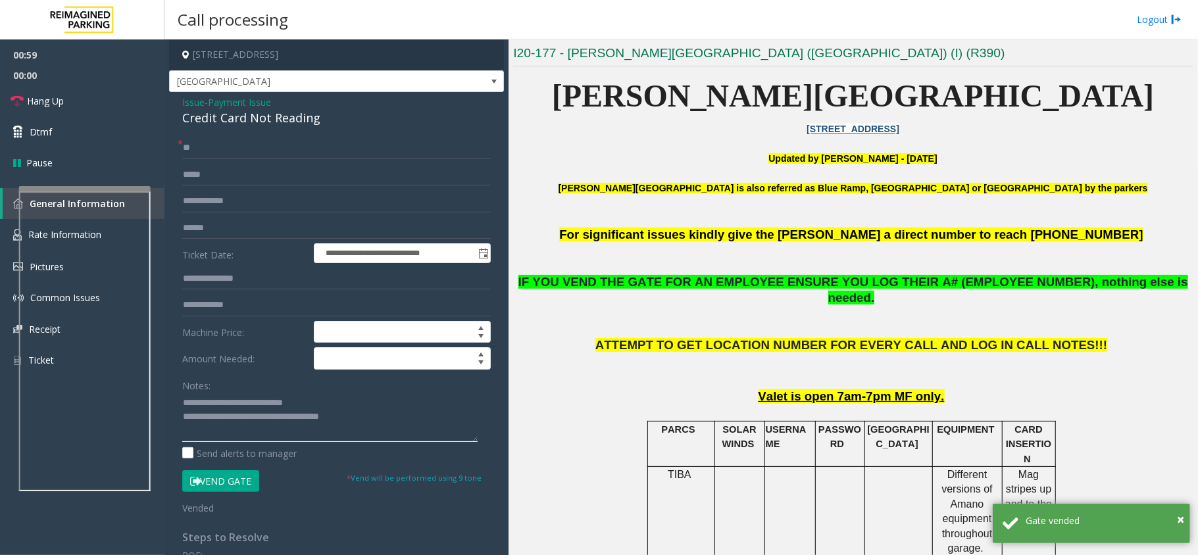
click at [377, 425] on textarea at bounding box center [329, 417] width 295 height 49
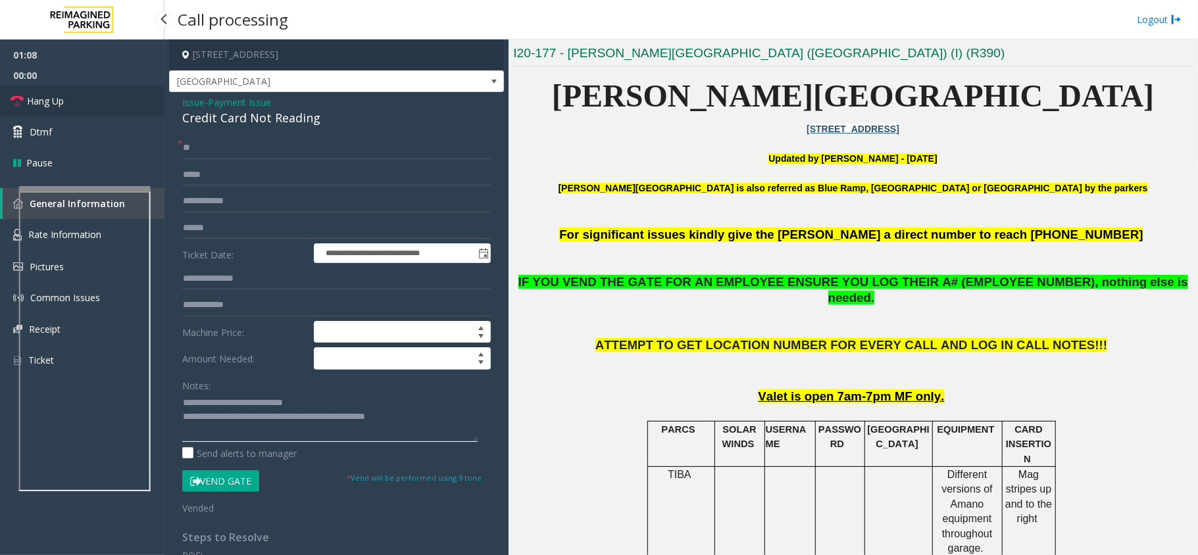
type textarea "**********"
click at [51, 91] on link "Hang Up" at bounding box center [82, 101] width 164 height 31
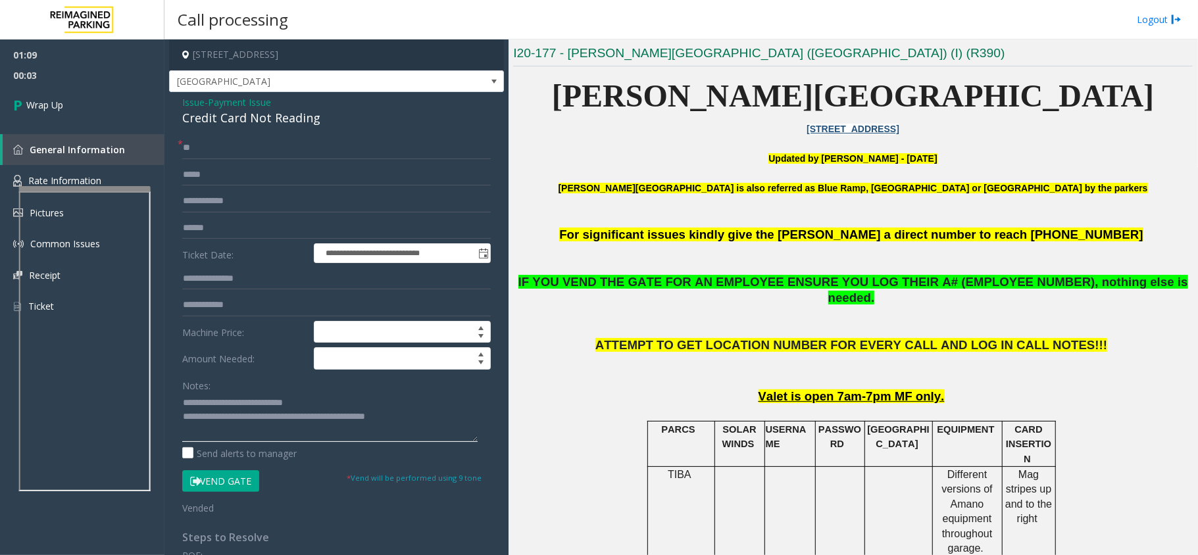
drag, startPoint x: 240, startPoint y: 420, endPoint x: 430, endPoint y: 418, distance: 190.1
click at [430, 418] on textarea at bounding box center [329, 417] width 295 height 49
click at [428, 416] on textarea at bounding box center [329, 417] width 295 height 49
click at [426, 414] on textarea at bounding box center [329, 417] width 295 height 49
click at [35, 108] on span "Wrap Up" at bounding box center [44, 105] width 37 height 14
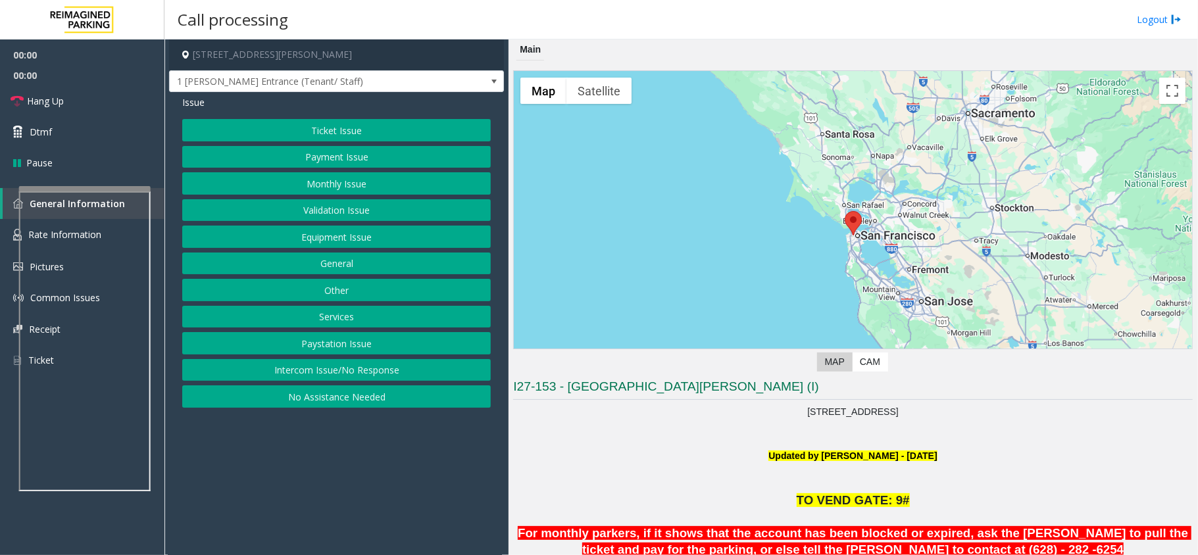
scroll to position [351, 0]
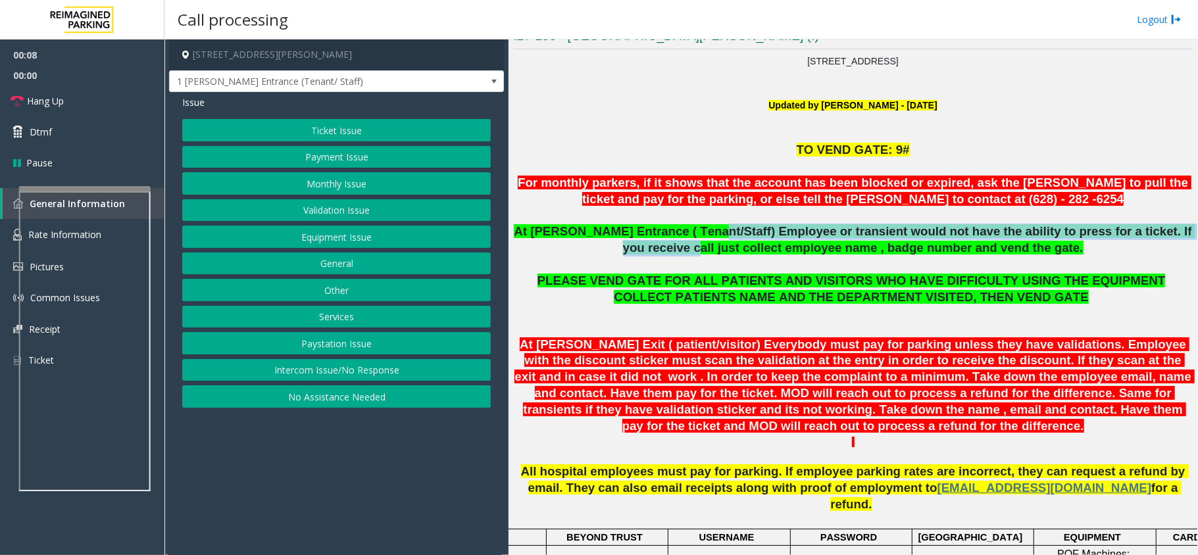
drag, startPoint x: 692, startPoint y: 229, endPoint x: 1161, endPoint y: 240, distance: 468.5
click at [1161, 240] on p "At [PERSON_NAME] Entrance ( Tenant/Staff) Employee or transient would not have …" at bounding box center [853, 240] width 680 height 33
click at [307, 177] on button "Monthly Issue" at bounding box center [336, 183] width 309 height 22
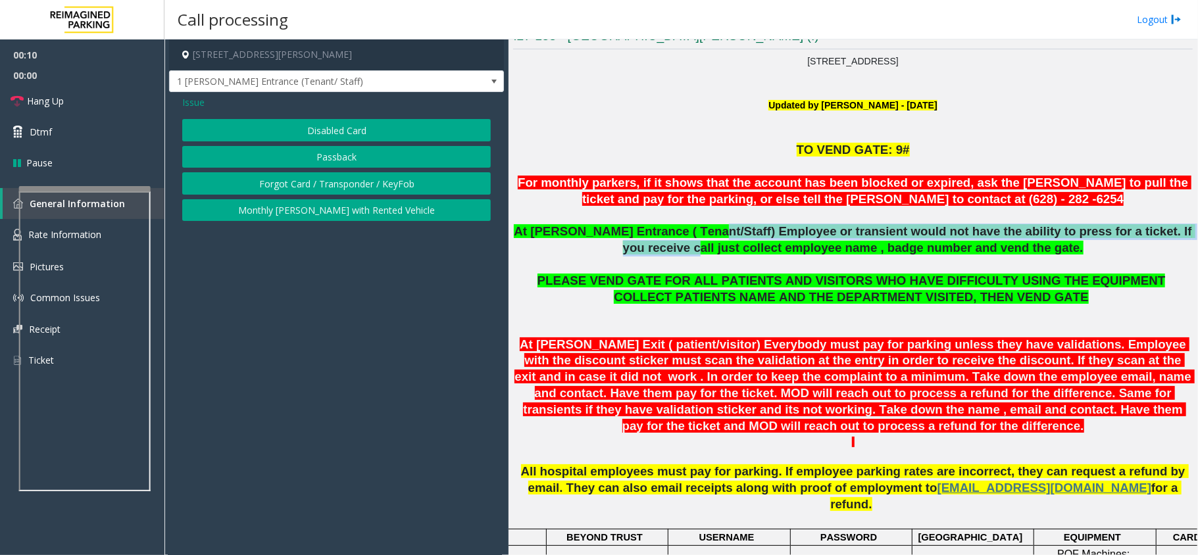
click at [301, 124] on button "Disabled Card" at bounding box center [336, 130] width 309 height 22
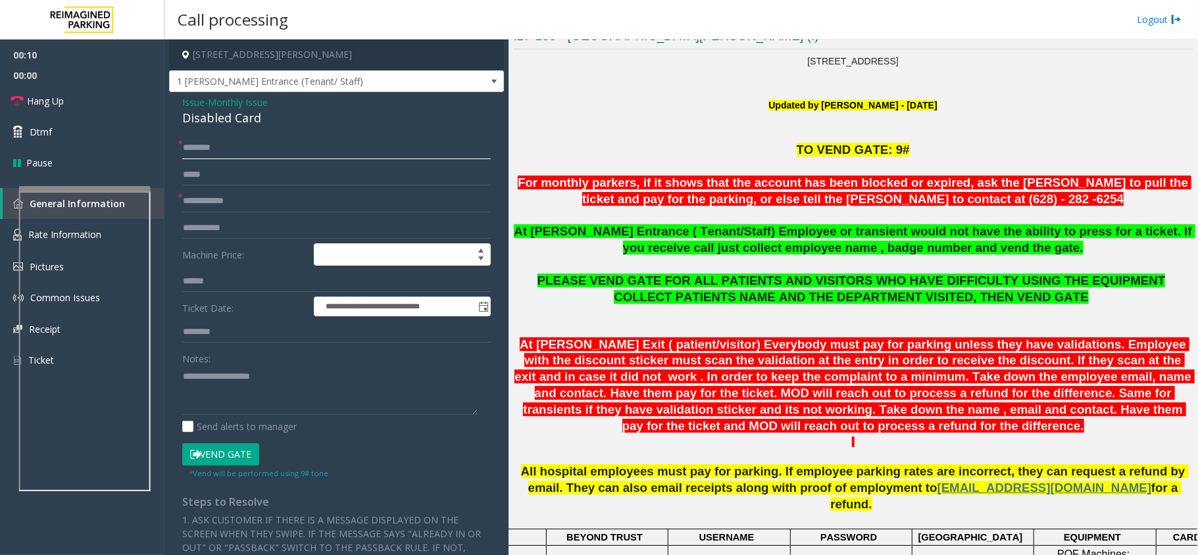
click at [228, 151] on input "text" at bounding box center [336, 148] width 309 height 22
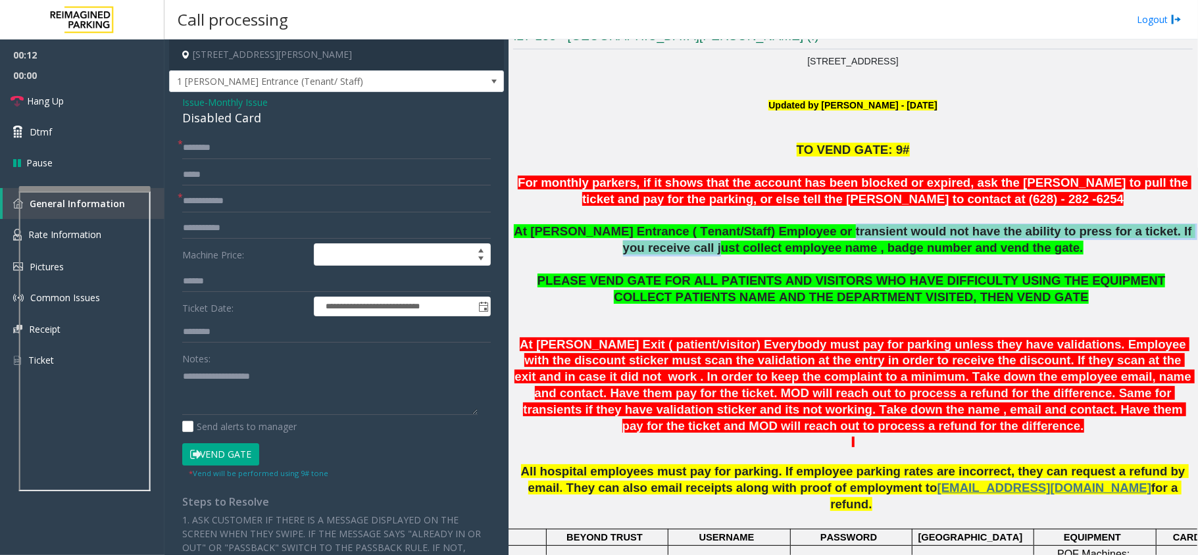
drag, startPoint x: 700, startPoint y: 243, endPoint x: 801, endPoint y: 238, distance: 100.8
click at [801, 238] on span "At [PERSON_NAME] Entrance ( Tenant/Staff) Employee or transient would not have …" at bounding box center [855, 239] width 682 height 30
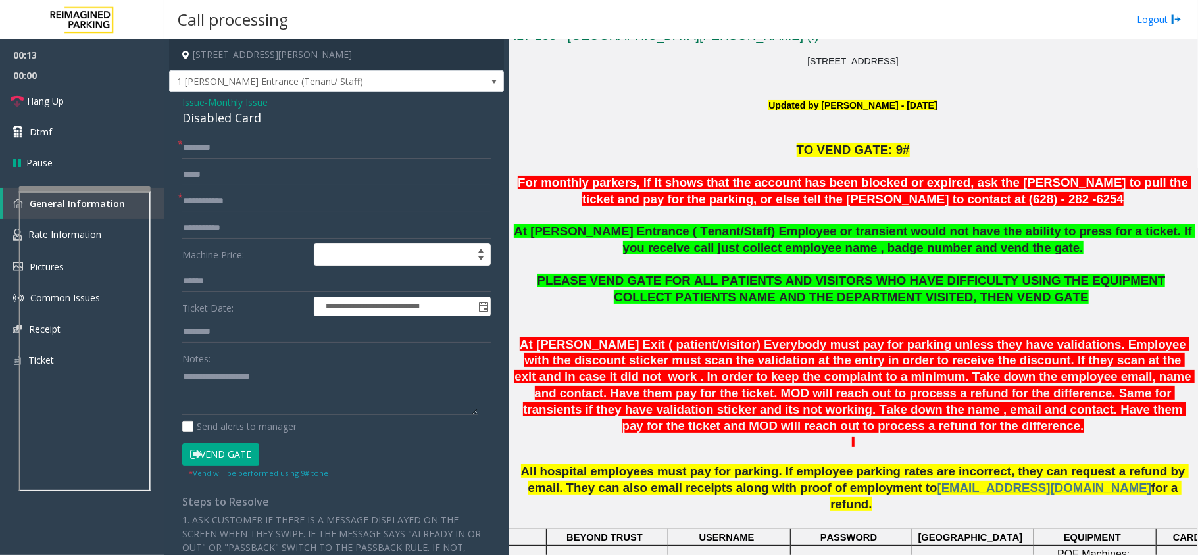
click at [853, 245] on span "At [PERSON_NAME] Entrance ( Tenant/Staff) Employee or transient would not have …" at bounding box center [855, 239] width 682 height 30
click at [219, 143] on input "text" at bounding box center [336, 148] width 309 height 22
click at [219, 143] on input "**********" at bounding box center [336, 148] width 309 height 22
click at [232, 147] on input "**********" at bounding box center [336, 148] width 309 height 22
type input "**********"
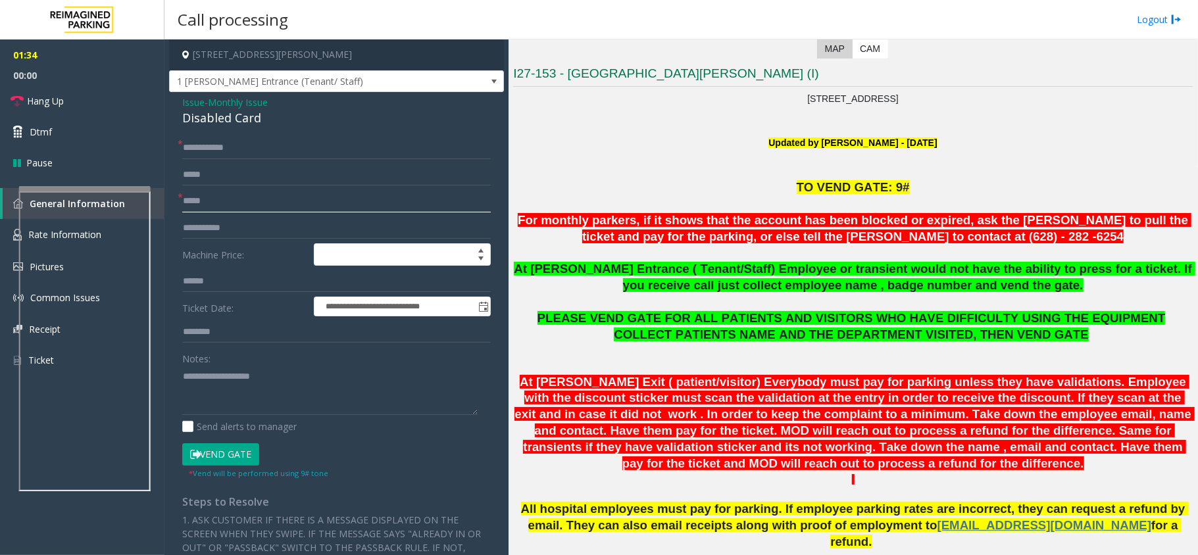
scroll to position [286, 0]
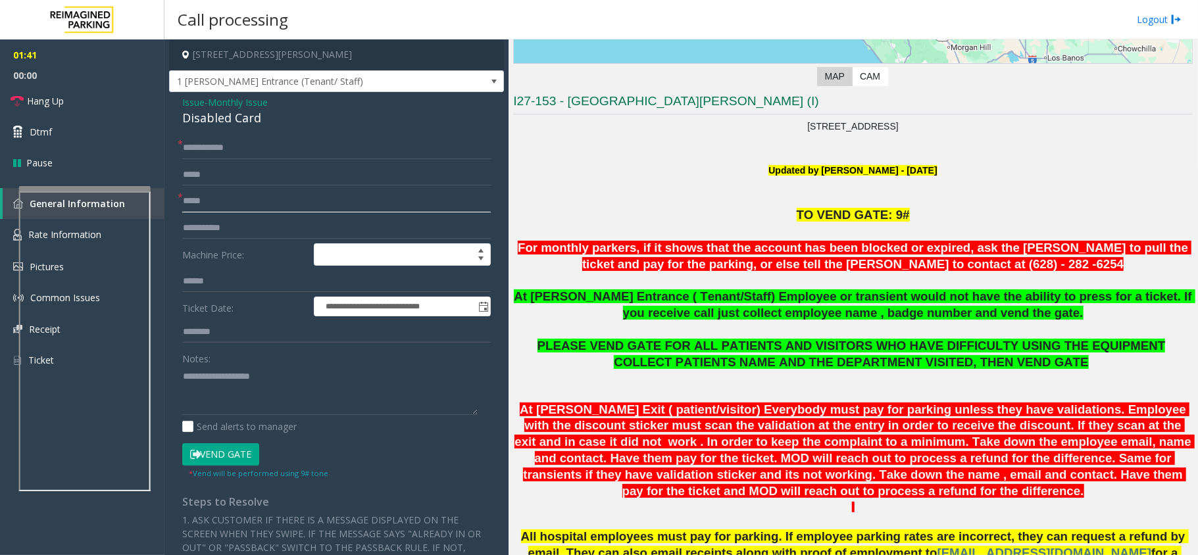
type input "*****"
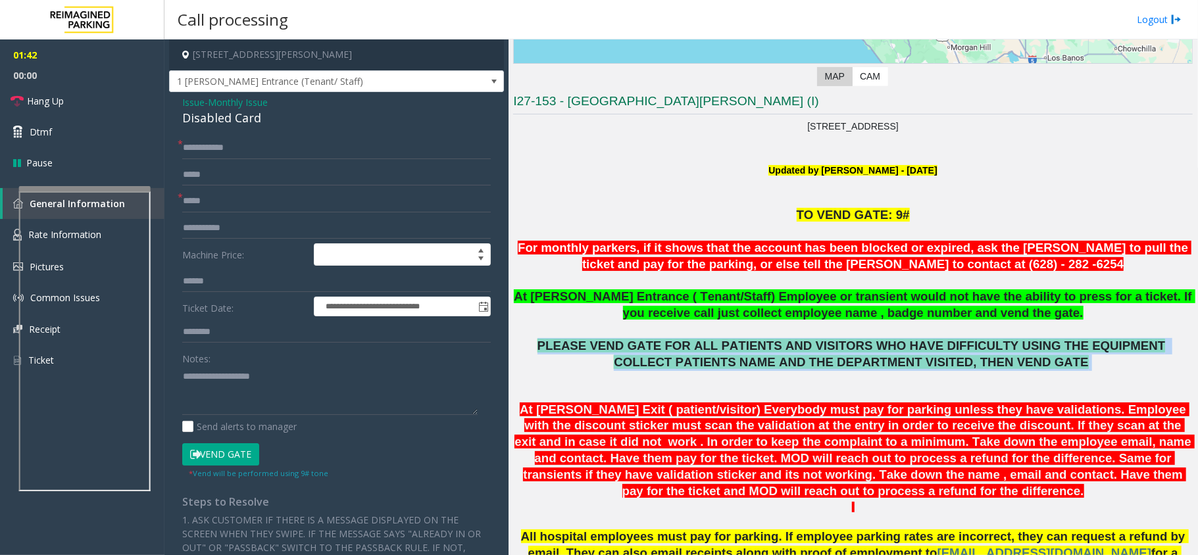
drag, startPoint x: 572, startPoint y: 339, endPoint x: 1043, endPoint y: 361, distance: 472.2
click at [1089, 361] on span at bounding box center [1090, 362] width 3 height 14
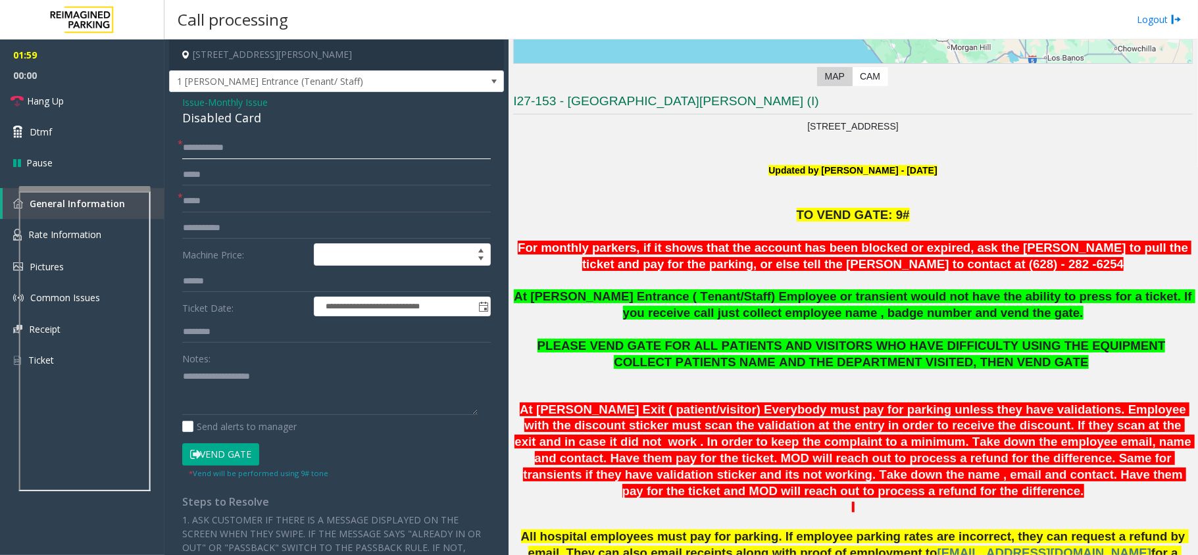
click at [193, 151] on input "**********" at bounding box center [336, 148] width 309 height 22
click at [207, 124] on div "Disabled Card" at bounding box center [336, 118] width 309 height 18
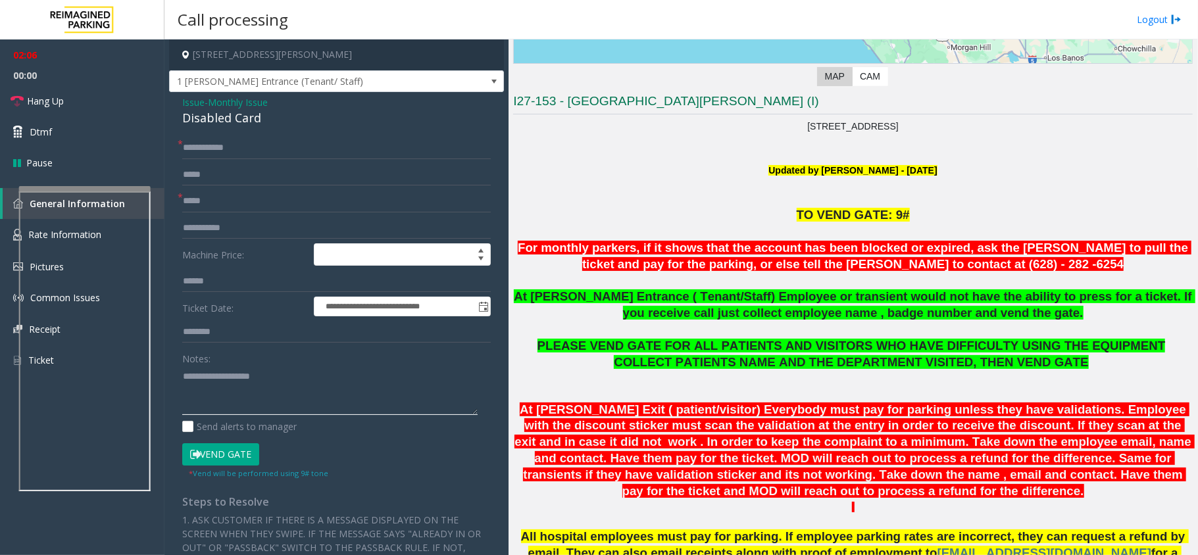
click at [211, 389] on textarea at bounding box center [329, 390] width 295 height 49
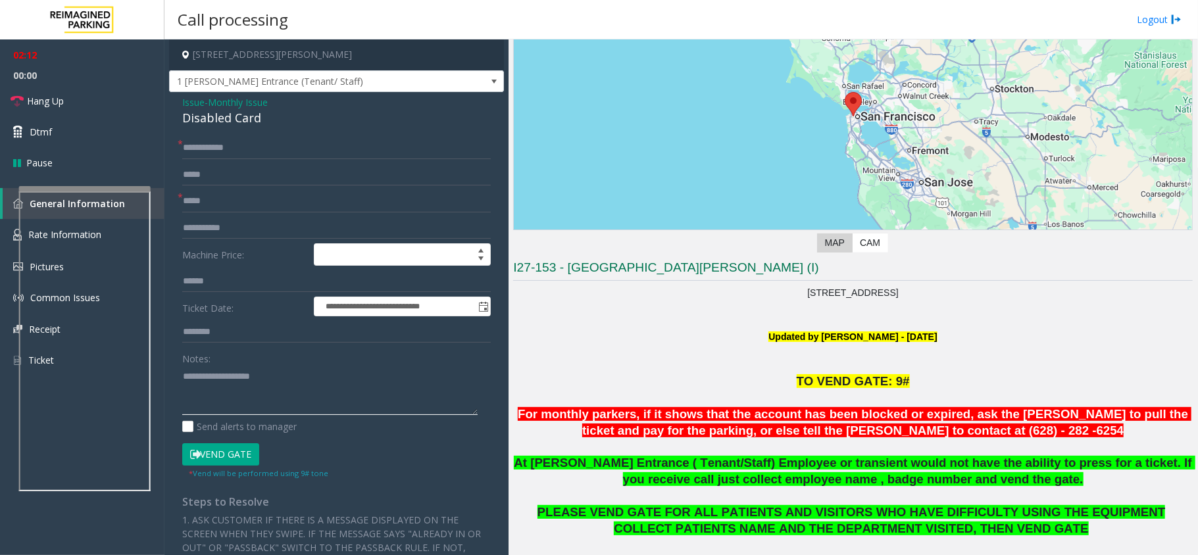
scroll to position [256, 0]
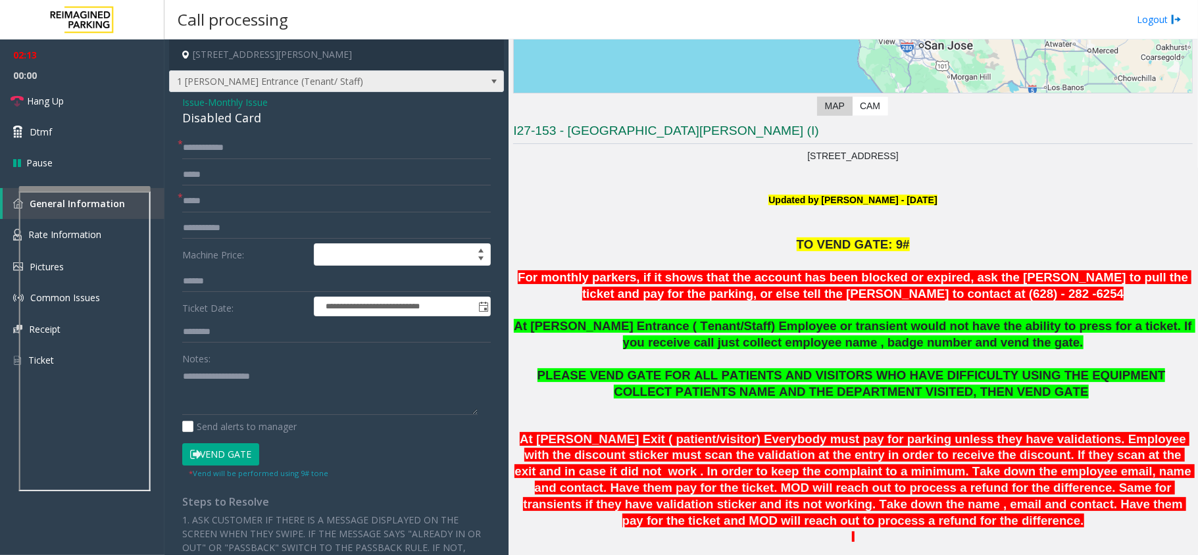
click at [290, 86] on span "1 [PERSON_NAME] Entrance (Tenant/ Staff)" at bounding box center [303, 81] width 267 height 21
click at [574, 197] on p "Updated by [PERSON_NAME] - [DATE]" at bounding box center [853, 200] width 680 height 14
click at [256, 114] on div "Disabled Card" at bounding box center [336, 118] width 309 height 18
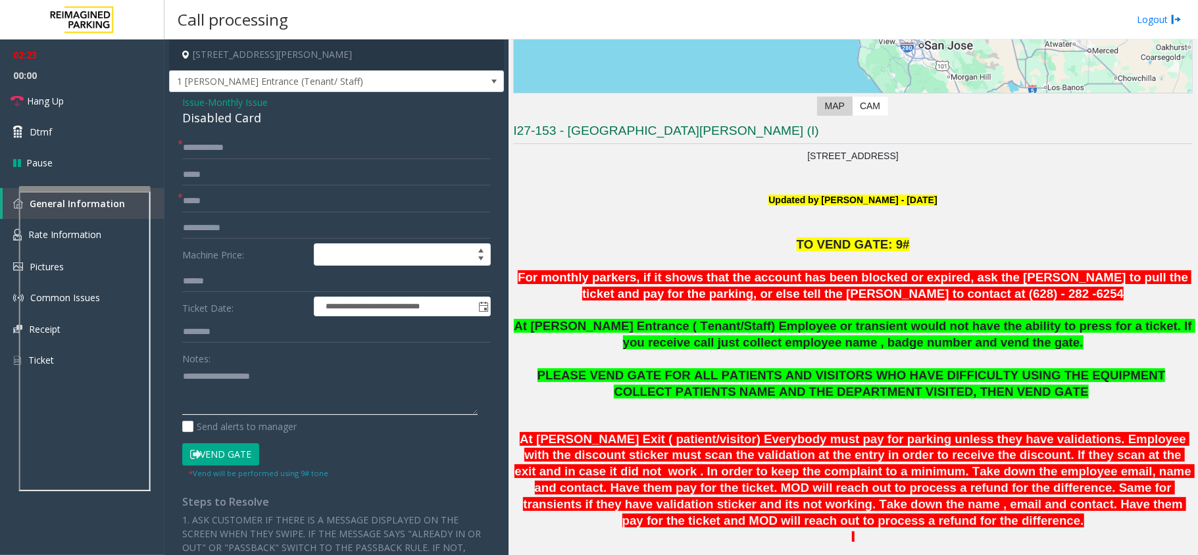
click at [216, 386] on textarea at bounding box center [329, 390] width 295 height 49
paste textarea "**********"
click at [74, 90] on link "Hang Up" at bounding box center [82, 101] width 164 height 31
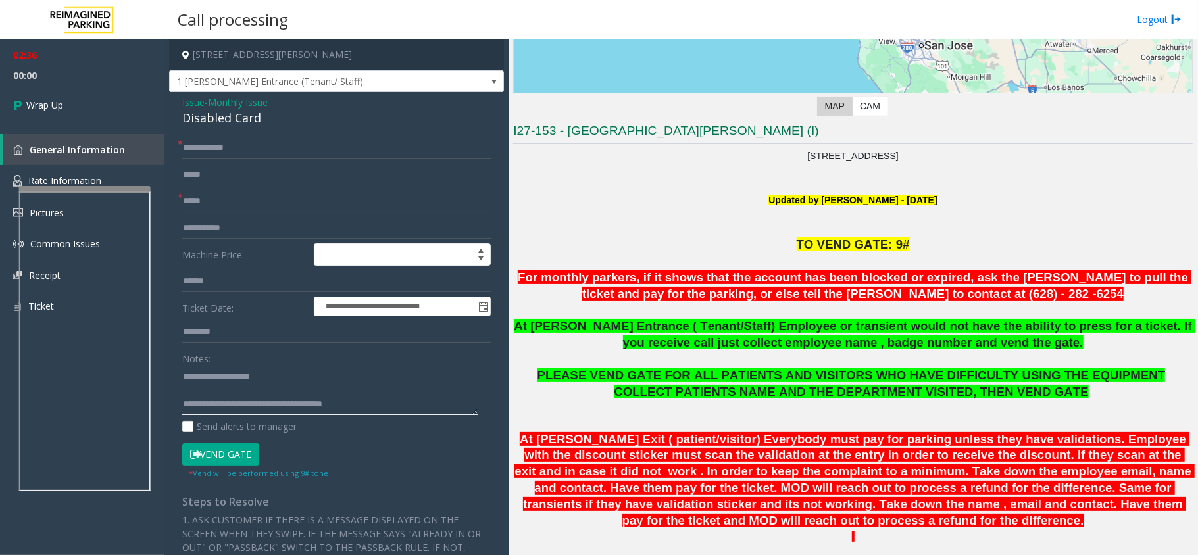
click at [404, 409] on textarea at bounding box center [329, 390] width 295 height 49
type textarea "**********"
click at [56, 103] on span "Wrap Up" at bounding box center [44, 105] width 37 height 14
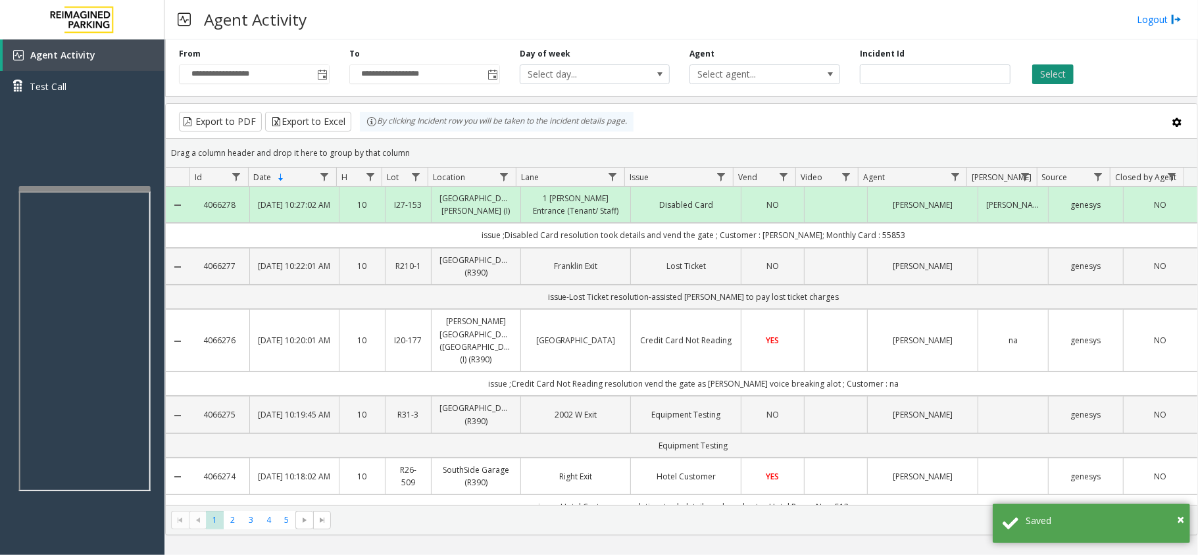
drag, startPoint x: 1056, startPoint y: 84, endPoint x: 1056, endPoint y: 75, distance: 9.2
click at [1056, 82] on button "Select" at bounding box center [1052, 74] width 41 height 20
click at [1056, 75] on button "Select" at bounding box center [1052, 74] width 41 height 20
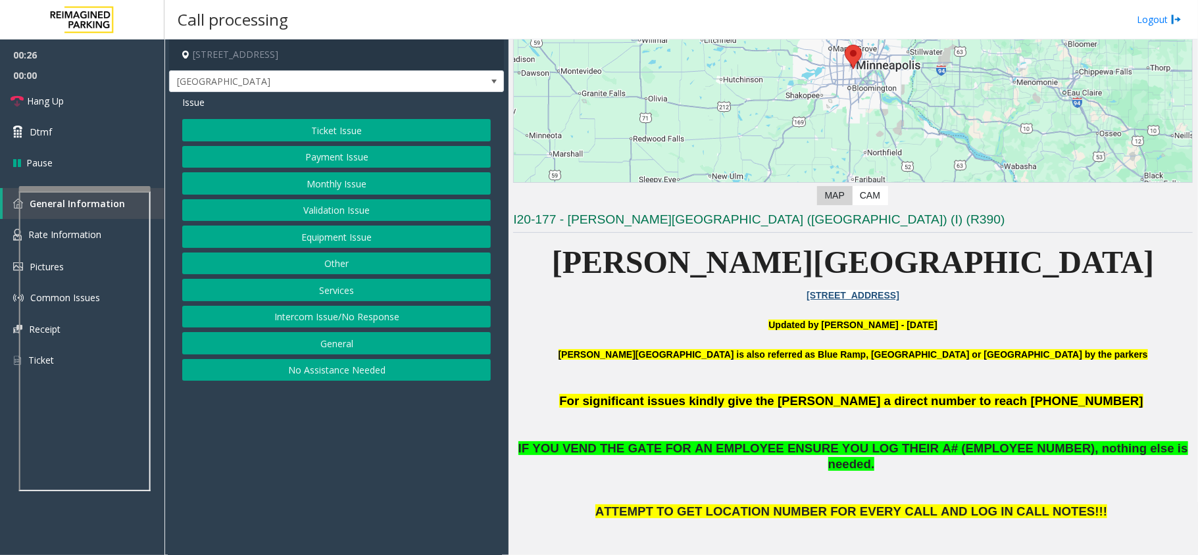
scroll to position [175, 0]
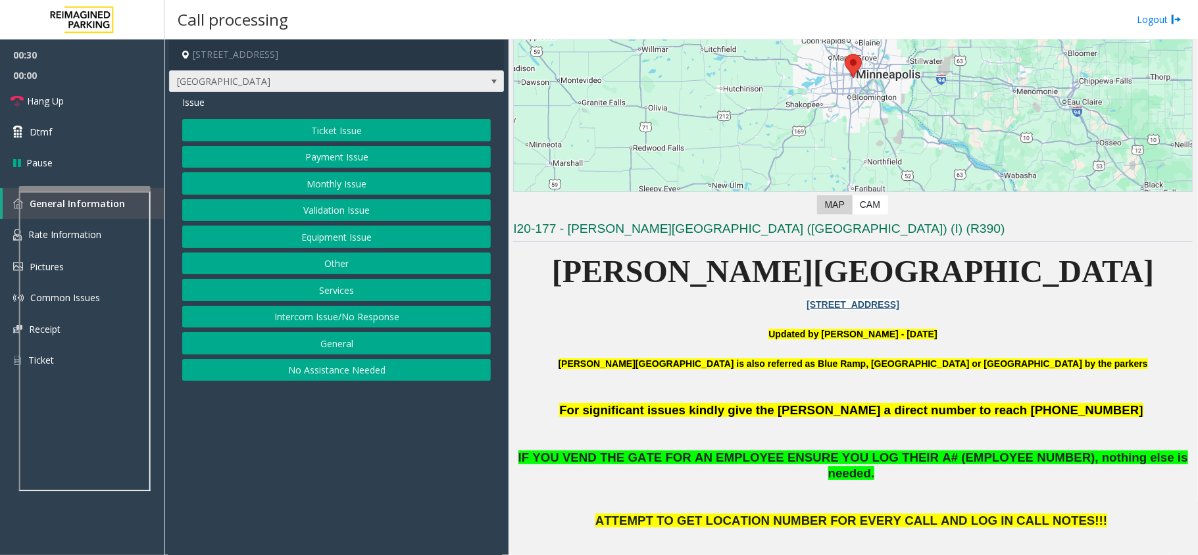
click at [286, 78] on span "[GEOGRAPHIC_DATA]" at bounding box center [303, 81] width 267 height 21
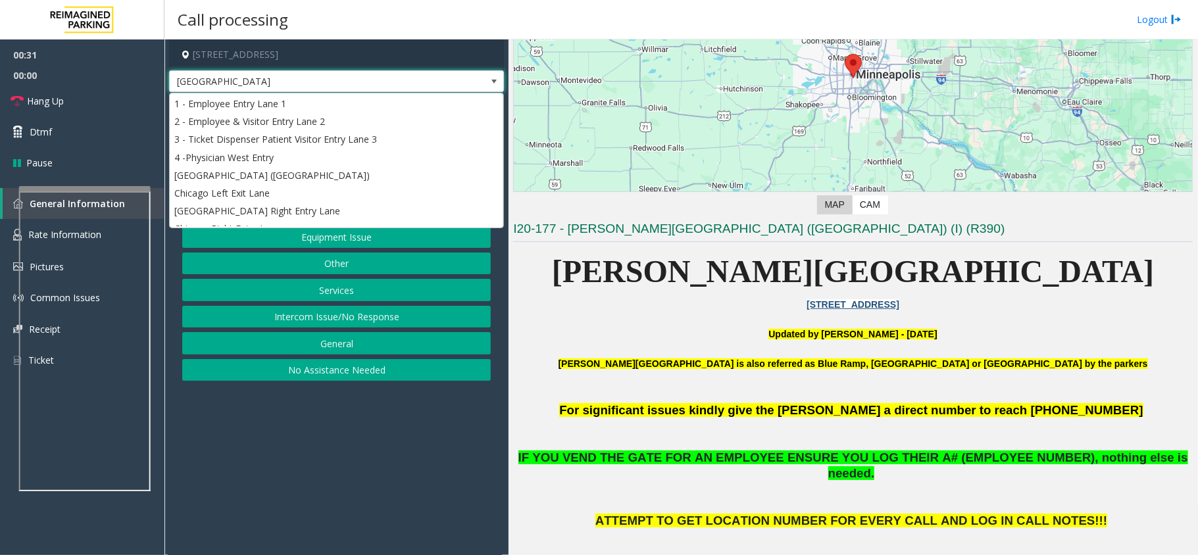
scroll to position [198, 0]
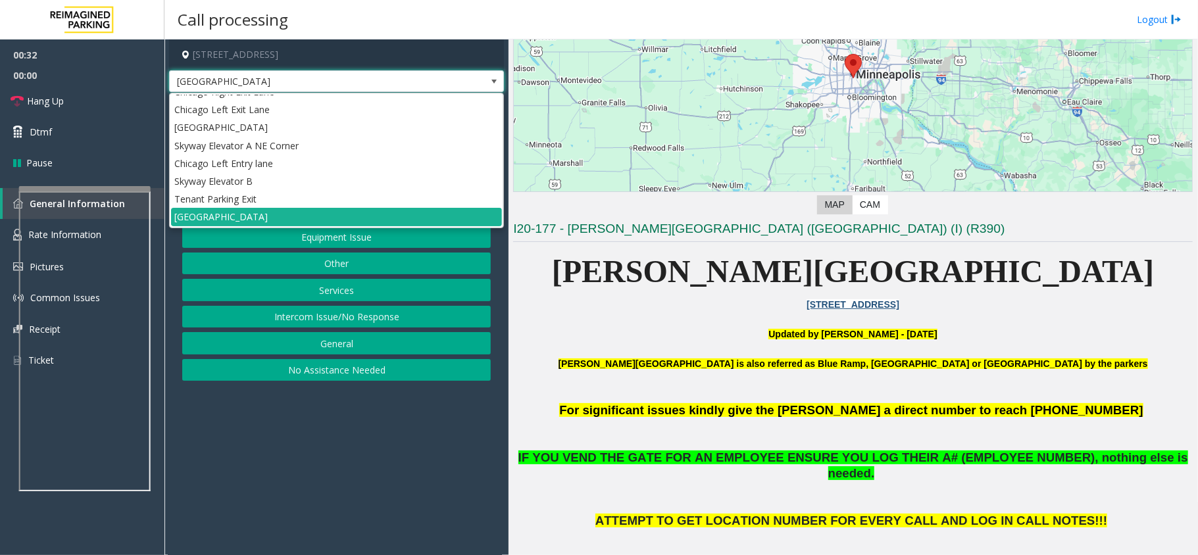
click at [286, 78] on span "[GEOGRAPHIC_DATA]" at bounding box center [303, 81] width 267 height 21
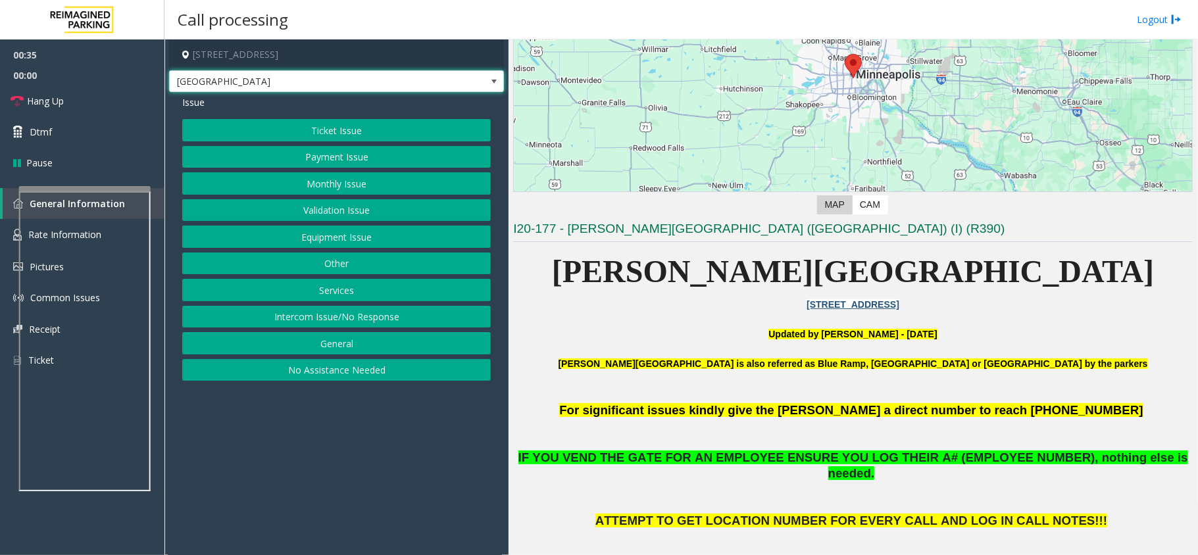
scroll to position [438, 0]
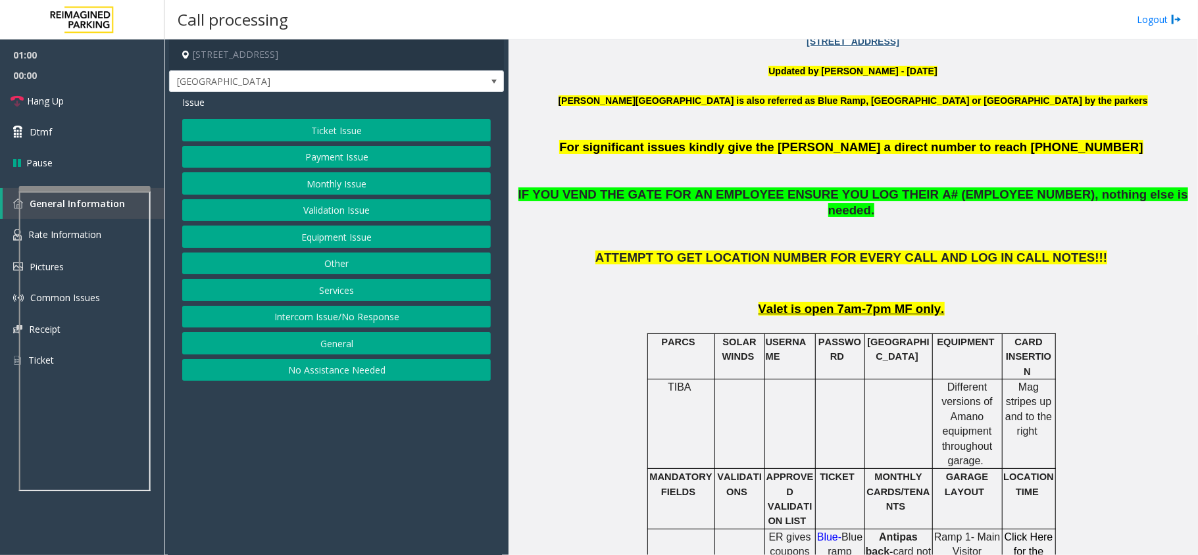
click at [320, 241] on button "Equipment Issue" at bounding box center [336, 237] width 309 height 22
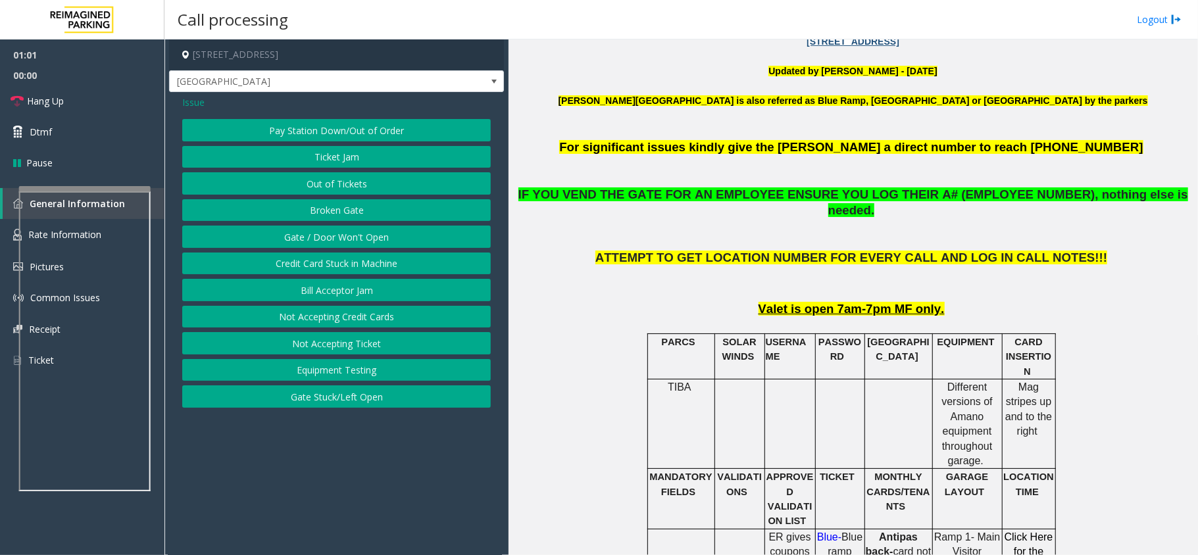
click at [319, 234] on button "Gate / Door Won't Open" at bounding box center [336, 237] width 309 height 22
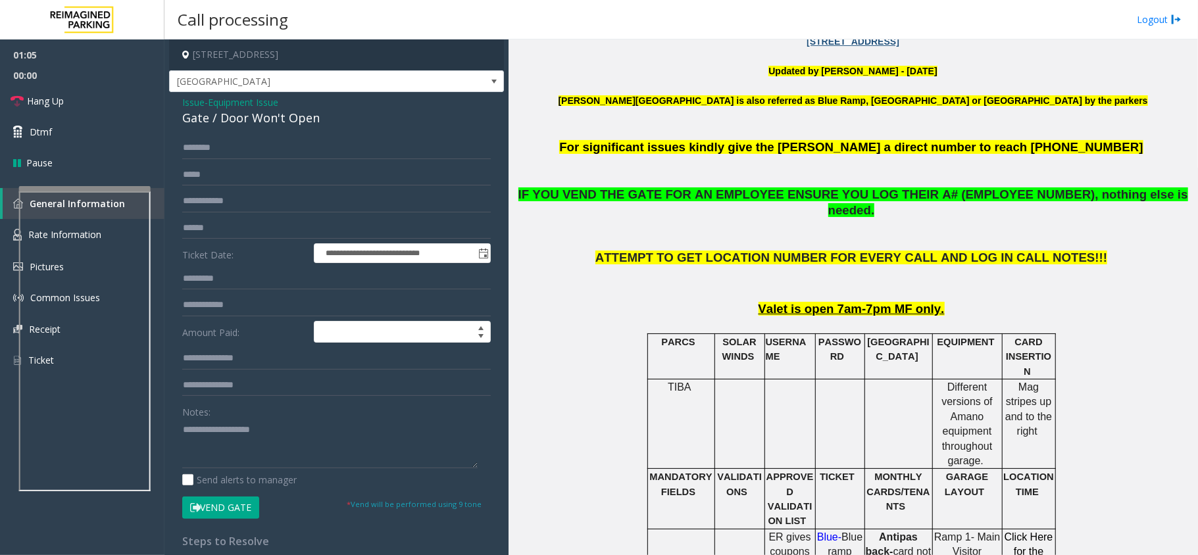
click at [227, 503] on button "Vend Gate" at bounding box center [220, 508] width 77 height 22
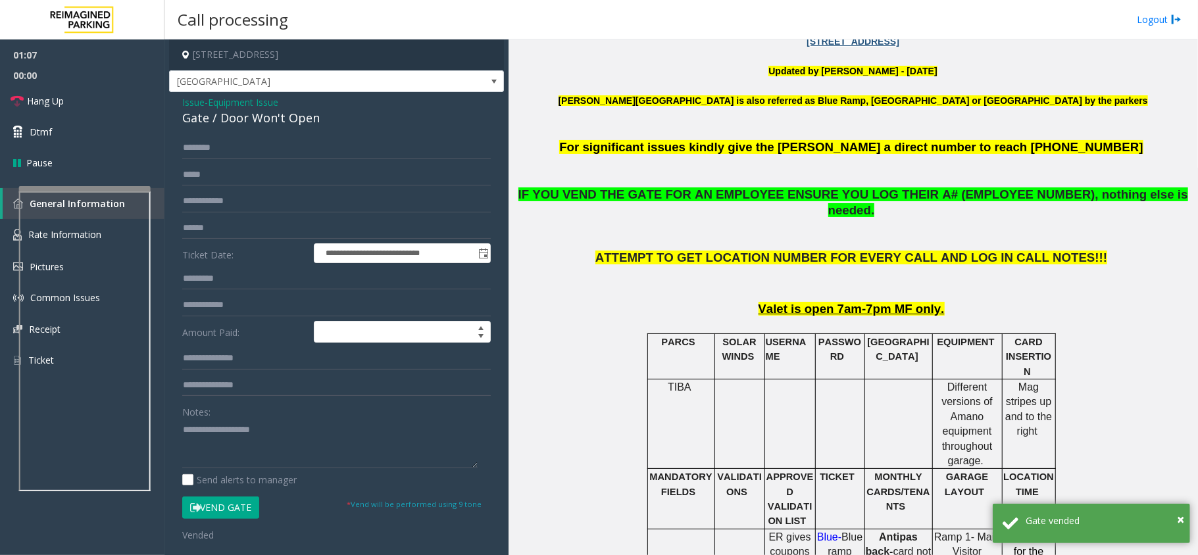
click at [237, 119] on div "Gate / Door Won't Open" at bounding box center [336, 118] width 309 height 18
click at [216, 439] on textarea at bounding box center [329, 443] width 295 height 49
paste textarea "**********"
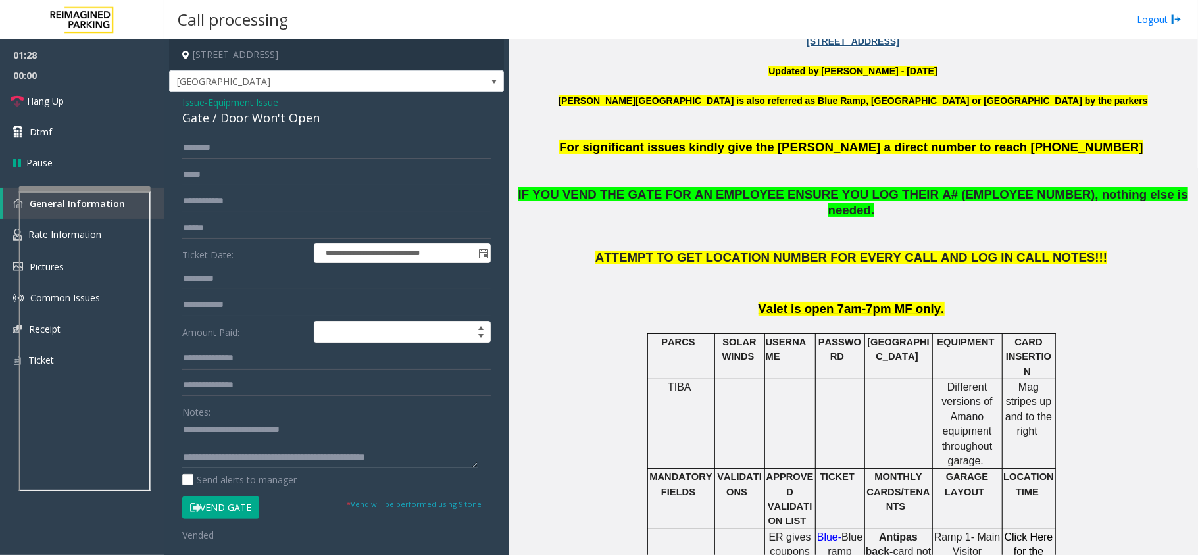
click at [453, 458] on textarea at bounding box center [329, 443] width 295 height 49
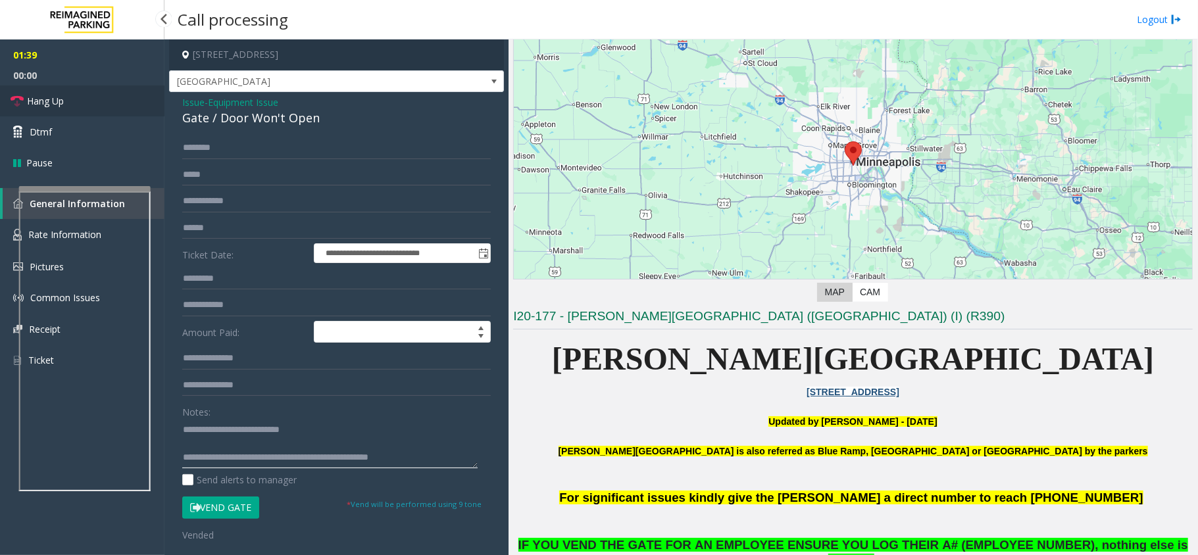
type textarea "**********"
click at [72, 106] on link "Hang Up" at bounding box center [82, 101] width 164 height 31
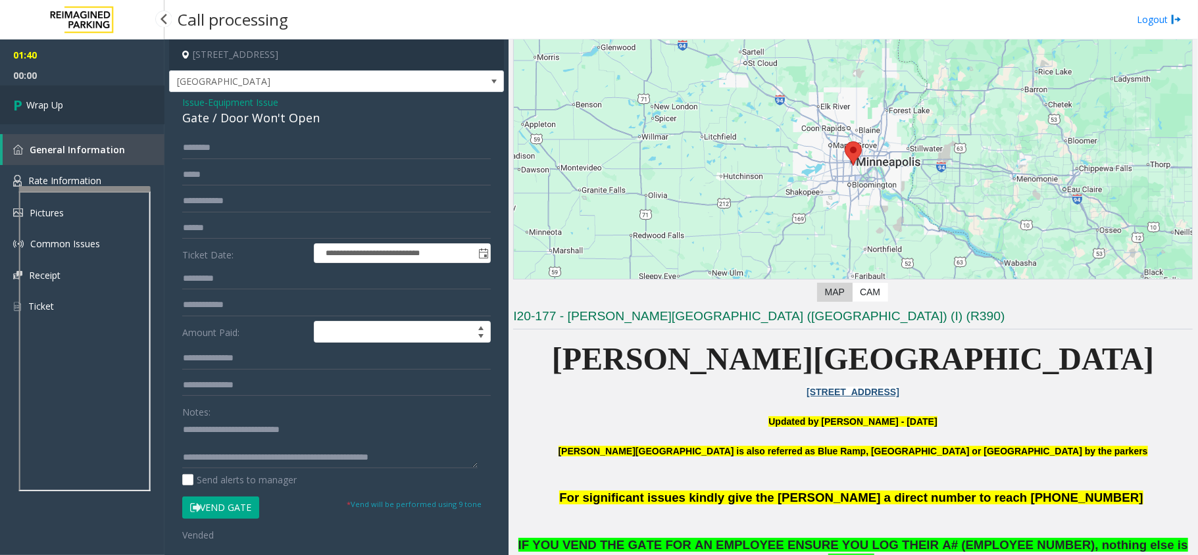
click at [72, 106] on link "Wrap Up" at bounding box center [82, 105] width 164 height 39
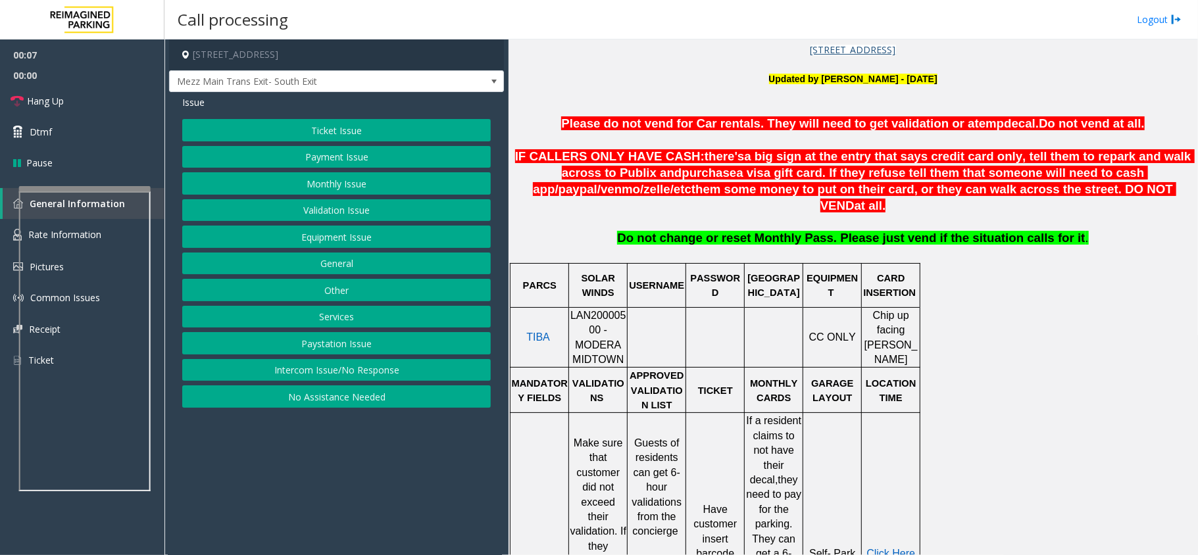
scroll to position [526, 0]
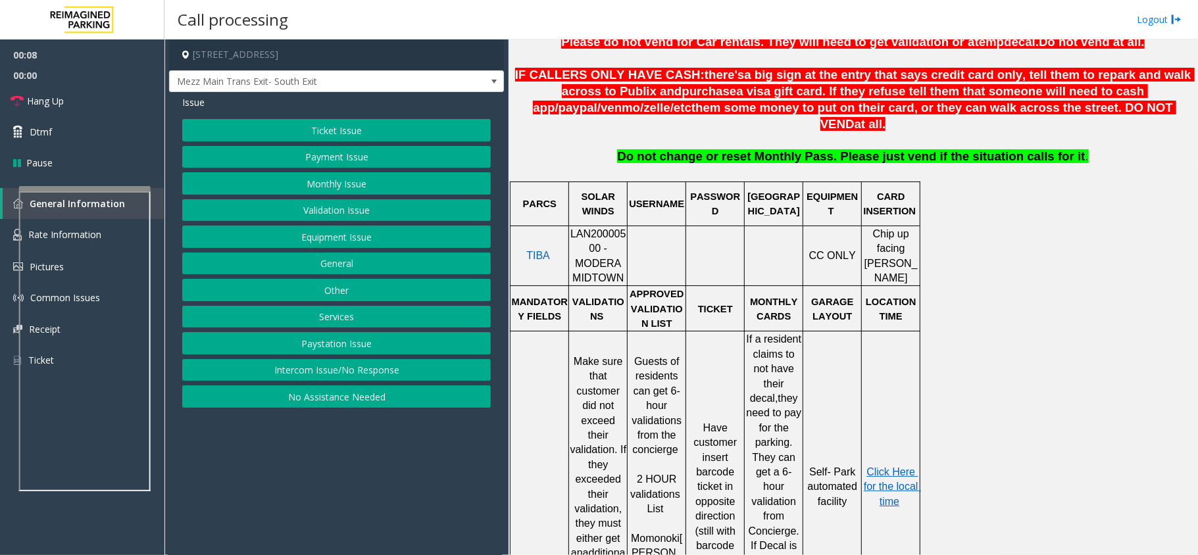
click at [616, 228] on span "LAN20000500 - MODERA MIDTOWN" at bounding box center [598, 255] width 56 height 55
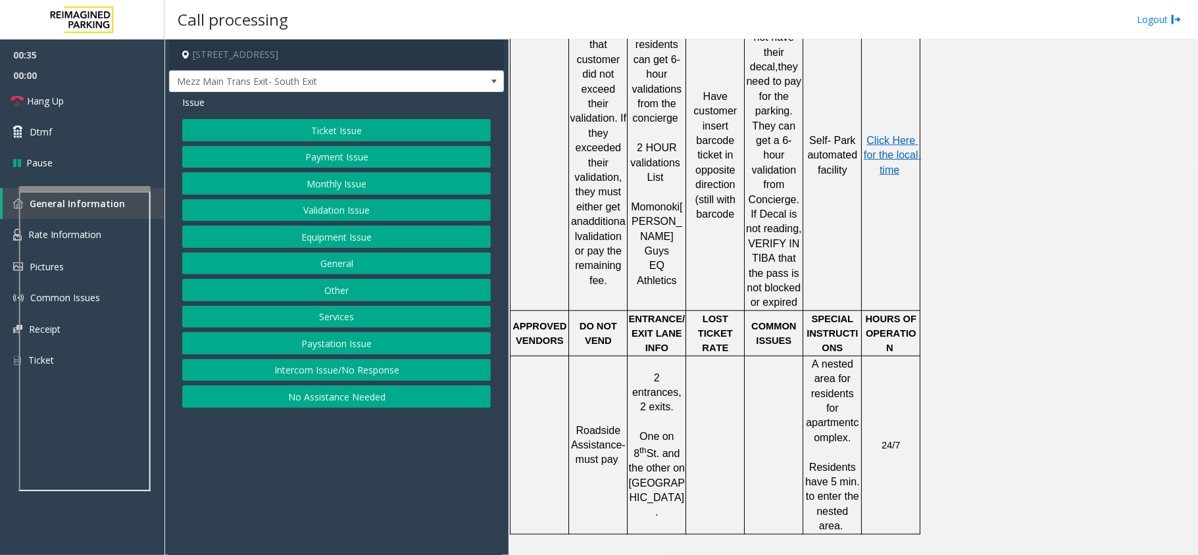
scroll to position [877, 0]
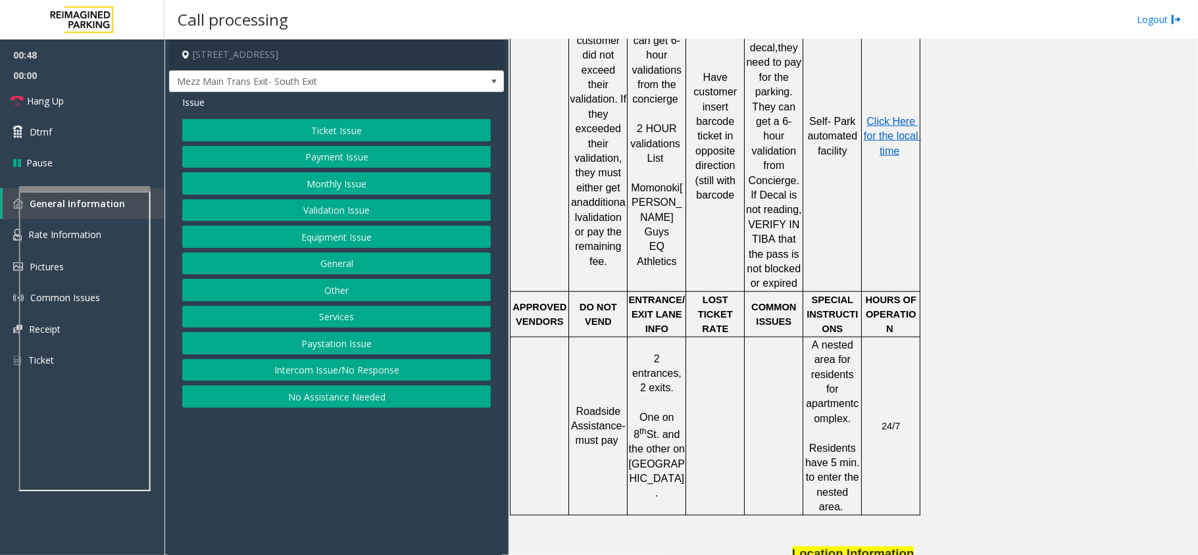
click at [892, 295] on span "HOURS OF OPERATION" at bounding box center [892, 315] width 53 height 40
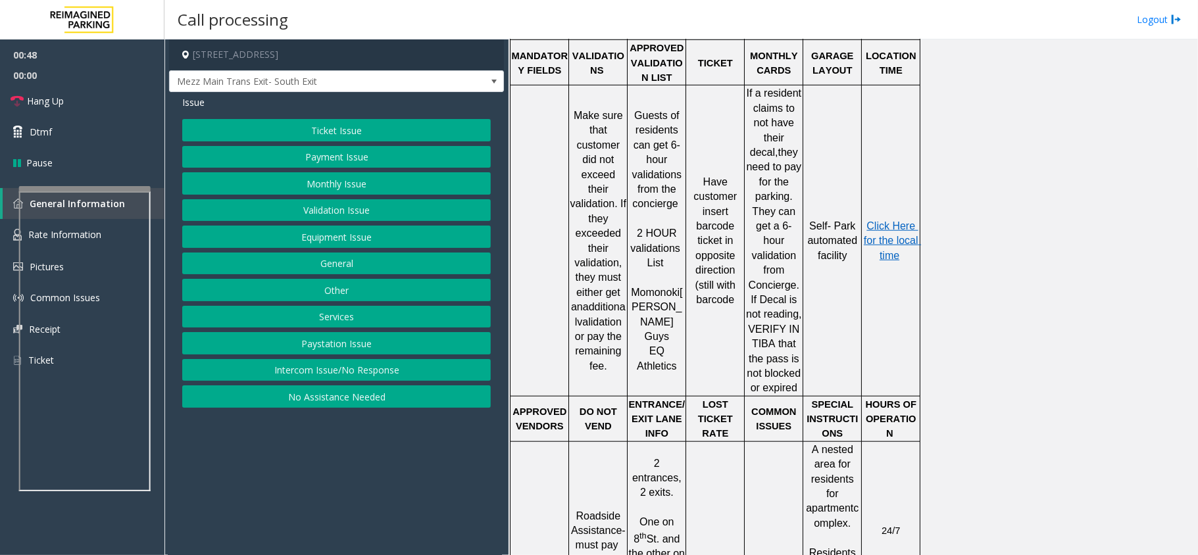
scroll to position [614, 0]
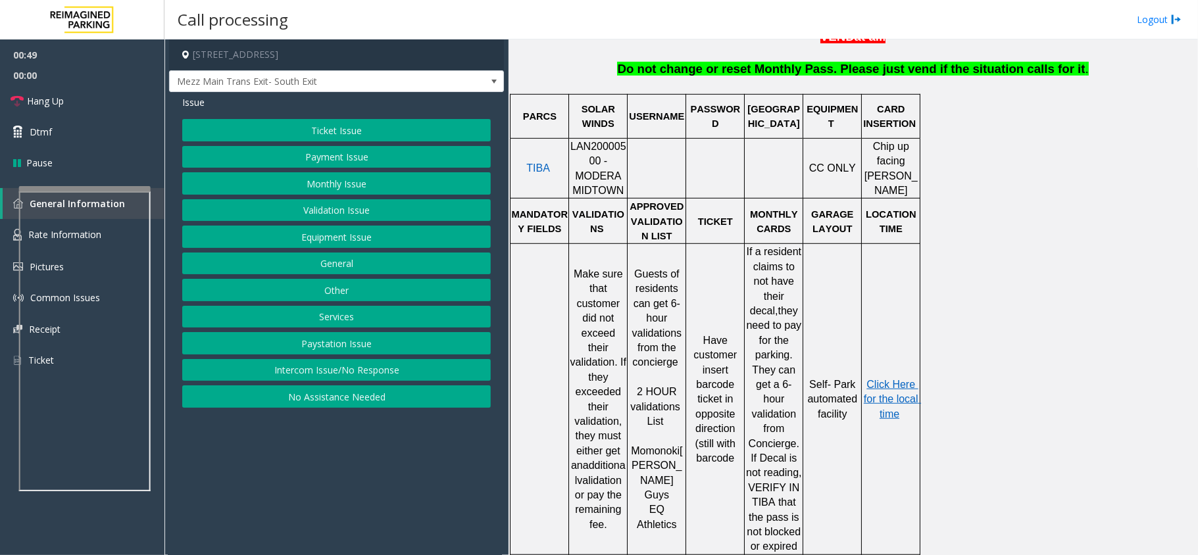
click at [311, 205] on button "Validation Issue" at bounding box center [336, 210] width 309 height 22
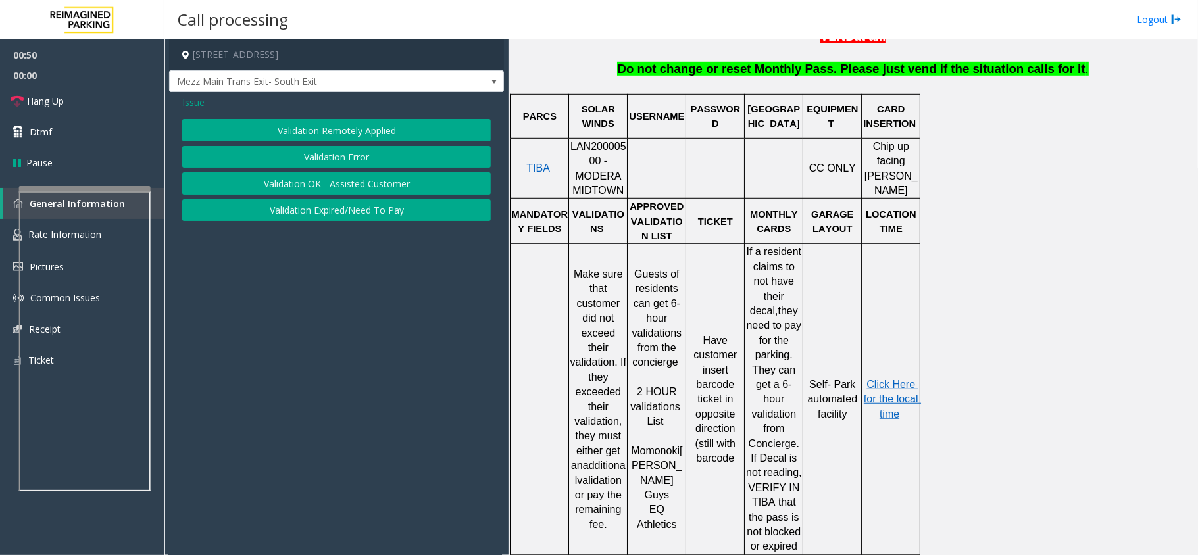
click at [316, 154] on button "Validation Error" at bounding box center [336, 157] width 309 height 22
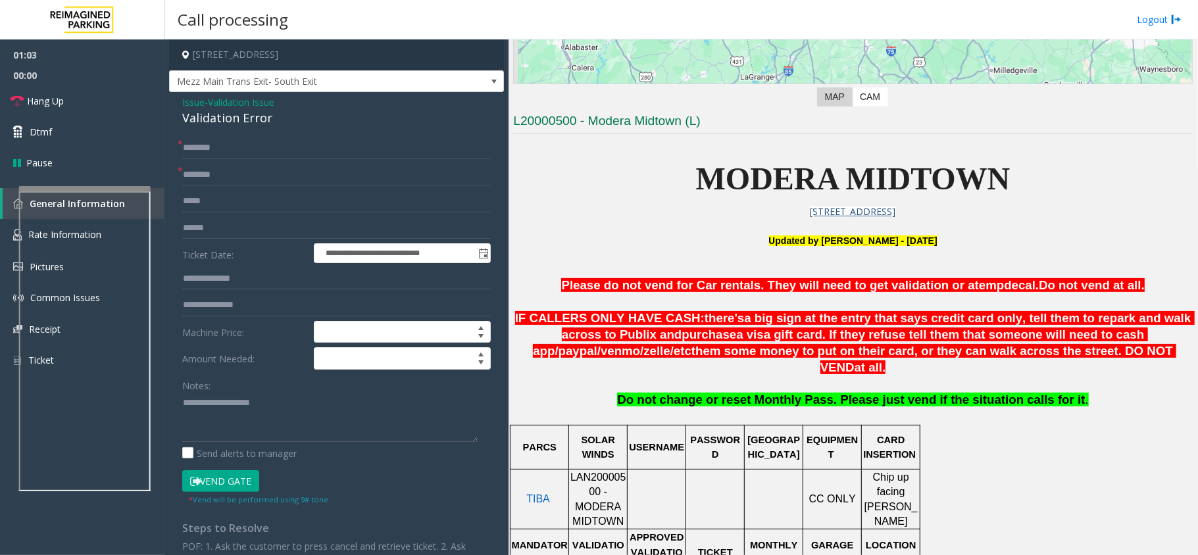
scroll to position [175, 0]
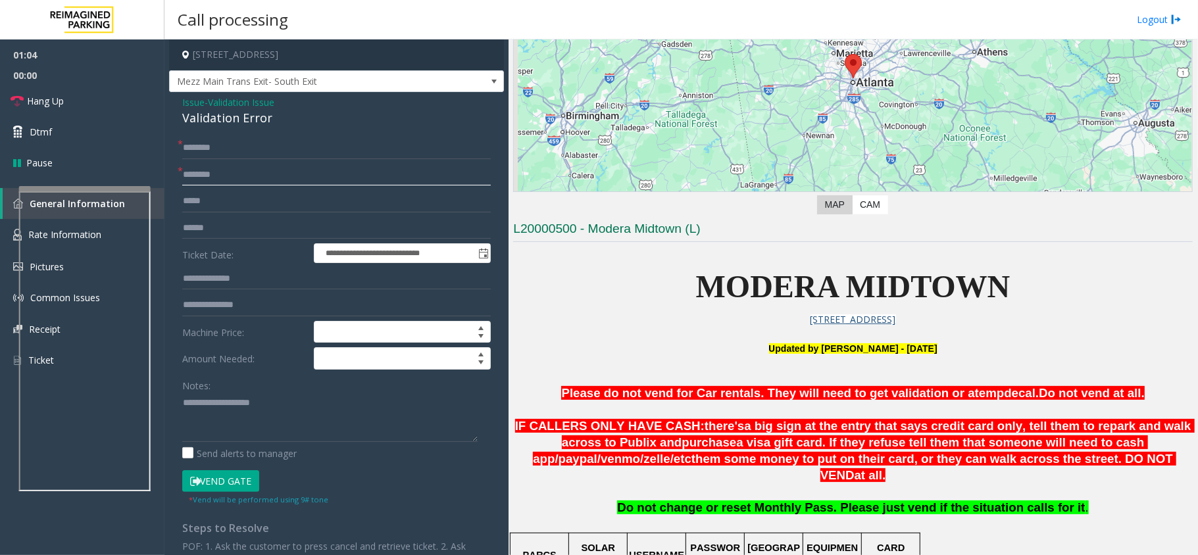
click at [239, 169] on input "text" at bounding box center [336, 175] width 309 height 22
type input "******"
drag, startPoint x: 1076, startPoint y: 301, endPoint x: 1076, endPoint y: 293, distance: 7.9
drag, startPoint x: 1076, startPoint y: 293, endPoint x: 1138, endPoint y: 296, distance: 61.9
click at [1138, 296] on p "MODERA MIDTOWN" at bounding box center [853, 287] width 680 height 51
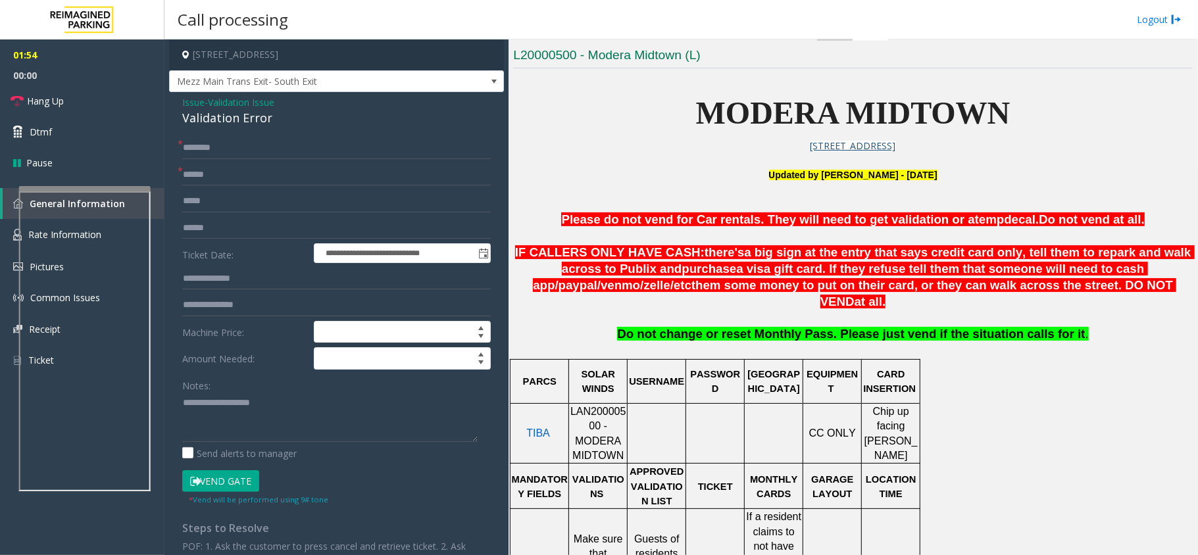
scroll to position [351, 0]
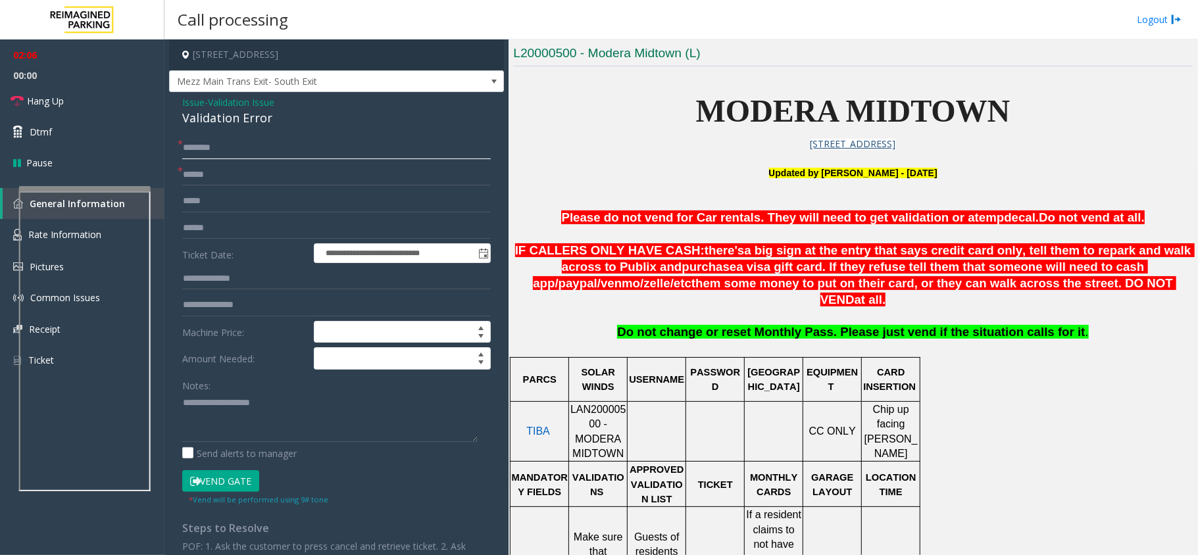
click at [269, 145] on input "text" at bounding box center [336, 148] width 309 height 22
type input "*"
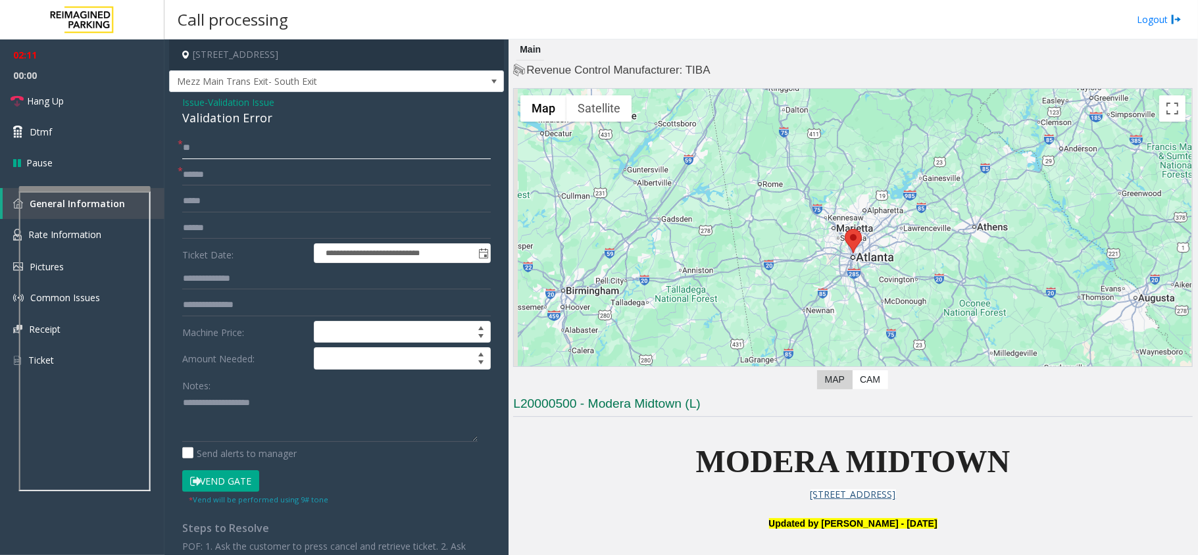
scroll to position [87, 0]
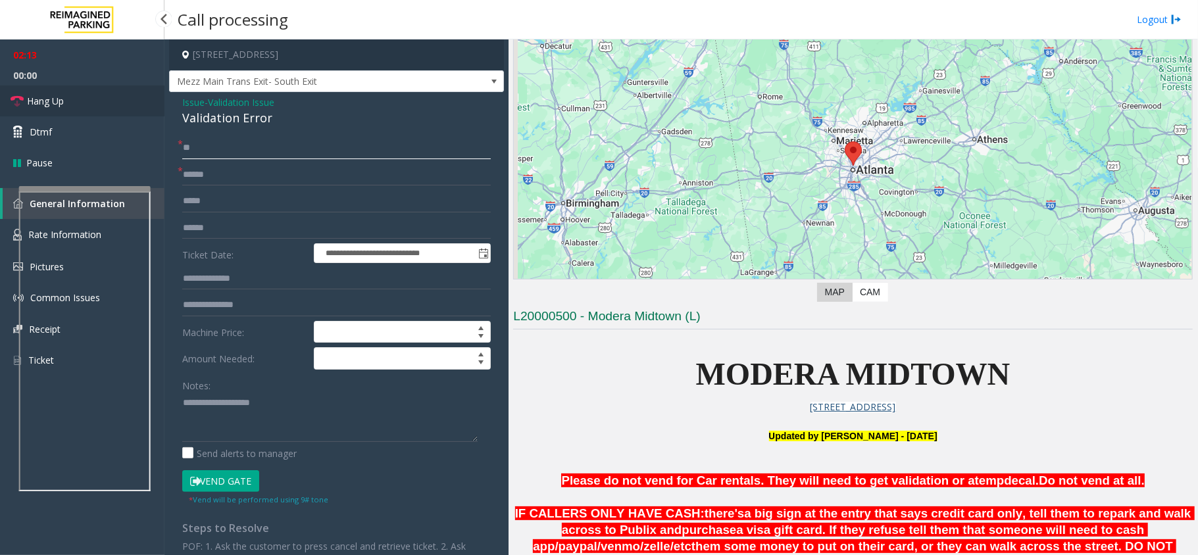
type input "**"
click at [84, 111] on link "Hang Up" at bounding box center [82, 101] width 164 height 31
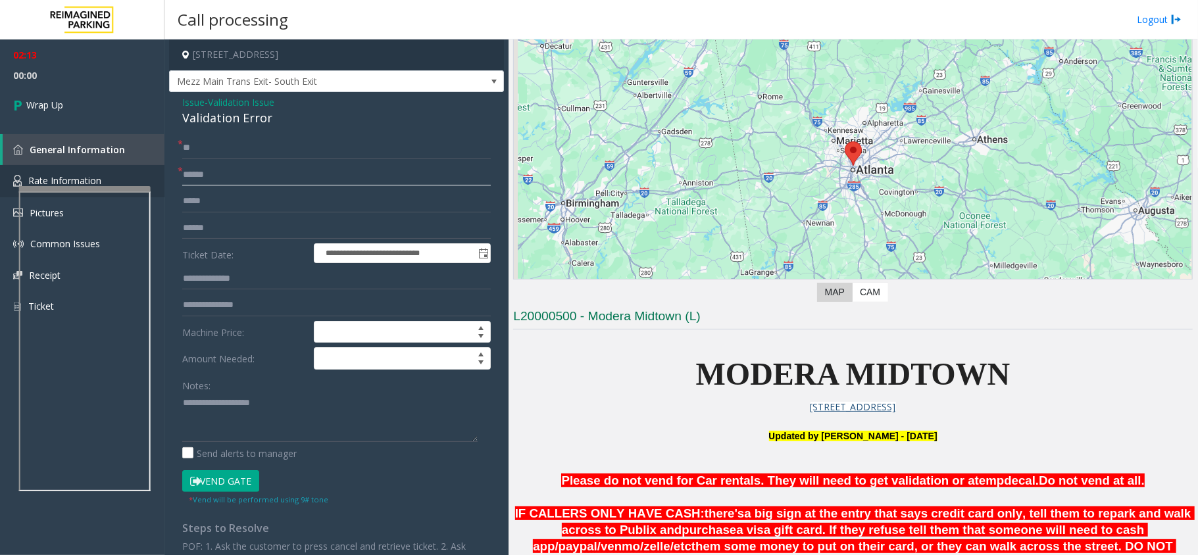
drag, startPoint x: 230, startPoint y: 178, endPoint x: 156, endPoint y: 180, distance: 74.4
click at [156, 180] on app-root "**********" at bounding box center [599, 277] width 1198 height 555
type input "**"
click at [195, 126] on div "Validation Error" at bounding box center [336, 118] width 309 height 18
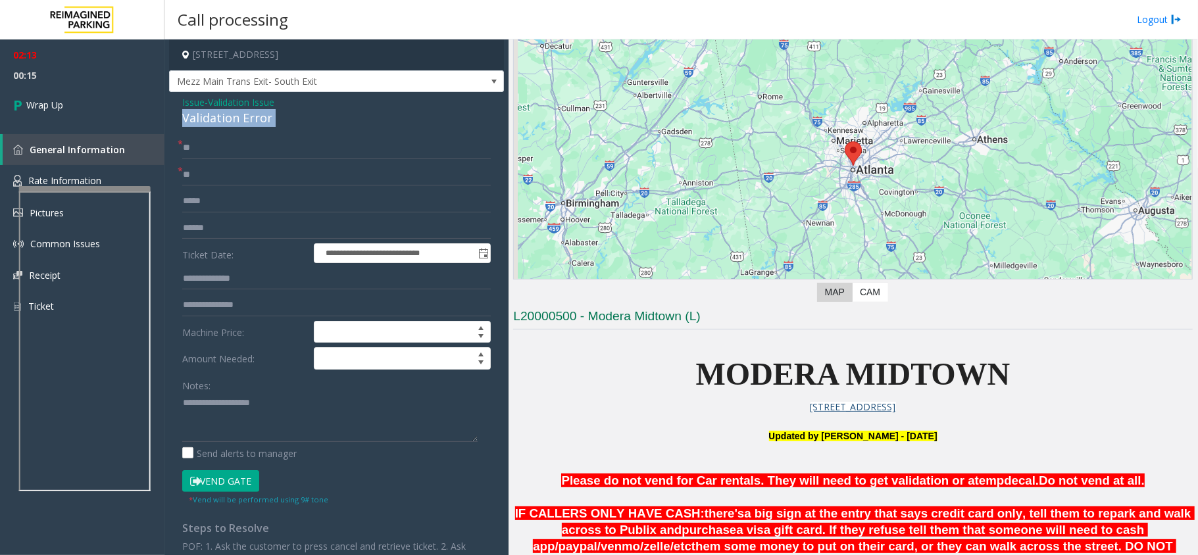
click at [195, 126] on div "Validation Error" at bounding box center [336, 118] width 309 height 18
click at [196, 424] on textarea at bounding box center [329, 417] width 295 height 49
paste textarea "**********"
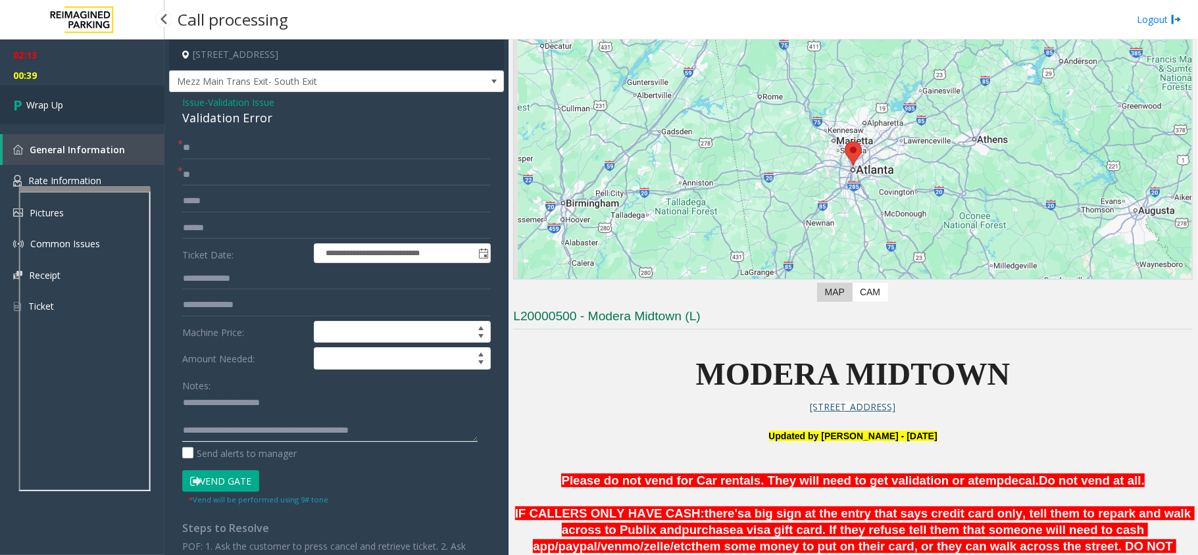
type textarea "**********"
click at [39, 117] on link "Wrap Up" at bounding box center [82, 105] width 164 height 39
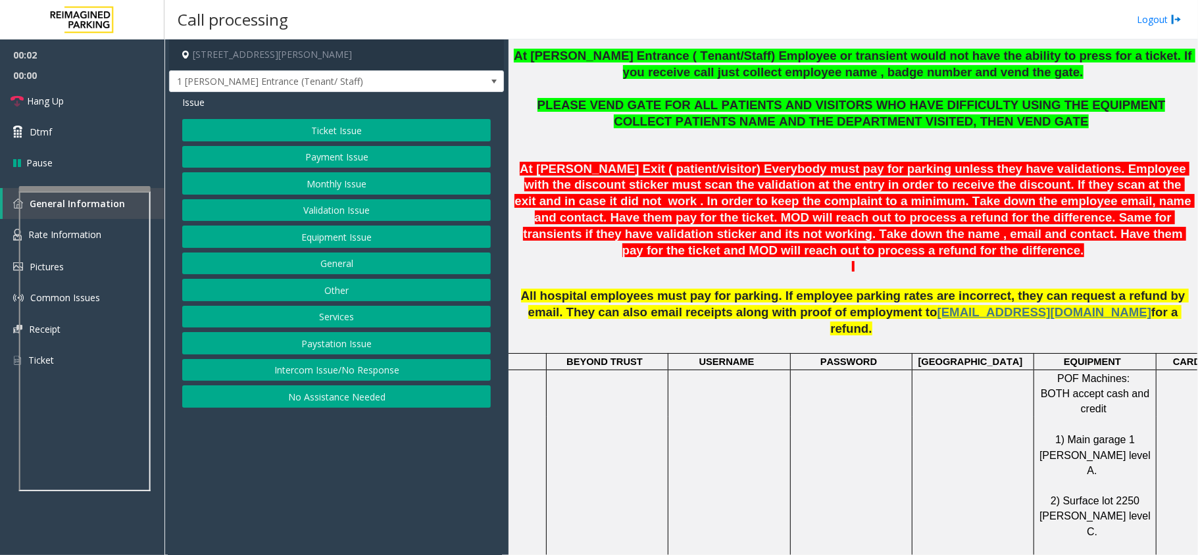
scroll to position [438, 0]
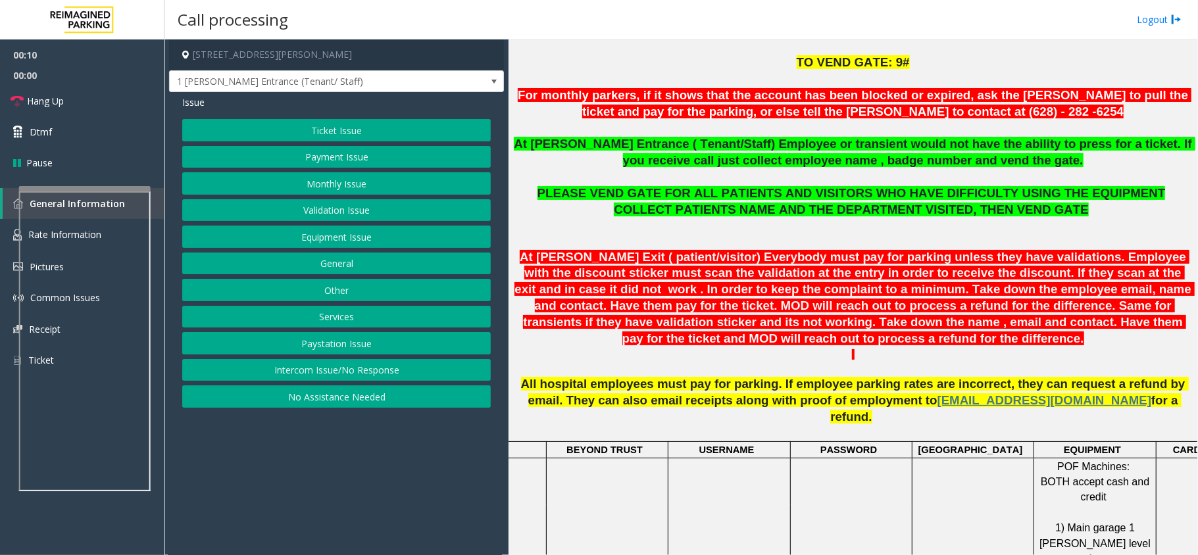
click at [301, 182] on button "Monthly Issue" at bounding box center [336, 183] width 309 height 22
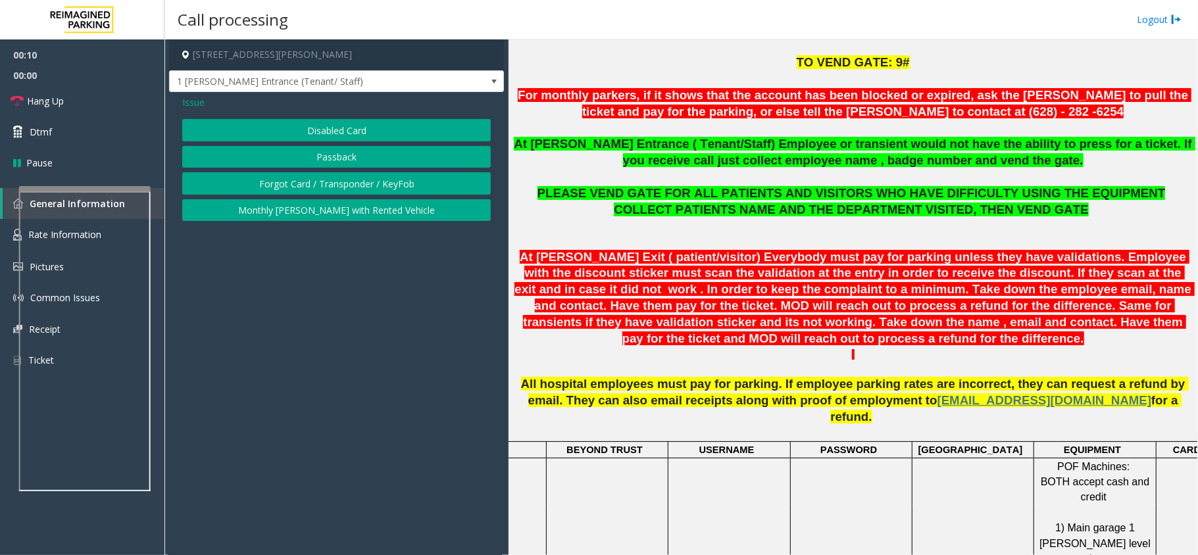
click at [298, 130] on button "Disabled Card" at bounding box center [336, 130] width 309 height 22
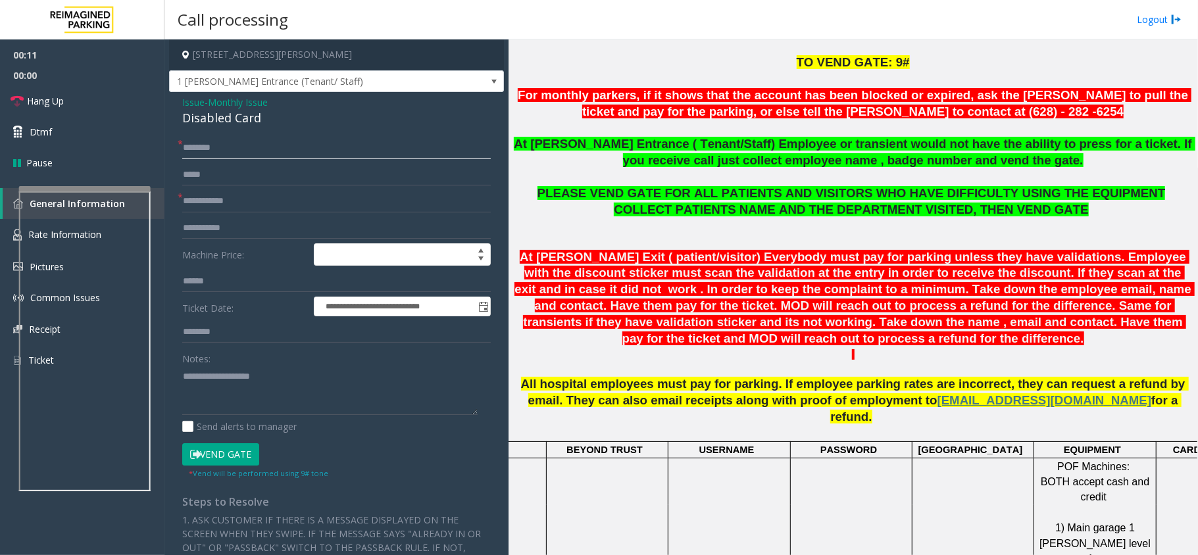
click at [233, 153] on input "text" at bounding box center [336, 148] width 309 height 22
click at [211, 150] on input "text" at bounding box center [336, 148] width 309 height 22
click at [191, 148] on input "******" at bounding box center [336, 148] width 309 height 22
type input "*******"
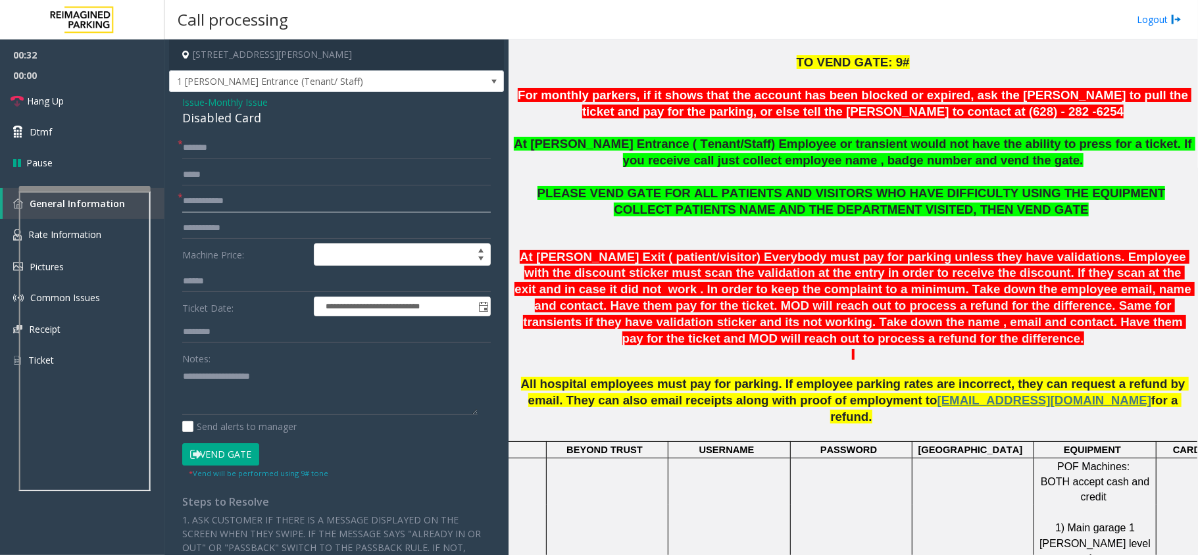
click at [226, 203] on input "text" at bounding box center [336, 201] width 309 height 22
click at [224, 203] on input "text" at bounding box center [336, 201] width 309 height 22
type input "*****"
click at [222, 122] on div "Disabled Card" at bounding box center [336, 118] width 309 height 18
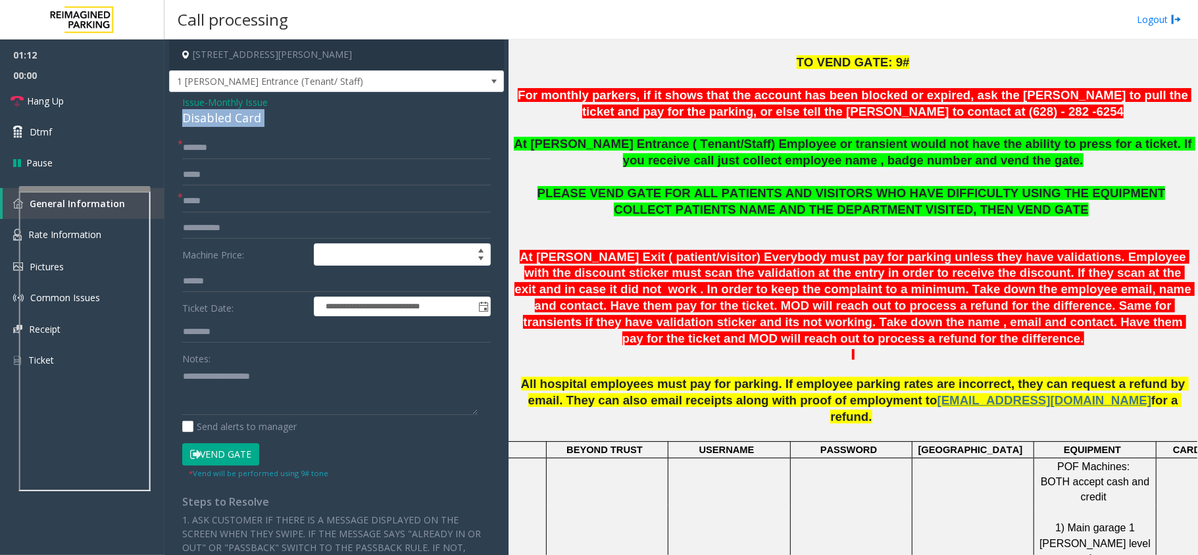
click at [222, 122] on div "Disabled Card" at bounding box center [336, 118] width 309 height 18
copy div "Disabled Card"
click at [218, 395] on textarea at bounding box center [329, 390] width 295 height 49
paste textarea "**********"
type textarea "**********"
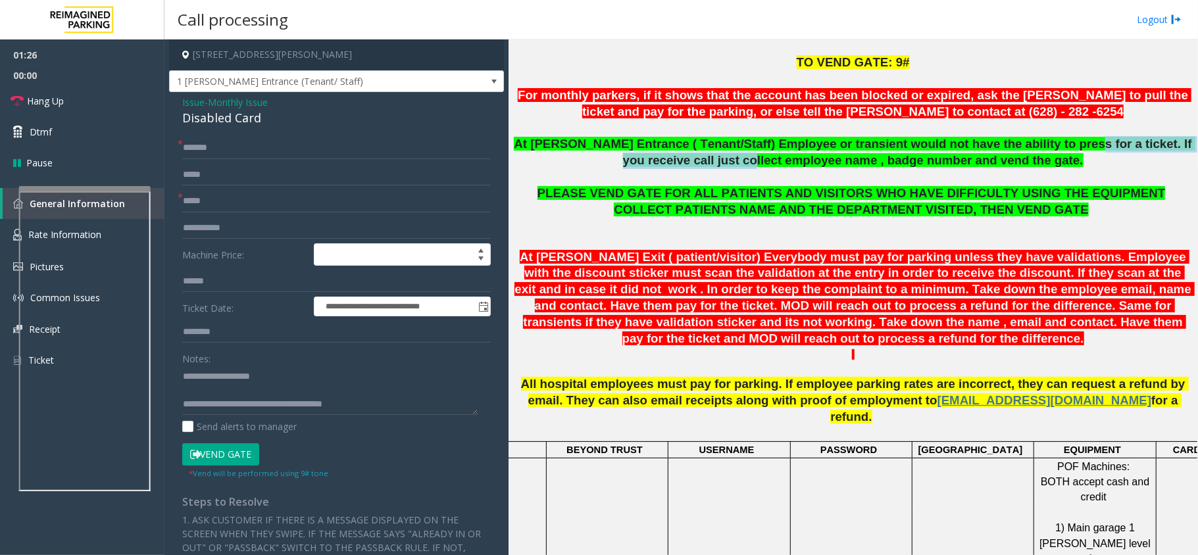
drag, startPoint x: 727, startPoint y: 158, endPoint x: 1021, endPoint y: 153, distance: 294.1
click at [1021, 153] on p "At [PERSON_NAME] Entrance ( Tenant/Staff) Employee or transient would not have …" at bounding box center [853, 152] width 680 height 33
click at [962, 169] on p "At [PERSON_NAME] Entrance ( Tenant/Staff) Employee or transient would not have …" at bounding box center [853, 152] width 680 height 33
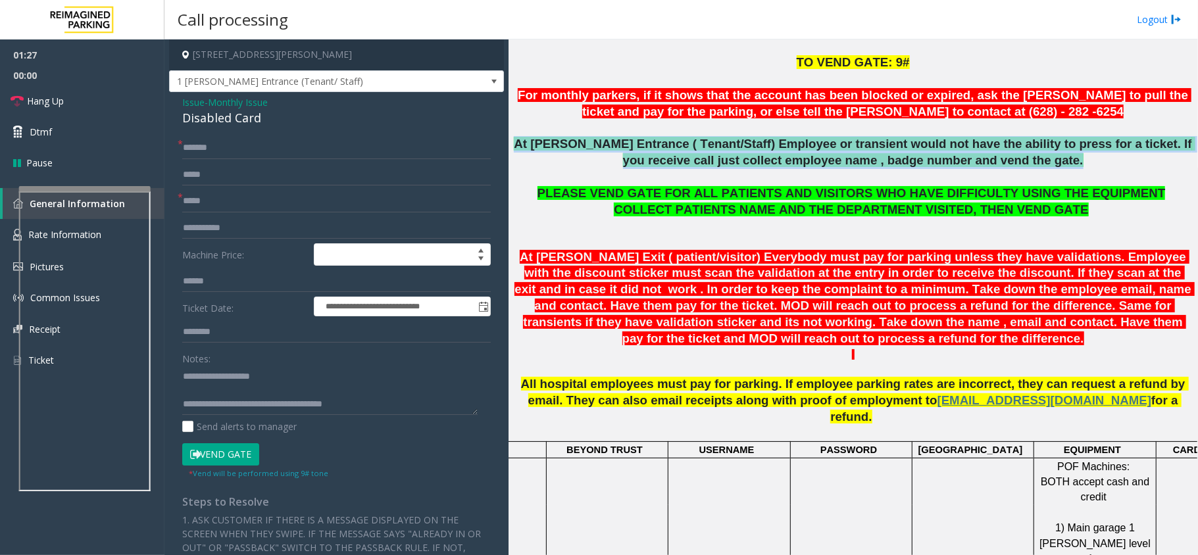
click at [962, 169] on p "At [PERSON_NAME] Entrance ( Tenant/Staff) Employee or transient would not have …" at bounding box center [853, 152] width 680 height 33
click at [40, 111] on link "Hang Up" at bounding box center [82, 101] width 164 height 31
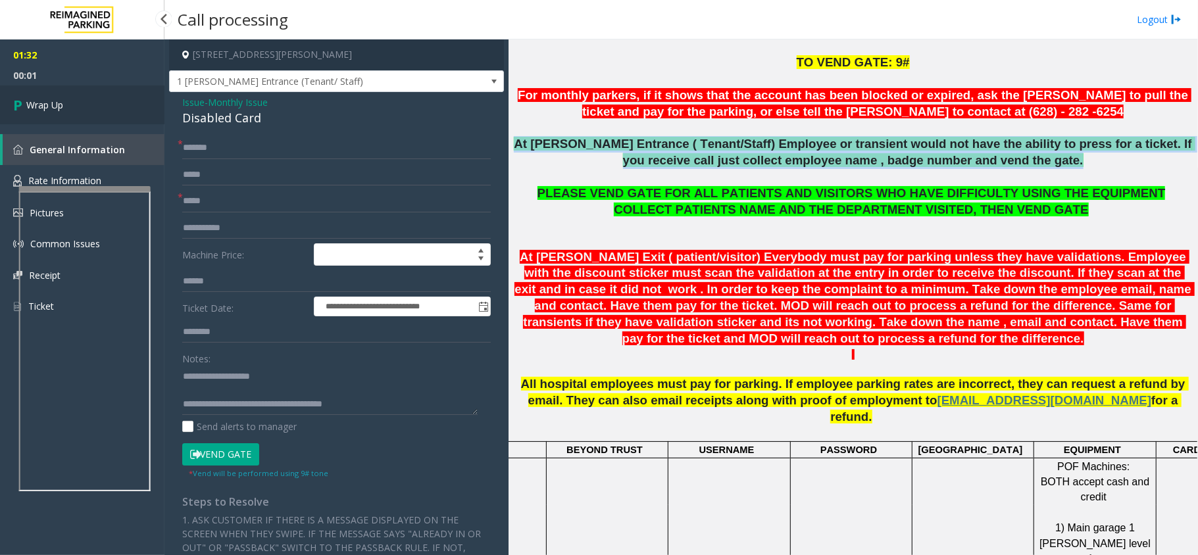
click at [49, 105] on span "Wrap Up" at bounding box center [44, 105] width 37 height 14
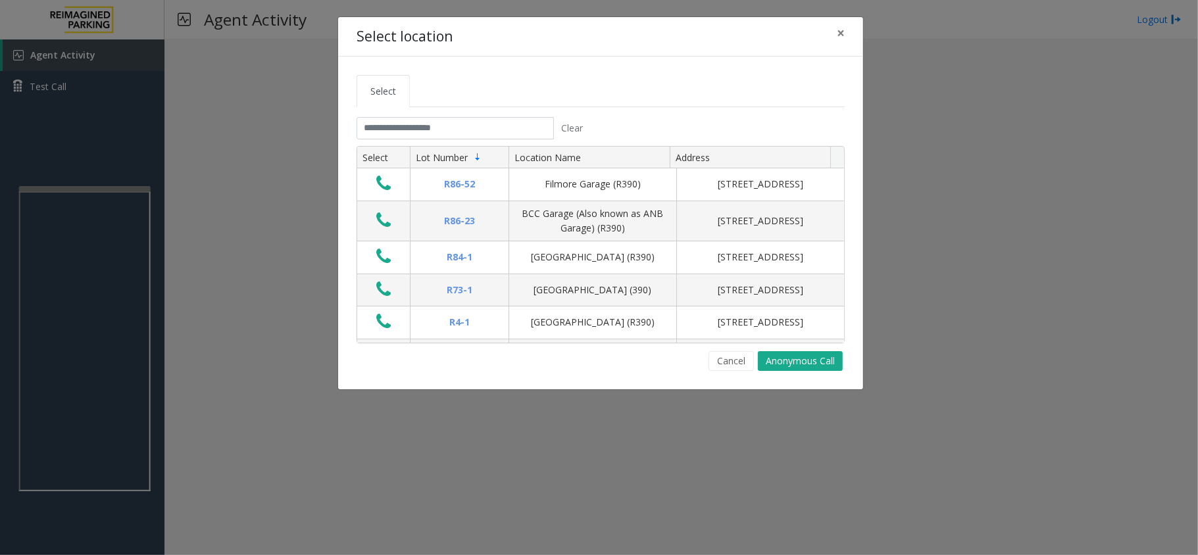
click at [75, 266] on div "Select location × Select Clear Select Lot Number Location Name Address R86-52 F…" at bounding box center [599, 277] width 1198 height 555
click at [34, 262] on div "Select location × Select Clear Select Lot Number Location Name Address R86-52 F…" at bounding box center [599, 277] width 1198 height 555
click at [82, 262] on div "Select location × Select Clear Select Lot Number Location Name Address R86-52 F…" at bounding box center [599, 277] width 1198 height 555
click at [403, 130] on input "text" at bounding box center [455, 128] width 197 height 22
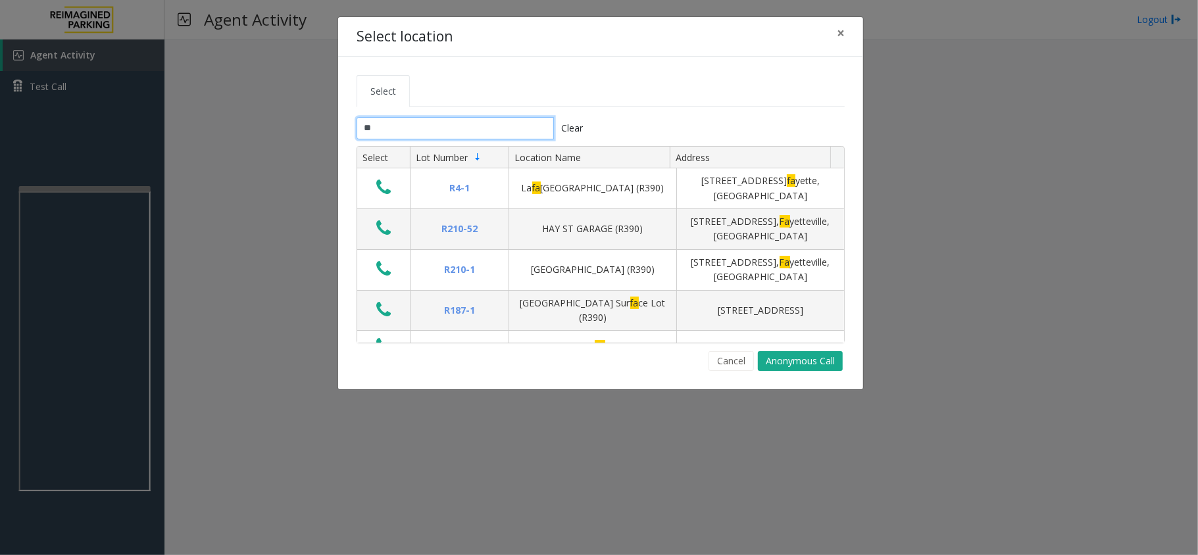
type input "*"
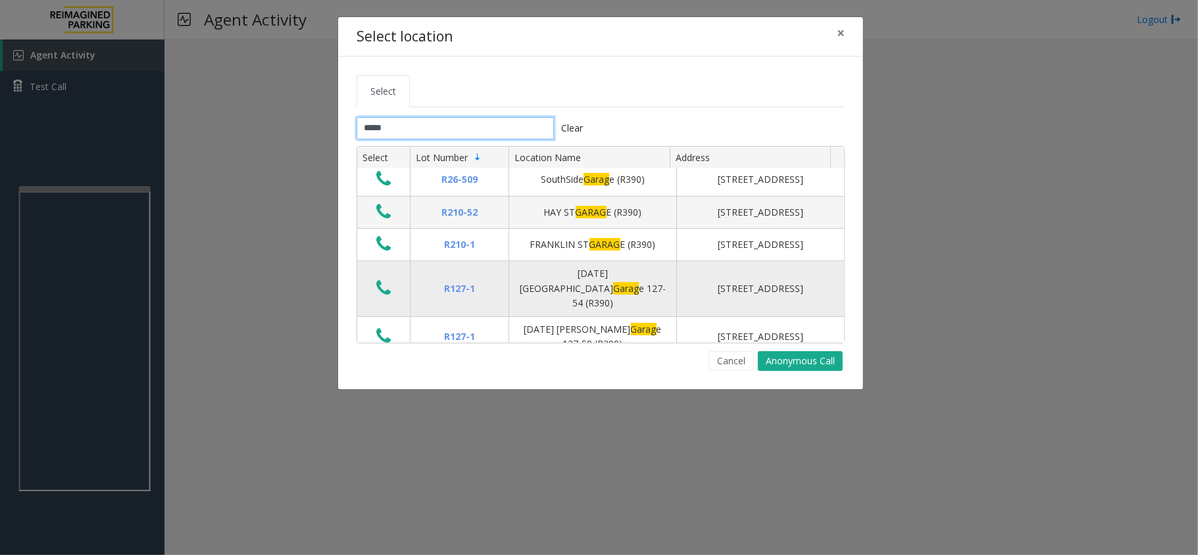
scroll to position [263, 0]
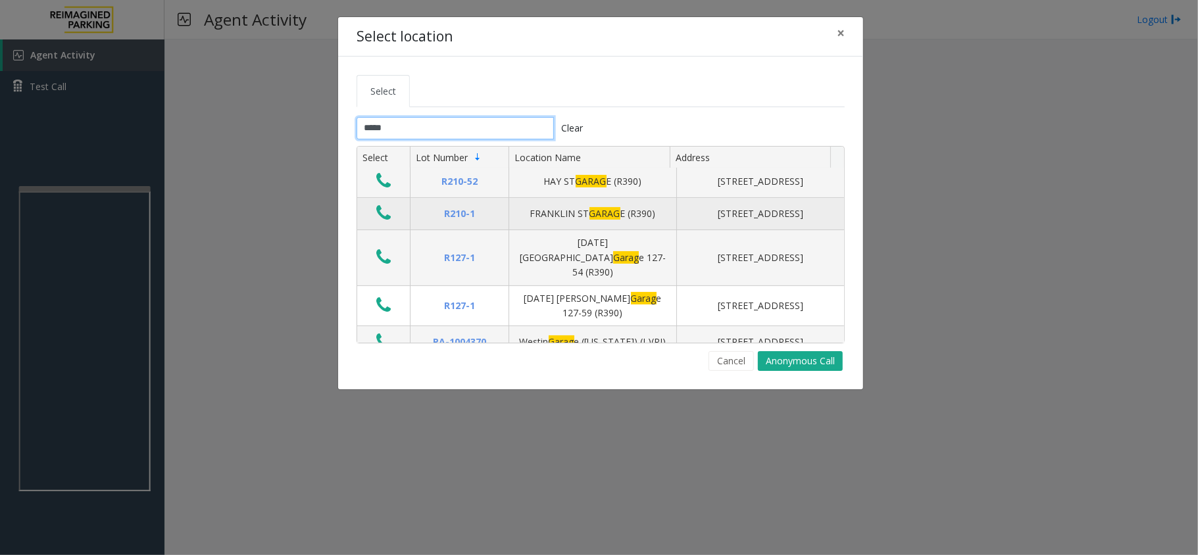
type input "*****"
click at [382, 222] on icon "Data table" at bounding box center [383, 213] width 14 height 18
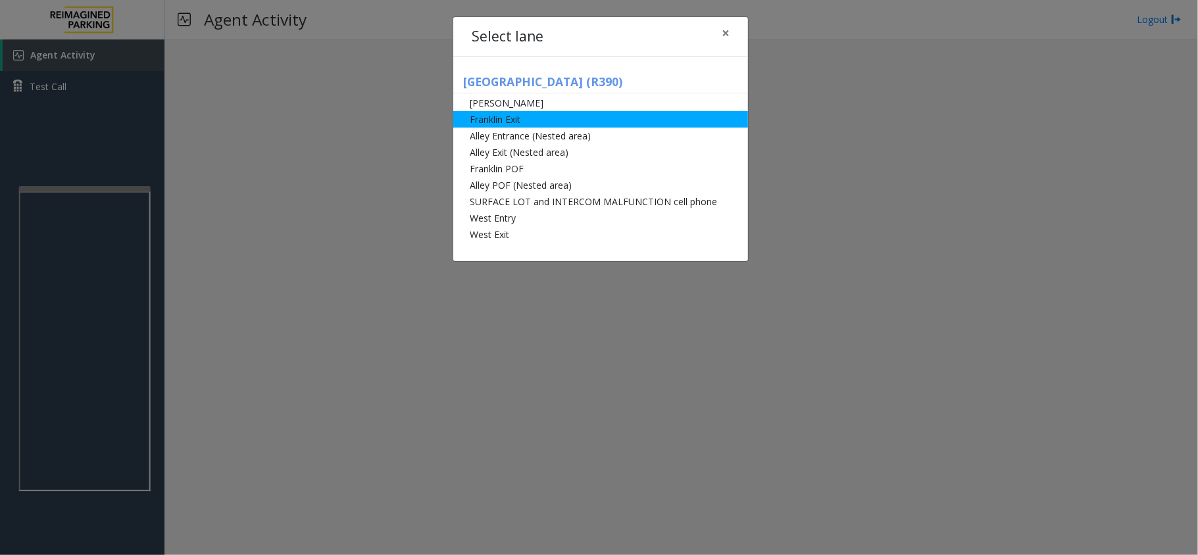
click at [542, 124] on li "Franklin Exit" at bounding box center [600, 119] width 295 height 16
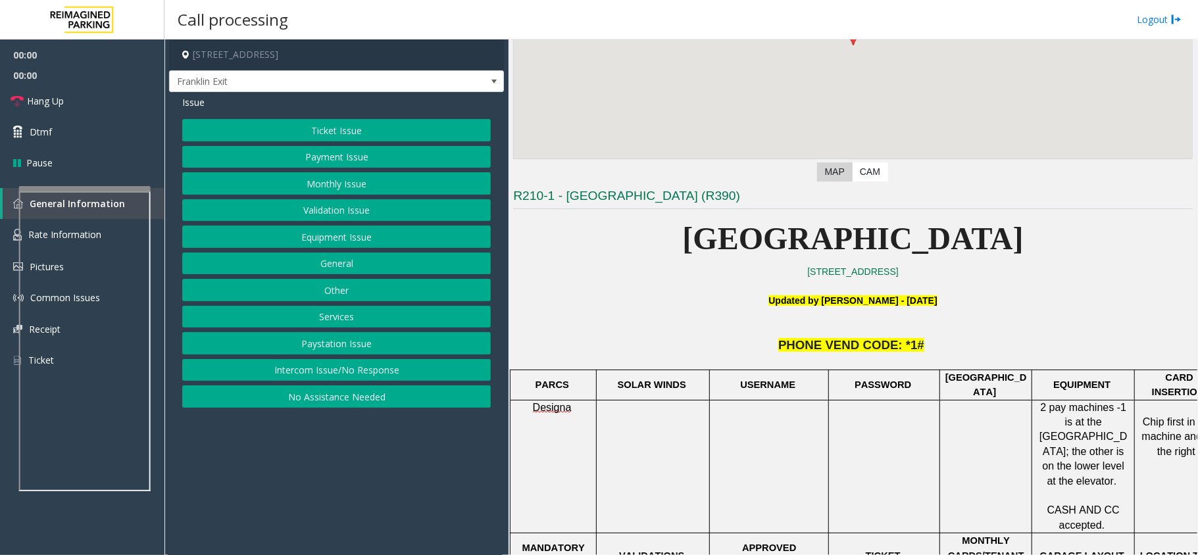
scroll to position [438, 0]
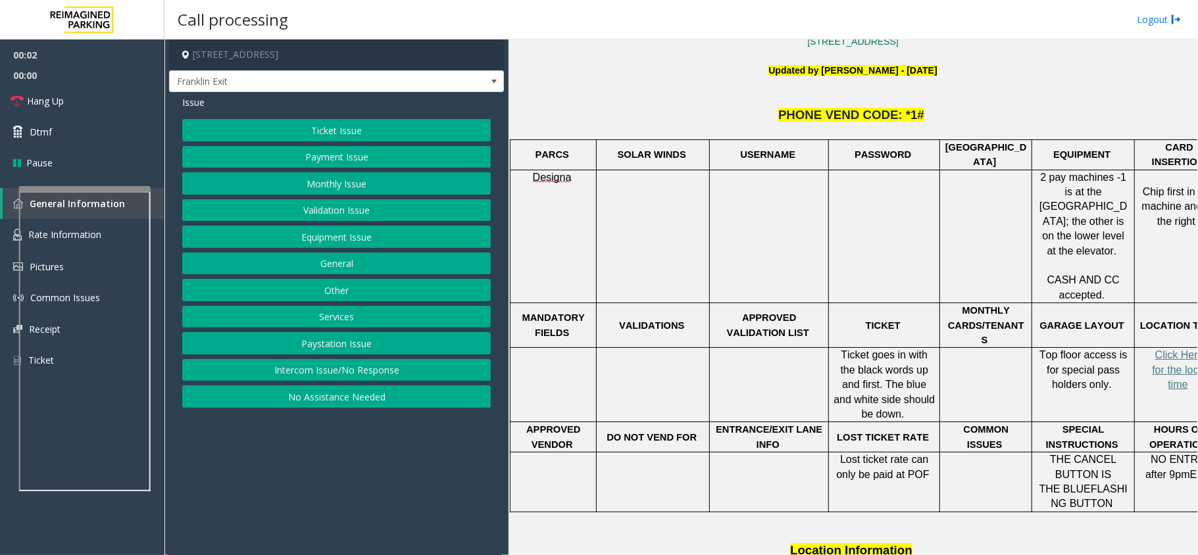
click at [303, 128] on button "Ticket Issue" at bounding box center [336, 130] width 309 height 22
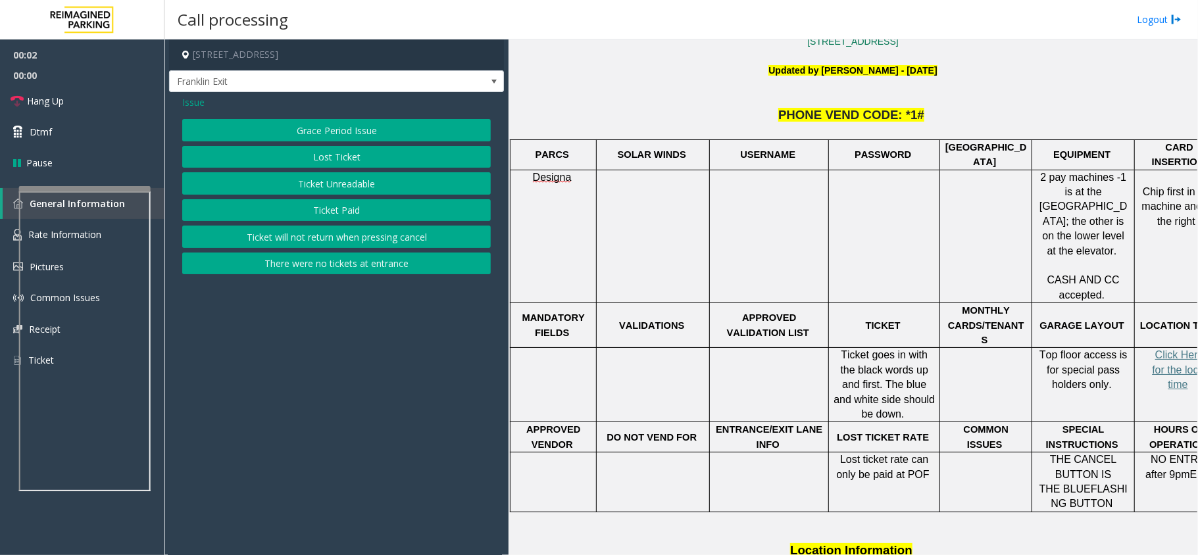
click at [322, 180] on button "Ticket Unreadable" at bounding box center [336, 183] width 309 height 22
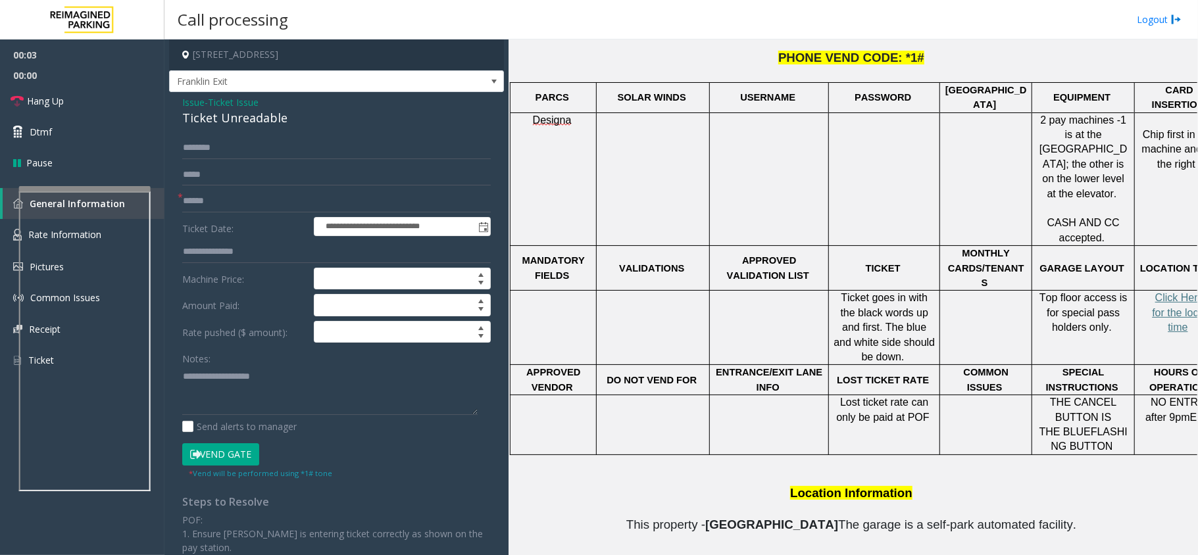
scroll to position [526, 0]
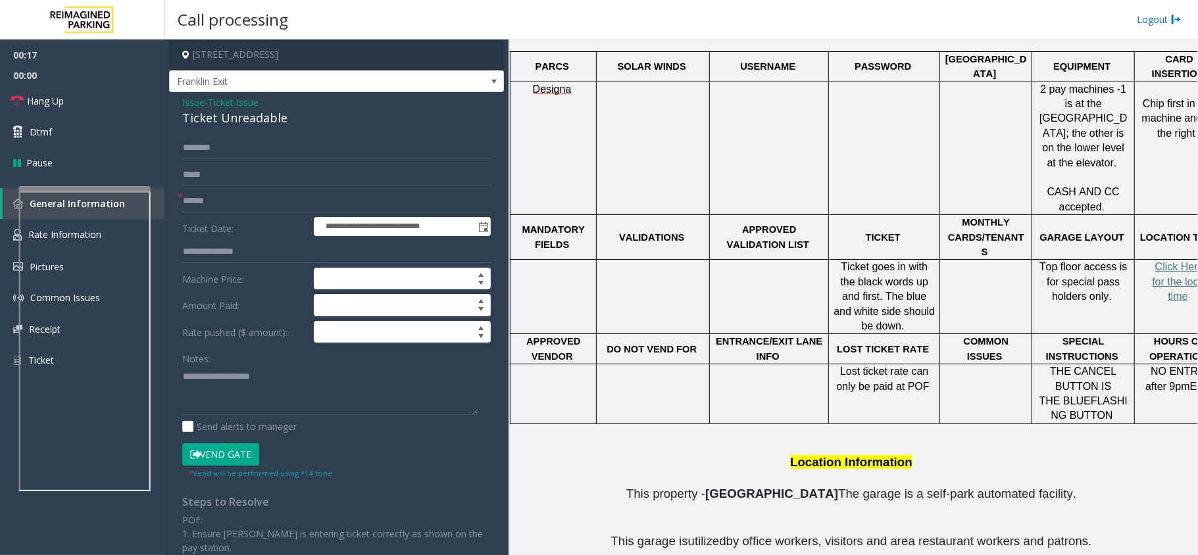
click at [218, 120] on div "Ticket Unreadable" at bounding box center [336, 118] width 309 height 18
copy div "Ticket Unreadable"
click at [230, 395] on textarea at bounding box center [329, 390] width 295 height 49
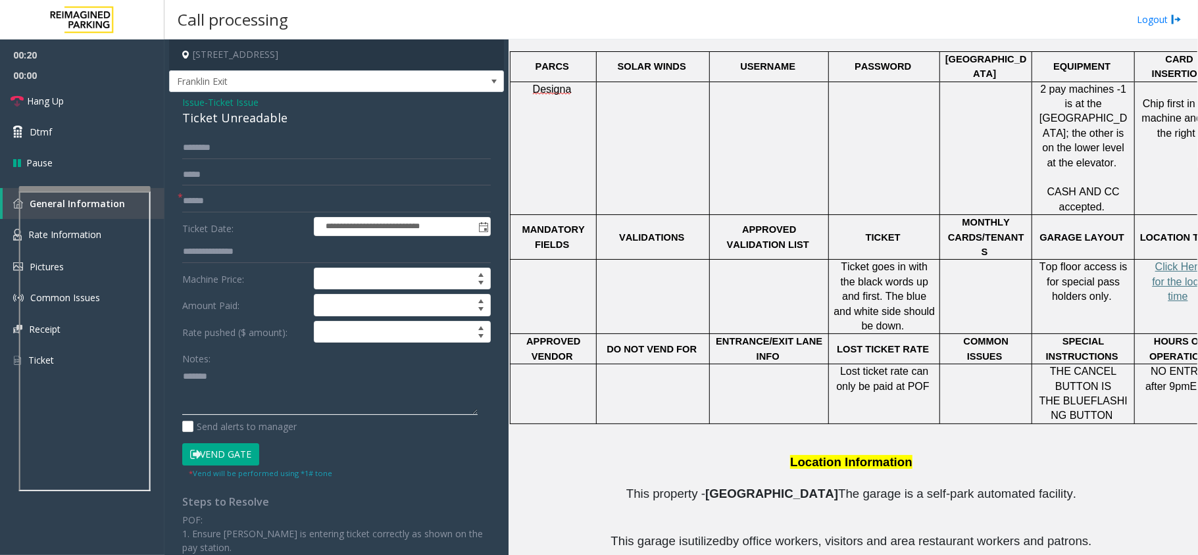
paste textarea "**********"
type textarea "**********"
click at [204, 203] on input "text" at bounding box center [336, 201] width 309 height 22
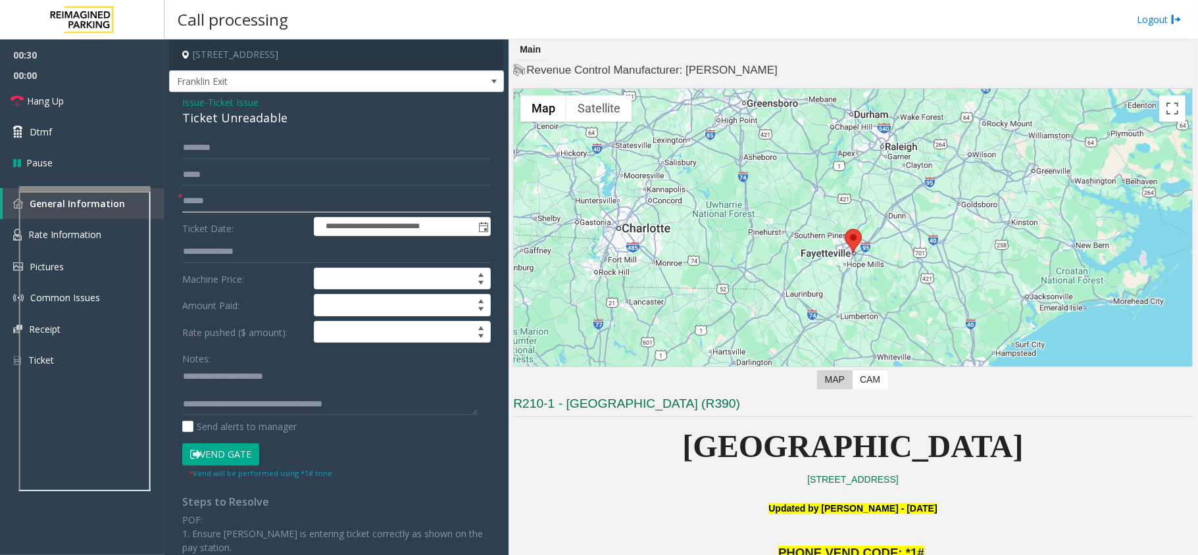
click at [214, 203] on input "text" at bounding box center [336, 201] width 309 height 22
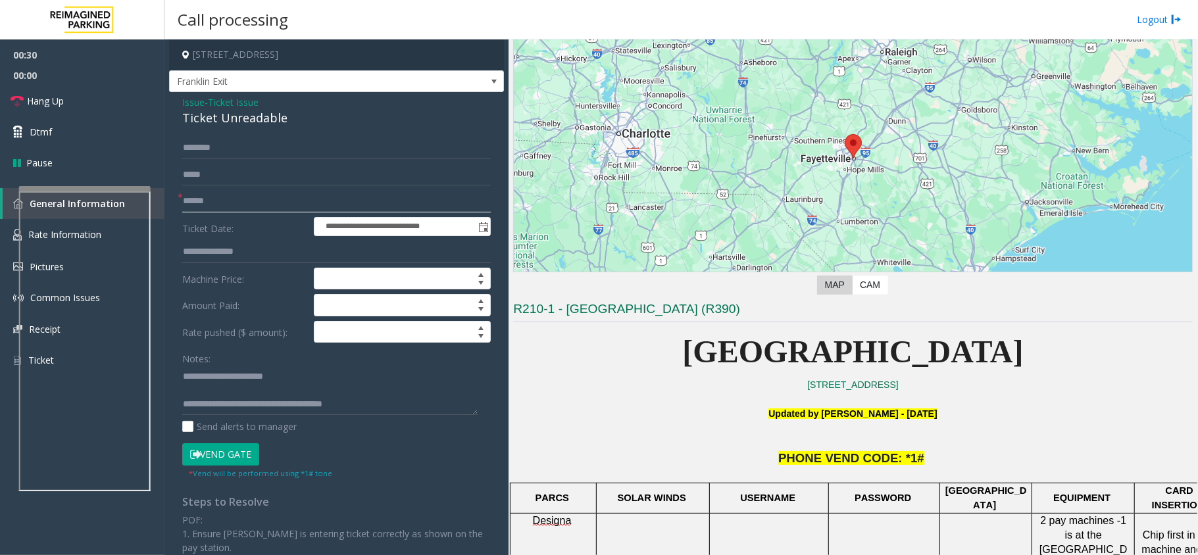
scroll to position [175, 0]
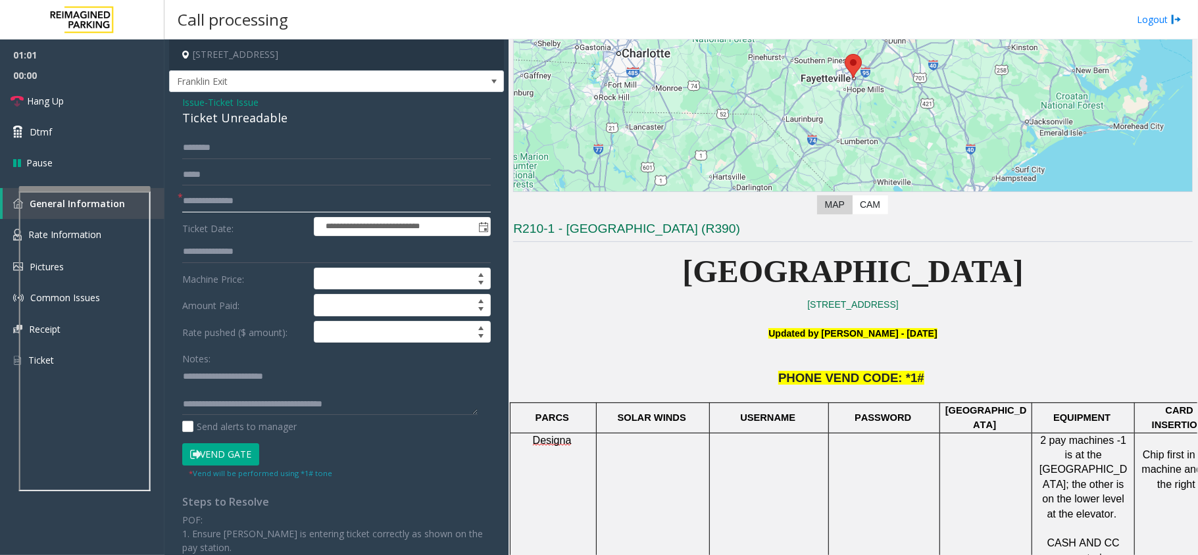
type input "**********"
click at [230, 457] on button "Vend Gate" at bounding box center [220, 454] width 77 height 22
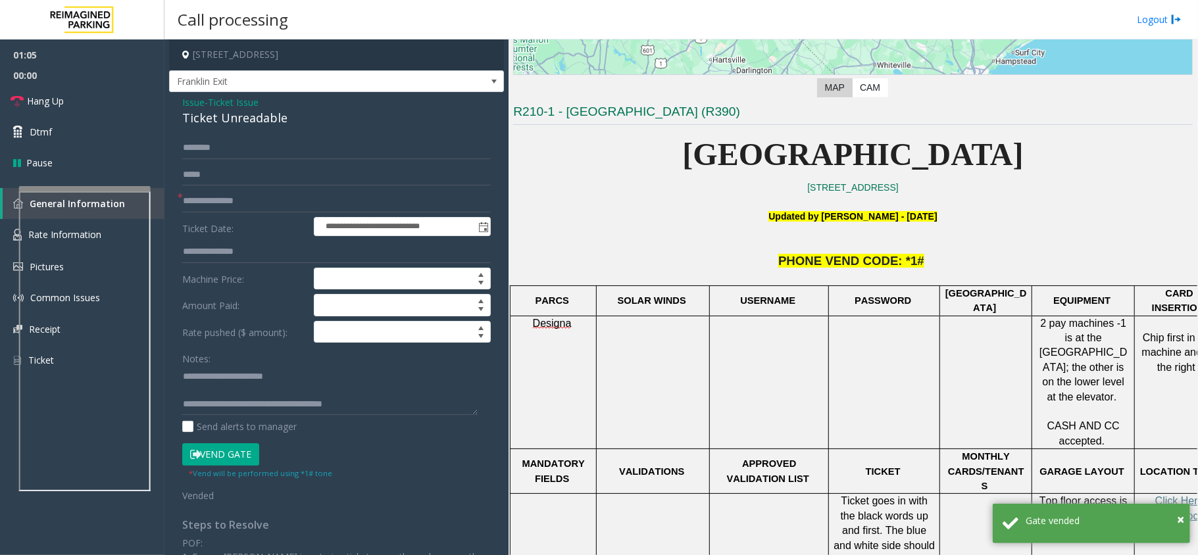
scroll to position [0, 0]
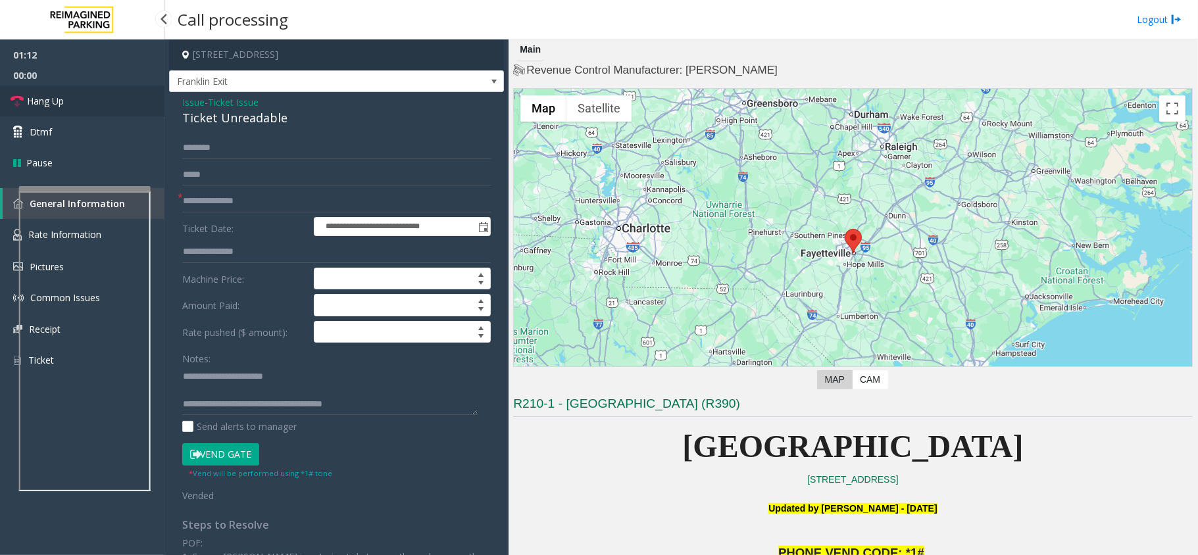
click at [70, 104] on link "Hang Up" at bounding box center [82, 101] width 164 height 31
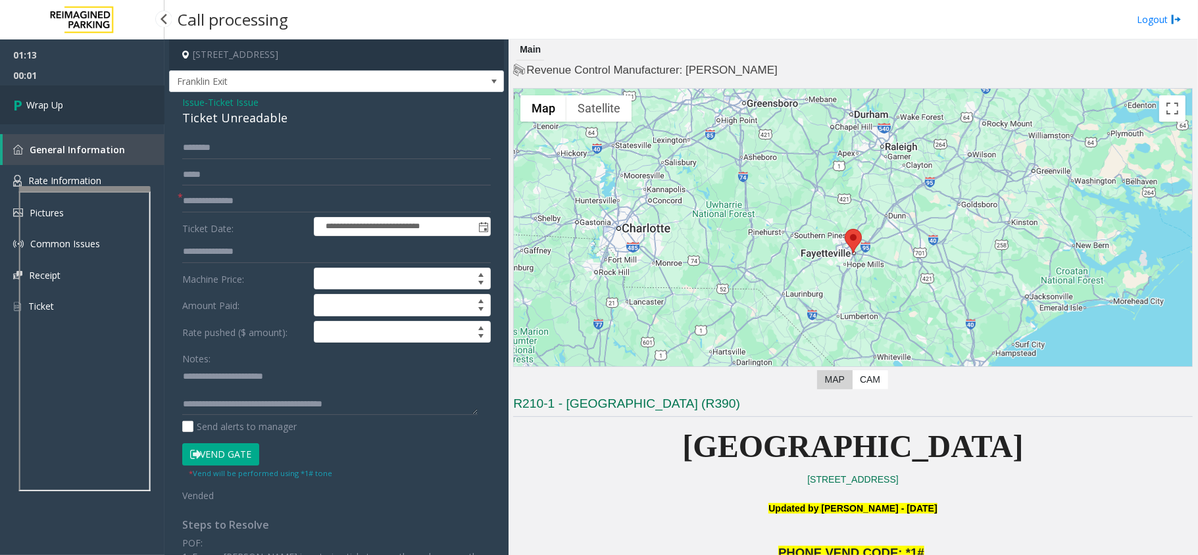
click at [70, 104] on link "Wrap Up" at bounding box center [82, 105] width 164 height 39
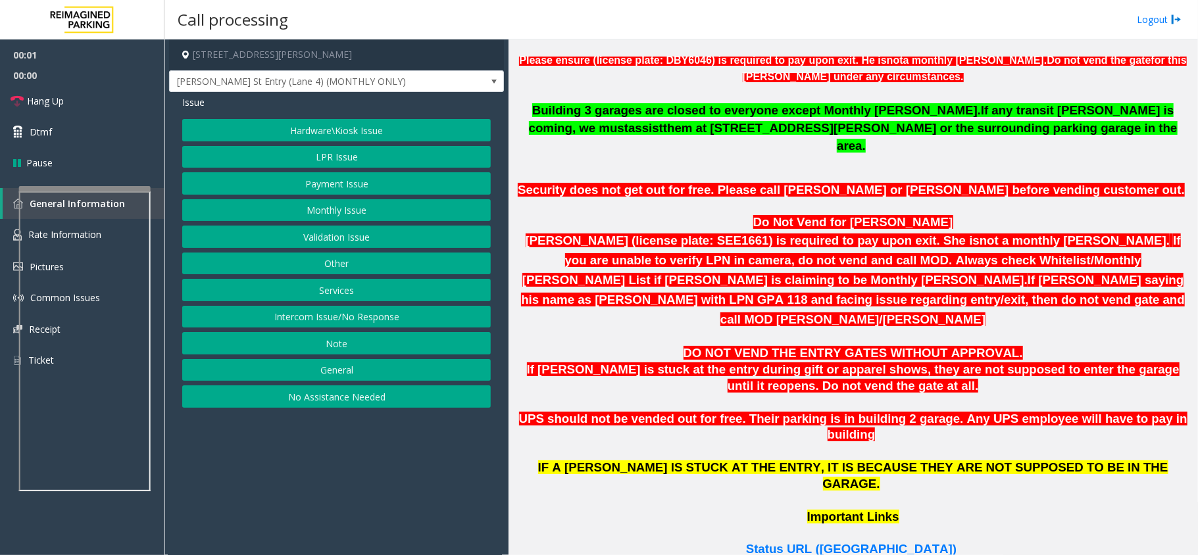
scroll to position [789, 0]
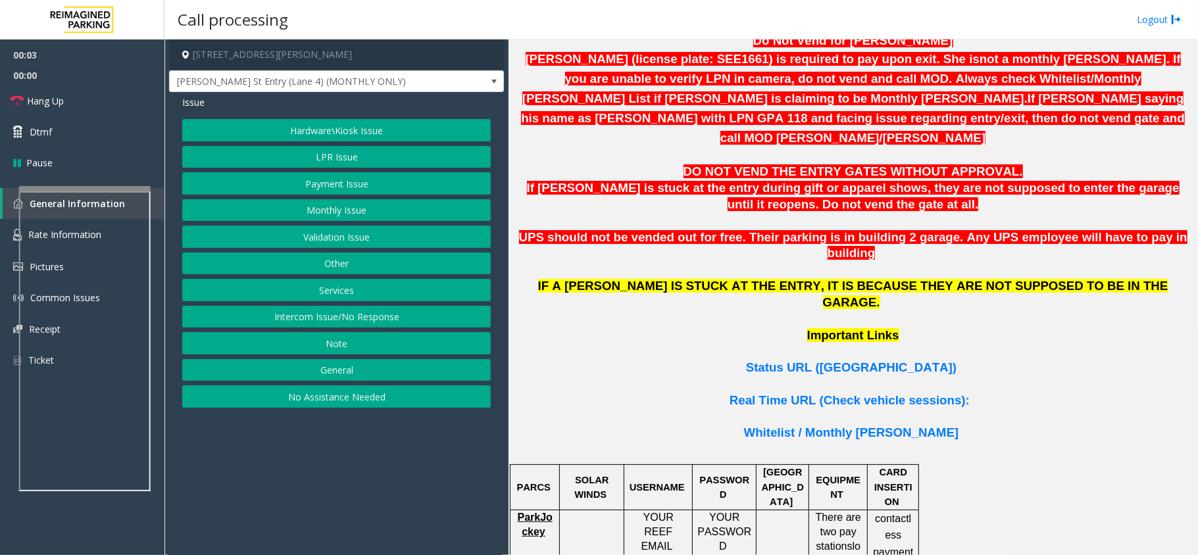
click at [356, 326] on button "Intercom Issue/No Response" at bounding box center [336, 317] width 309 height 22
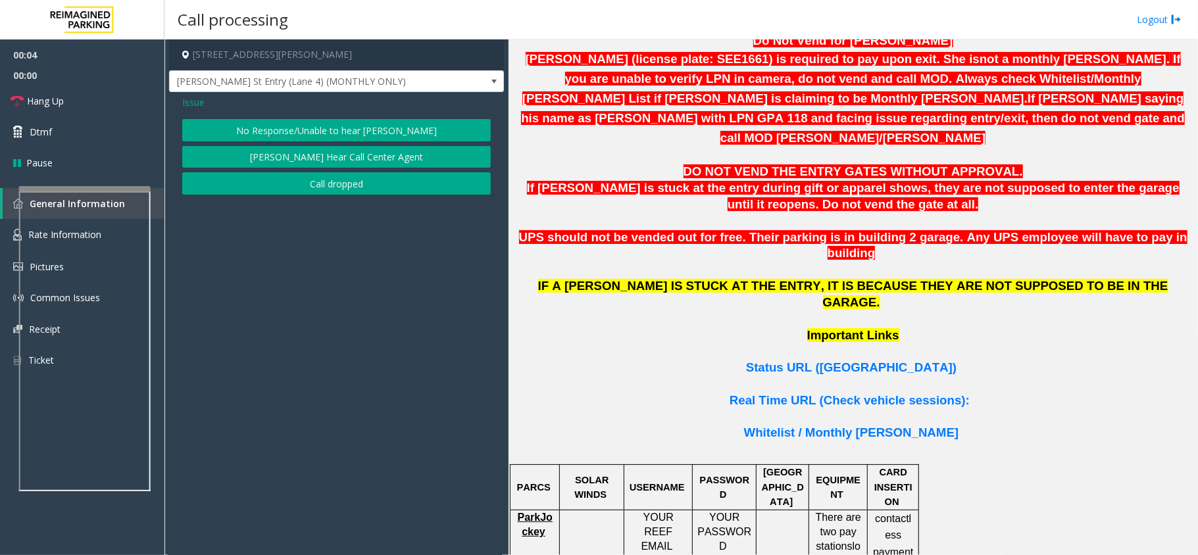
click at [268, 122] on button "No Response/Unable to hear [PERSON_NAME]" at bounding box center [336, 130] width 309 height 22
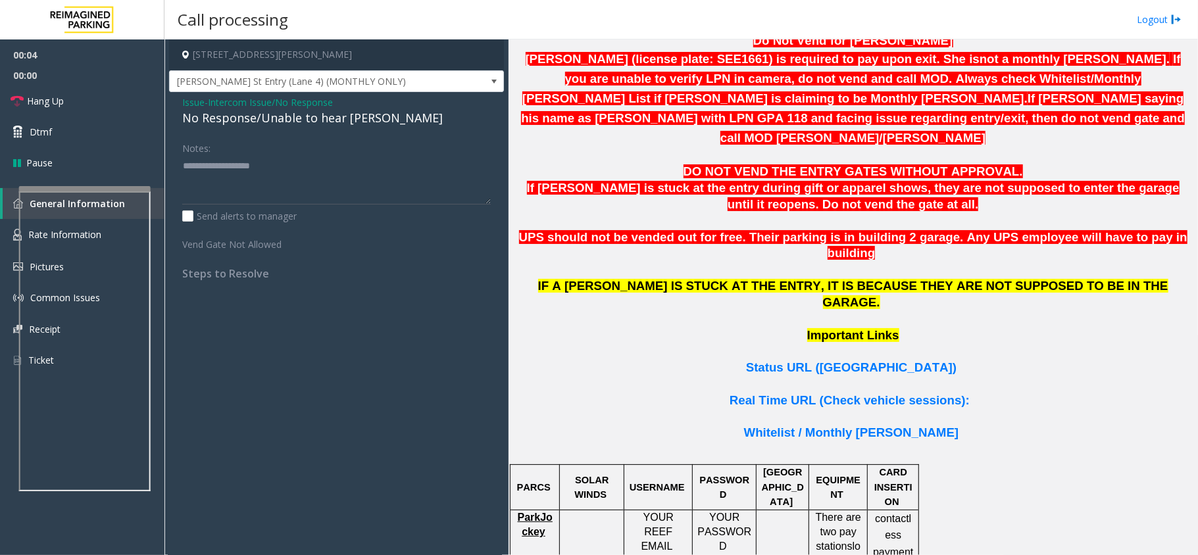
click at [261, 117] on div "No Response/Unable to hear [PERSON_NAME]" at bounding box center [336, 118] width 309 height 18
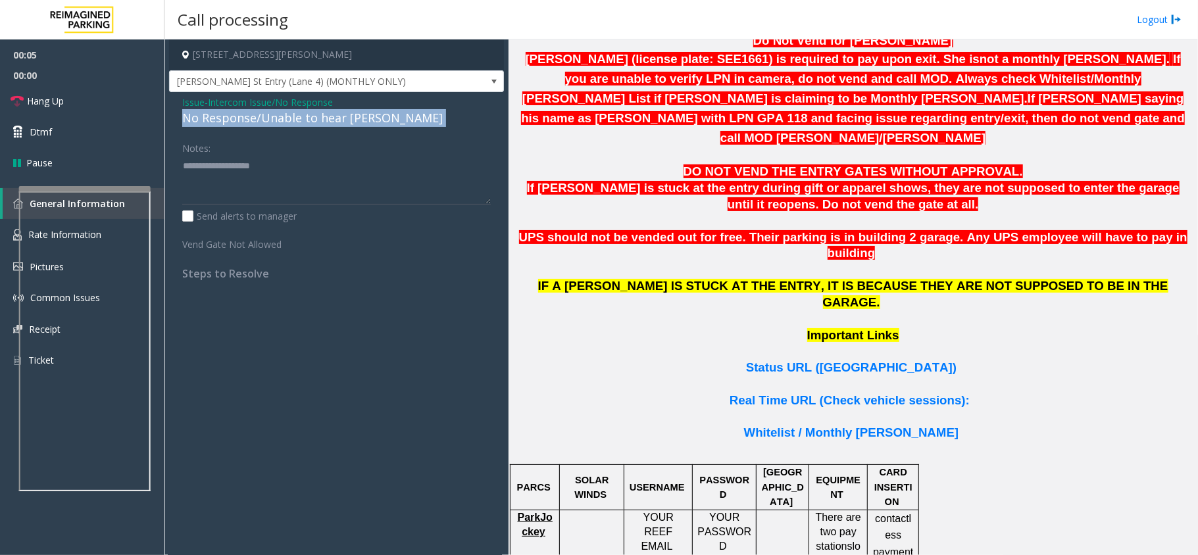
click at [261, 117] on div "No Response/Unable to hear [PERSON_NAME]" at bounding box center [336, 118] width 309 height 18
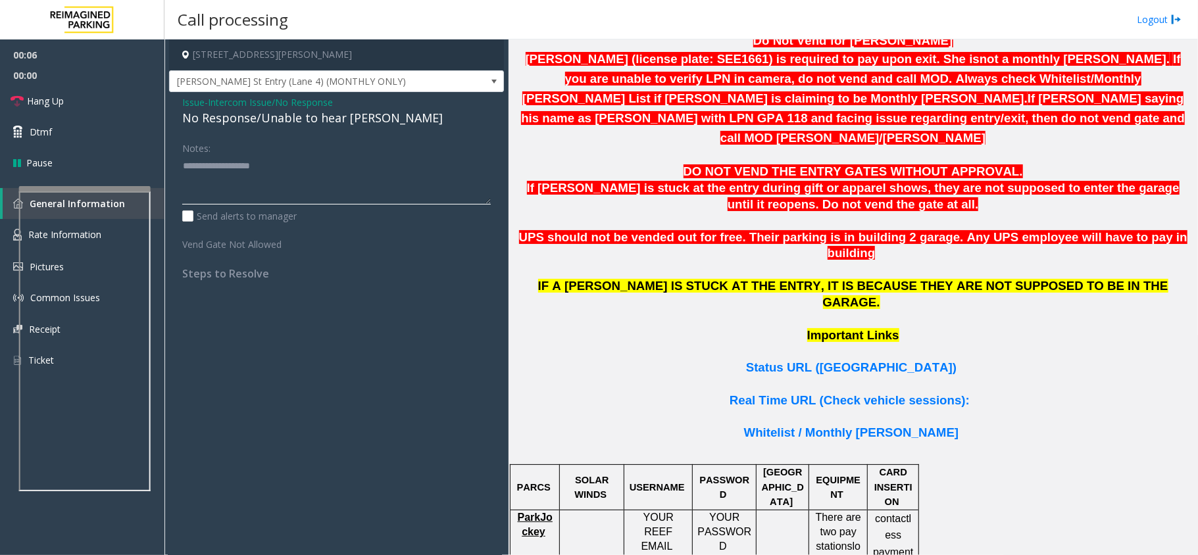
paste textarea "**********"
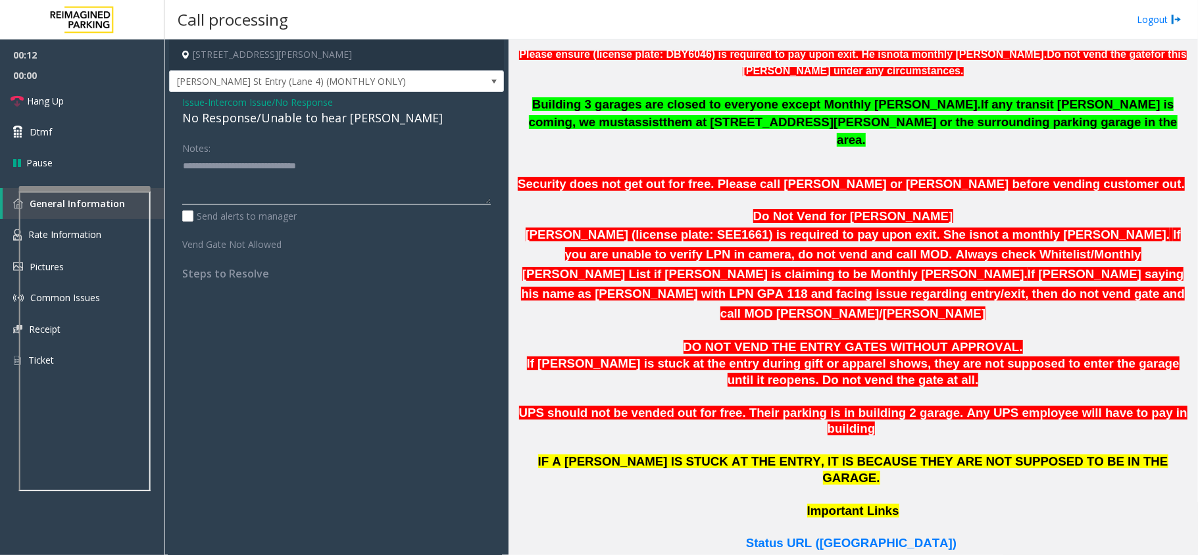
scroll to position [175, 0]
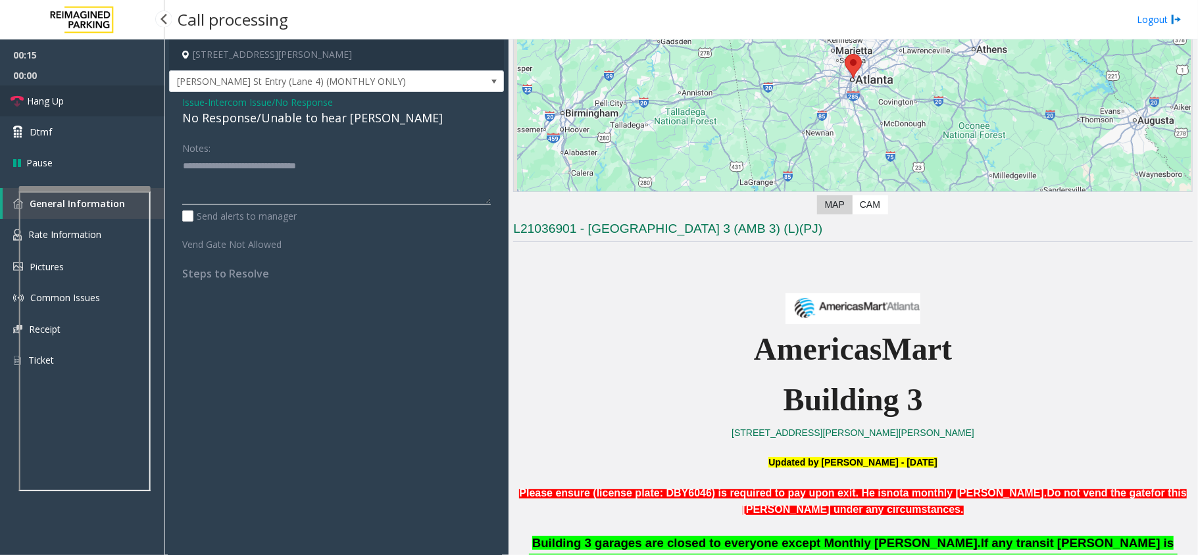
type textarea "**********"
click at [78, 95] on link "Hang Up" at bounding box center [82, 101] width 164 height 31
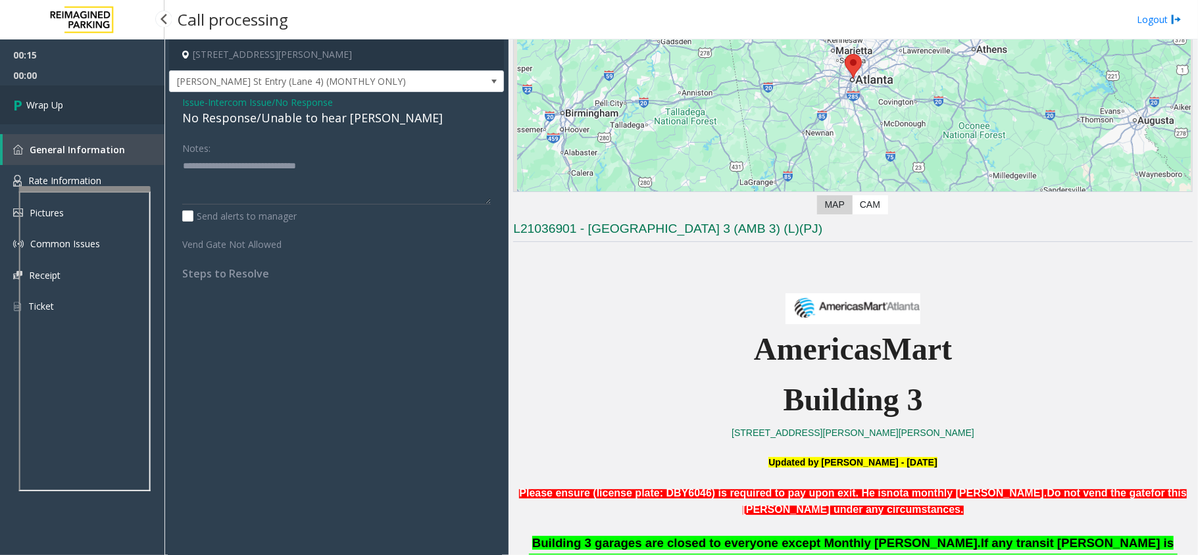
click at [78, 95] on link "Wrap Up" at bounding box center [82, 105] width 164 height 39
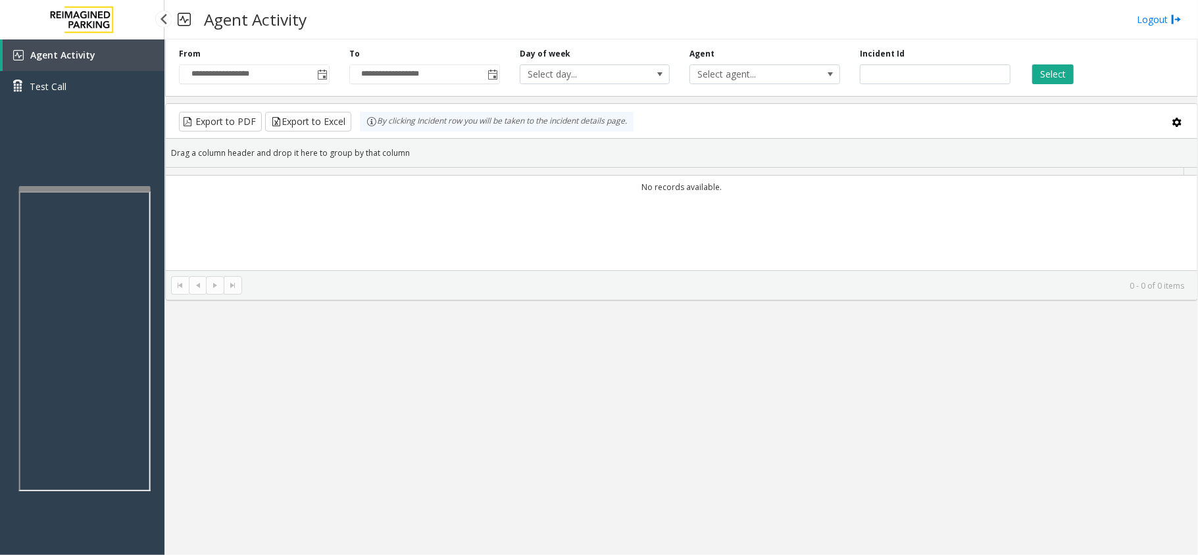
click at [78, 95] on link "Test Call" at bounding box center [82, 86] width 164 height 31
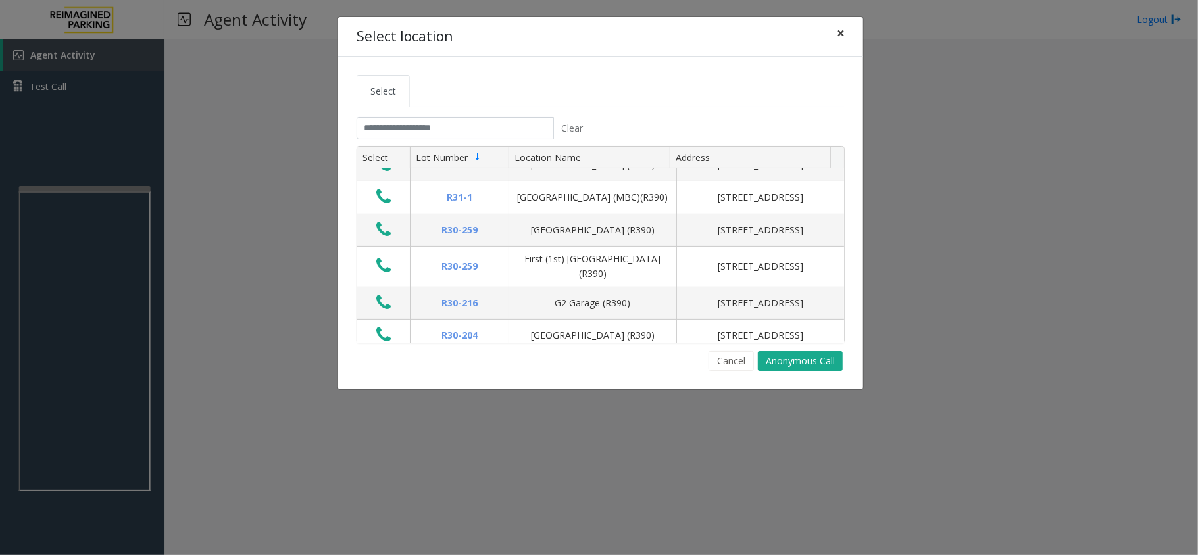
click at [832, 36] on button "×" at bounding box center [841, 33] width 26 height 32
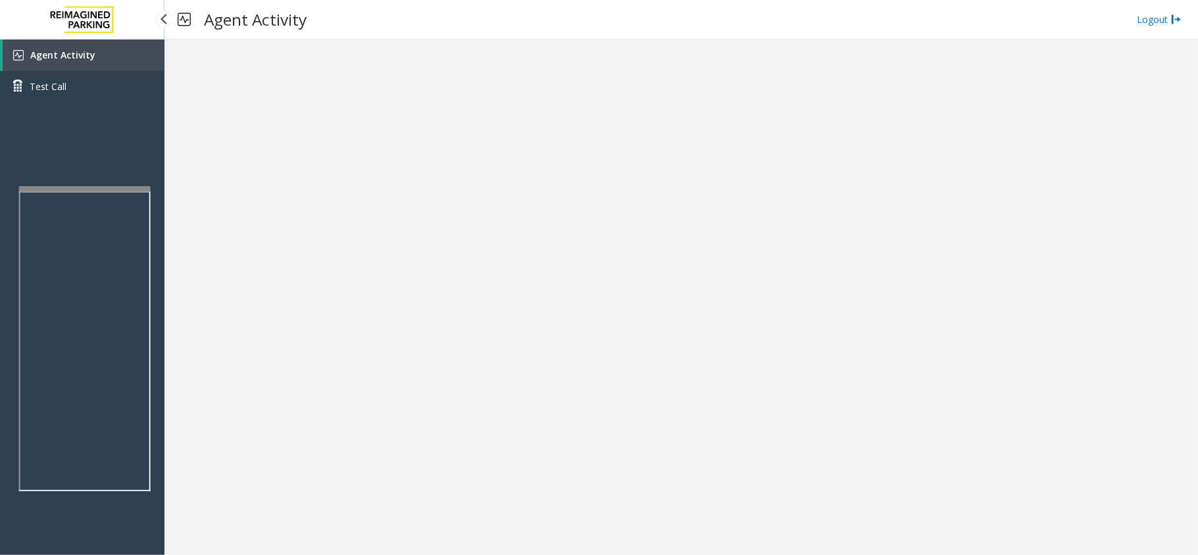
click at [61, 47] on link "Agent Activity" at bounding box center [84, 55] width 162 height 32
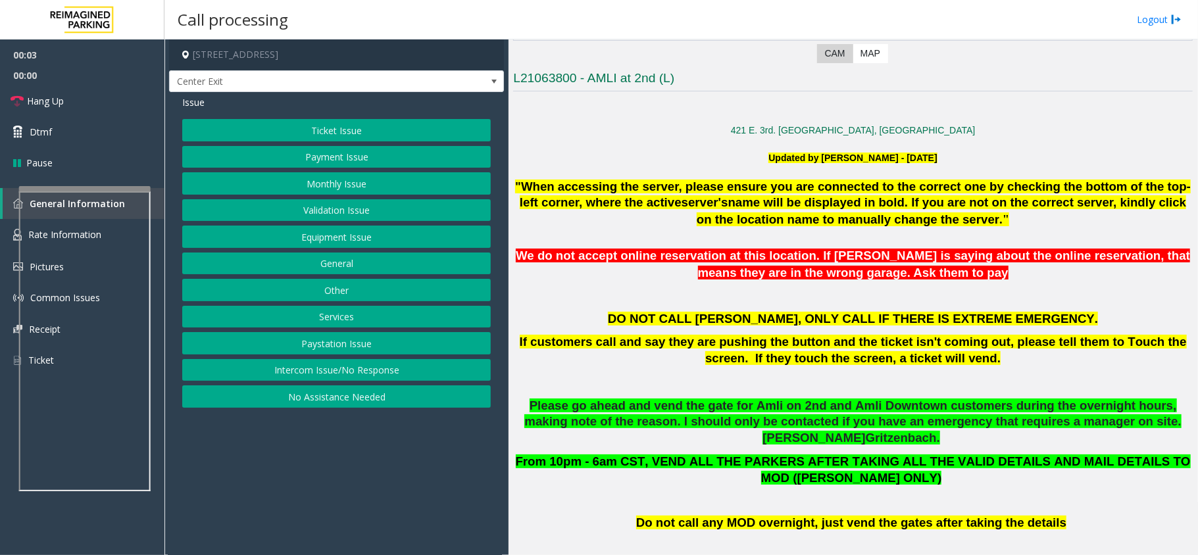
scroll to position [614, 0]
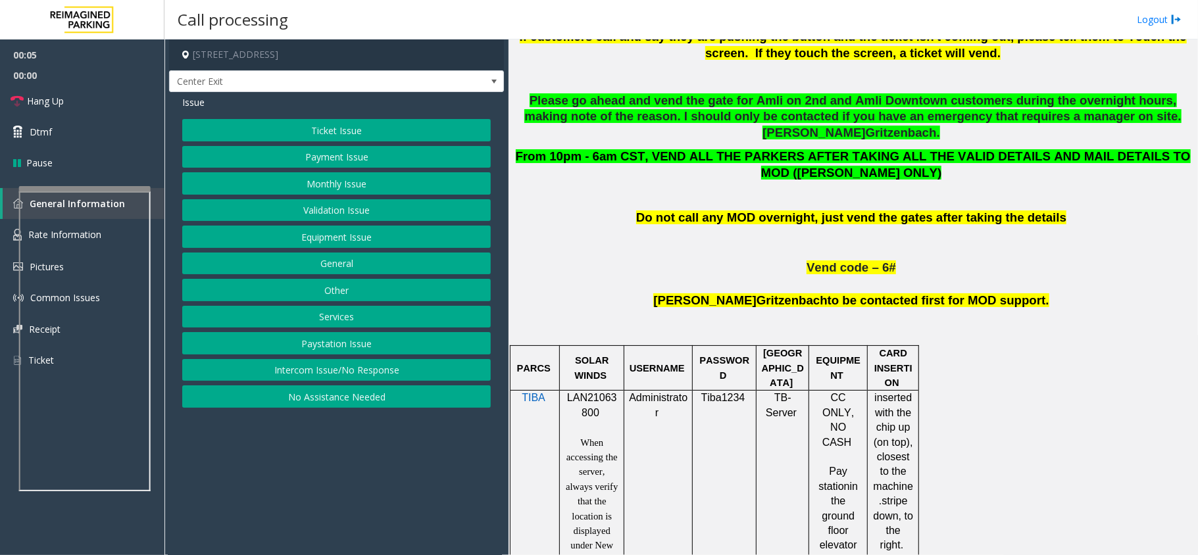
click at [609, 392] on span "LAN21063800" at bounding box center [592, 405] width 50 height 26
copy p "LAN21063800"
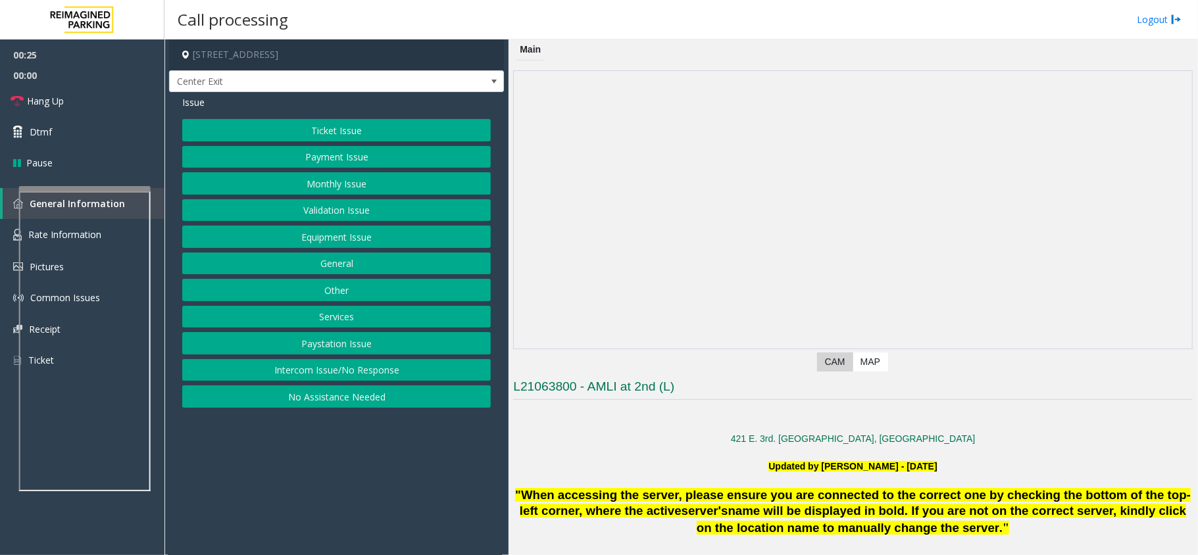
scroll to position [87, 0]
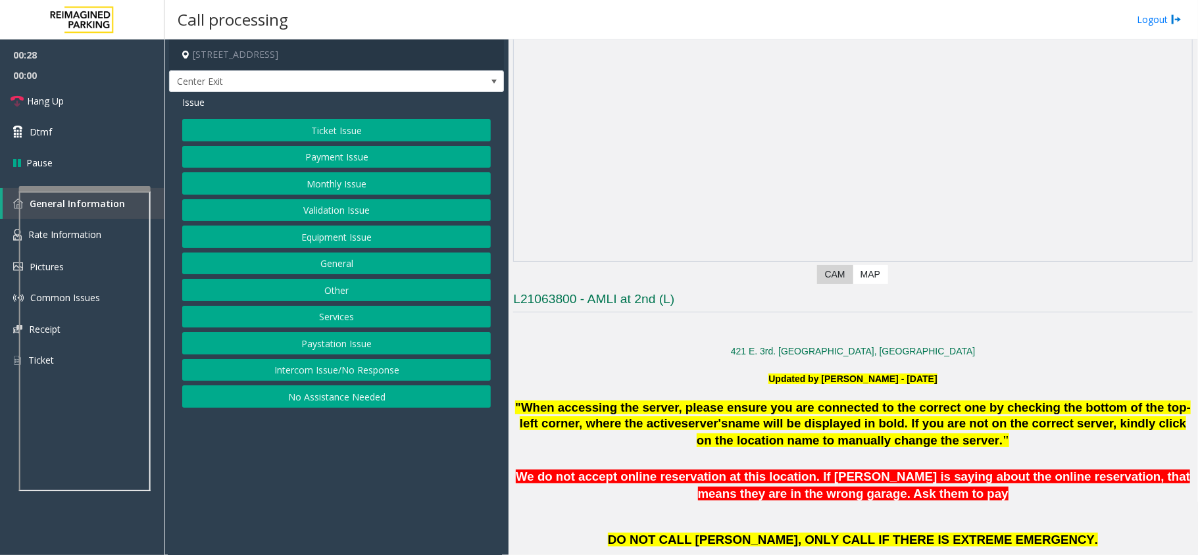
click at [311, 132] on button "Ticket Issue" at bounding box center [336, 130] width 309 height 22
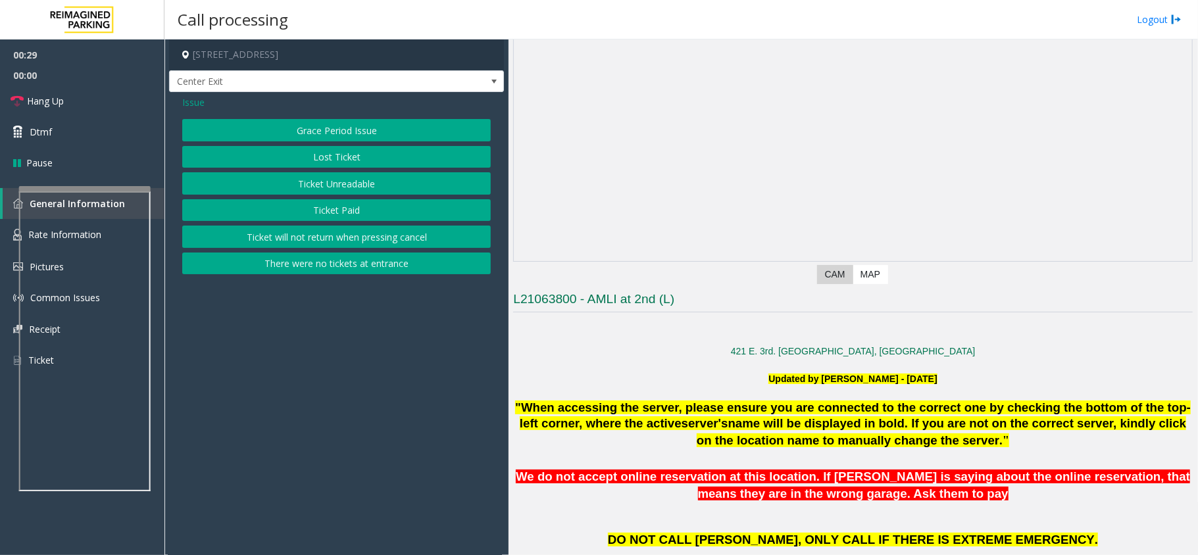
click at [357, 188] on button "Ticket Unreadable" at bounding box center [336, 183] width 309 height 22
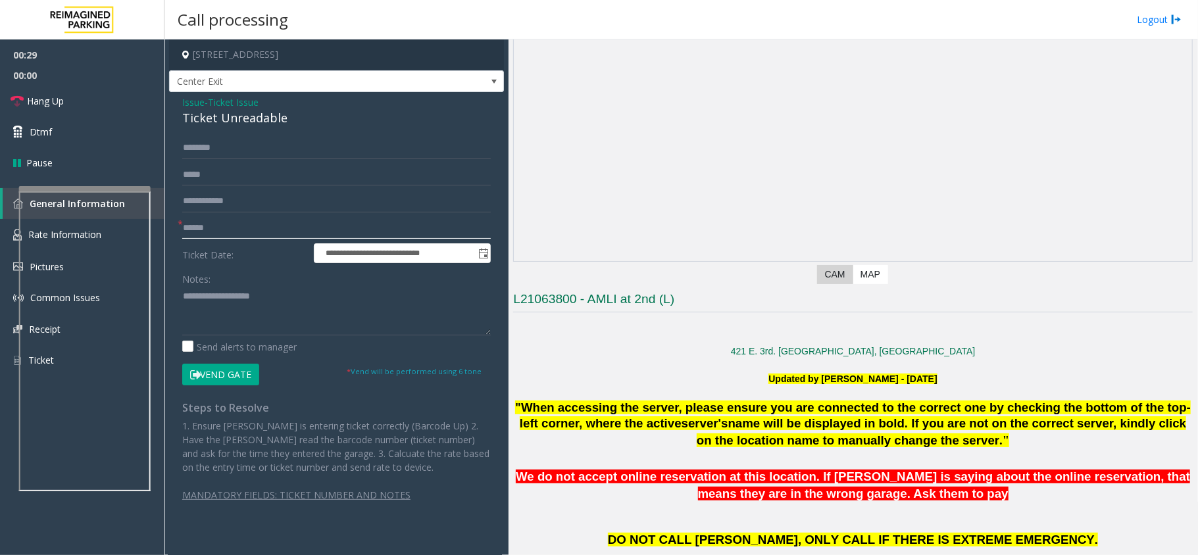
click at [217, 224] on input "text" at bounding box center [336, 228] width 309 height 22
click at [207, 236] on input "text" at bounding box center [336, 228] width 309 height 22
click at [230, 232] on input "text" at bounding box center [336, 228] width 309 height 22
click at [217, 220] on input "text" at bounding box center [336, 228] width 309 height 22
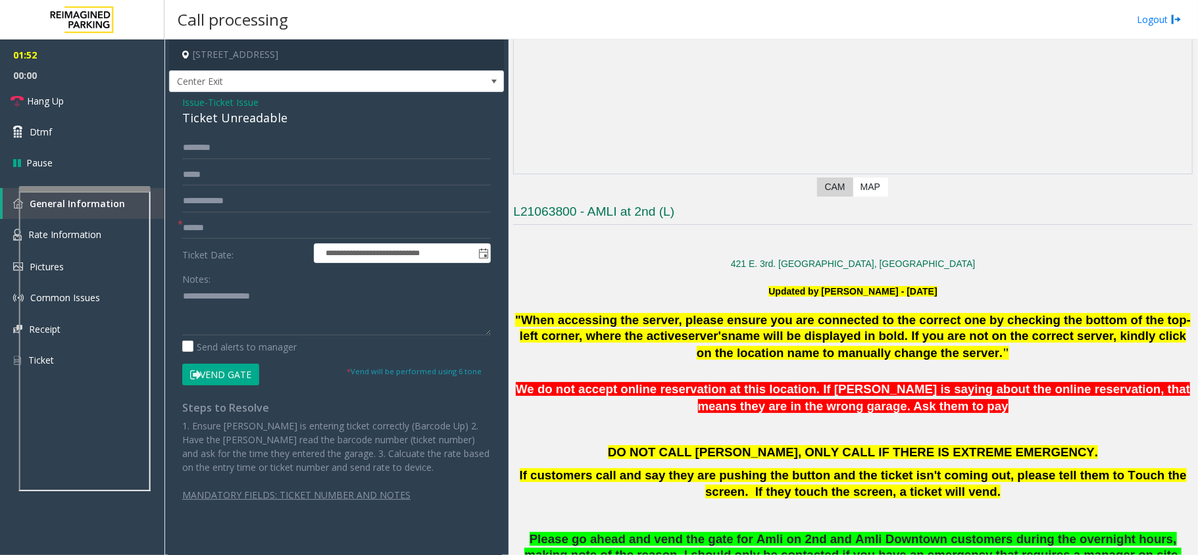
scroll to position [351, 0]
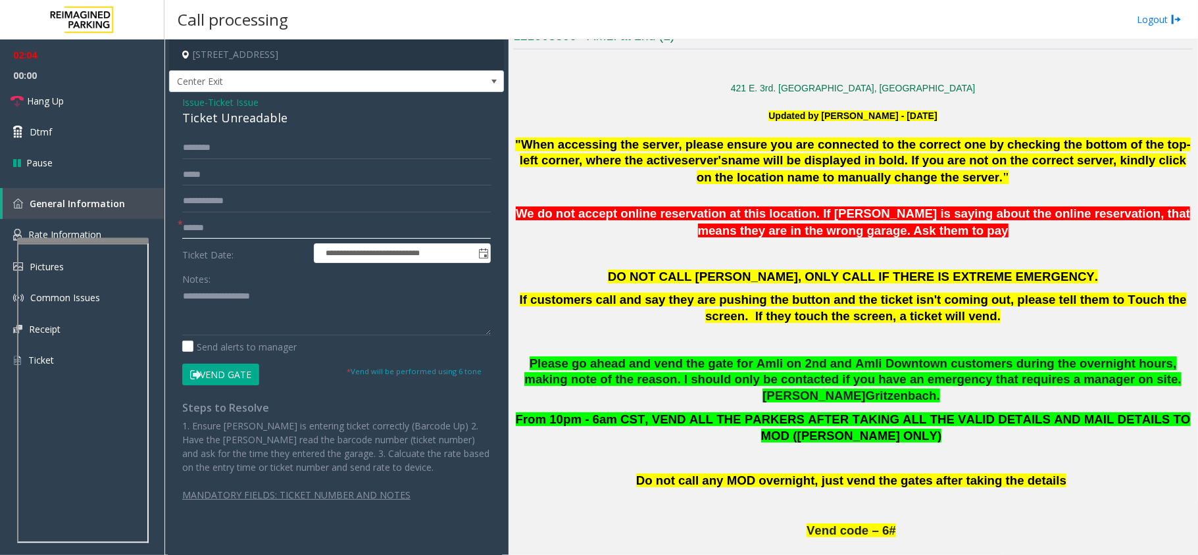
click at [82, 239] on div at bounding box center [83, 240] width 132 height 5
click at [248, 224] on input "text" at bounding box center [336, 228] width 309 height 22
click at [228, 225] on input "text" at bounding box center [336, 228] width 309 height 22
click at [195, 103] on span "Issue" at bounding box center [193, 102] width 22 height 14
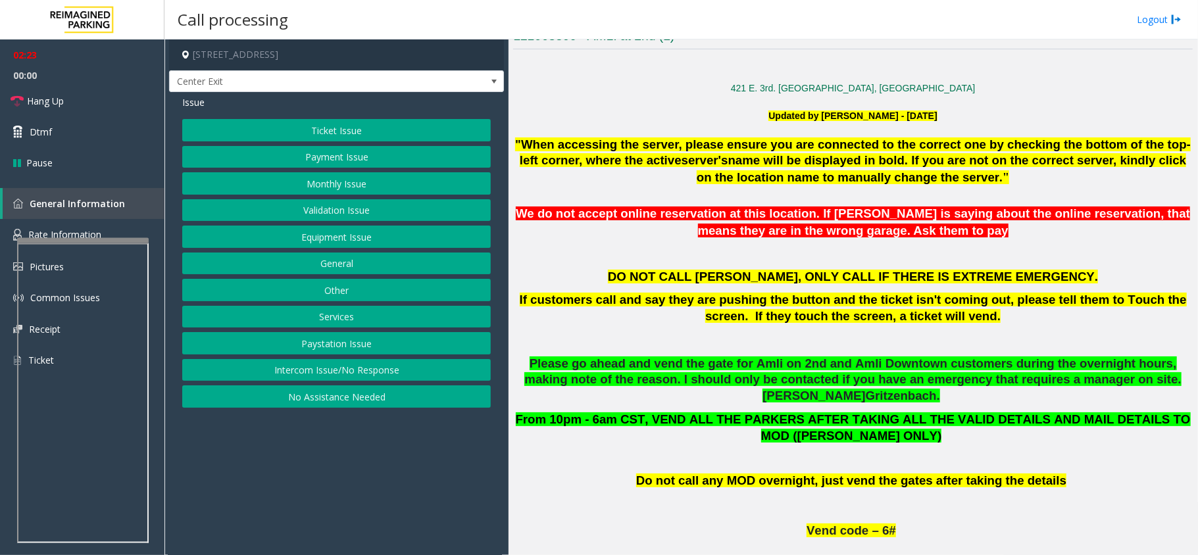
click at [324, 218] on button "Validation Issue" at bounding box center [336, 210] width 309 height 22
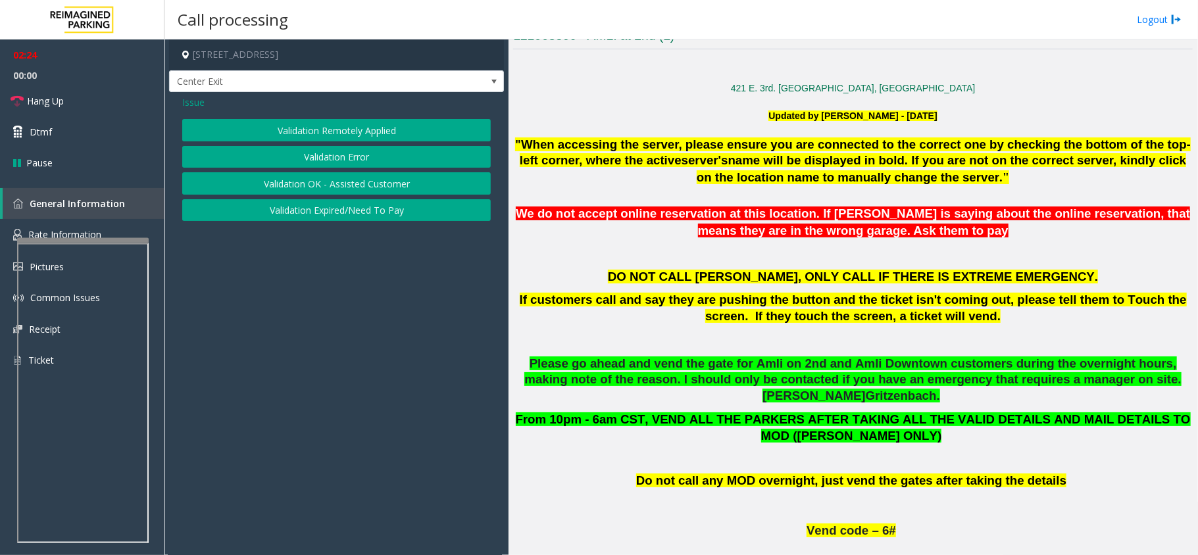
click at [316, 156] on button "Validation Error" at bounding box center [336, 157] width 309 height 22
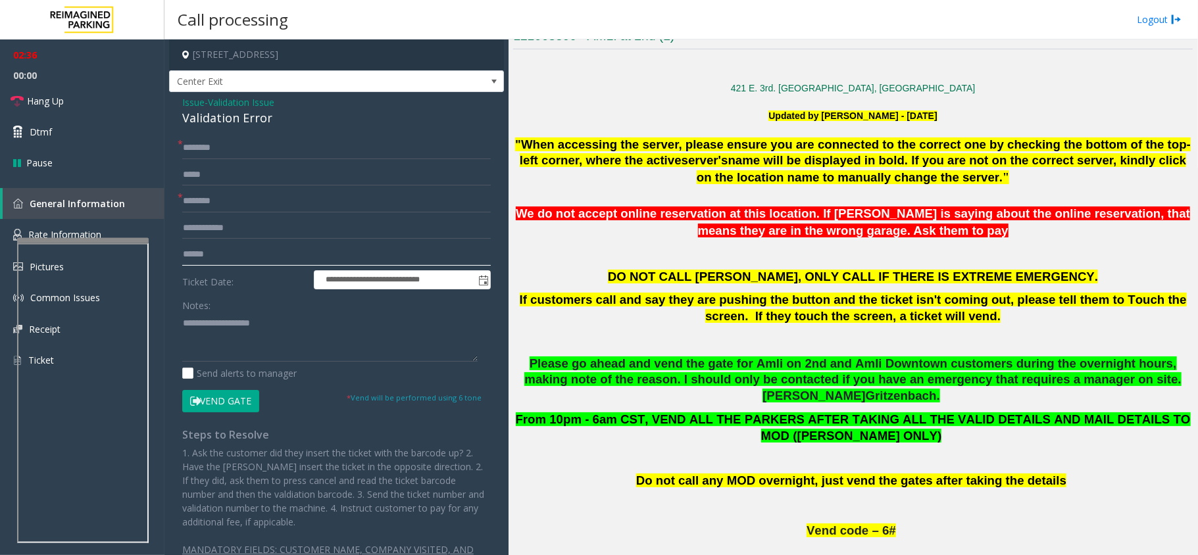
click at [220, 245] on input "text" at bounding box center [336, 254] width 309 height 22
click at [212, 253] on input "text" at bounding box center [336, 254] width 309 height 22
click at [233, 258] on input "text" at bounding box center [336, 254] width 309 height 22
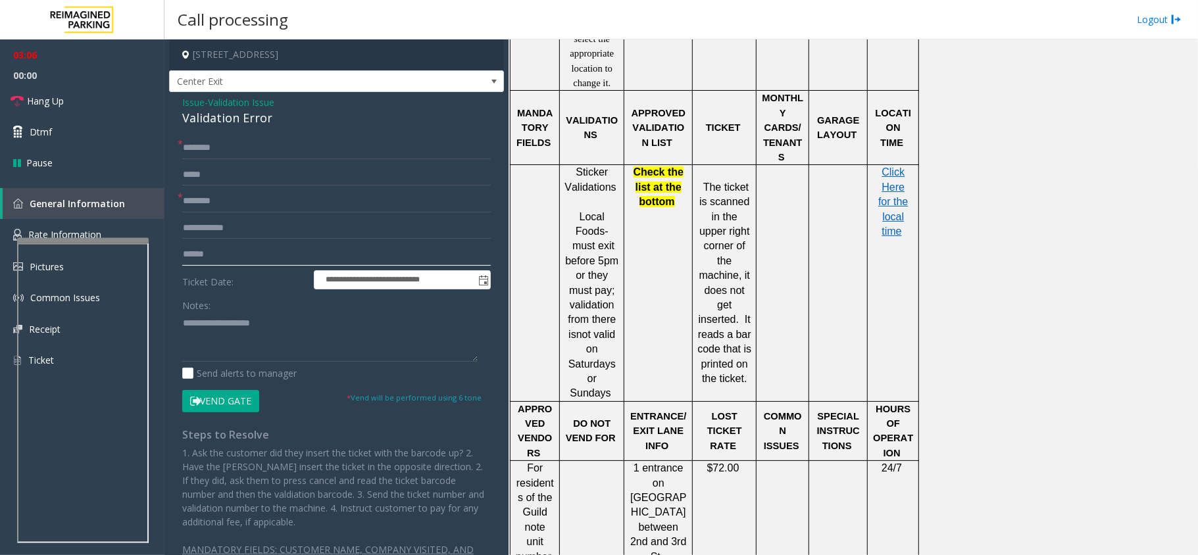
scroll to position [877, 0]
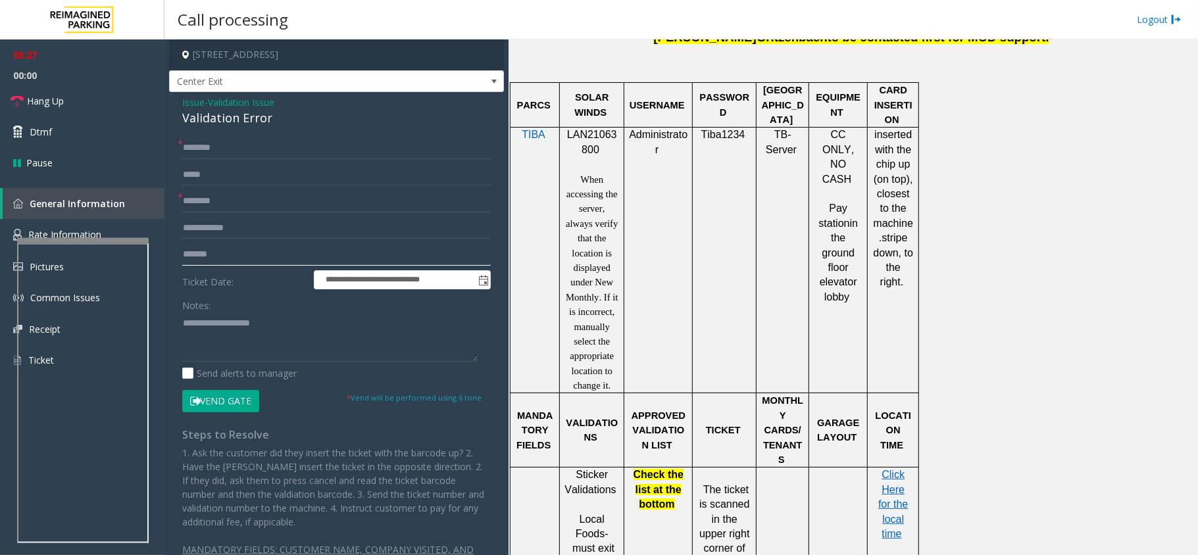
type input "*******"
drag, startPoint x: 180, startPoint y: 253, endPoint x: 199, endPoint y: 254, distance: 18.4
click at [199, 254] on div "**********" at bounding box center [336, 360] width 328 height 447
click at [197, 253] on input "*******" at bounding box center [336, 254] width 309 height 22
click at [195, 256] on input "*******" at bounding box center [336, 254] width 309 height 22
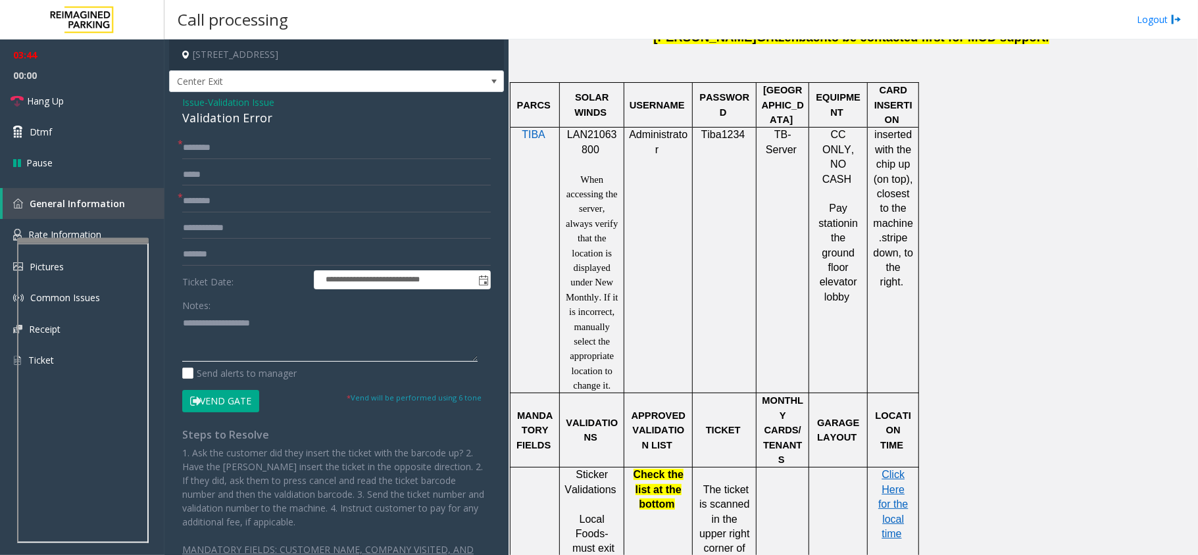
click at [203, 327] on textarea at bounding box center [329, 336] width 295 height 49
type textarea "*"
type textarea "**********"
click at [195, 324] on textarea at bounding box center [329, 336] width 295 height 49
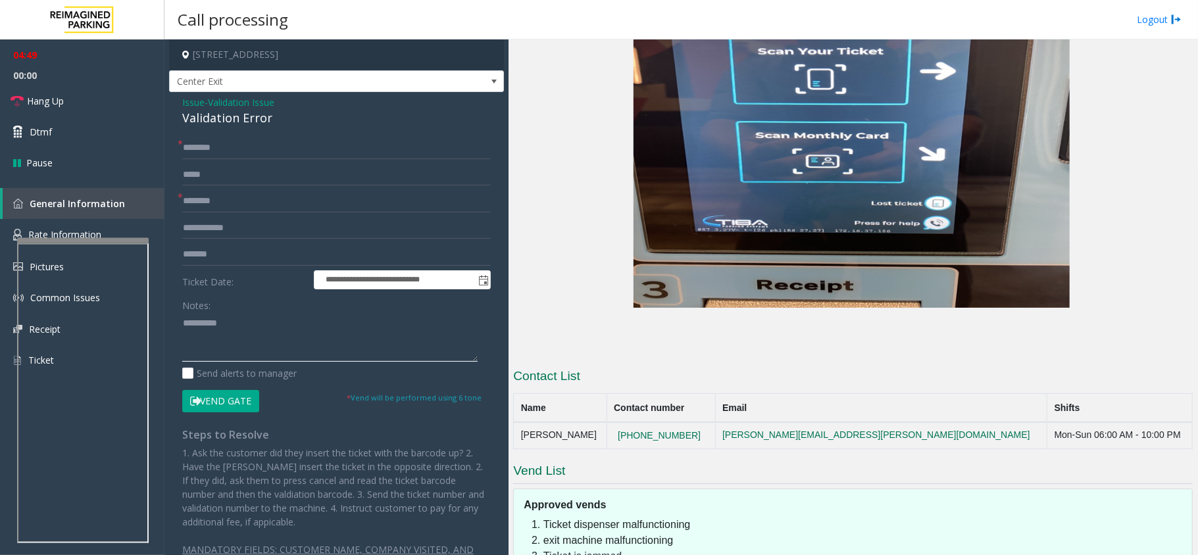
scroll to position [2480, 0]
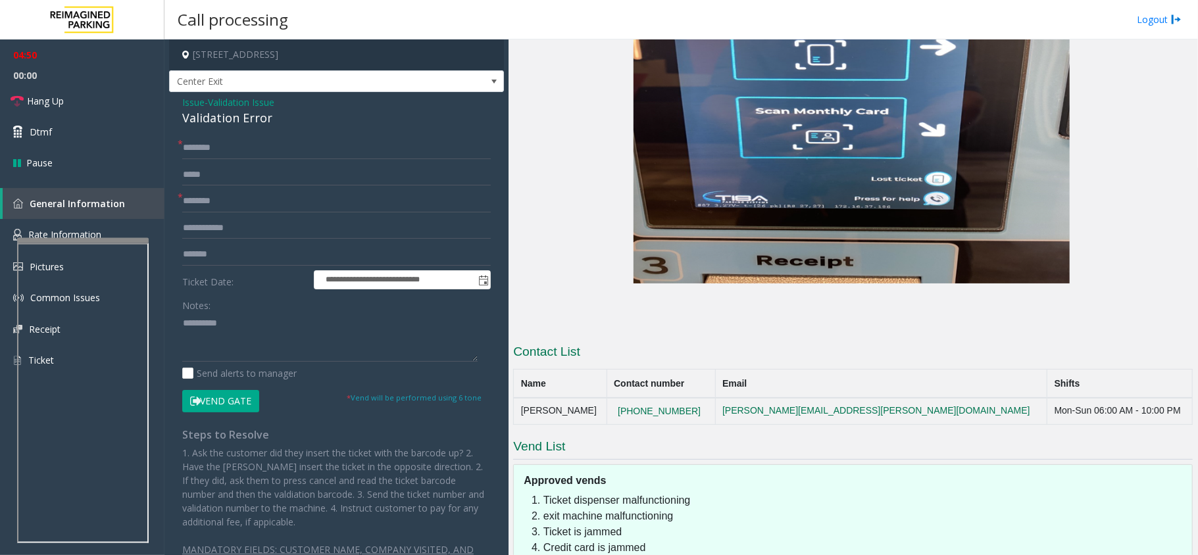
drag, startPoint x: 728, startPoint y: 314, endPoint x: 618, endPoint y: 321, distance: 109.4
click at [618, 398] on tr "Jeremy Gritzenbach (512)201-7419 jeremy.gritzenbach@reimaginedparking.com Mon-S…" at bounding box center [853, 411] width 679 height 26
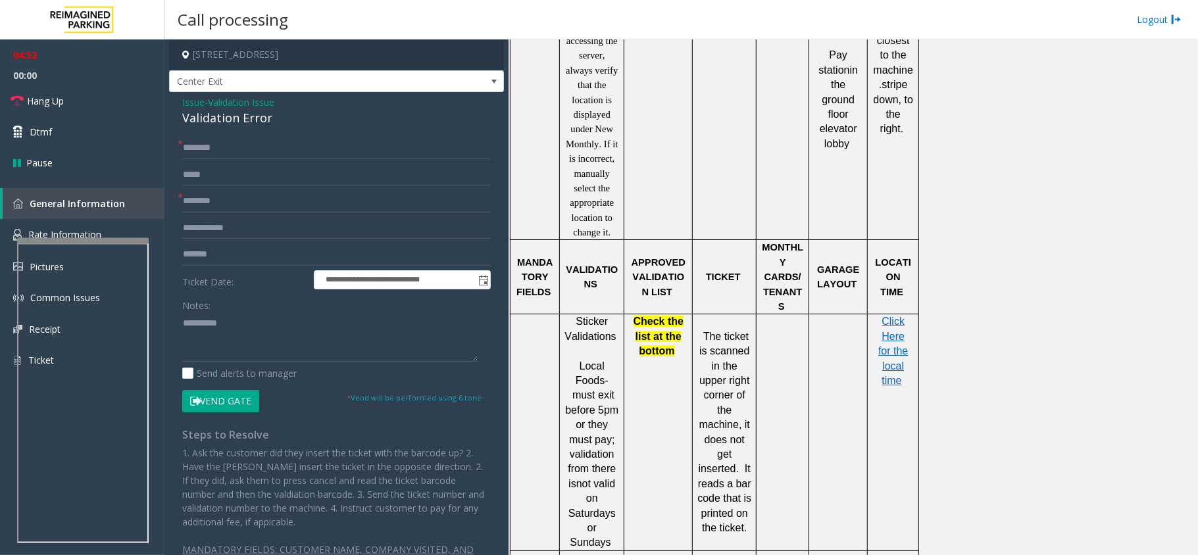
scroll to position [989, 0]
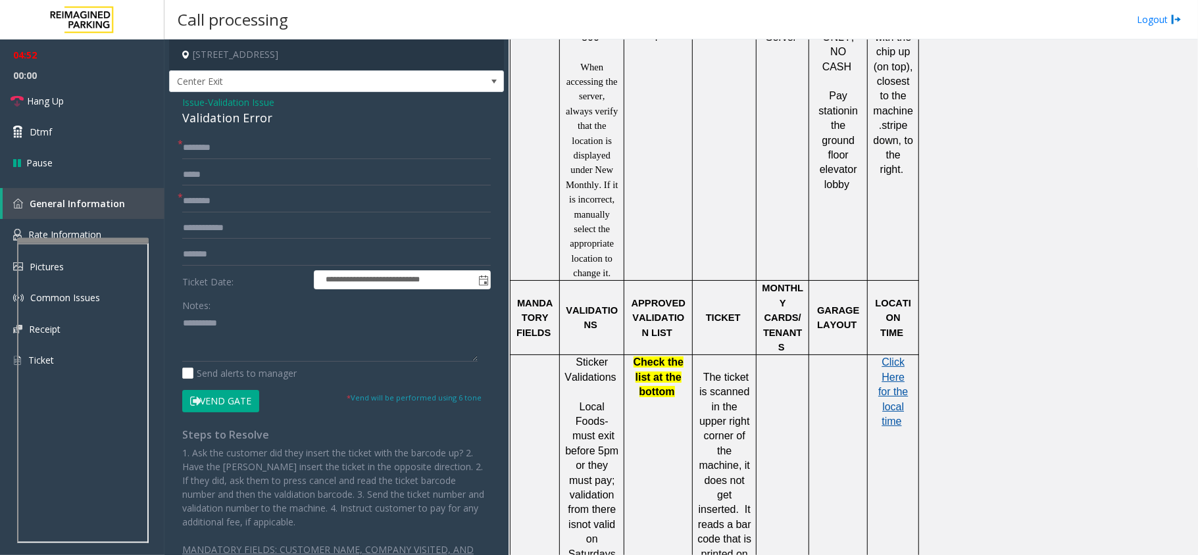
click at [893, 357] on span "Click Here for the local time" at bounding box center [893, 392] width 30 height 70
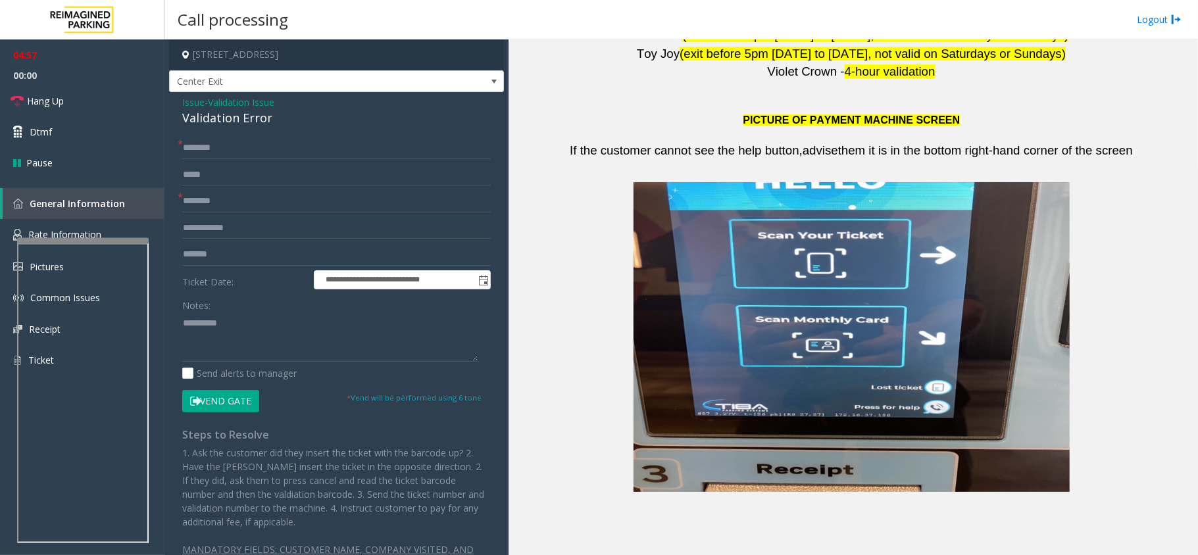
scroll to position [2480, 0]
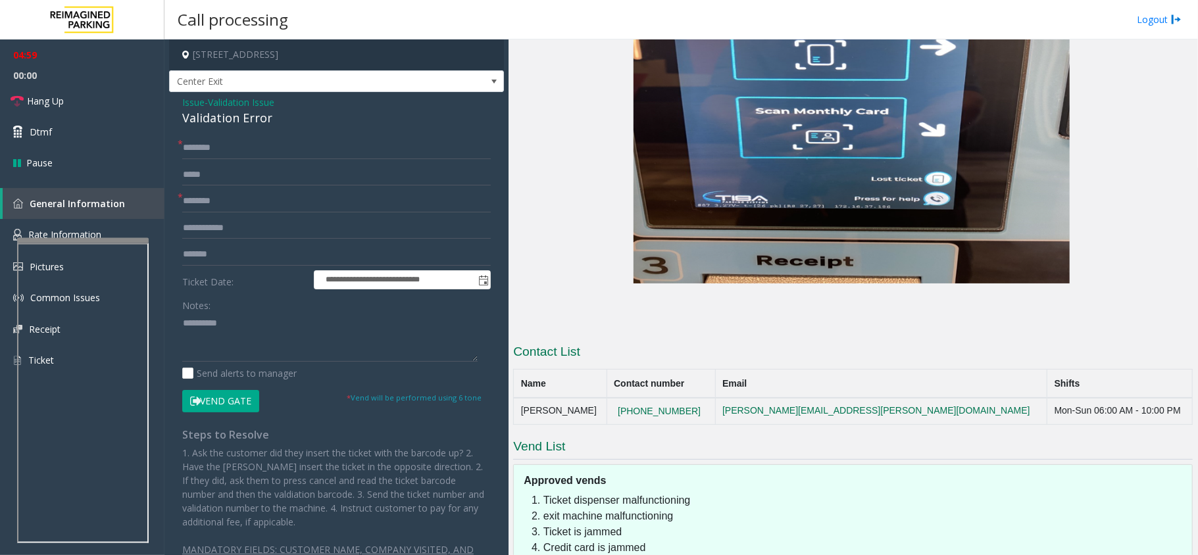
drag, startPoint x: 732, startPoint y: 309, endPoint x: 634, endPoint y: 314, distance: 98.1
click at [634, 398] on tr "Jeremy Gritzenbach (512)201-7419 jeremy.gritzenbach@reimaginedparking.com Mon-S…" at bounding box center [853, 411] width 679 height 26
copy tr "[PHONE_NUMBER]"
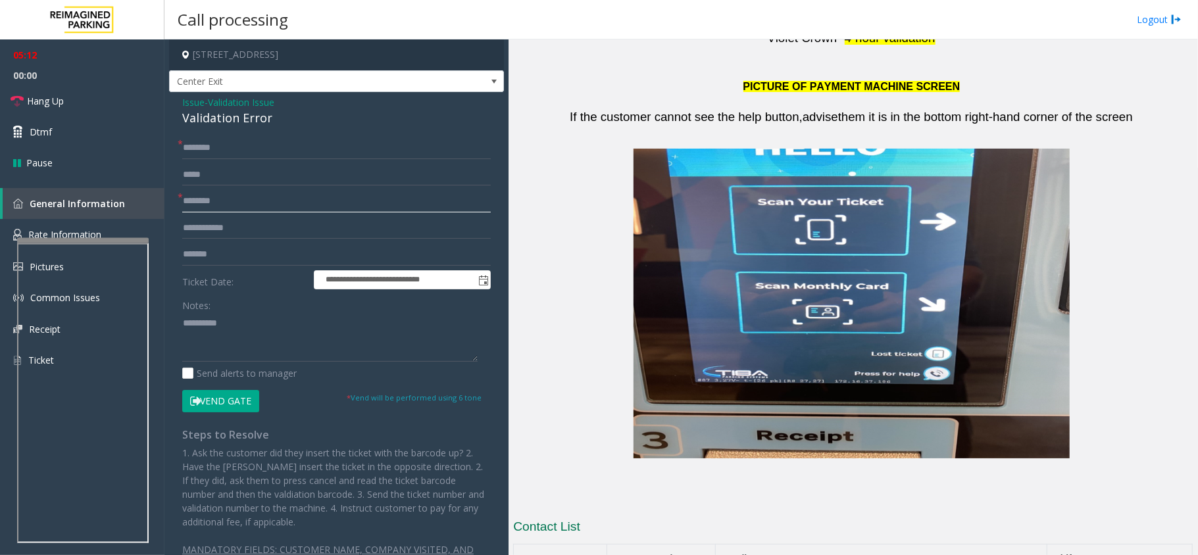
click at [214, 205] on input "text" at bounding box center [336, 201] width 309 height 22
type input "**"
click at [224, 151] on input "text" at bounding box center [336, 148] width 309 height 22
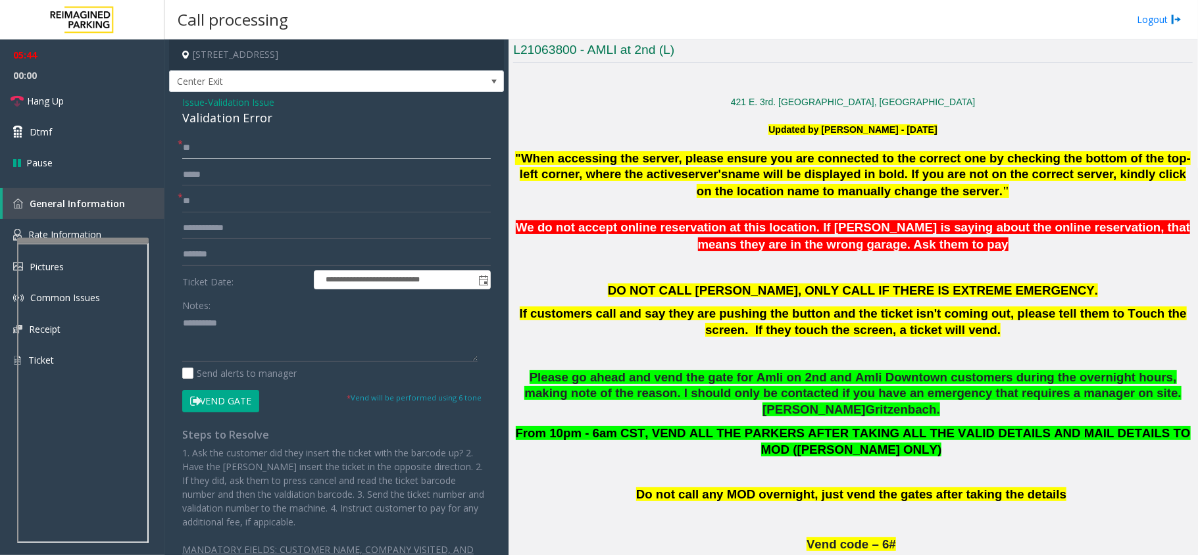
scroll to position [351, 0]
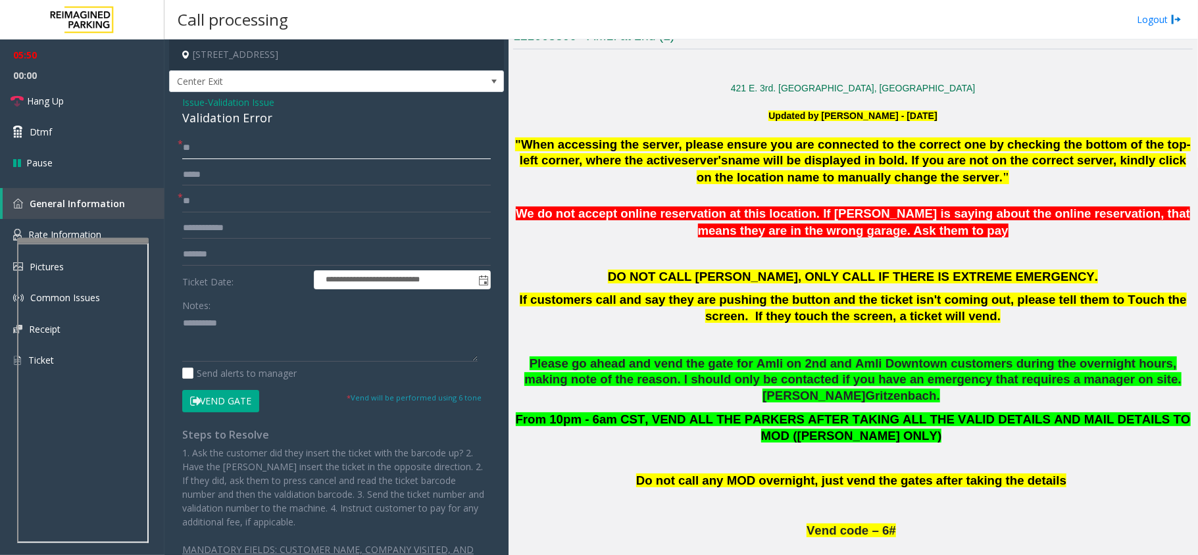
type input "**"
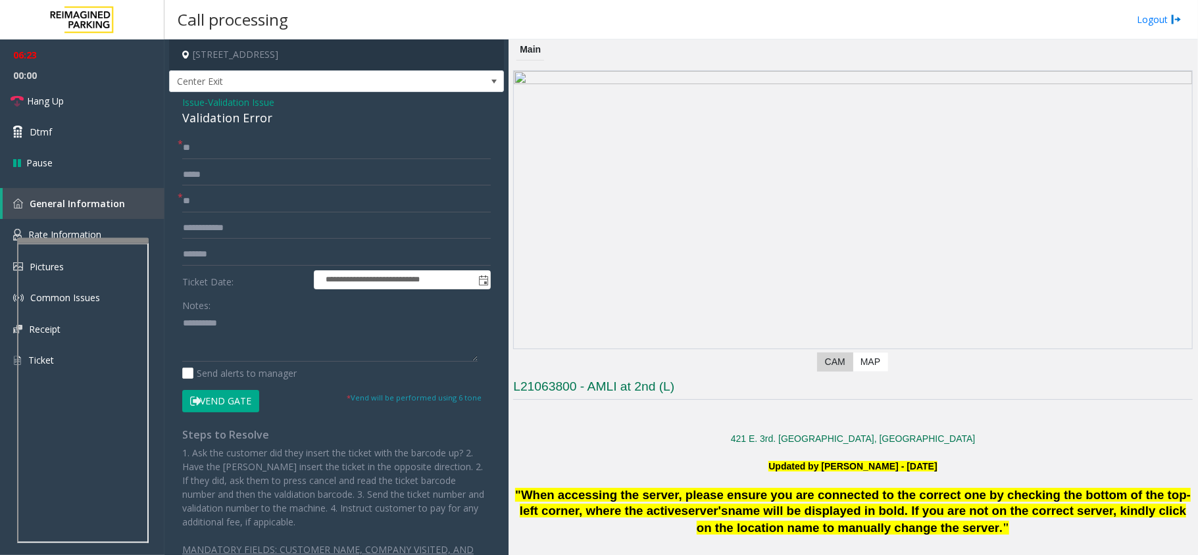
scroll to position [87, 0]
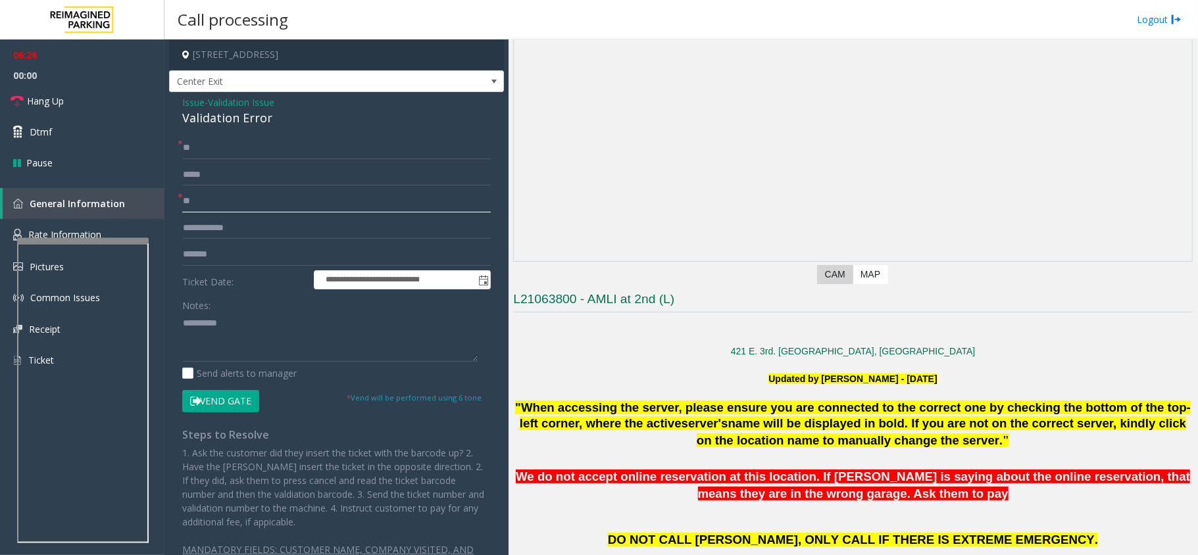
click at [200, 204] on input "**" at bounding box center [336, 201] width 309 height 22
type input "*"
drag, startPoint x: 247, startPoint y: 318, endPoint x: 155, endPoint y: 316, distance: 92.1
click at [155, 316] on app-root "**********" at bounding box center [599, 277] width 1198 height 555
drag, startPoint x: 239, startPoint y: 251, endPoint x: 147, endPoint y: 253, distance: 92.1
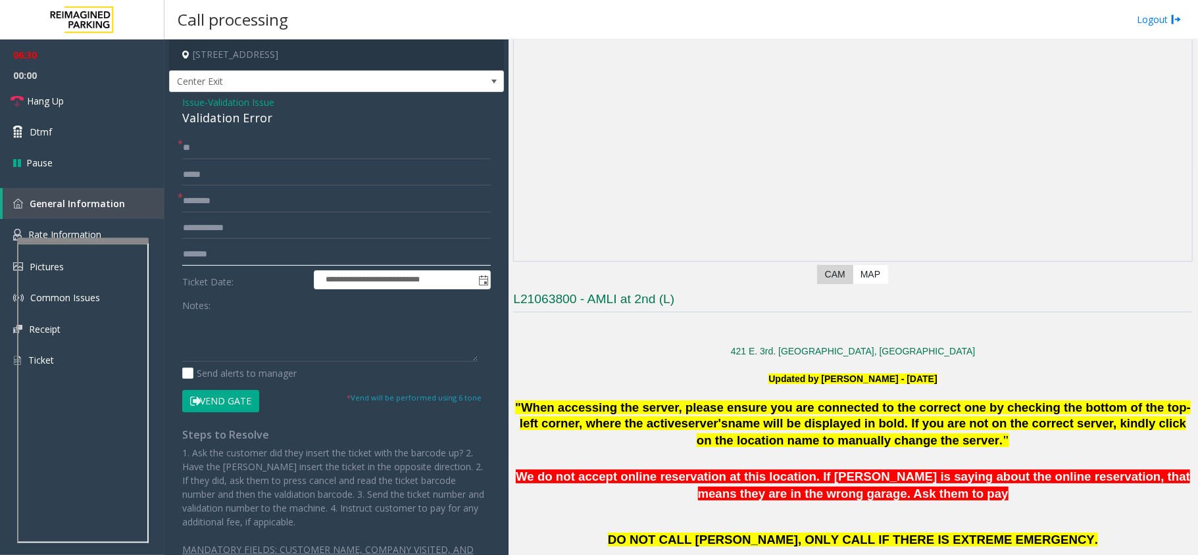
click at [109, 8] on app-root "**********" at bounding box center [599, 277] width 1198 height 555
paste input "***"
type input "**********"
click at [213, 206] on input "text" at bounding box center [336, 201] width 309 height 22
type input "*"
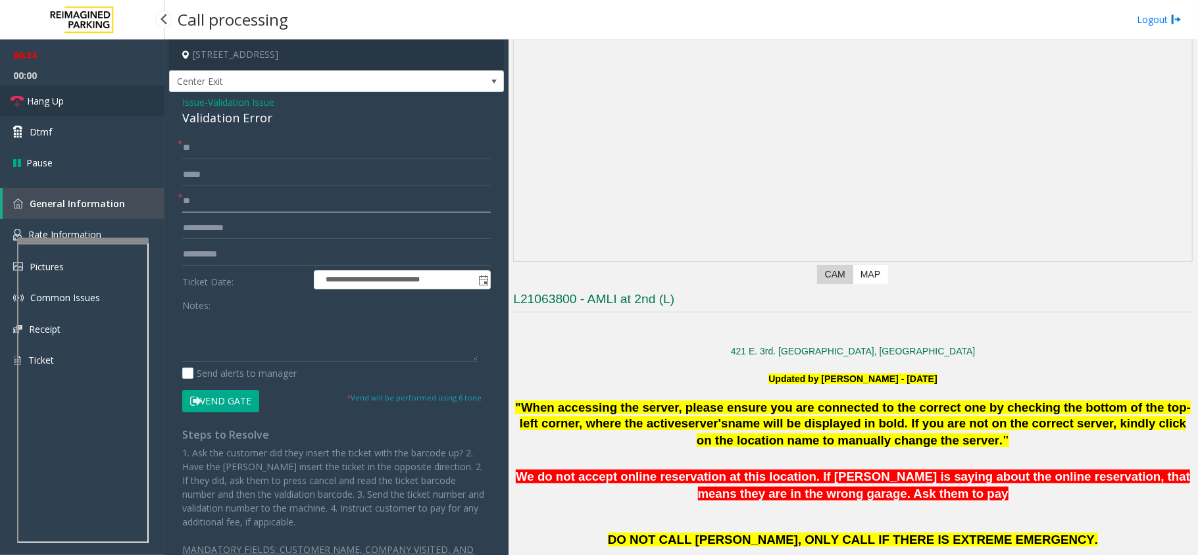
type input "**"
click at [51, 98] on span "Hang Up" at bounding box center [45, 101] width 37 height 14
click at [195, 119] on div "Validation Error" at bounding box center [336, 118] width 309 height 18
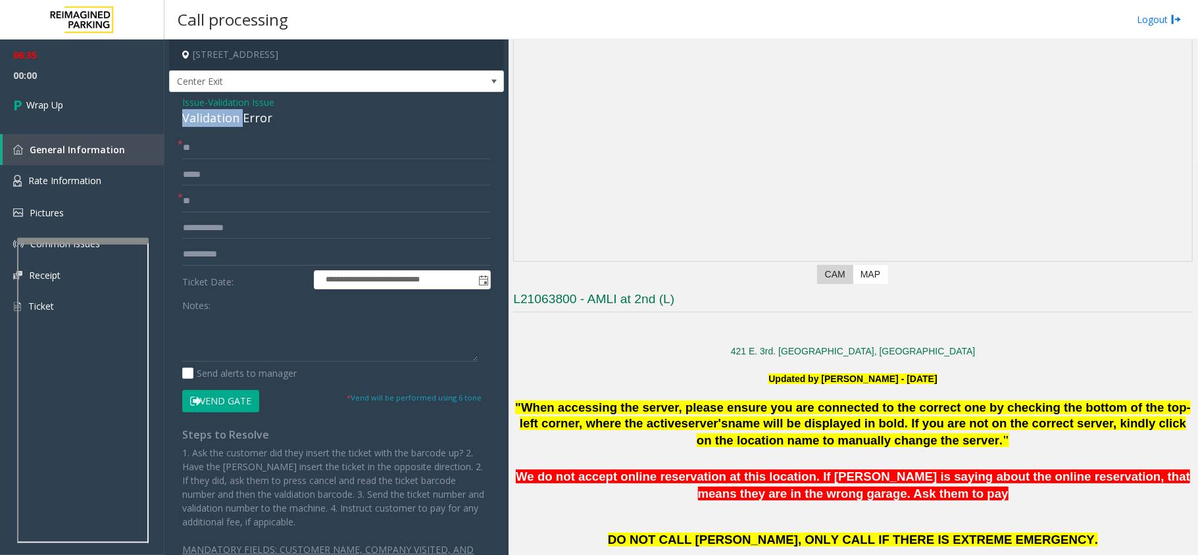
click at [195, 119] on div "Validation Error" at bounding box center [336, 118] width 309 height 18
copy div "Validation Error"
click at [233, 332] on textarea at bounding box center [329, 336] width 295 height 49
type textarea "*"
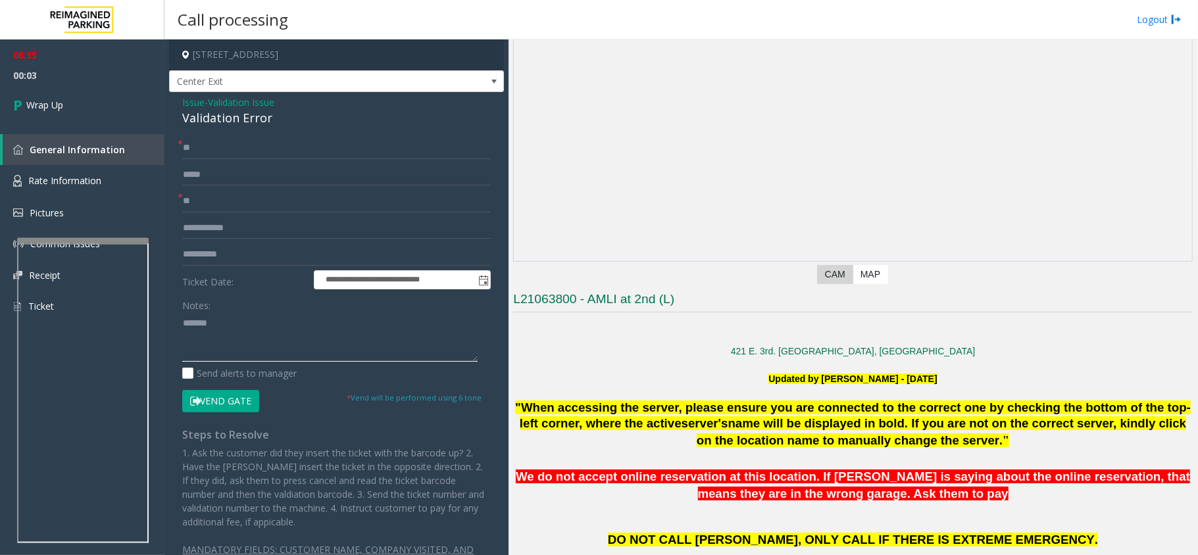
paste textarea "**********"
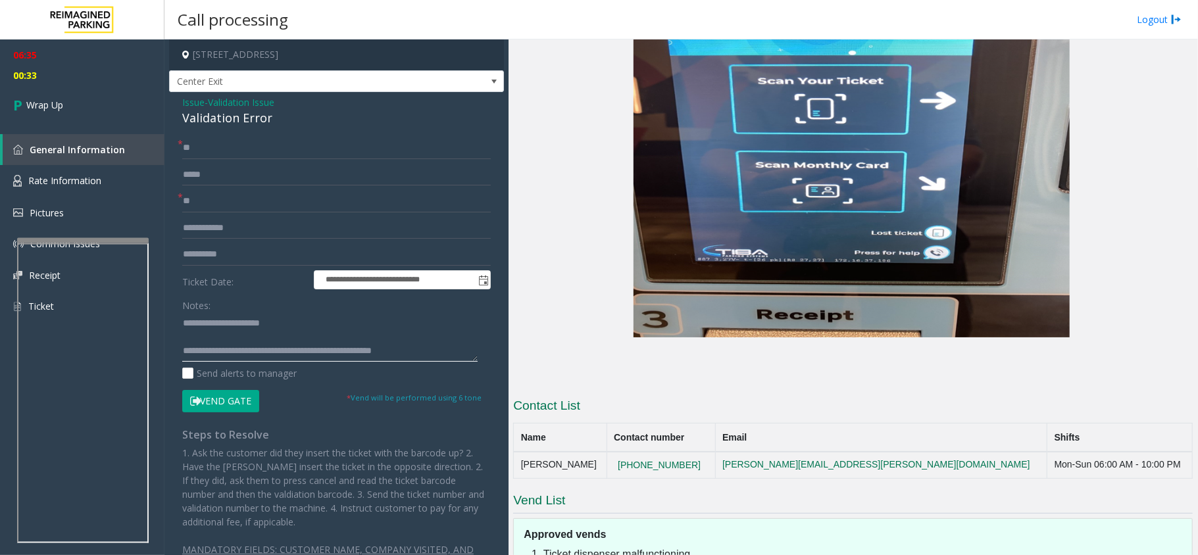
scroll to position [2480, 0]
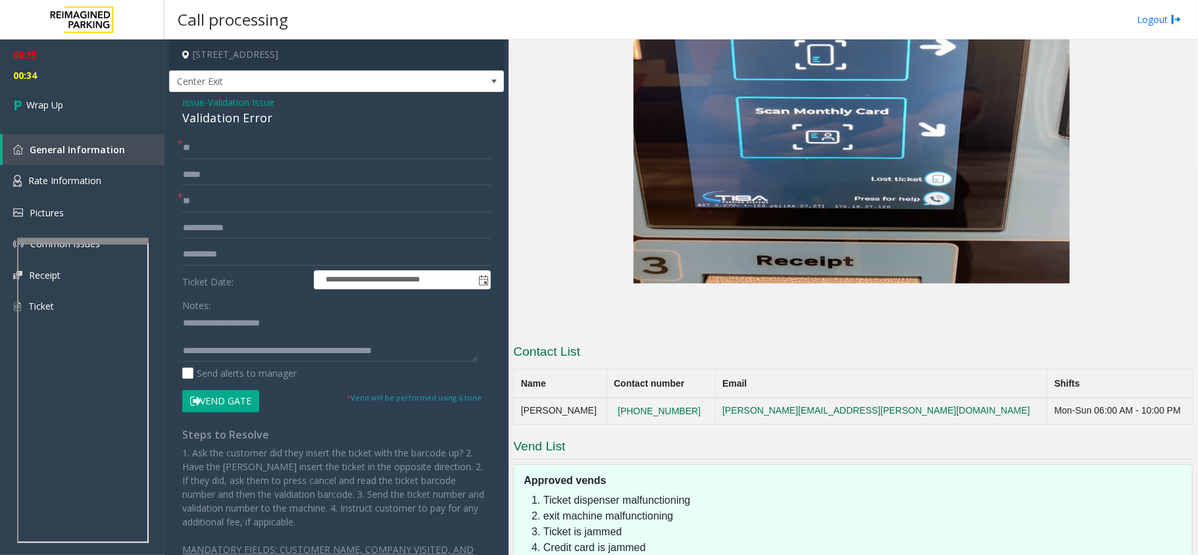
click at [572, 398] on td "[PERSON_NAME]" at bounding box center [560, 411] width 93 height 26
copy td "[PERSON_NAME]"
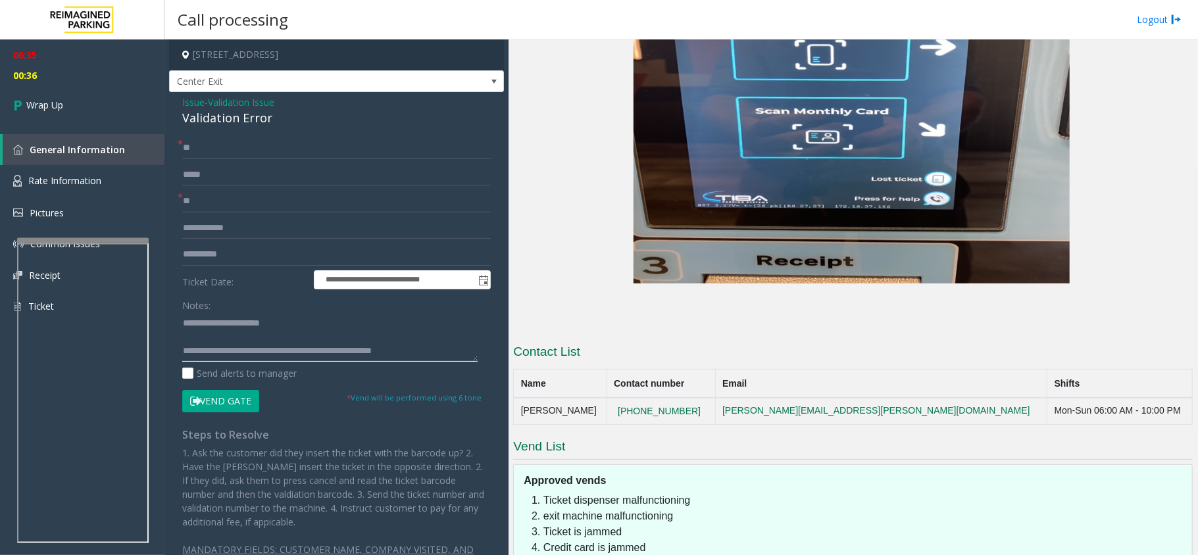
click at [445, 351] on textarea at bounding box center [329, 336] width 295 height 49
paste textarea "**********"
type textarea "**********"
click at [87, 93] on link "Wrap Up" at bounding box center [82, 105] width 164 height 39
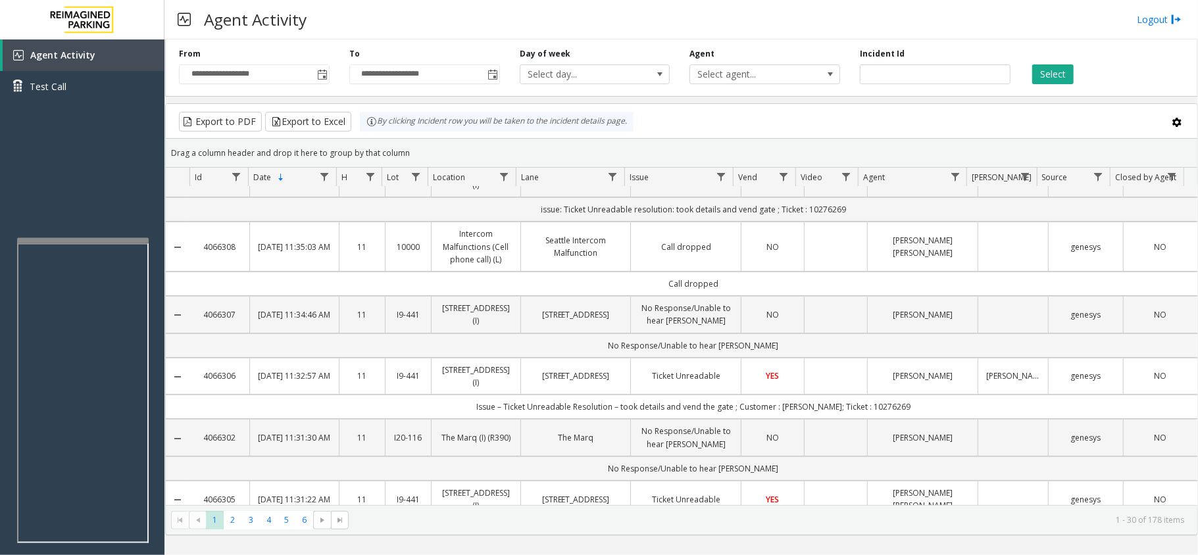
scroll to position [263, 0]
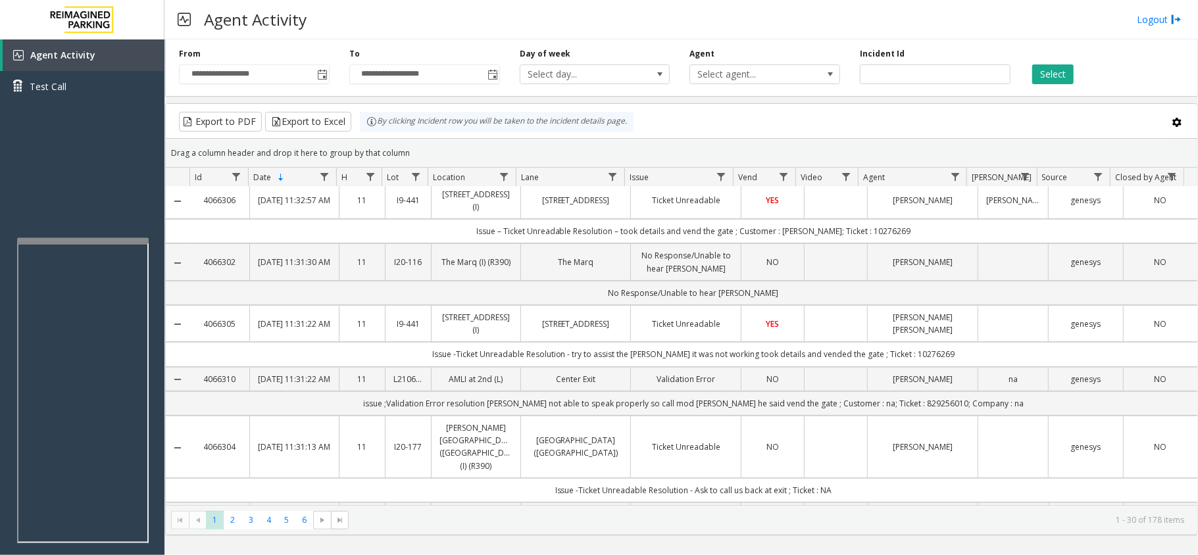
click at [578, 366] on td "Issue -Ticket Unreadable Resolution - try to assist the parker it was not worki…" at bounding box center [693, 354] width 1008 height 24
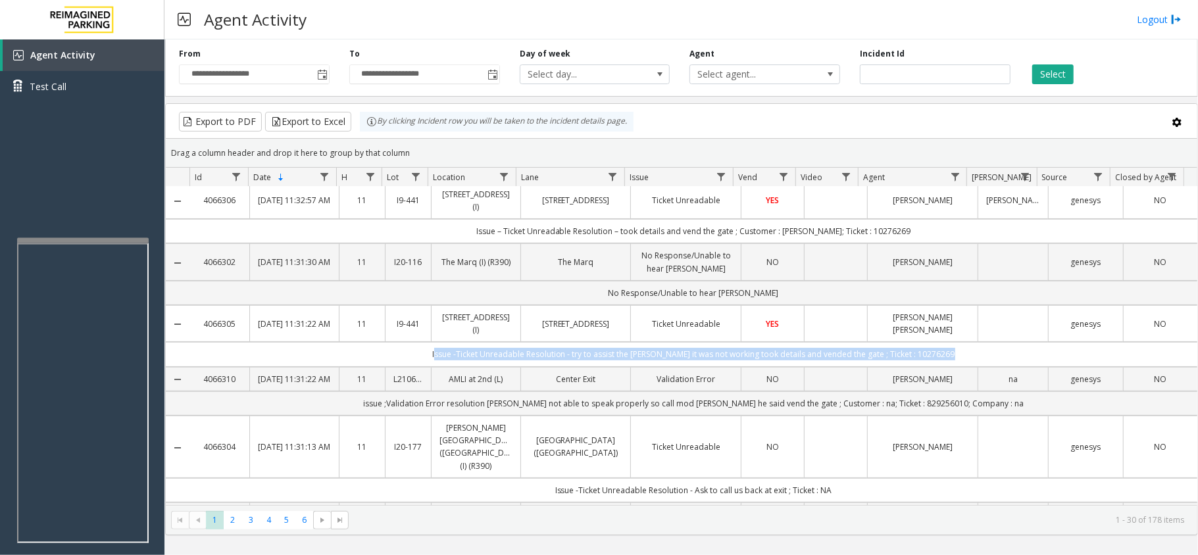
click at [578, 366] on td "Issue -Ticket Unreadable Resolution - try to assist the parker it was not worki…" at bounding box center [693, 354] width 1008 height 24
click at [1064, 70] on button "Select" at bounding box center [1052, 74] width 41 height 20
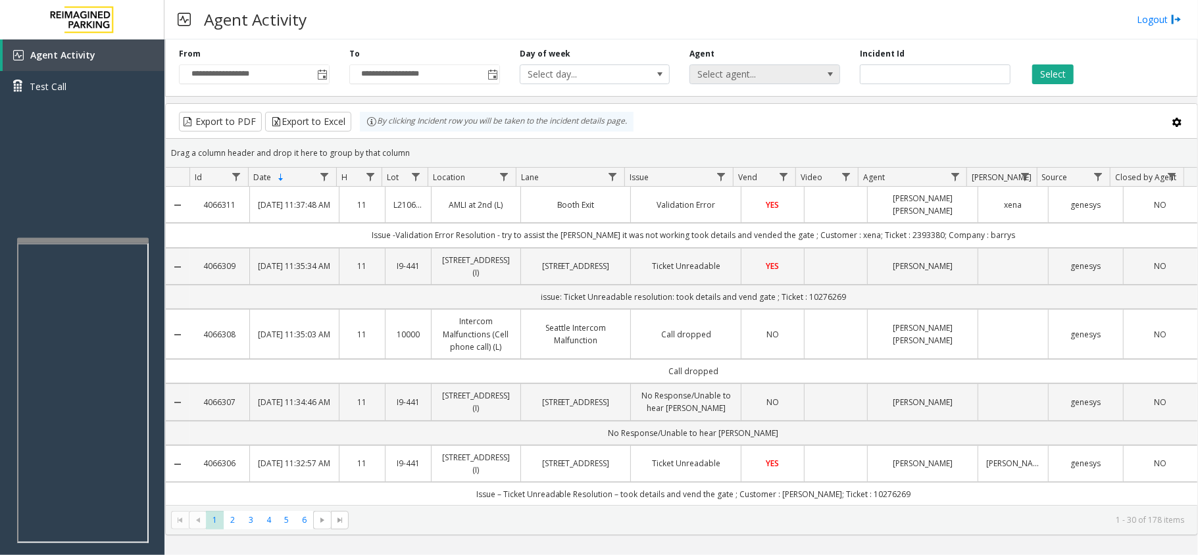
click at [792, 71] on span "Select agent..." at bounding box center [749, 74] width 119 height 18
type input "*****"
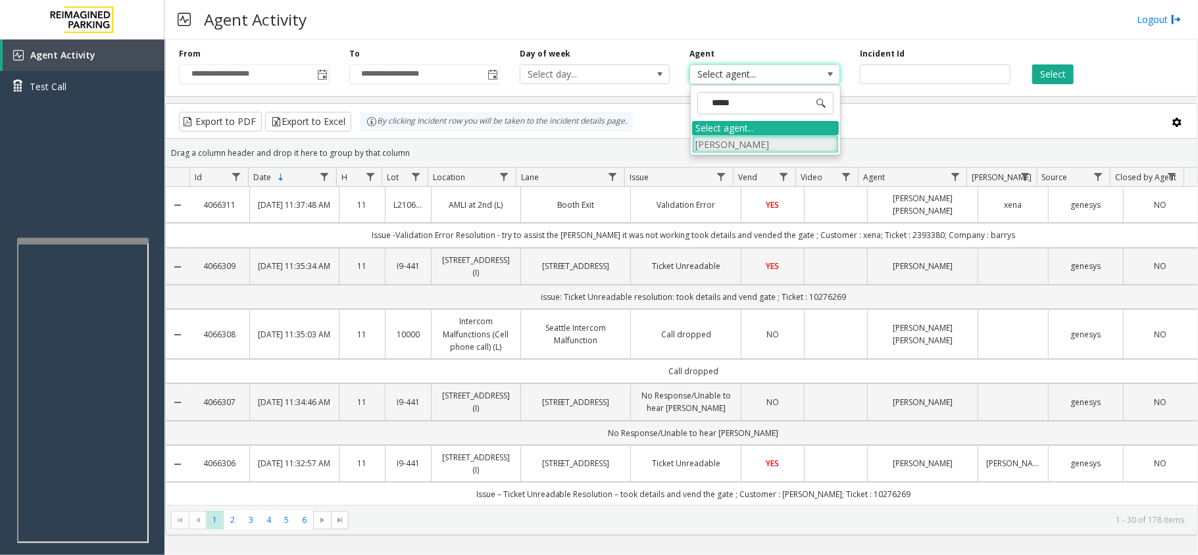
click at [761, 136] on li "[PERSON_NAME]" at bounding box center [765, 145] width 147 height 18
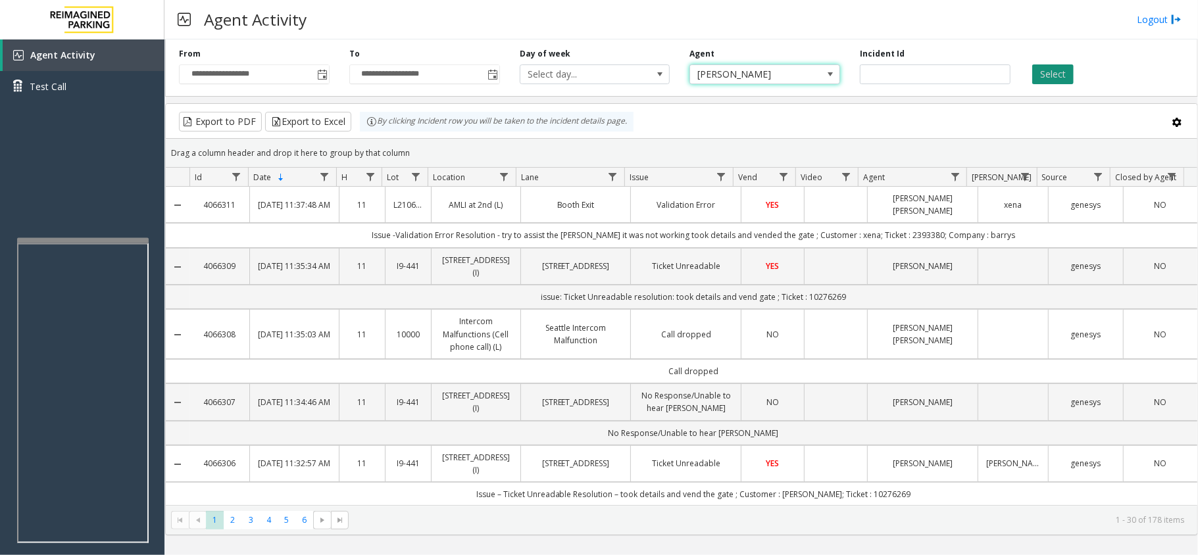
click at [1053, 69] on button "Select" at bounding box center [1052, 74] width 41 height 20
click at [1046, 67] on button "Select" at bounding box center [1052, 74] width 41 height 20
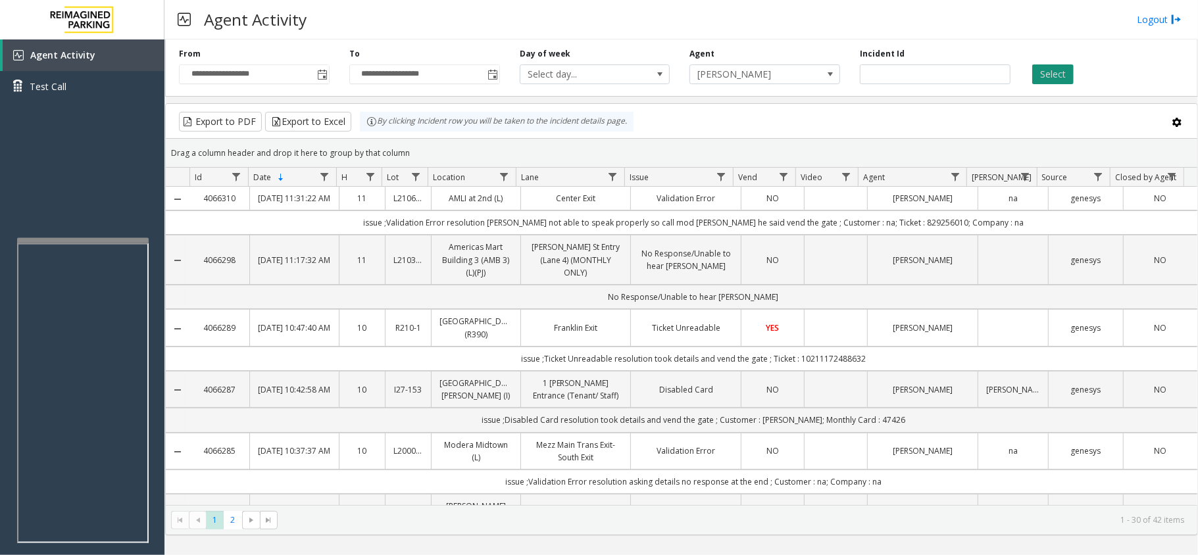
click at [1046, 67] on button "Select" at bounding box center [1052, 74] width 41 height 20
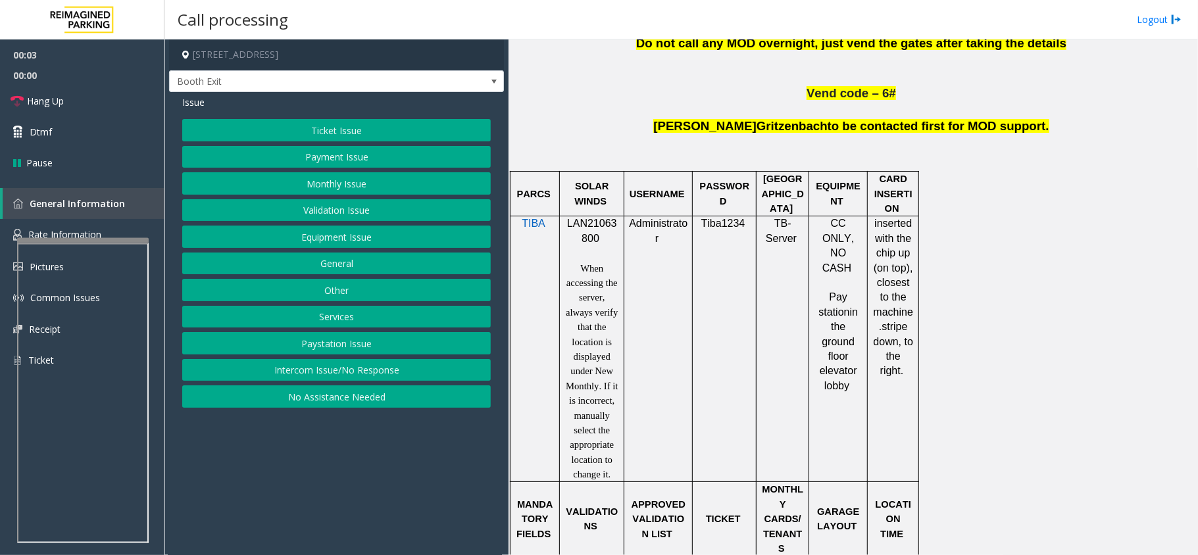
scroll to position [789, 0]
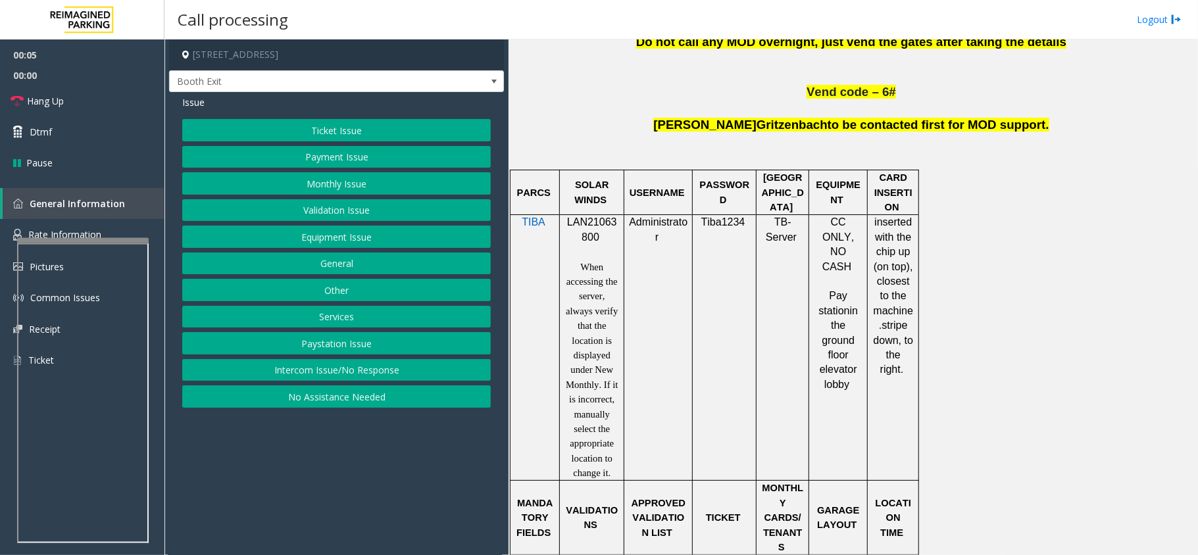
click at [316, 211] on button "Validation Issue" at bounding box center [336, 210] width 309 height 22
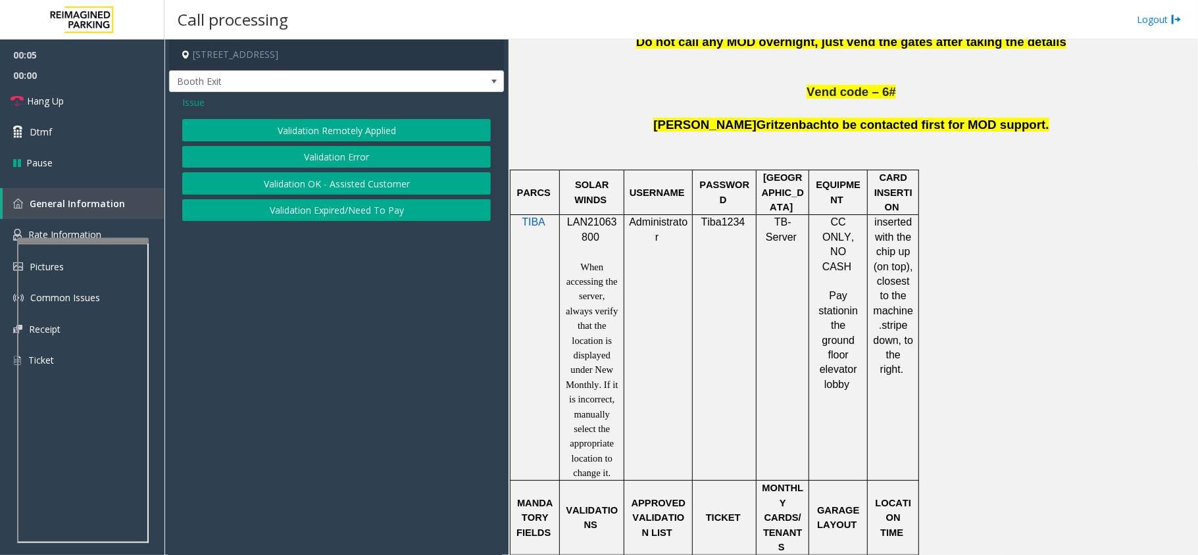
click at [335, 154] on button "Validation Error" at bounding box center [336, 157] width 309 height 22
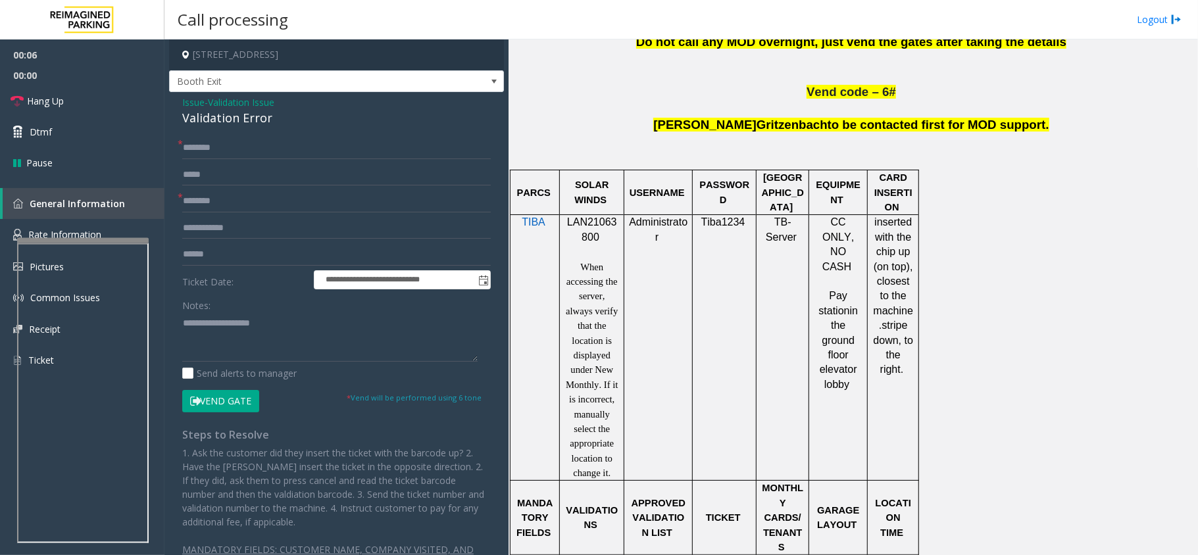
click at [240, 118] on div "Validation Error" at bounding box center [336, 118] width 309 height 18
copy div "Validation Error"
click at [240, 343] on textarea at bounding box center [329, 336] width 295 height 49
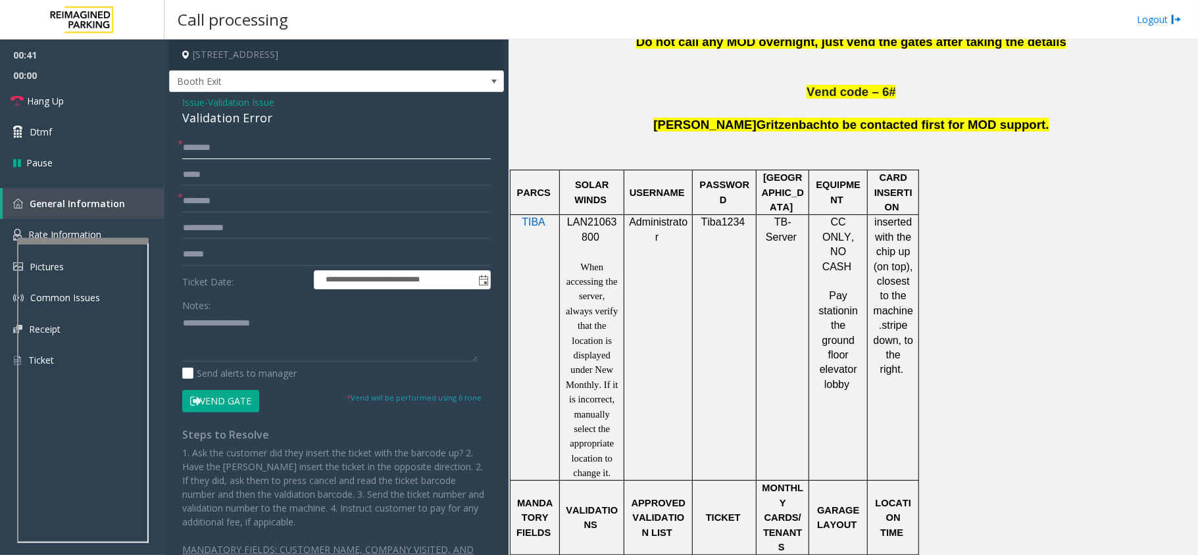
click at [245, 150] on input "text" at bounding box center [336, 148] width 309 height 22
click at [595, 215] on p "LAN21063800" at bounding box center [591, 230] width 55 height 30
copy p "LAN21063800"
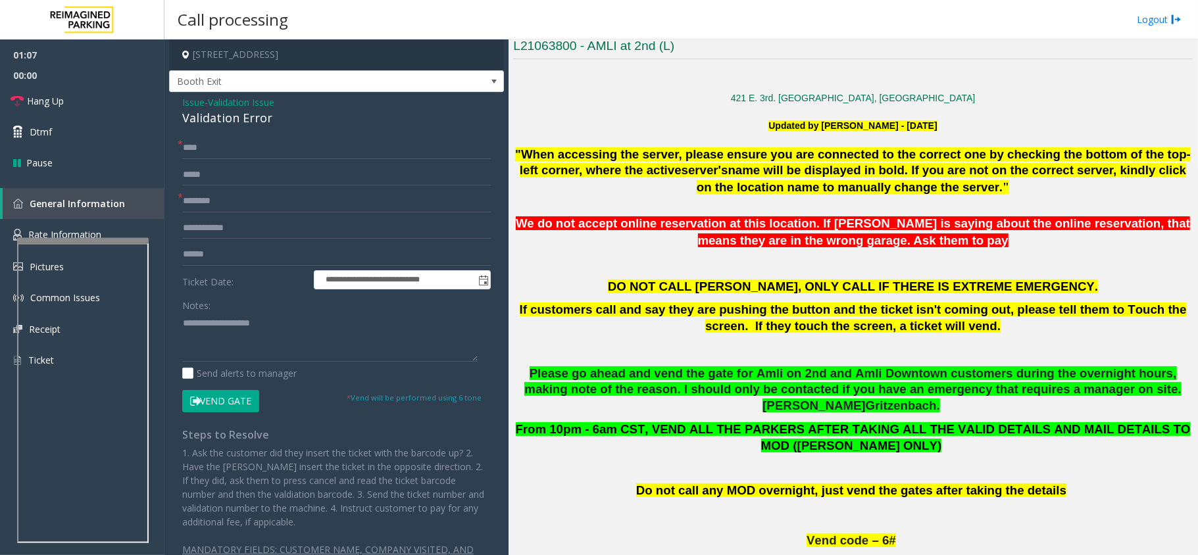
scroll to position [175, 0]
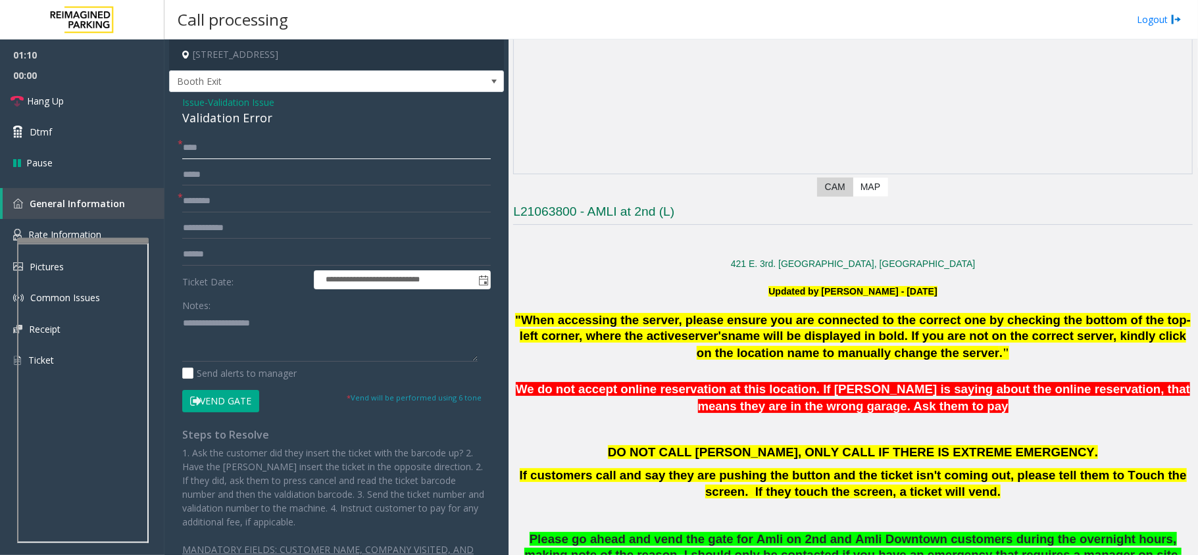
click at [188, 145] on input "****" at bounding box center [336, 148] width 309 height 22
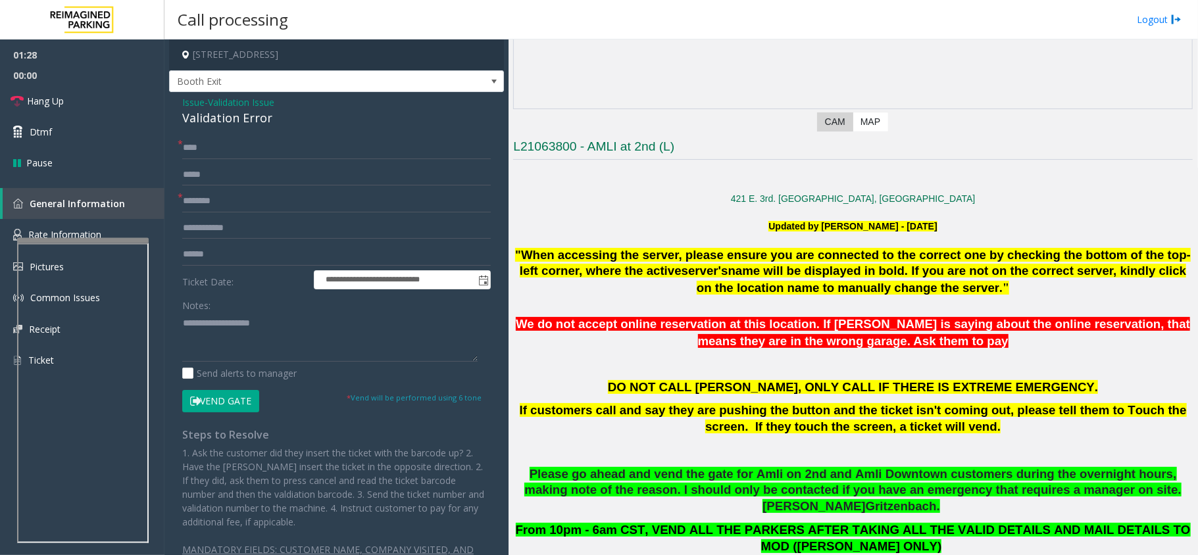
scroll to position [263, 0]
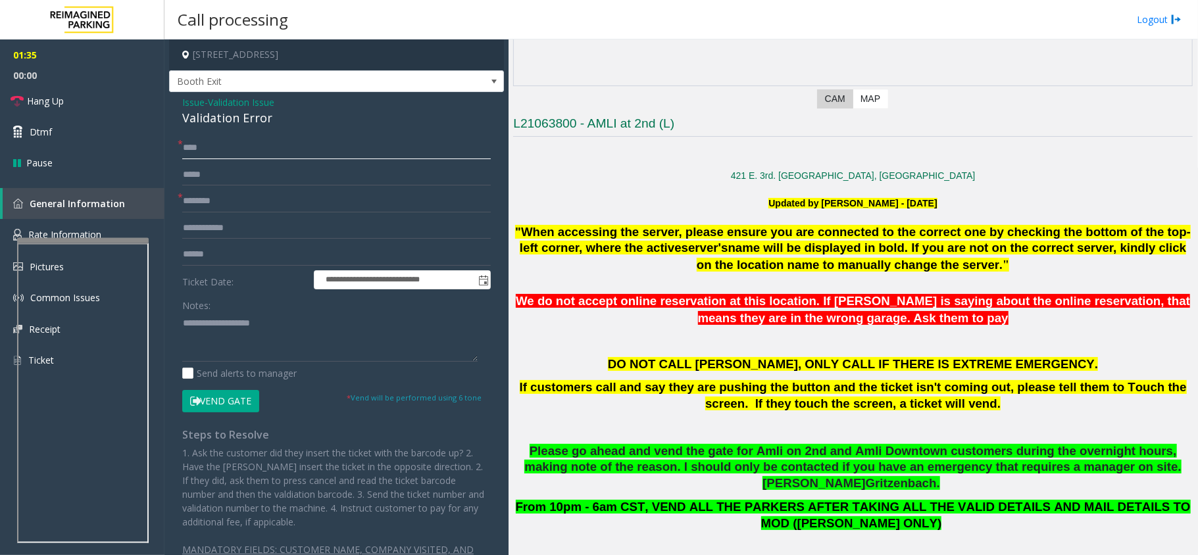
click at [192, 146] on input "****" at bounding box center [336, 148] width 309 height 22
type input "****"
click at [236, 193] on input "text" at bounding box center [336, 201] width 309 height 22
click at [201, 253] on input "text" at bounding box center [336, 254] width 309 height 22
click at [203, 255] on input "text" at bounding box center [336, 254] width 309 height 22
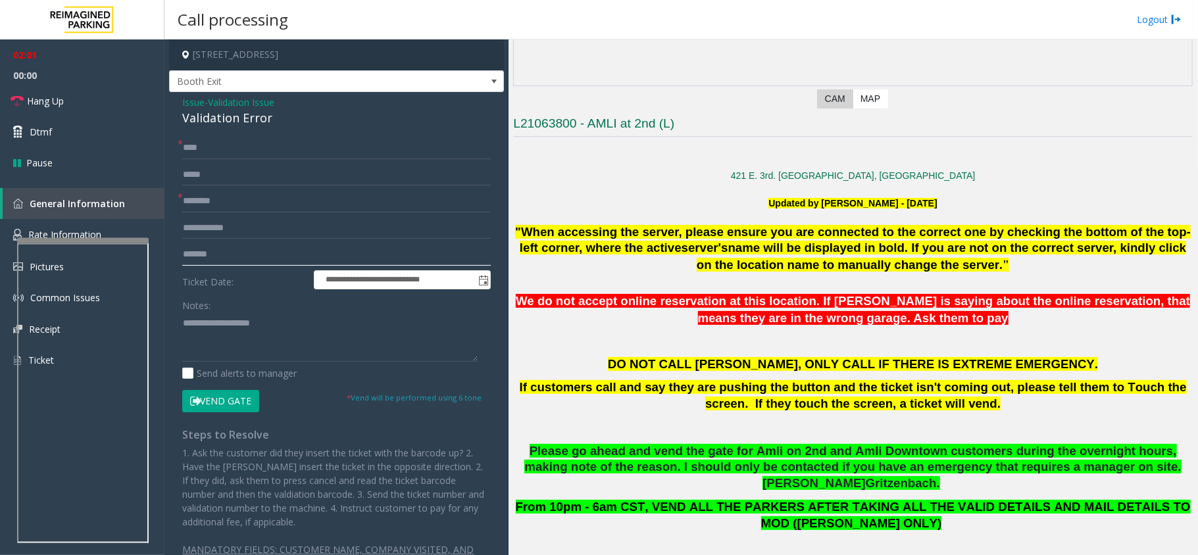
type input "*******"
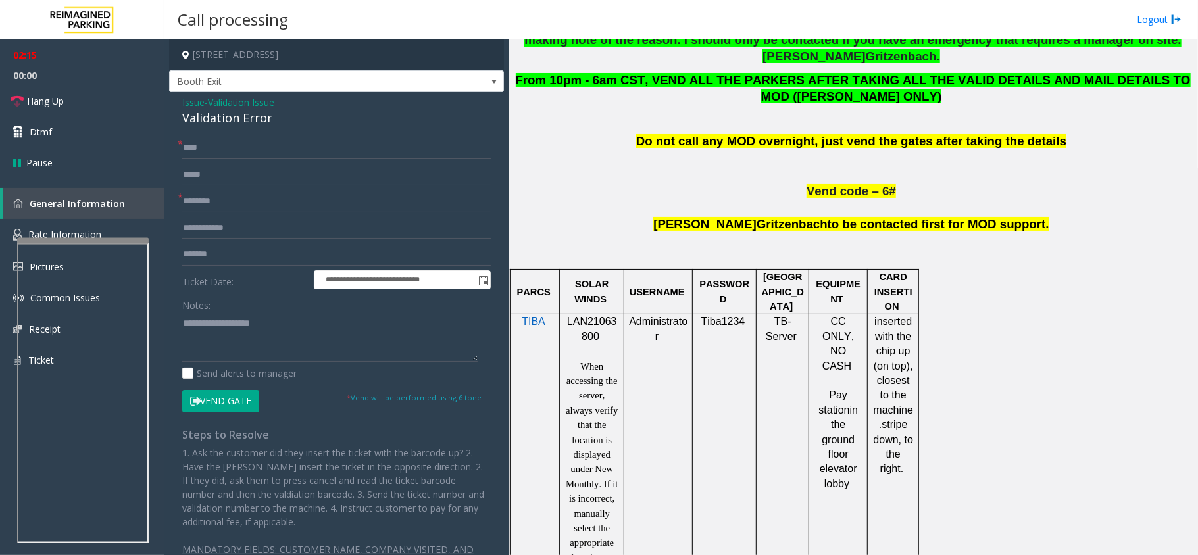
scroll to position [964, 0]
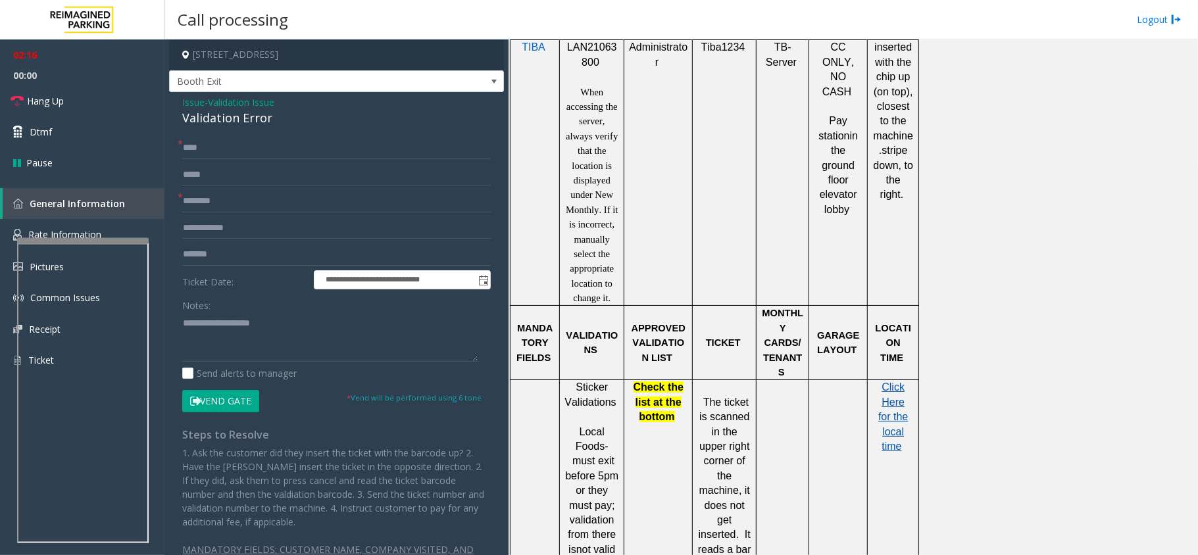
click at [893, 382] on span "Click Here for the local time" at bounding box center [893, 417] width 30 height 70
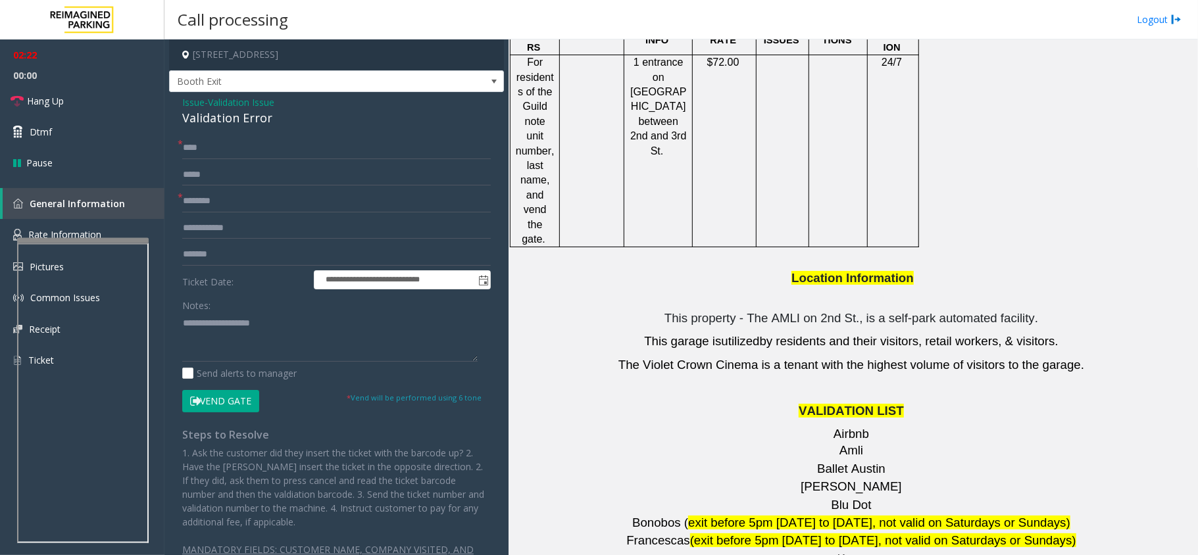
scroll to position [1579, 0]
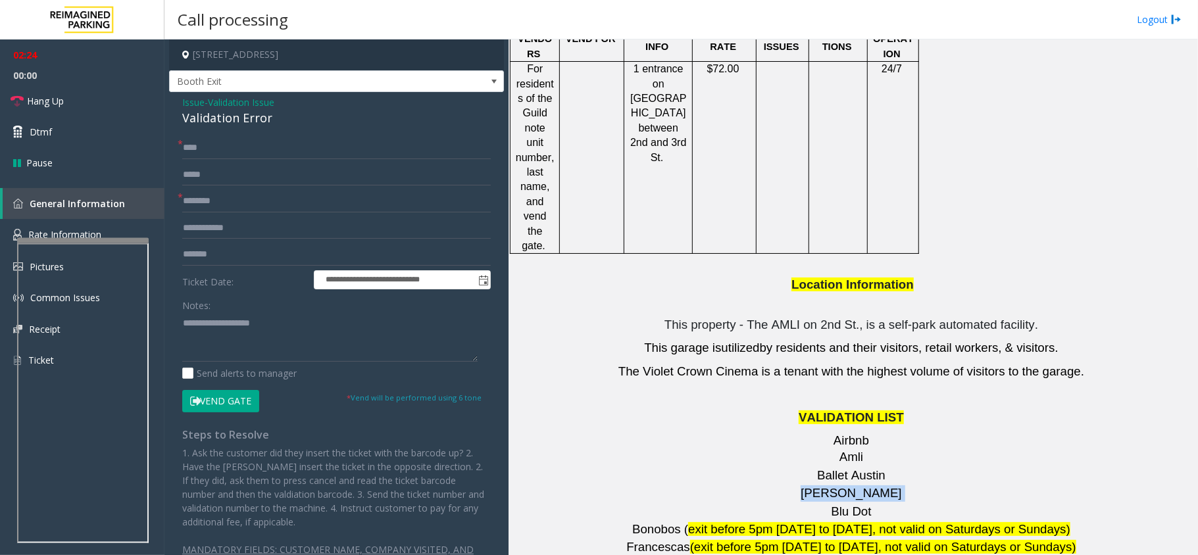
drag, startPoint x: 836, startPoint y: 391, endPoint x: 876, endPoint y: 391, distance: 40.8
click at [876, 486] on p "[PERSON_NAME]" at bounding box center [853, 494] width 680 height 16
copy p "[PERSON_NAME]"
click at [204, 200] on input "text" at bounding box center [336, 201] width 309 height 22
paste input "*******"
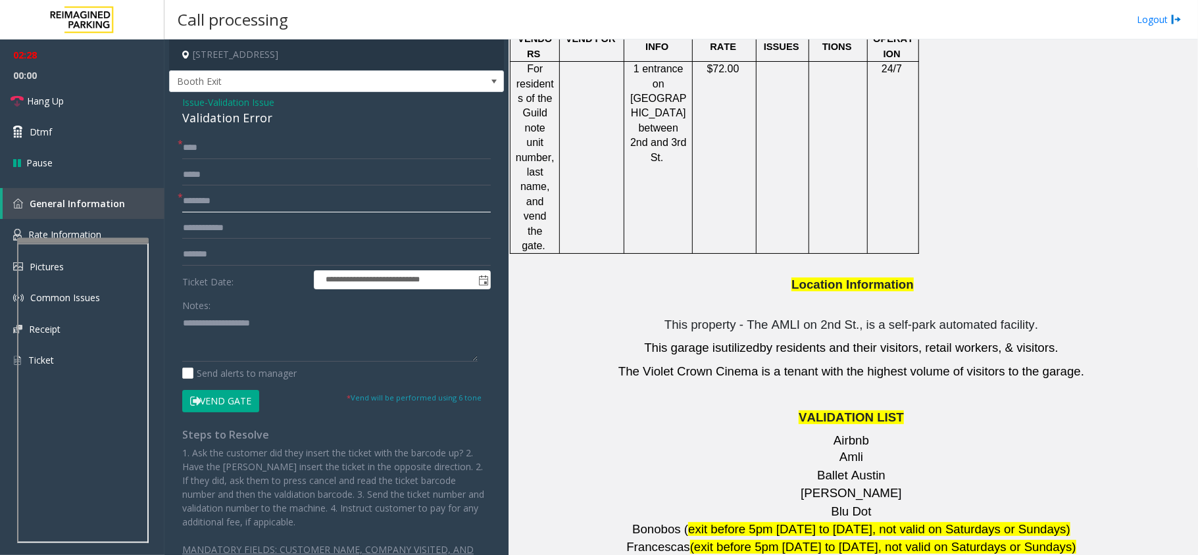
type input "*******"
click at [651, 295] on p at bounding box center [853, 302] width 680 height 14
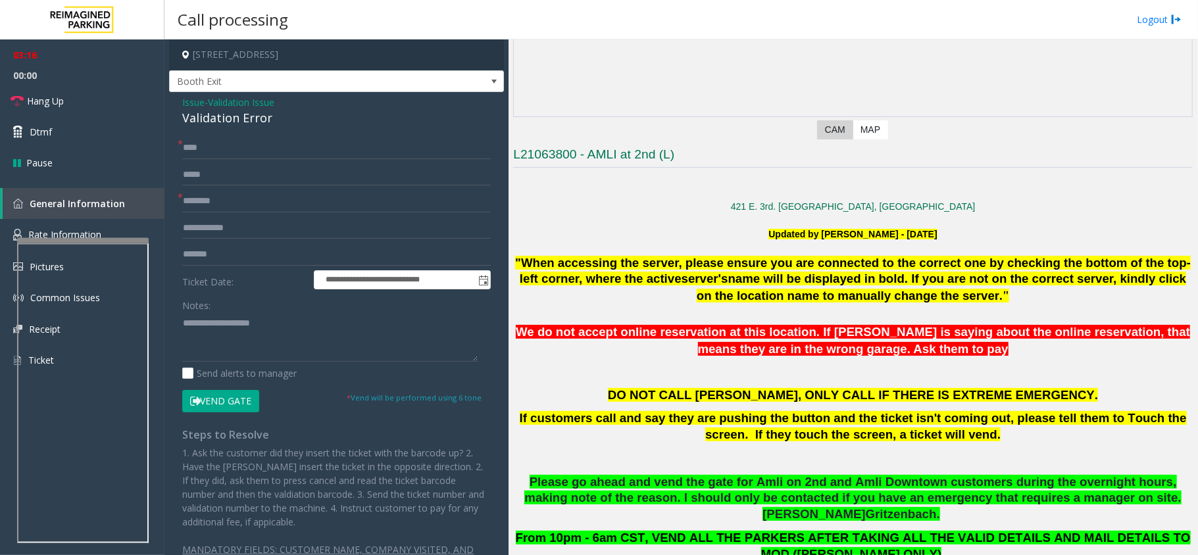
scroll to position [263, 0]
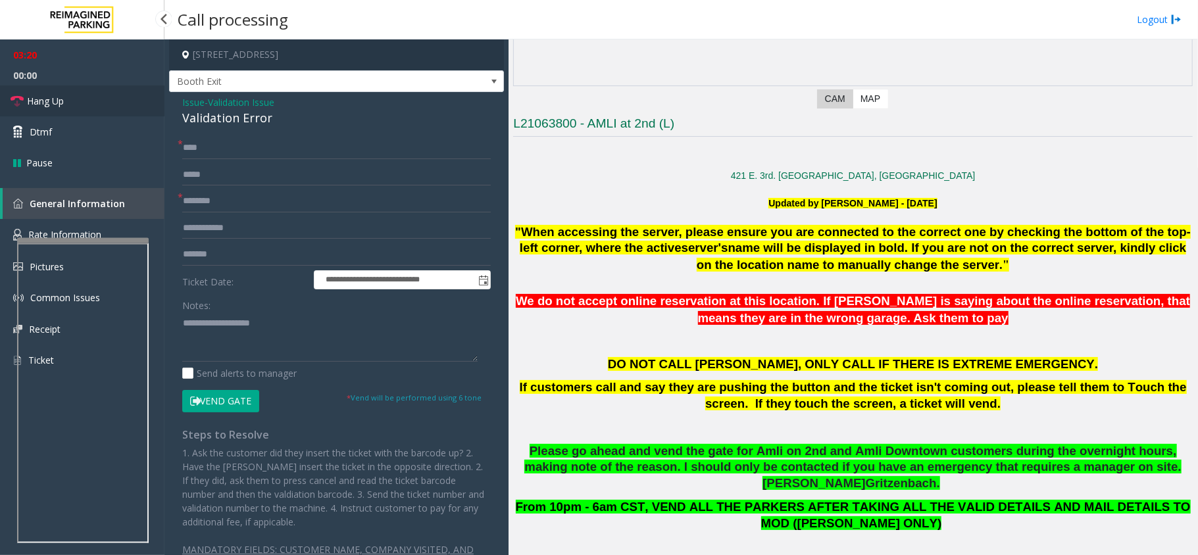
click at [82, 91] on link "Hang Up" at bounding box center [82, 101] width 164 height 31
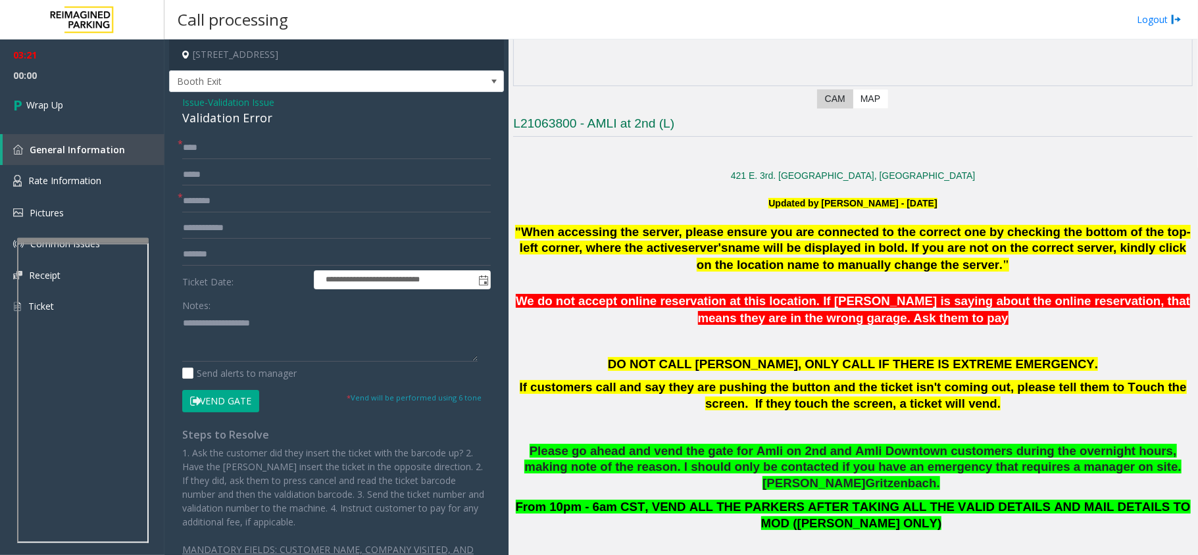
click at [224, 124] on div "Validation Error" at bounding box center [336, 118] width 309 height 18
copy div "Validation Error"
click at [251, 349] on textarea at bounding box center [329, 336] width 295 height 49
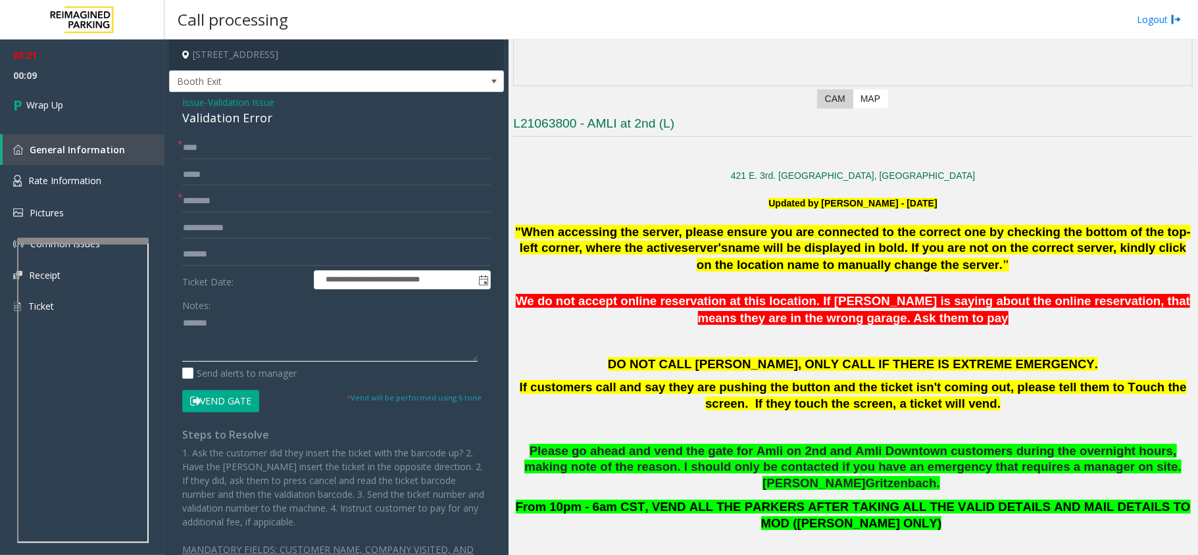
paste textarea "**********"
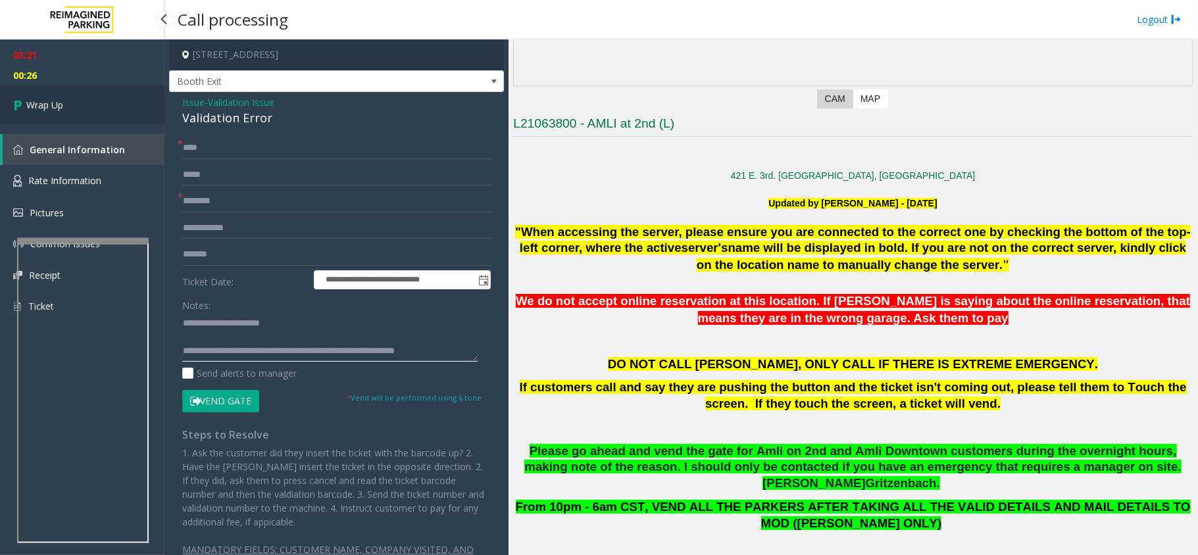
type textarea "**********"
click at [63, 108] on span "Wrap Up" at bounding box center [44, 105] width 37 height 14
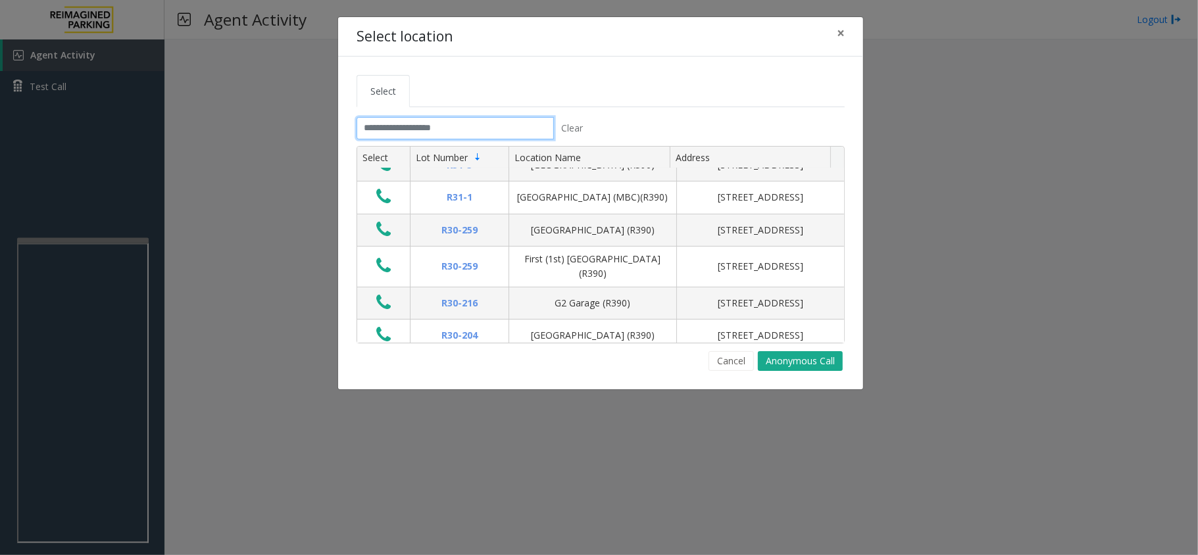
click at [467, 132] on input "text" at bounding box center [455, 128] width 197 height 22
click at [464, 125] on input "text" at bounding box center [455, 128] width 197 height 22
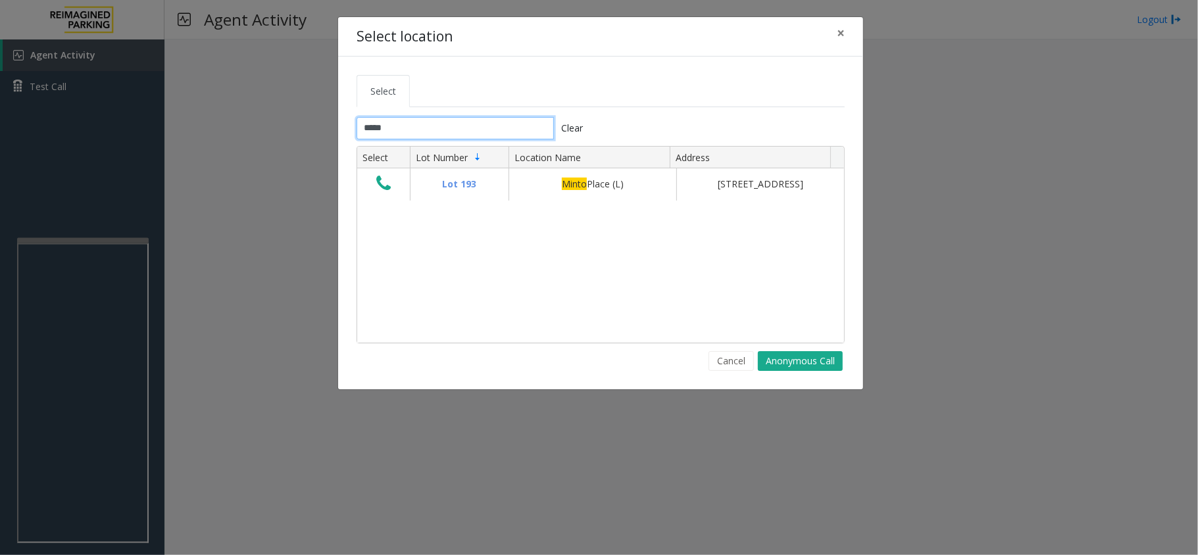
type input "*****"
click at [83, 293] on div "Select location × Select ***** Clear Select Lot Number Location Name Address Lo…" at bounding box center [599, 277] width 1198 height 555
click at [79, 309] on div "Select location × Select ***** Clear Select Lot Number Location Name Address Lo…" at bounding box center [599, 277] width 1198 height 555
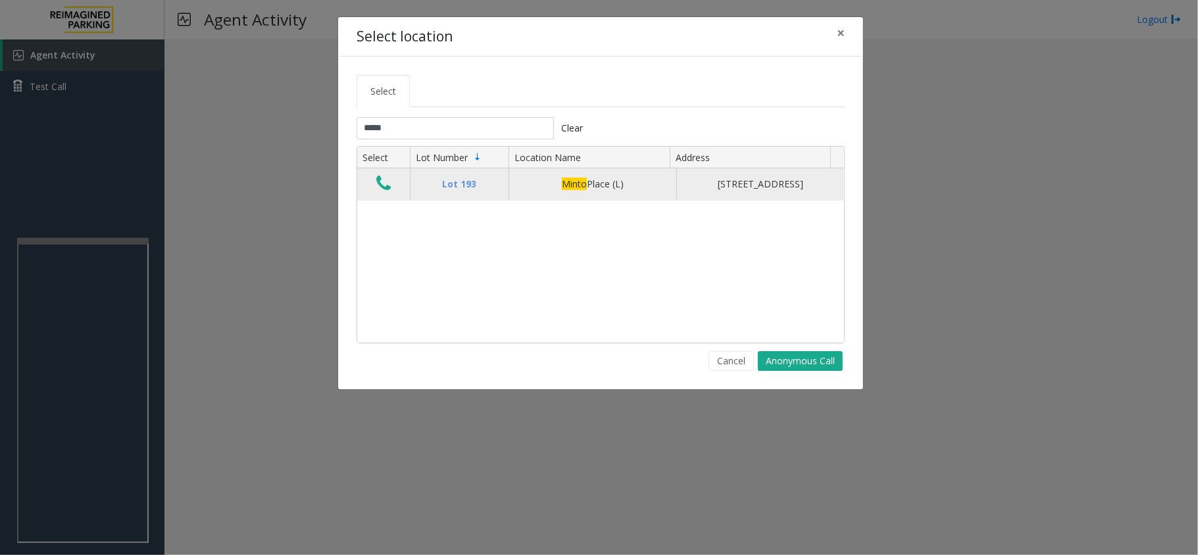
click at [376, 192] on icon "Data table" at bounding box center [383, 183] width 14 height 18
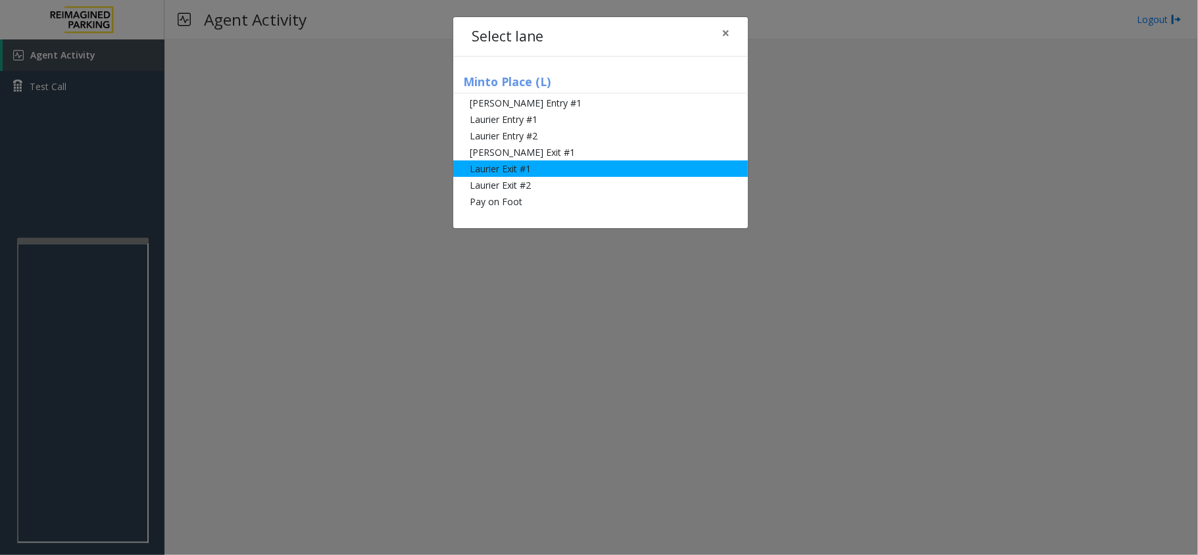
click at [527, 172] on li "Laurier Exit #1" at bounding box center [600, 169] width 295 height 16
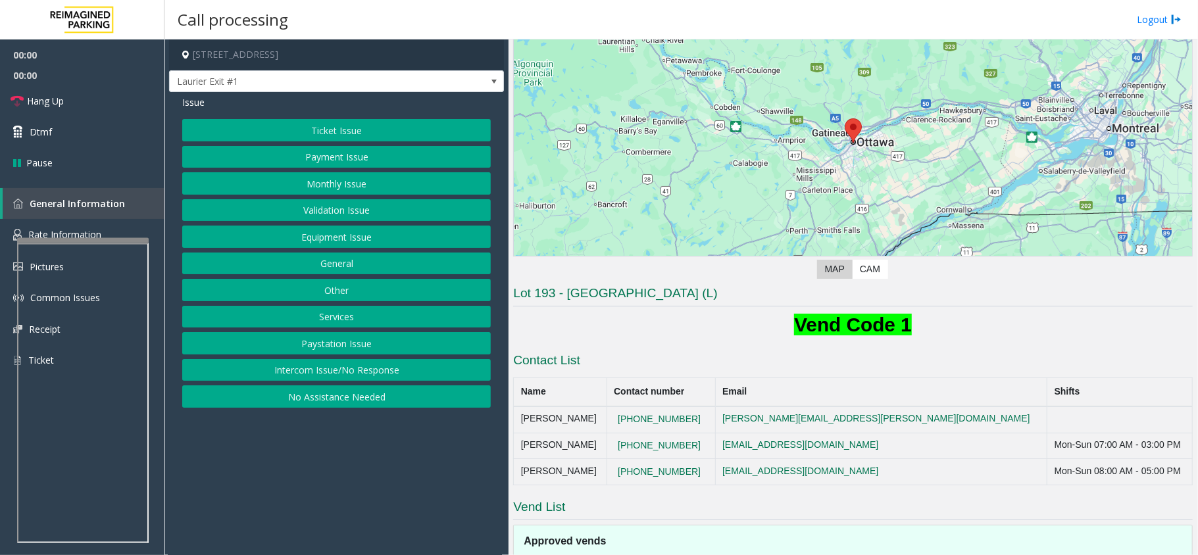
scroll to position [258, 0]
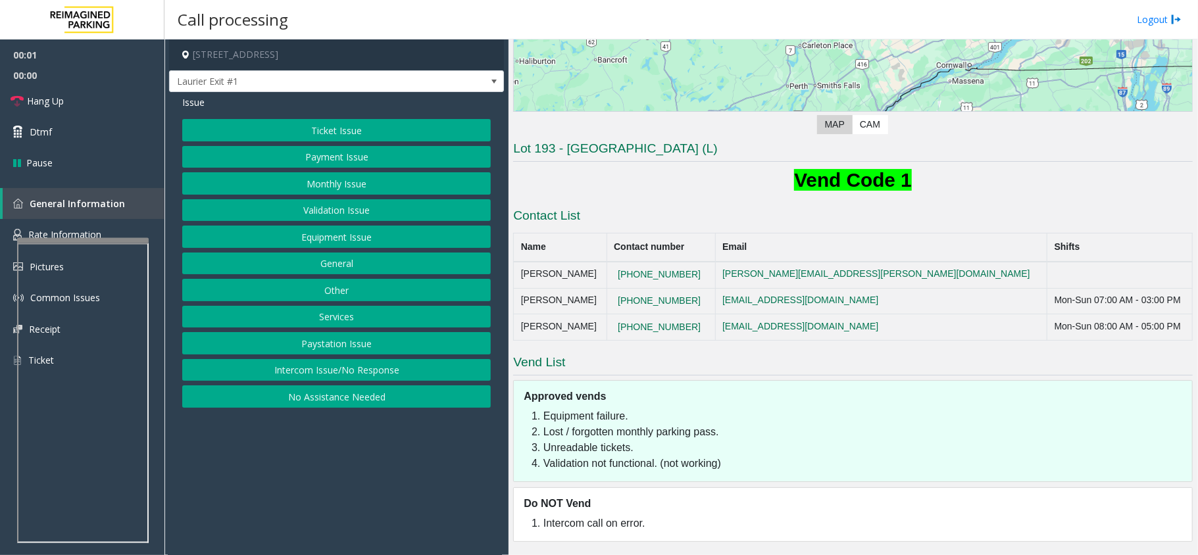
click at [347, 129] on button "Ticket Issue" at bounding box center [336, 130] width 309 height 22
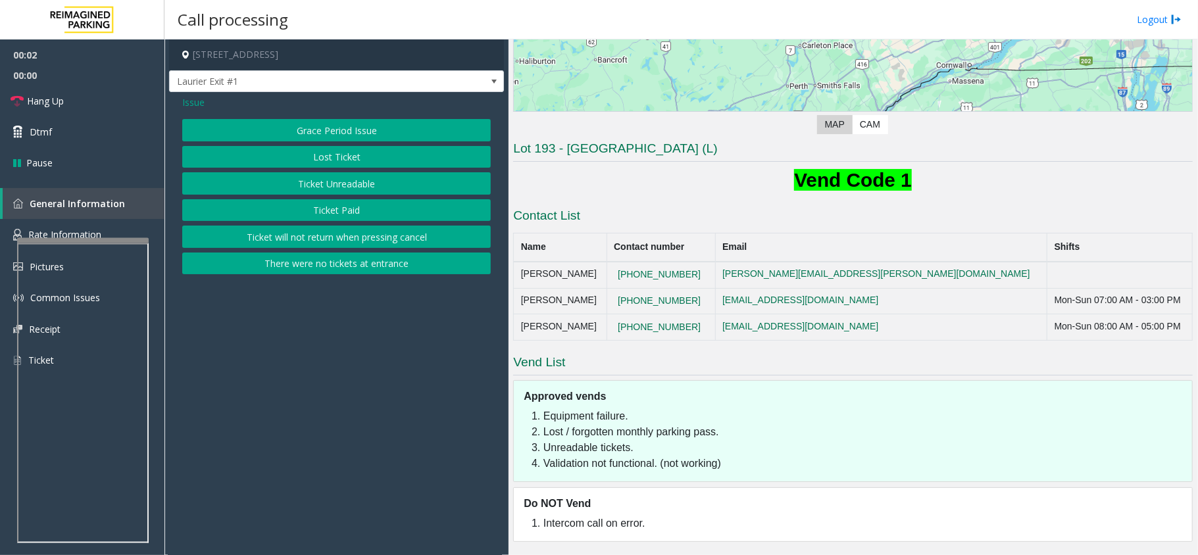
click at [332, 185] on button "Ticket Unreadable" at bounding box center [336, 183] width 309 height 22
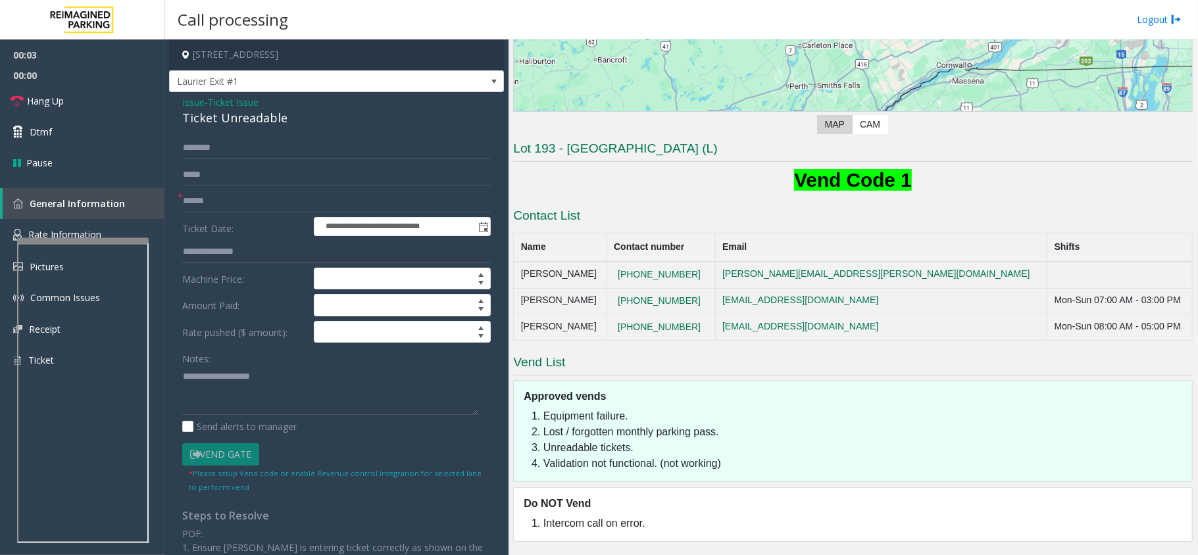
click at [198, 108] on span "Issue" at bounding box center [193, 102] width 22 height 14
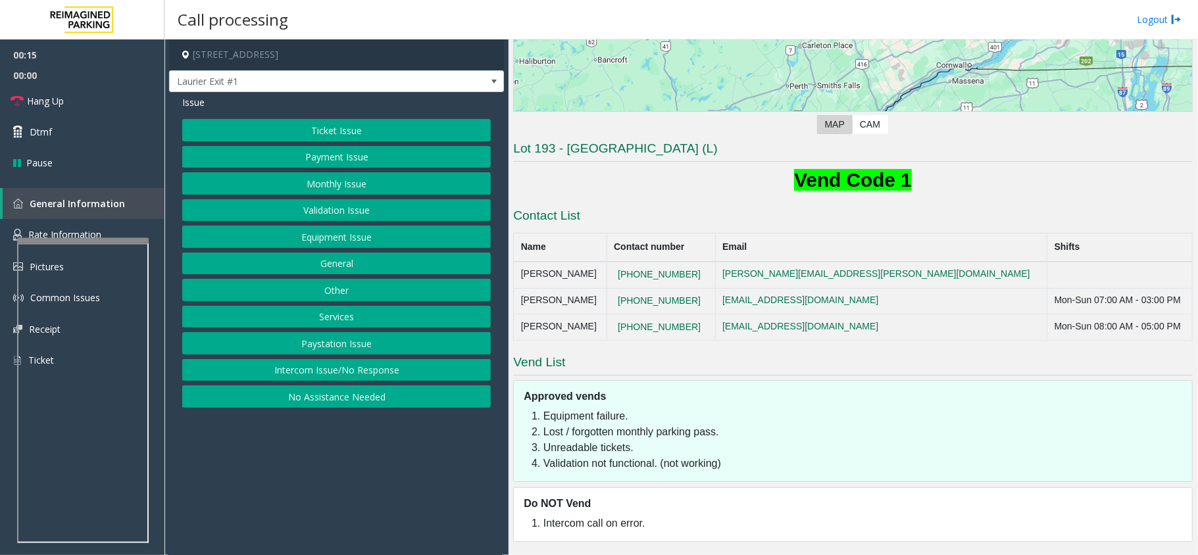
click at [287, 124] on button "Ticket Issue" at bounding box center [336, 130] width 309 height 22
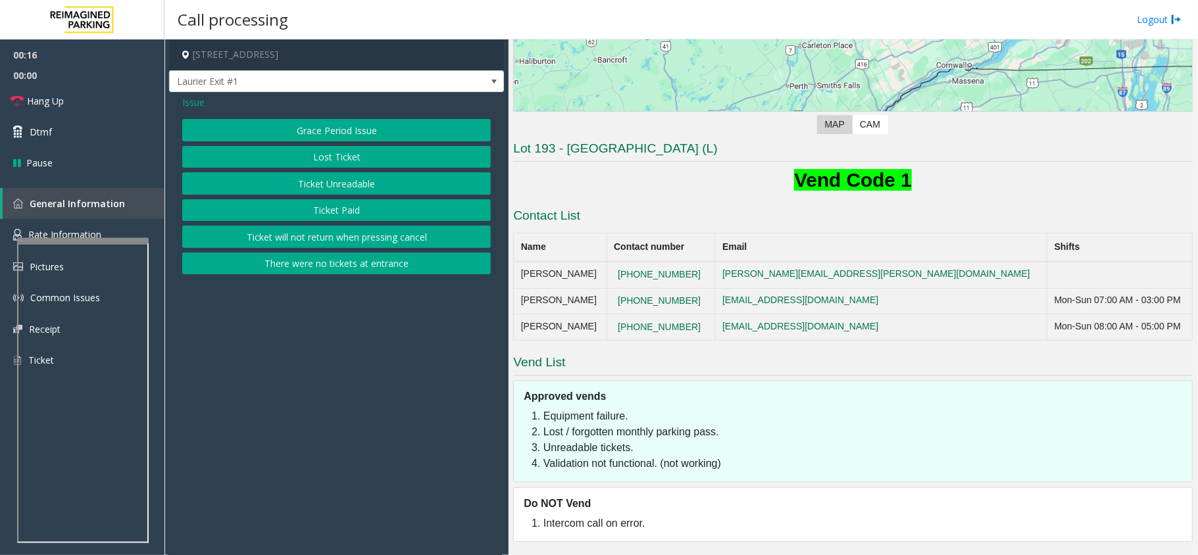
click at [340, 184] on button "Ticket Unreadable" at bounding box center [336, 183] width 309 height 22
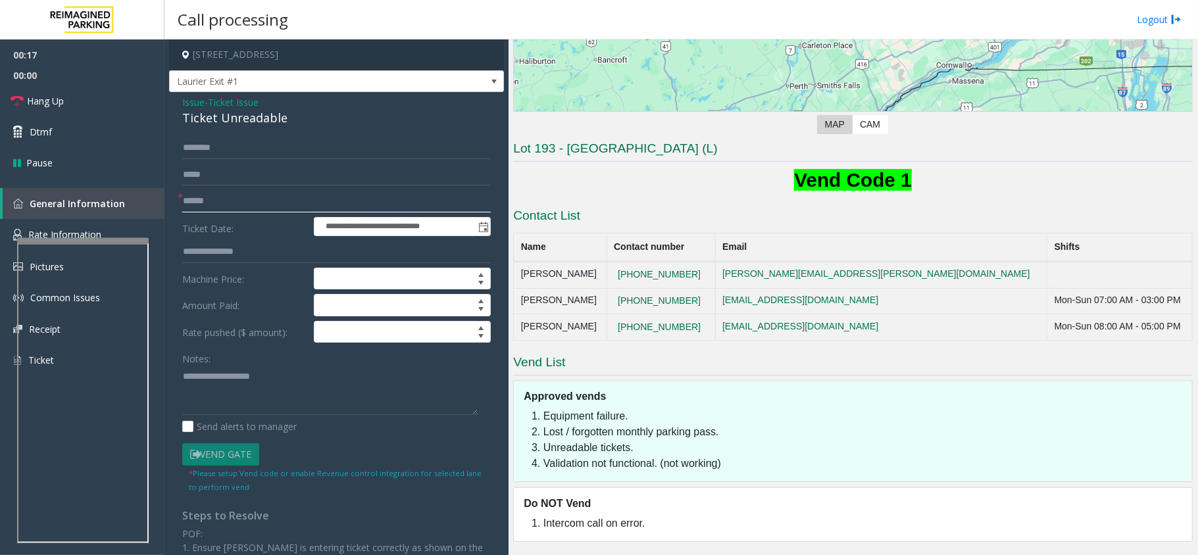
click at [204, 196] on input "text" at bounding box center [336, 201] width 309 height 22
click at [222, 124] on div "Ticket Unreadable" at bounding box center [336, 118] width 309 height 18
click at [216, 380] on textarea at bounding box center [329, 390] width 295 height 49
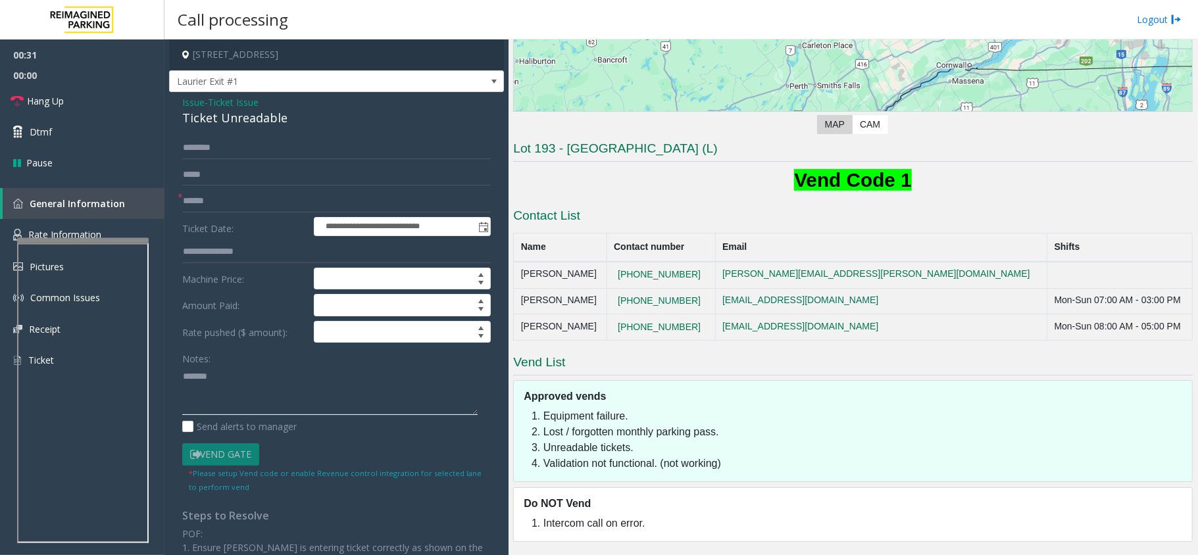
paste textarea "**********"
type textarea "**********"
click at [251, 213] on form "**********" at bounding box center [336, 315] width 309 height 356
click at [261, 204] on input "text" at bounding box center [336, 201] width 309 height 22
click at [262, 188] on form "**********" at bounding box center [336, 315] width 309 height 356
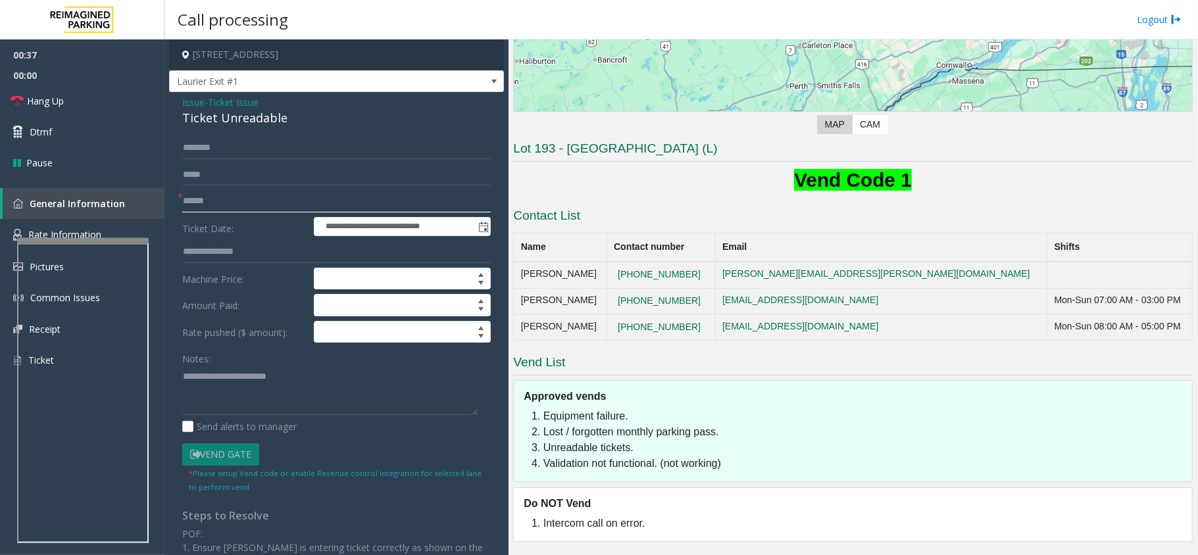
click at [270, 196] on input "text" at bounding box center [336, 201] width 309 height 22
type input "******"
click at [314, 374] on textarea at bounding box center [329, 390] width 295 height 49
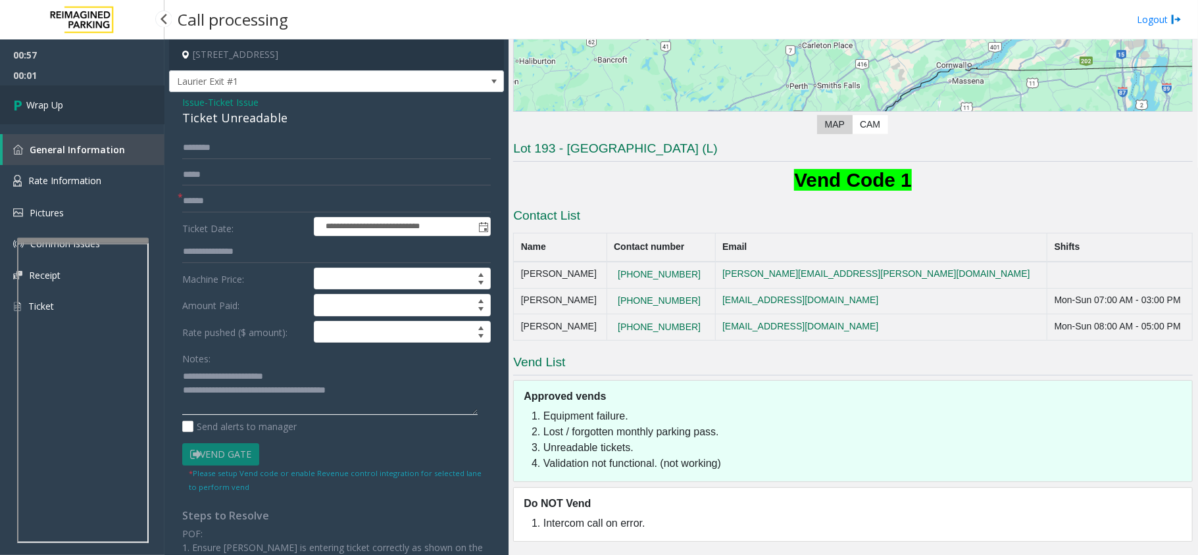
type textarea "**********"
click at [56, 99] on span "Wrap Up" at bounding box center [44, 105] width 37 height 14
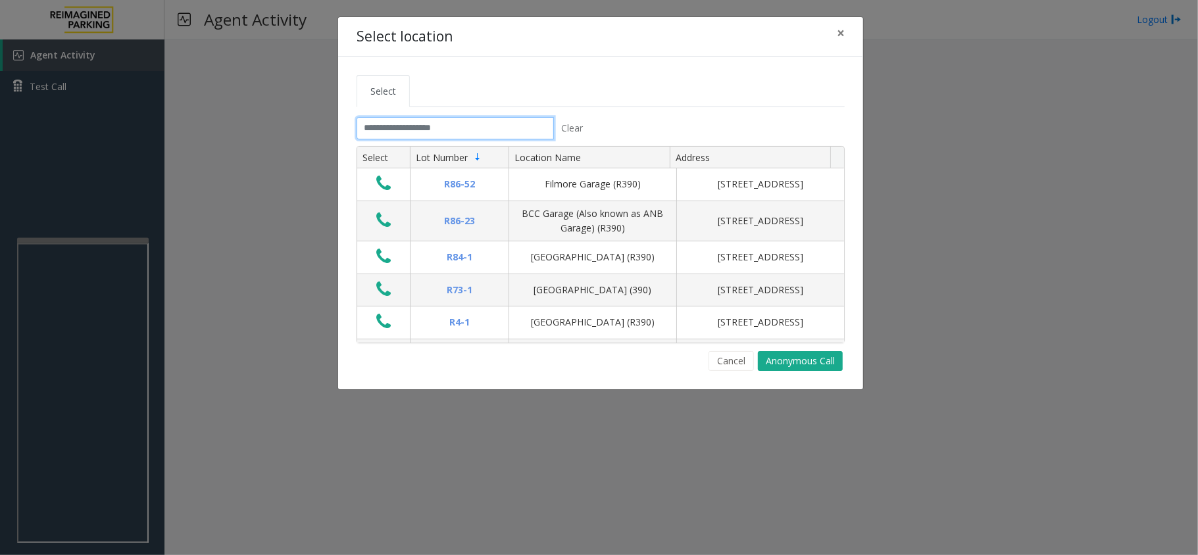
click at [420, 120] on input "text" at bounding box center [455, 128] width 197 height 22
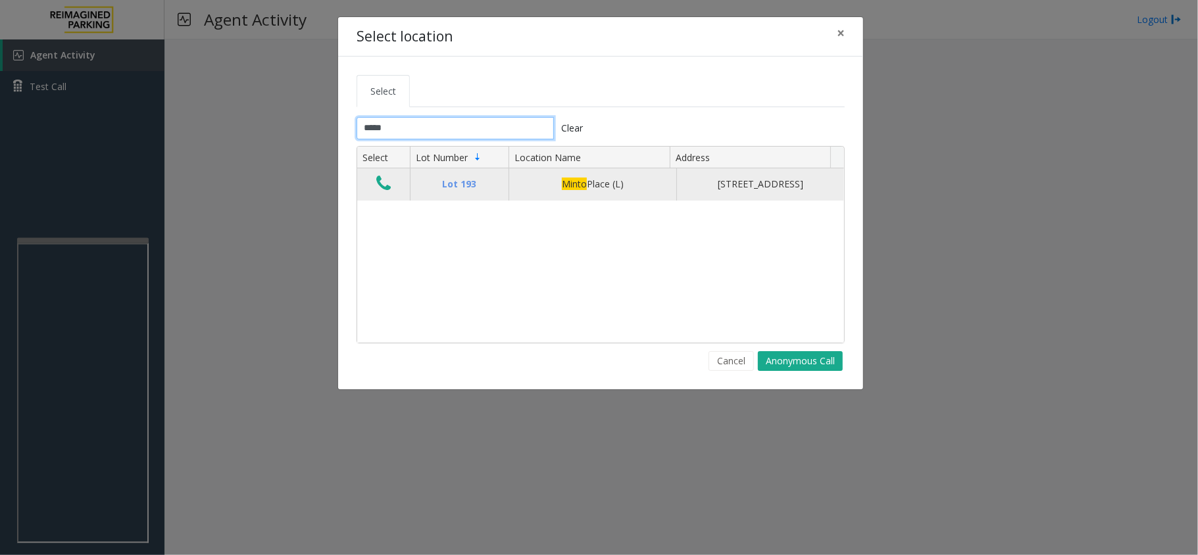
type input "*****"
click at [383, 184] on icon "Data table" at bounding box center [383, 183] width 14 height 18
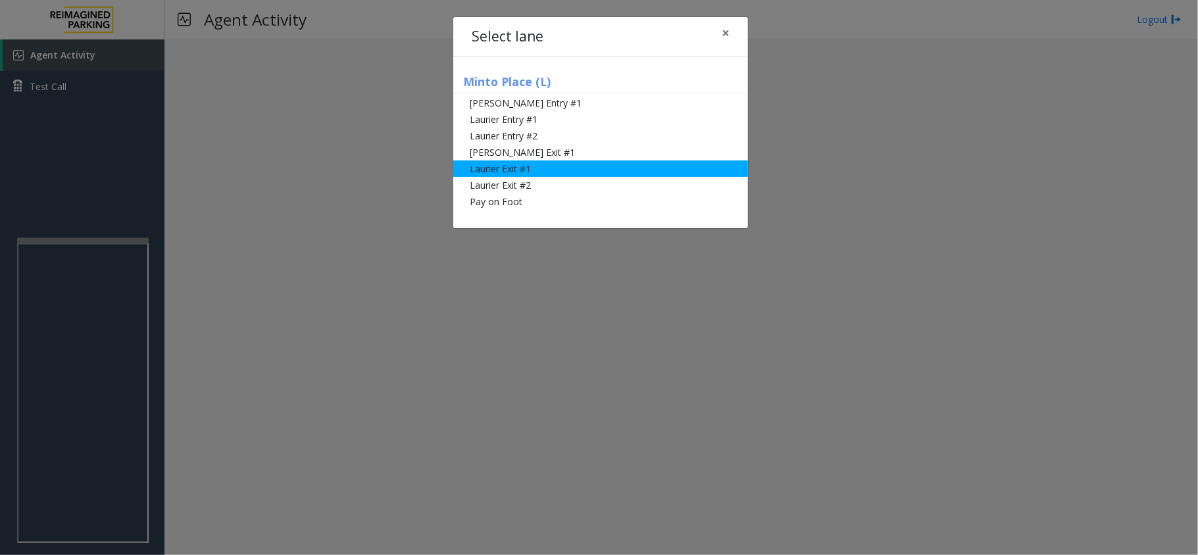
click at [527, 172] on li "Laurier Exit #1" at bounding box center [600, 169] width 295 height 16
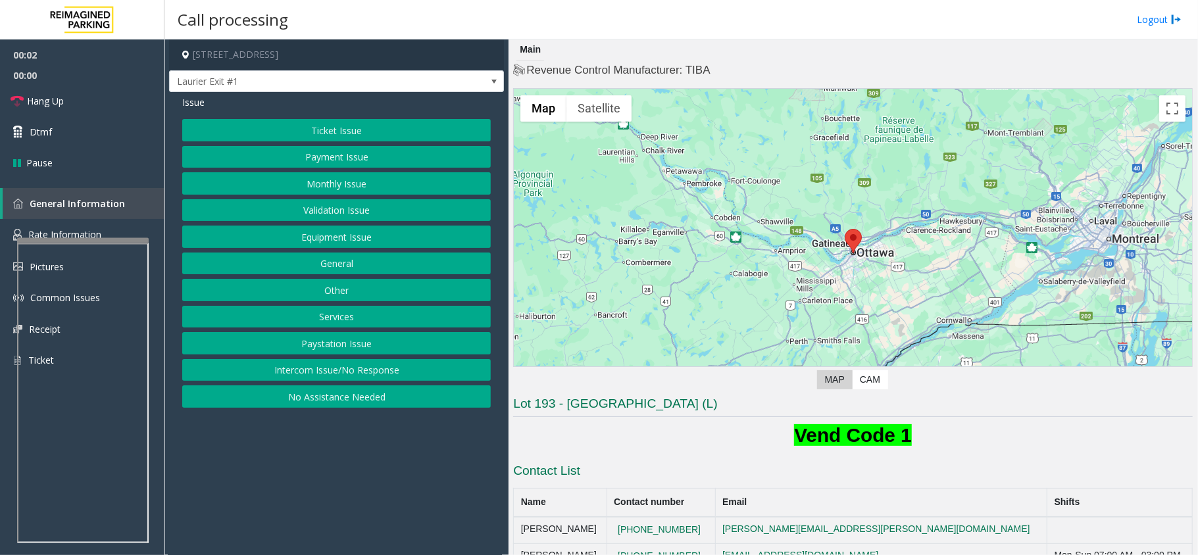
click at [367, 136] on button "Ticket Issue" at bounding box center [336, 130] width 309 height 22
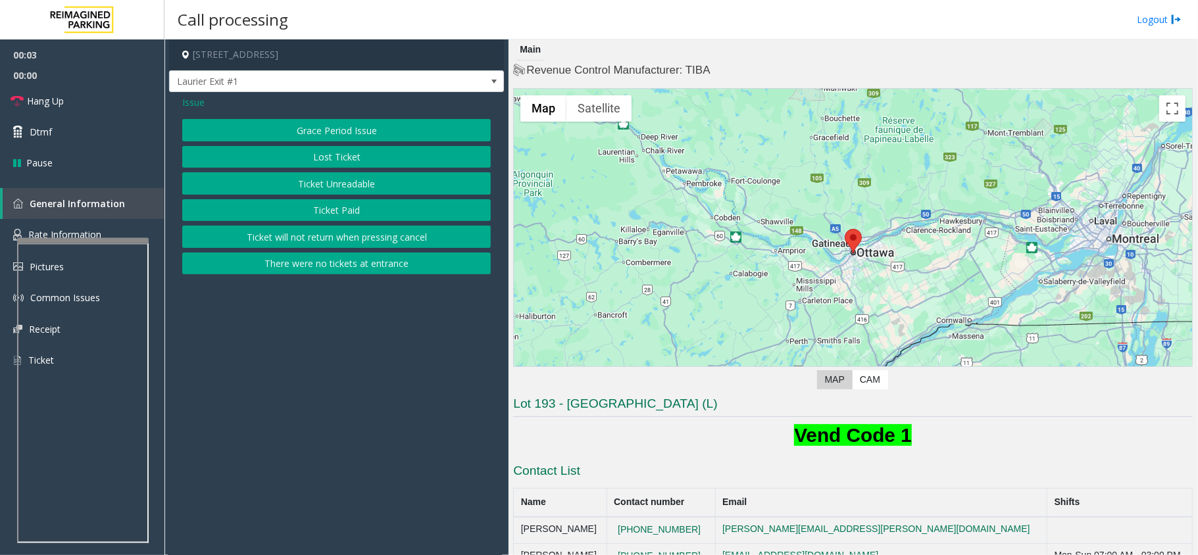
click at [362, 255] on button "There were no tickets at entrance" at bounding box center [336, 264] width 309 height 22
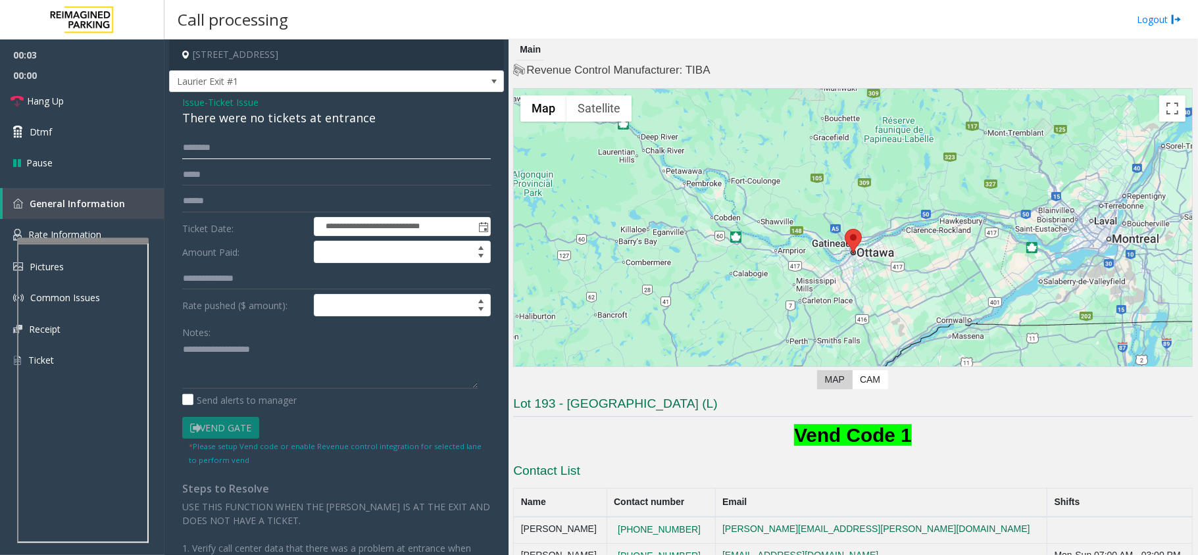
click at [249, 151] on input "text" at bounding box center [336, 148] width 309 height 22
click at [229, 151] on input "text" at bounding box center [336, 148] width 309 height 22
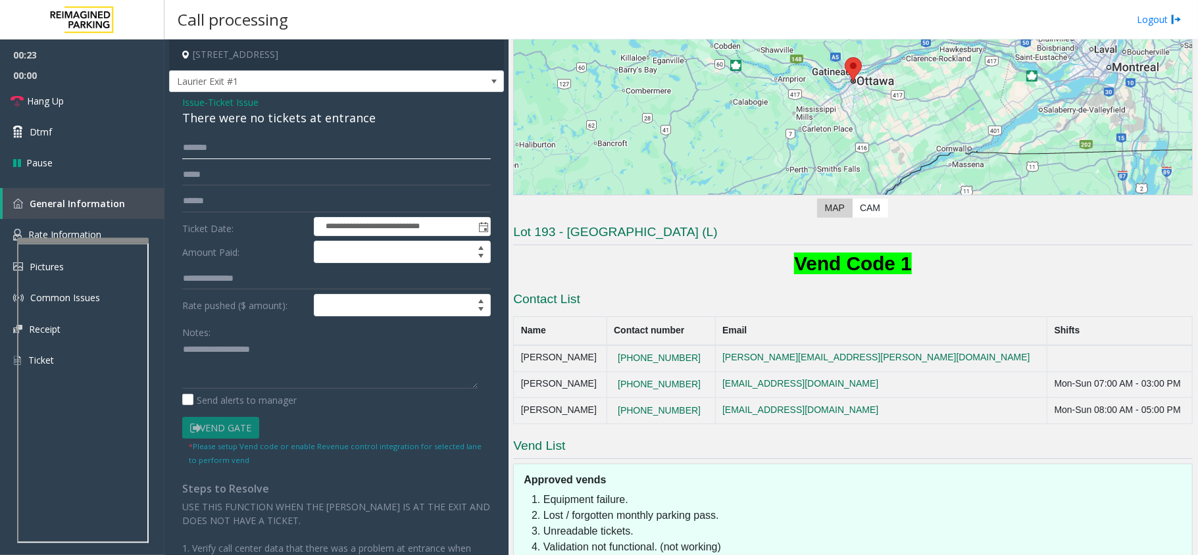
scroll to position [258, 0]
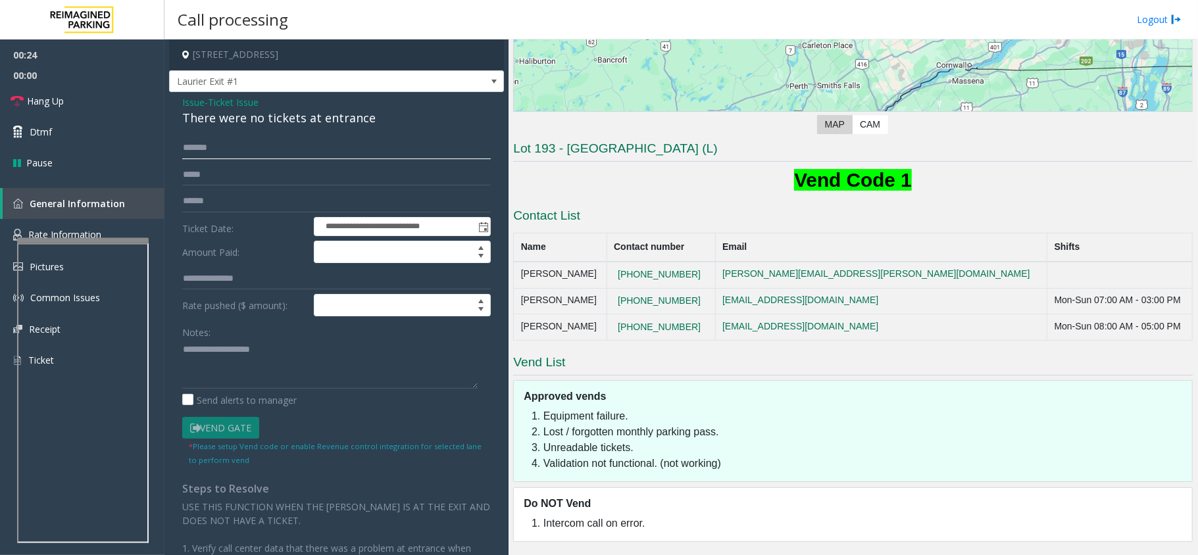
type input "*******"
click at [261, 122] on div "There were no tickets at entrance" at bounding box center [336, 118] width 309 height 18
click at [230, 371] on textarea at bounding box center [329, 363] width 295 height 49
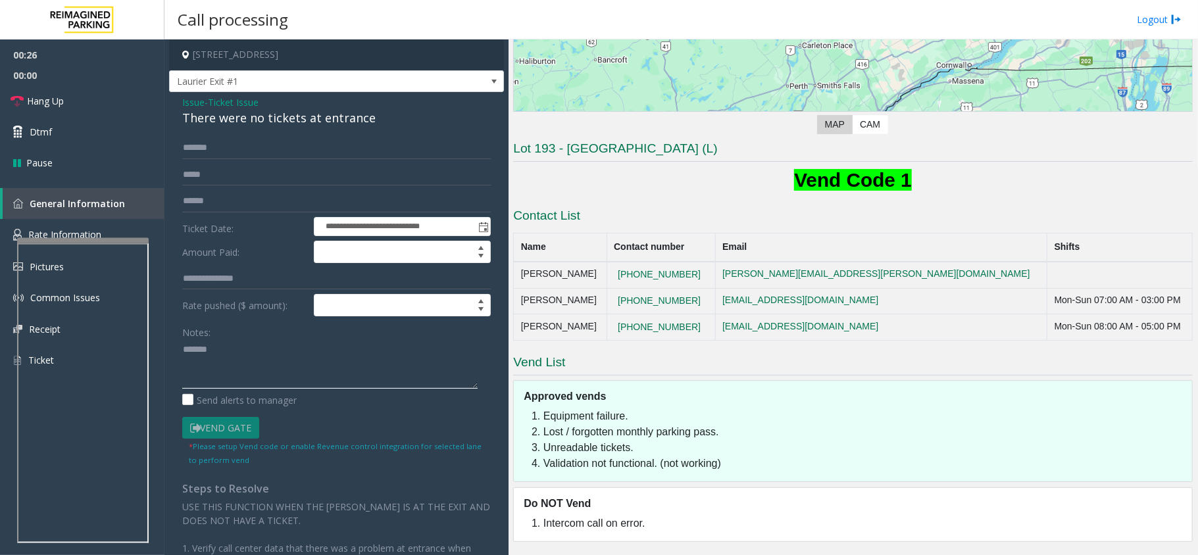
paste textarea "**********"
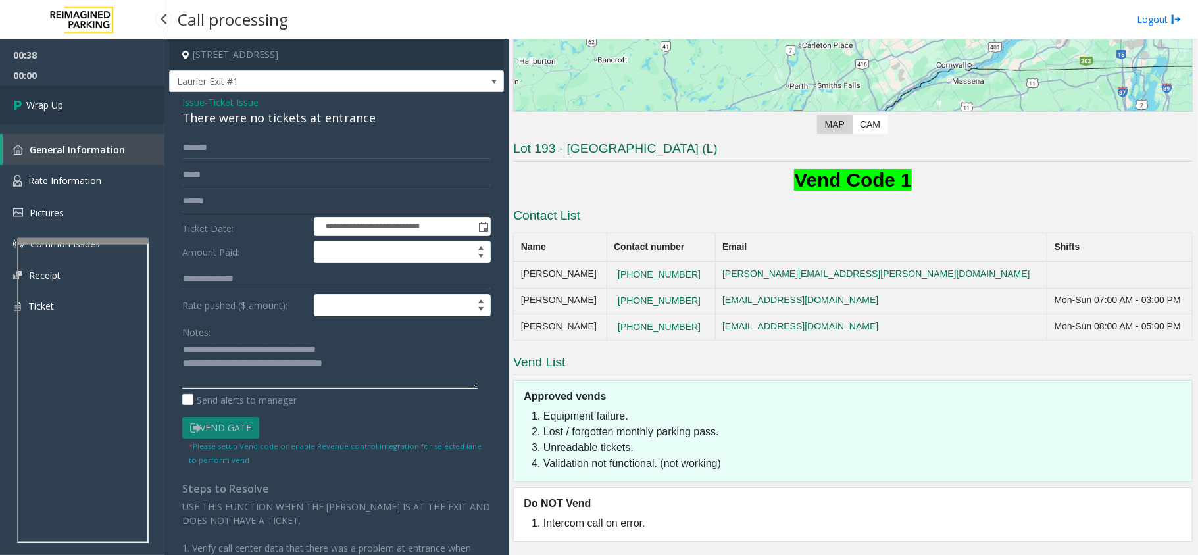
type textarea "**********"
click at [43, 98] on span "Wrap Up" at bounding box center [44, 105] width 37 height 14
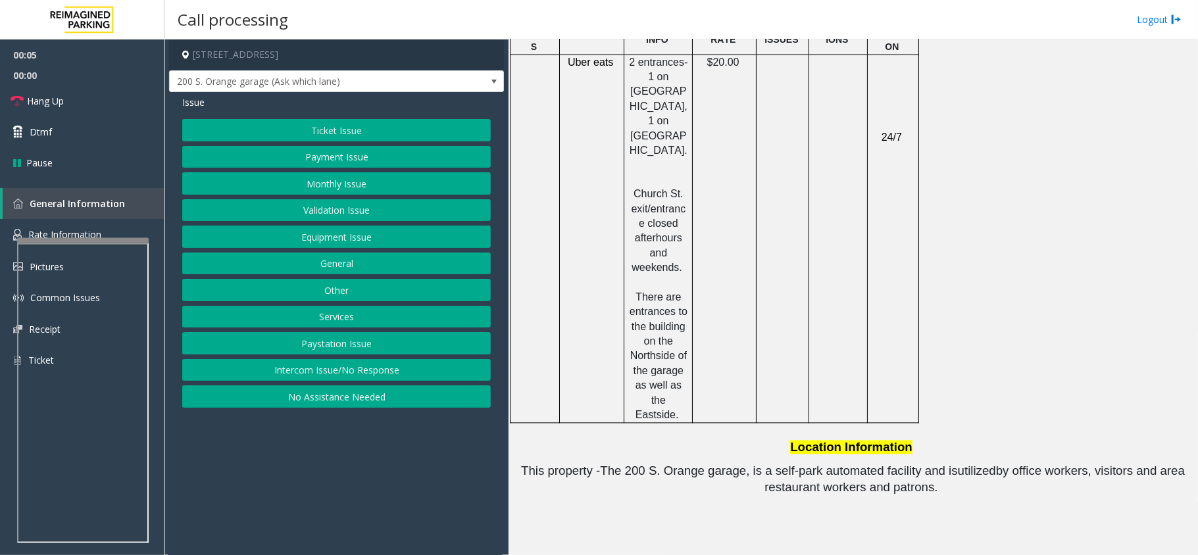
scroll to position [1754, 0]
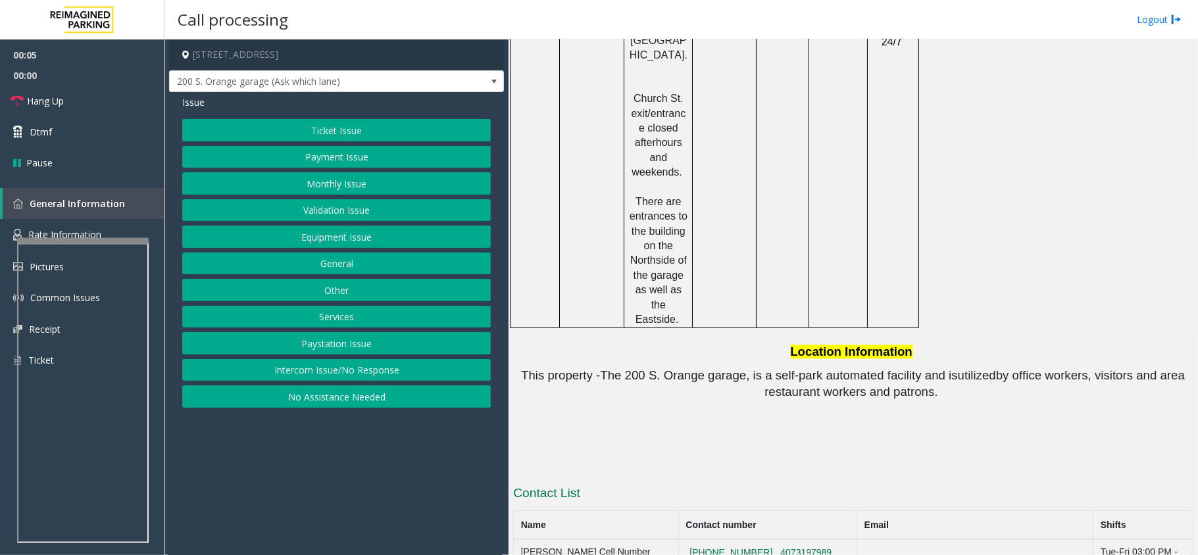
click at [351, 382] on button "Intercom Issue/No Response" at bounding box center [336, 370] width 309 height 22
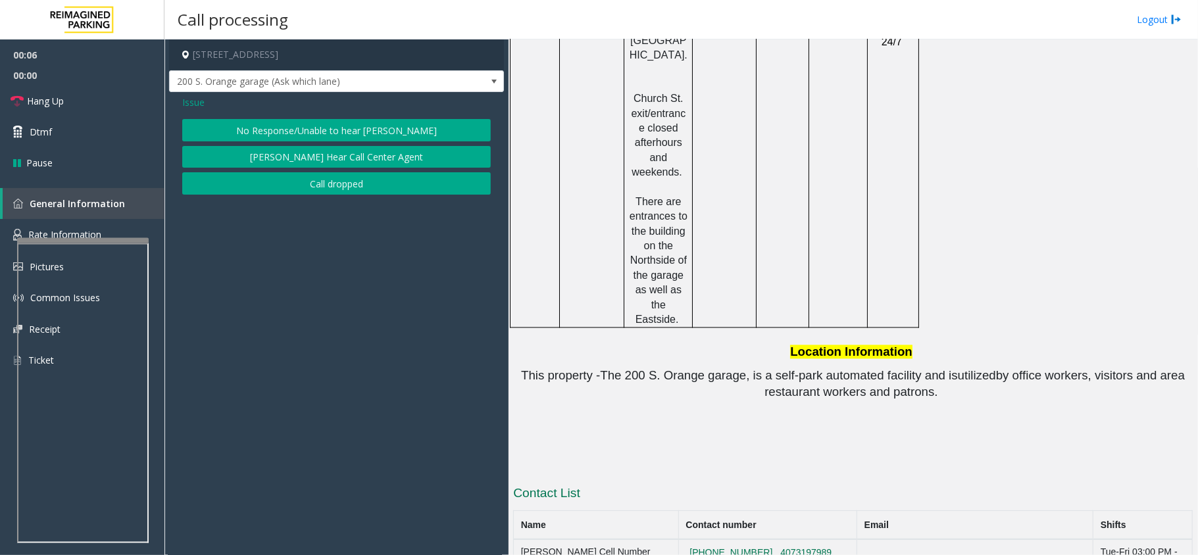
click at [280, 130] on button "No Response/Unable to hear [PERSON_NAME]" at bounding box center [336, 130] width 309 height 22
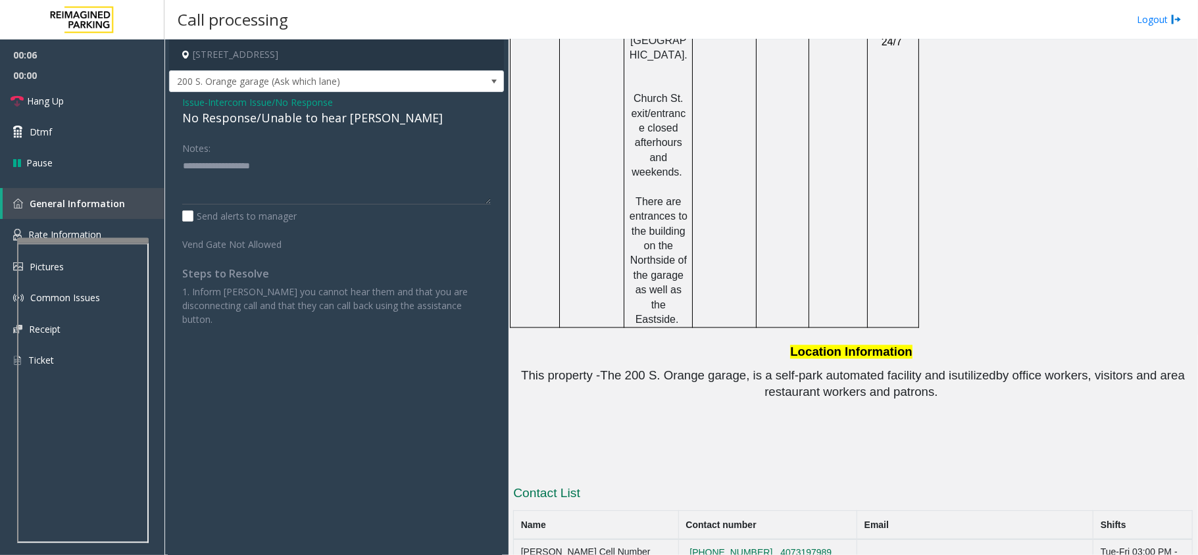
click at [278, 127] on div "No Response/Unable to hear [PERSON_NAME]" at bounding box center [336, 118] width 309 height 18
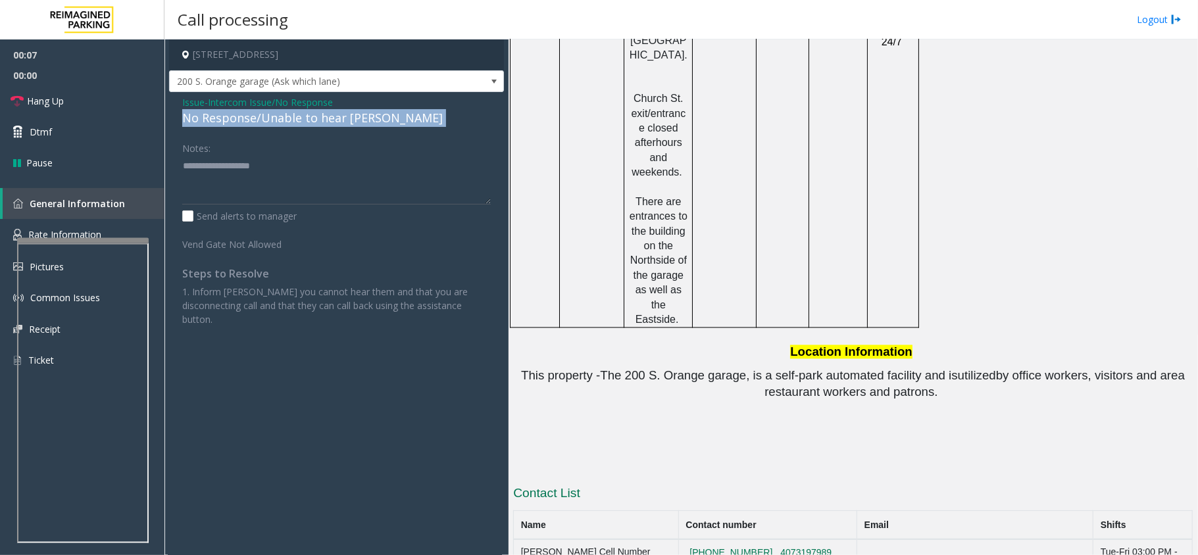
click at [278, 127] on div "No Response/Unable to hear [PERSON_NAME]" at bounding box center [336, 118] width 309 height 18
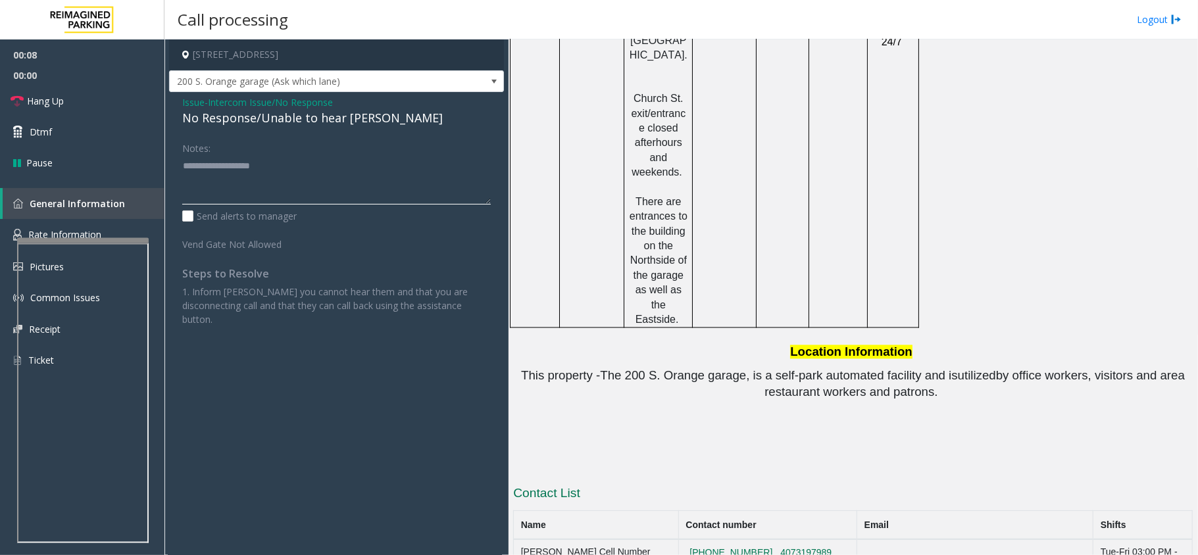
paste textarea "**********"
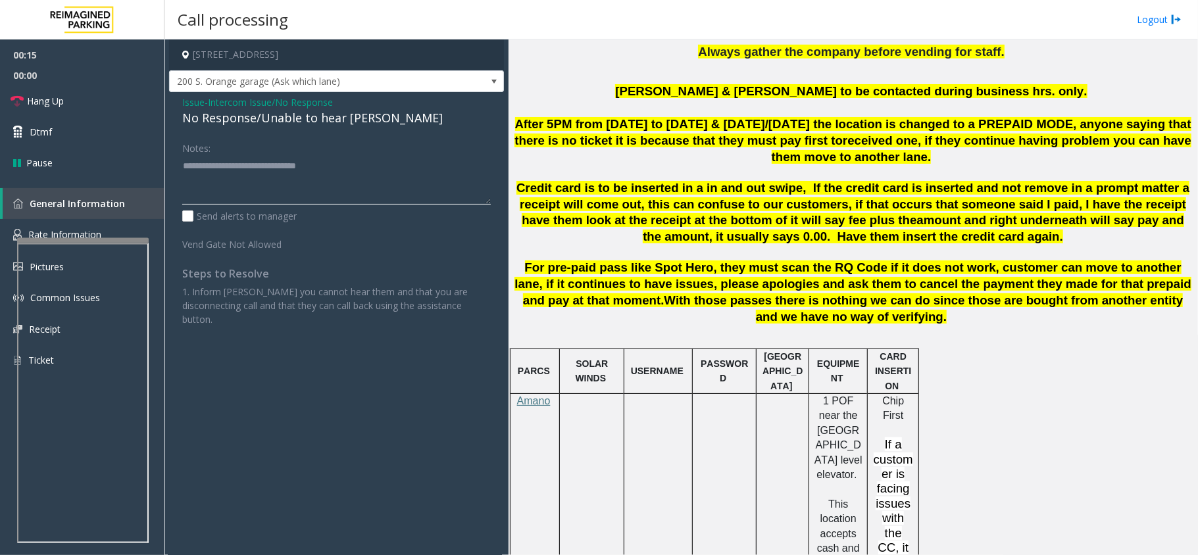
scroll to position [614, 0]
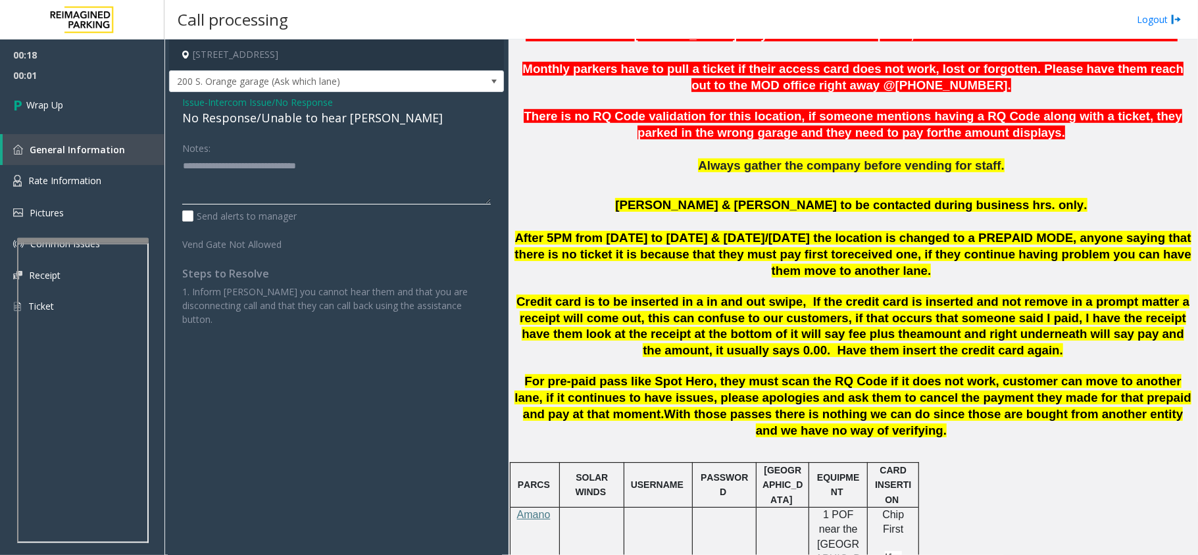
click at [363, 164] on textarea at bounding box center [336, 179] width 309 height 49
type textarea "**********"
click at [49, 114] on link "Wrap Up" at bounding box center [82, 105] width 164 height 39
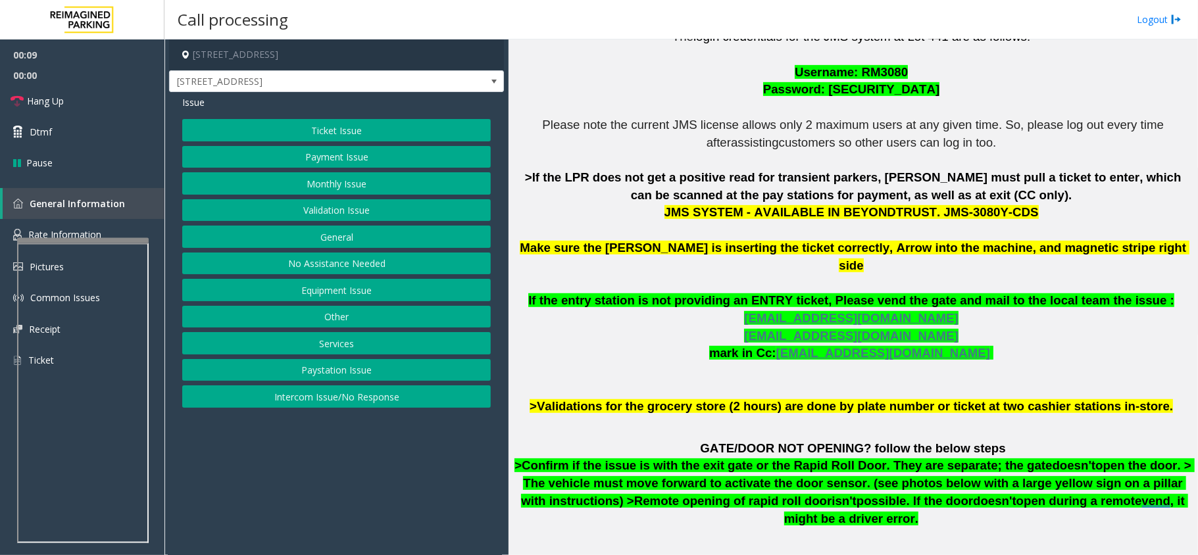
scroll to position [351, 0]
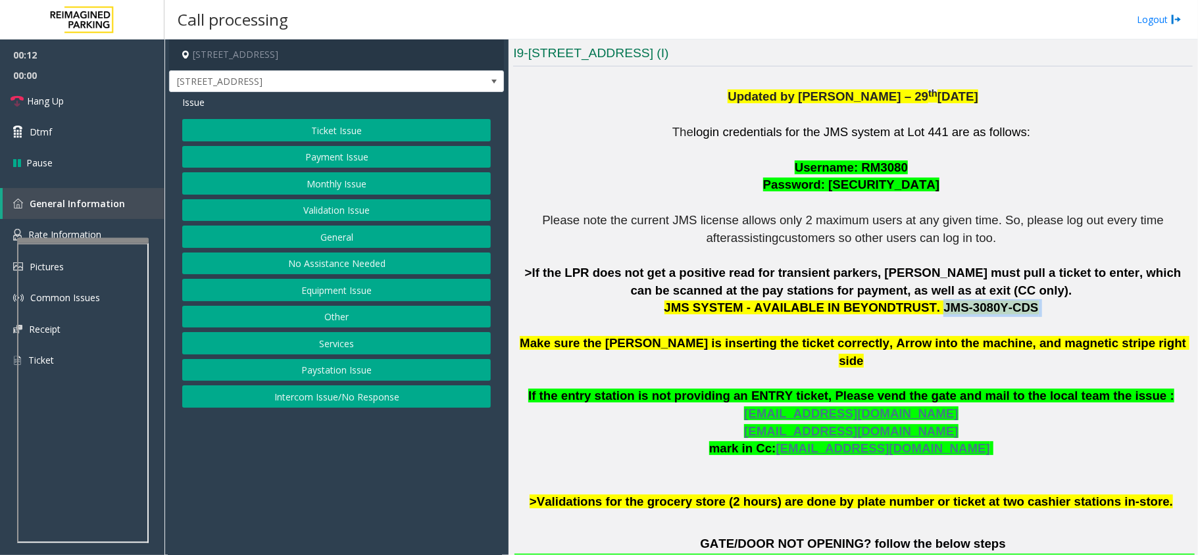
drag, startPoint x: 919, startPoint y: 303, endPoint x: 1003, endPoint y: 309, distance: 83.7
click at [1003, 309] on p "The login credentials for the JMS system at Lot 441 are as follows: Username: R…" at bounding box center [853, 317] width 680 height 387
click at [330, 139] on button "Ticket Issue" at bounding box center [336, 130] width 309 height 22
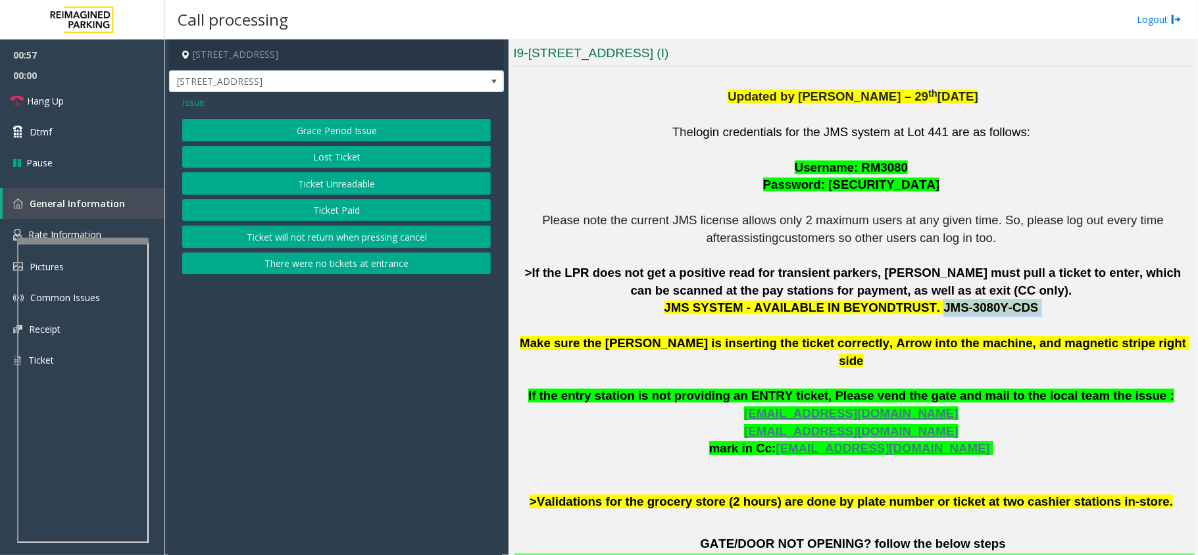
click at [345, 184] on button "Ticket Unreadable" at bounding box center [336, 183] width 309 height 22
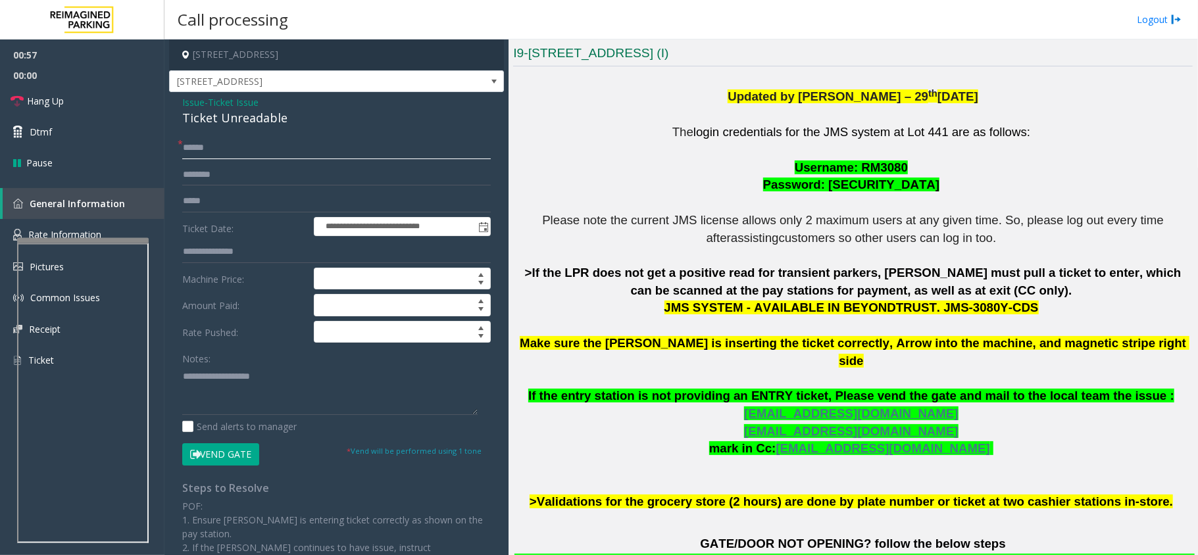
click at [224, 150] on input "text" at bounding box center [336, 148] width 309 height 22
click at [245, 124] on div "Ticket Unreadable" at bounding box center [336, 118] width 309 height 18
click at [224, 378] on textarea at bounding box center [329, 390] width 295 height 49
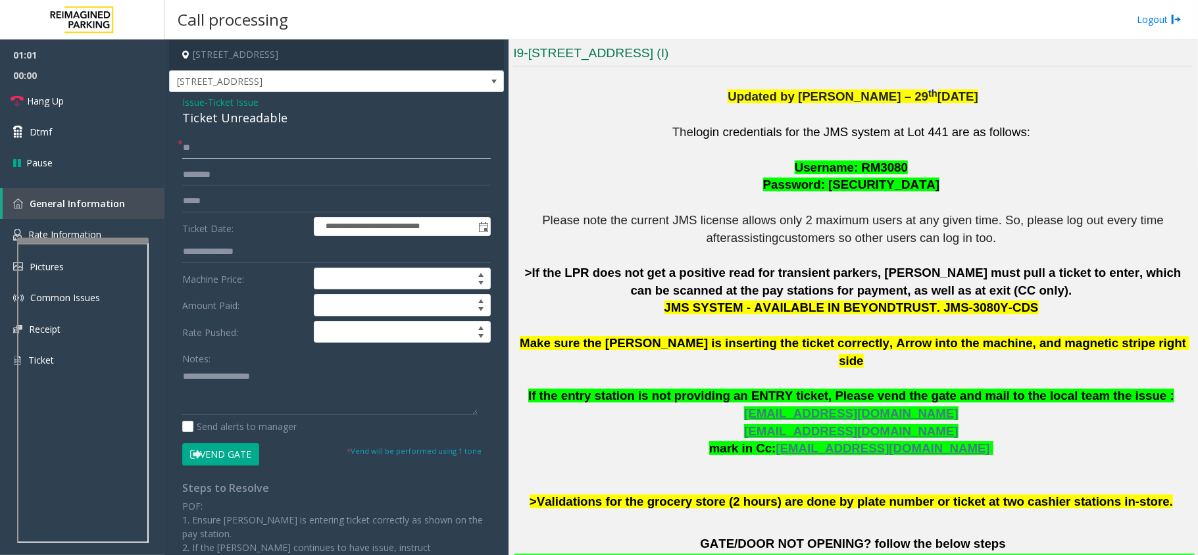
click at [211, 141] on input "**" at bounding box center [336, 148] width 309 height 22
type input "*"
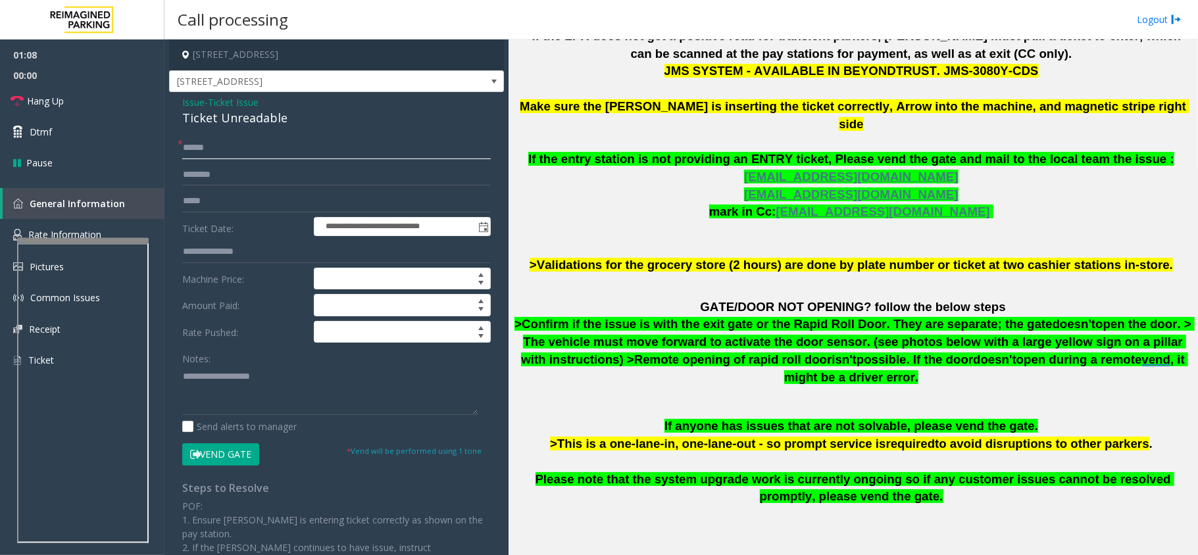
scroll to position [597, 0]
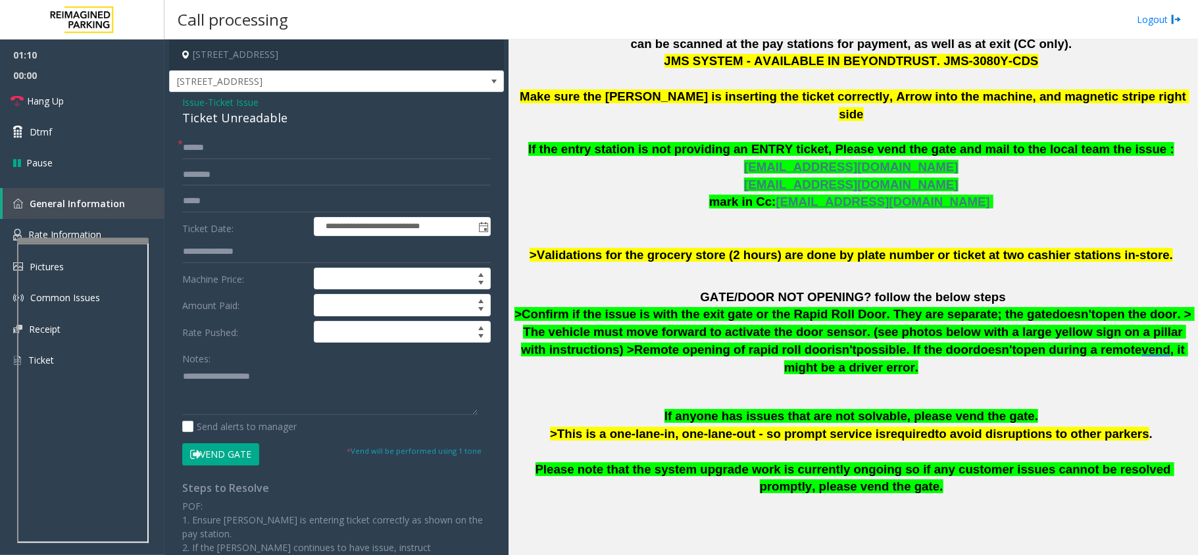
click at [198, 101] on span "Issue" at bounding box center [193, 102] width 22 height 14
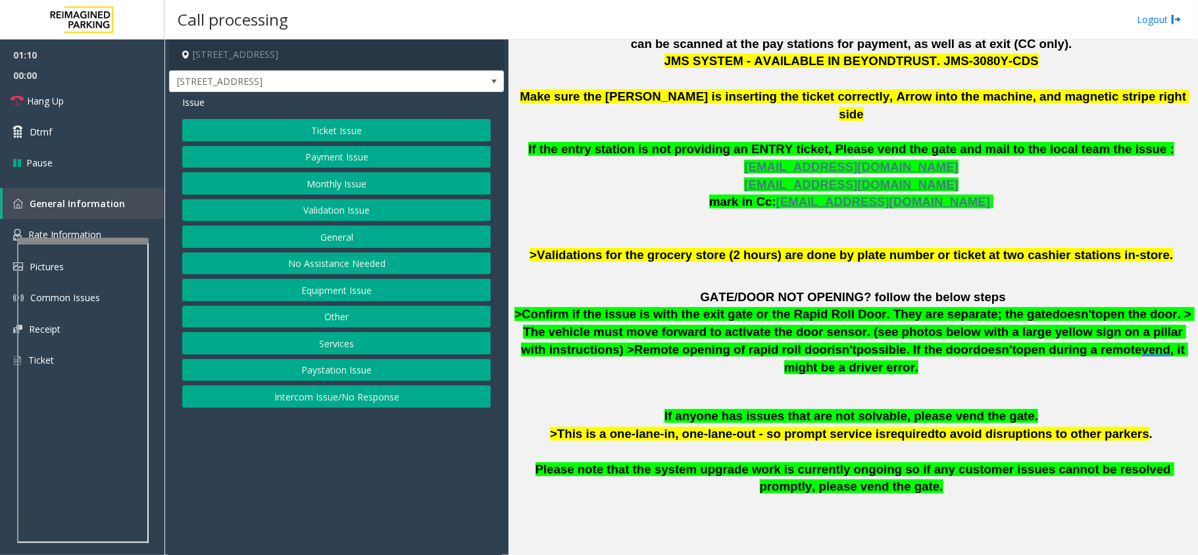
click at [333, 124] on button "Ticket Issue" at bounding box center [336, 130] width 309 height 22
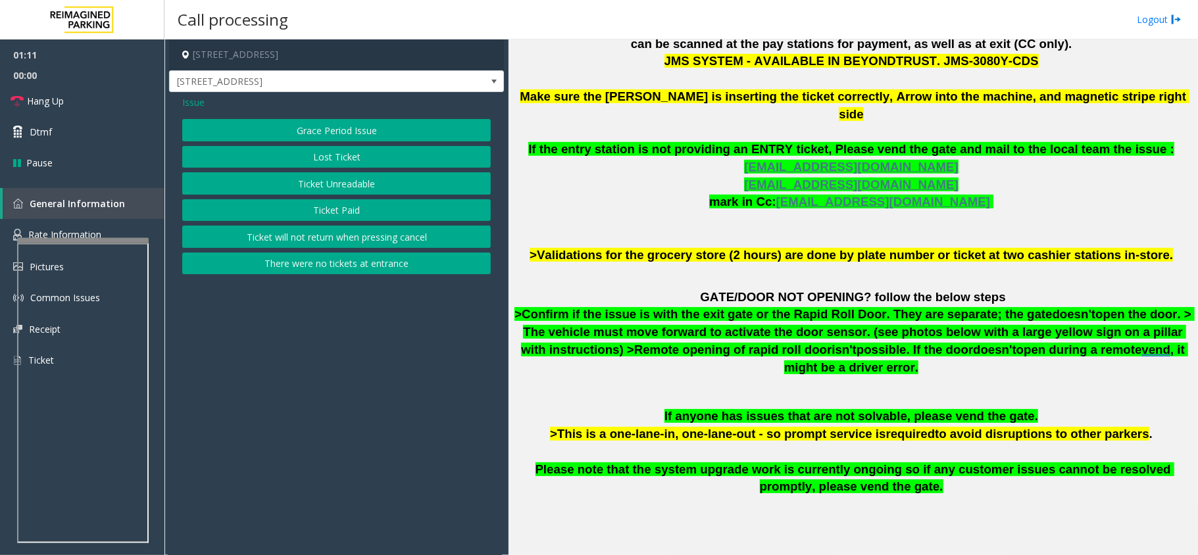
click at [343, 269] on button "There were no tickets at entrance" at bounding box center [336, 264] width 309 height 22
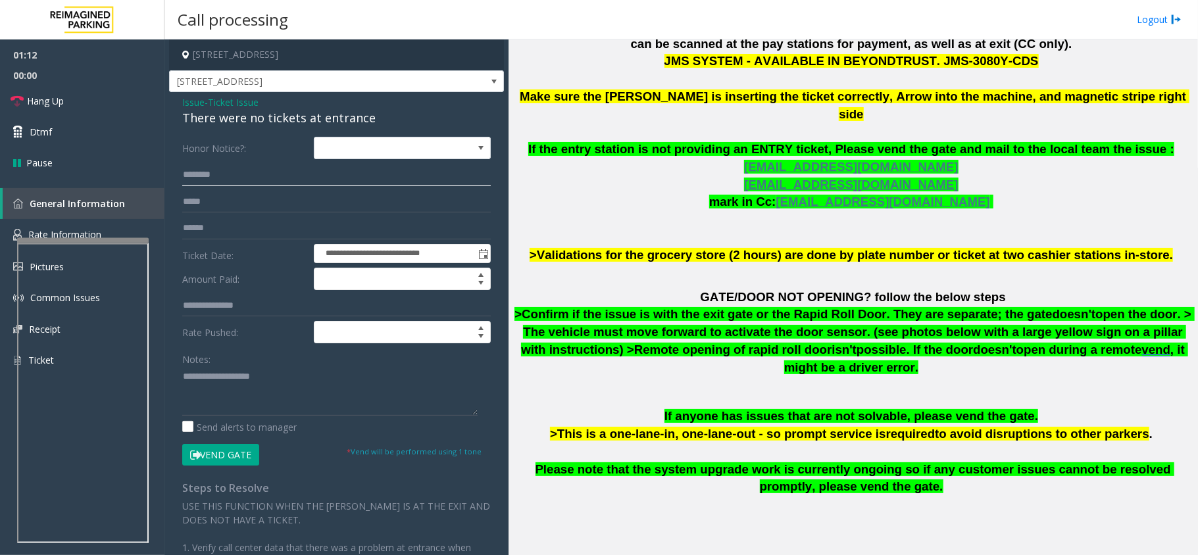
click at [218, 170] on input "text" at bounding box center [336, 175] width 309 height 22
click at [212, 174] on input "text" at bounding box center [336, 175] width 309 height 22
type input "*"
type input "*****"
click at [246, 118] on div "There were no tickets at entrance" at bounding box center [336, 118] width 309 height 18
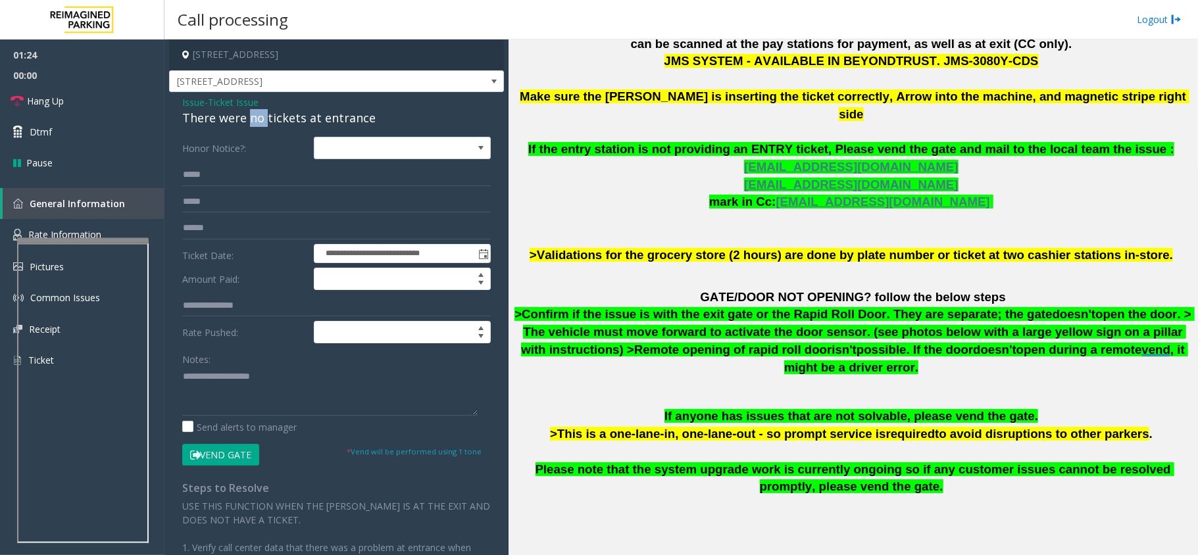
click at [246, 118] on div "There were no tickets at entrance" at bounding box center [336, 118] width 309 height 18
click at [240, 396] on textarea at bounding box center [329, 390] width 295 height 49
paste textarea "**********"
click at [218, 411] on textarea at bounding box center [329, 390] width 295 height 49
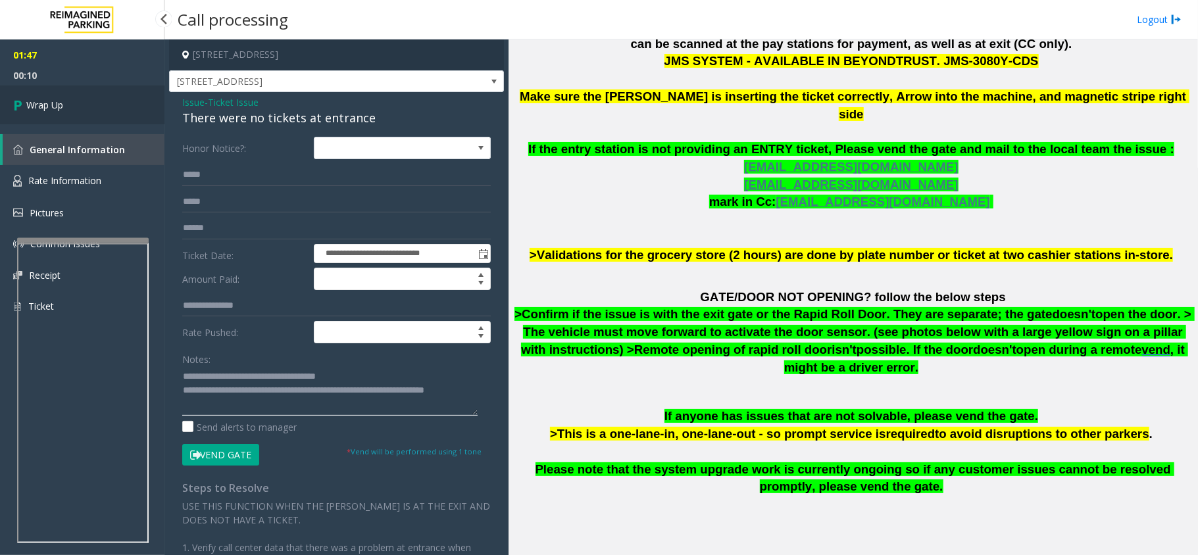
type textarea "**********"
click at [55, 116] on link "Wrap Up" at bounding box center [82, 105] width 164 height 39
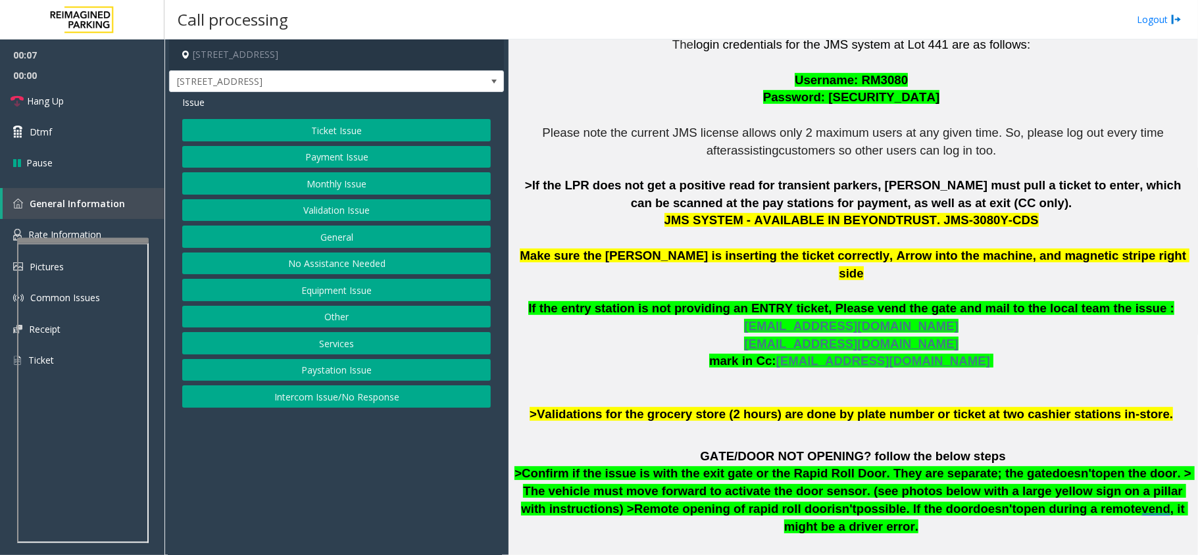
scroll to position [175, 0]
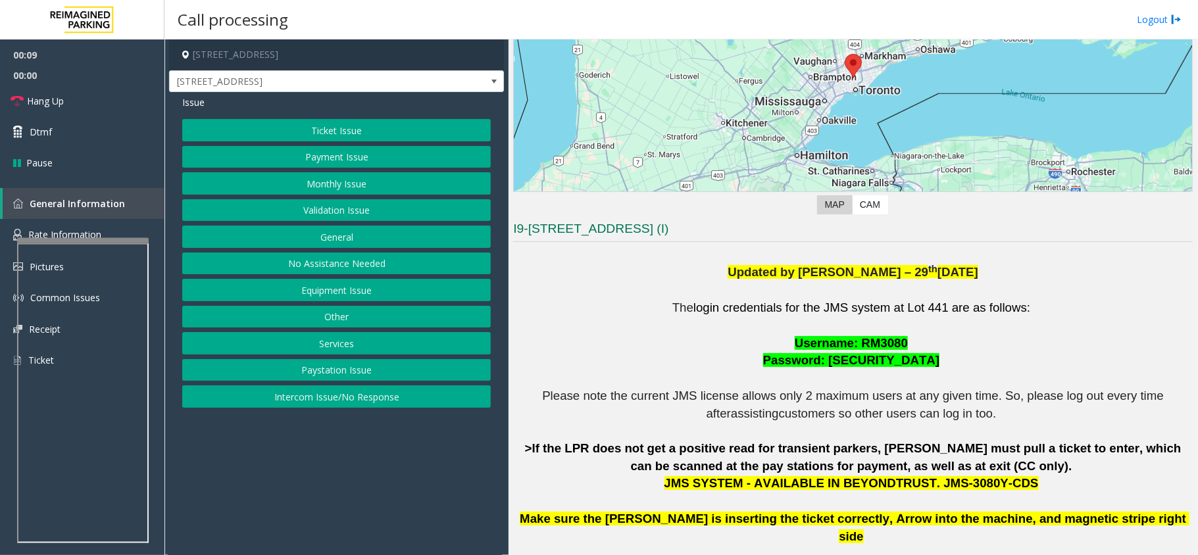
click at [396, 137] on button "Ticket Issue" at bounding box center [336, 130] width 309 height 22
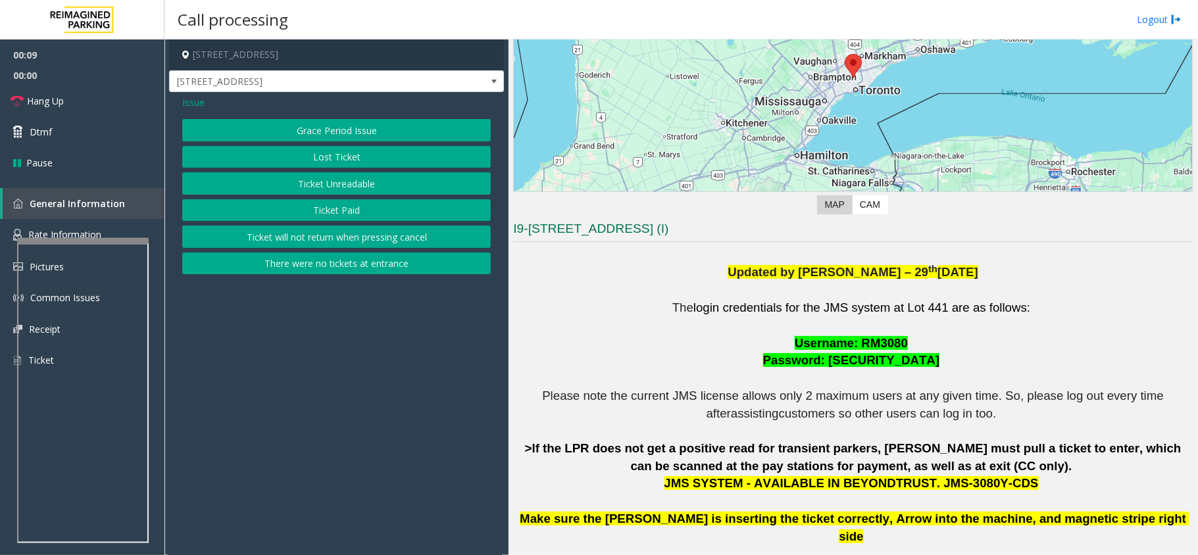
click at [337, 272] on button "There were no tickets at entrance" at bounding box center [336, 264] width 309 height 22
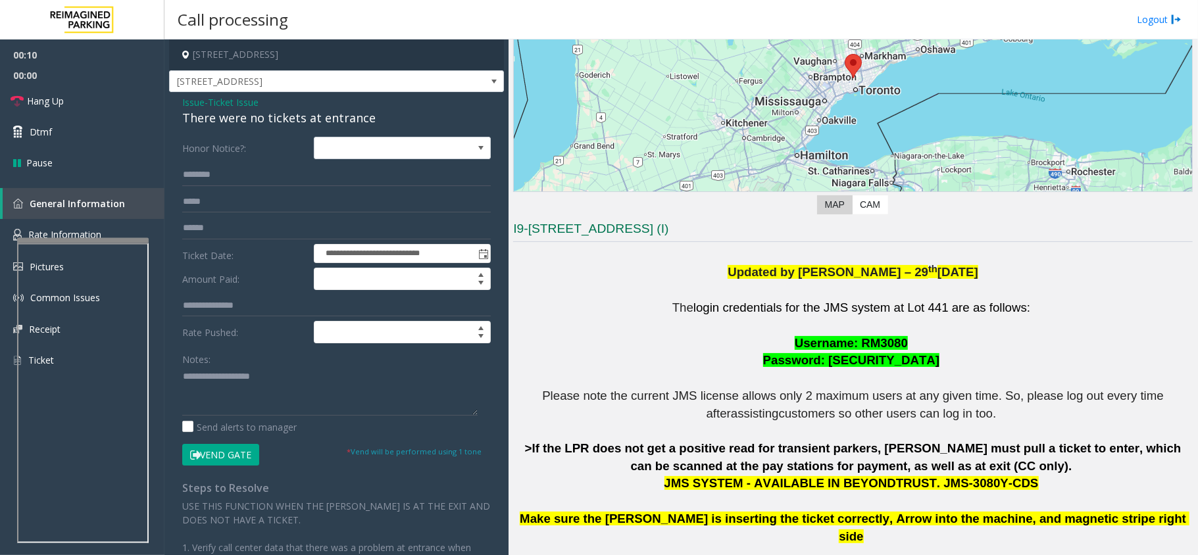
click at [234, 125] on div "There were no tickets at entrance" at bounding box center [336, 118] width 309 height 18
click at [234, 372] on textarea at bounding box center [329, 390] width 295 height 49
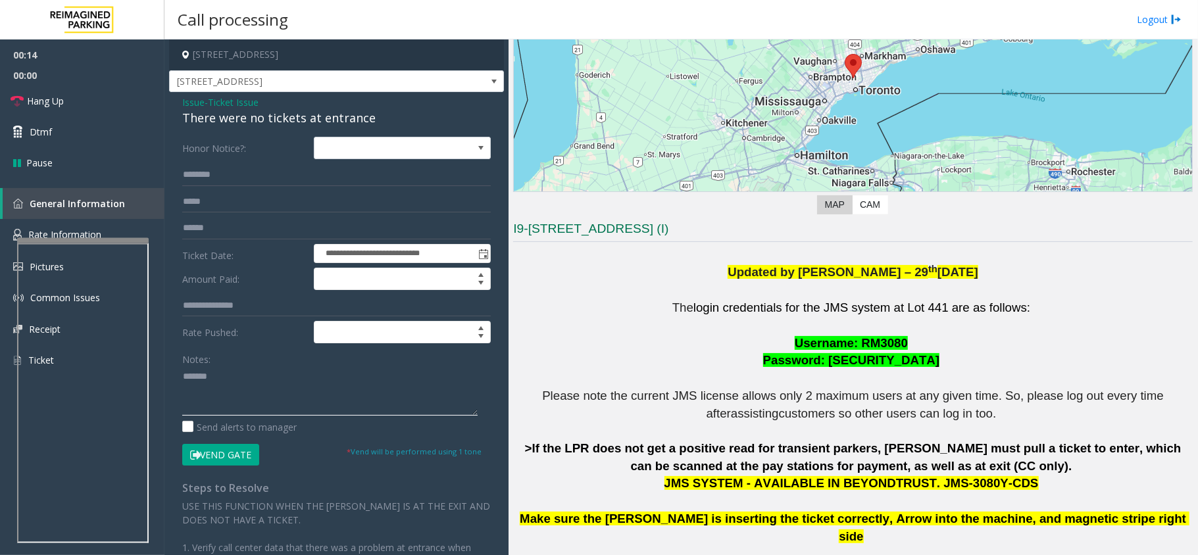
paste textarea "**********"
type textarea "**********"
click at [219, 174] on input "text" at bounding box center [336, 175] width 309 height 22
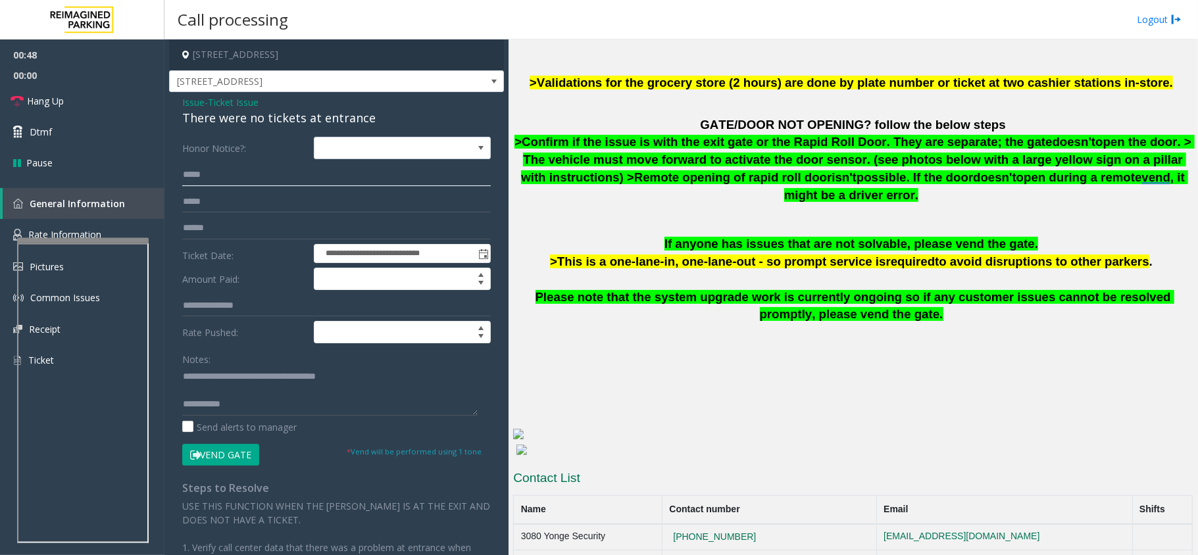
scroll to position [772, 0]
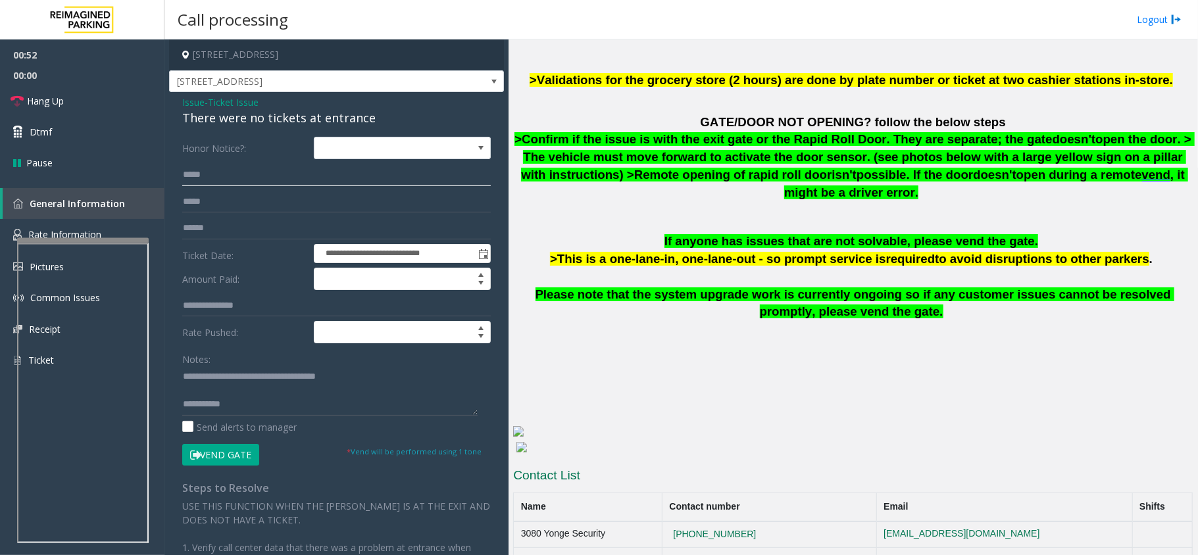
type input "*****"
drag, startPoint x: 843, startPoint y: 532, endPoint x: 762, endPoint y: 529, distance: 81.6
click at [762, 548] on td "647.255.3956 647.625.4178" at bounding box center [769, 561] width 214 height 26
click at [838, 548] on td "647.255.3956 647.625.4178" at bounding box center [769, 561] width 214 height 26
drag, startPoint x: 835, startPoint y: 522, endPoint x: 751, endPoint y: 530, distance: 83.9
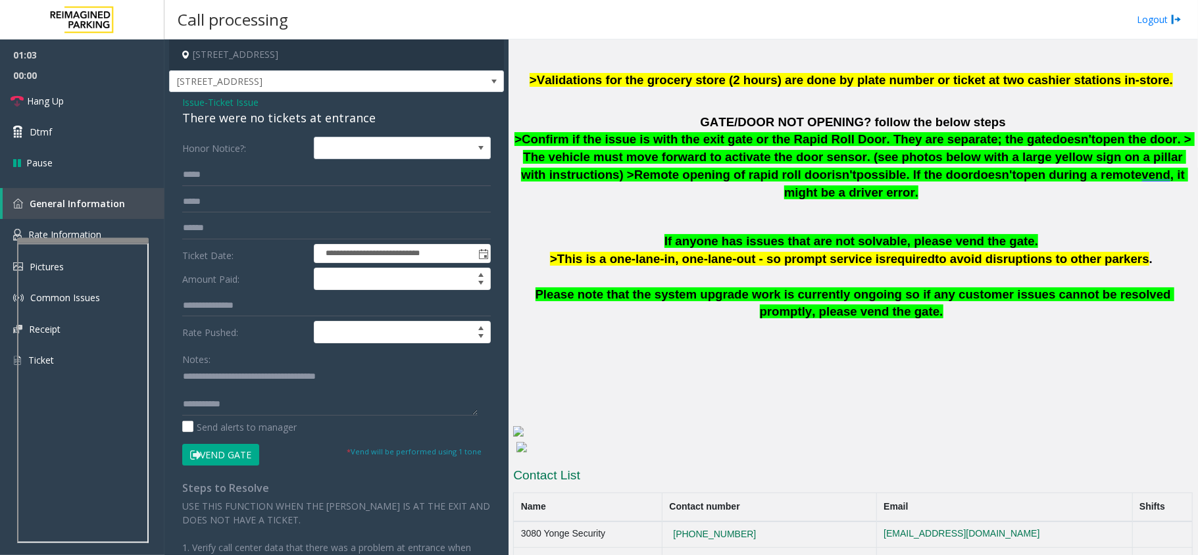
click at [751, 548] on td "647.255.3956 647.625.4178" at bounding box center [769, 561] width 214 height 26
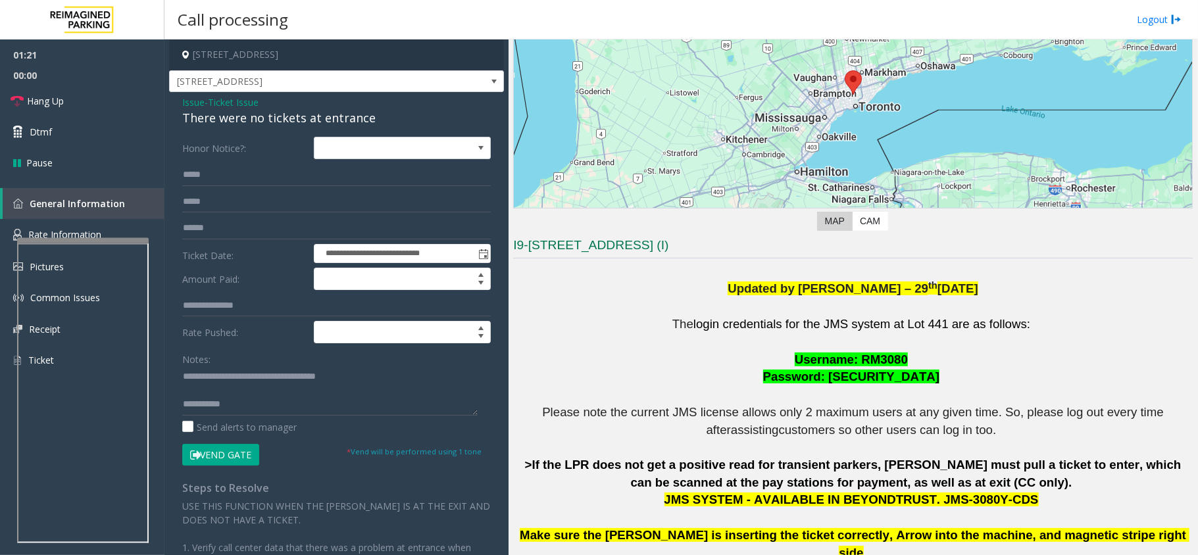
scroll to position [0, 0]
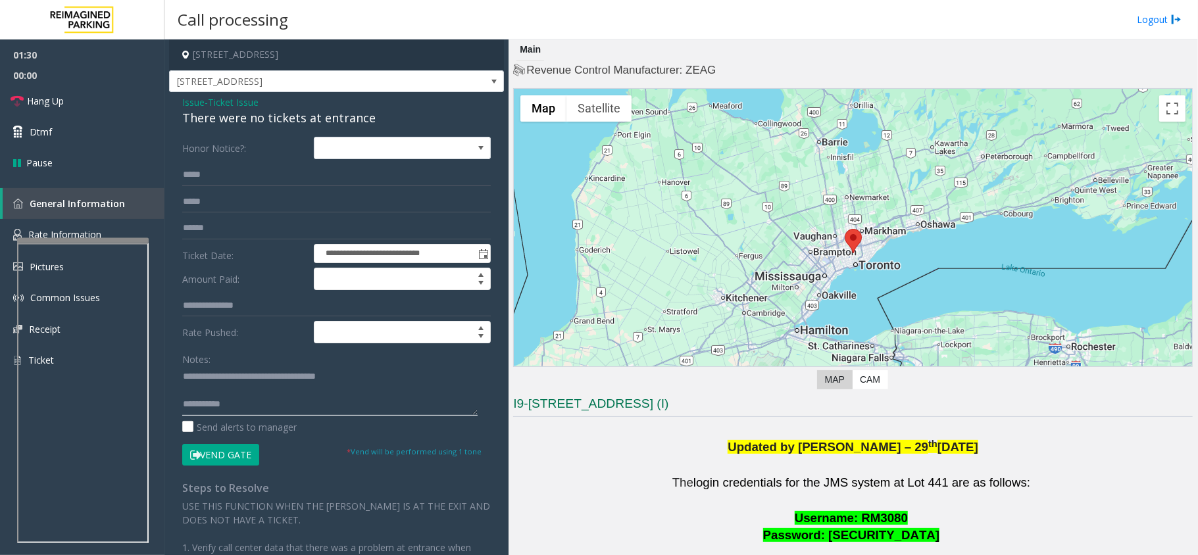
click at [261, 407] on textarea at bounding box center [329, 390] width 295 height 49
drag, startPoint x: 82, startPoint y: 103, endPoint x: 156, endPoint y: 161, distance: 93.7
click at [82, 103] on link "Hang Up" at bounding box center [82, 101] width 164 height 31
click at [251, 411] on textarea at bounding box center [329, 390] width 295 height 49
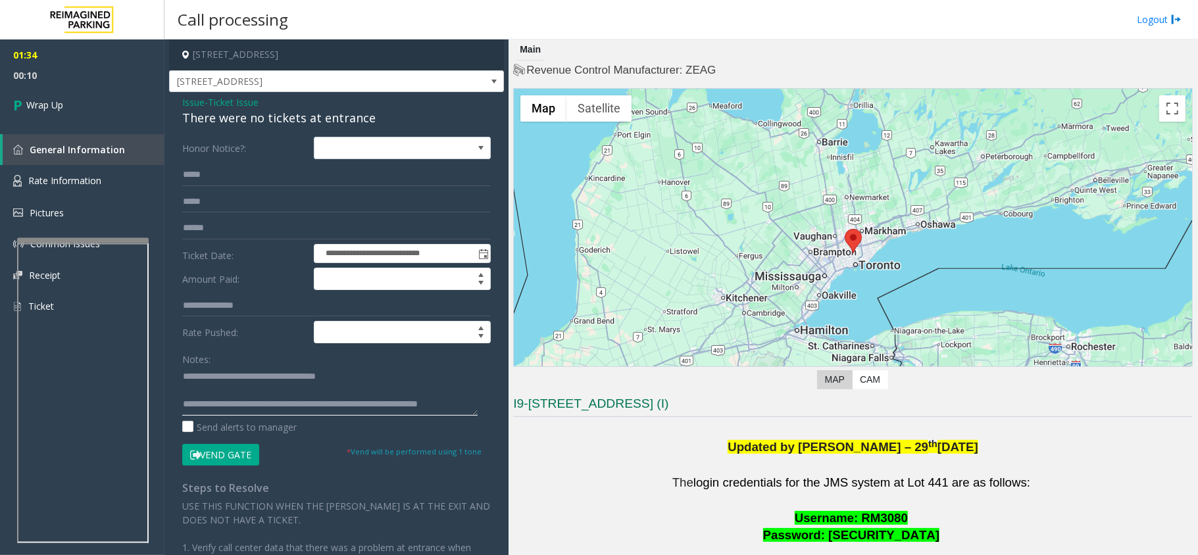
scroll to position [9, 0]
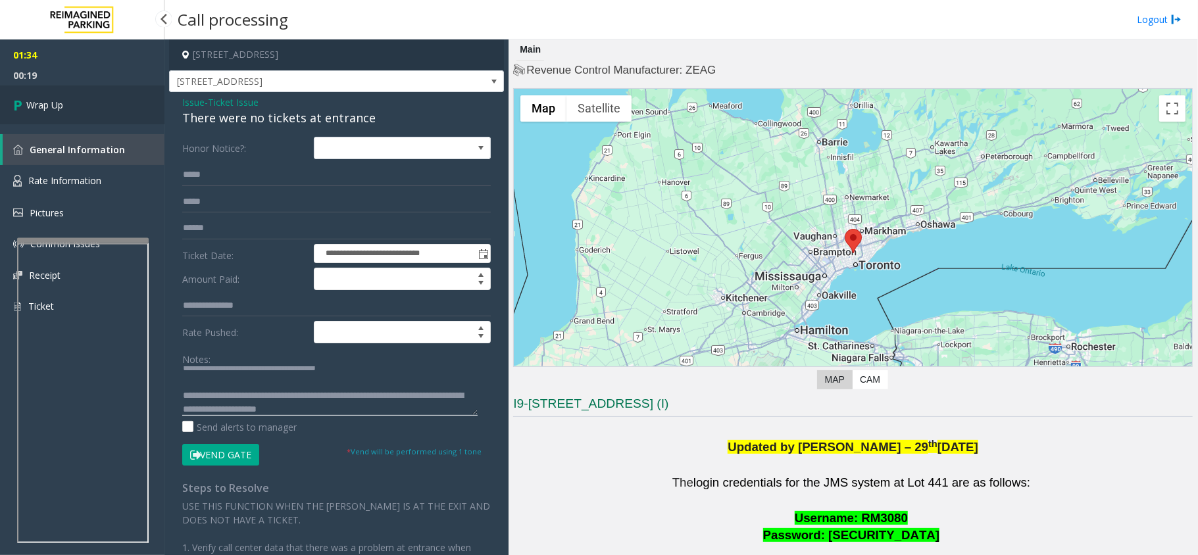
type textarea "**********"
click at [99, 114] on link "Wrap Up" at bounding box center [82, 105] width 164 height 39
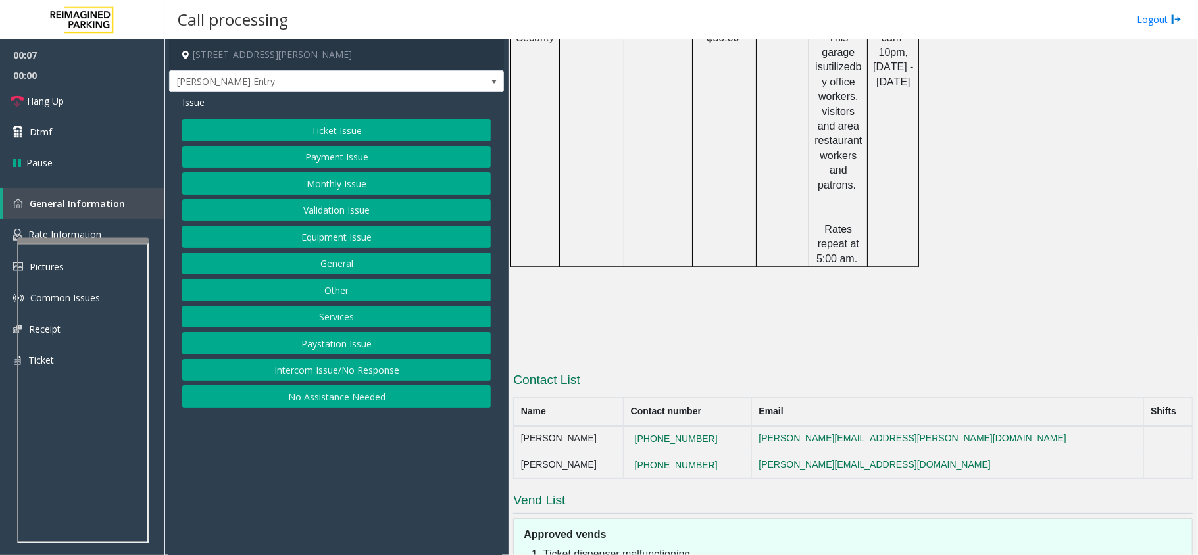
scroll to position [603, 0]
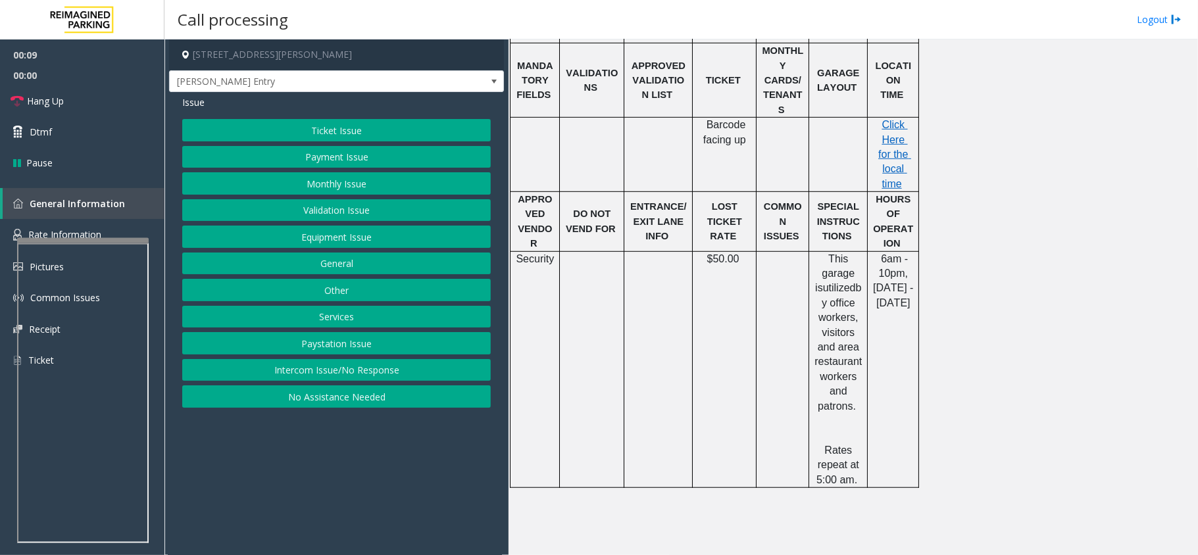
click at [284, 372] on button "Intercom Issue/No Response" at bounding box center [336, 370] width 309 height 22
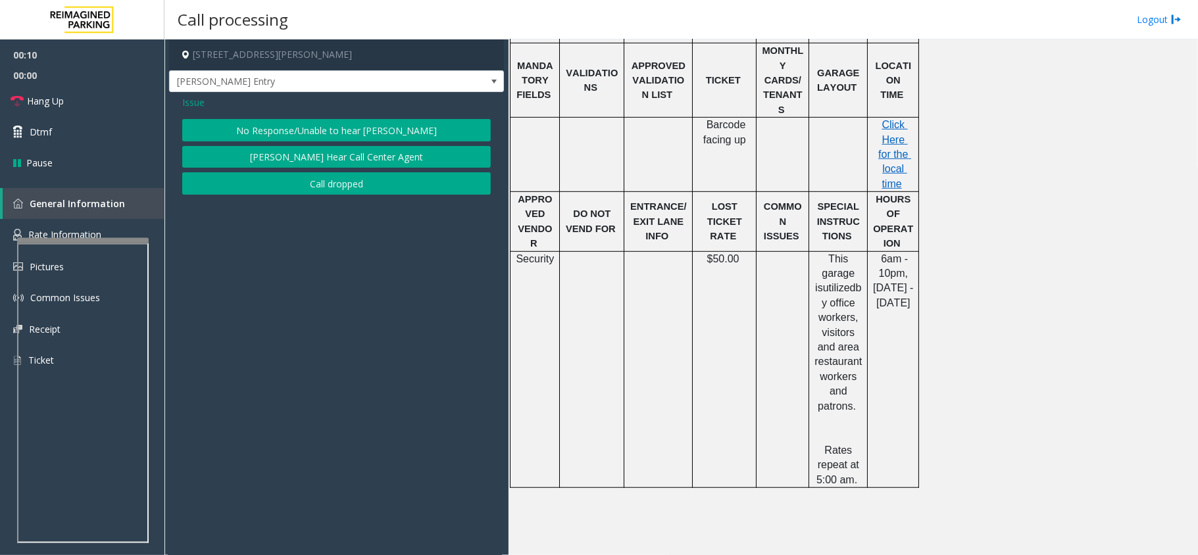
click at [275, 132] on button "No Response/Unable to hear [PERSON_NAME]" at bounding box center [336, 130] width 309 height 22
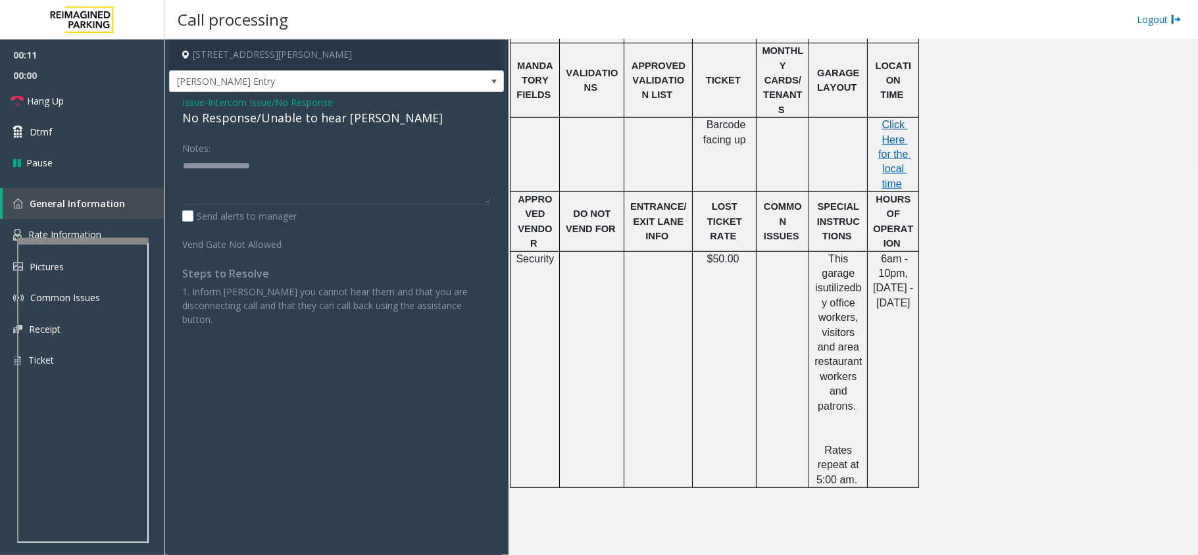
click at [266, 124] on div "No Response/Unable to hear [PERSON_NAME]" at bounding box center [336, 118] width 309 height 18
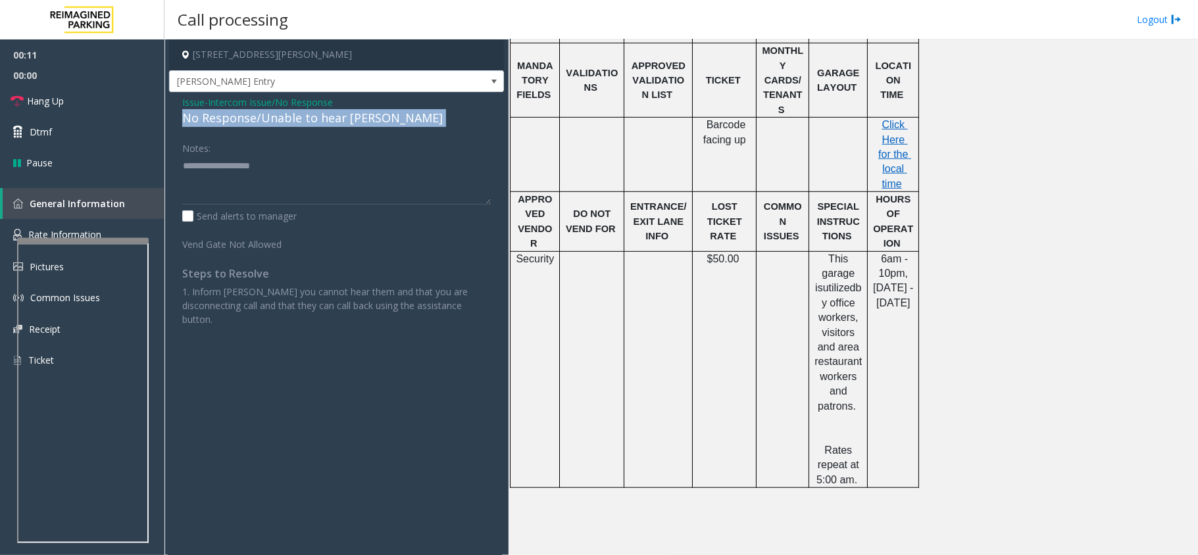
click at [266, 124] on div "No Response/Unable to hear [PERSON_NAME]" at bounding box center [336, 118] width 309 height 18
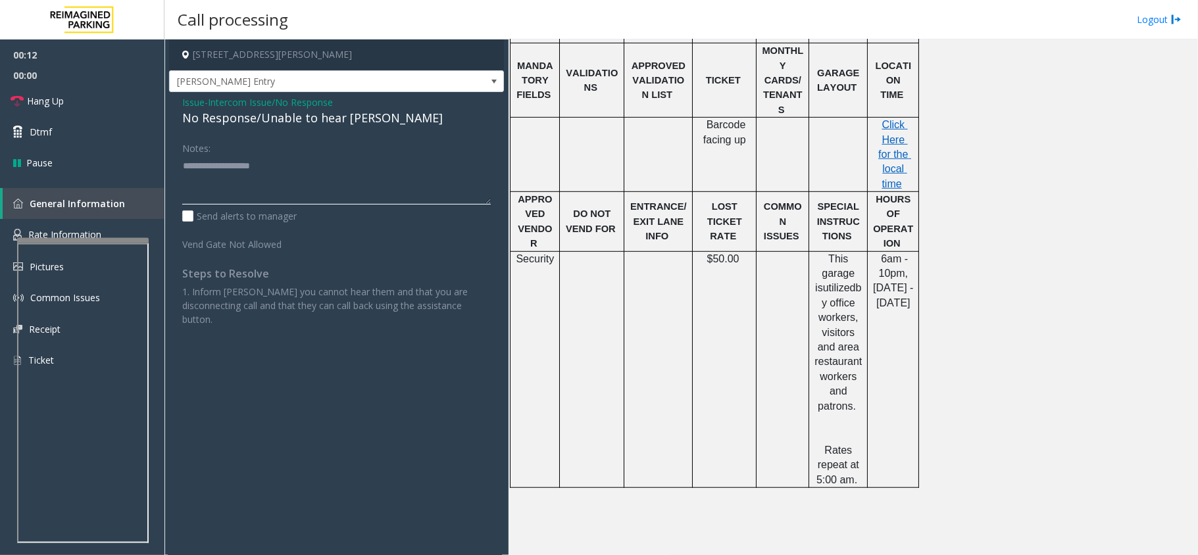
click at [251, 166] on textarea at bounding box center [336, 179] width 309 height 49
paste textarea "**********"
type textarea "**********"
click at [27, 97] on span "Hang Up" at bounding box center [45, 101] width 37 height 14
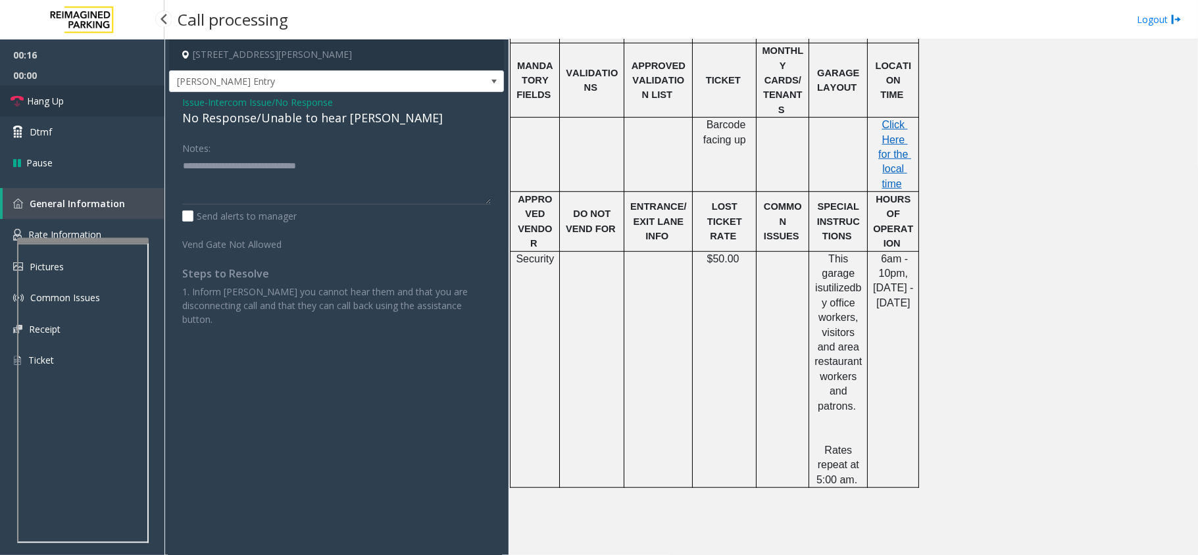
click at [27, 97] on span "Hang Up" at bounding box center [45, 101] width 37 height 14
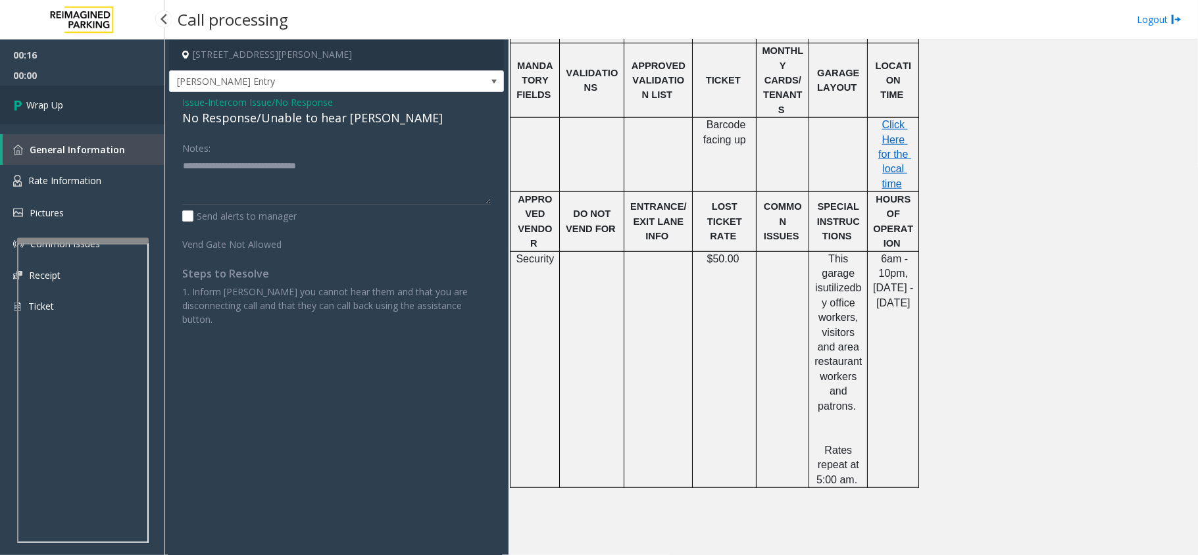
click at [26, 98] on span "Wrap Up" at bounding box center [44, 105] width 37 height 14
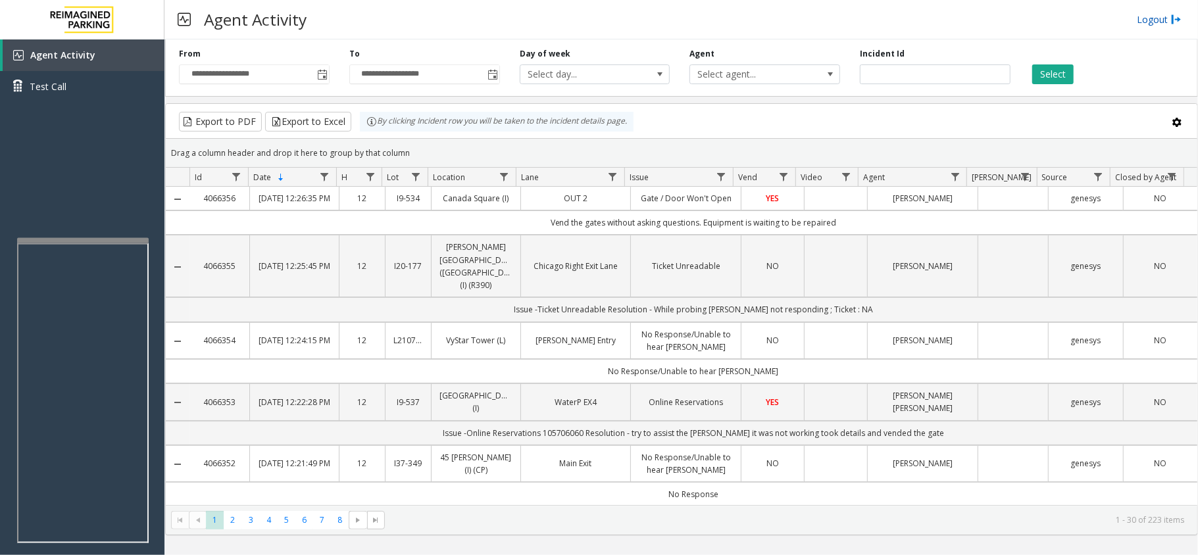
click at [1142, 16] on link "Logout" at bounding box center [1159, 19] width 45 height 14
